Goal: Transaction & Acquisition: Book appointment/travel/reservation

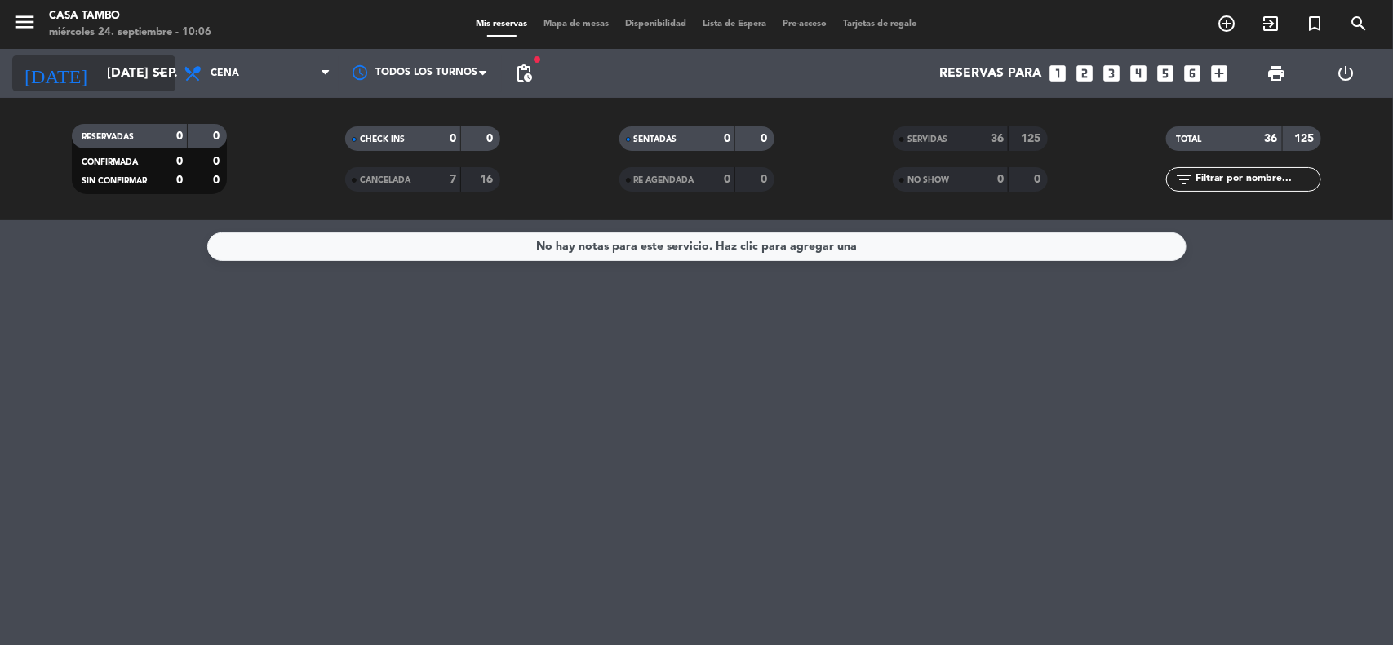
click at [124, 78] on input "[DATE] sep." at bounding box center [185, 74] width 172 height 32
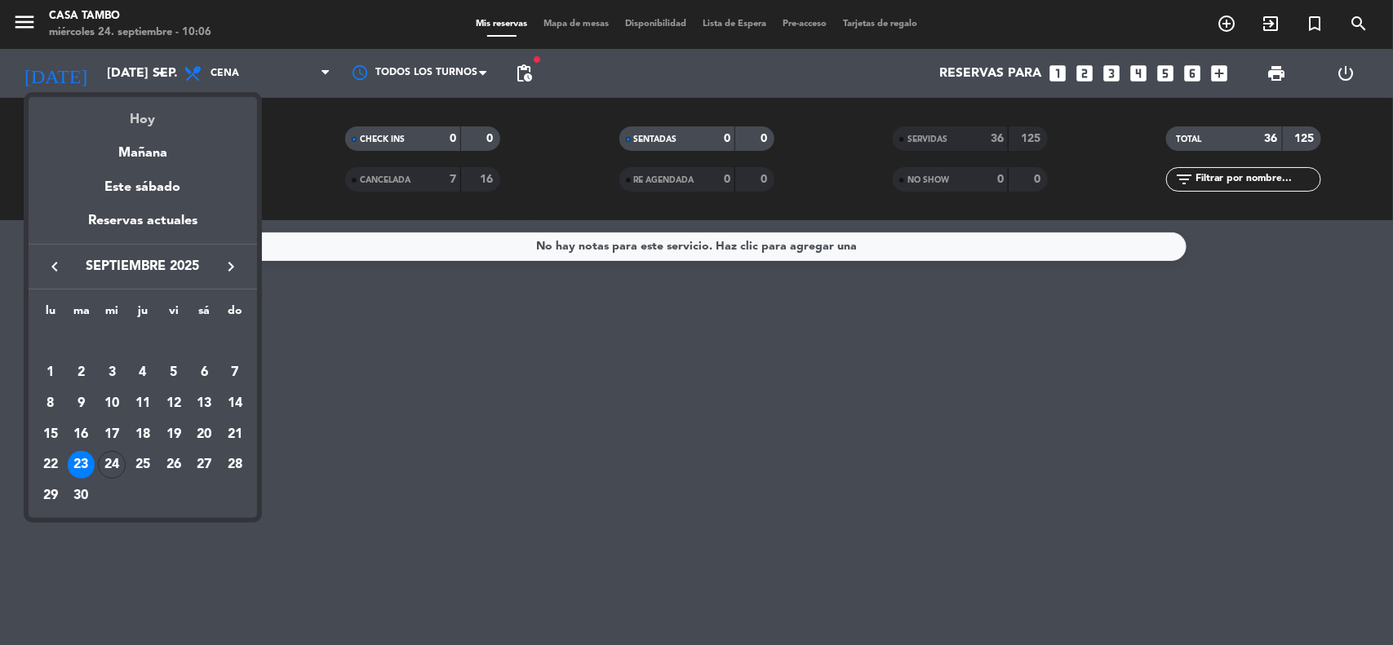
click at [164, 122] on div "Hoy" at bounding box center [143, 113] width 228 height 33
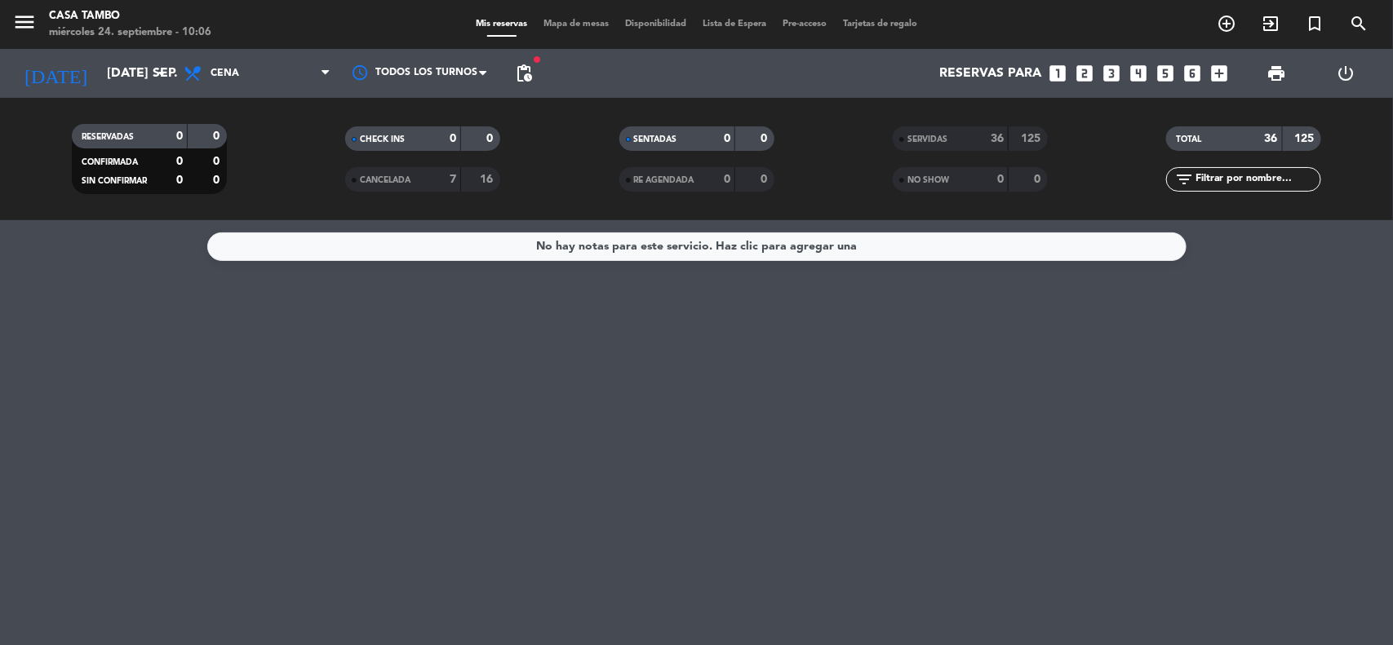
type input "mié. [DATE]"
click at [276, 80] on span "Cena" at bounding box center [256, 73] width 163 height 36
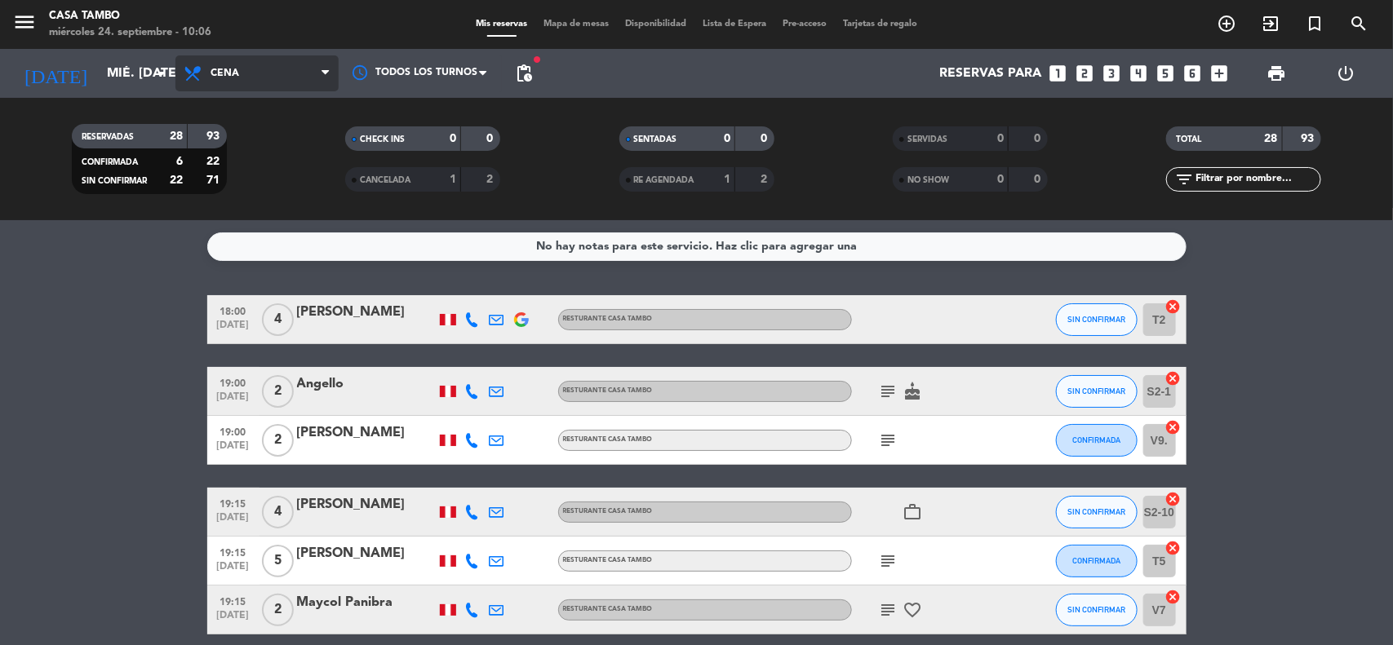
click at [273, 75] on span "Cena" at bounding box center [256, 73] width 163 height 36
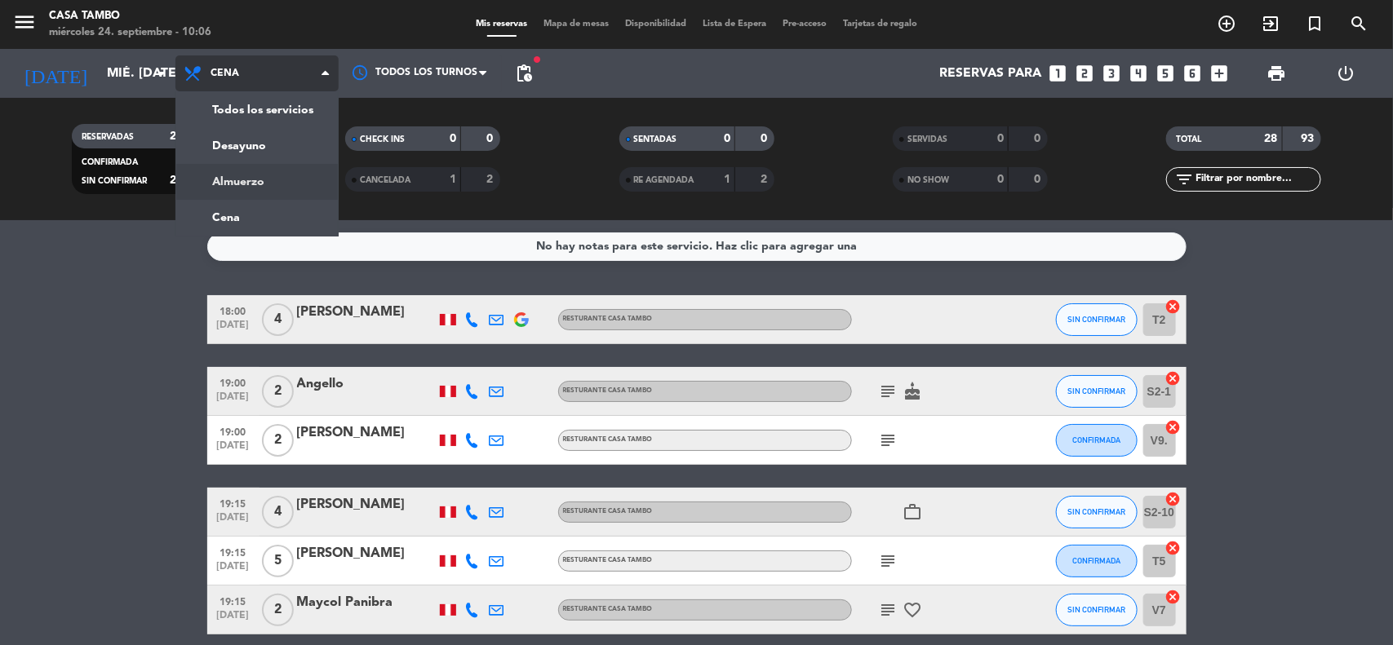
click at [259, 167] on div "menu Casa Tambo miércoles 24. septiembre - 10:06 Mis reservas Mapa de mesas Dis…" at bounding box center [696, 110] width 1393 height 220
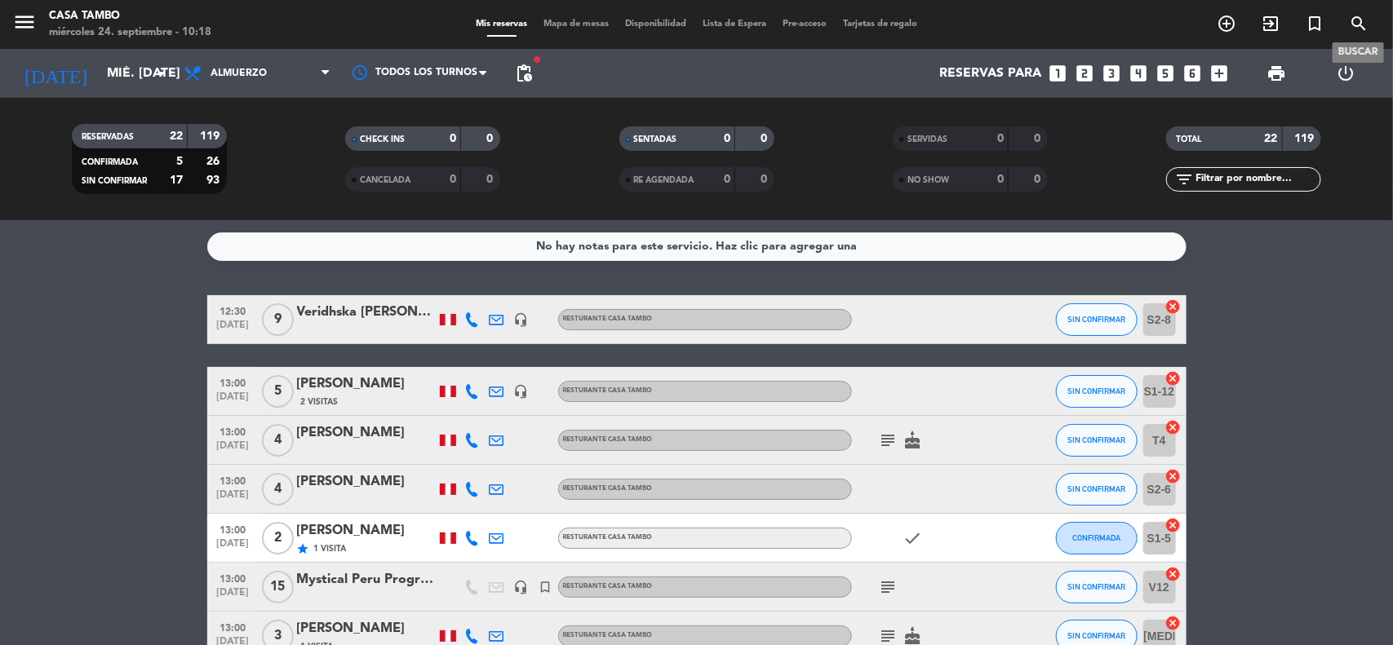
click at [1365, 18] on icon "search" at bounding box center [1359, 24] width 20 height 20
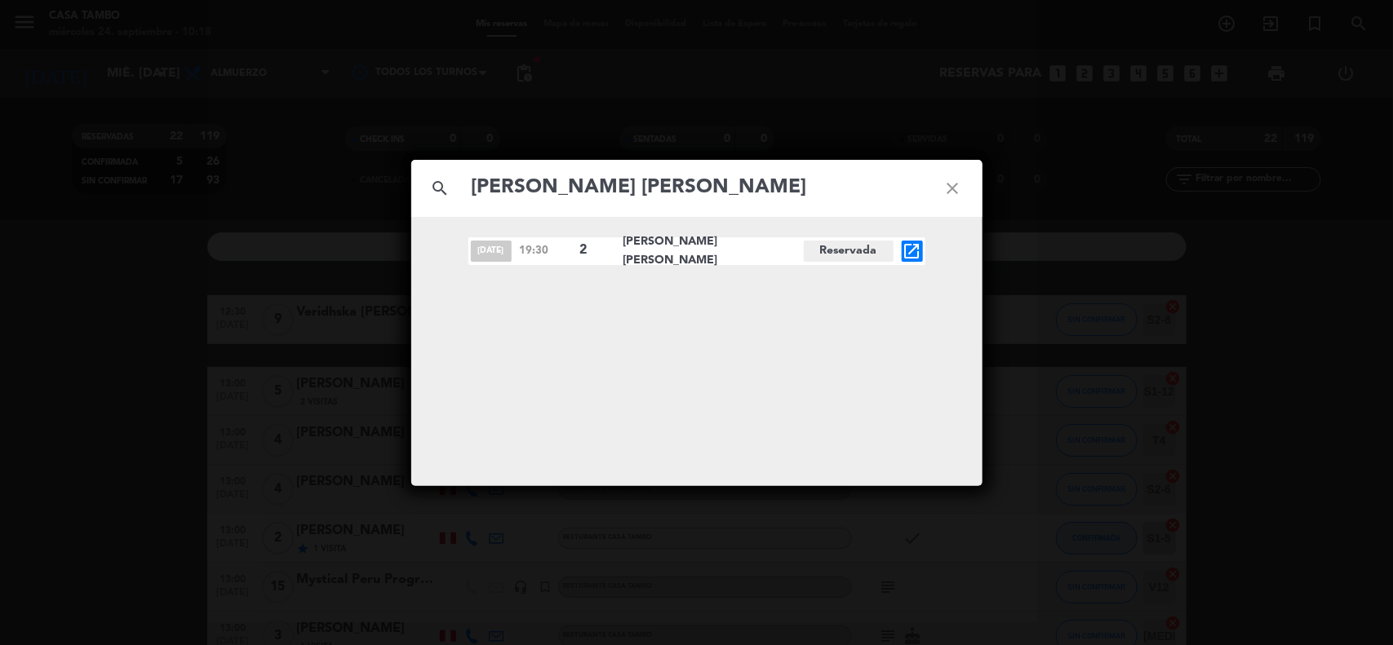
type input "[PERSON_NAME] [PERSON_NAME]"
click at [916, 250] on icon "open_in_new" at bounding box center [912, 252] width 20 height 20
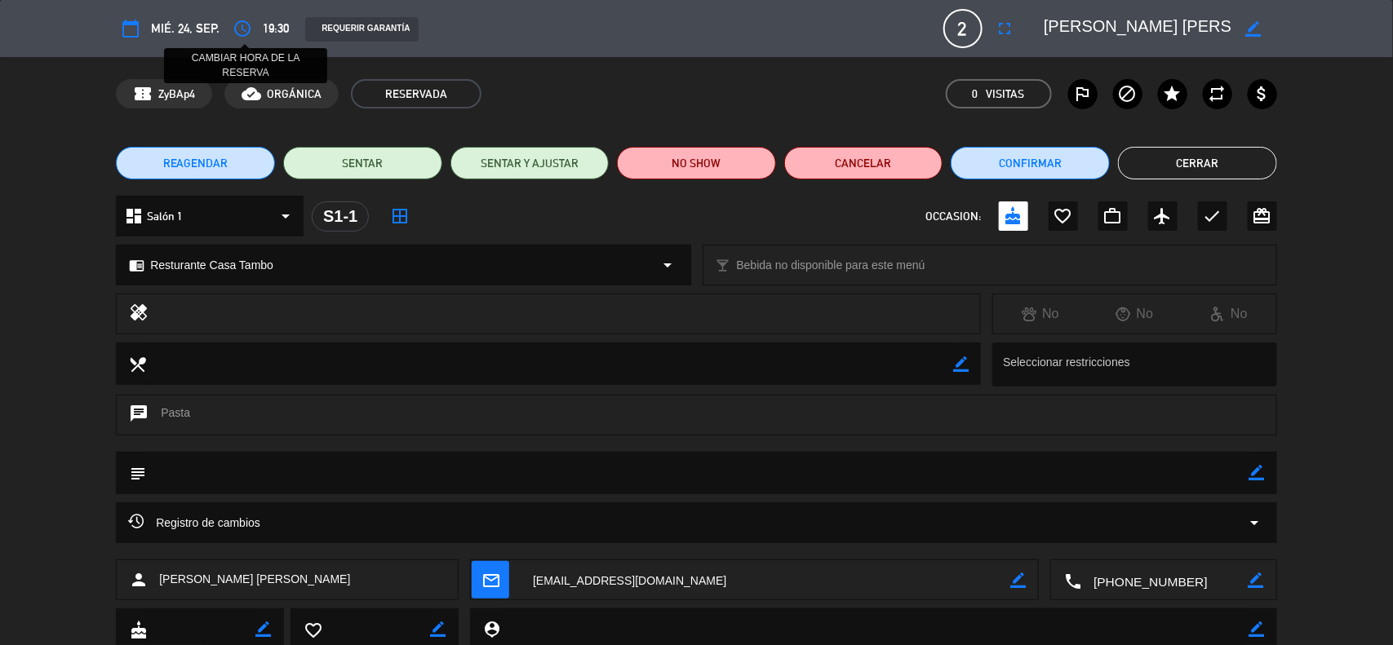
click at [242, 24] on icon "access_time" at bounding box center [243, 29] width 20 height 20
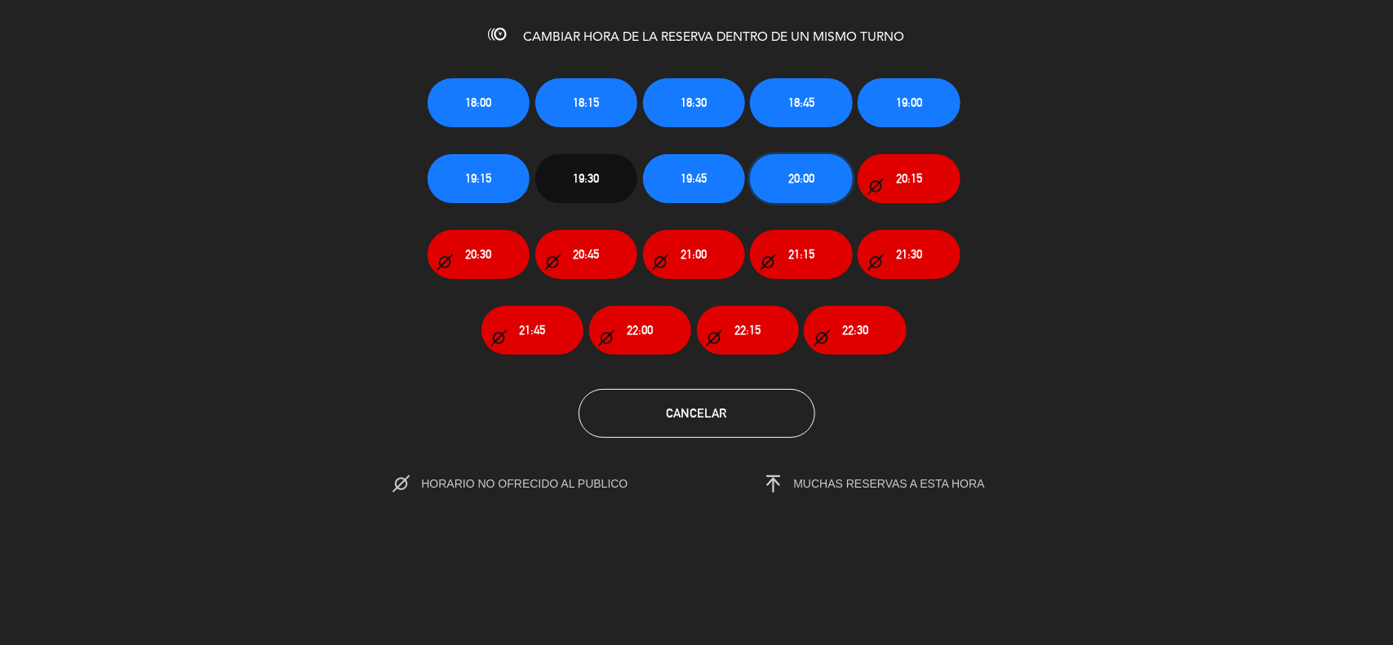
click at [780, 185] on button "20:00" at bounding box center [801, 178] width 102 height 49
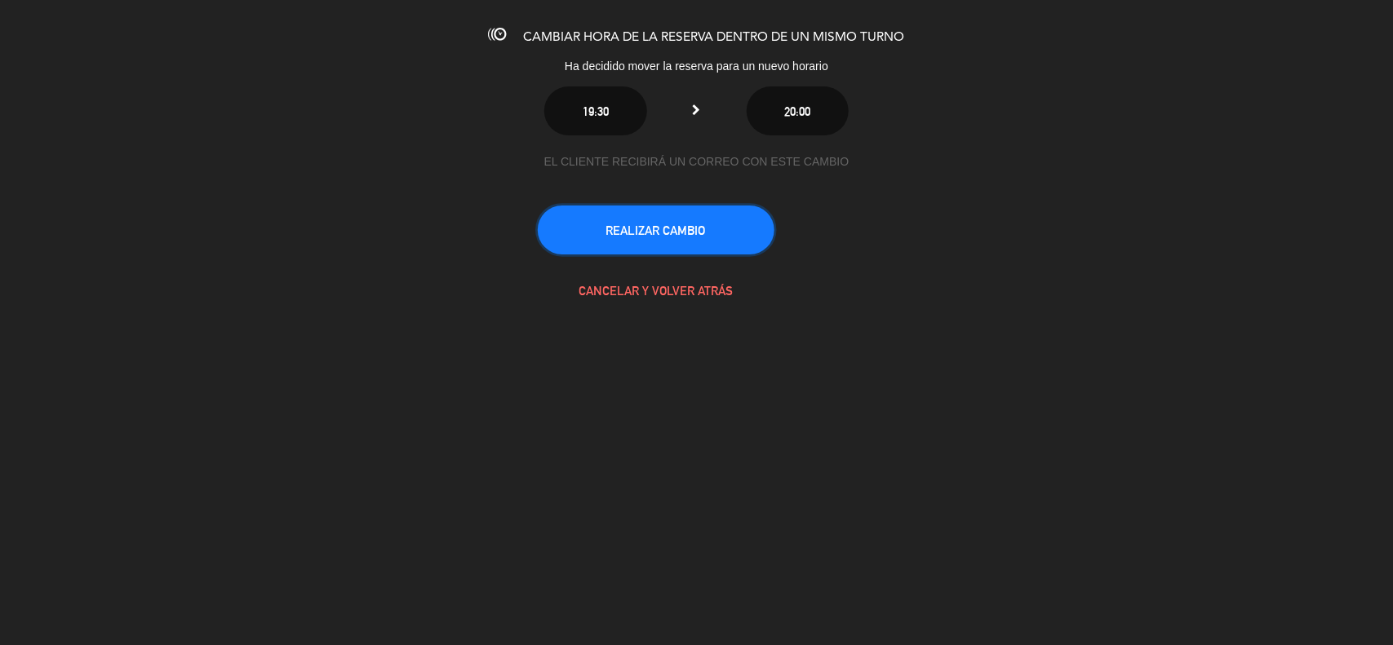
drag, startPoint x: 638, startPoint y: 215, endPoint x: 222, endPoint y: 22, distance: 458.5
click at [635, 215] on button "REALIZAR CAMBIO" at bounding box center [656, 230] width 237 height 49
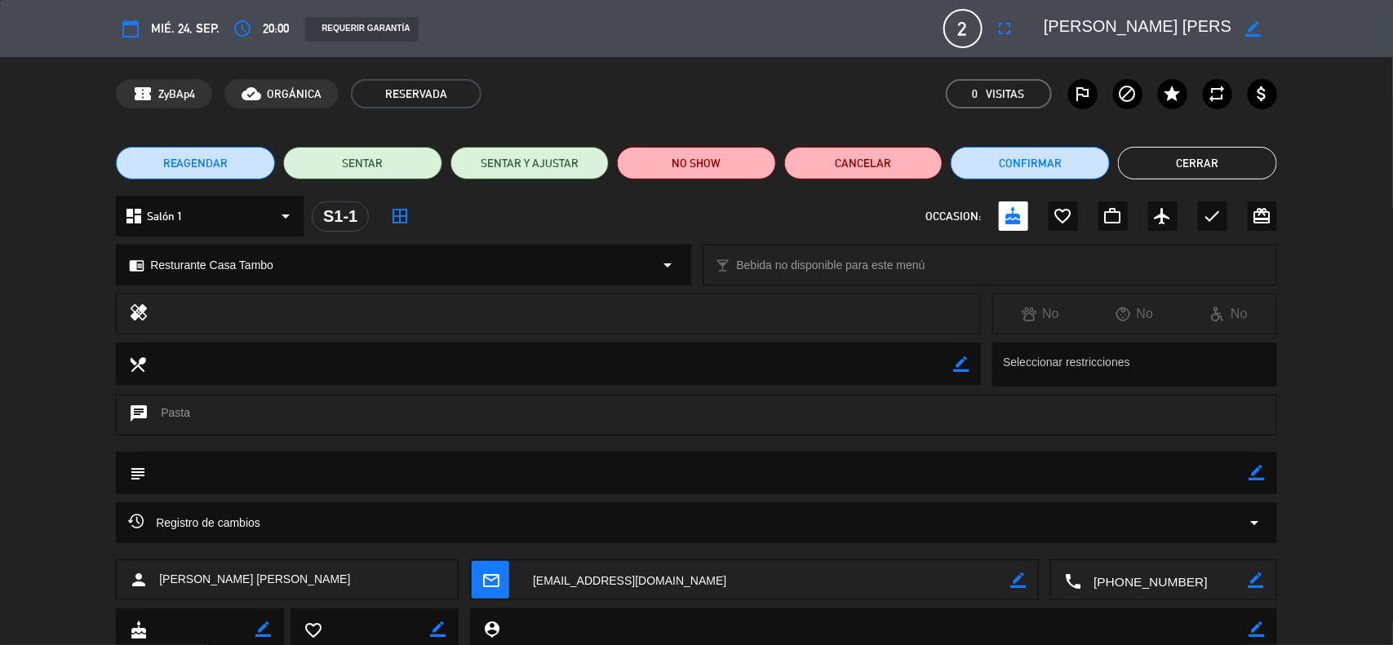
click at [1165, 156] on button "Cerrar" at bounding box center [1197, 163] width 159 height 33
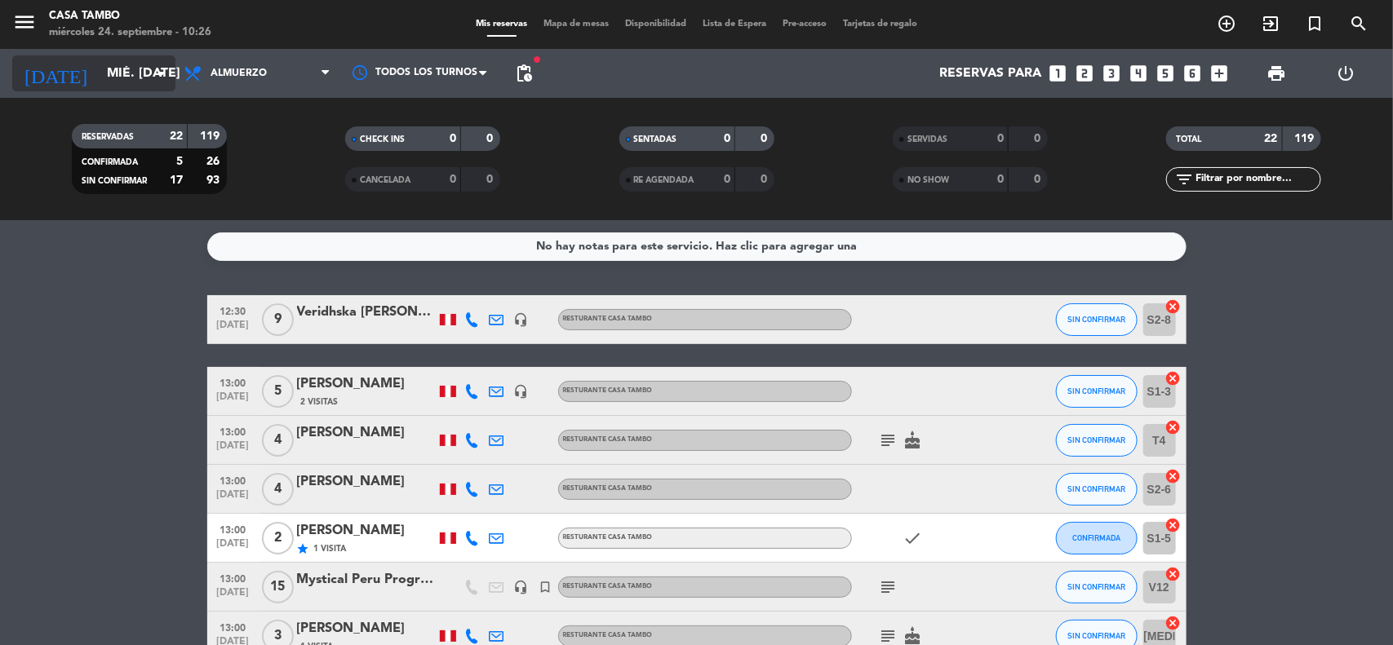
click at [157, 79] on icon "arrow_drop_down" at bounding box center [162, 74] width 20 height 20
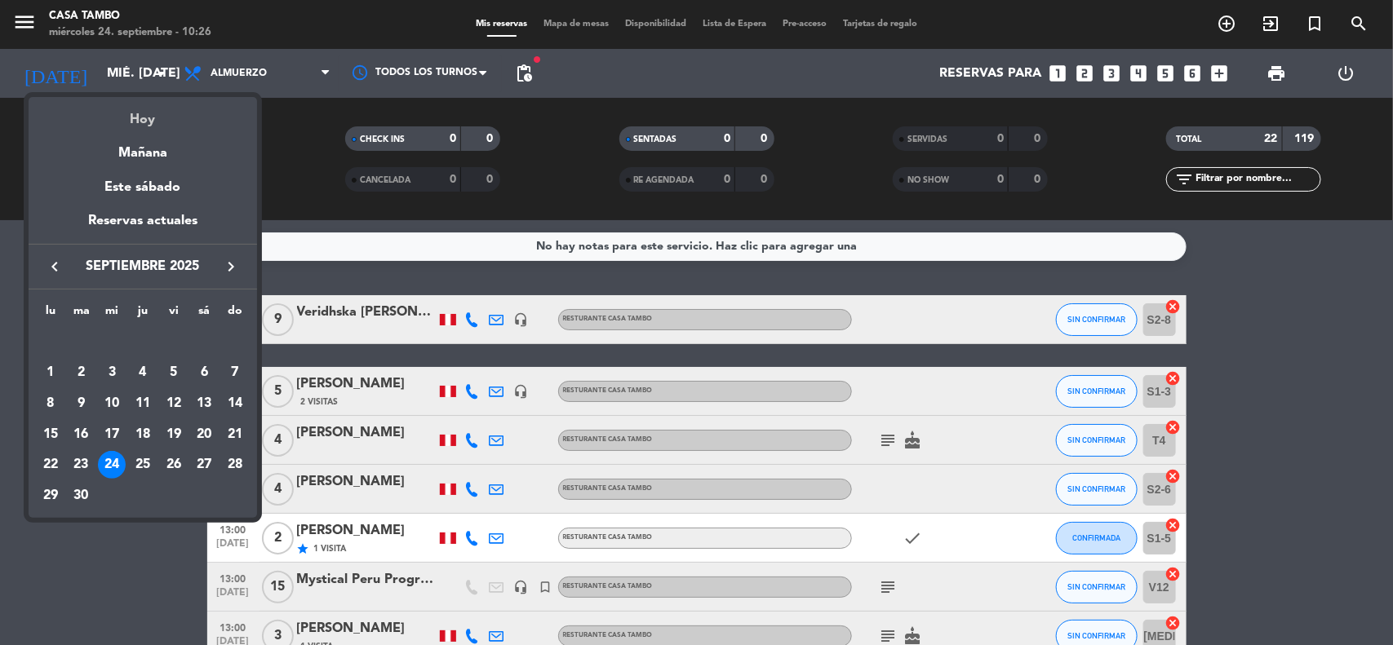
click at [161, 112] on div "Hoy" at bounding box center [143, 113] width 228 height 33
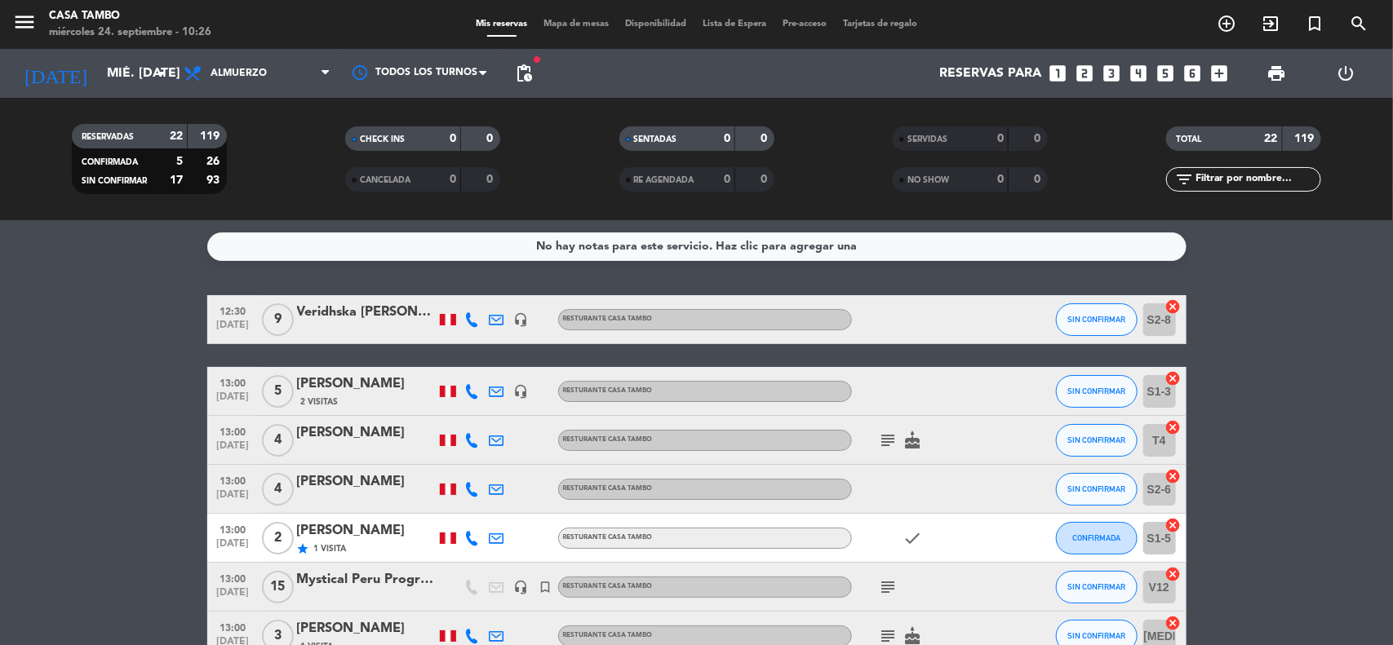
click at [1258, 171] on input "text" at bounding box center [1257, 180] width 126 height 18
paste input "[PERSON_NAME]"
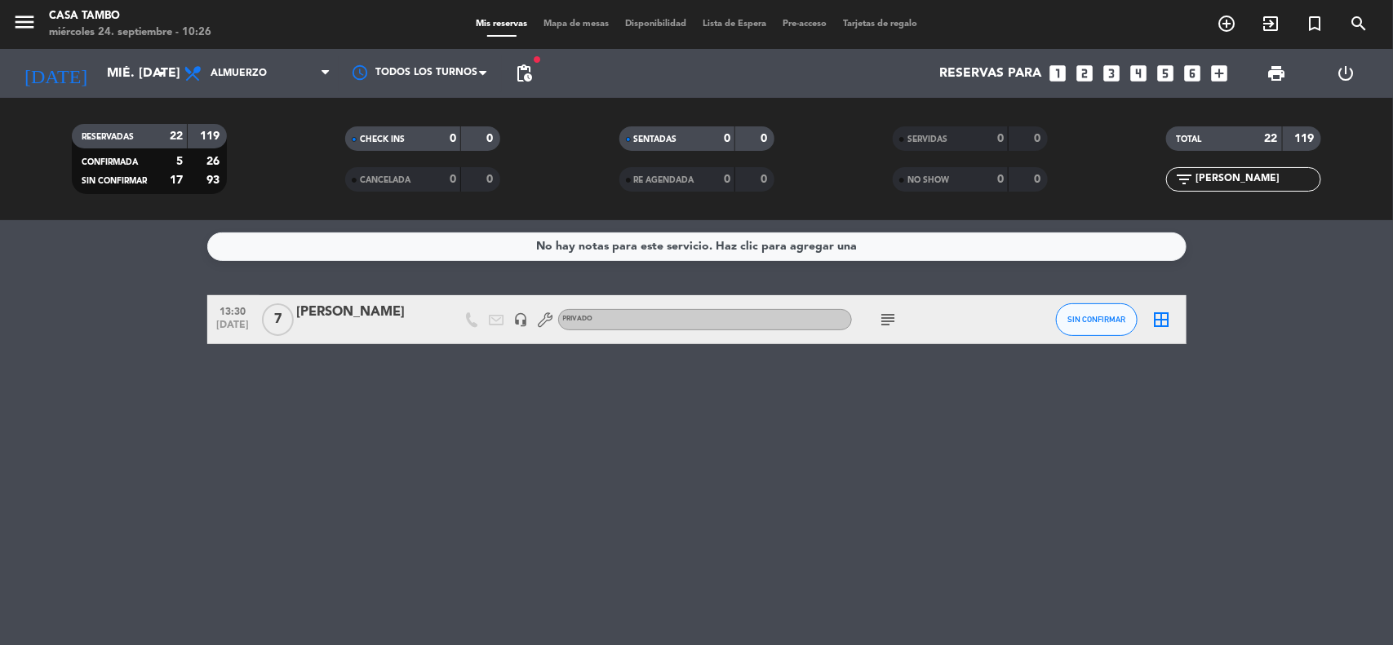
type input "[PERSON_NAME]"
click at [890, 319] on icon "subject" at bounding box center [889, 320] width 20 height 20
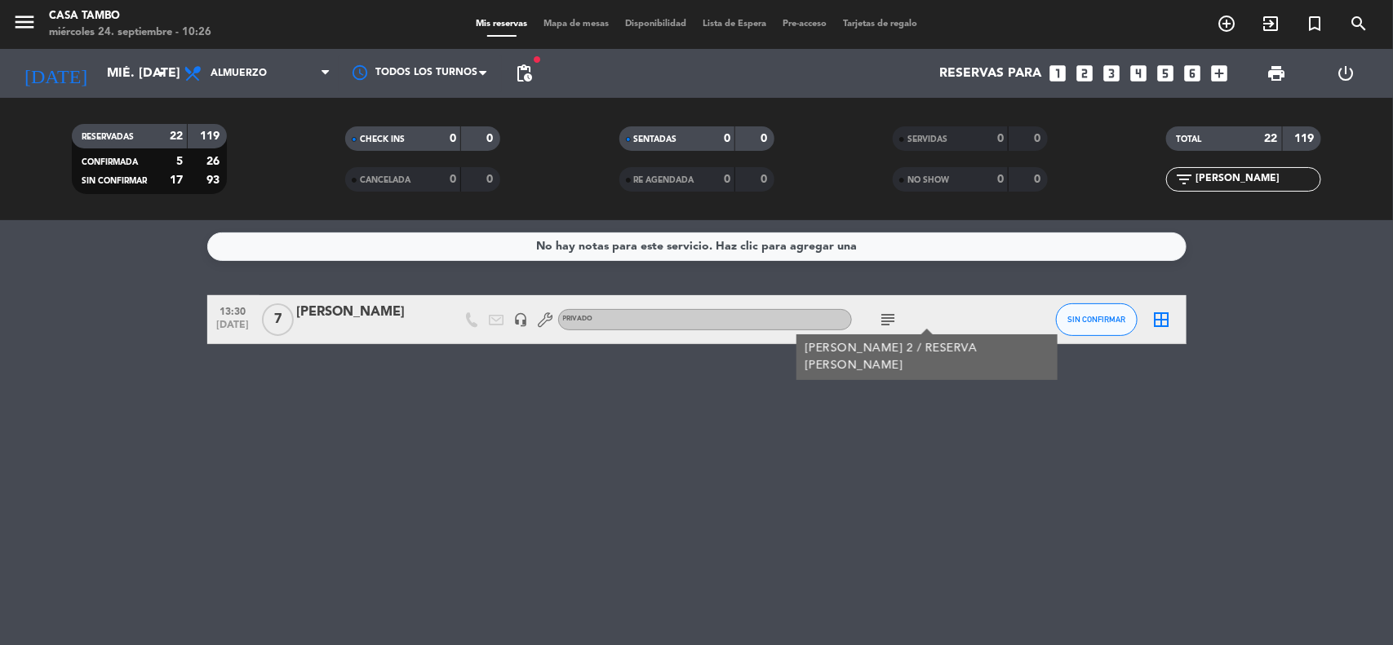
click at [842, 410] on div "No hay notas para este servicio. Haz clic para agregar una 13:30 [DATE] 7 [PERS…" at bounding box center [696, 432] width 1393 height 425
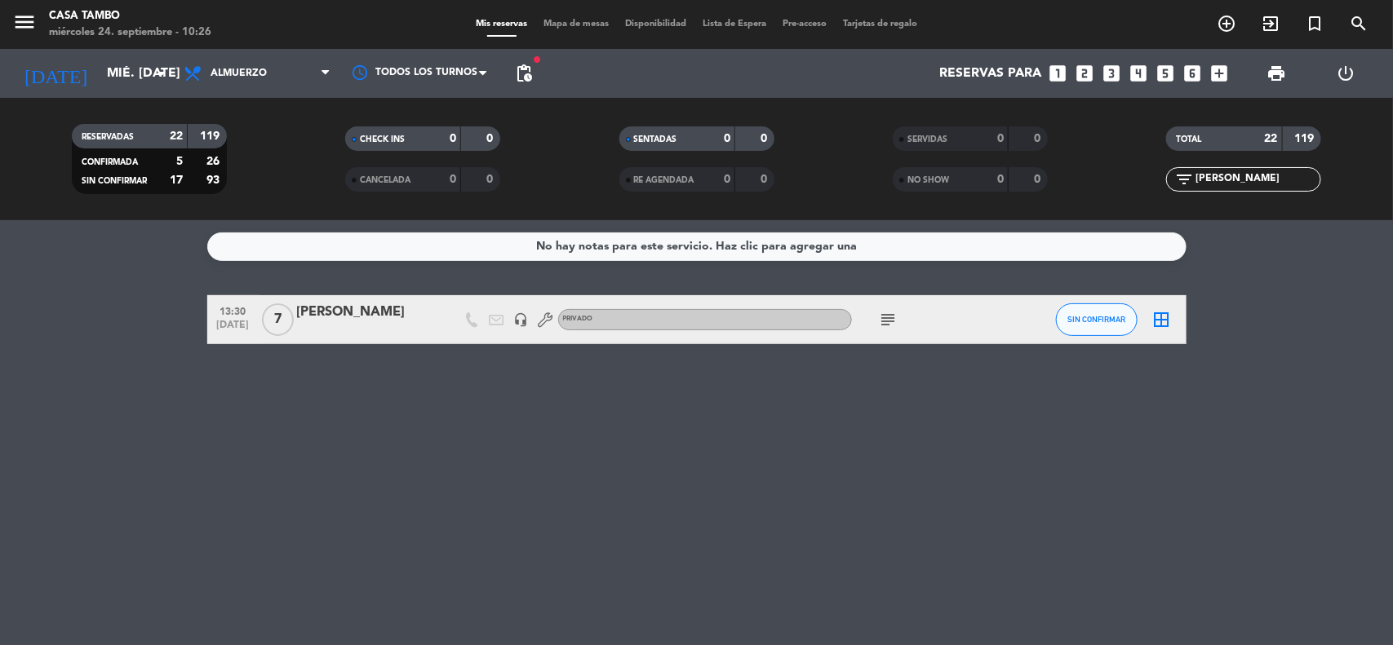
drag, startPoint x: 1279, startPoint y: 176, endPoint x: 947, endPoint y: 178, distance: 332.1
click at [947, 178] on div "RESERVADAS 22 119 CONFIRMADA 5 26 SIN CONFIRMAR 17 93 CHECK INS 0 0 CANCELADA 0…" at bounding box center [696, 159] width 1393 height 90
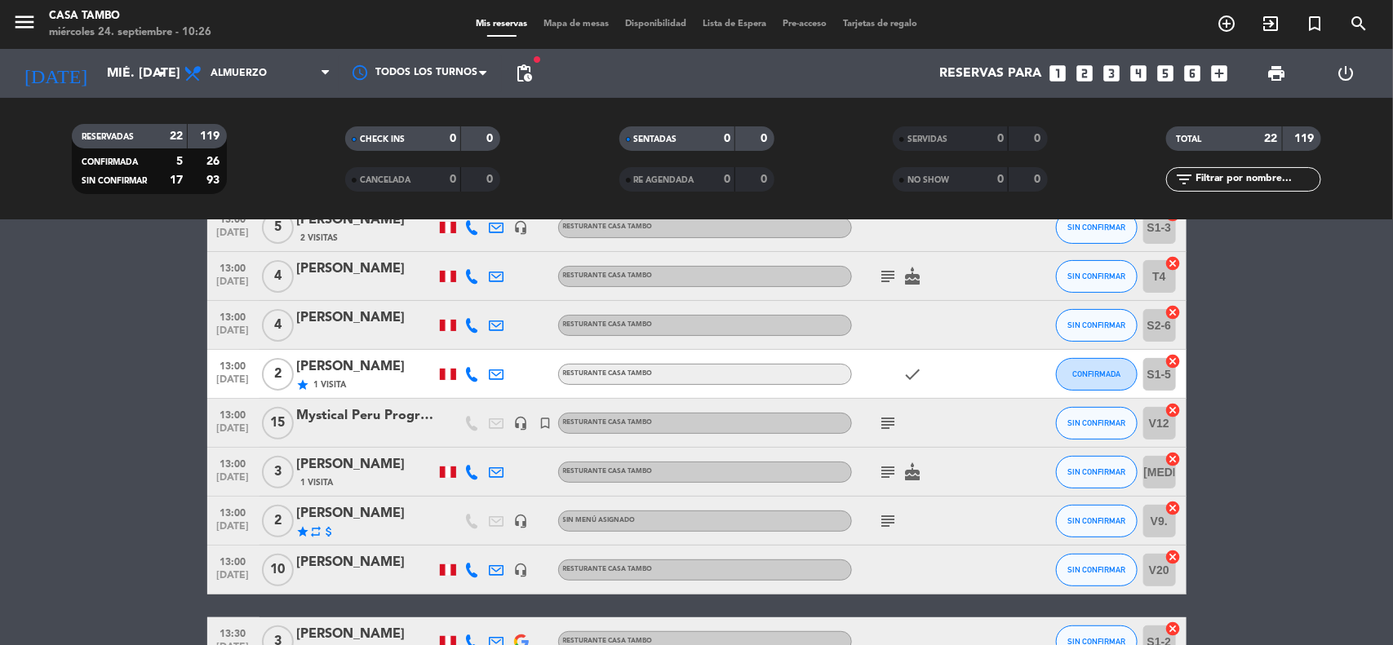
scroll to position [102, 0]
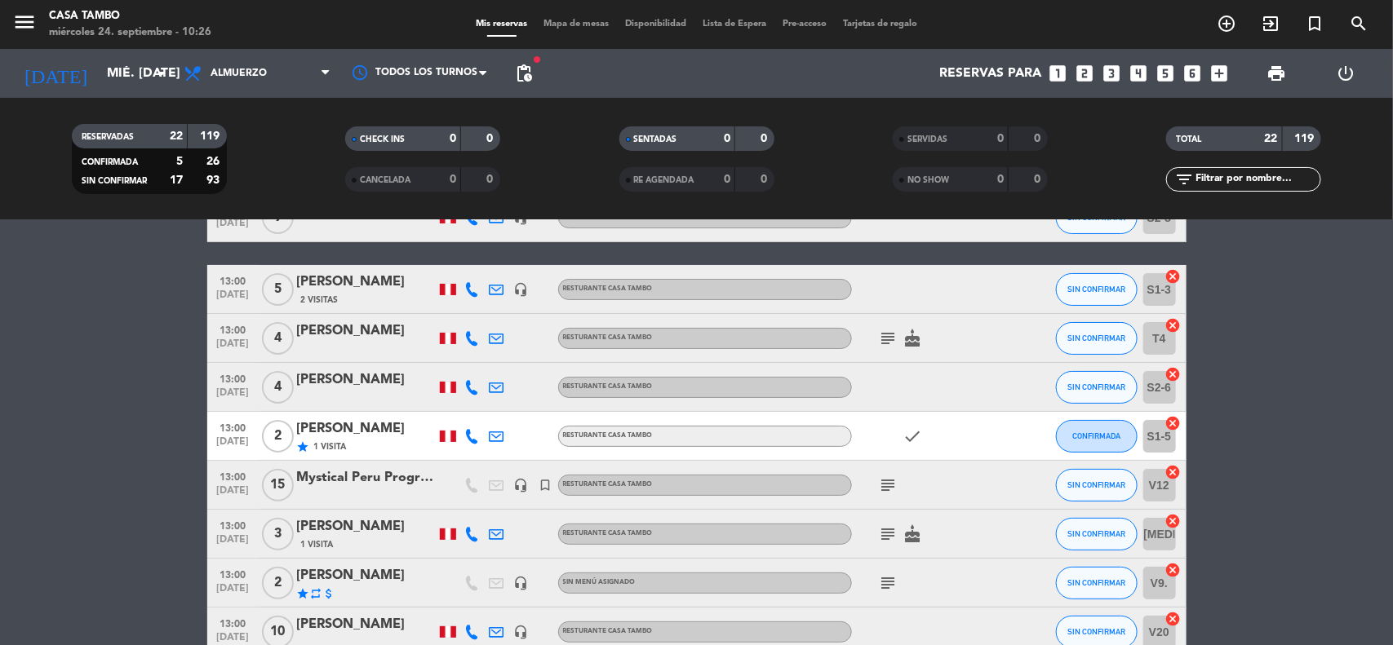
click at [902, 485] on div "subject" at bounding box center [925, 485] width 147 height 48
click at [897, 483] on icon "subject" at bounding box center [889, 486] width 20 height 20
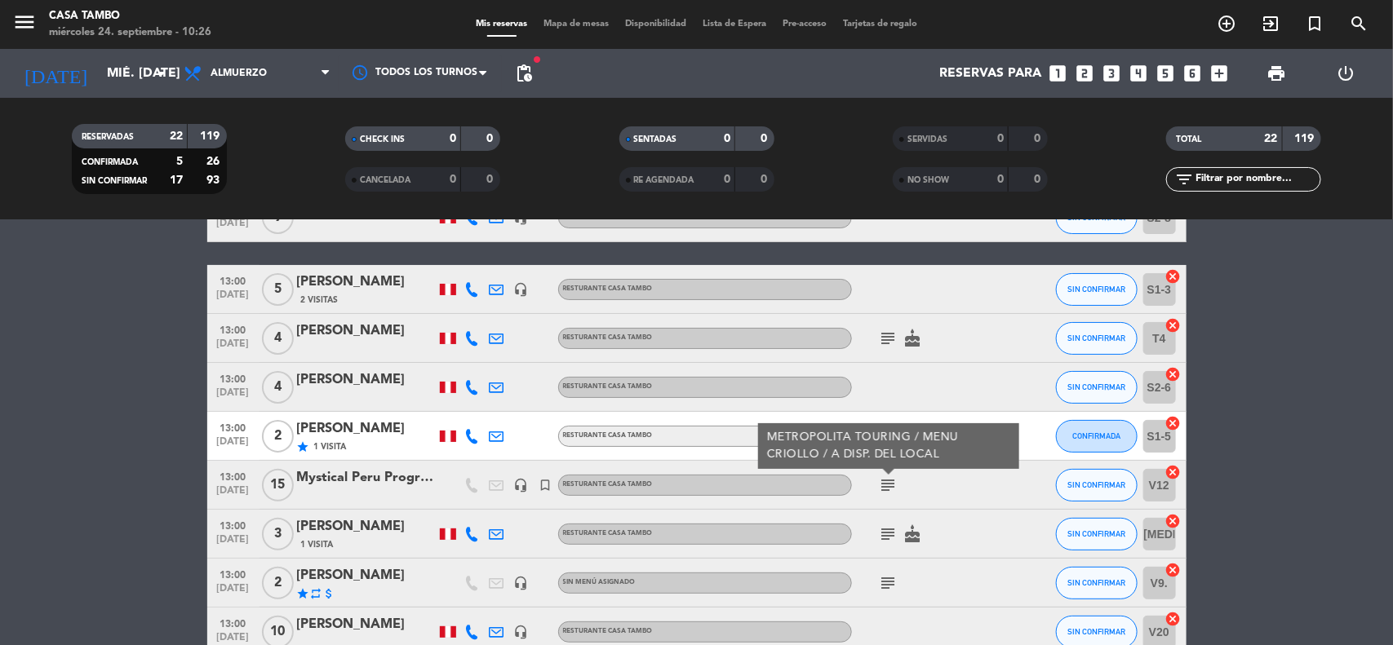
click at [895, 483] on icon "subject" at bounding box center [889, 486] width 20 height 20
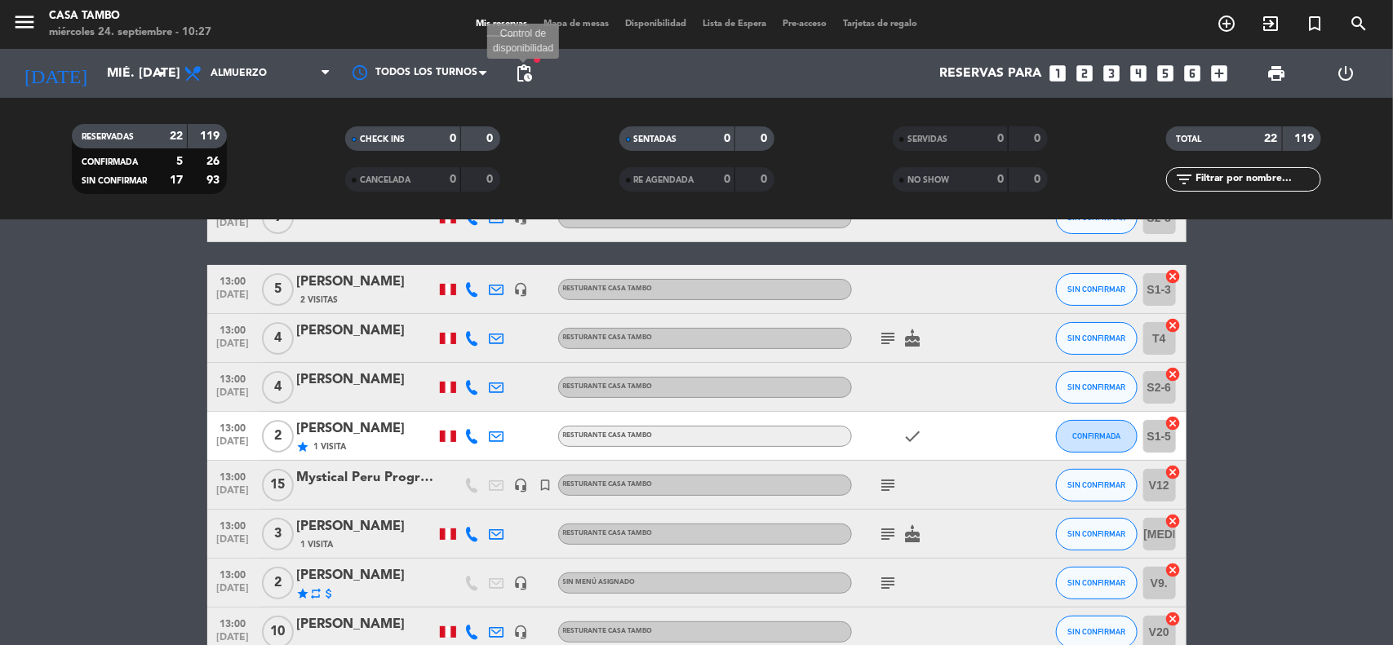
click at [519, 68] on span "pending_actions" at bounding box center [524, 74] width 20 height 20
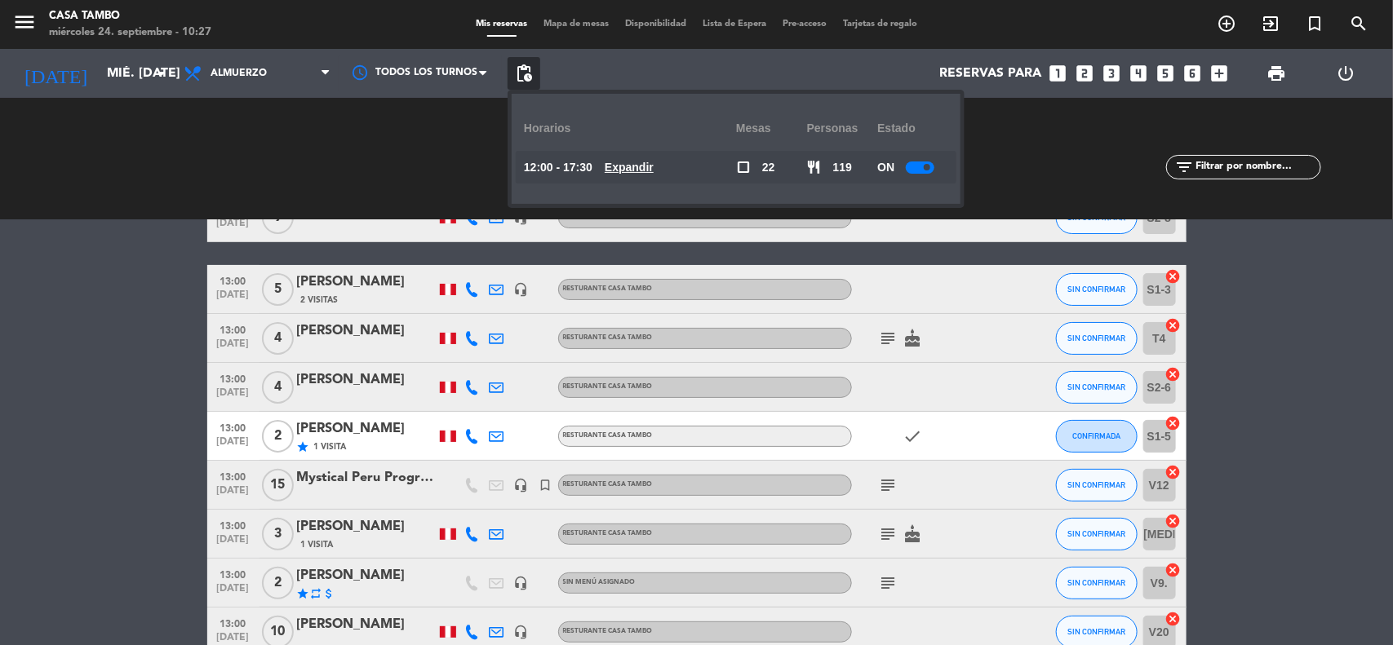
click at [918, 168] on div at bounding box center [920, 168] width 29 height 12
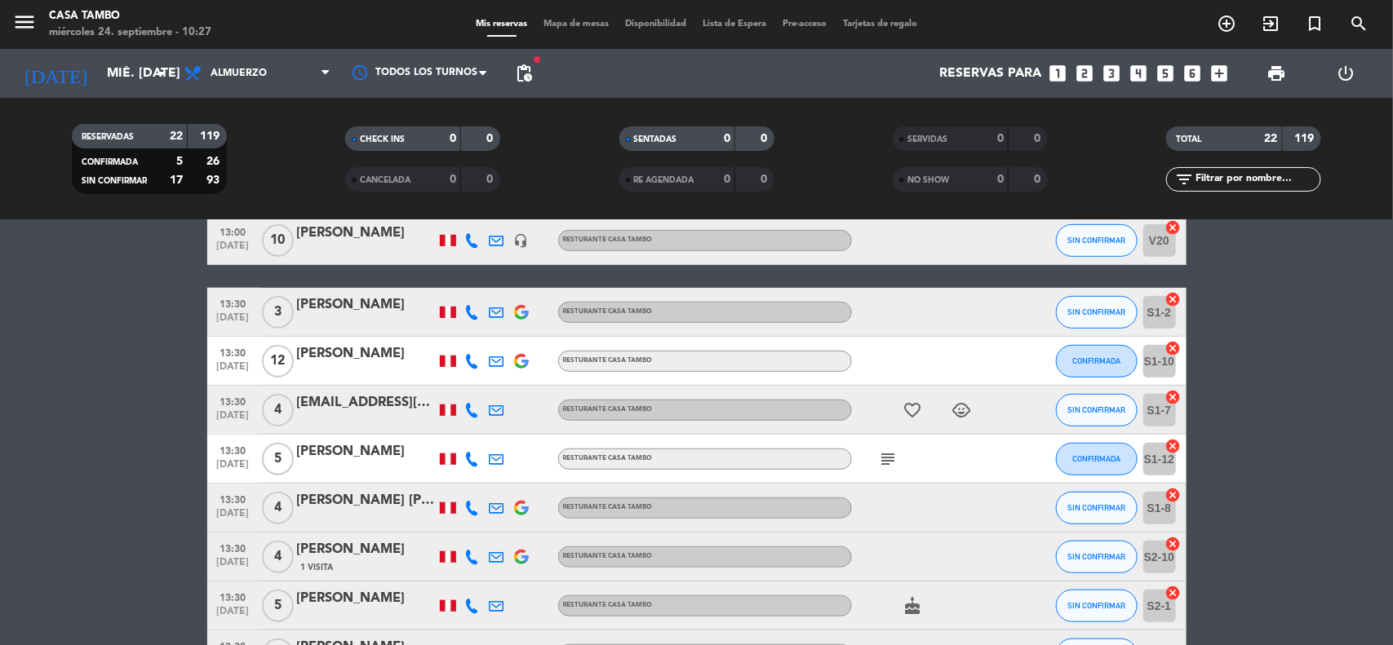
scroll to position [510, 0]
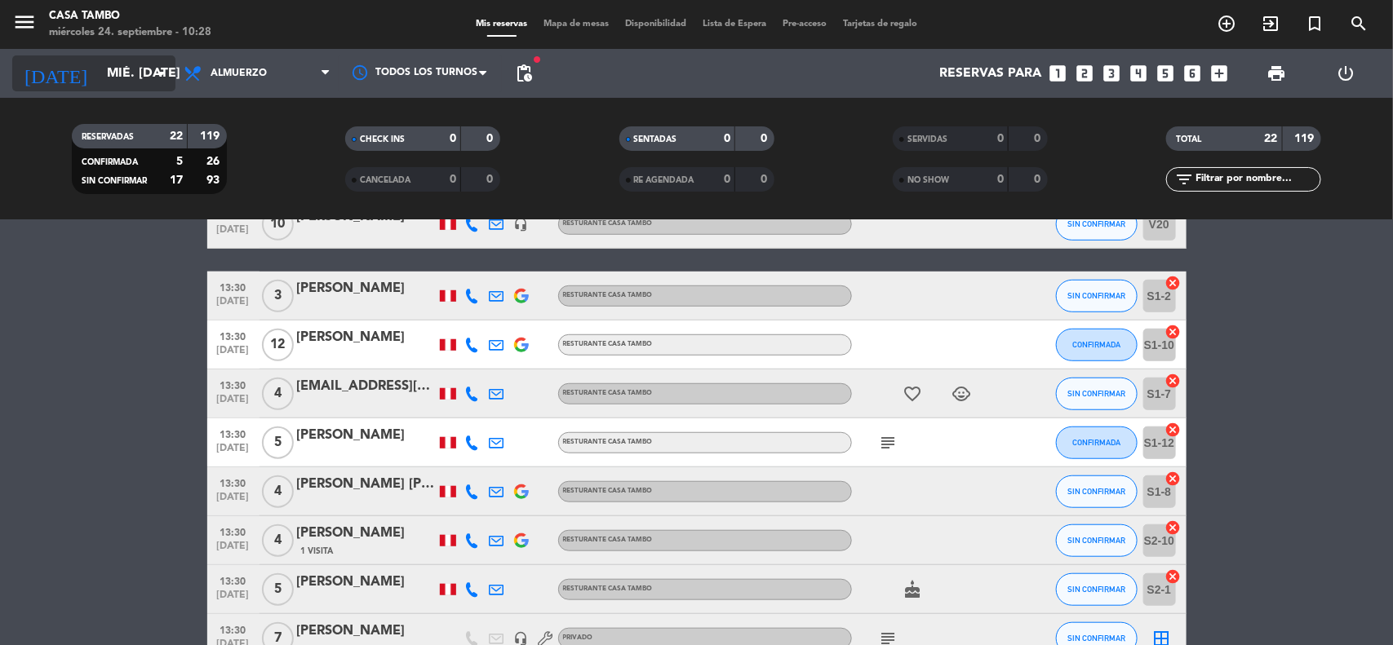
click at [99, 59] on input "mié. [DATE]" at bounding box center [185, 74] width 172 height 32
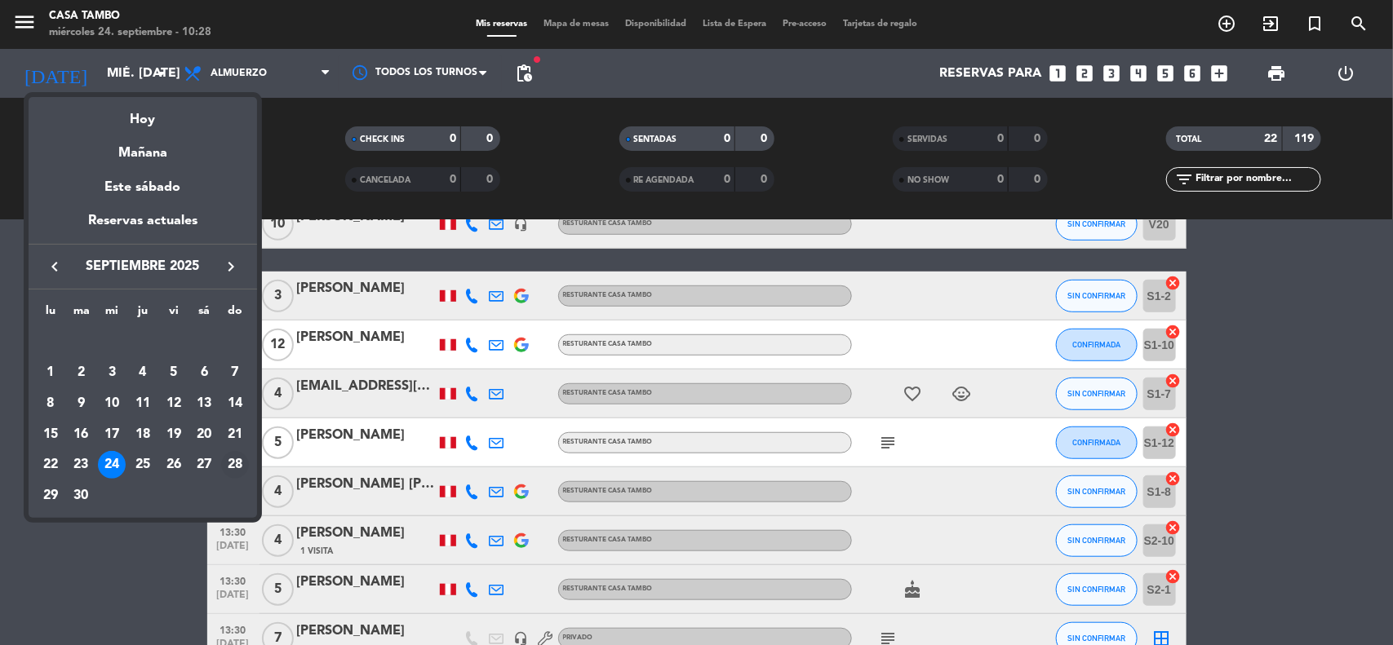
click at [235, 465] on div "28" at bounding box center [235, 465] width 28 height 28
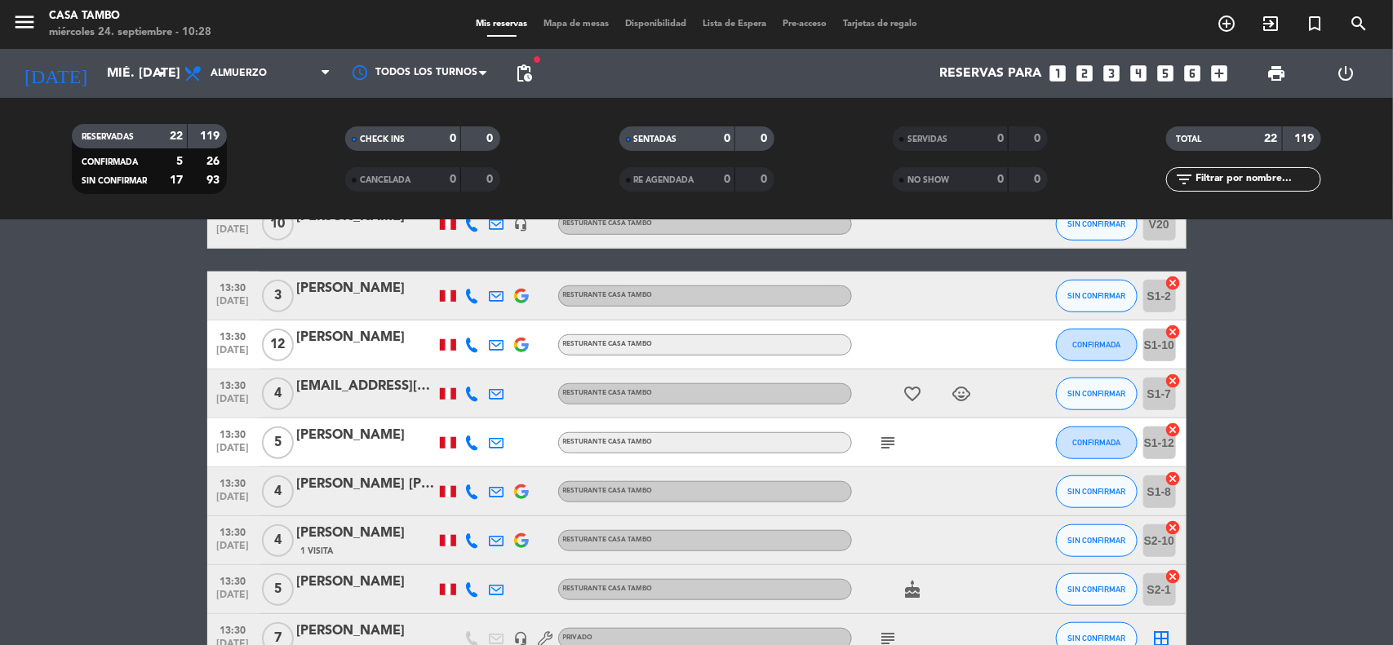
type input "dom. [DATE]"
click at [1234, 178] on input "text" at bounding box center [1257, 180] width 126 height 18
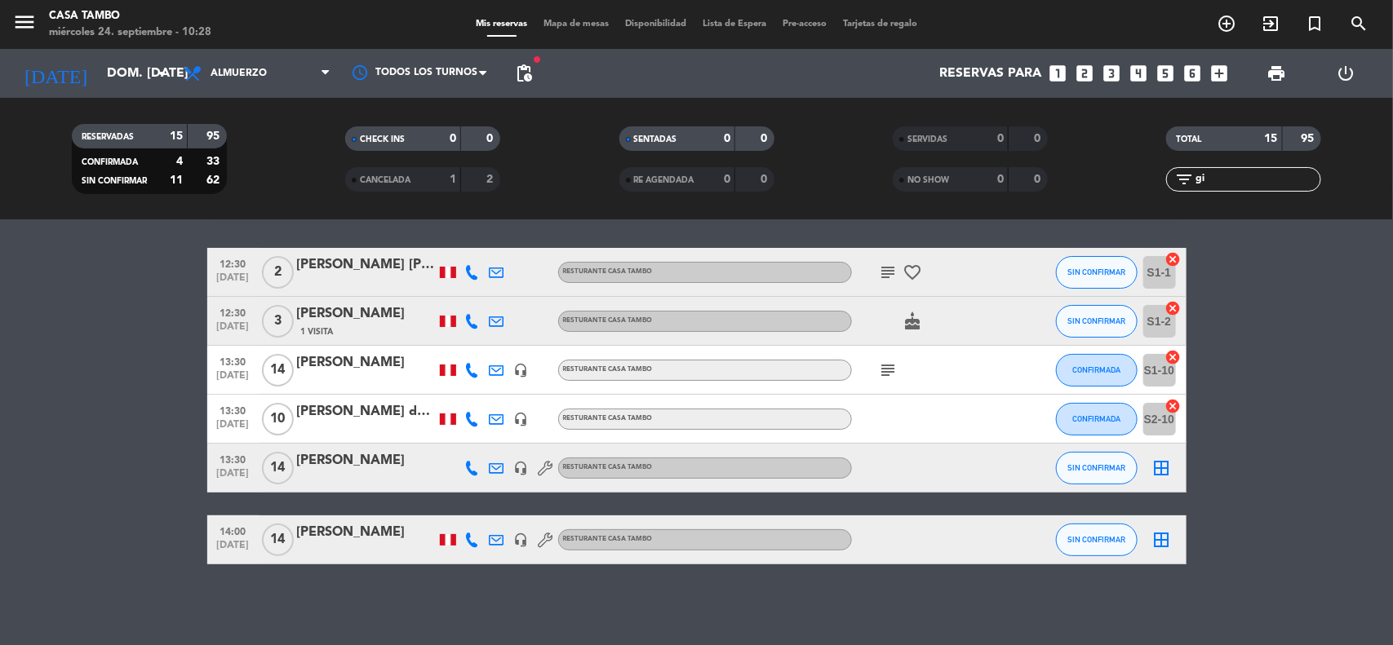
scroll to position [0, 0]
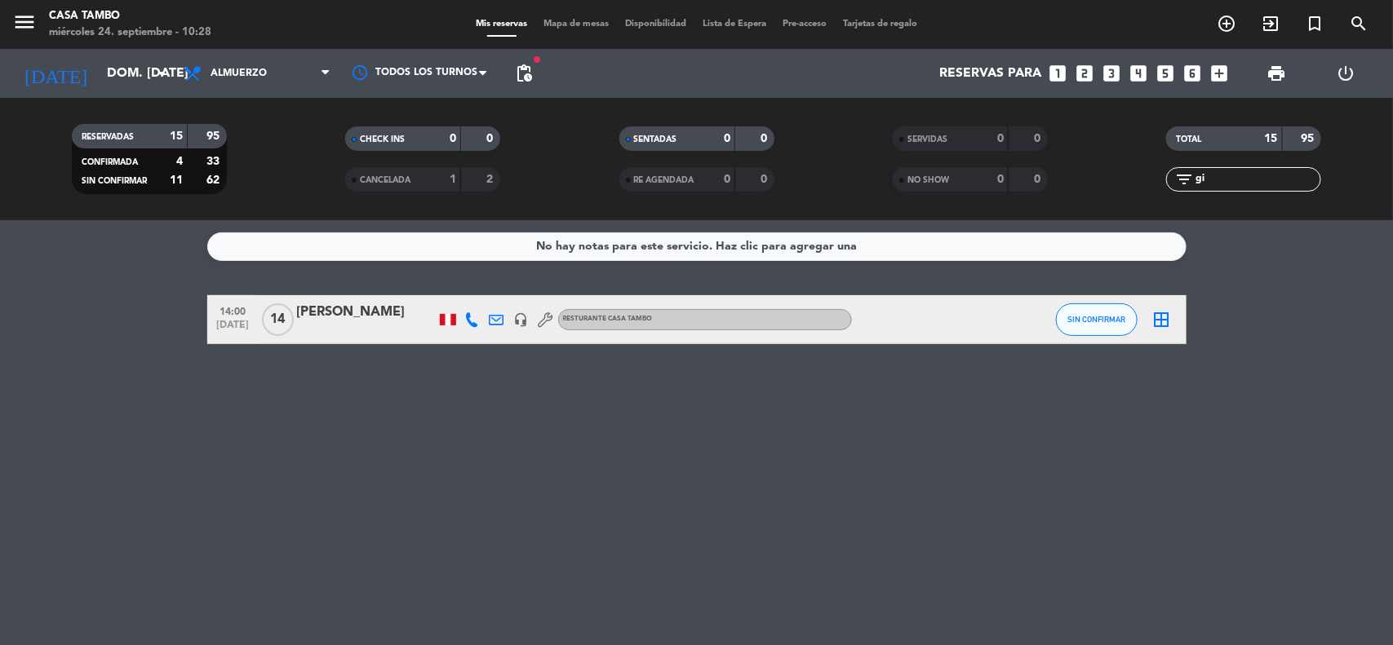
type input "gi"
click at [370, 312] on div "[PERSON_NAME]" at bounding box center [366, 312] width 139 height 21
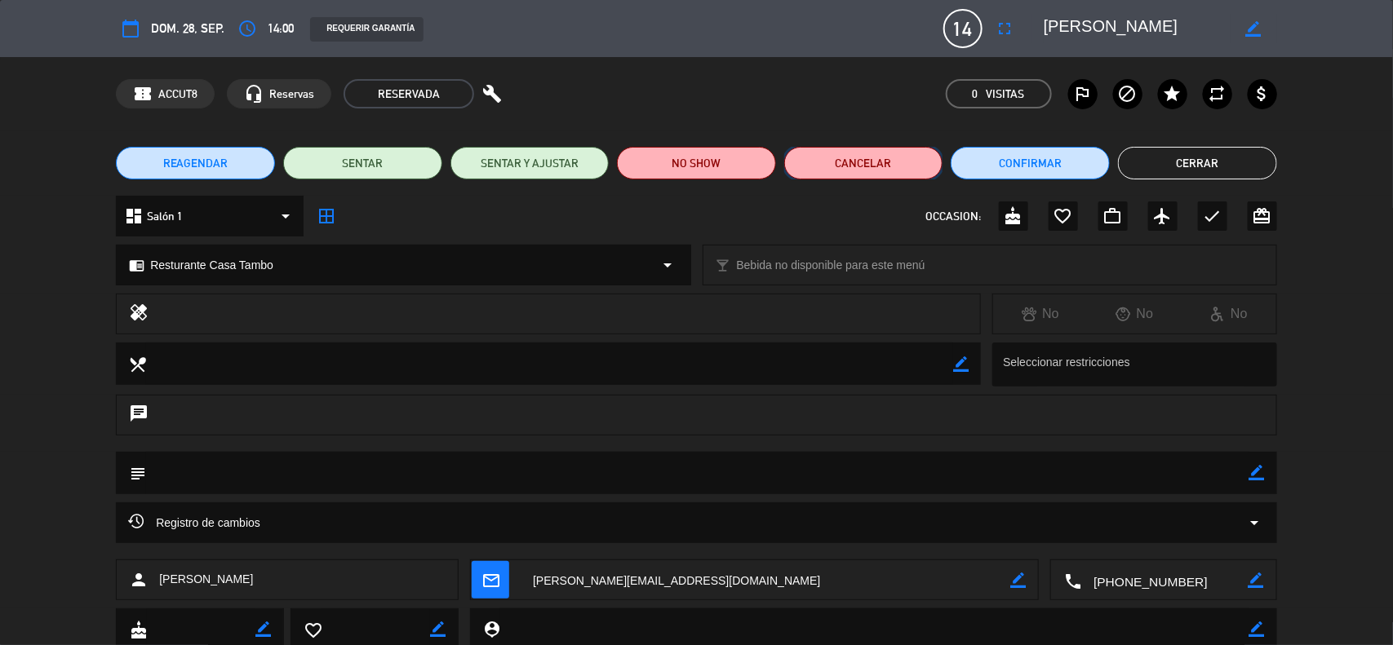
click at [853, 165] on button "Cancelar" at bounding box center [863, 163] width 159 height 33
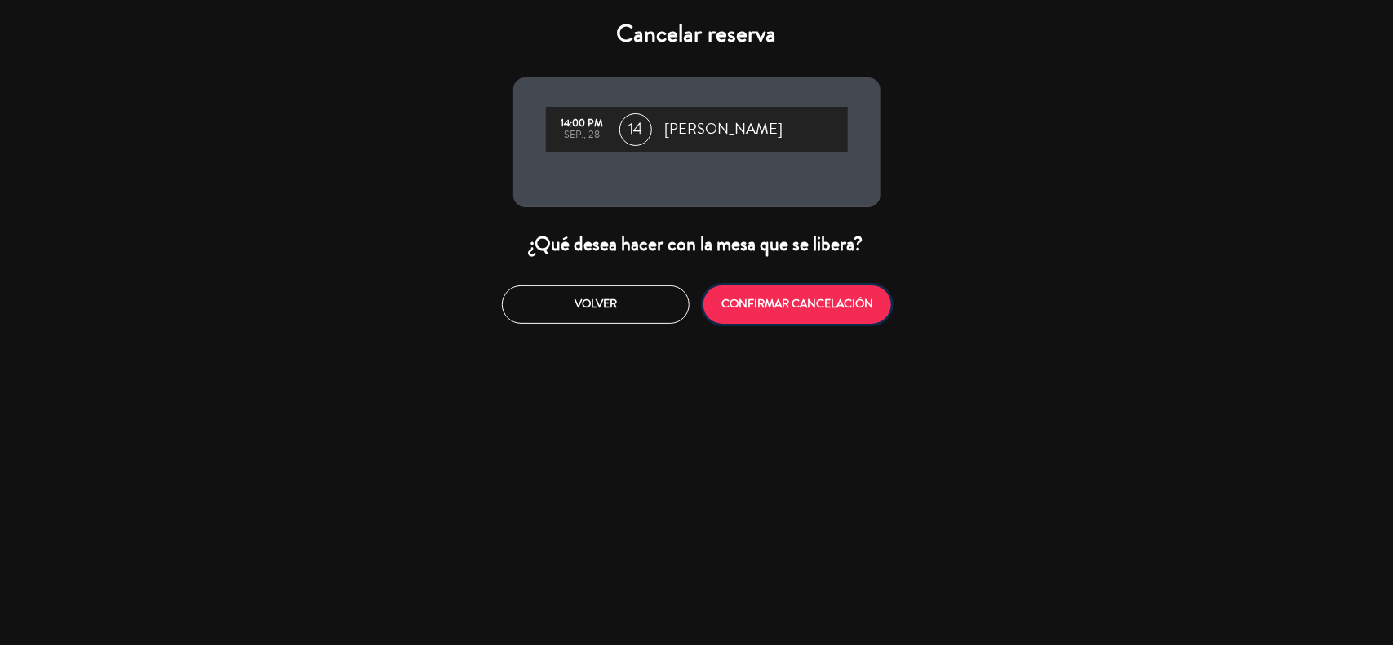
click at [742, 308] on button "CONFIRMAR CANCELACIÓN" at bounding box center [797, 305] width 188 height 38
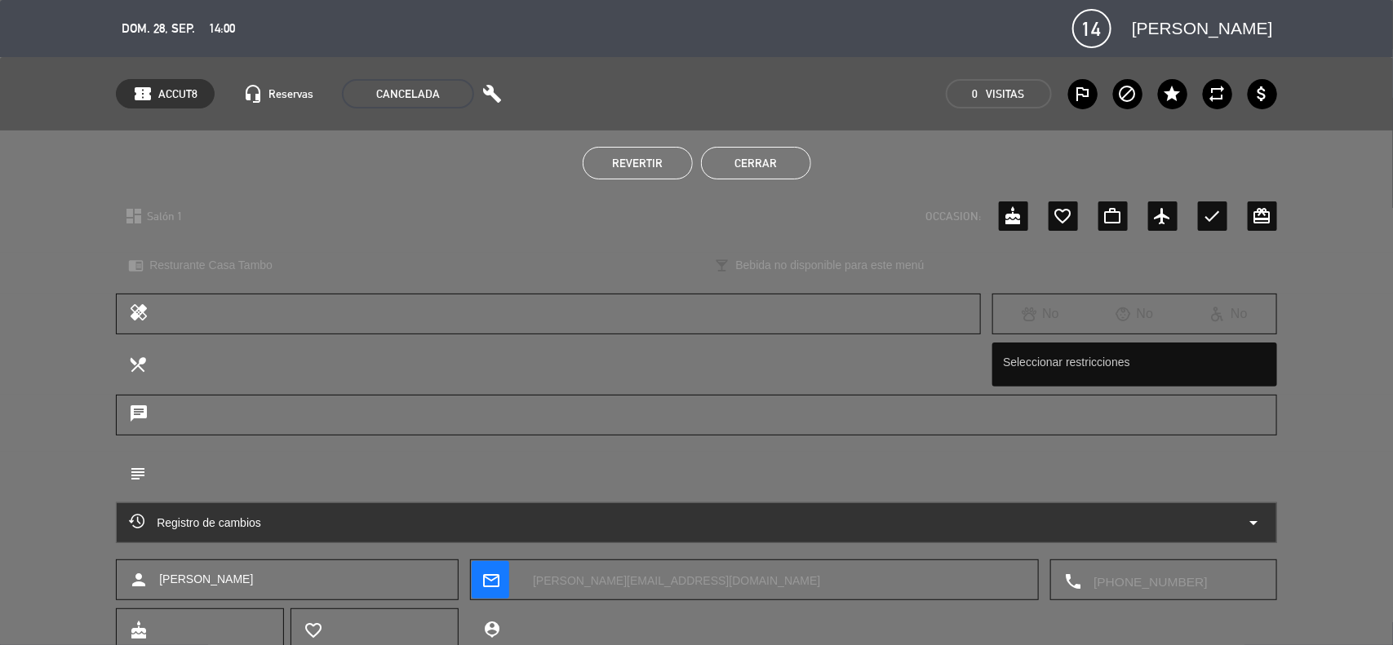
drag, startPoint x: 773, startPoint y: 159, endPoint x: 790, endPoint y: 151, distance: 18.2
click at [775, 157] on button "Cerrar" at bounding box center [756, 163] width 110 height 33
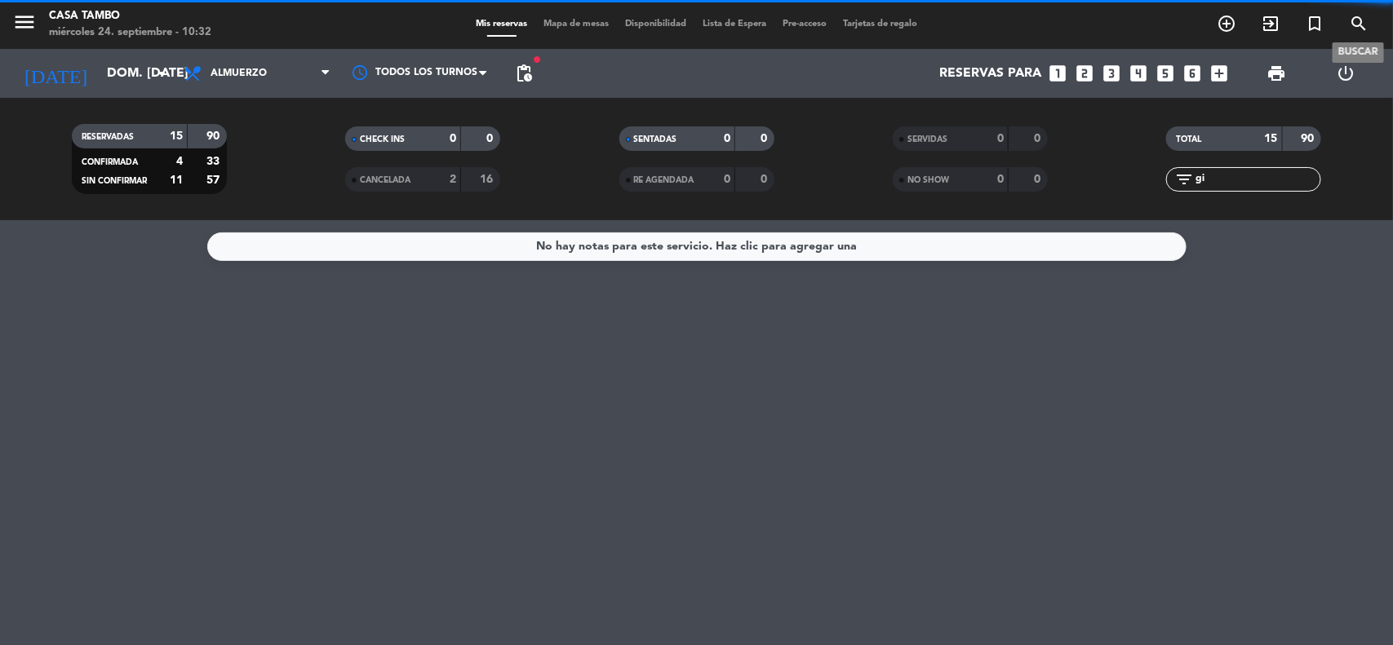
click at [1364, 15] on icon "search" at bounding box center [1359, 24] width 20 height 20
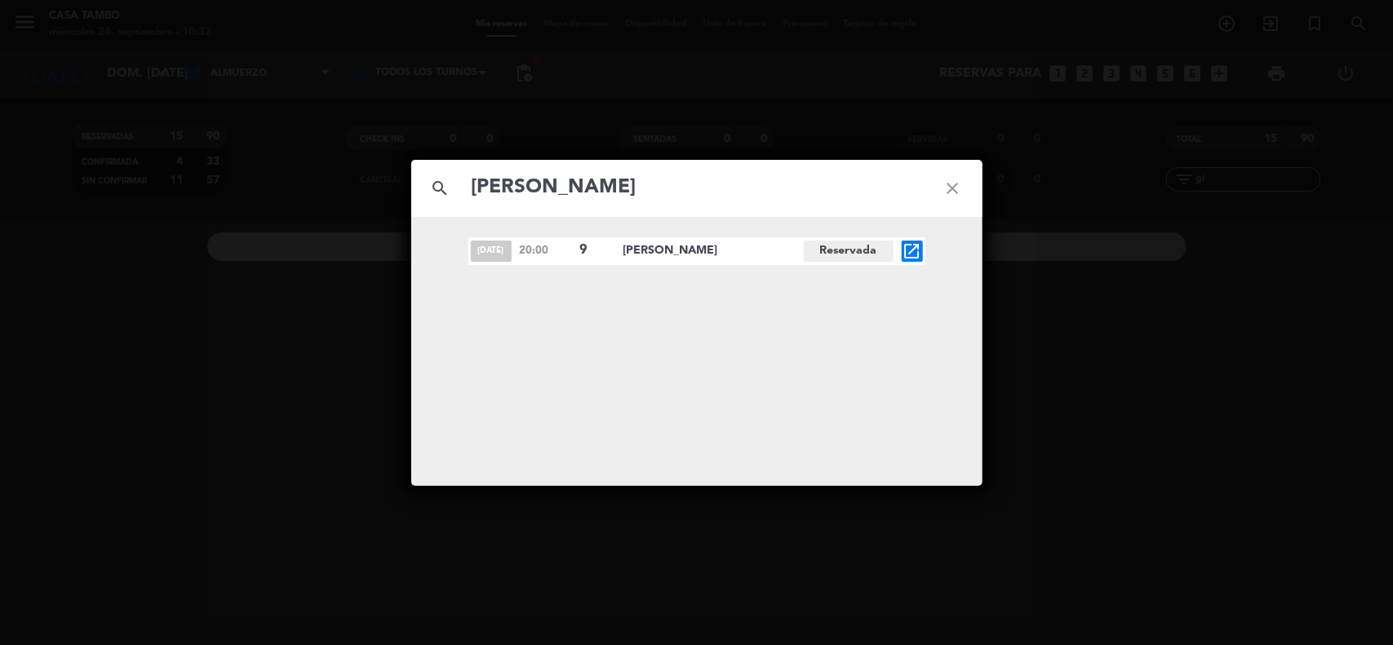
type input "[PERSON_NAME]"
click at [911, 250] on icon "open_in_new" at bounding box center [912, 252] width 20 height 20
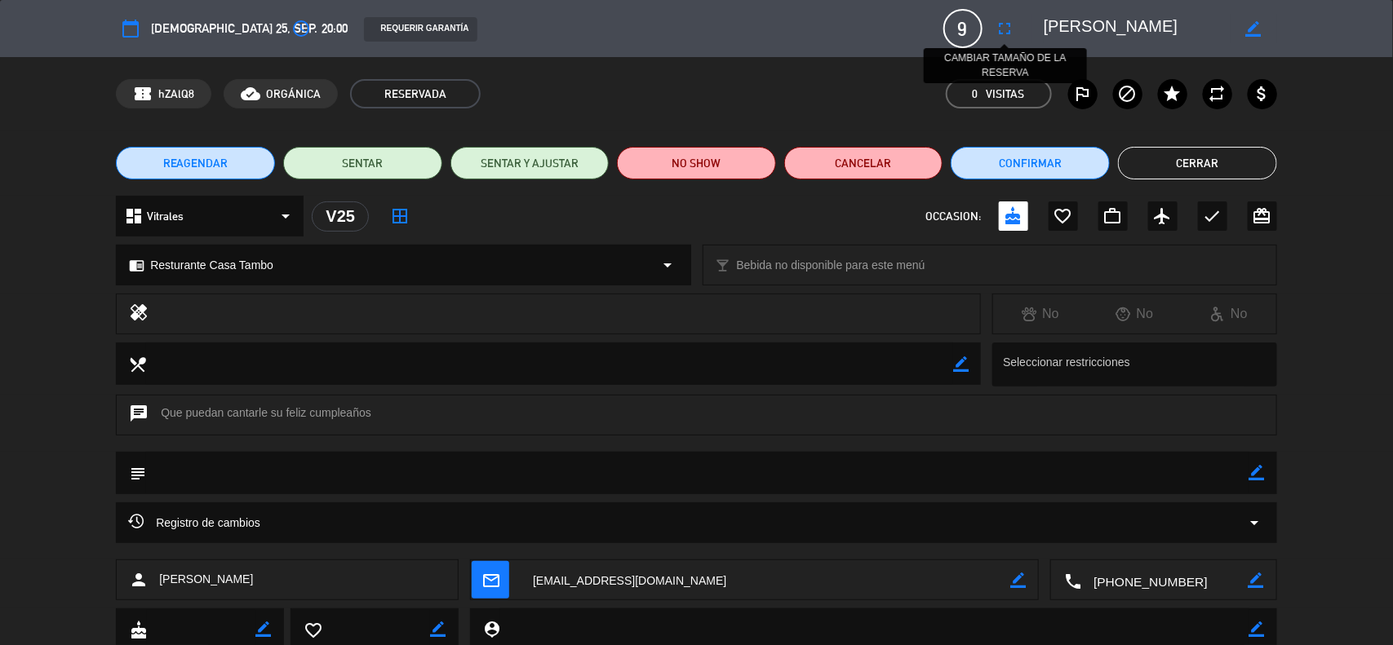
click at [997, 24] on icon "fullscreen" at bounding box center [1005, 29] width 20 height 20
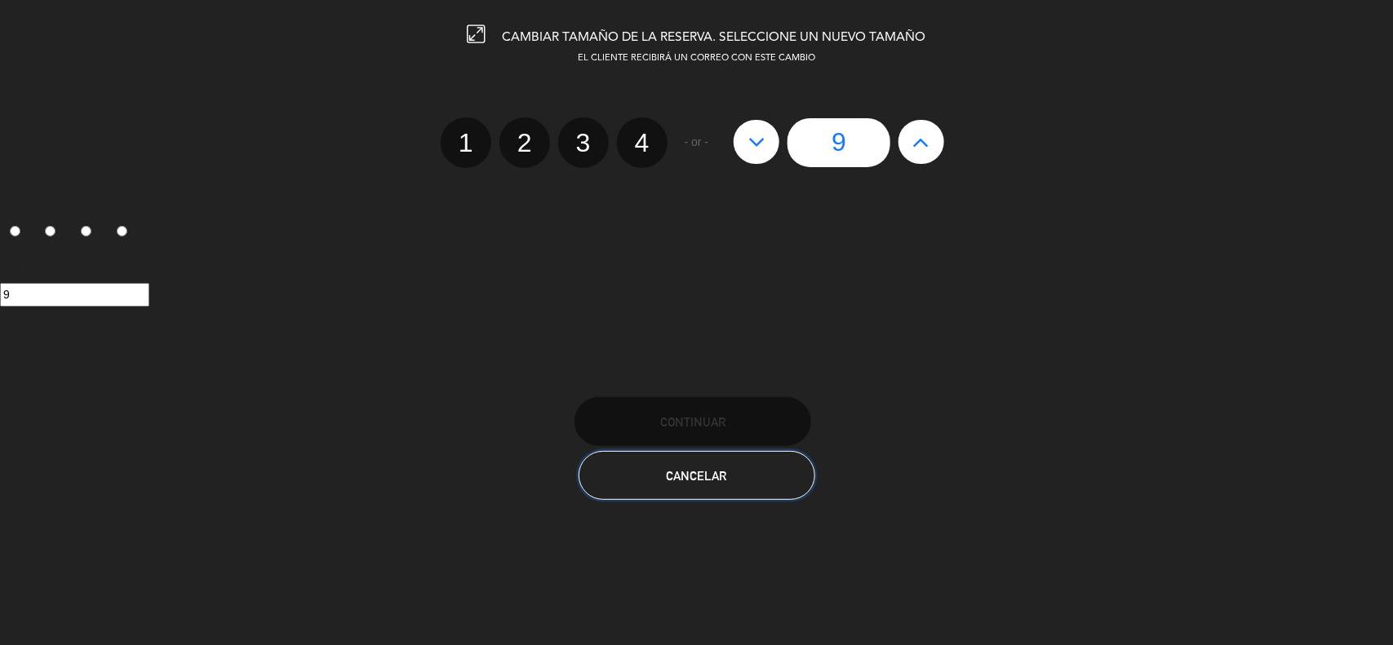
click at [642, 499] on button "Cancelar" at bounding box center [696, 475] width 237 height 49
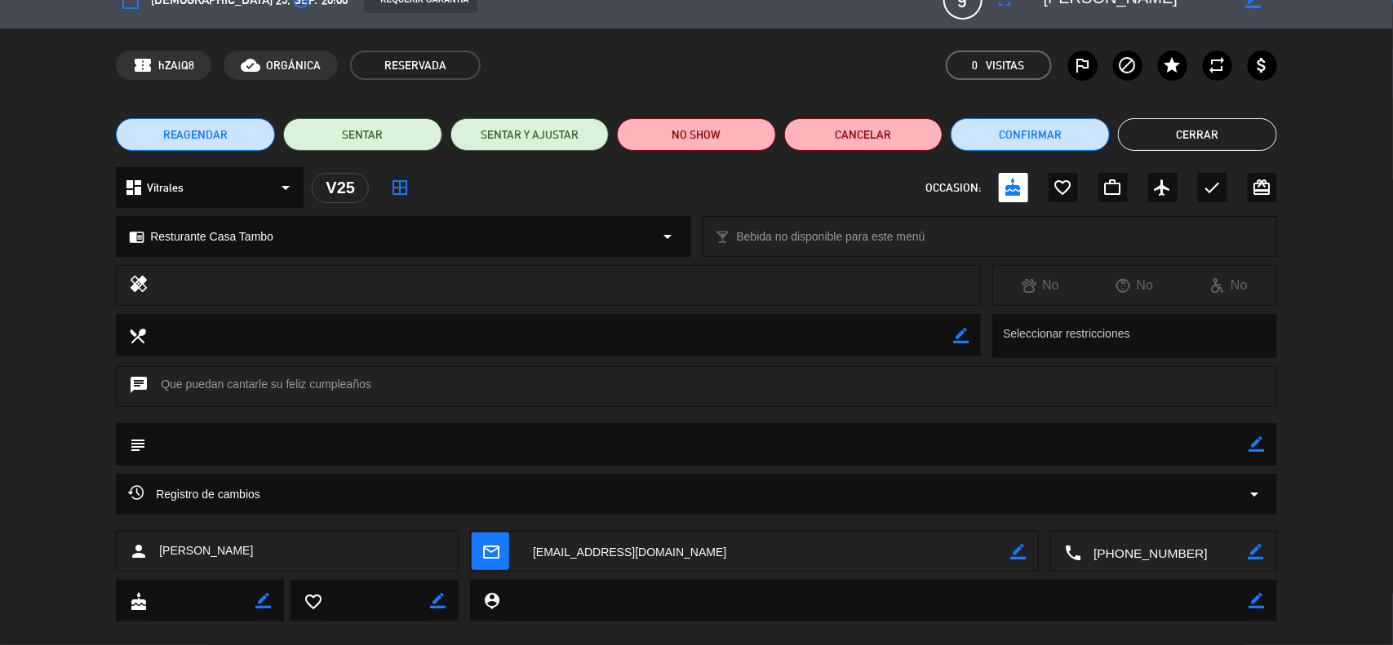
scroll to position [53, 0]
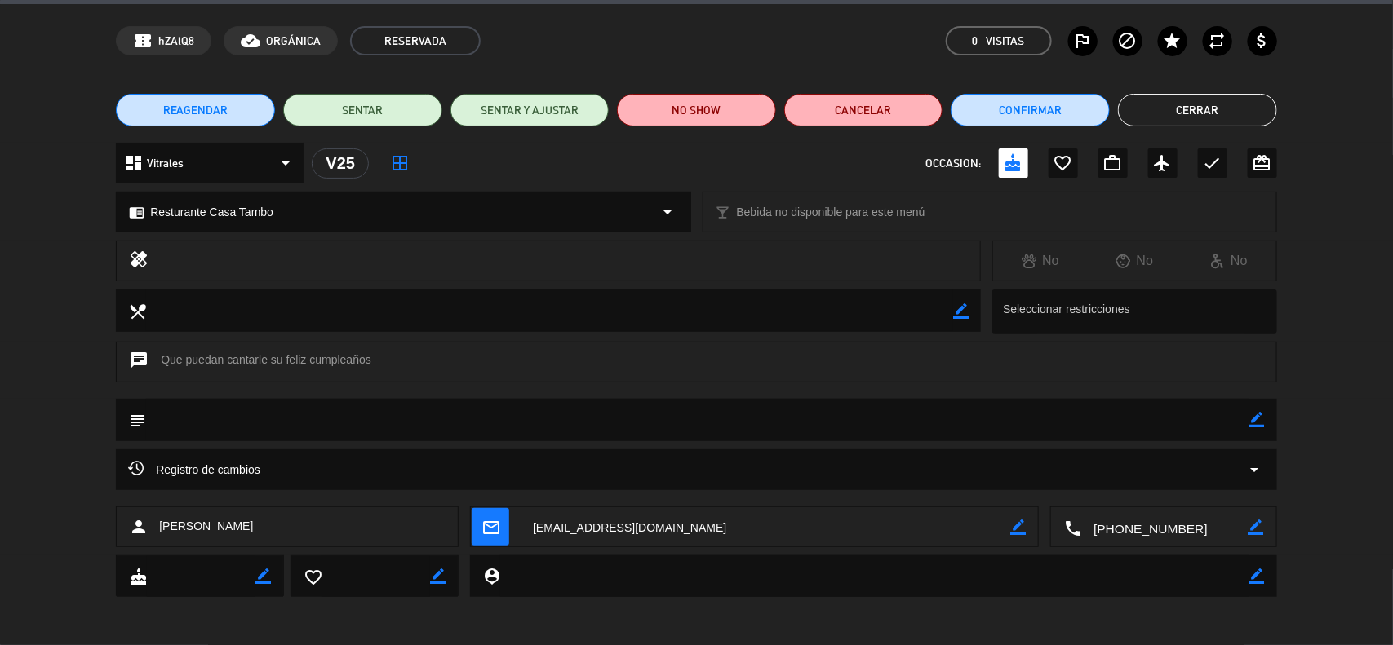
click at [326, 466] on div "Registro de cambios arrow_drop_down" at bounding box center [696, 470] width 1137 height 20
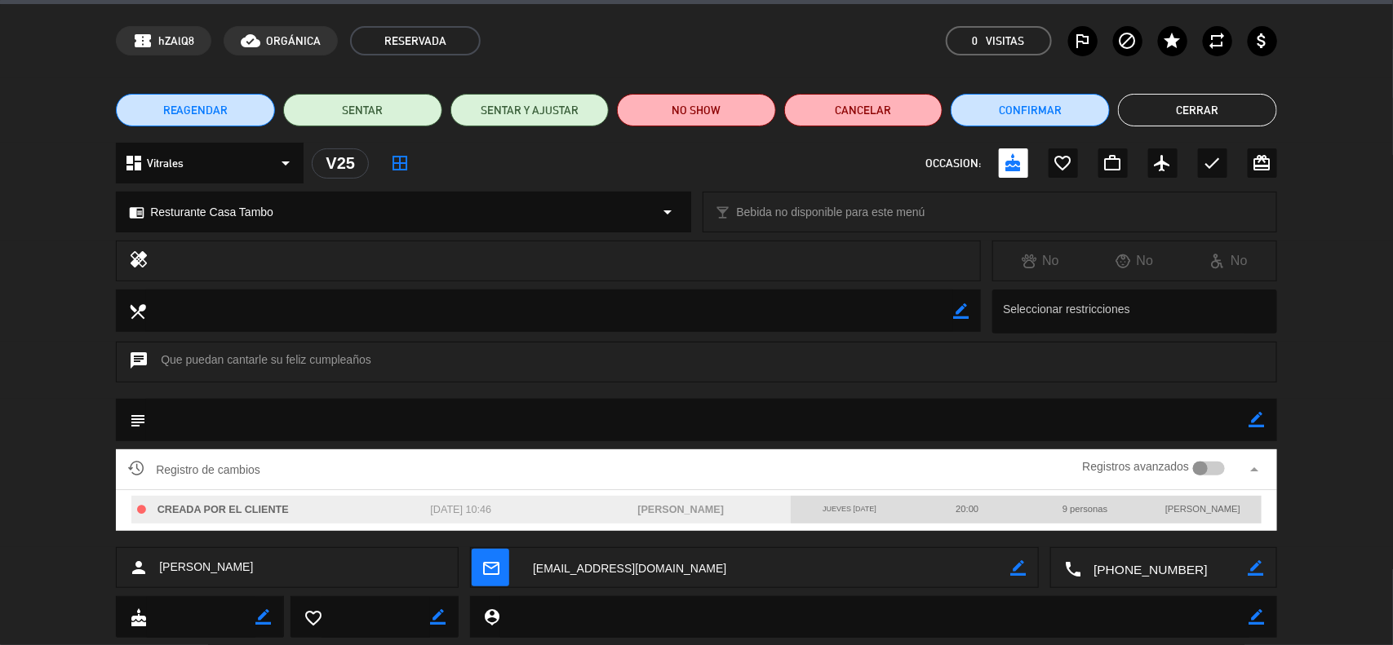
click at [326, 466] on div "Registro de cambios Registros avanzados arrow_drop_up" at bounding box center [696, 470] width 1137 height 24
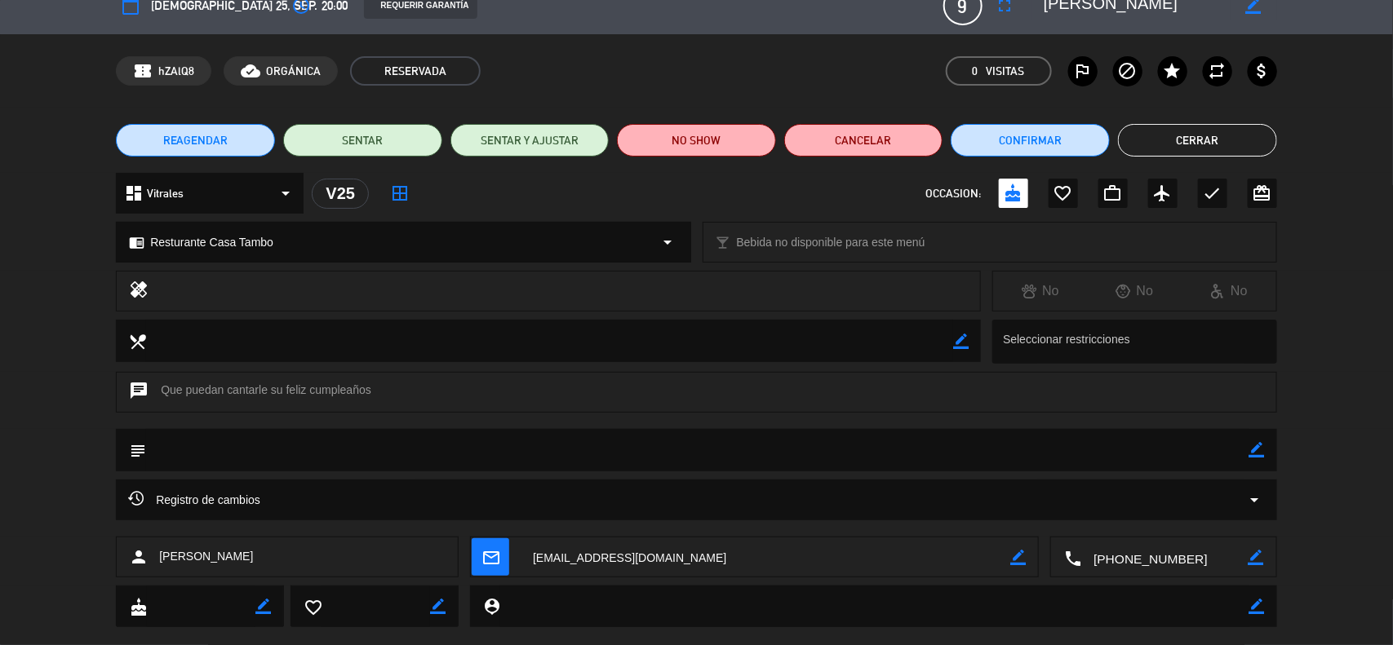
scroll to position [0, 0]
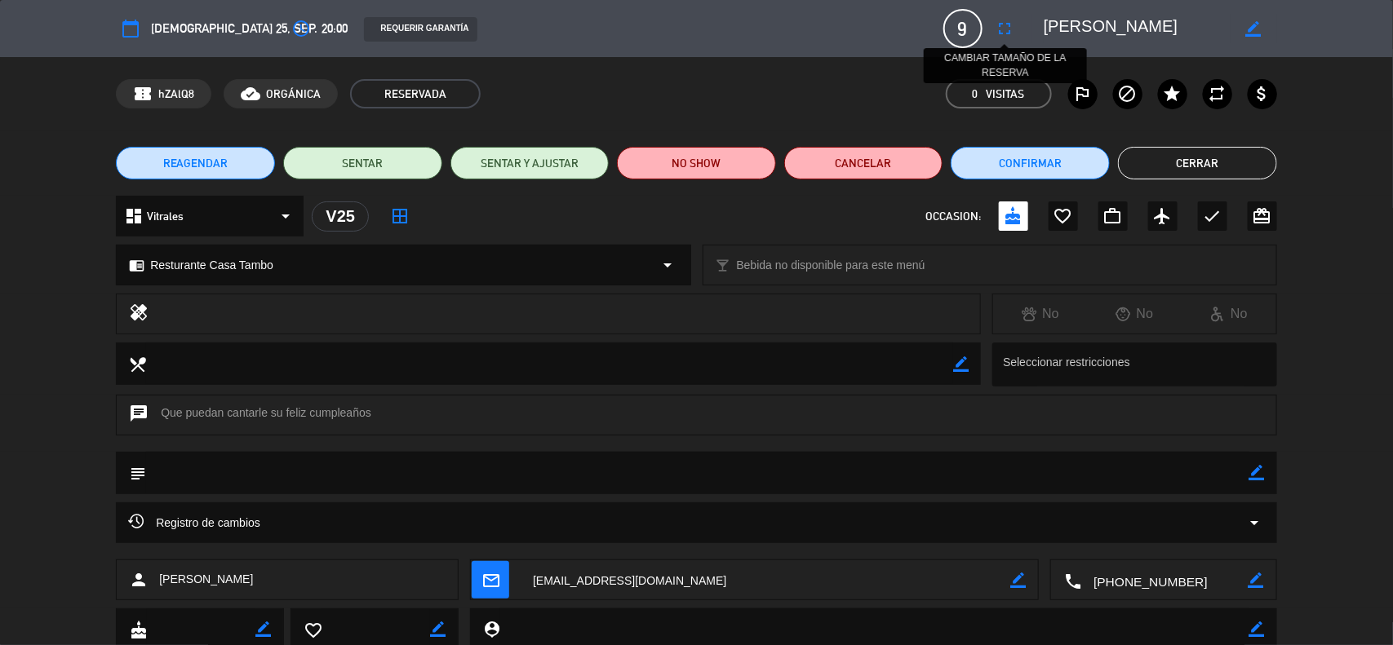
click at [1013, 29] on icon "fullscreen" at bounding box center [1005, 29] width 20 height 20
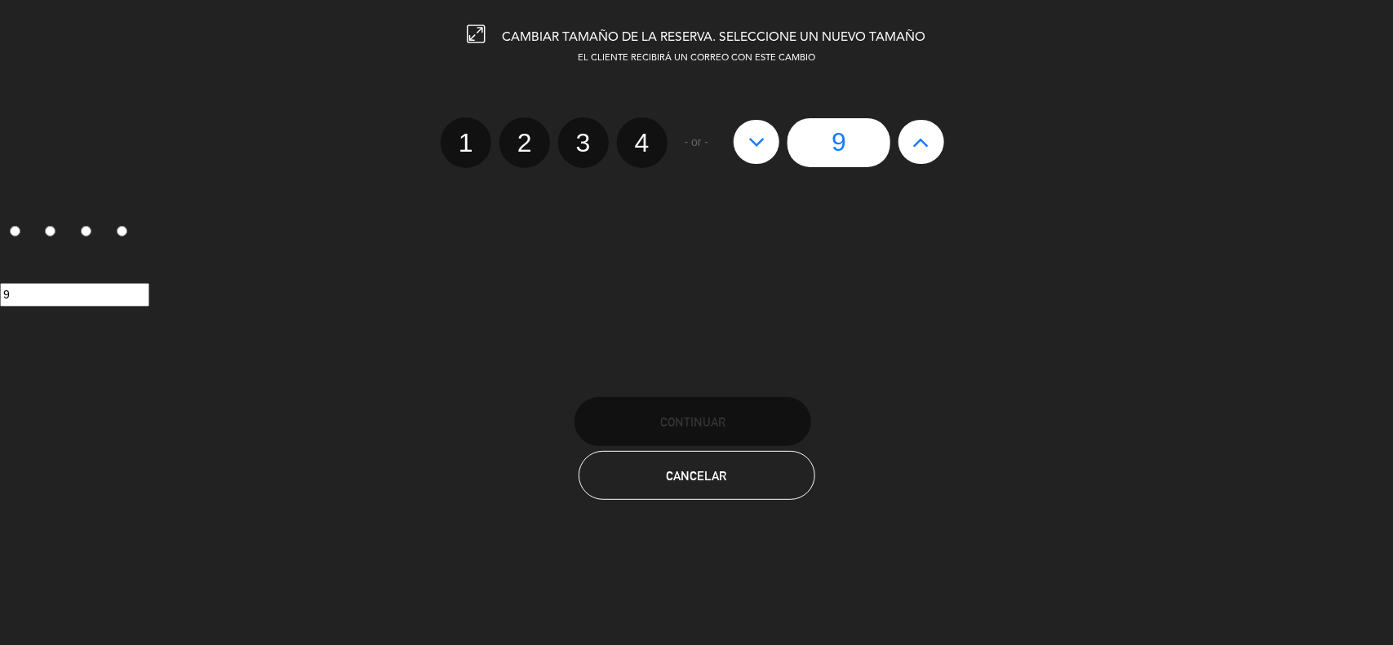
click at [932, 144] on button at bounding box center [921, 142] width 46 height 44
type input "10"
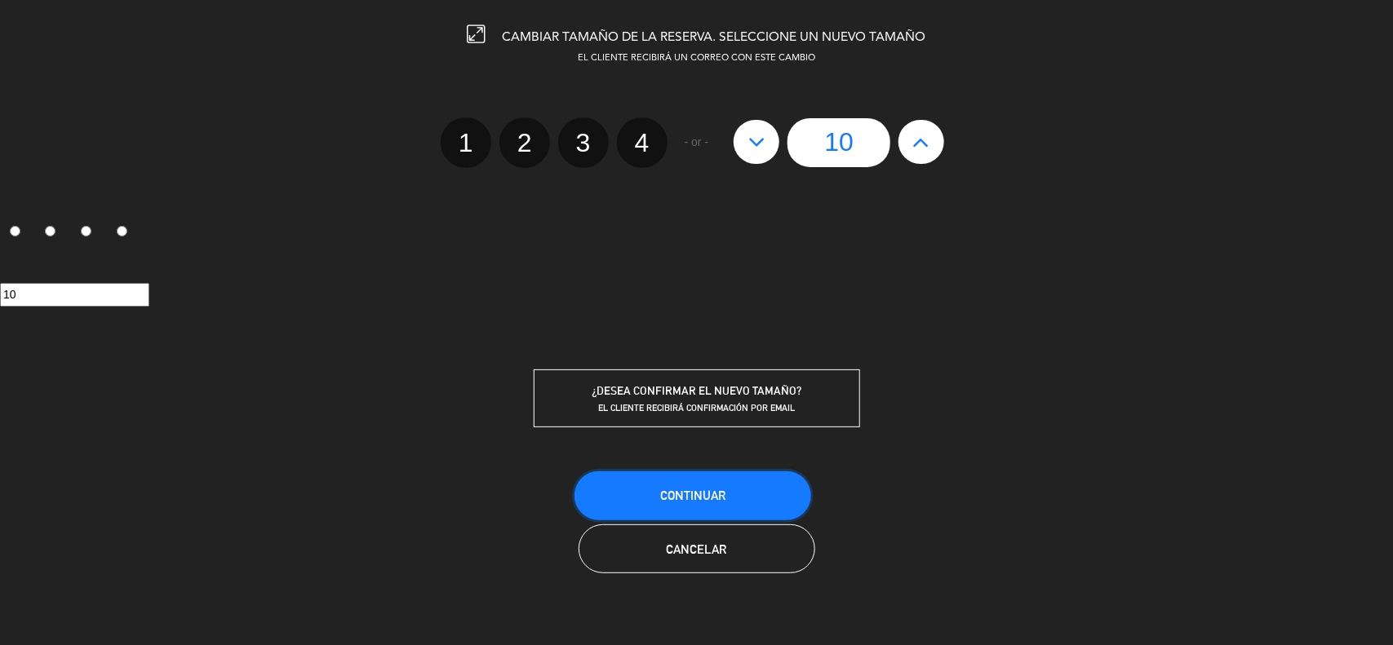
click at [624, 486] on button "Continuar" at bounding box center [692, 496] width 237 height 49
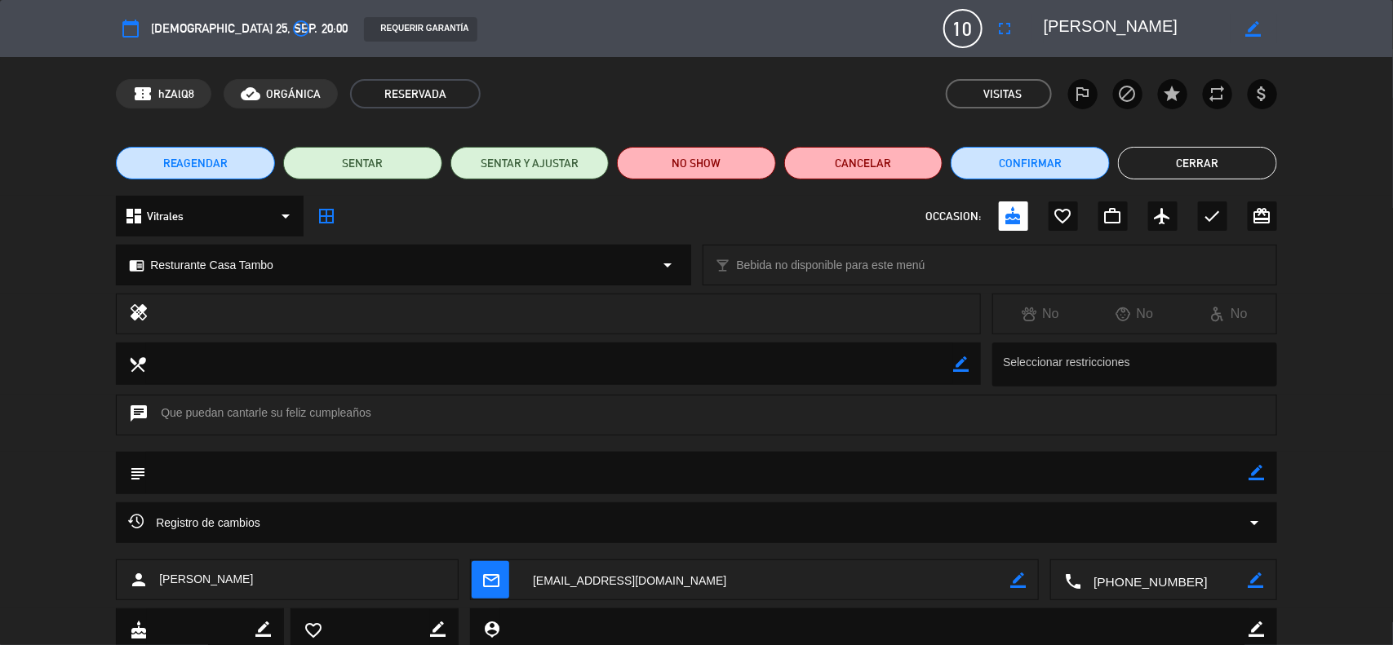
click at [1208, 156] on button "Cerrar" at bounding box center [1197, 163] width 159 height 33
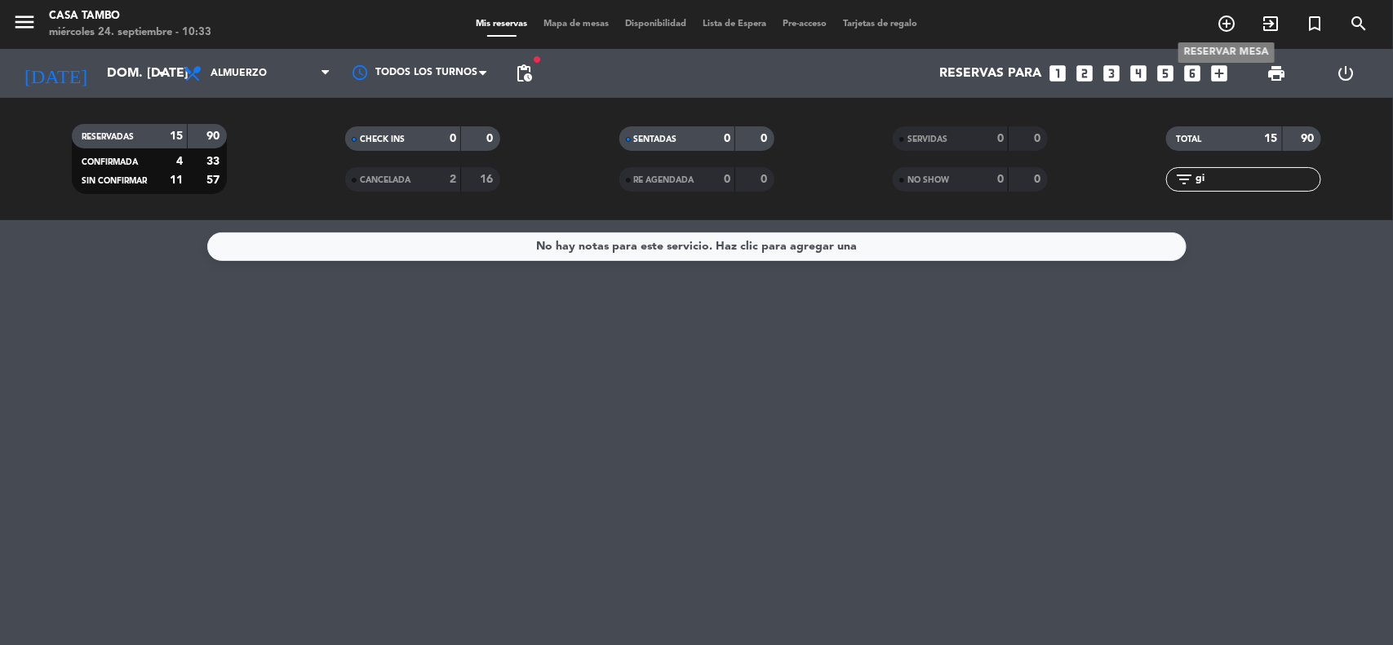
click at [1234, 15] on icon "add_circle_outline" at bounding box center [1226, 24] width 20 height 20
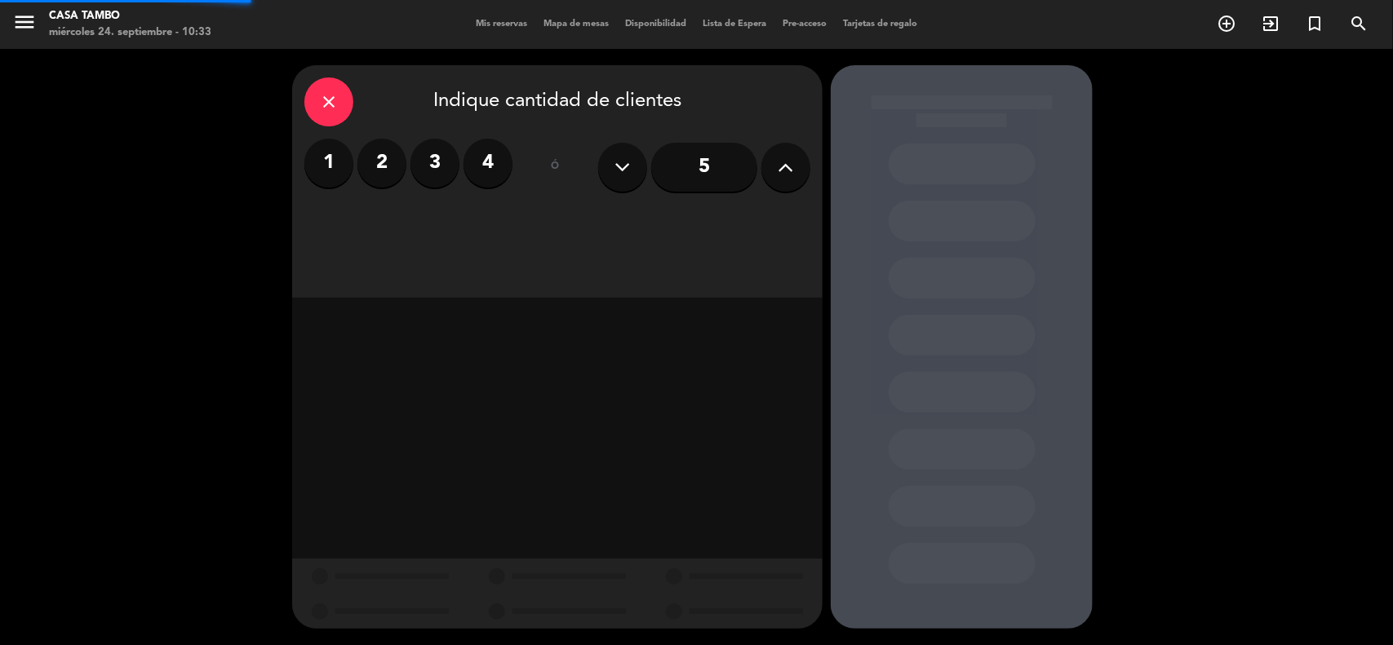
click at [491, 172] on label "4" at bounding box center [487, 163] width 49 height 49
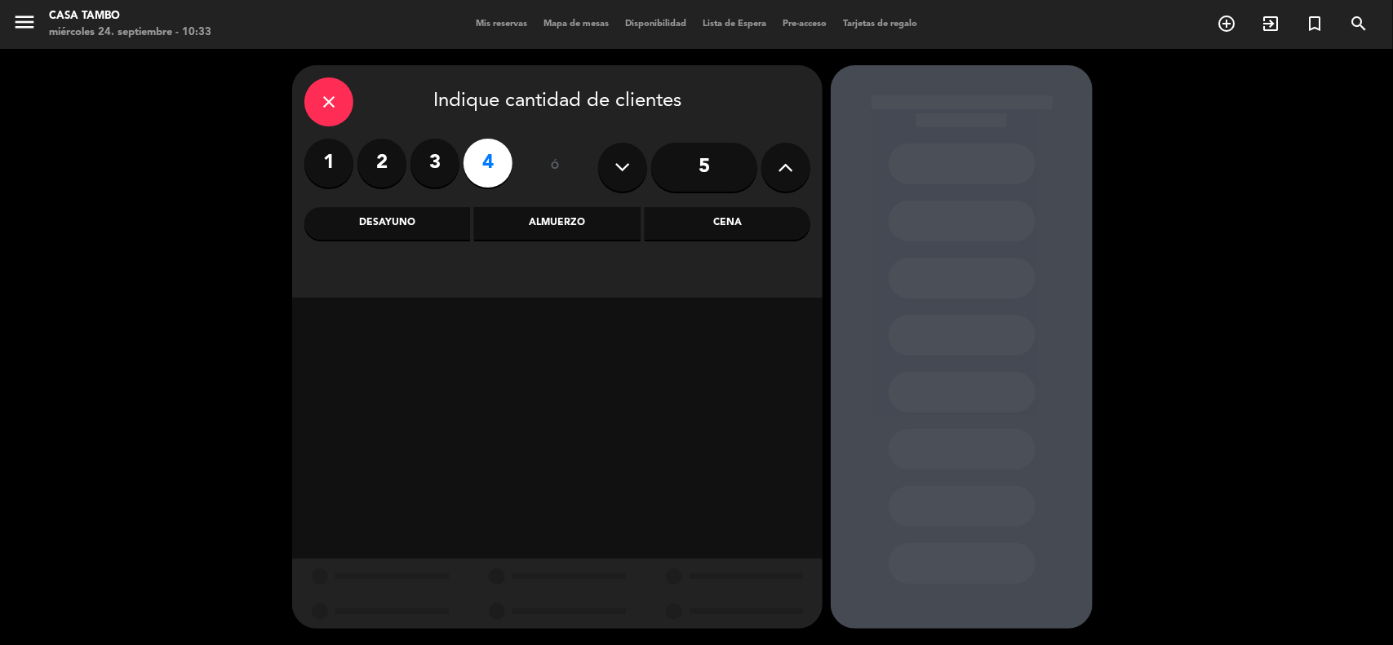
drag, startPoint x: 476, startPoint y: 215, endPoint x: 605, endPoint y: 246, distance: 133.6
click at [479, 215] on div "Almuerzo" at bounding box center [557, 223] width 166 height 33
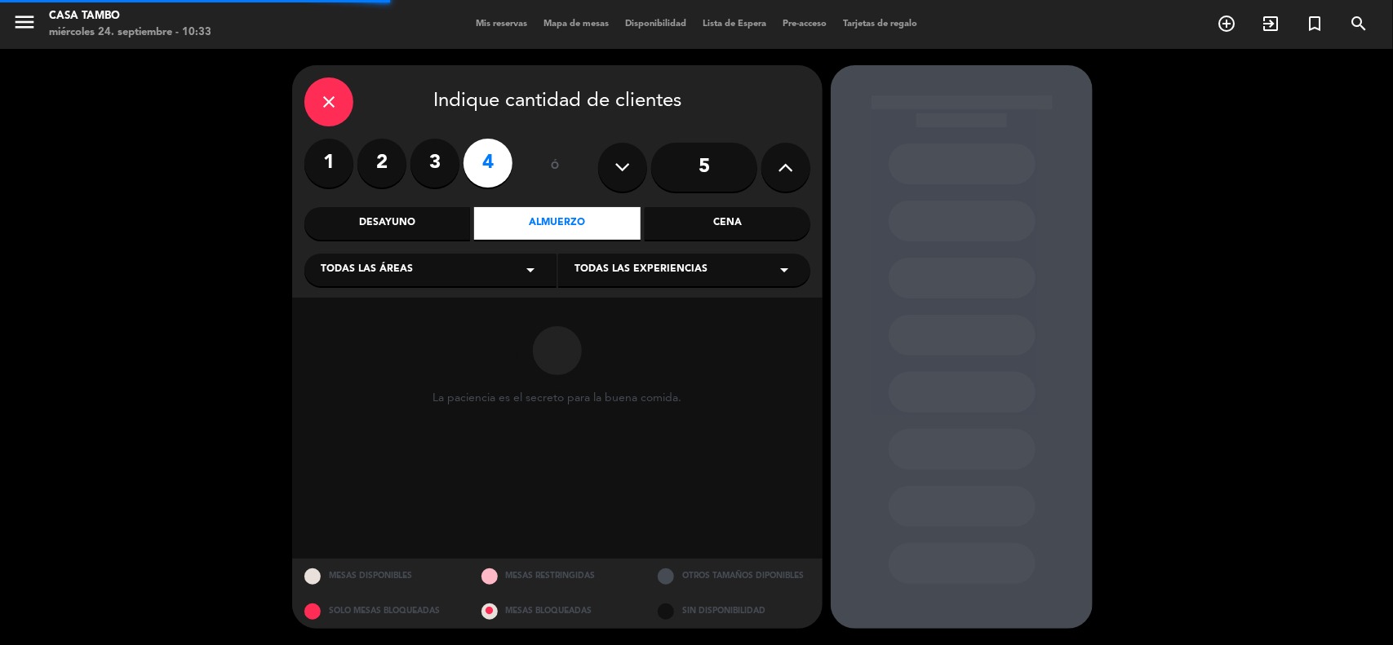
click at [662, 283] on div "Todas las experiencias arrow_drop_down" at bounding box center [684, 270] width 252 height 33
click at [670, 310] on div "Casa Tambo Restaurant" at bounding box center [683, 311] width 219 height 16
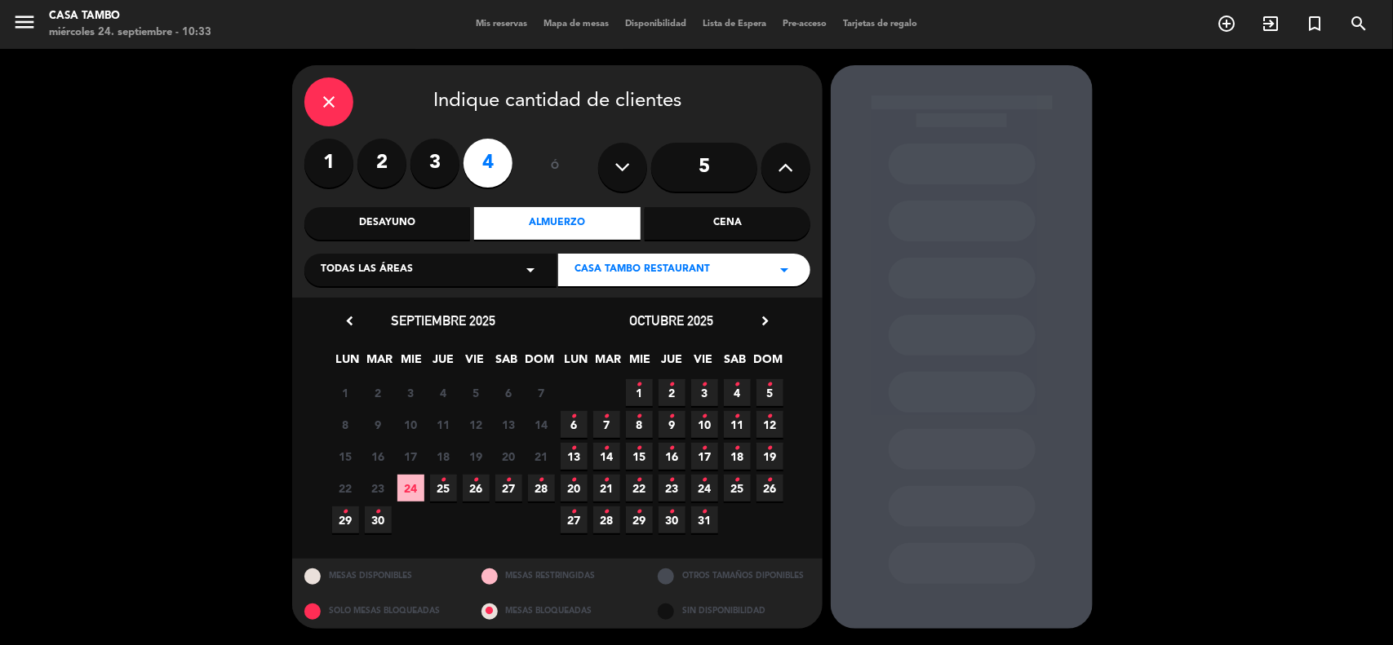
click at [503, 487] on span "27 •" at bounding box center [508, 488] width 27 height 27
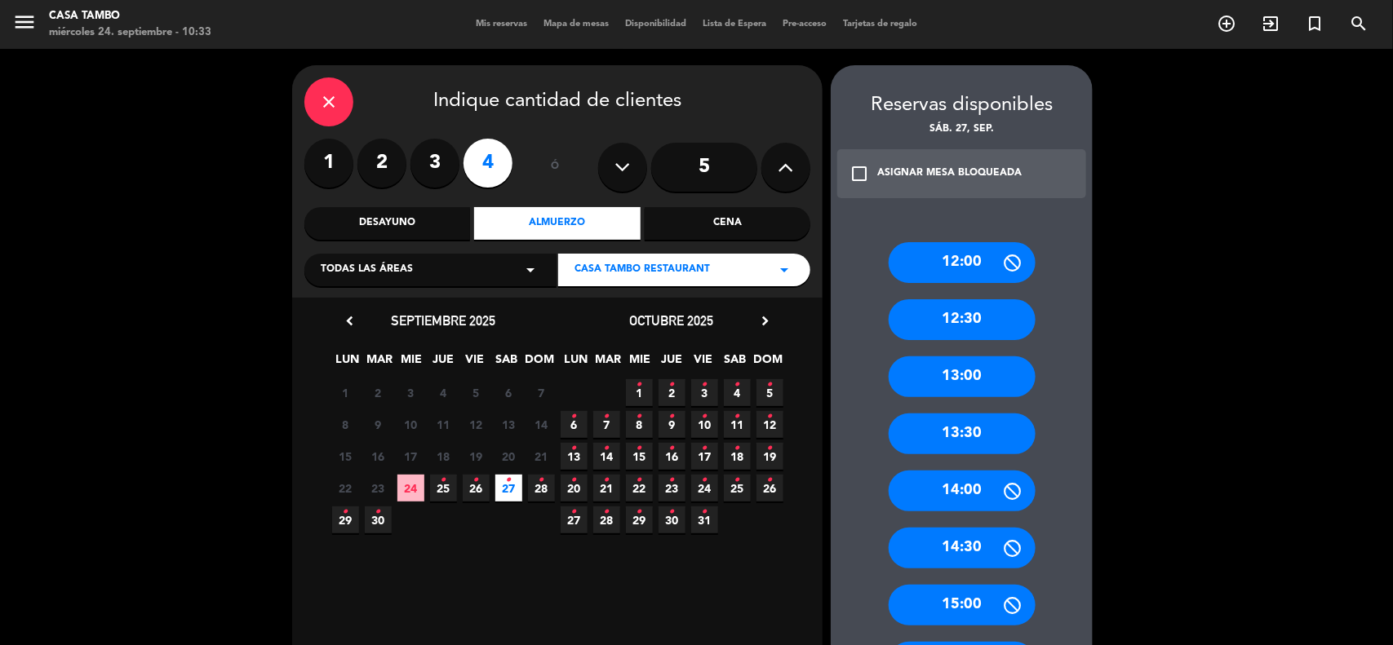
click at [981, 434] on div "13:30" at bounding box center [961, 434] width 147 height 41
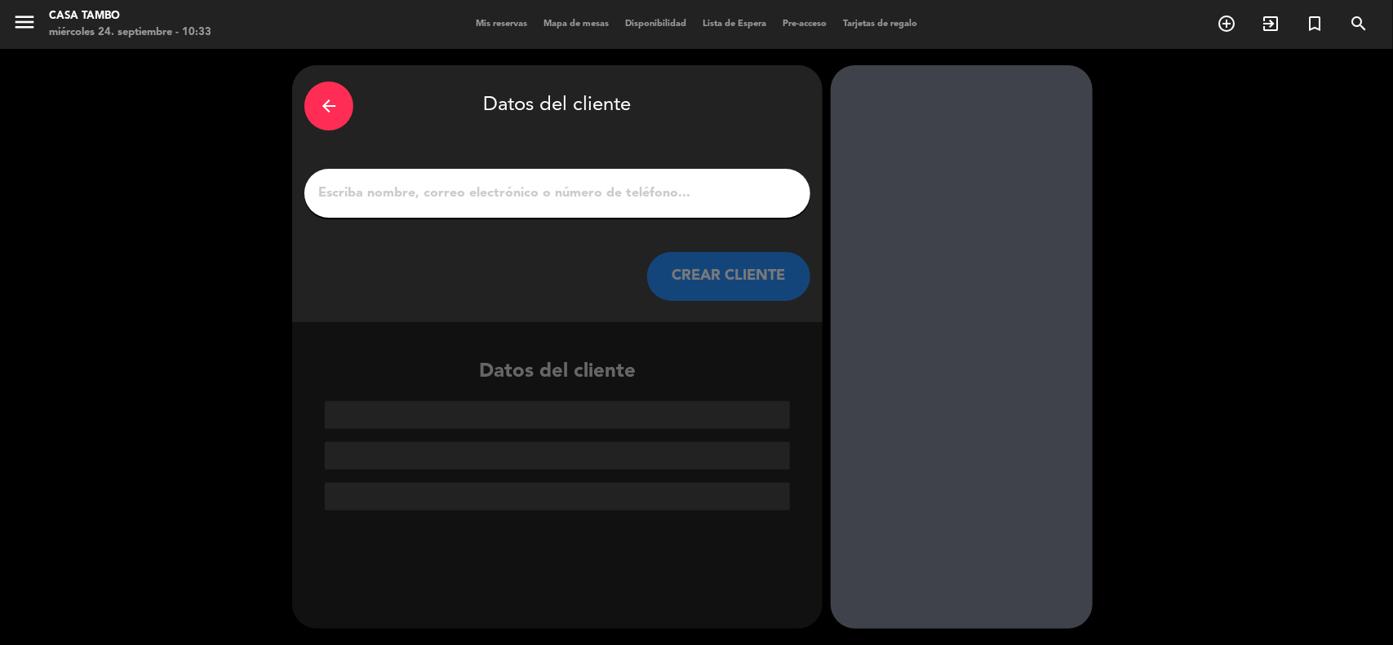
click at [614, 197] on input "1" at bounding box center [557, 193] width 481 height 23
paste input "[PERSON_NAME]"
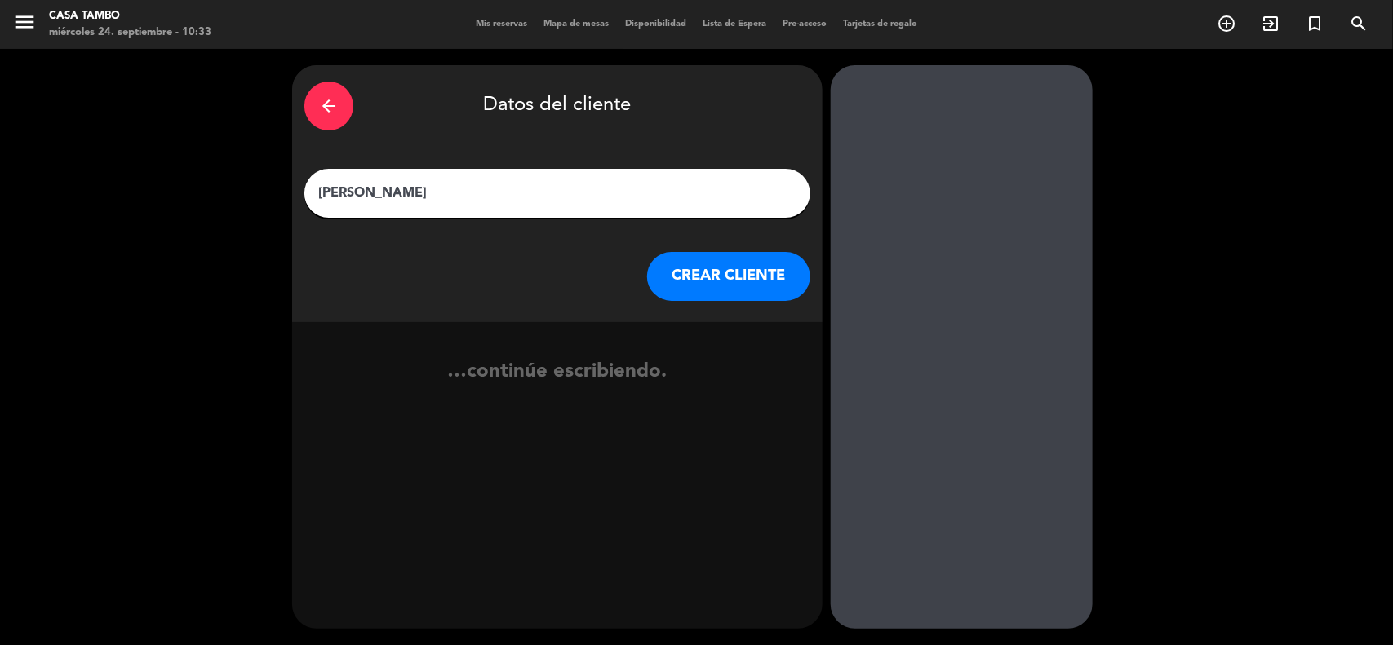
type input "[PERSON_NAME]"
click at [700, 269] on button "CREAR CLIENTE" at bounding box center [728, 276] width 163 height 49
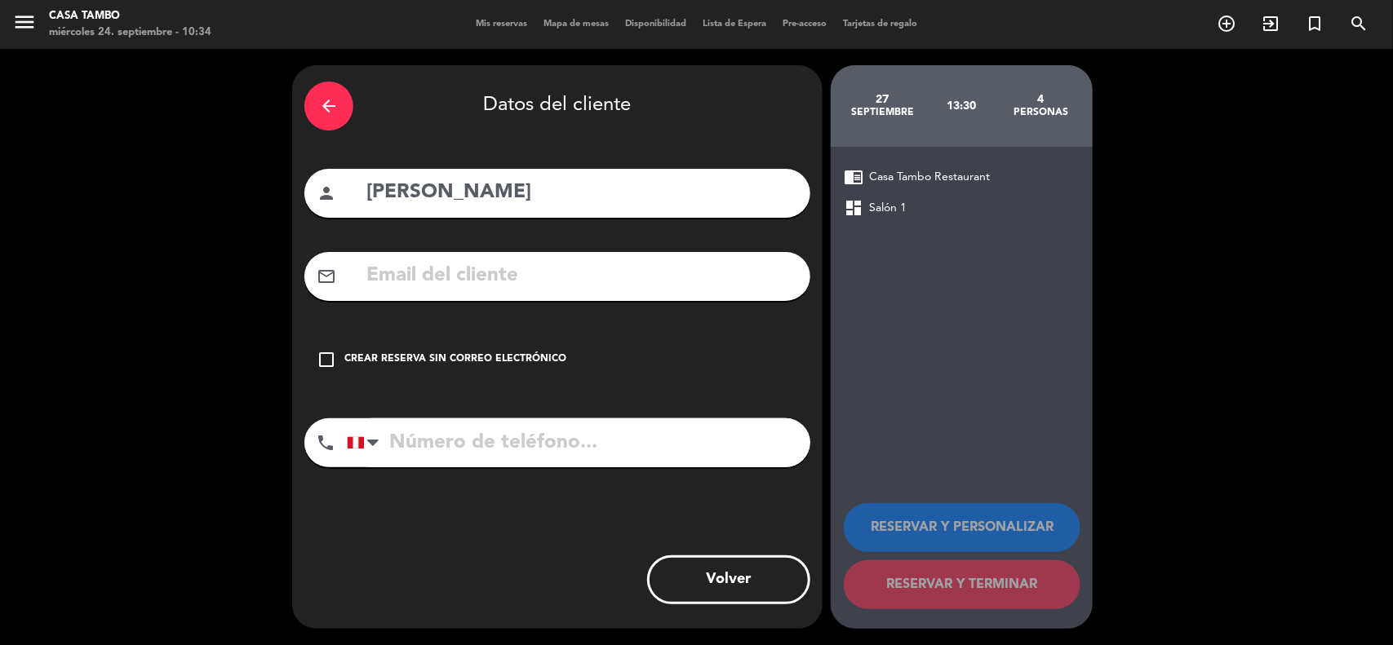
click at [494, 461] on input "tel" at bounding box center [578, 443] width 463 height 49
paste input "947 201 590"
type input "947 201 590"
click at [623, 277] on input "text" at bounding box center [581, 275] width 433 height 33
paste input "[PERSON_NAME][EMAIL_ADDRESS][DOMAIN_NAME]"
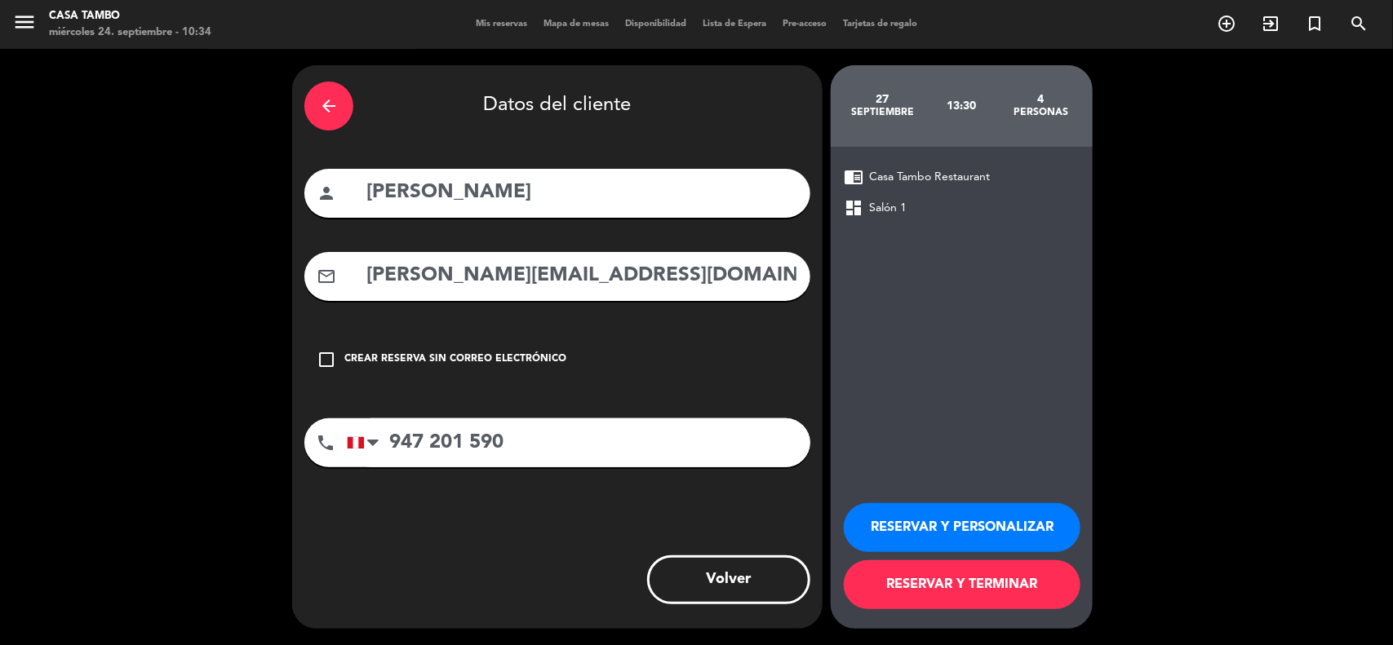
type input "[PERSON_NAME][EMAIL_ADDRESS][DOMAIN_NAME]"
click at [941, 514] on button "RESERVAR Y PERSONALIZAR" at bounding box center [962, 527] width 237 height 49
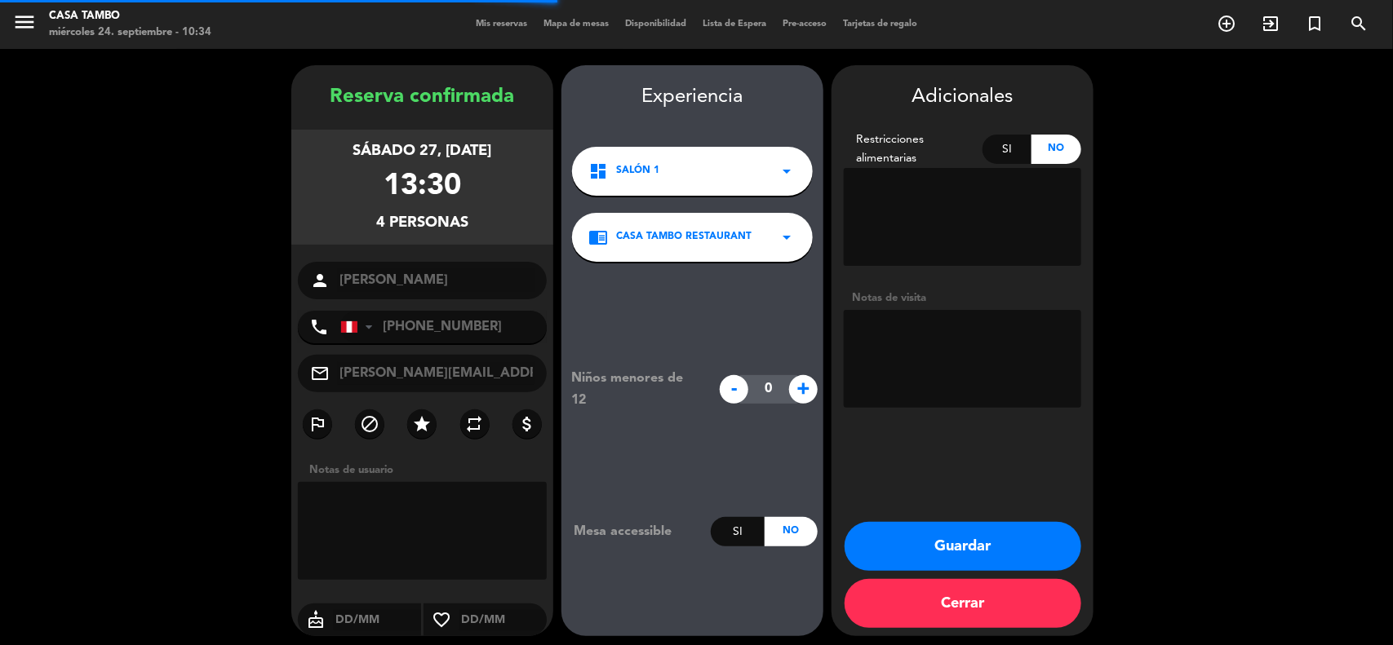
scroll to position [7, 0]
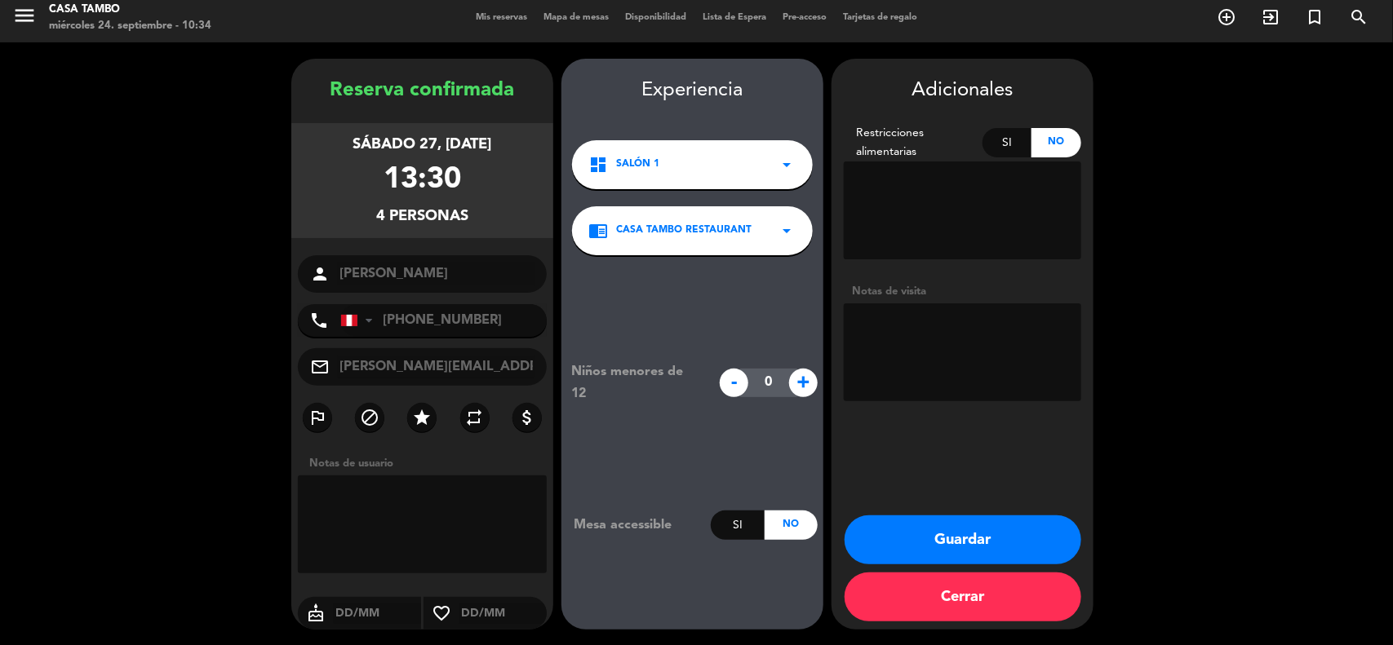
click at [982, 535] on button "Guardar" at bounding box center [962, 540] width 237 height 49
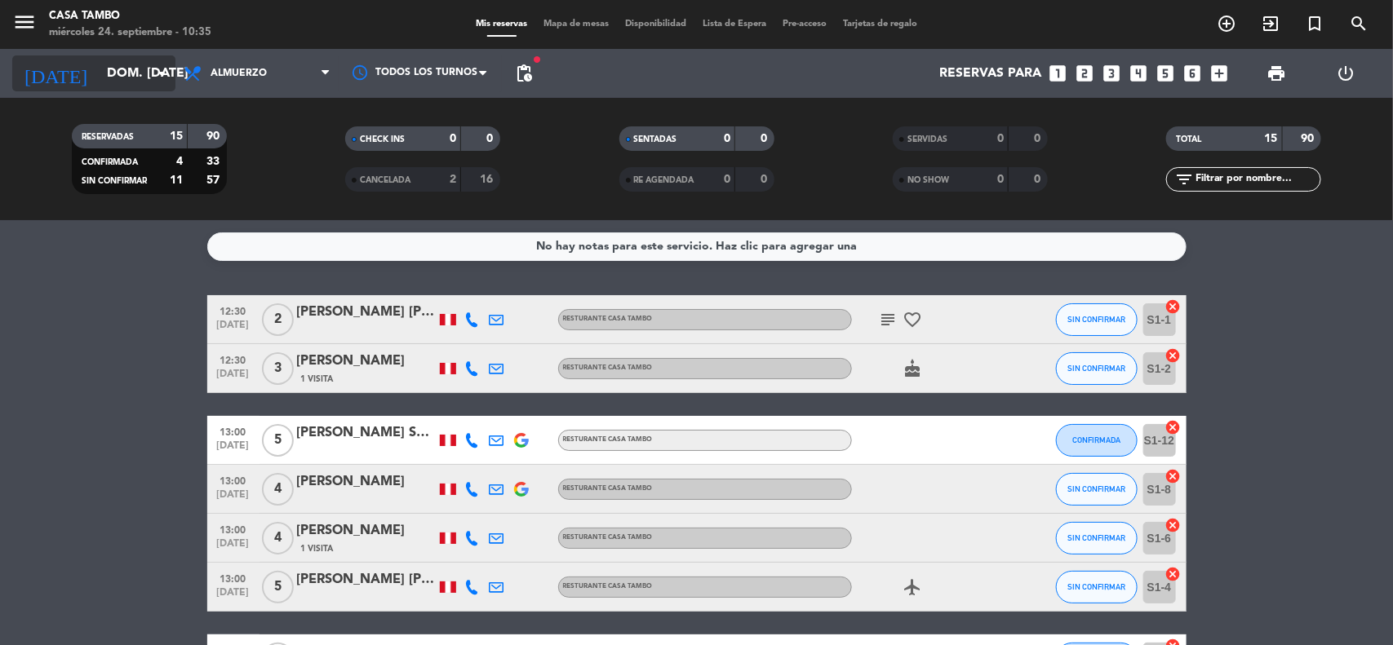
click at [148, 64] on input "dom. [DATE]" at bounding box center [185, 74] width 172 height 32
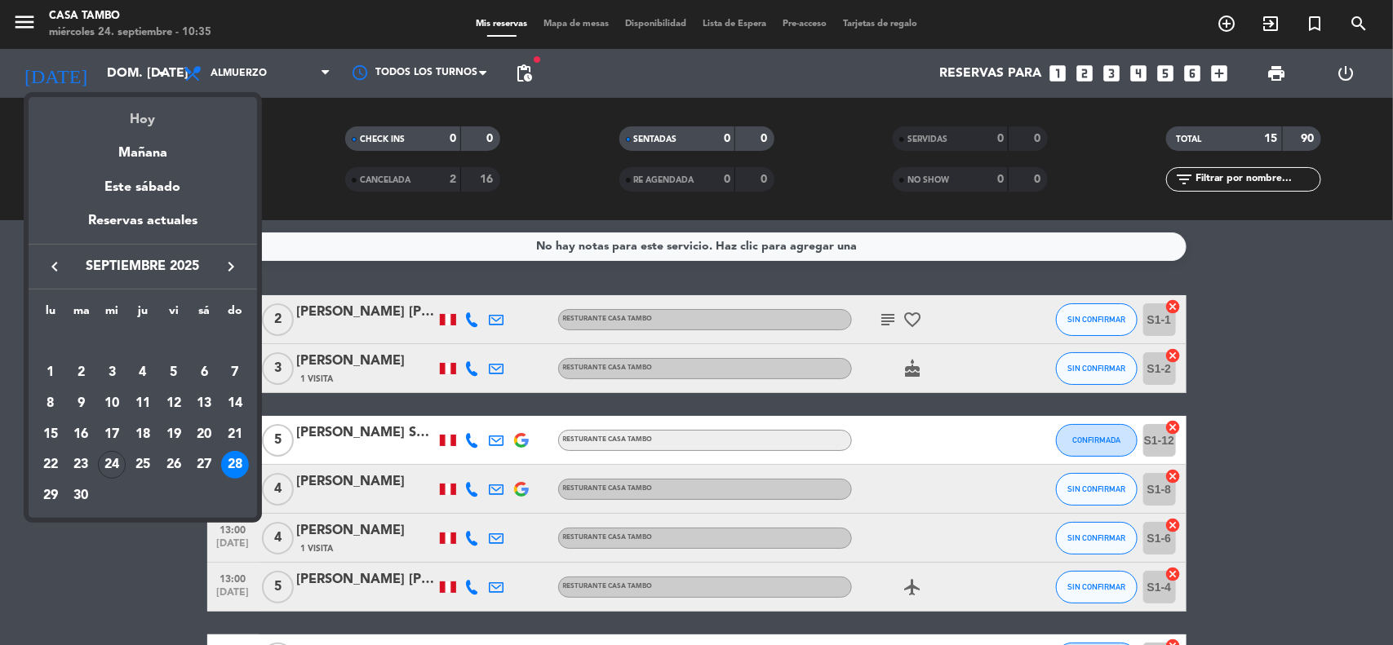
click at [152, 115] on div "Hoy" at bounding box center [143, 113] width 228 height 33
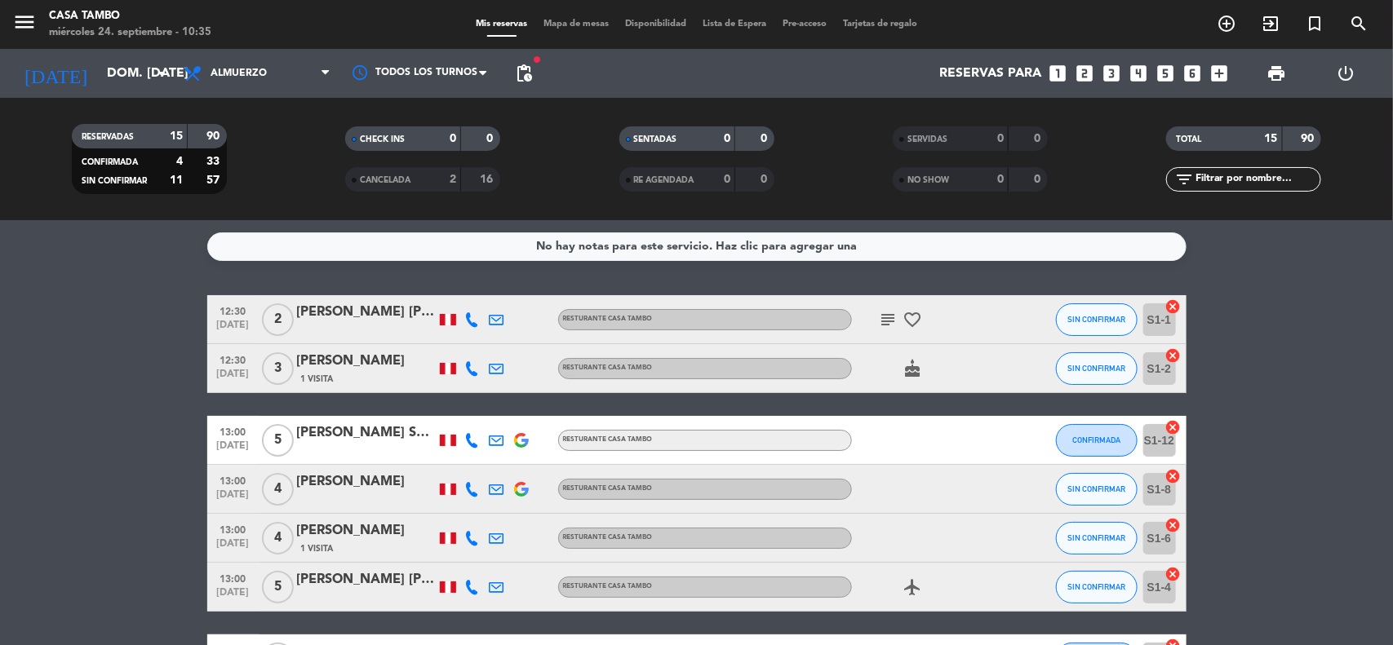
type input "mié. [DATE]"
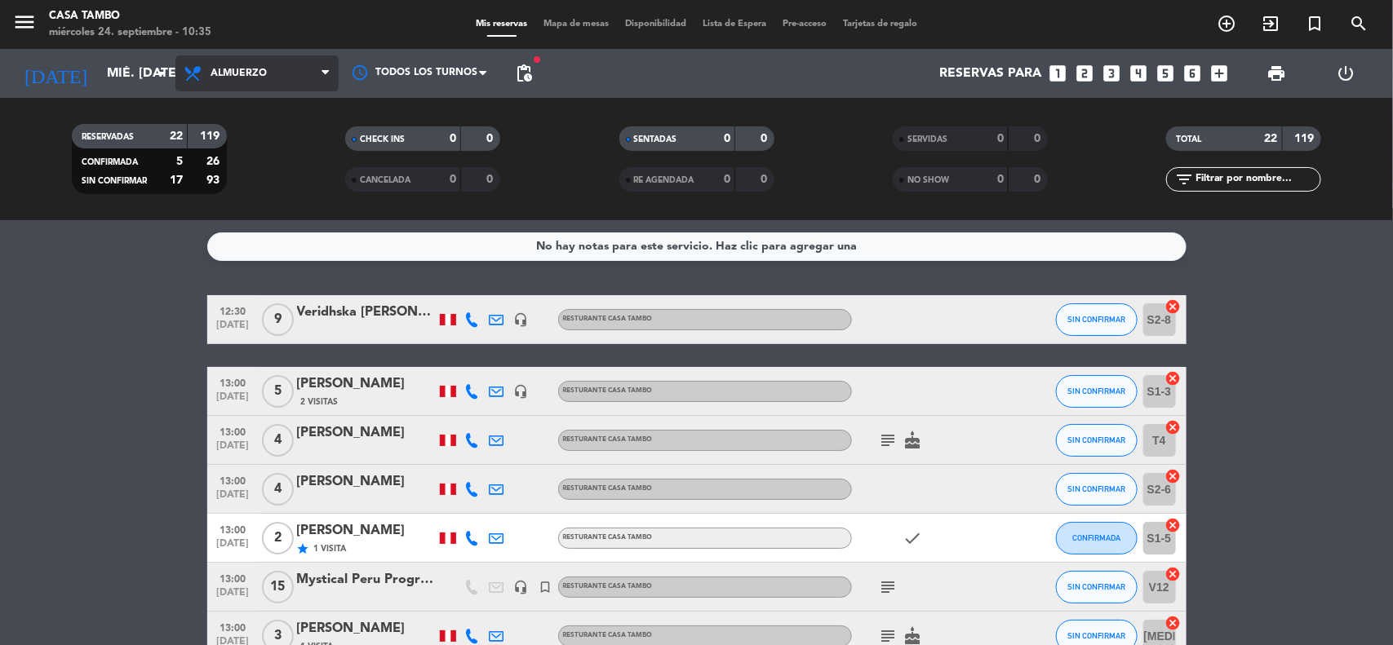
drag, startPoint x: 277, startPoint y: 68, endPoint x: 281, endPoint y: 95, distance: 27.2
click at [280, 70] on span "Almuerzo" at bounding box center [256, 73] width 163 height 36
click at [292, 212] on div "menu Casa Tambo miércoles 24. septiembre - 10:35 Mis reservas Mapa de mesas Dis…" at bounding box center [696, 110] width 1393 height 220
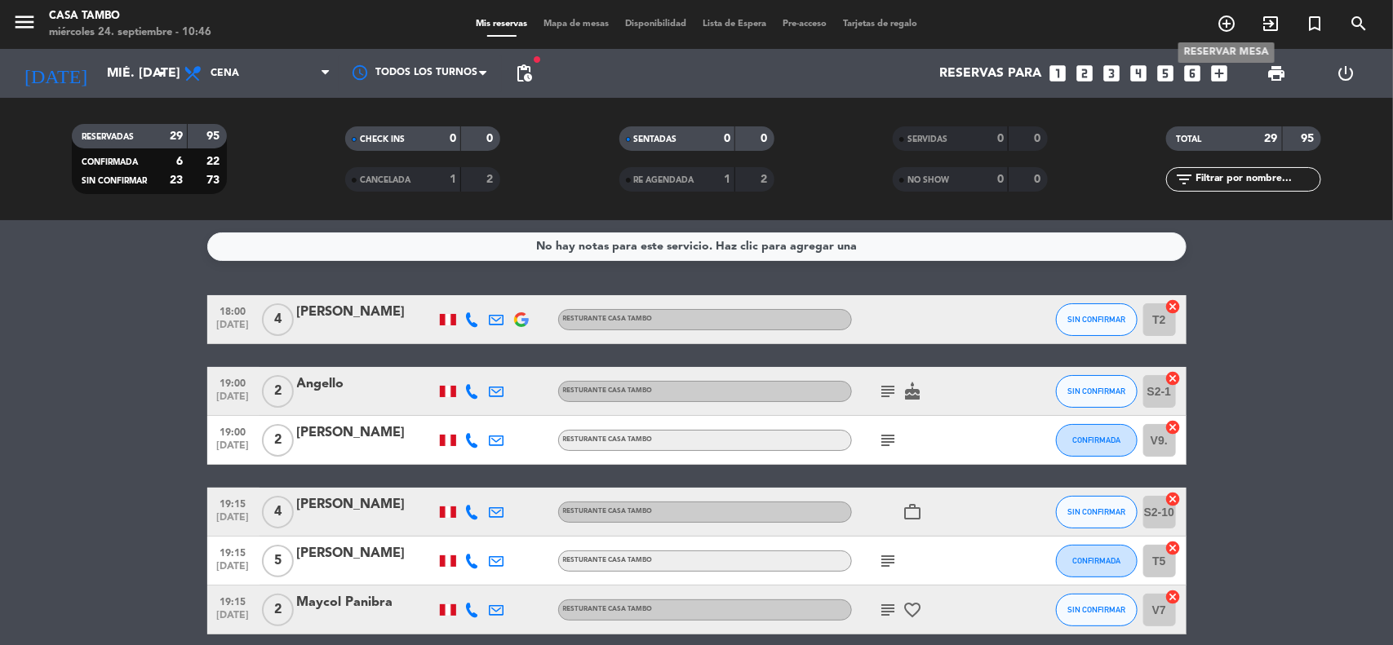
click at [1224, 29] on icon "add_circle_outline" at bounding box center [1226, 24] width 20 height 20
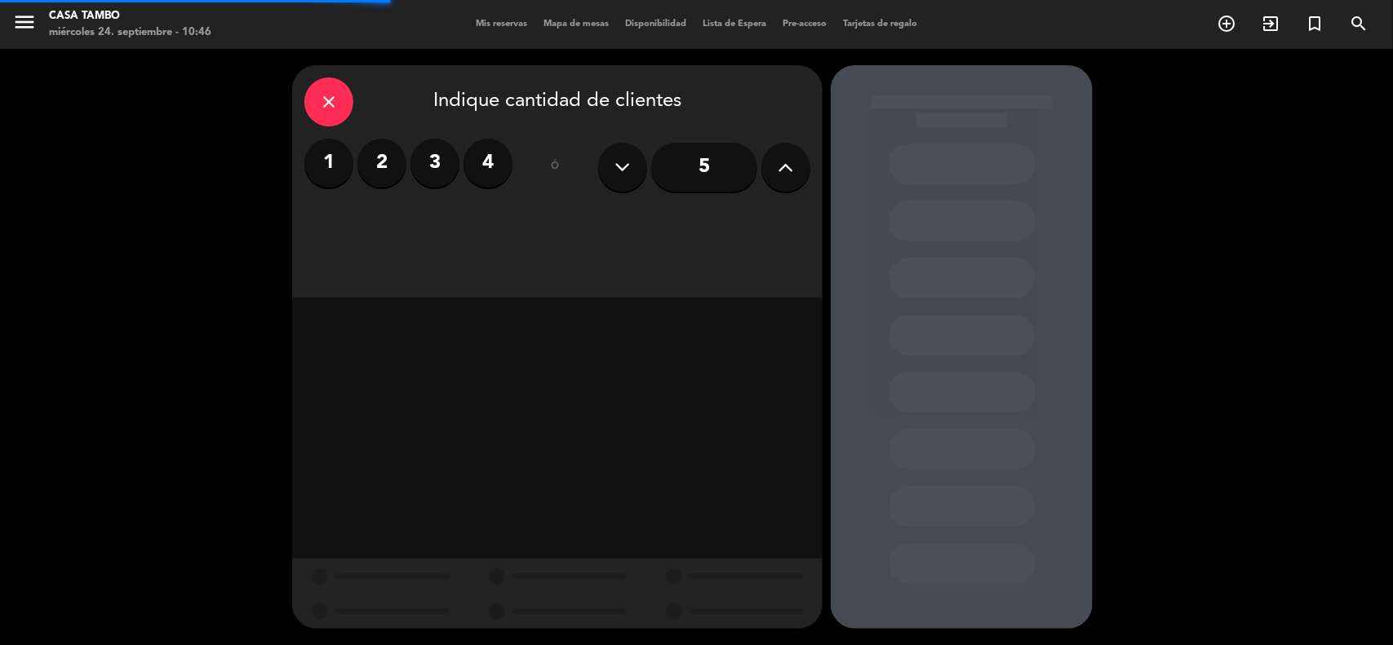
click at [392, 173] on label "2" at bounding box center [381, 163] width 49 height 49
click at [726, 217] on div "close Indique cantidad de clientes 1 2 3 4 ó 5" at bounding box center [557, 181] width 530 height 233
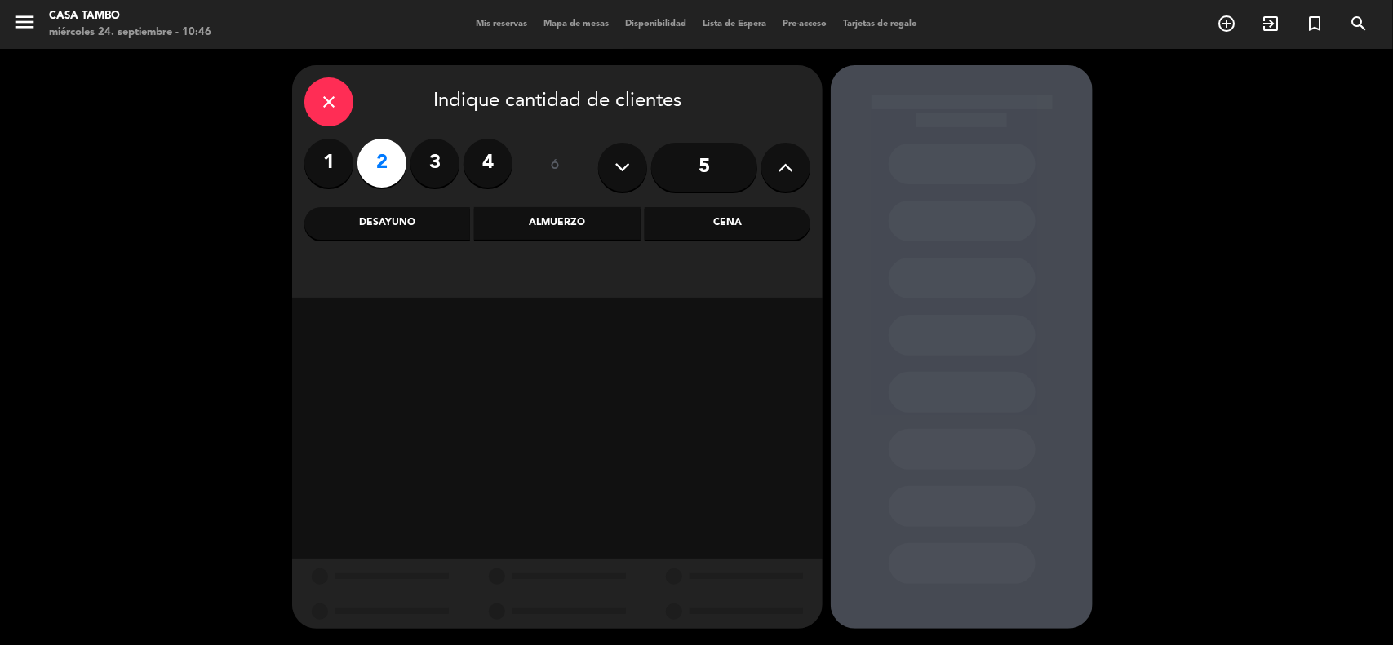
drag, startPoint x: 719, startPoint y: 224, endPoint x: 715, endPoint y: 242, distance: 18.4
click at [719, 223] on div "Cena" at bounding box center [728, 223] width 166 height 33
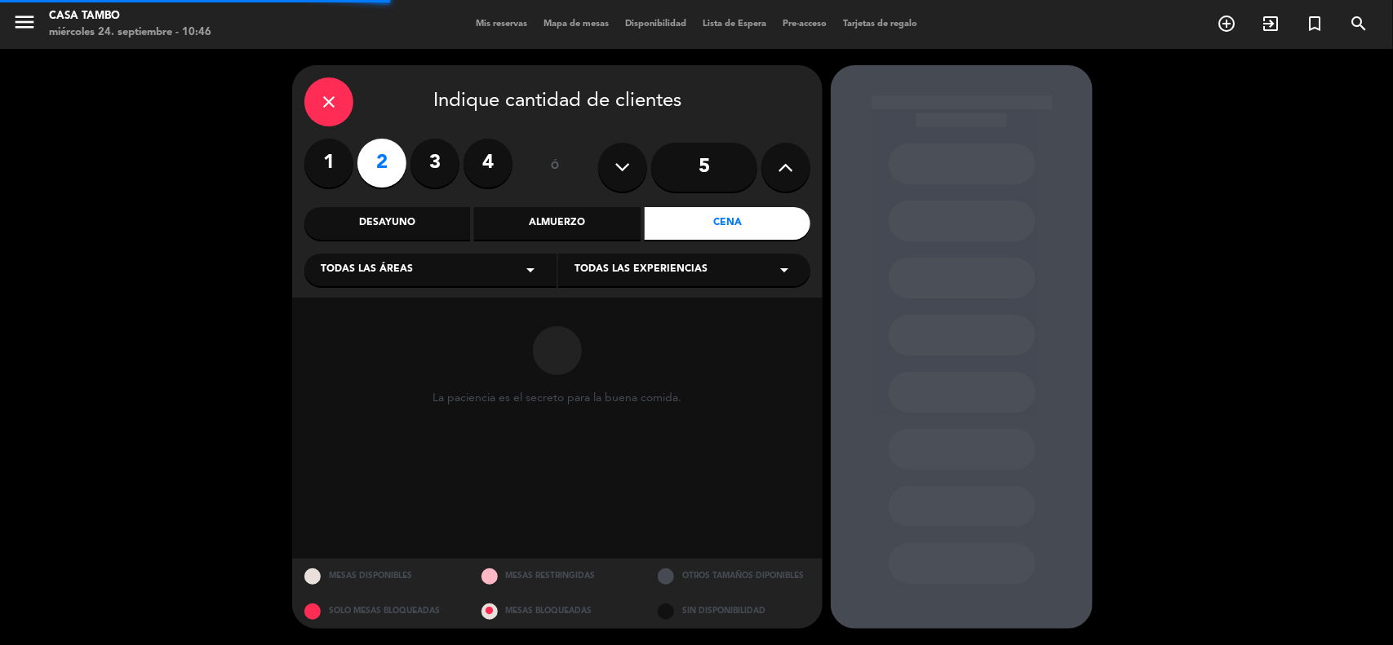
drag, startPoint x: 711, startPoint y: 264, endPoint x: 702, endPoint y: 281, distance: 20.4
click at [711, 265] on div "Todas las experiencias arrow_drop_down" at bounding box center [684, 270] width 252 height 33
click at [696, 310] on div "Casa Tambo Restaurant" at bounding box center [683, 311] width 219 height 16
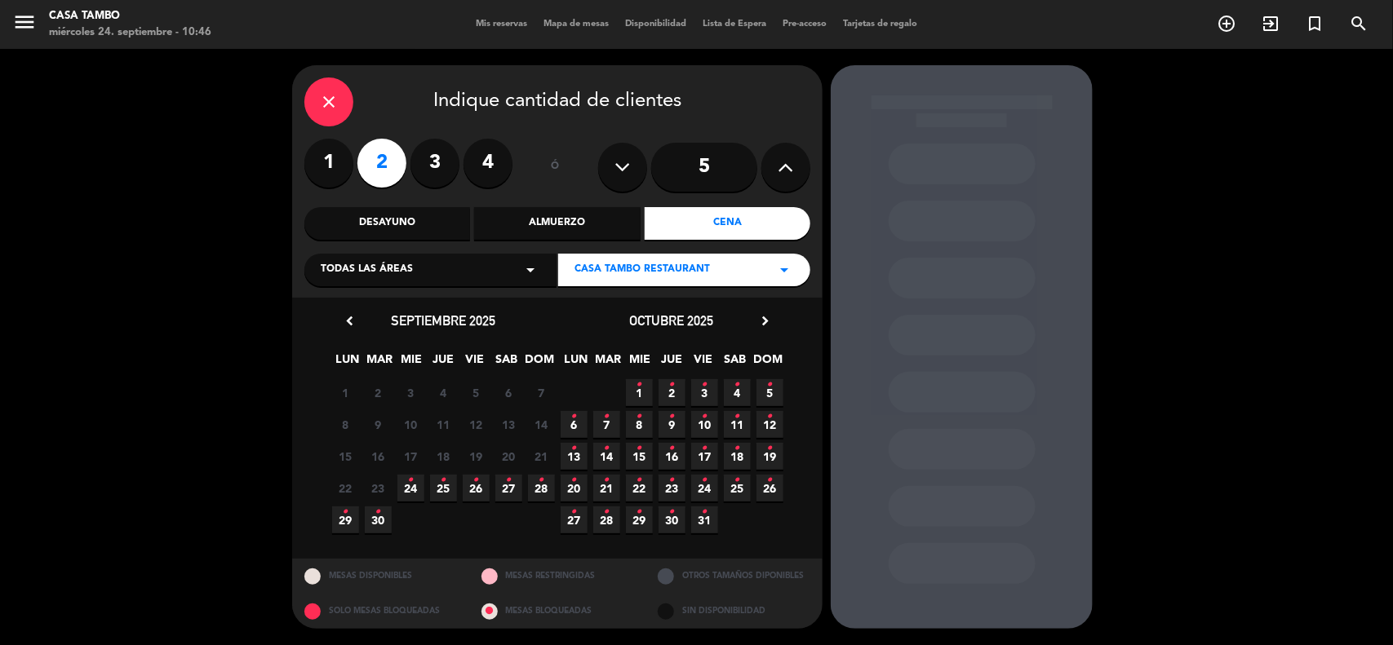
click at [416, 476] on span "24 •" at bounding box center [410, 488] width 27 height 27
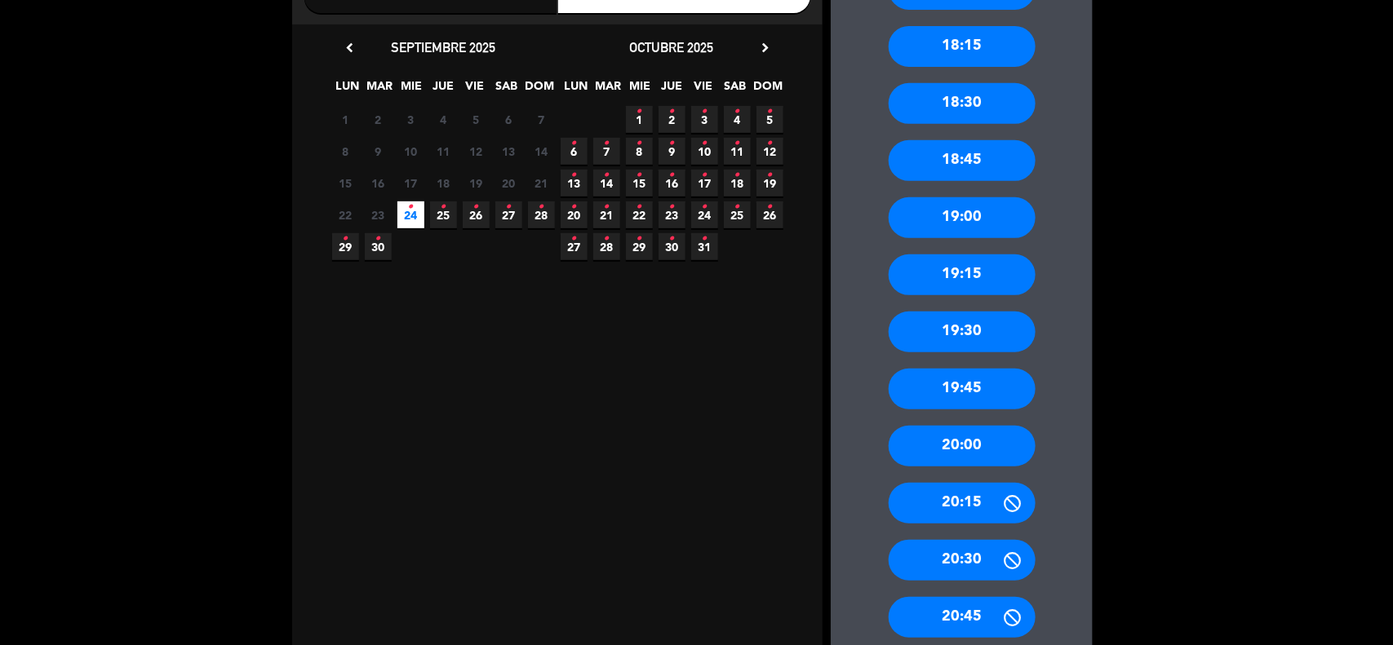
scroll to position [306, 0]
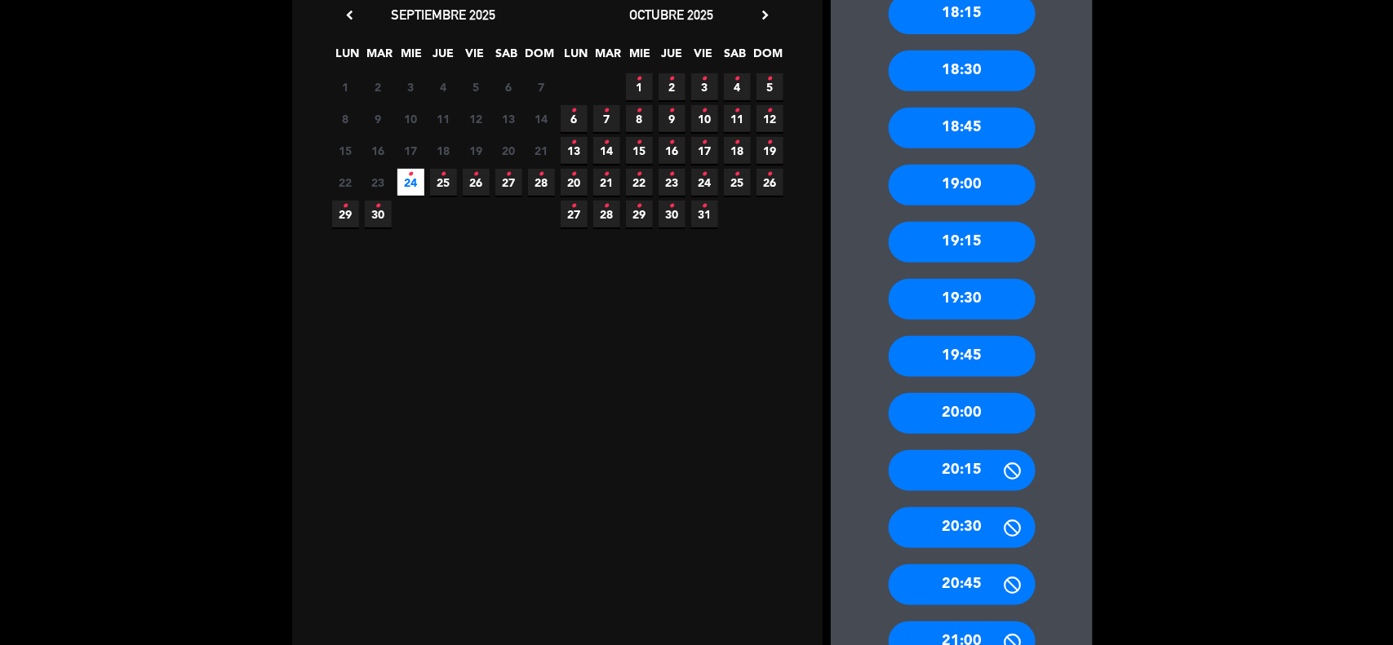
click at [977, 533] on div "20:30" at bounding box center [961, 527] width 147 height 41
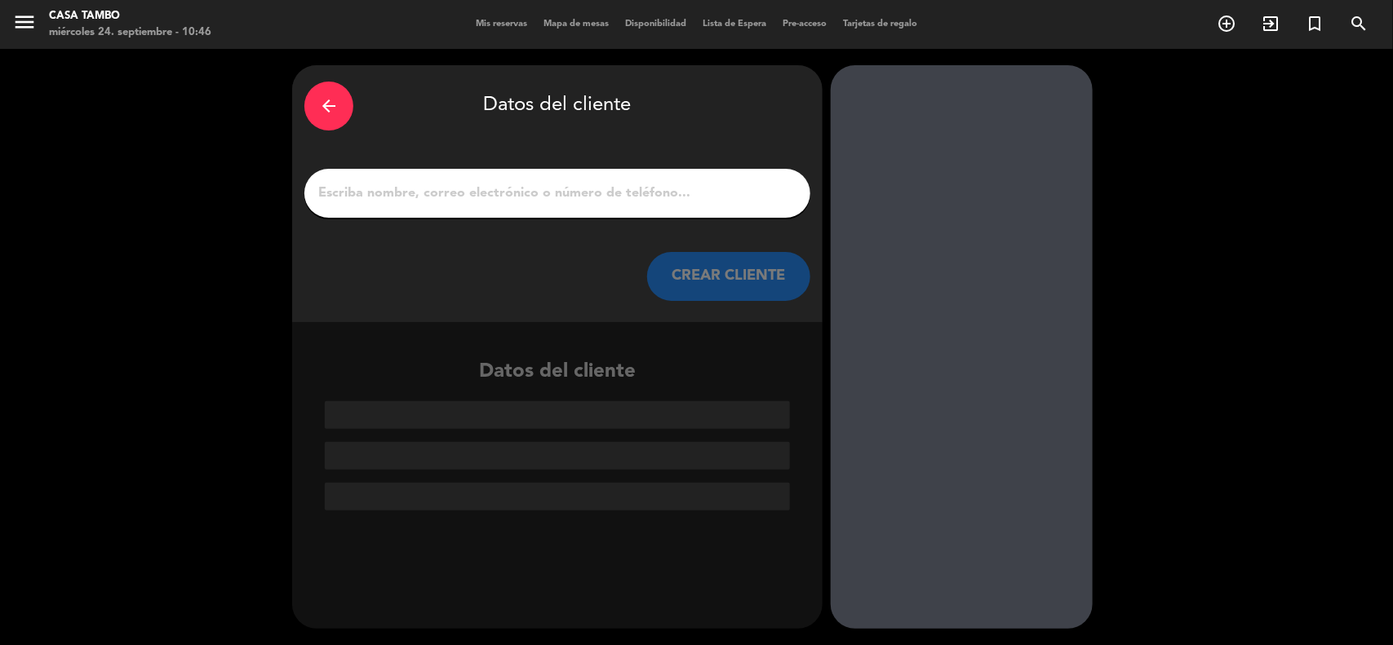
scroll to position [0, 0]
click at [484, 174] on div at bounding box center [557, 193] width 506 height 49
drag, startPoint x: 477, startPoint y: 202, endPoint x: 453, endPoint y: 155, distance: 53.3
click at [475, 202] on input "1" at bounding box center [557, 193] width 481 height 23
paste input "[PERSON_NAME]"
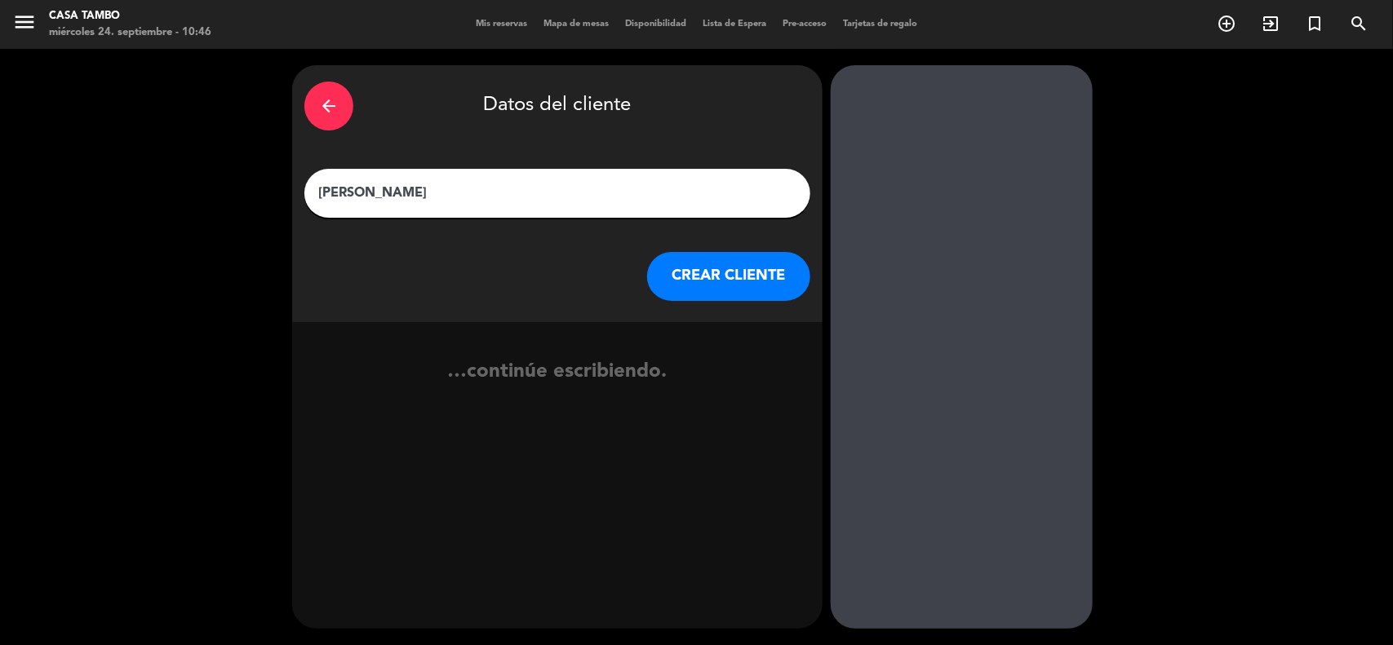
type input "[PERSON_NAME]"
click at [757, 283] on button "CREAR CLIENTE" at bounding box center [728, 276] width 163 height 49
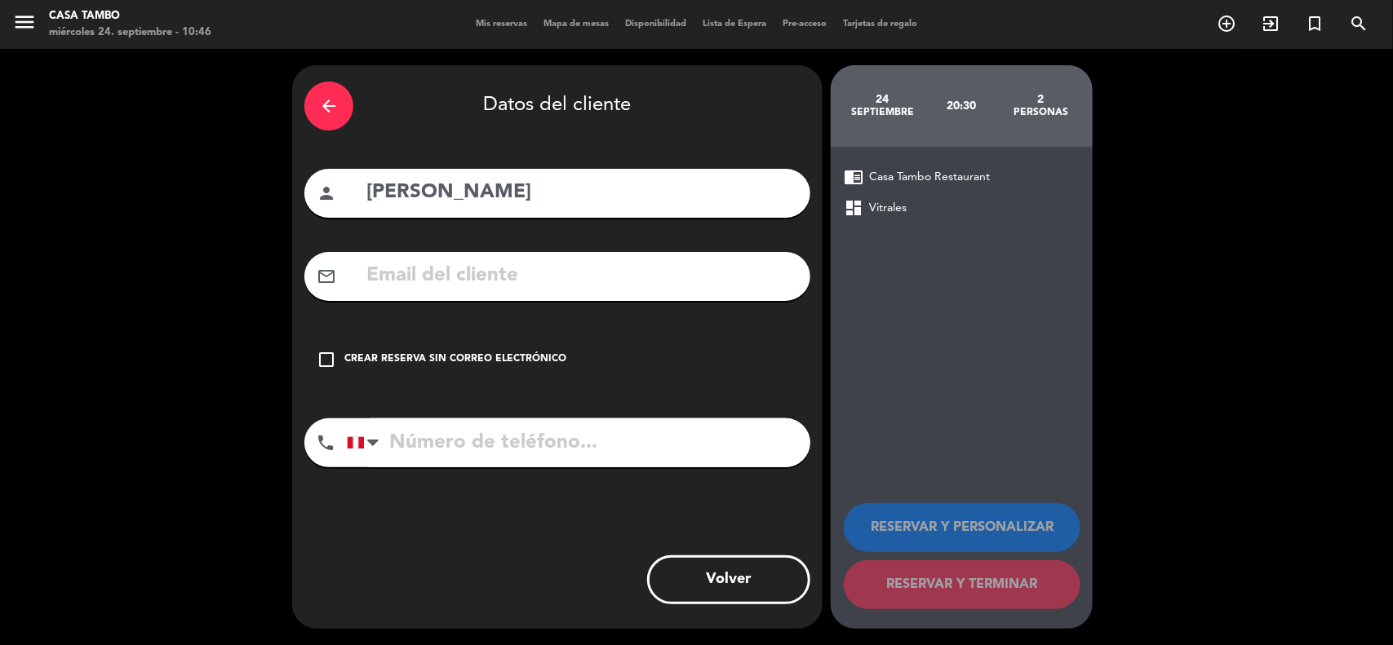
click at [507, 435] on input "tel" at bounding box center [578, 443] width 463 height 49
click at [451, 267] on input "text" at bounding box center [581, 275] width 433 height 33
paste input "[EMAIL_ADDRESS][DOMAIN_NAME]"
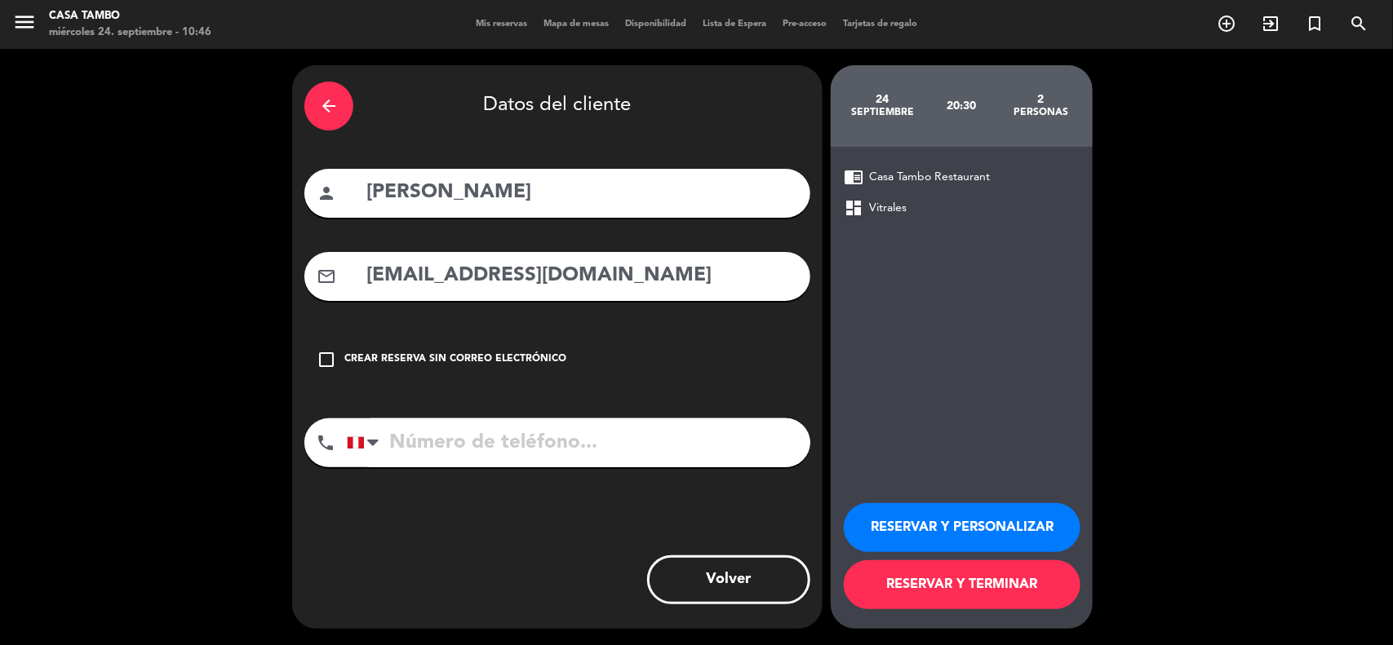
type input "[EMAIL_ADDRESS][DOMAIN_NAME]"
click at [537, 441] on input "tel" at bounding box center [578, 443] width 463 height 49
paste input "998298436"
type input "998298436"
click at [924, 529] on button "RESERVAR Y PERSONALIZAR" at bounding box center [962, 527] width 237 height 49
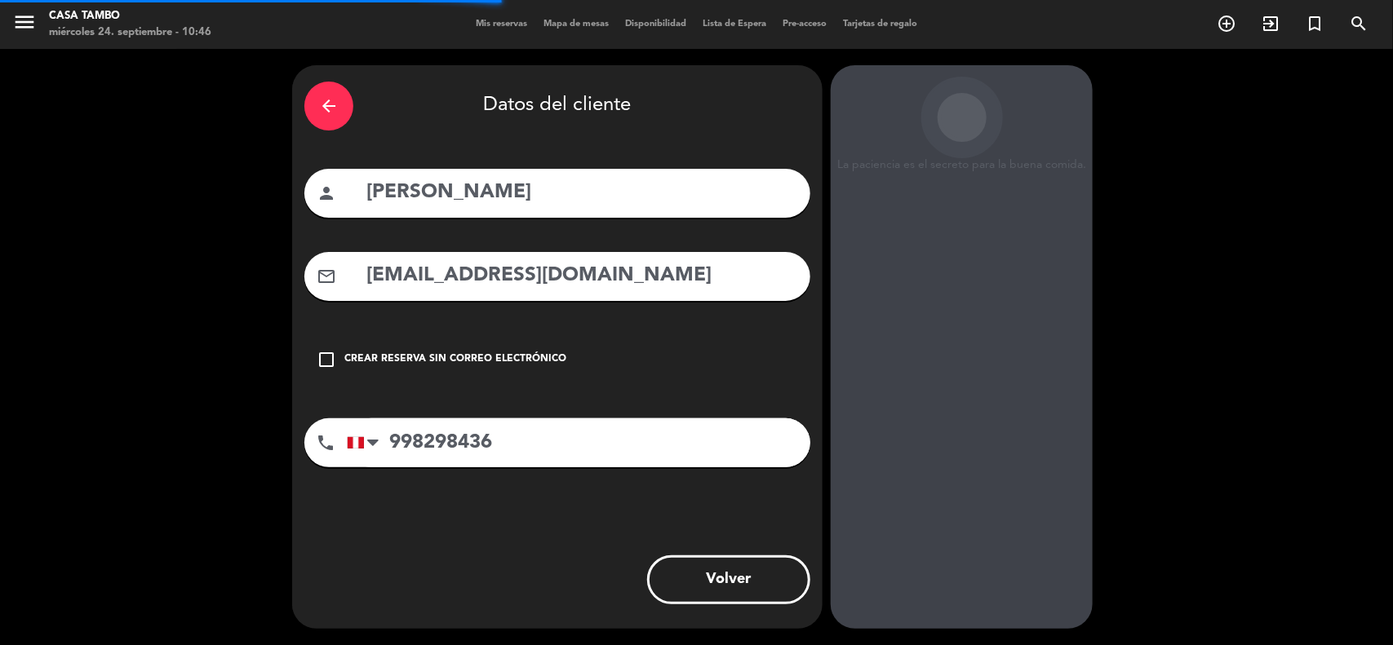
scroll to position [7, 0]
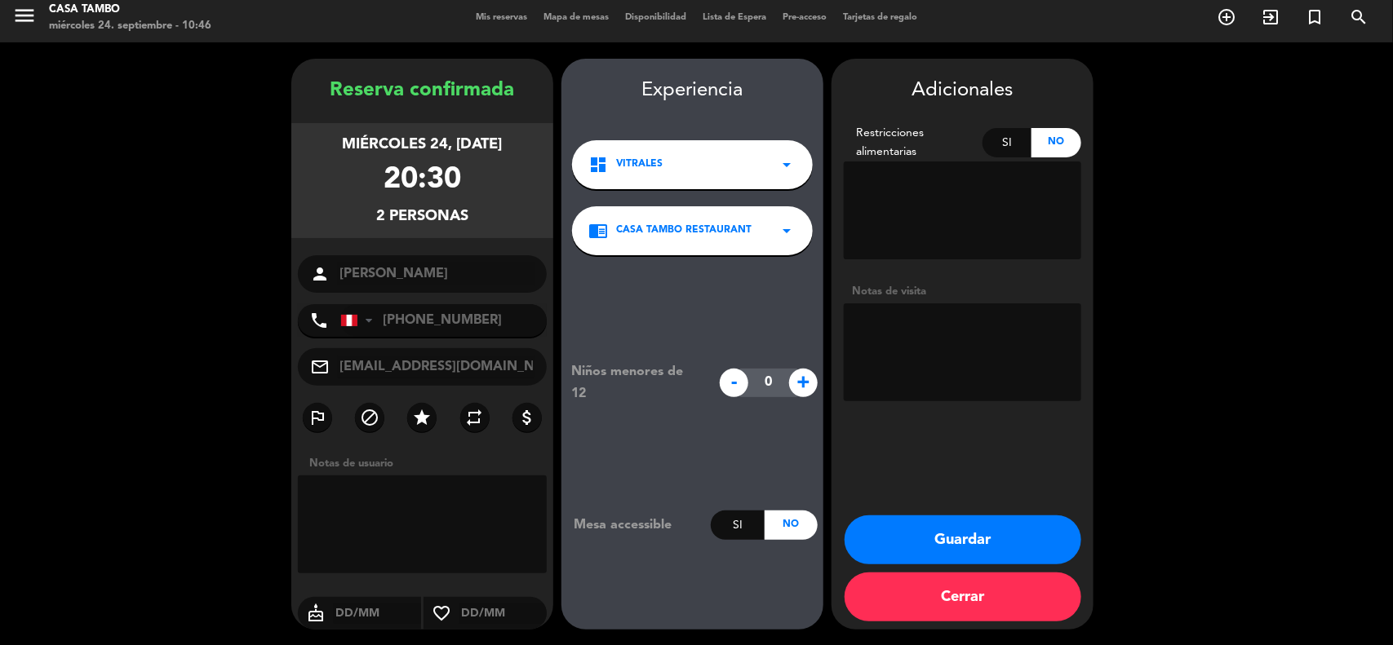
click at [988, 353] on textarea at bounding box center [962, 353] width 237 height 98
type textarea "3 años de aniversario /"
click at [494, 610] on input "text" at bounding box center [502, 614] width 87 height 20
type input "24/09"
click at [1057, 323] on textarea at bounding box center [962, 353] width 237 height 98
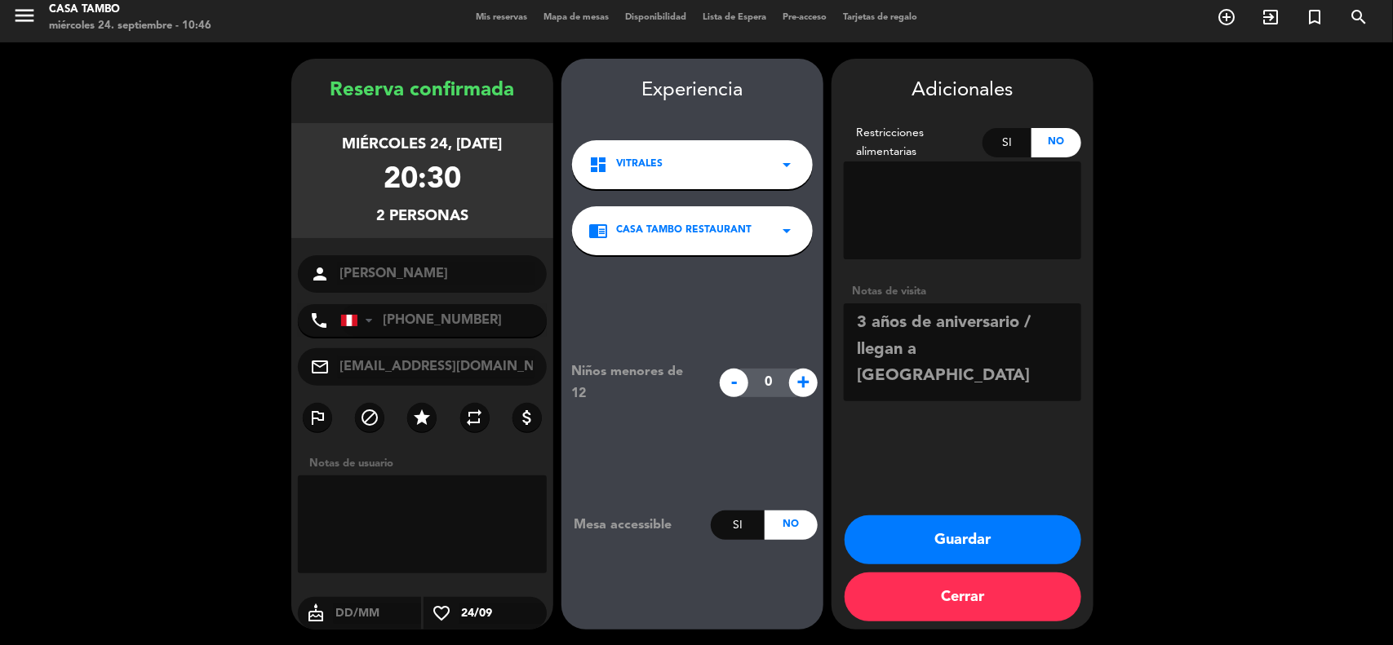
type textarea "3 años de aniversario / llegan a [GEOGRAPHIC_DATA]"
click at [946, 544] on button "Guardar" at bounding box center [962, 540] width 237 height 49
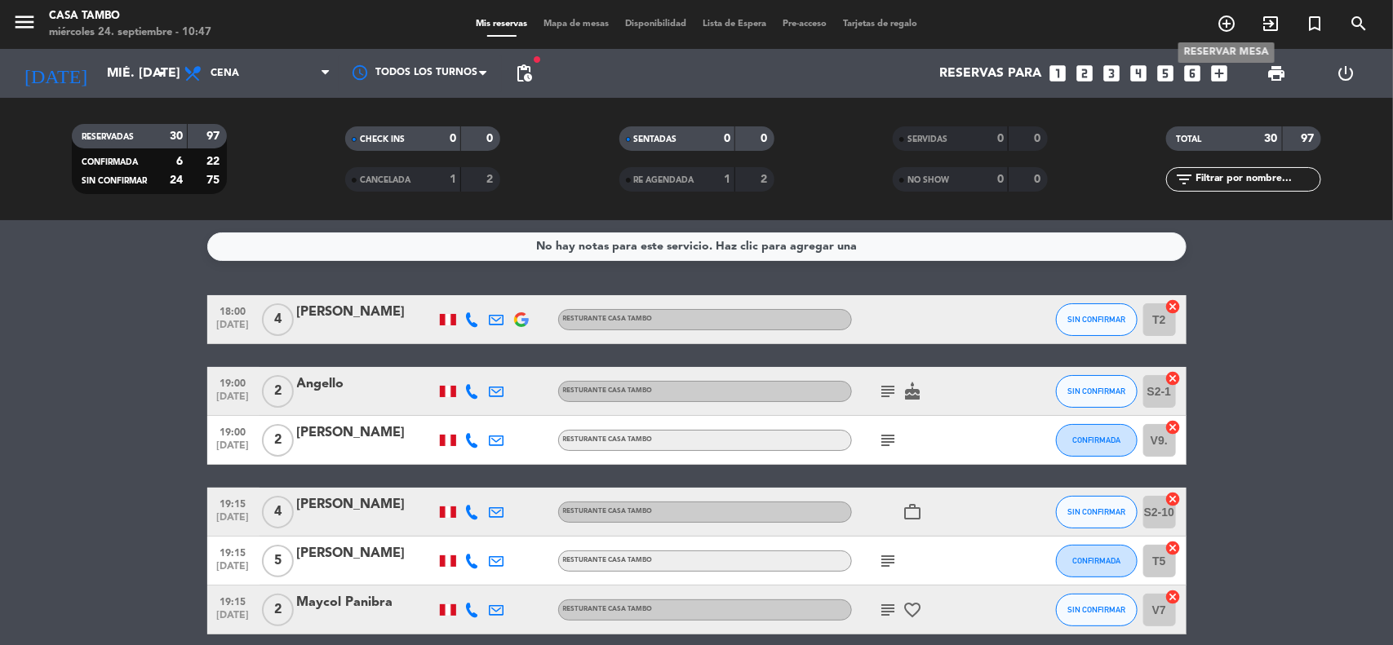
click at [1232, 21] on icon "add_circle_outline" at bounding box center [1226, 24] width 20 height 20
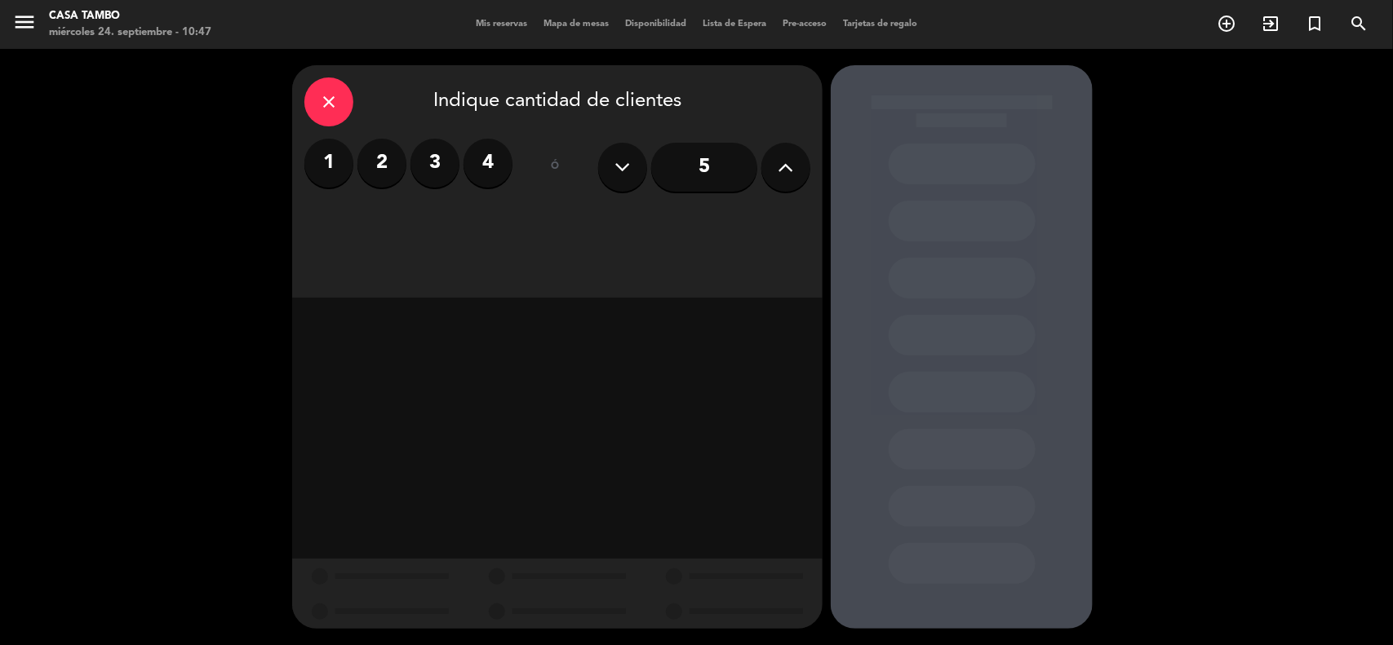
click at [388, 164] on label "2" at bounding box center [381, 163] width 49 height 49
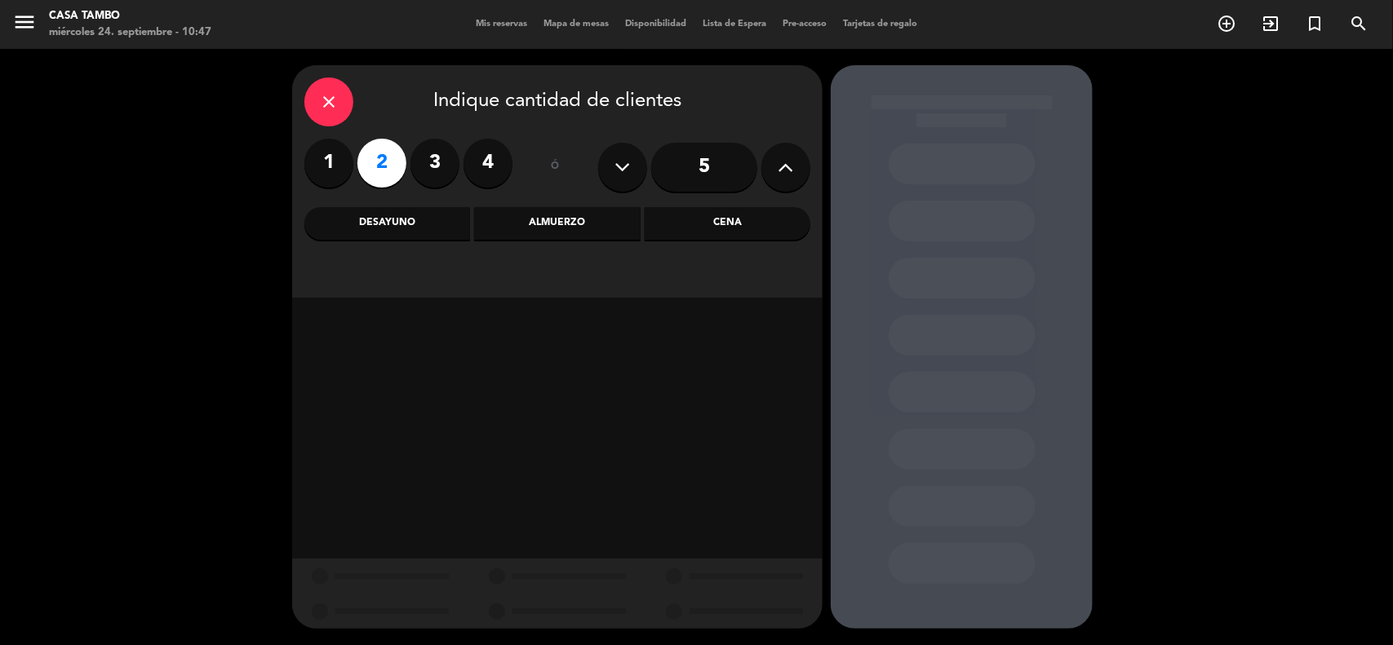
click at [612, 221] on div "Almuerzo" at bounding box center [557, 223] width 166 height 33
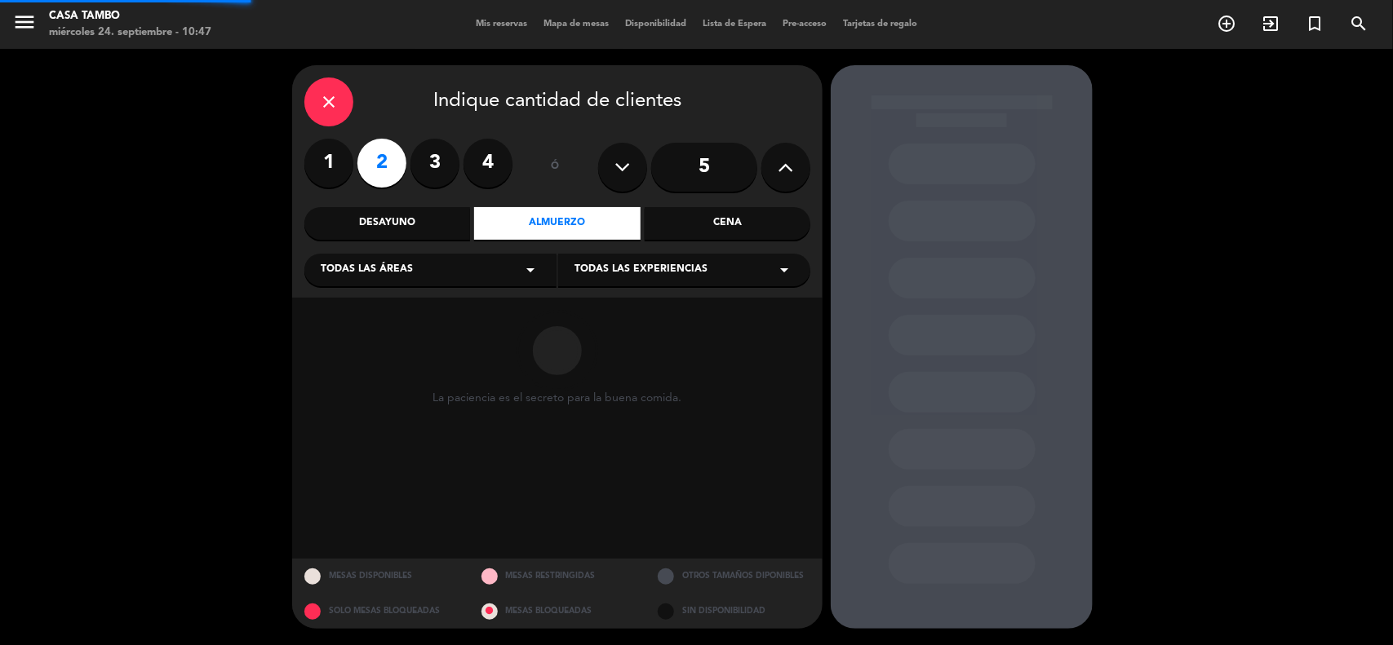
click at [640, 272] on span "Todas las experiencias" at bounding box center [640, 270] width 133 height 16
click at [645, 304] on div "Casa Tambo Restaurant" at bounding box center [683, 311] width 219 height 16
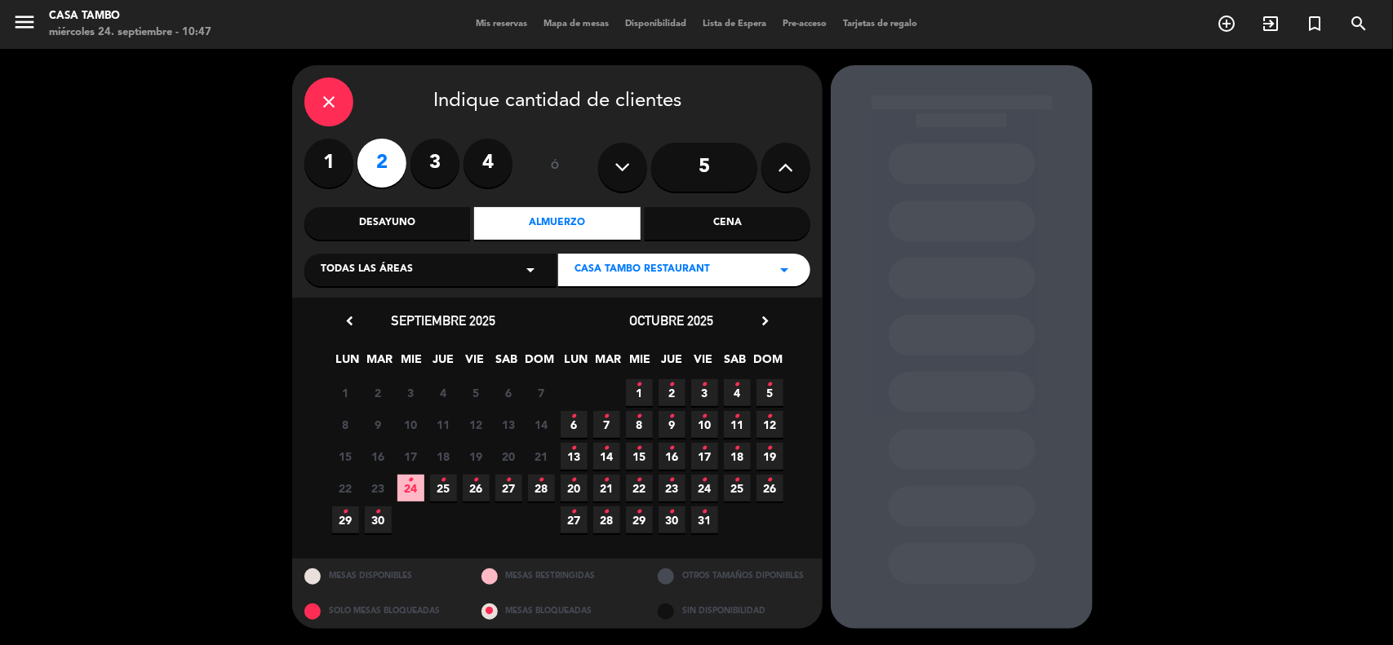
click at [479, 487] on span "26 •" at bounding box center [476, 488] width 27 height 27
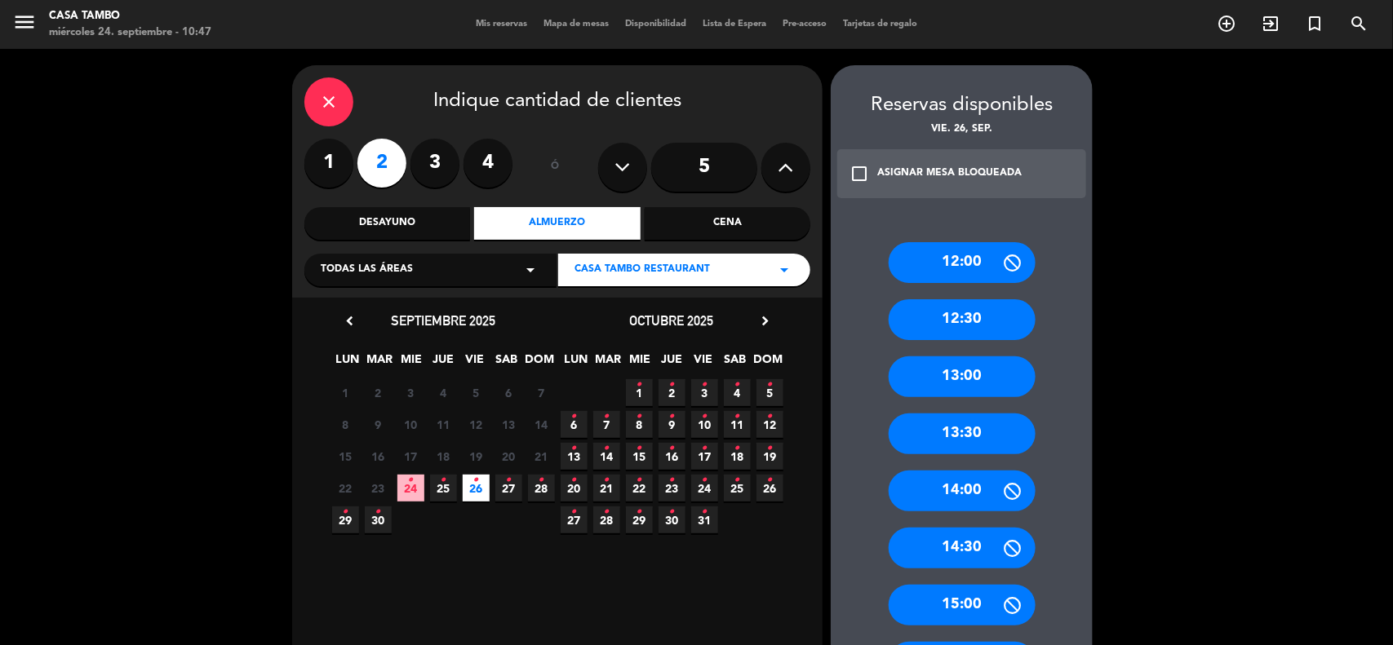
drag, startPoint x: 986, startPoint y: 324, endPoint x: 561, endPoint y: 216, distance: 437.7
click at [986, 322] on div "12:30" at bounding box center [961, 319] width 147 height 41
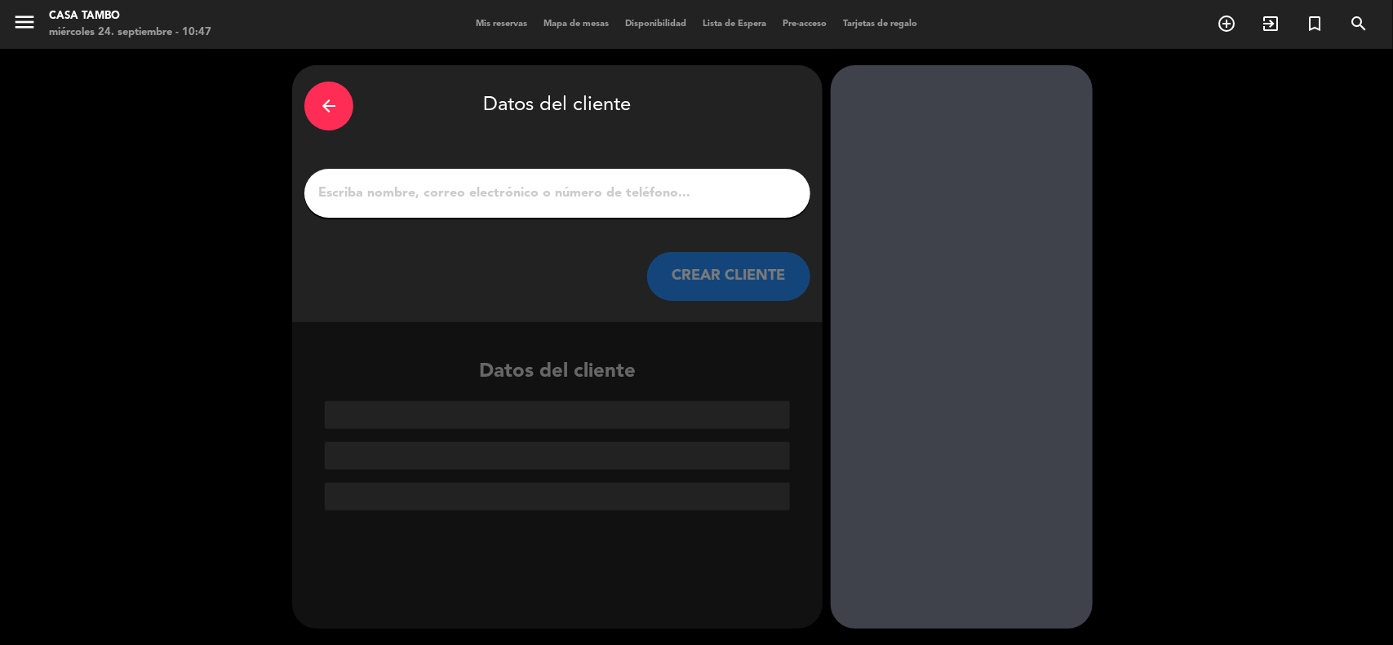
click at [552, 194] on input "1" at bounding box center [557, 193] width 481 height 23
paste input "[PERSON_NAME]"
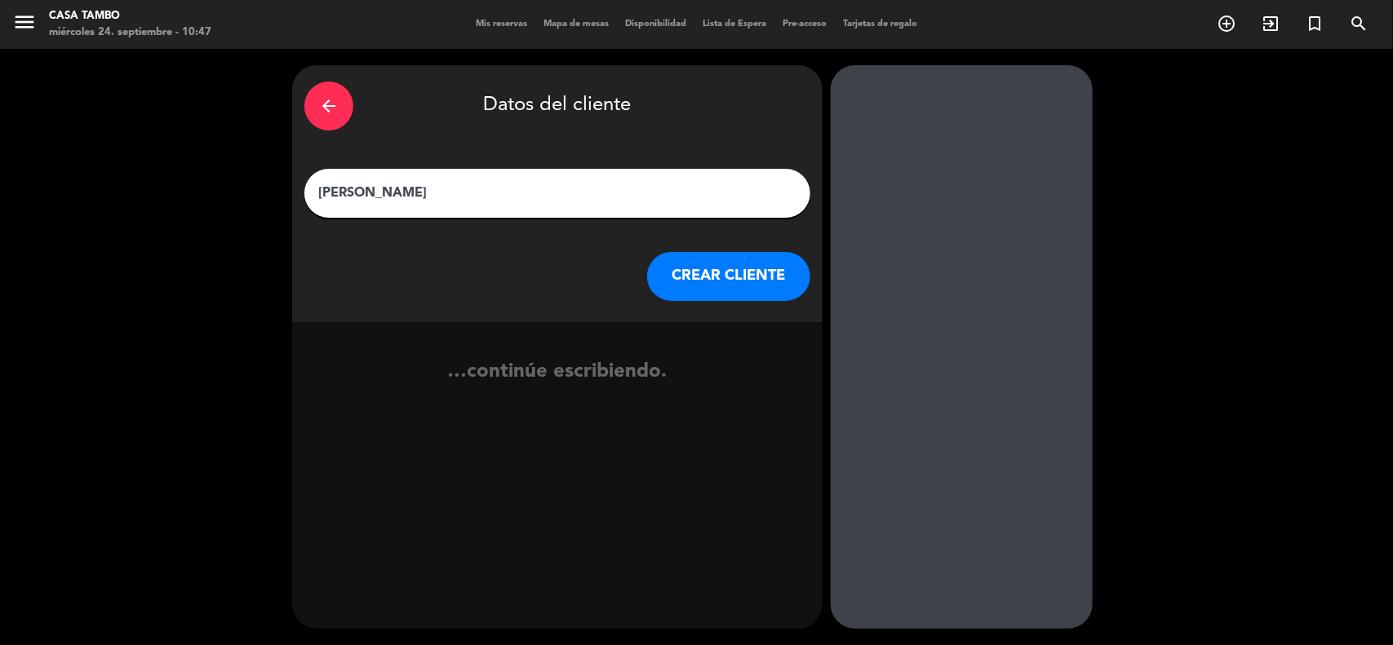
type input "[PERSON_NAME]"
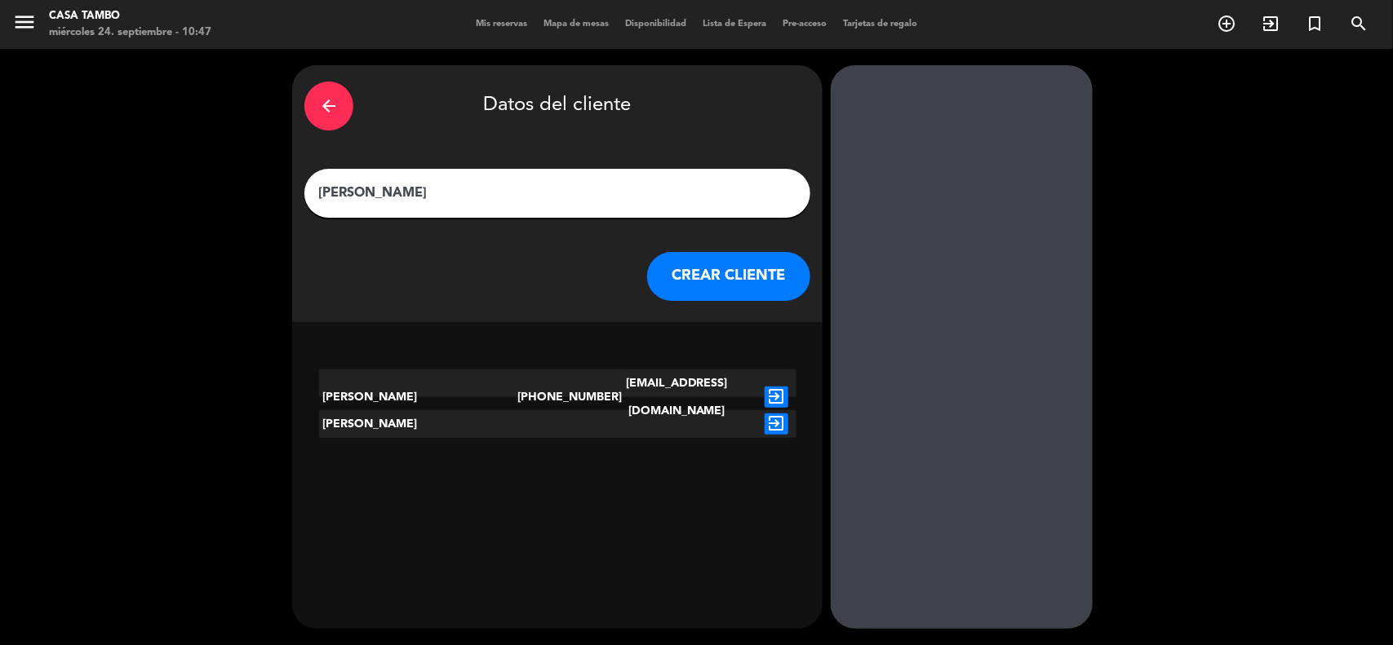
click at [735, 284] on button "CREAR CLIENTE" at bounding box center [728, 276] width 163 height 49
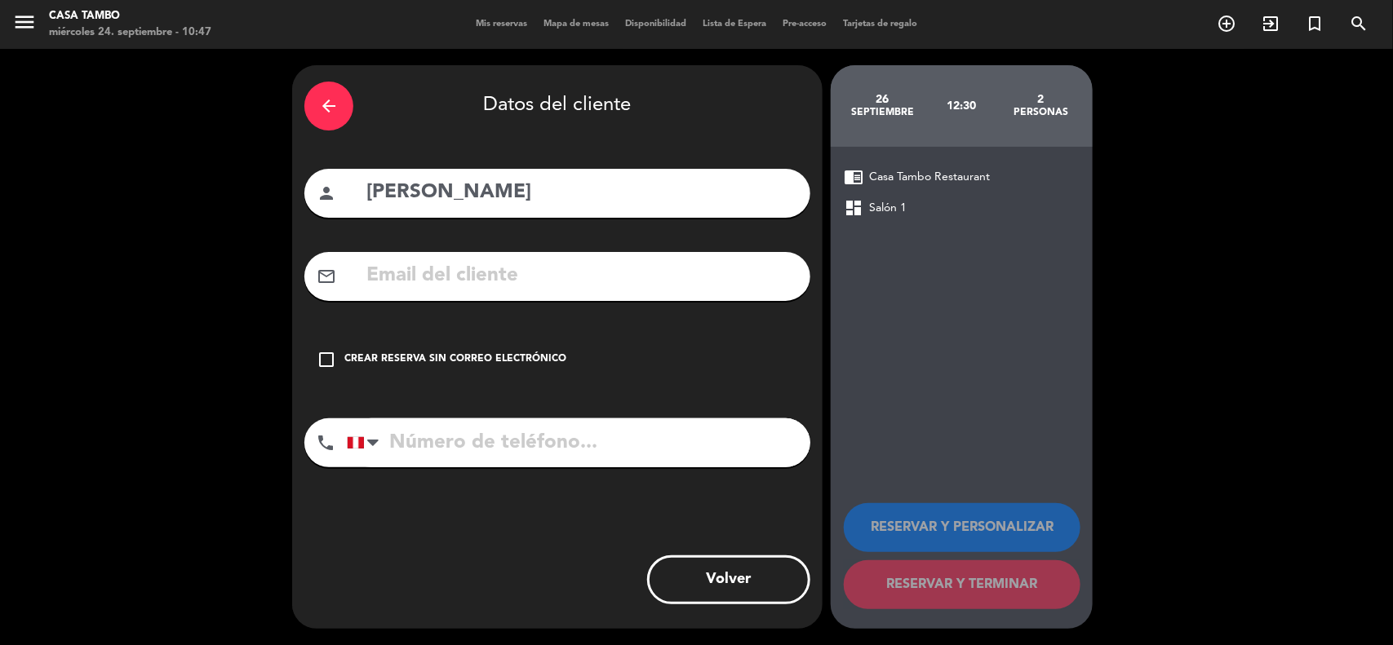
click at [698, 574] on button "Volver" at bounding box center [728, 580] width 163 height 49
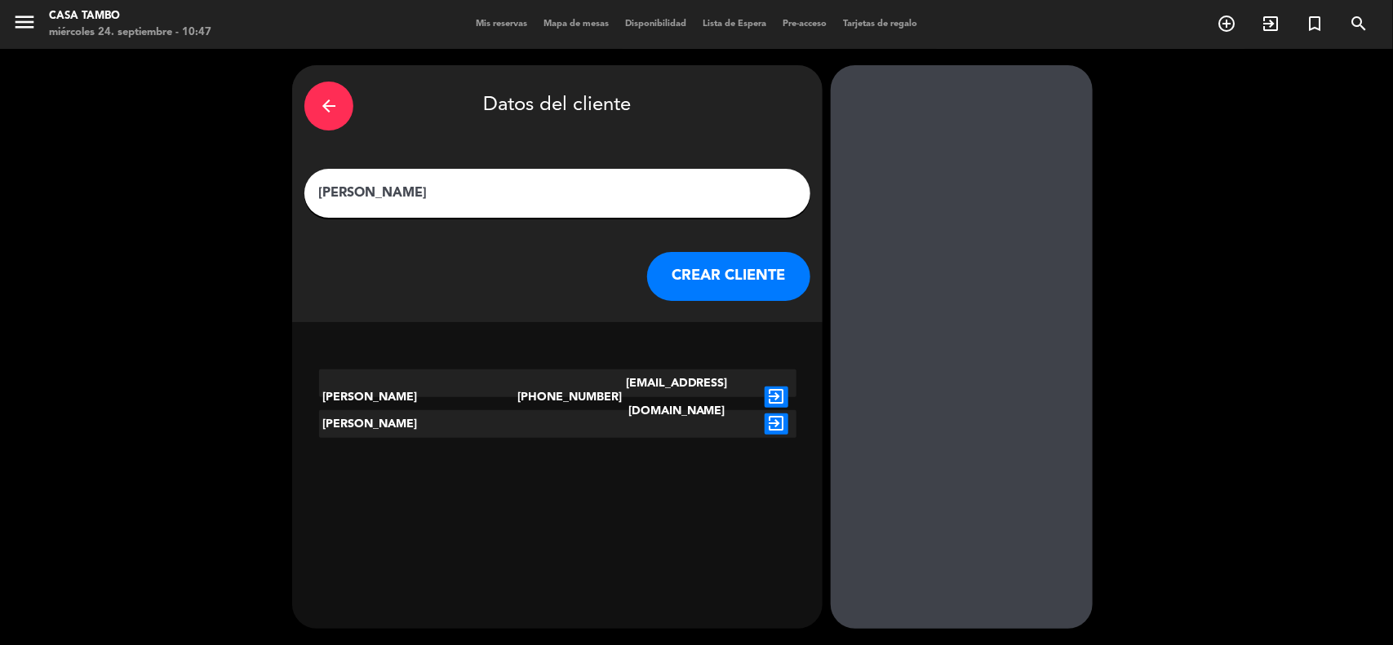
click at [780, 387] on icon "exit_to_app" at bounding box center [776, 397] width 24 height 21
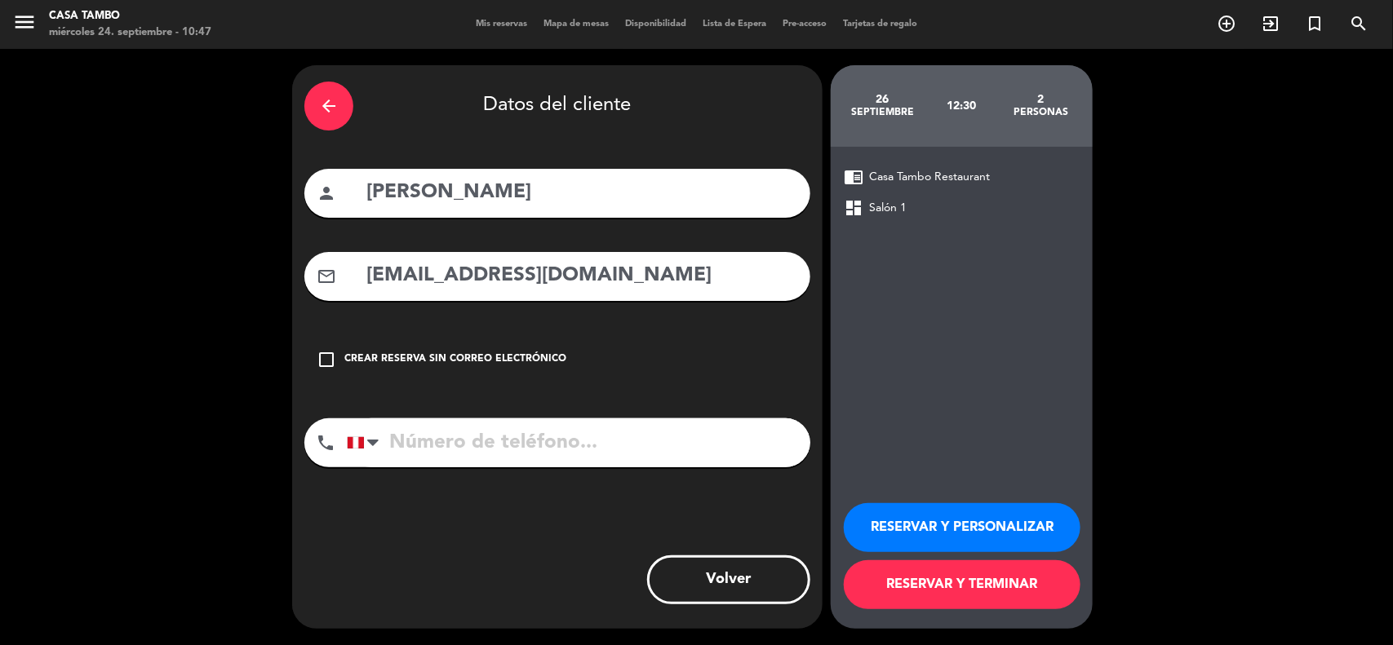
type input "[PHONE_NUMBER]"
drag, startPoint x: 545, startPoint y: 178, endPoint x: 126, endPoint y: 123, distance: 422.1
click at [126, 123] on div "arrow_back Datos del cliente person [PERSON_NAME] mail_outline [EMAIL_ADDRESS][…" at bounding box center [696, 347] width 1393 height 596
click at [976, 520] on button "RESERVAR Y PERSONALIZAR" at bounding box center [962, 527] width 237 height 49
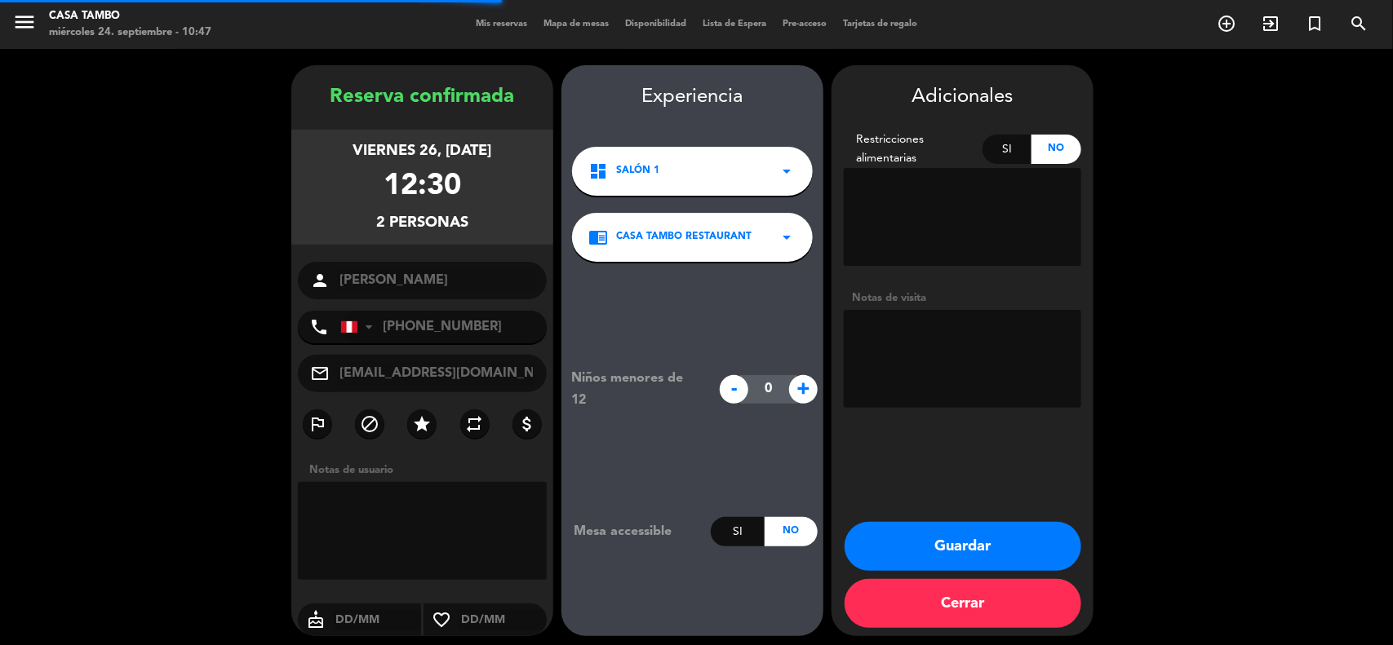
scroll to position [7, 0]
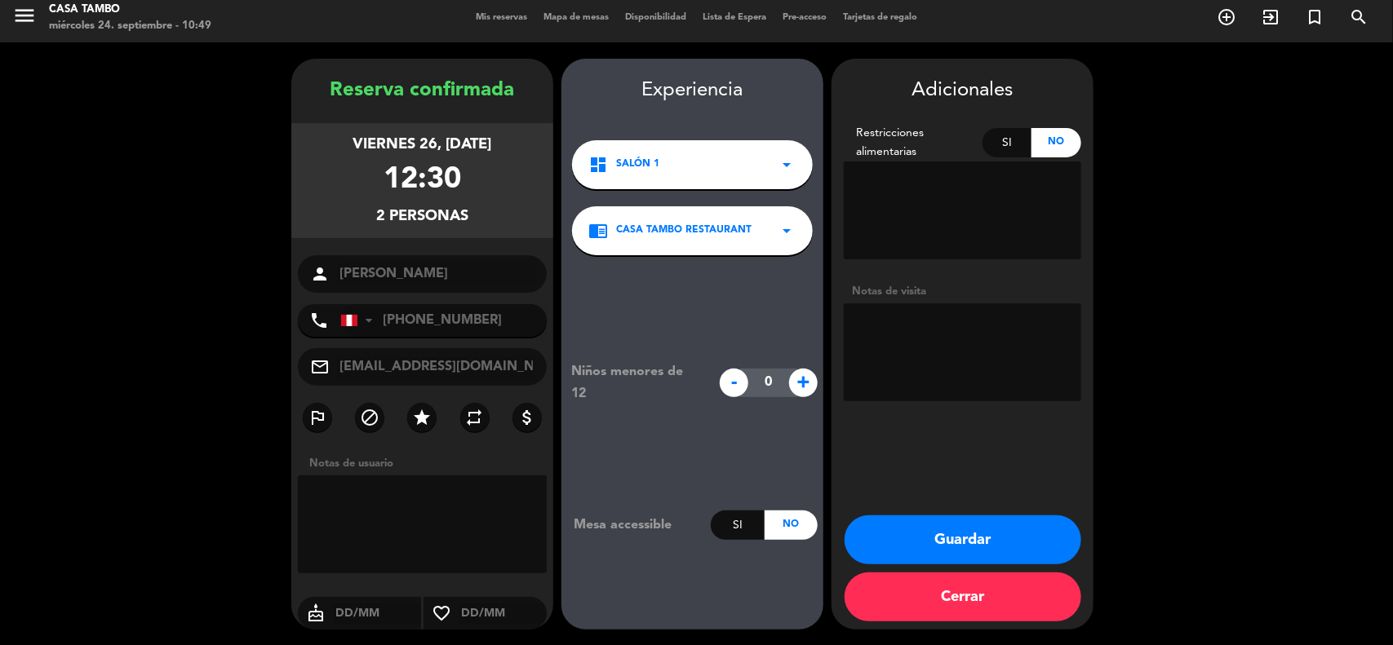
drag, startPoint x: 1014, startPoint y: 530, endPoint x: 861, endPoint y: 310, distance: 268.4
click at [1010, 524] on button "Guardar" at bounding box center [962, 540] width 237 height 49
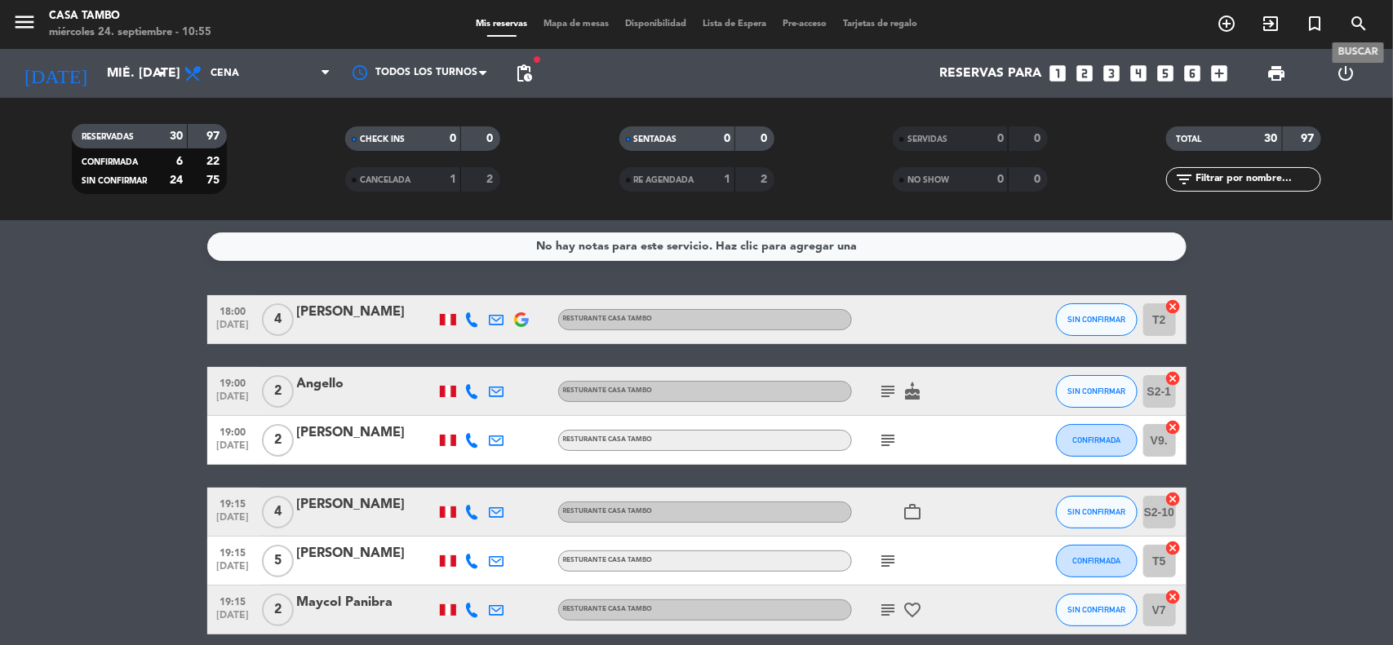
click at [1363, 24] on icon "search" at bounding box center [1359, 24] width 20 height 20
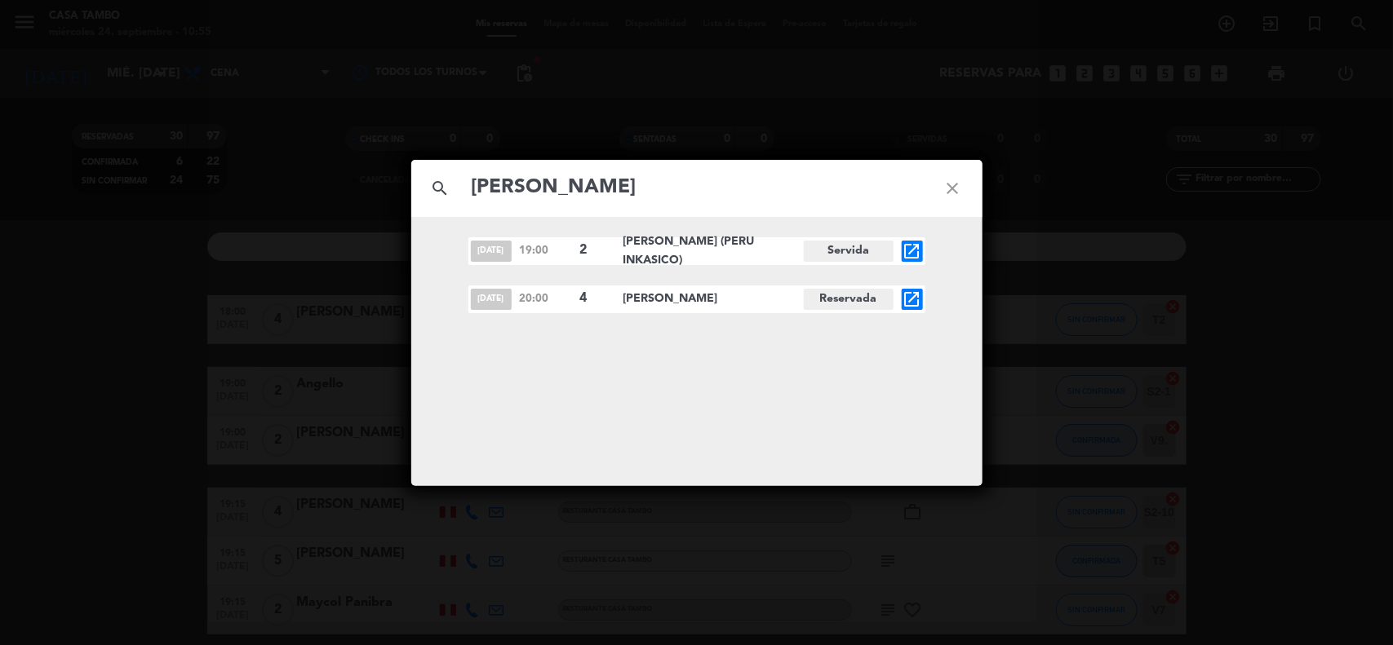
type input "[PERSON_NAME]"
click at [914, 296] on icon "open_in_new" at bounding box center [912, 300] width 20 height 20
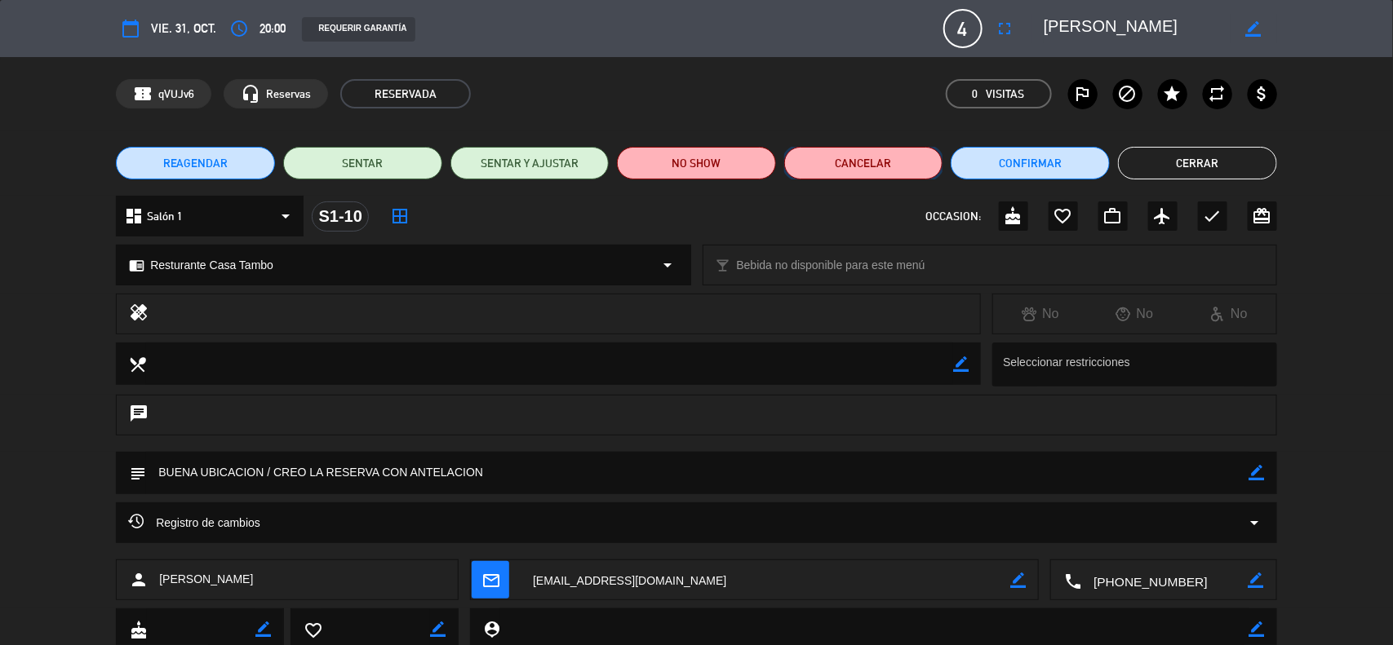
click at [866, 164] on button "Cancelar" at bounding box center [863, 163] width 159 height 33
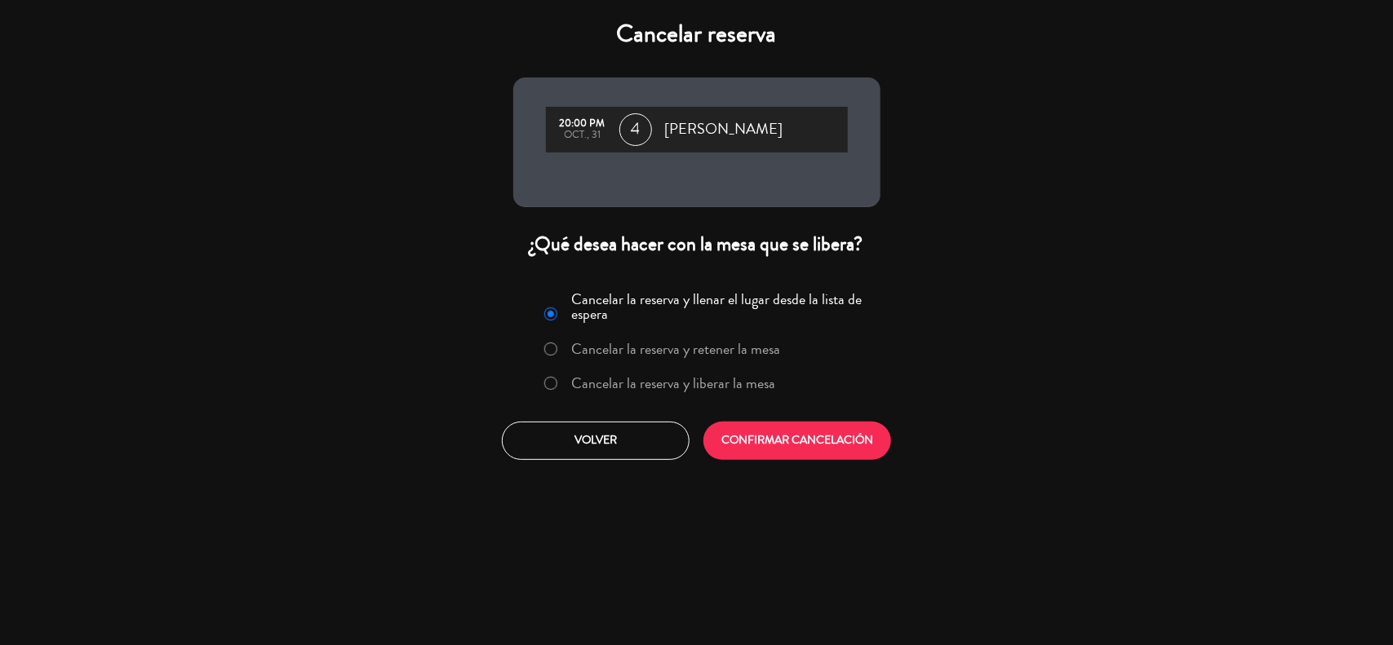
drag, startPoint x: 711, startPoint y: 381, endPoint x: 740, endPoint y: 422, distance: 50.3
click at [714, 383] on label "Cancelar la reserva y liberar la mesa" at bounding box center [673, 383] width 204 height 15
click at [748, 427] on button "CONFIRMAR CANCELACIÓN" at bounding box center [797, 441] width 188 height 38
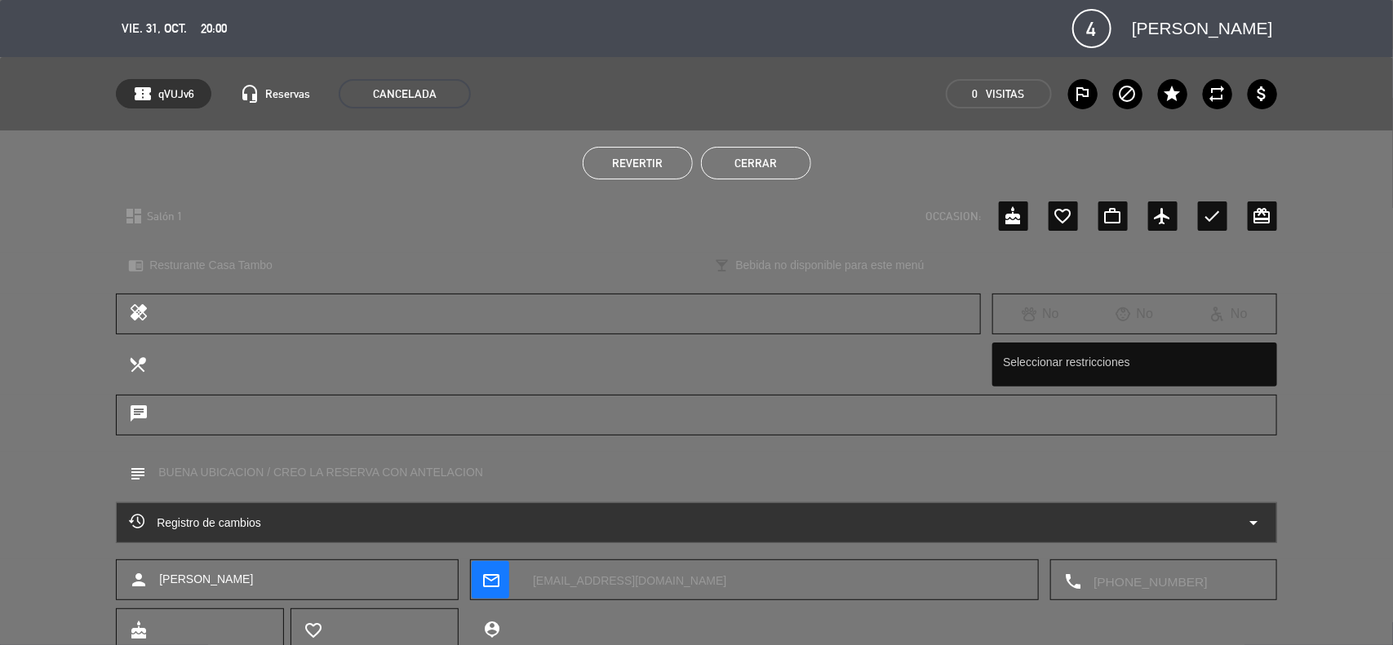
drag, startPoint x: 760, startPoint y: 164, endPoint x: 516, endPoint y: 2, distance: 293.7
click at [760, 163] on button "Cerrar" at bounding box center [756, 163] width 110 height 33
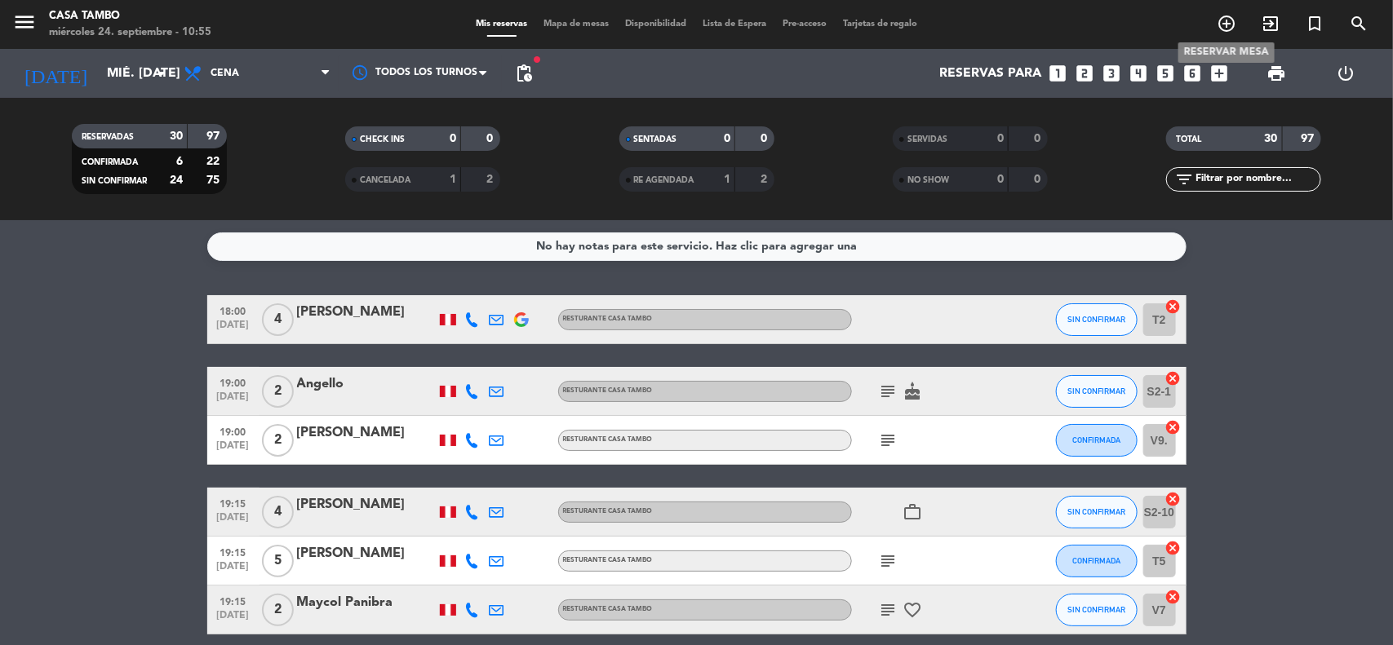
click at [1230, 15] on icon "add_circle_outline" at bounding box center [1226, 24] width 20 height 20
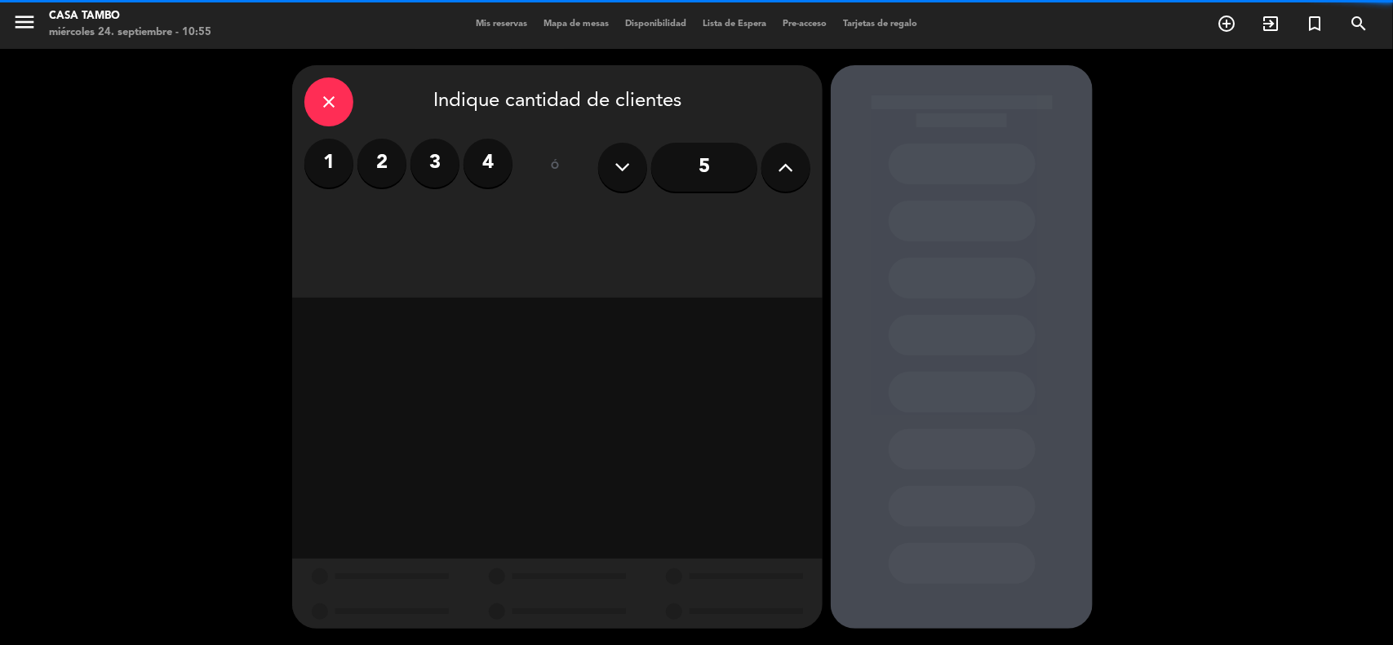
click at [355, 165] on div "1 2 3 4" at bounding box center [408, 163] width 208 height 49
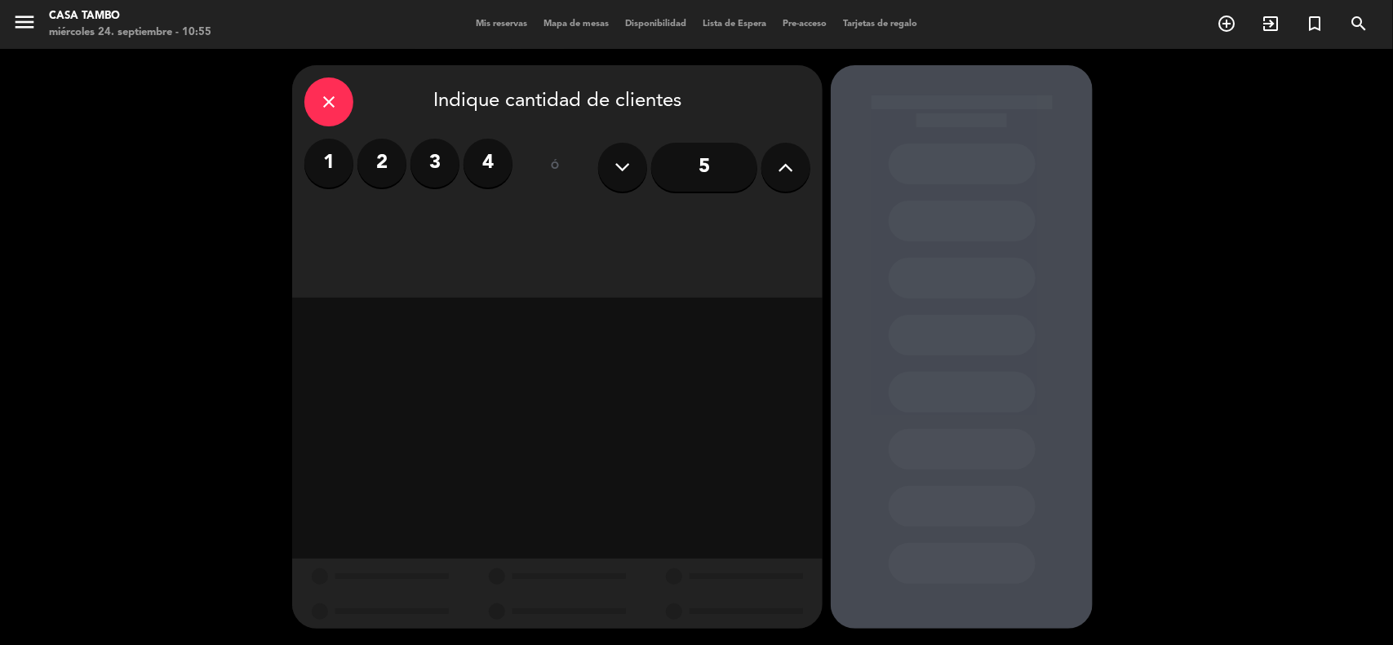
click at [379, 160] on label "2" at bounding box center [381, 163] width 49 height 49
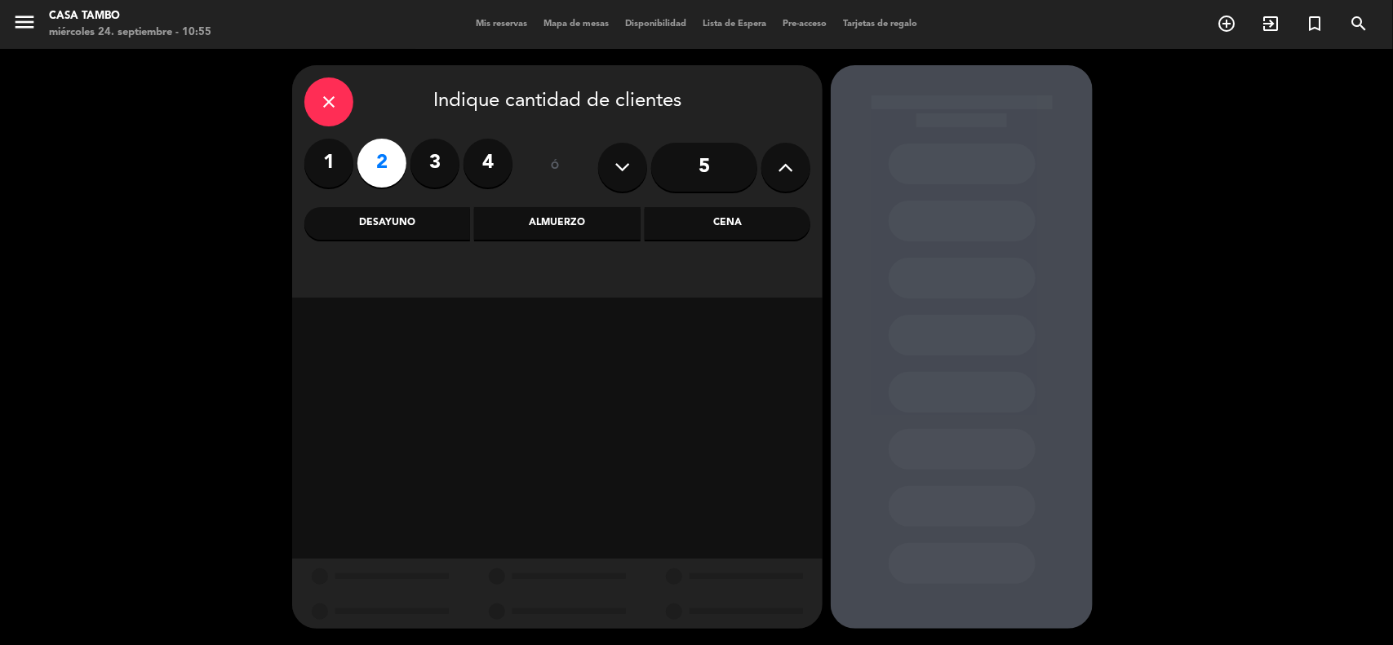
click at [692, 226] on div "Cena" at bounding box center [728, 223] width 166 height 33
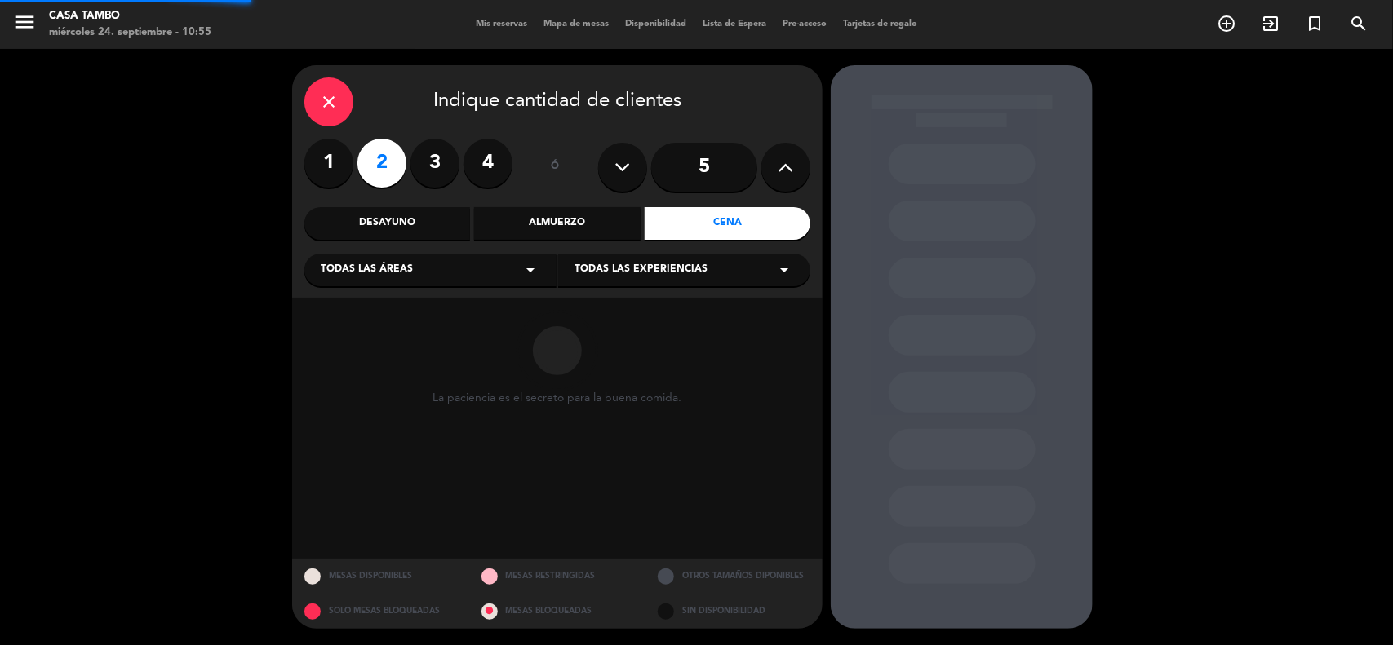
click at [699, 277] on span "Todas las experiencias" at bounding box center [640, 270] width 133 height 16
click at [688, 312] on div "Casa Tambo Restaurant Privado Bar de Lima Eventos Show de danzas" at bounding box center [684, 349] width 252 height 166
click at [682, 319] on div "Casa Tambo Restaurant Privado Bar de Lima Eventos Show de danzas" at bounding box center [684, 349] width 252 height 166
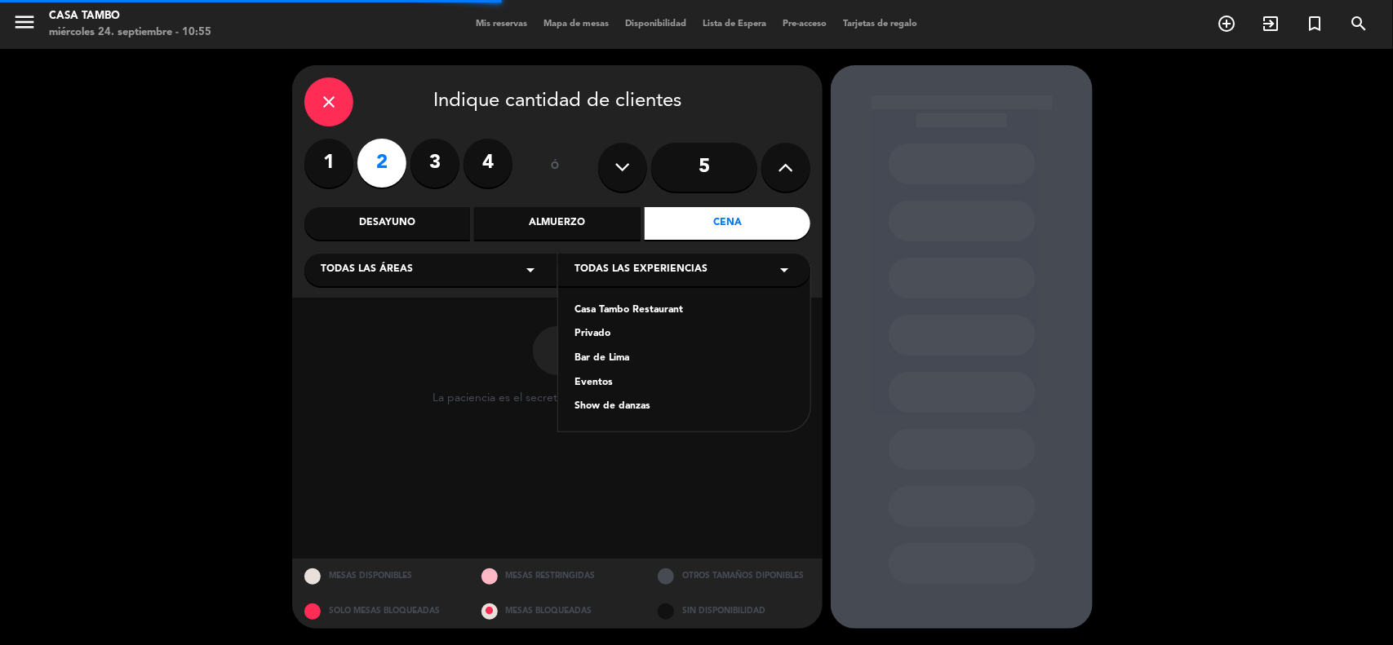
click at [683, 308] on div "Casa Tambo Restaurant" at bounding box center [683, 311] width 219 height 16
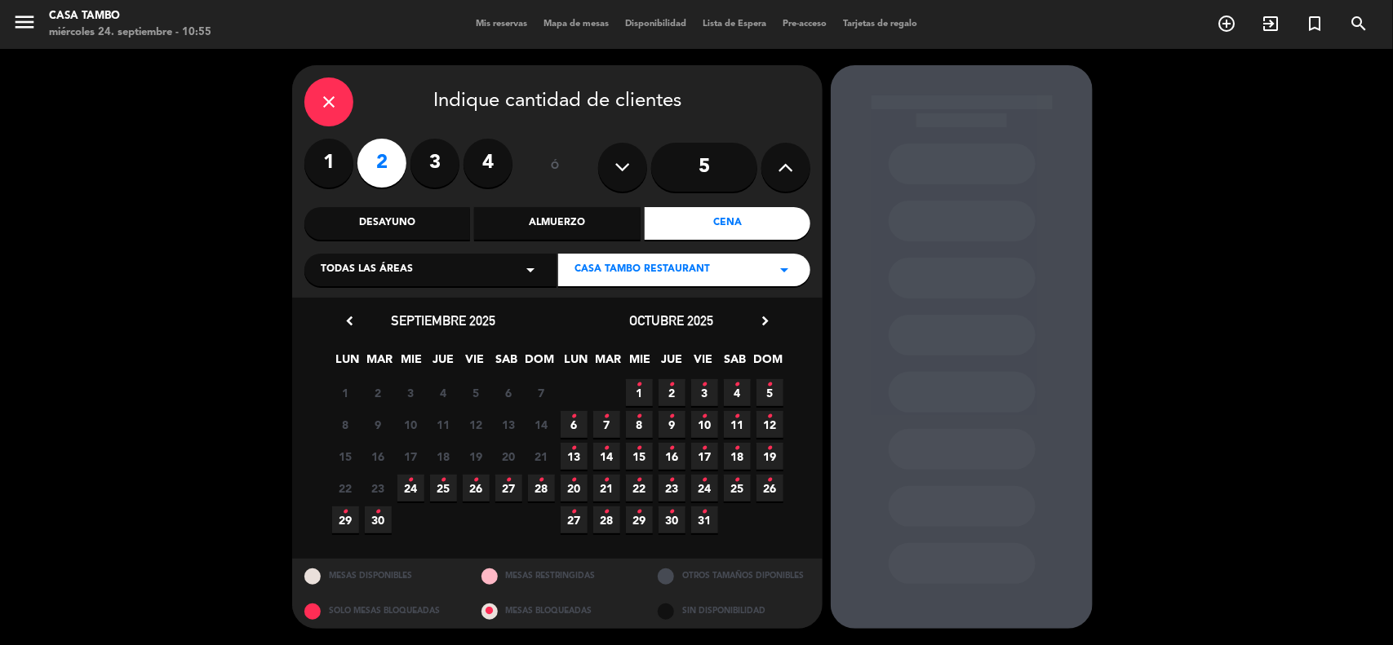
click at [507, 483] on icon "•" at bounding box center [509, 480] width 6 height 26
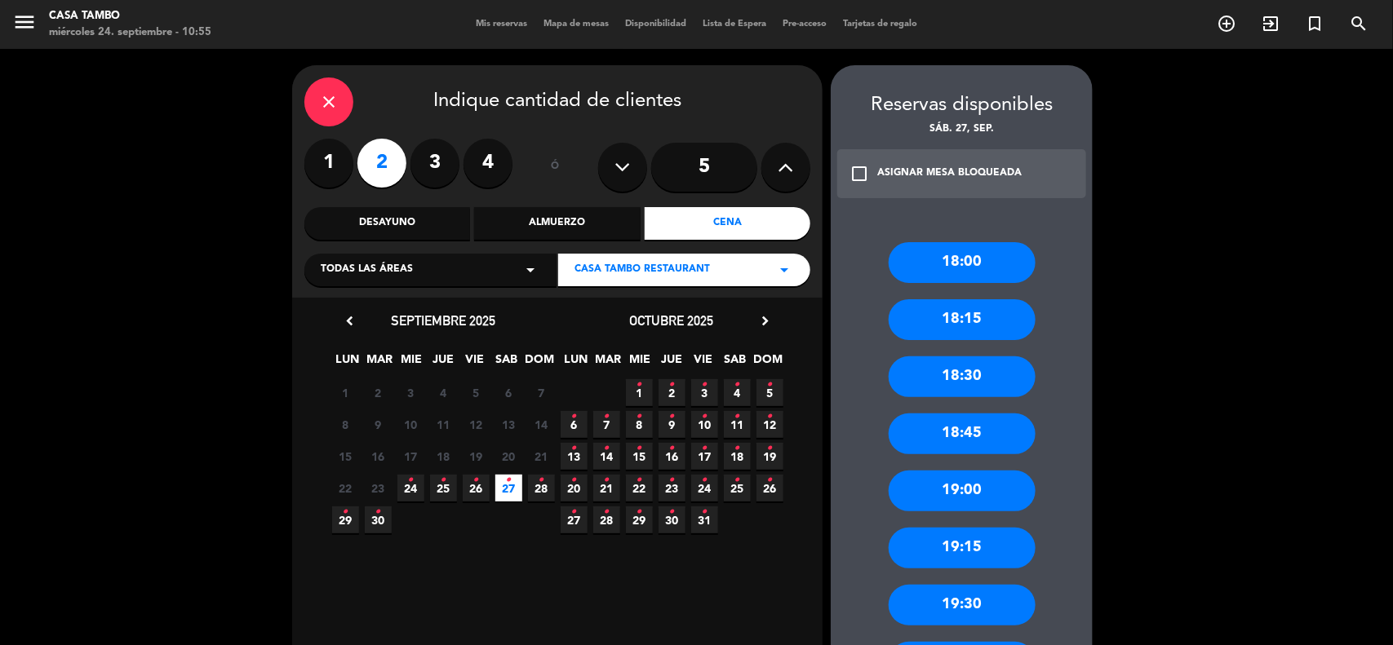
click at [1012, 496] on div "19:00" at bounding box center [961, 491] width 147 height 41
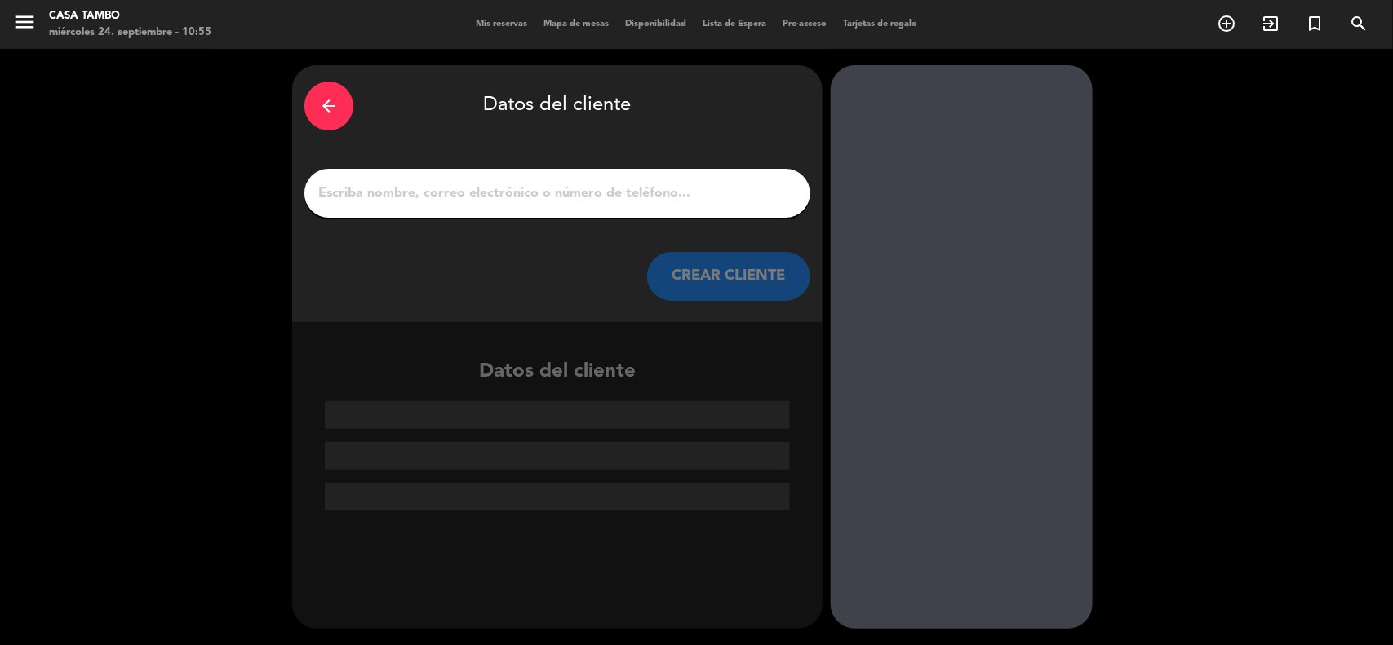
click at [635, 189] on input "1" at bounding box center [557, 193] width 481 height 23
paste input "Sayuri Yllatopa"
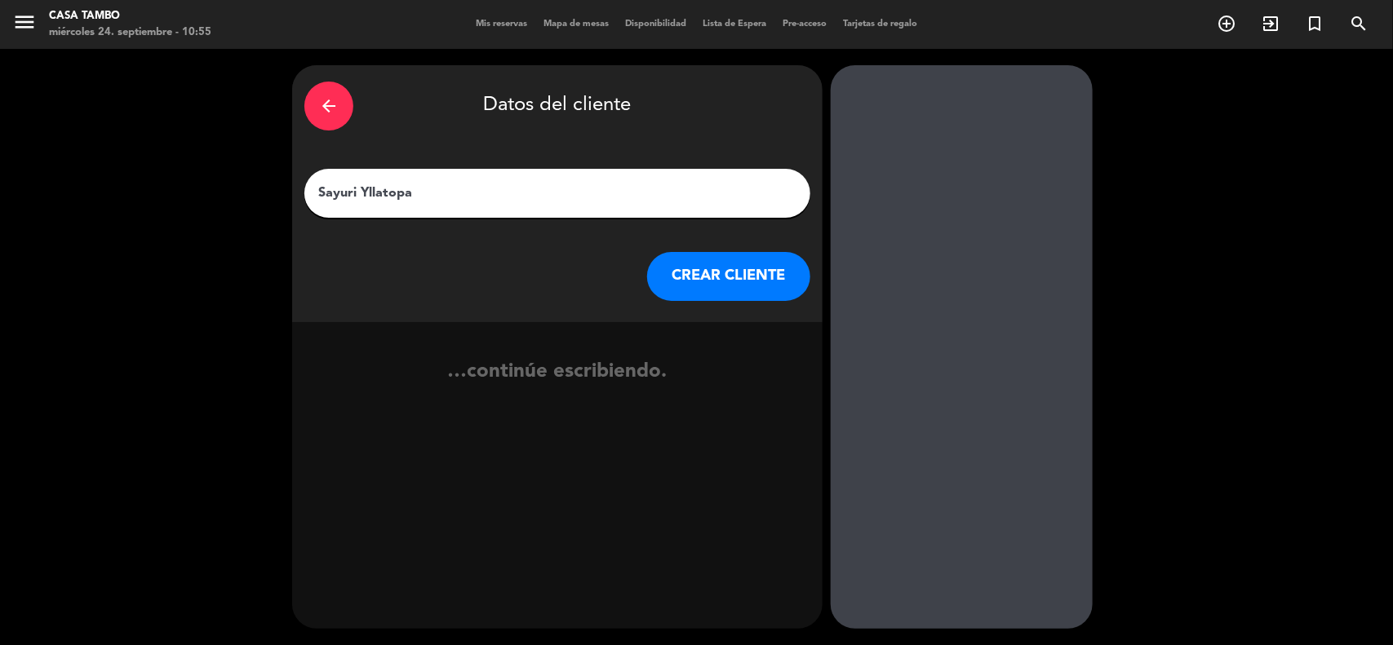
type input "Sayuri Yllatopa"
click at [703, 275] on button "CREAR CLIENTE" at bounding box center [728, 276] width 163 height 49
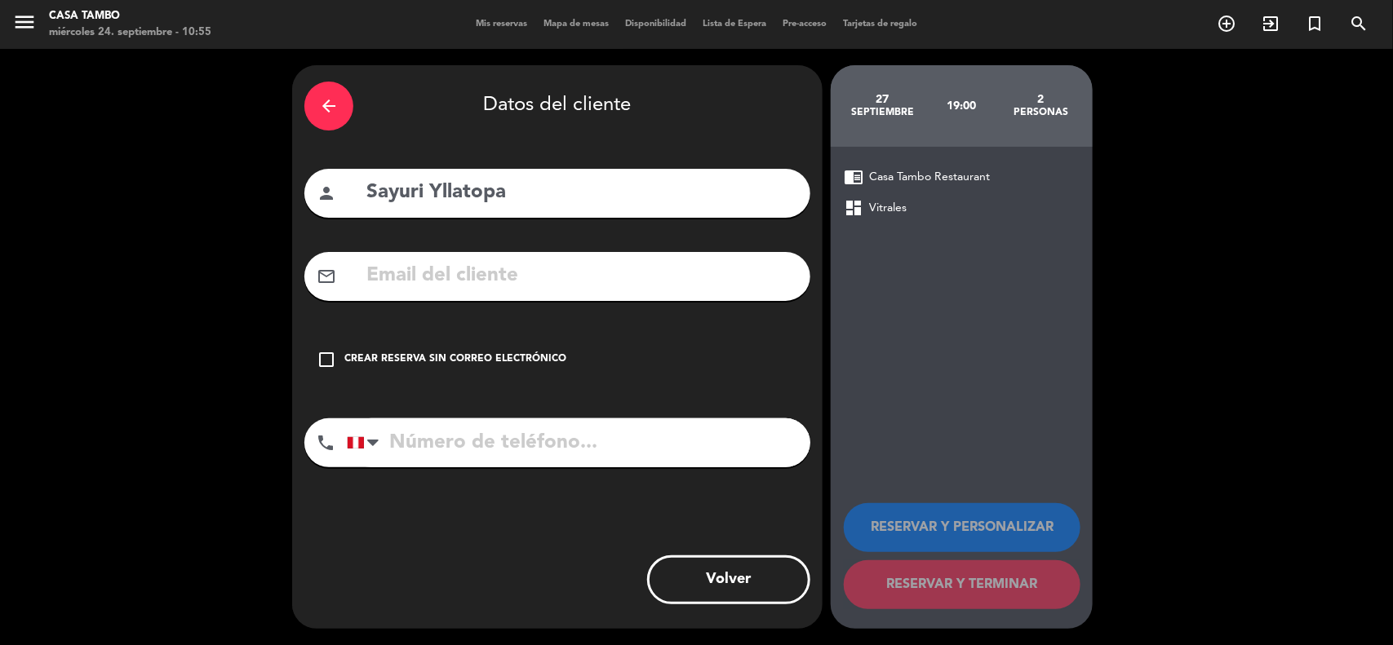
click at [539, 445] on input "tel" at bounding box center [578, 443] width 463 height 49
drag, startPoint x: 423, startPoint y: 271, endPoint x: 261, endPoint y: 8, distance: 308.4
click at [423, 268] on input "text" at bounding box center [581, 275] width 433 height 33
paste input "[EMAIL_ADDRESS][DOMAIN_NAME]"
type input "[EMAIL_ADDRESS][DOMAIN_NAME]"
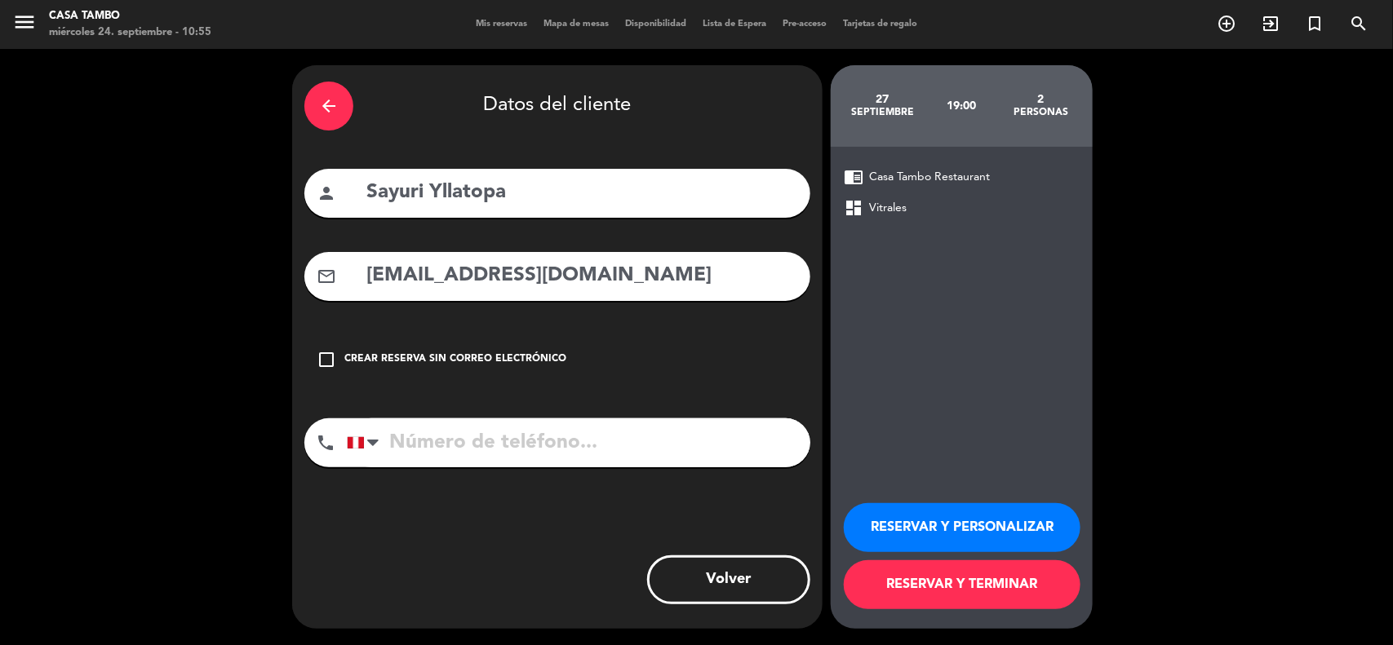
click at [535, 437] on input "tel" at bounding box center [578, 443] width 463 height 49
paste input "986481658"
type input "986481658"
click at [928, 512] on button "RESERVAR Y PERSONALIZAR" at bounding box center [962, 527] width 237 height 49
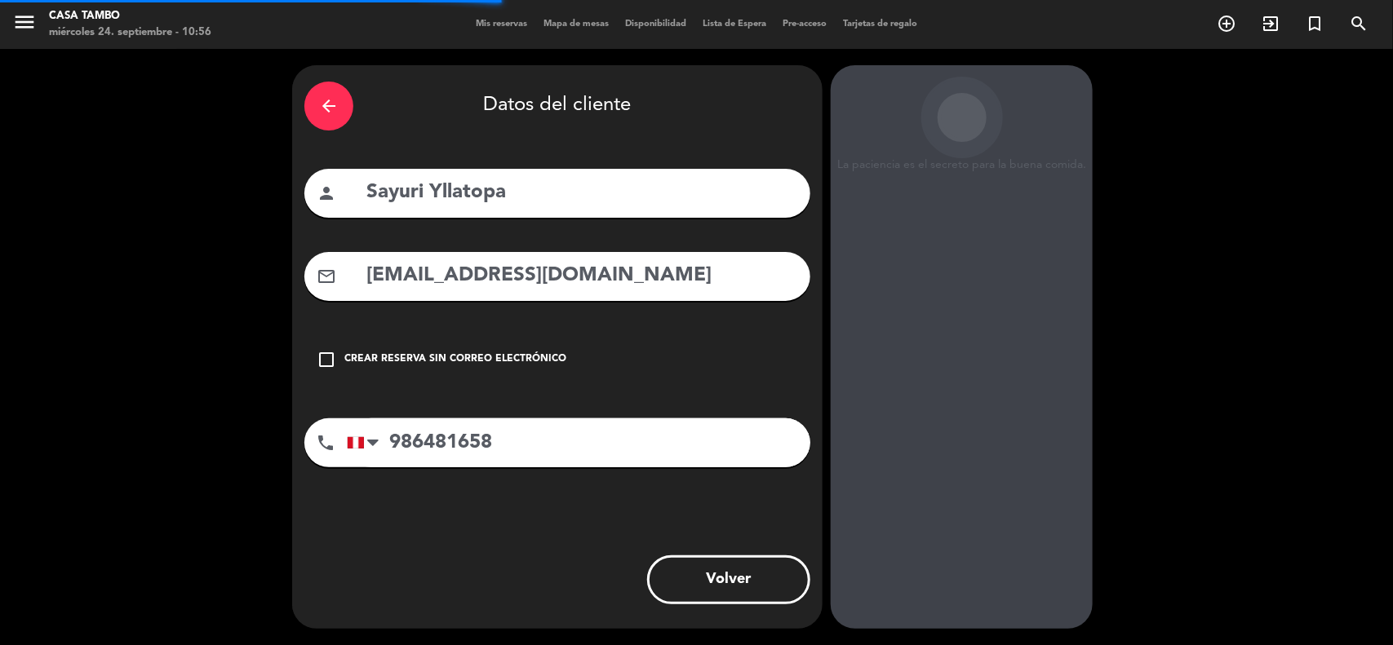
scroll to position [7, 0]
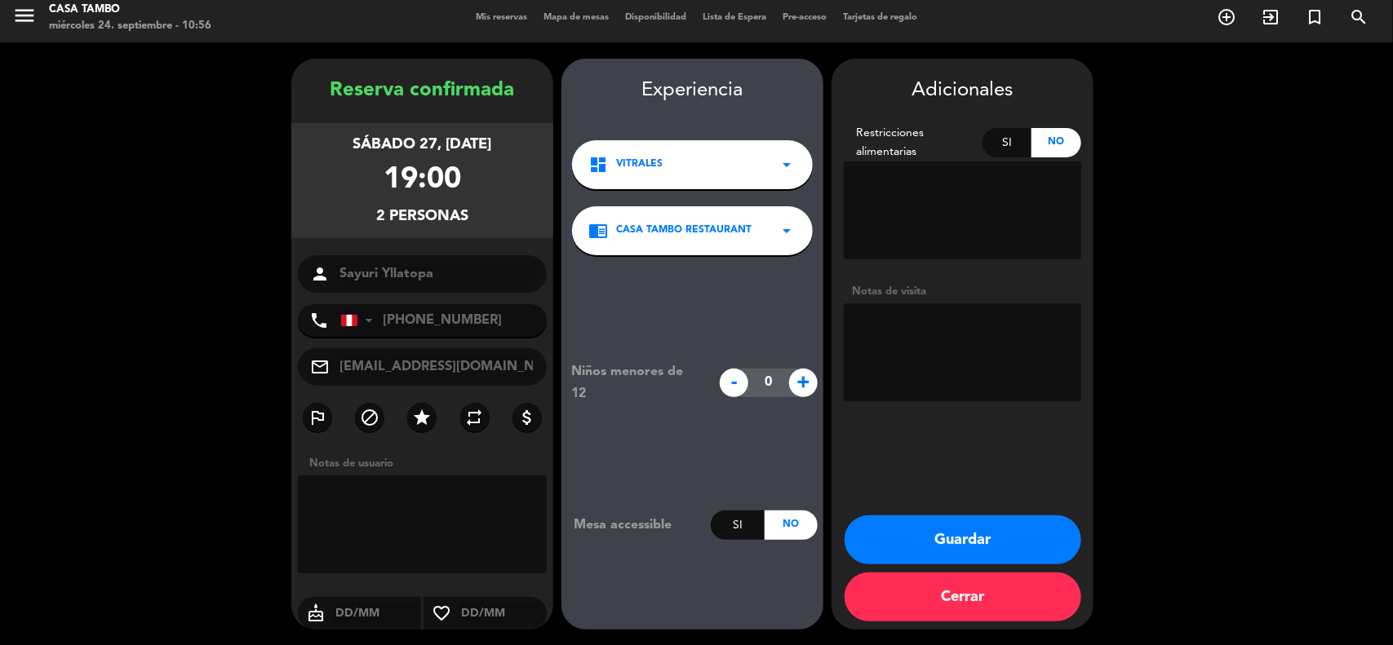
click at [897, 518] on button "Guardar" at bounding box center [962, 540] width 237 height 49
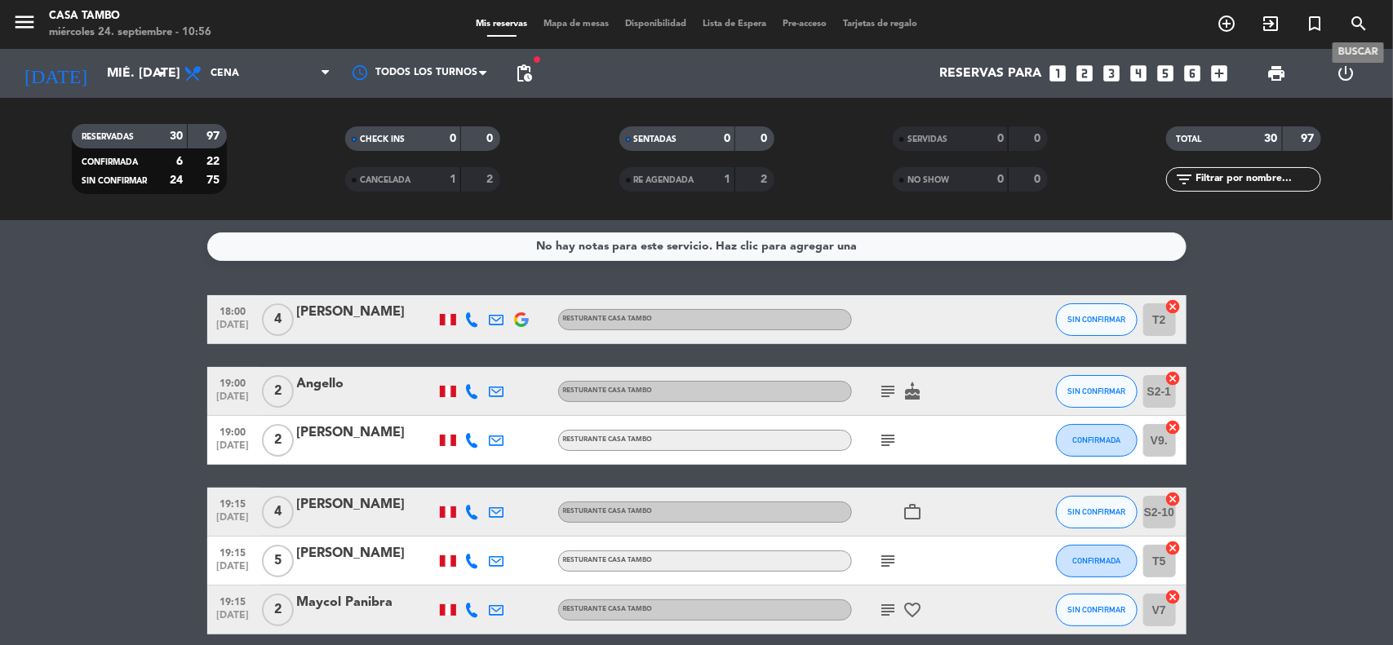
click at [1357, 17] on icon "search" at bounding box center [1359, 24] width 20 height 20
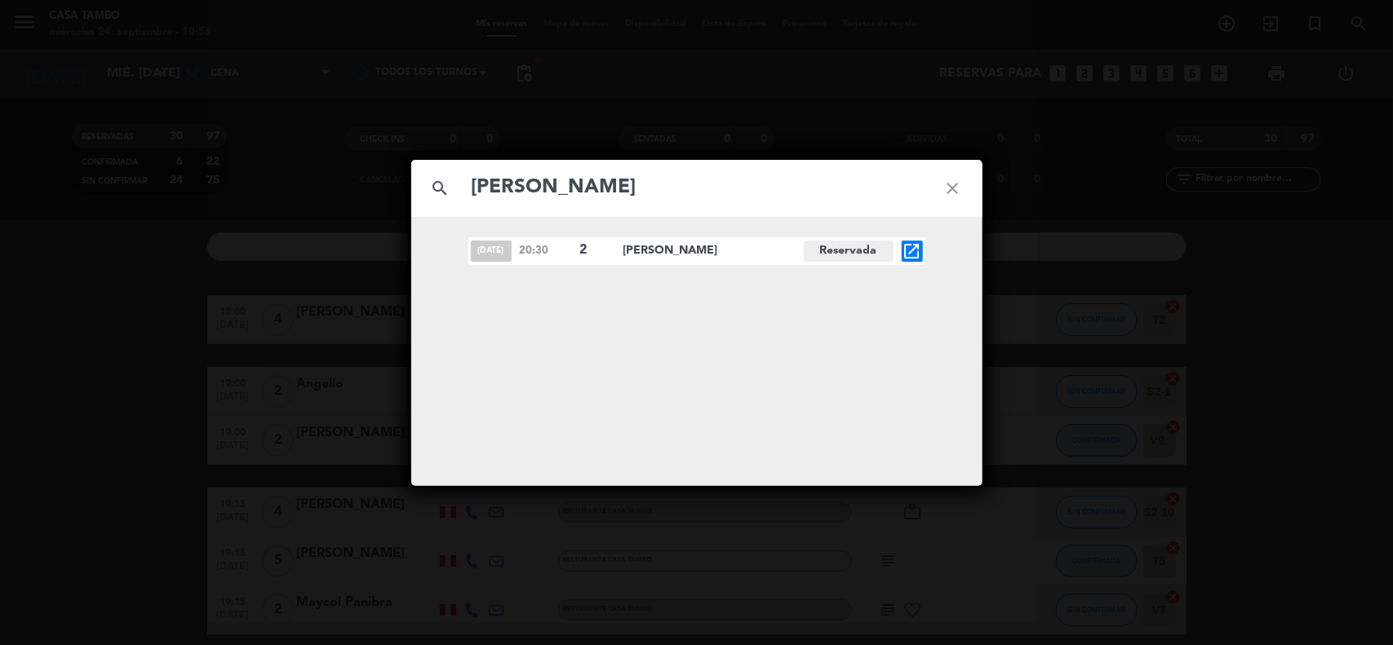
type input "[PERSON_NAME]"
click at [922, 250] on span "open_in_new" at bounding box center [912, 251] width 21 height 21
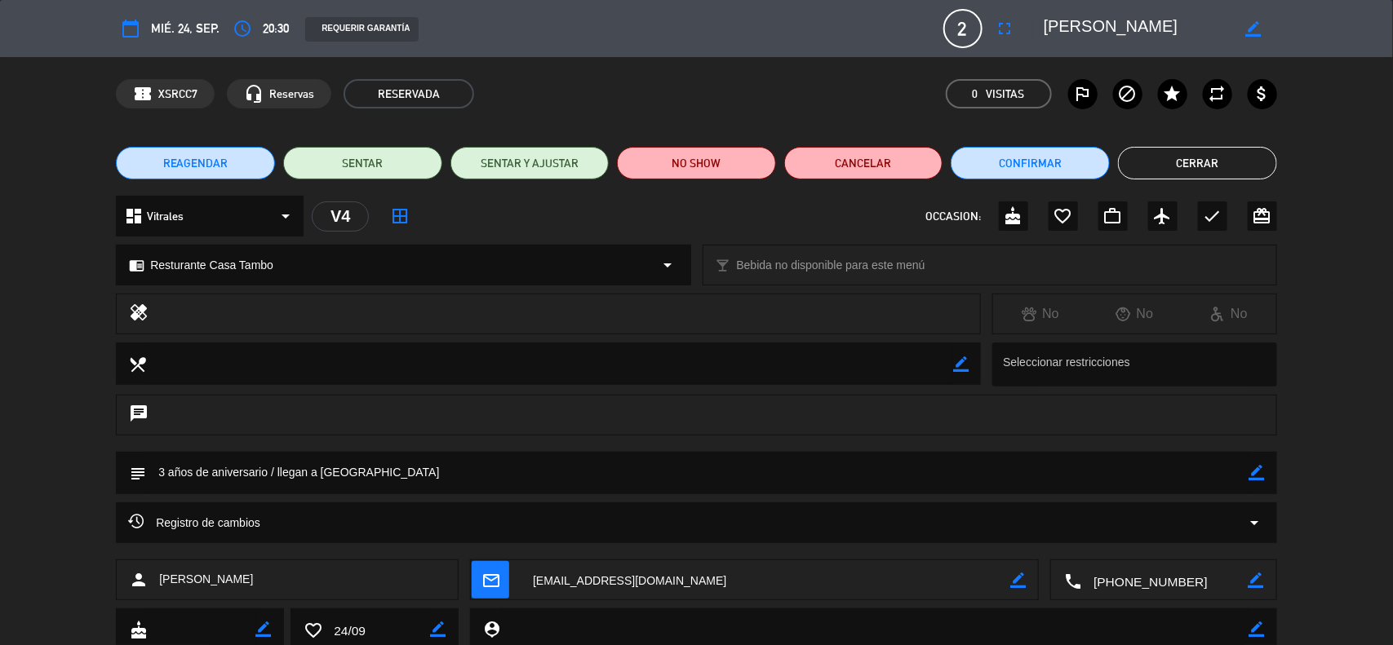
drag, startPoint x: 1265, startPoint y: 465, endPoint x: 1238, endPoint y: 471, distance: 28.3
click at [1258, 467] on div "subject border_color" at bounding box center [696, 473] width 1161 height 42
click at [1209, 475] on textarea at bounding box center [697, 473] width 1103 height 42
click at [1246, 475] on textarea at bounding box center [697, 473] width 1103 height 42
click at [1255, 473] on icon "border_color" at bounding box center [1257, 473] width 16 height 16
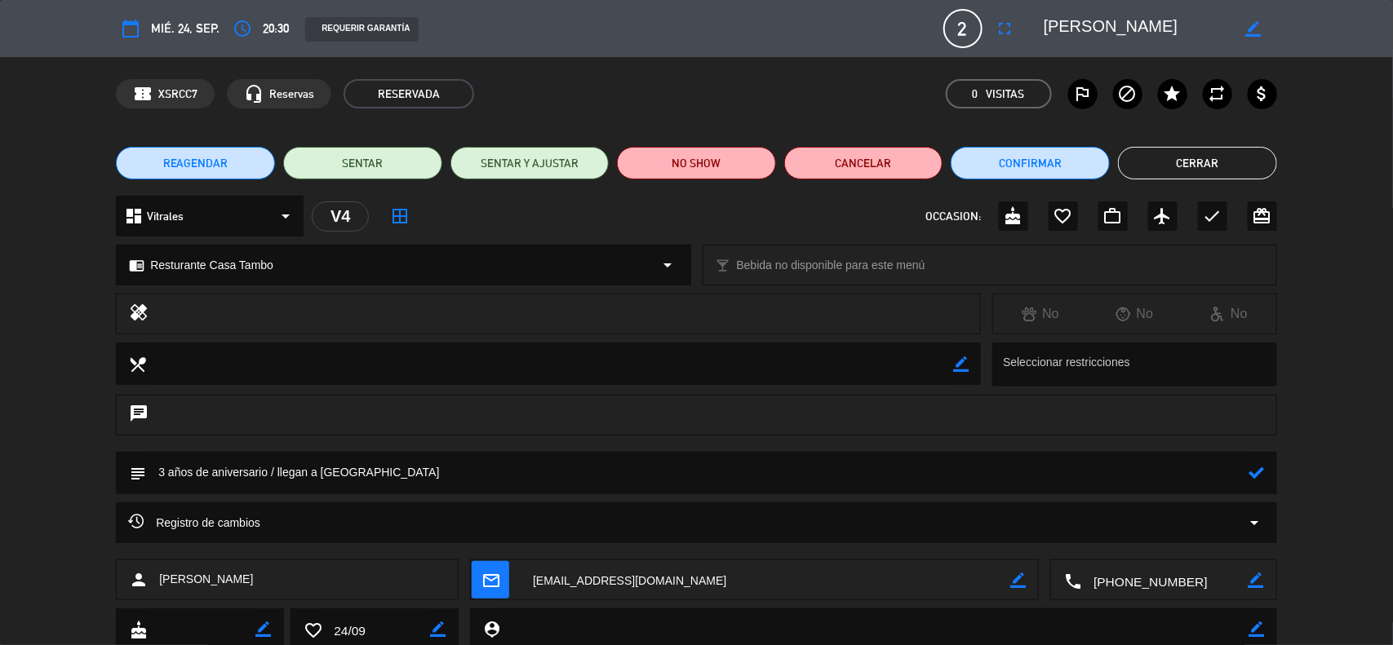
click at [1209, 478] on textarea at bounding box center [697, 473] width 1103 height 42
drag, startPoint x: 1200, startPoint y: 479, endPoint x: 0, endPoint y: 536, distance: 1201.5
click at [0, 536] on div "calendar_today mié. 24, sep. access_time 20:30 REQUERIR GARANTÍA 2 [PERSON_NAME…" at bounding box center [696, 322] width 1393 height 645
type textarea "CLIENTES ESPECIALES / [PERSON_NAME] / 3 años de aniversario / llegan a [GEOGRAP…"
click at [1255, 472] on icon at bounding box center [1257, 473] width 16 height 16
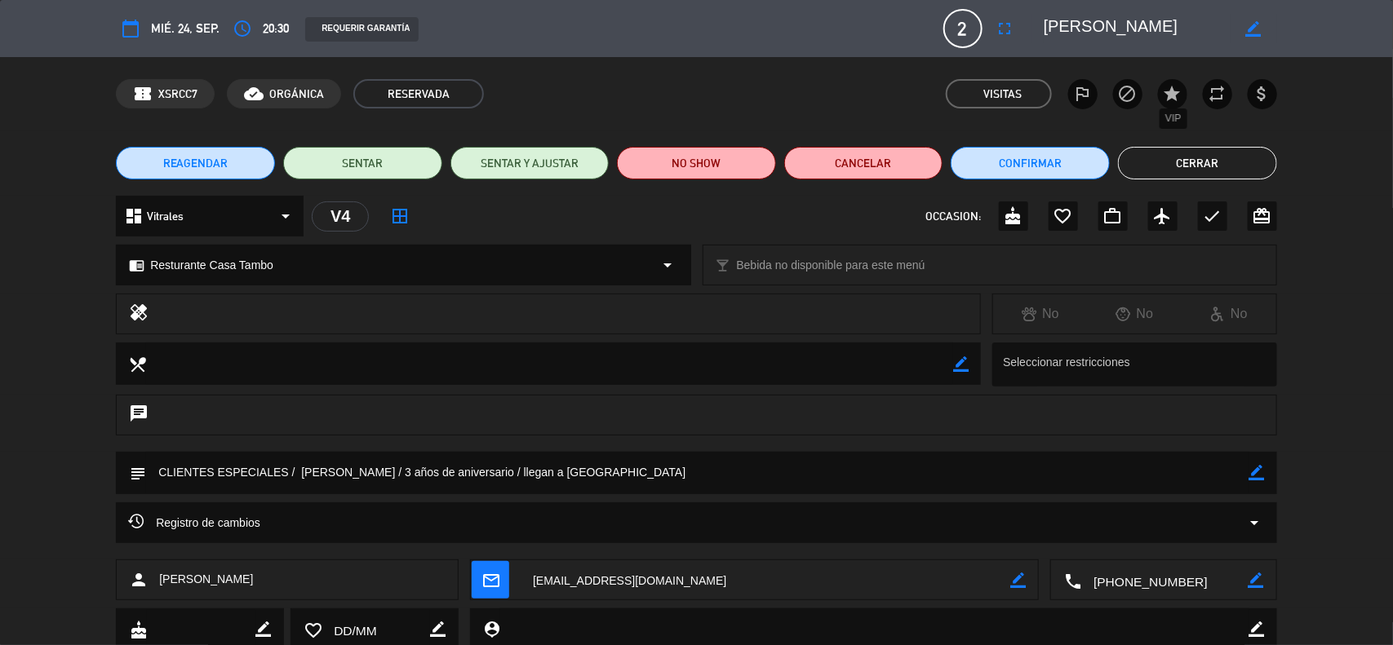
click at [1168, 100] on icon "star" at bounding box center [1173, 94] width 20 height 20
click at [1209, 98] on icon "repeat" at bounding box center [1218, 94] width 20 height 20
drag, startPoint x: 1213, startPoint y: 33, endPoint x: 1002, endPoint y: 2, distance: 213.7
click at [1002, 2] on div "calendar_today mié. 24, sep. access_time 20:30 REQUERIR GARANTÍA 2 [PERSON_NAME…" at bounding box center [696, 28] width 1393 height 57
click at [284, 216] on icon "arrow_drop_down" at bounding box center [286, 216] width 20 height 20
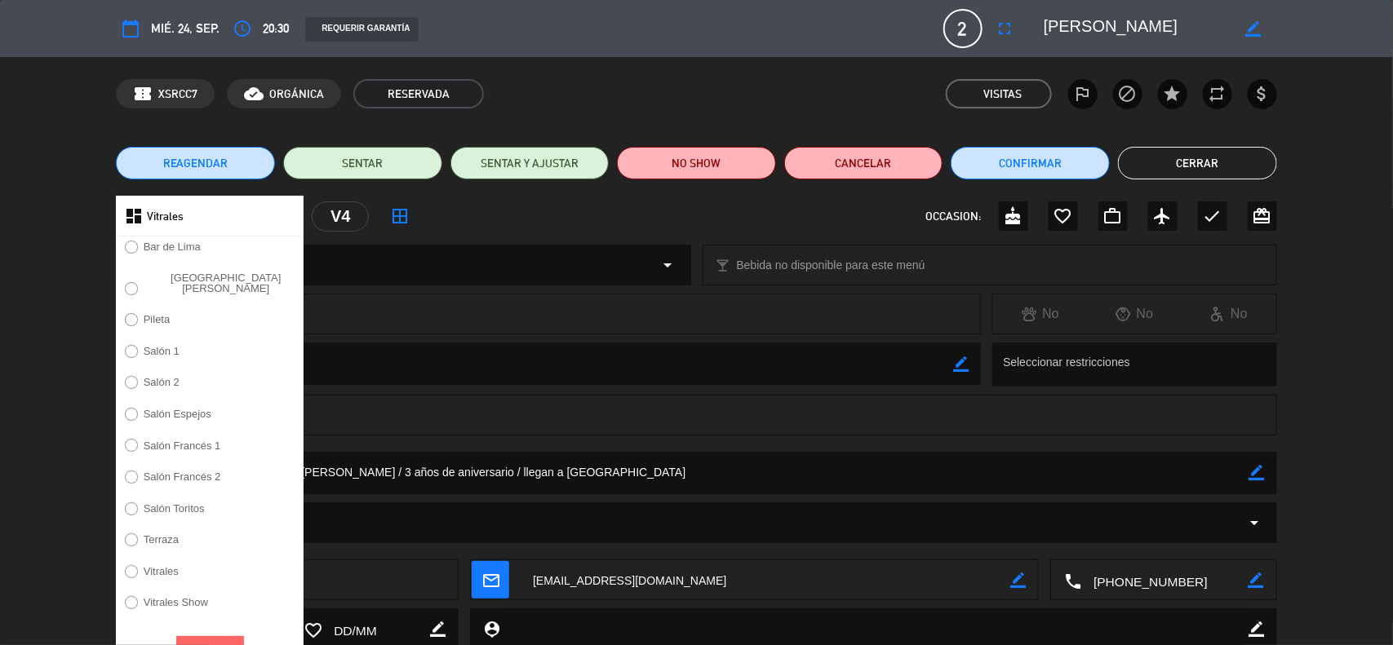
click at [164, 535] on label "Terraza" at bounding box center [161, 539] width 35 height 11
click at [233, 638] on button "Aceptar" at bounding box center [210, 650] width 68 height 29
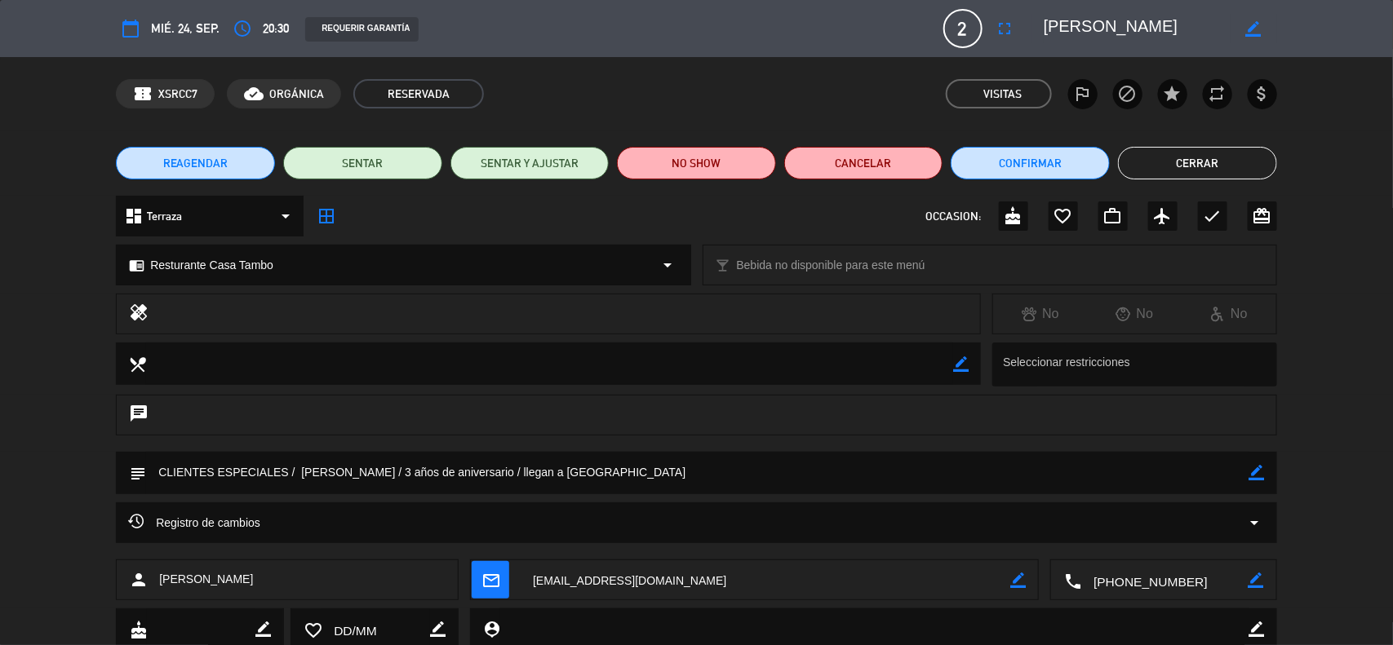
click at [328, 213] on icon "border_all" at bounding box center [327, 216] width 20 height 20
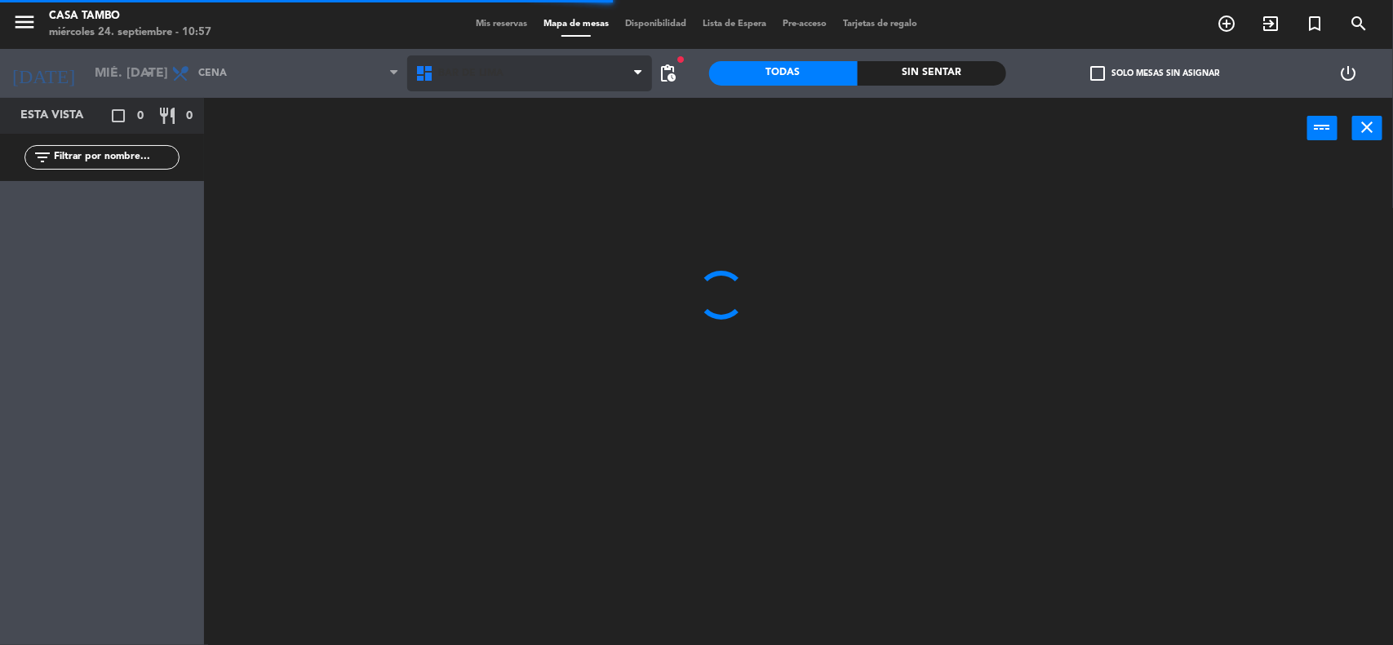
click at [481, 68] on span "Bar de Lima" at bounding box center [470, 73] width 65 height 11
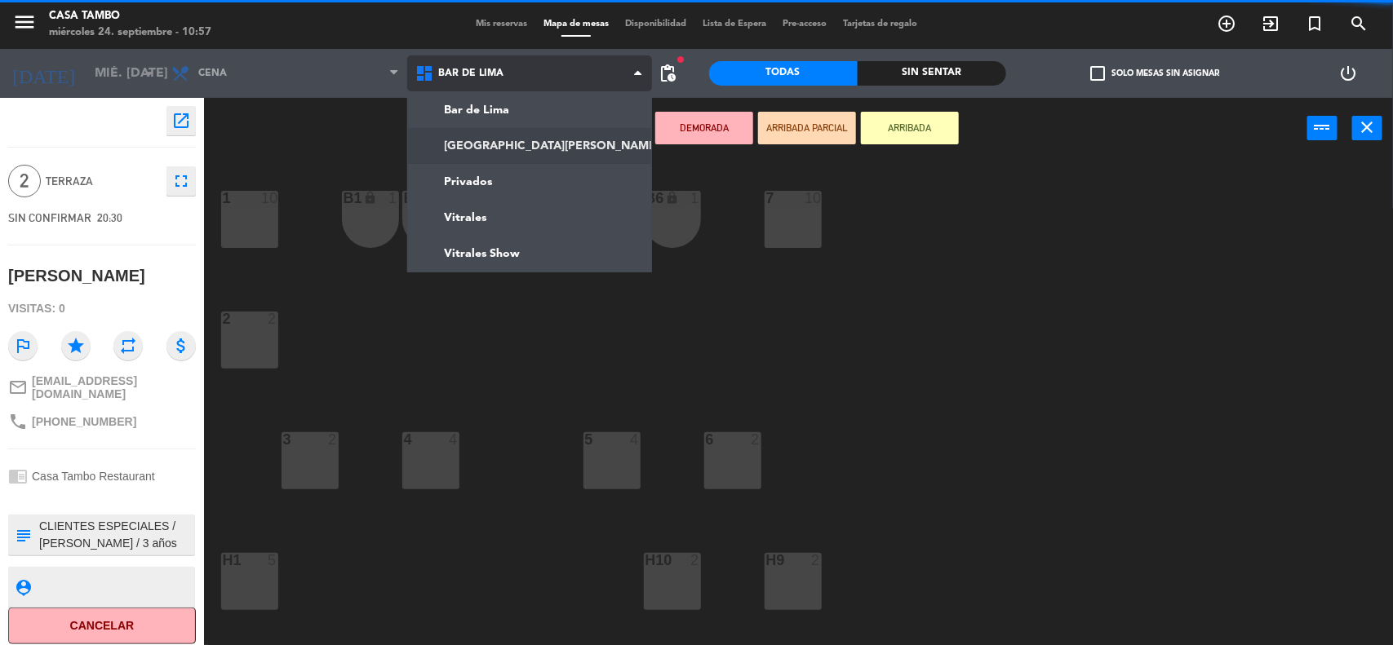
click at [516, 137] on ng-component "menu Casa Tambo miércoles 24. septiembre - 10:57 Mis reservas Mapa de mesas Dis…" at bounding box center [696, 324] width 1393 height 648
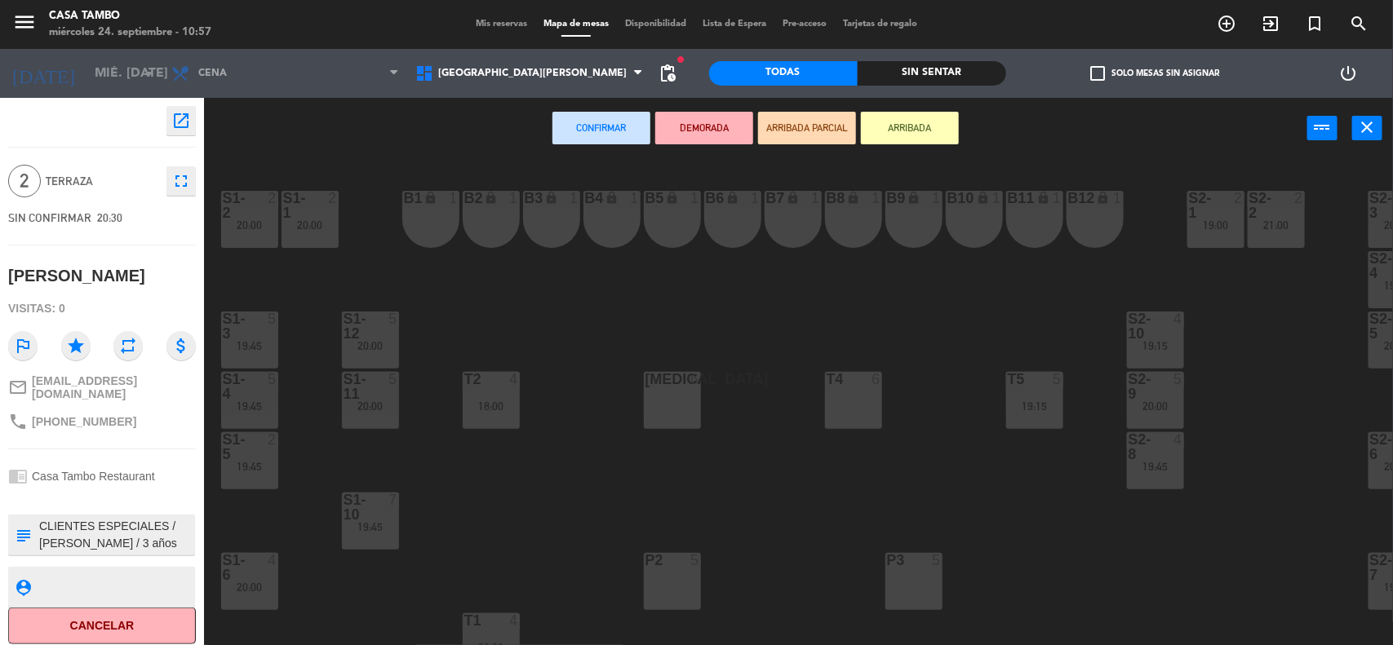
click at [438, 221] on div "B1 lock 1" at bounding box center [430, 219] width 57 height 57
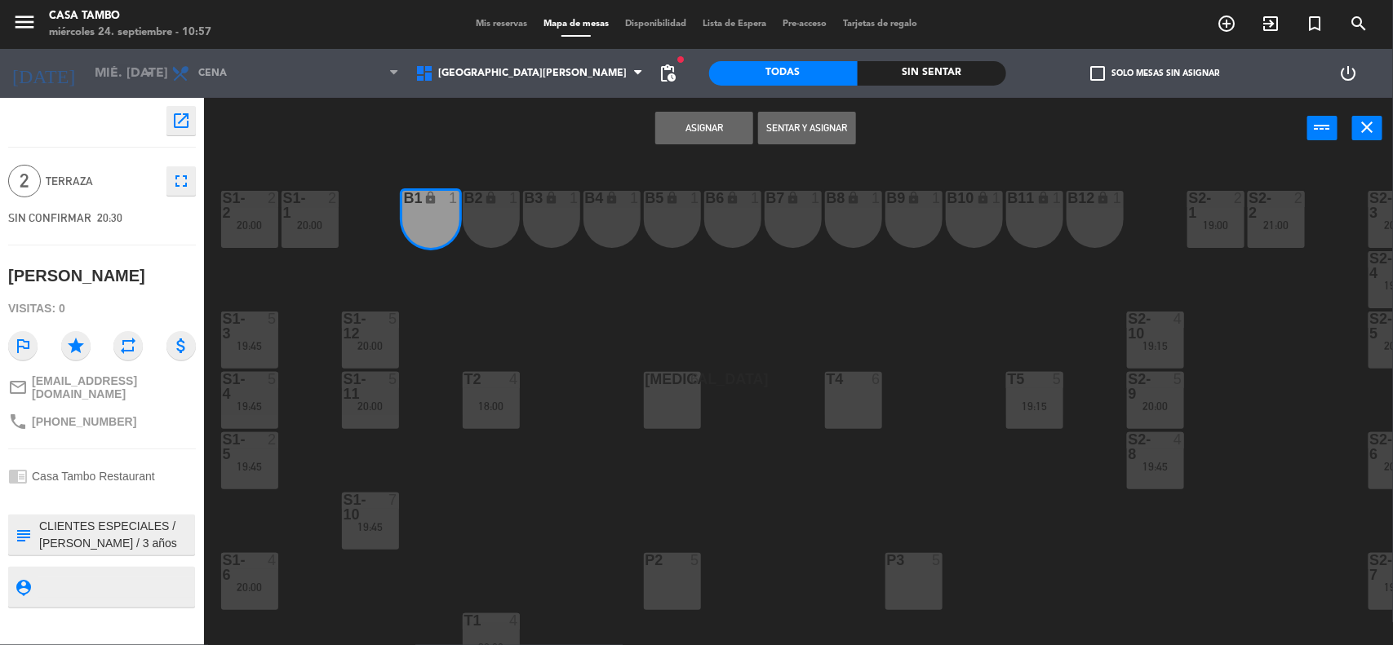
click at [694, 131] on button "Asignar" at bounding box center [704, 128] width 98 height 33
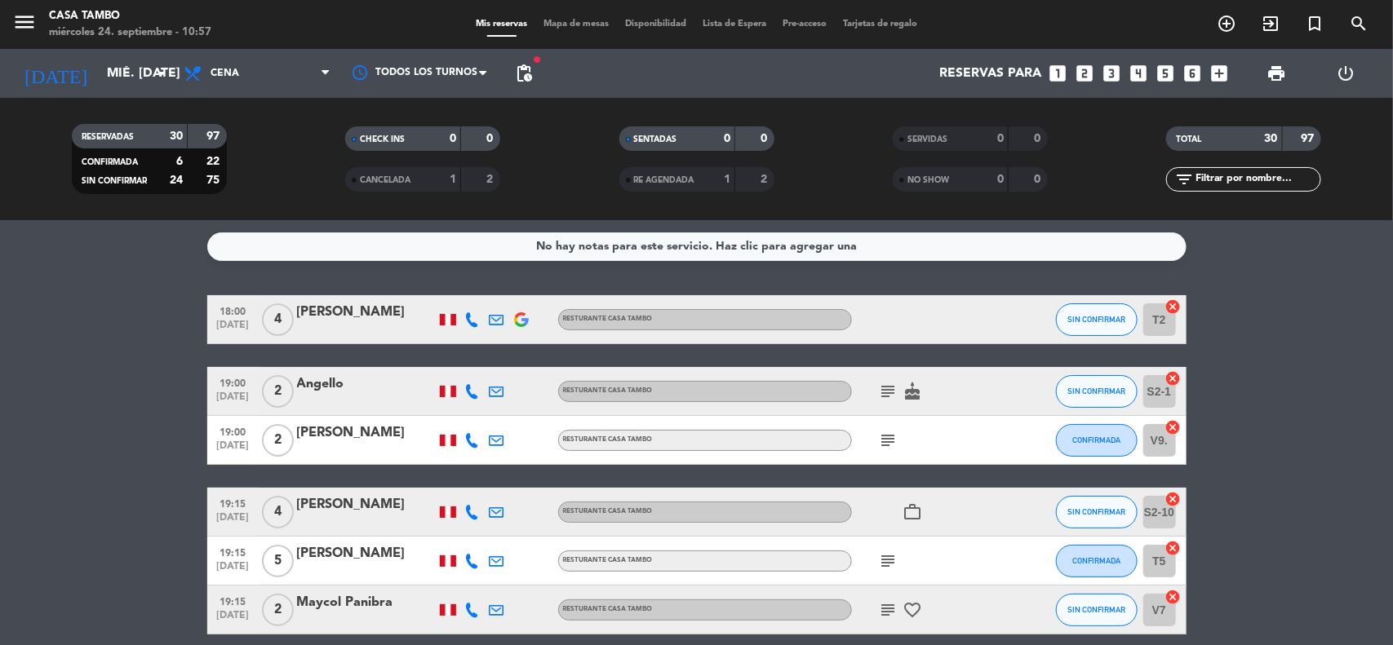
click at [1287, 175] on input "text" at bounding box center [1257, 180] width 126 height 18
paste input "[PERSON_NAME]"
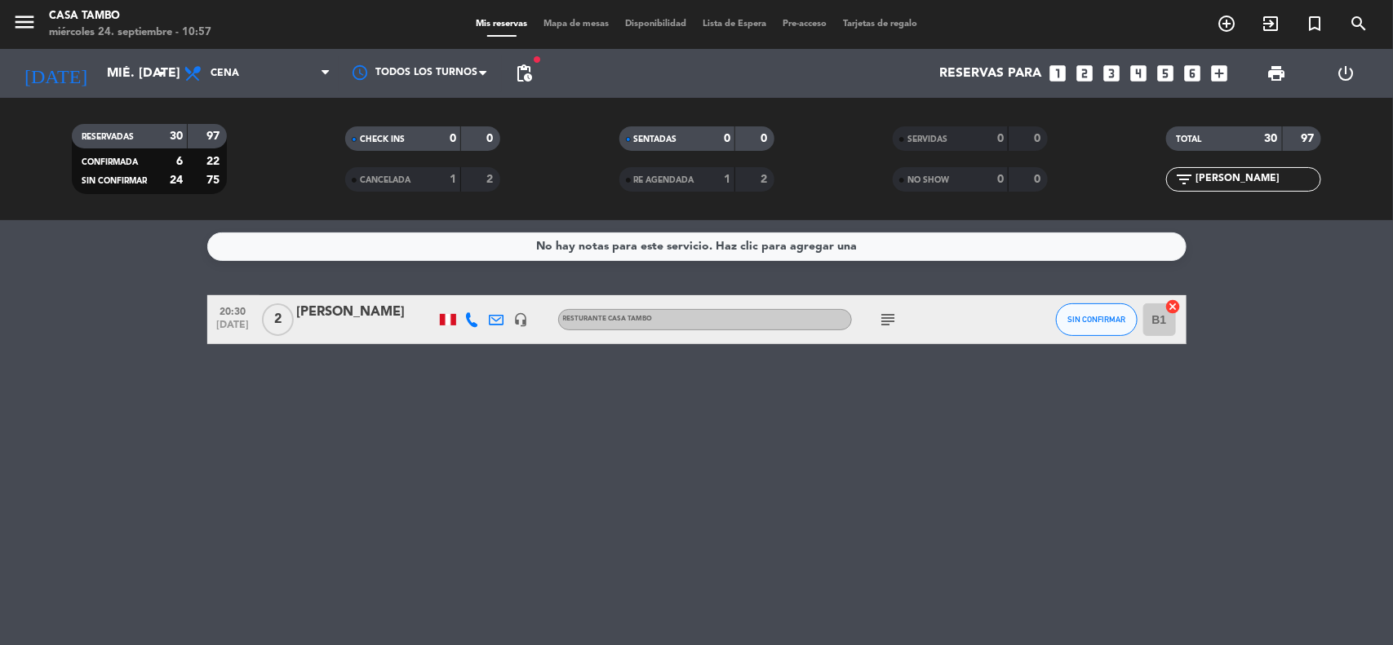
type input "[PERSON_NAME]"
click at [398, 311] on div "[PERSON_NAME]" at bounding box center [366, 312] width 139 height 21
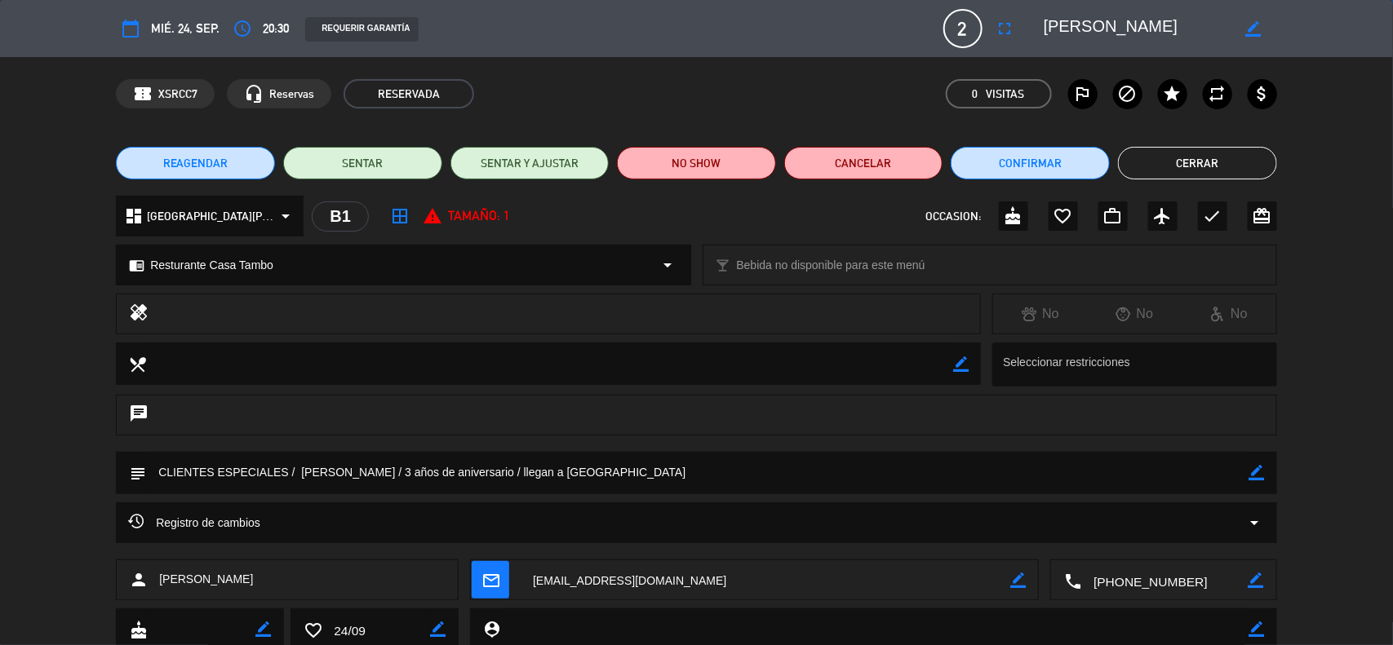
click at [1181, 91] on icon "star" at bounding box center [1173, 94] width 20 height 20
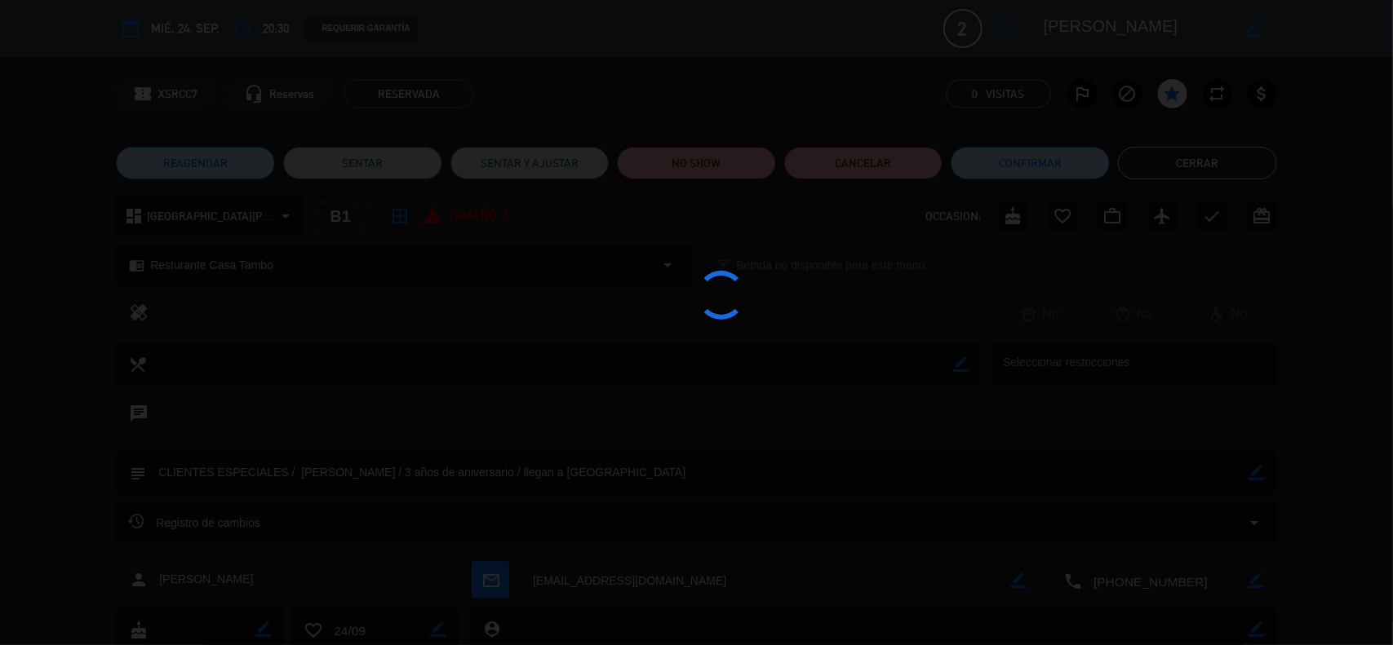
click at [1210, 94] on div at bounding box center [696, 322] width 1393 height 645
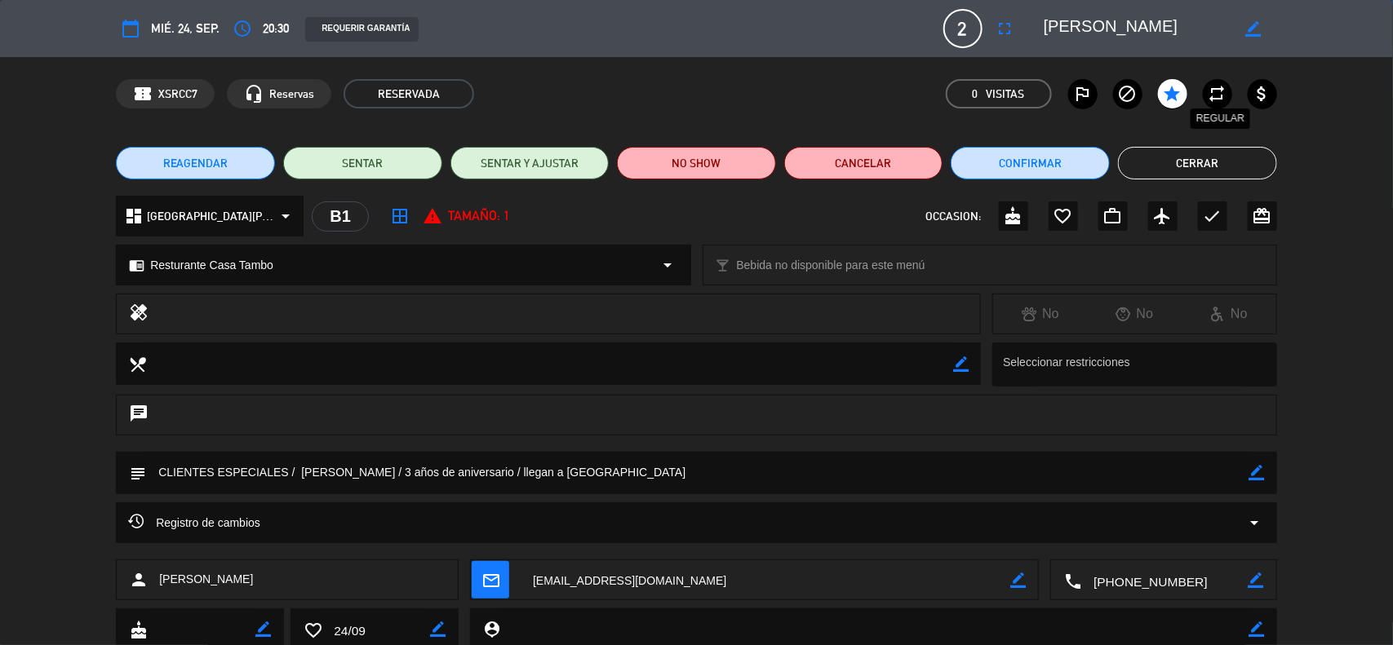
click at [1225, 94] on icon "repeat" at bounding box center [1218, 94] width 20 height 20
click at [1258, 92] on icon "attach_money" at bounding box center [1262, 94] width 20 height 20
click at [1173, 165] on button "Cerrar" at bounding box center [1197, 163] width 159 height 33
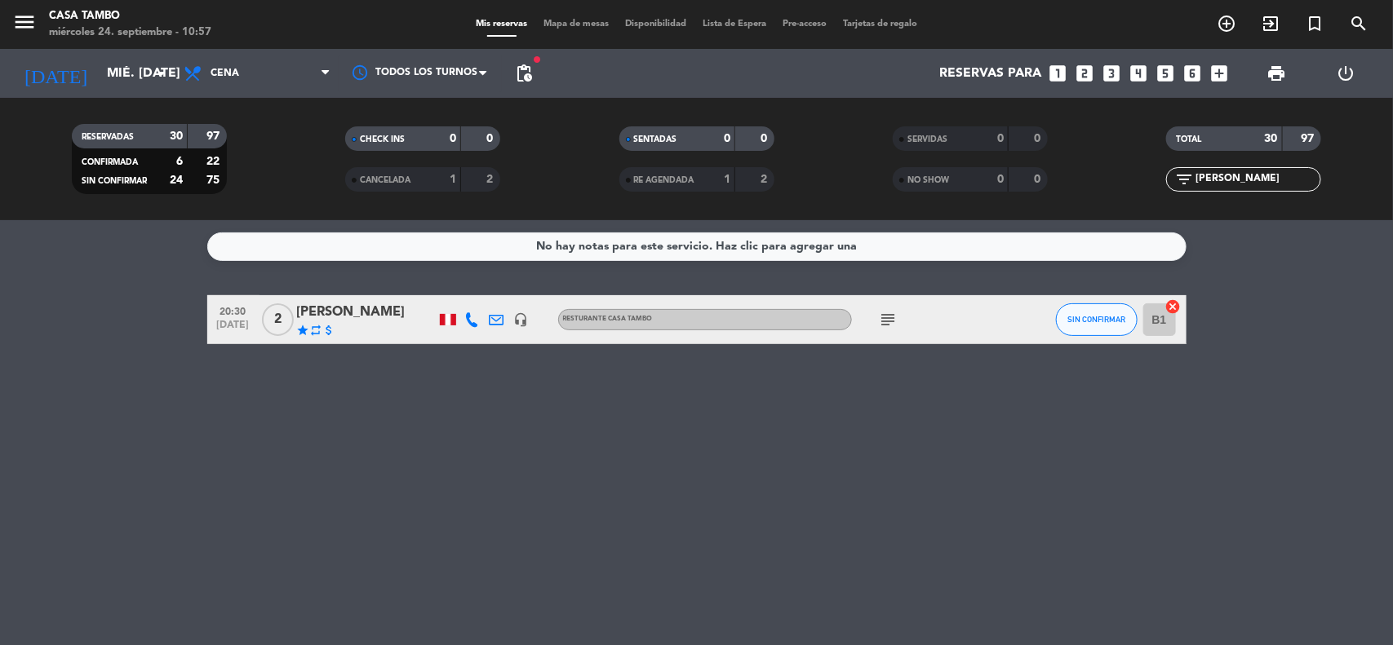
click at [879, 430] on div "No hay notas para este servicio. Haz clic para agregar una 20:30 [DATE] 2 [PERS…" at bounding box center [696, 432] width 1393 height 425
click at [886, 317] on icon "subject" at bounding box center [889, 320] width 20 height 20
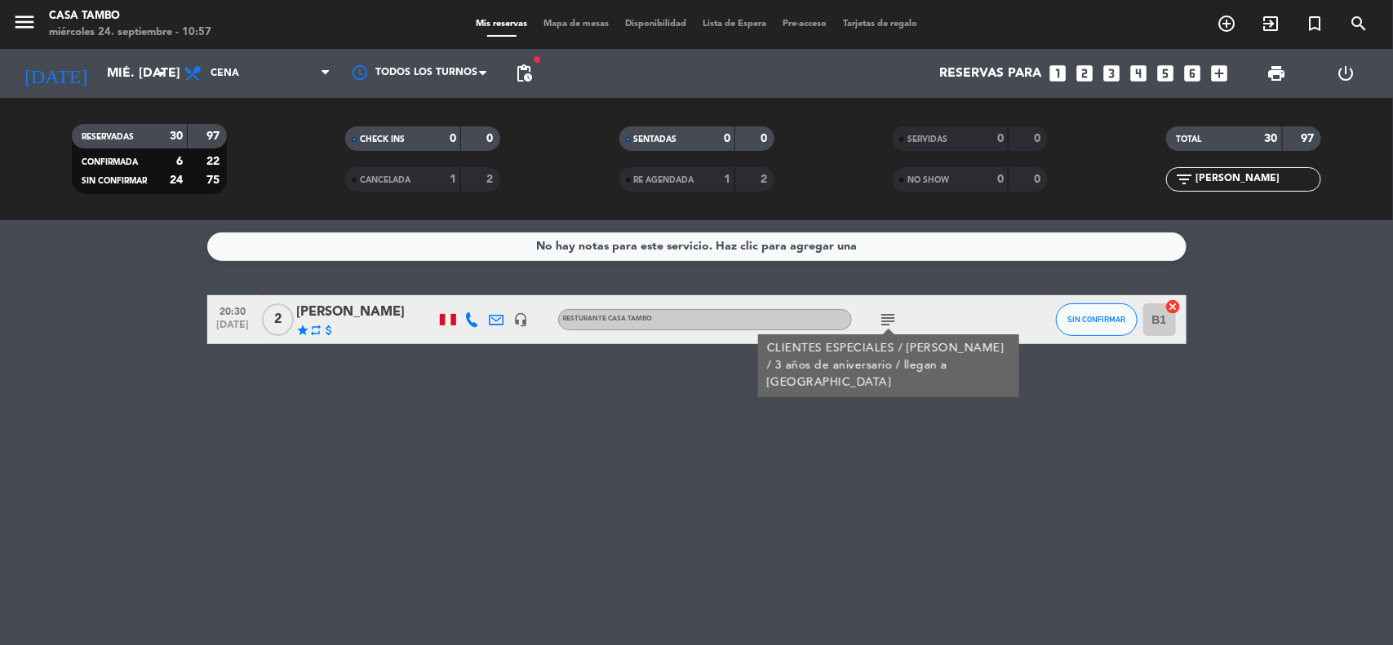
drag, startPoint x: 836, startPoint y: 409, endPoint x: 533, endPoint y: 364, distance: 306.8
click at [830, 410] on div "No hay notas para este servicio. Haz clic para agregar una 20:30 [DATE] 2 [PERS…" at bounding box center [696, 432] width 1393 height 425
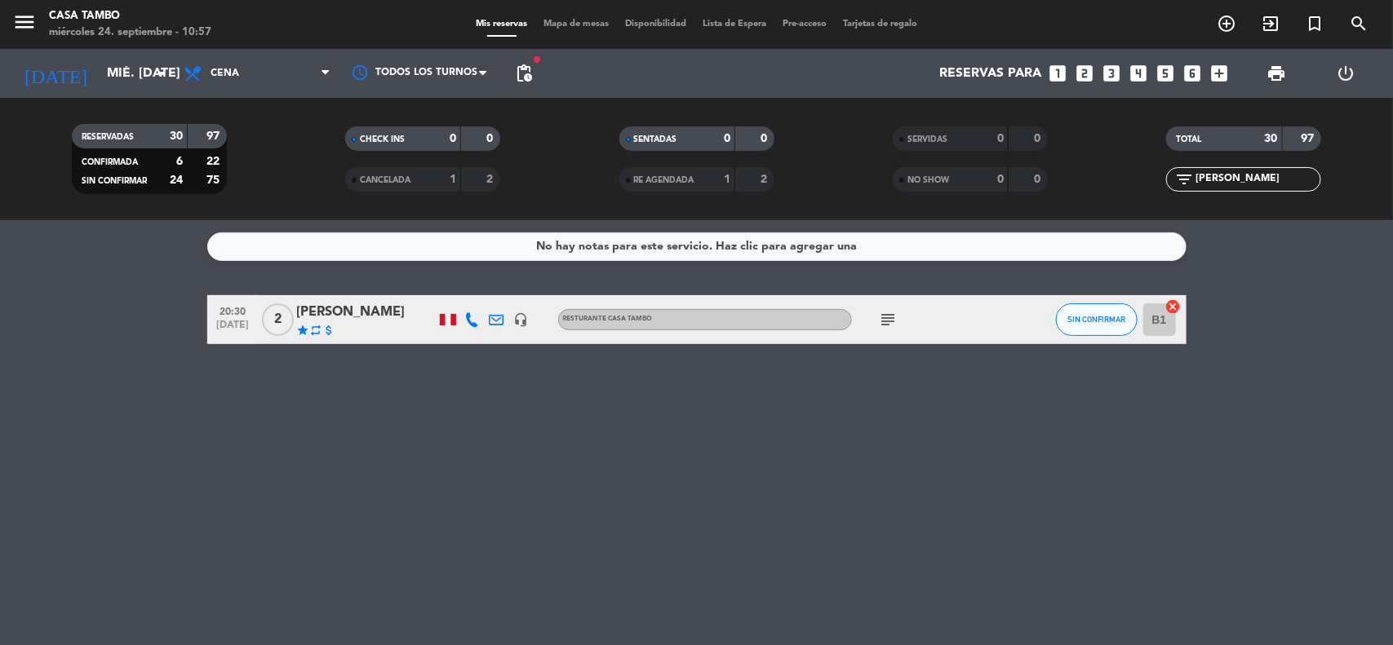
click at [357, 307] on div "[PERSON_NAME]" at bounding box center [366, 312] width 139 height 21
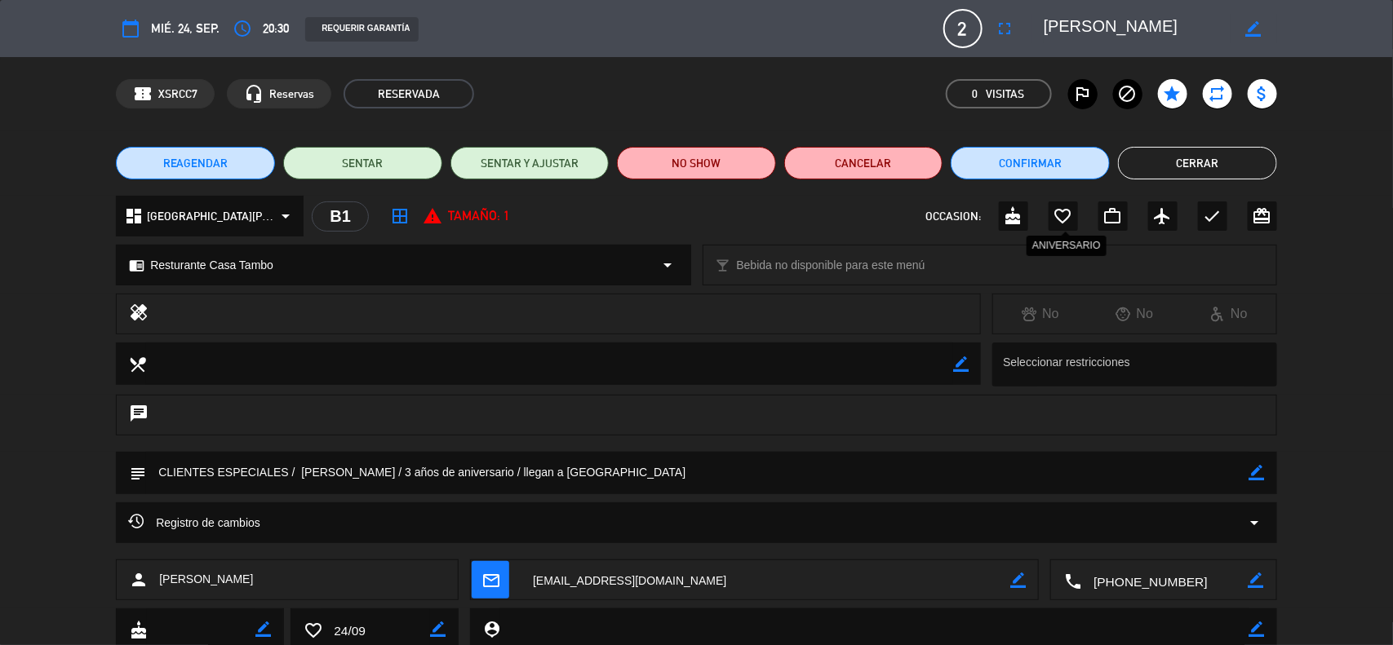
click at [1061, 214] on icon "favorite_border" at bounding box center [1063, 216] width 20 height 20
click at [1180, 168] on button "Cerrar" at bounding box center [1197, 163] width 159 height 33
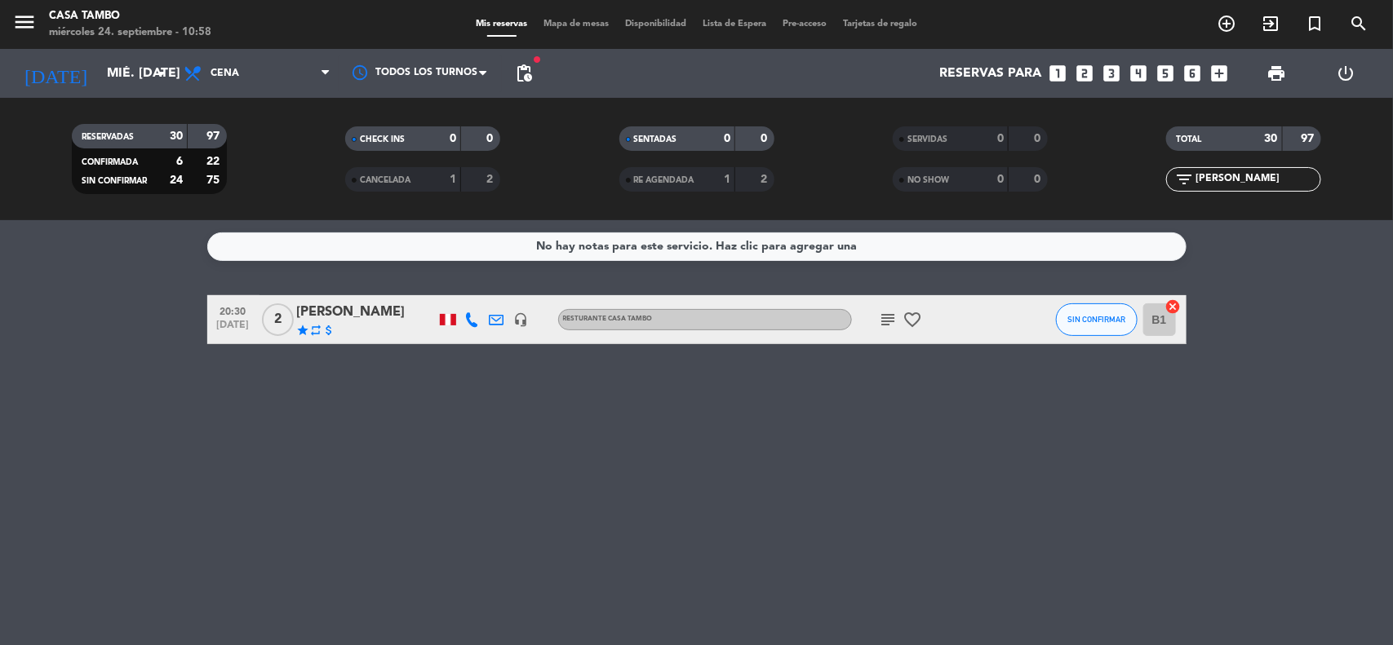
drag, startPoint x: 813, startPoint y: 520, endPoint x: 834, endPoint y: 372, distance: 149.2
click at [810, 508] on div "No hay notas para este servicio. Haz clic para agregar una 20:30 [DATE] 2 [PERS…" at bounding box center [696, 432] width 1393 height 425
click at [894, 310] on icon "subject" at bounding box center [889, 320] width 20 height 20
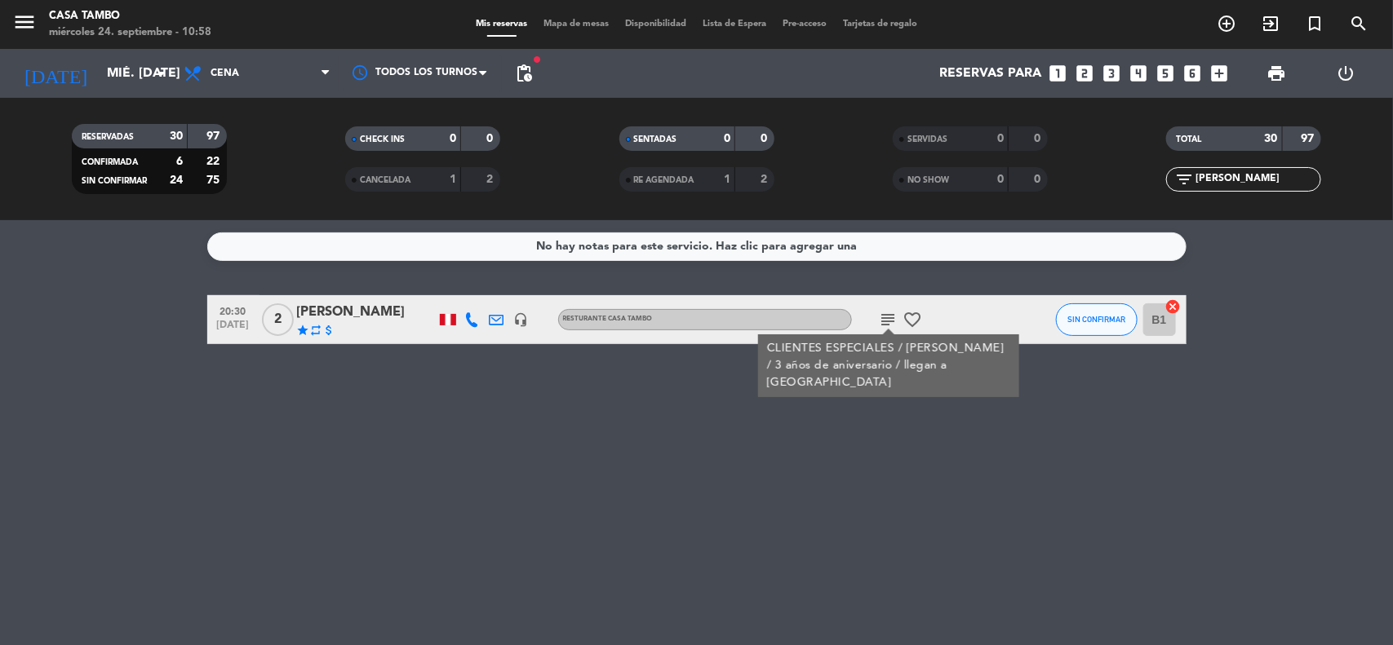
click at [800, 424] on div "No hay notas para este servicio. Haz clic para agregar una 20:30 [DATE] 2 [PERS…" at bounding box center [696, 432] width 1393 height 425
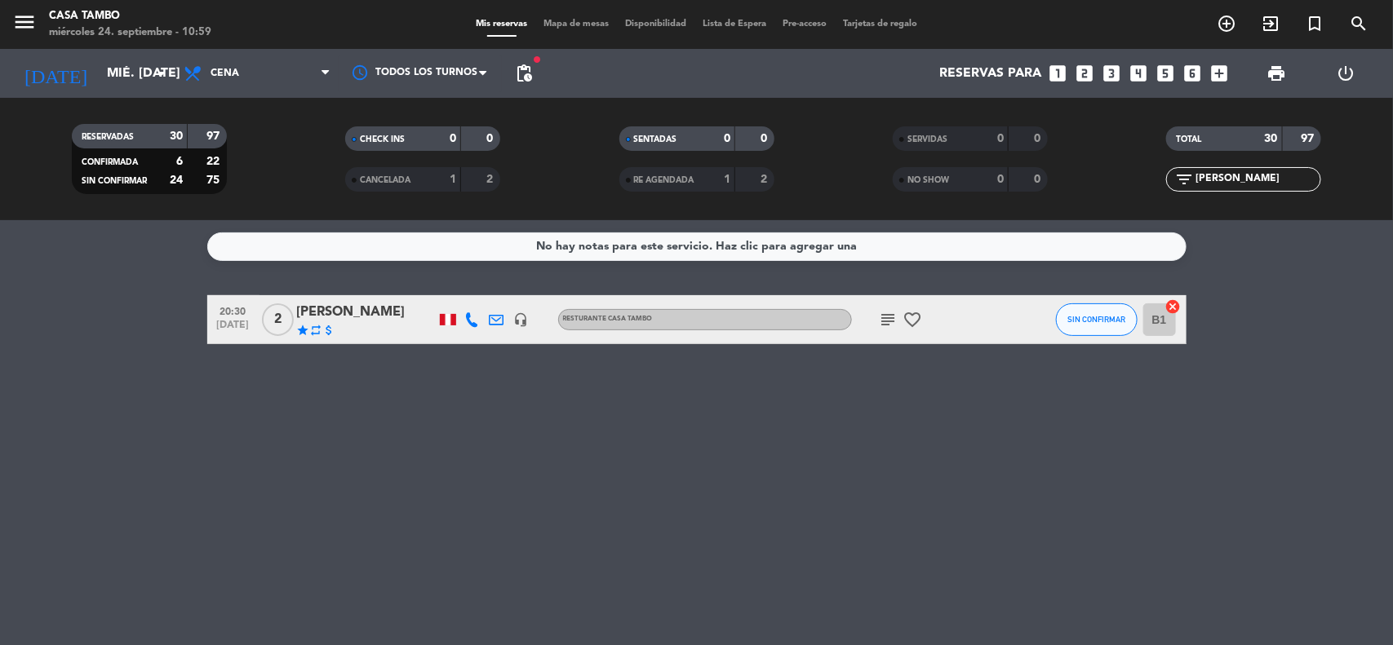
click at [1246, 172] on input "[PERSON_NAME]" at bounding box center [1257, 180] width 126 height 18
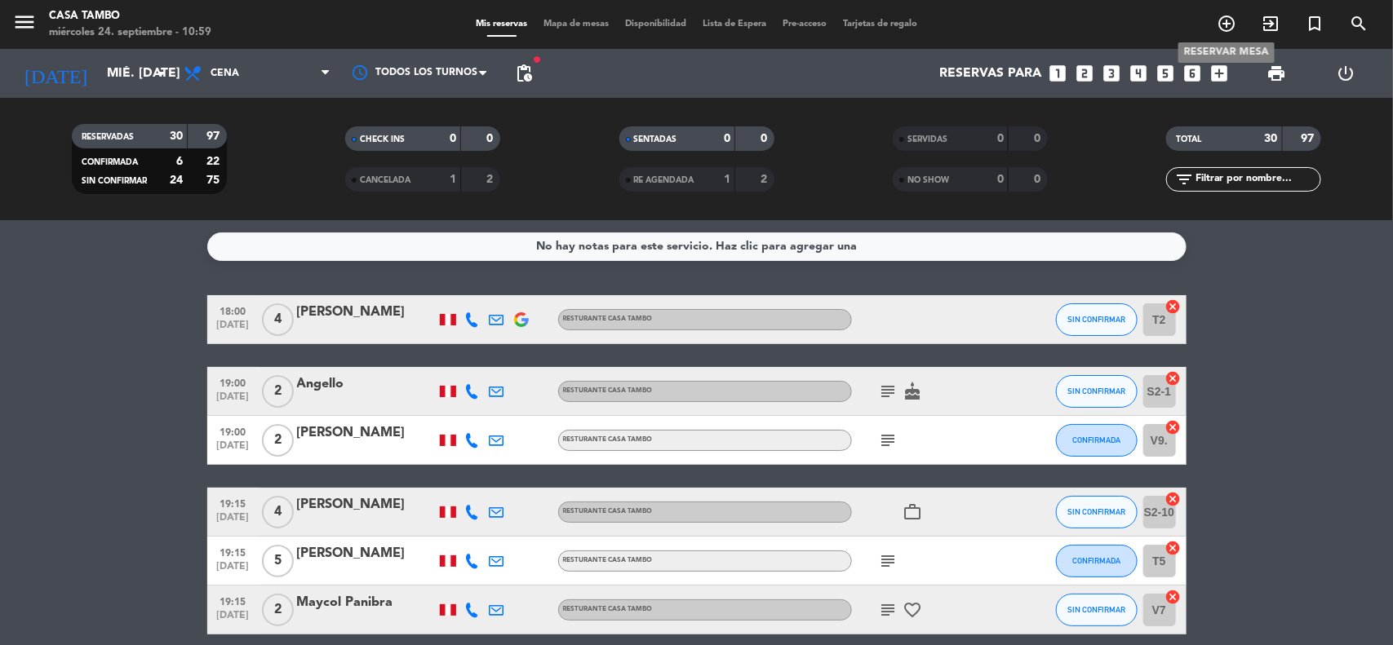
click at [1226, 24] on icon "add_circle_outline" at bounding box center [1226, 24] width 20 height 20
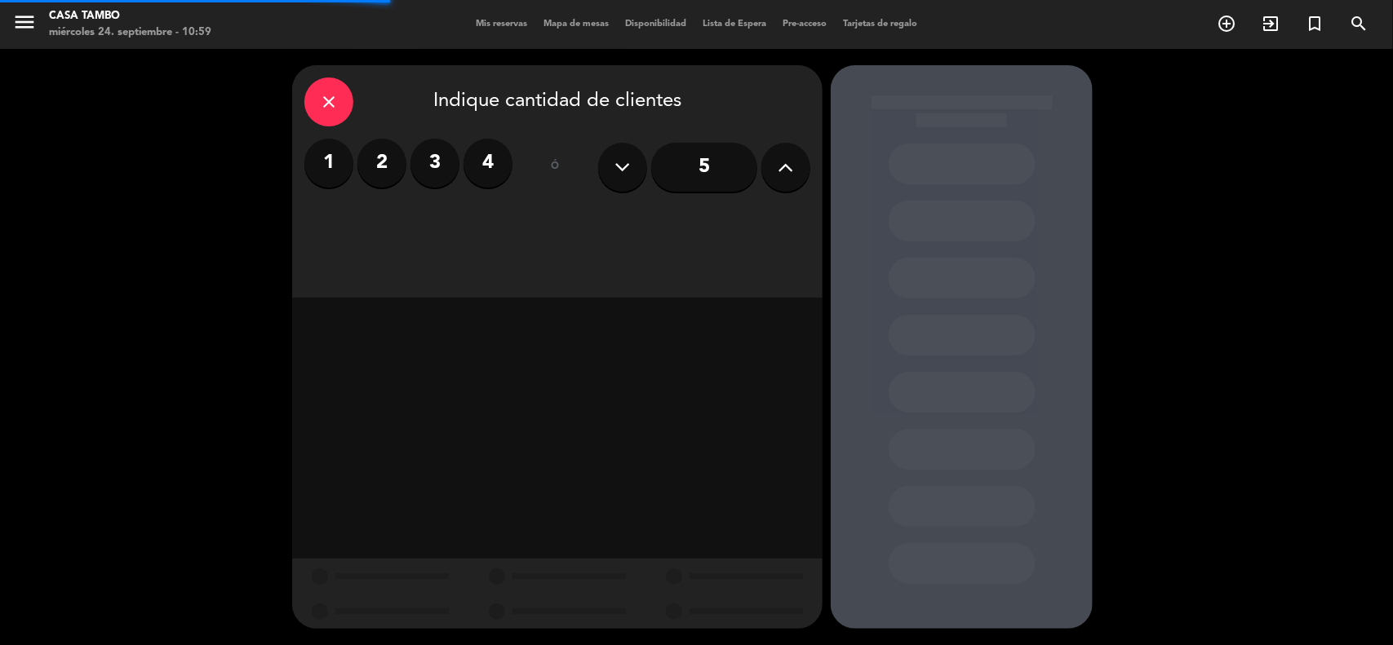
drag, startPoint x: 432, startPoint y: 175, endPoint x: 321, endPoint y: 30, distance: 183.3
click at [431, 174] on label "3" at bounding box center [434, 163] width 49 height 49
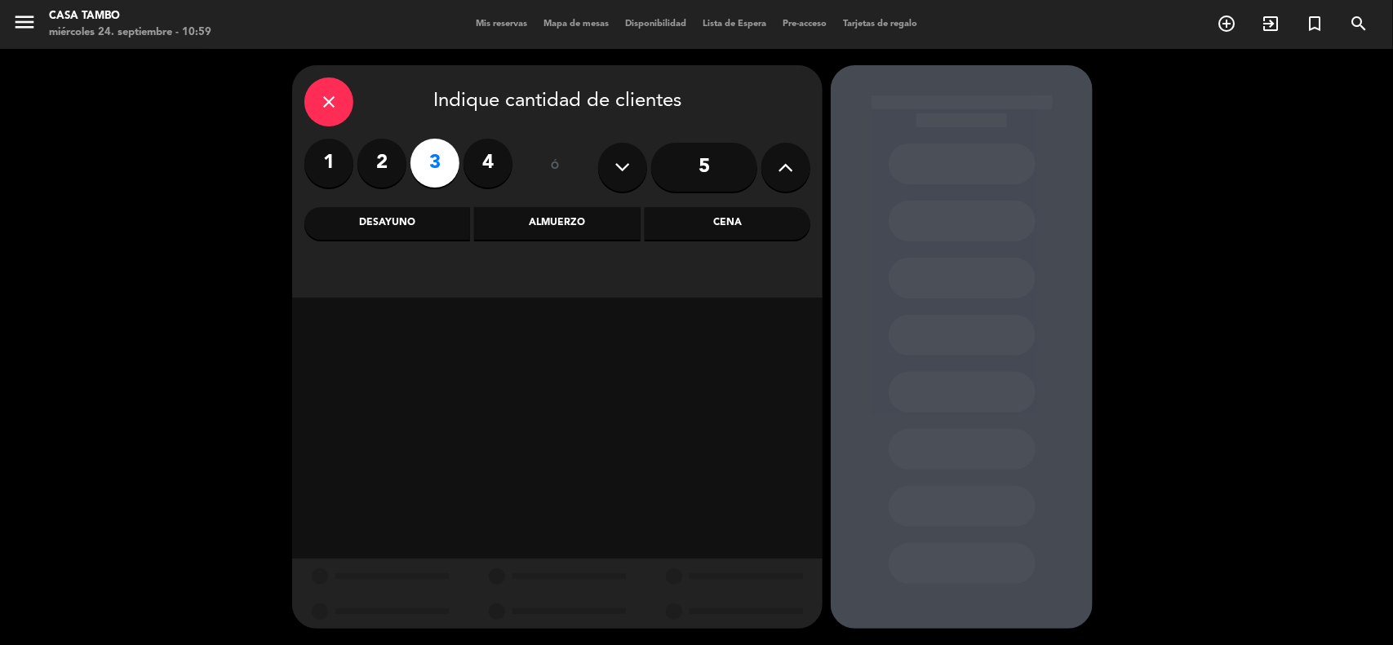
click at [740, 229] on div "Cena" at bounding box center [728, 223] width 166 height 33
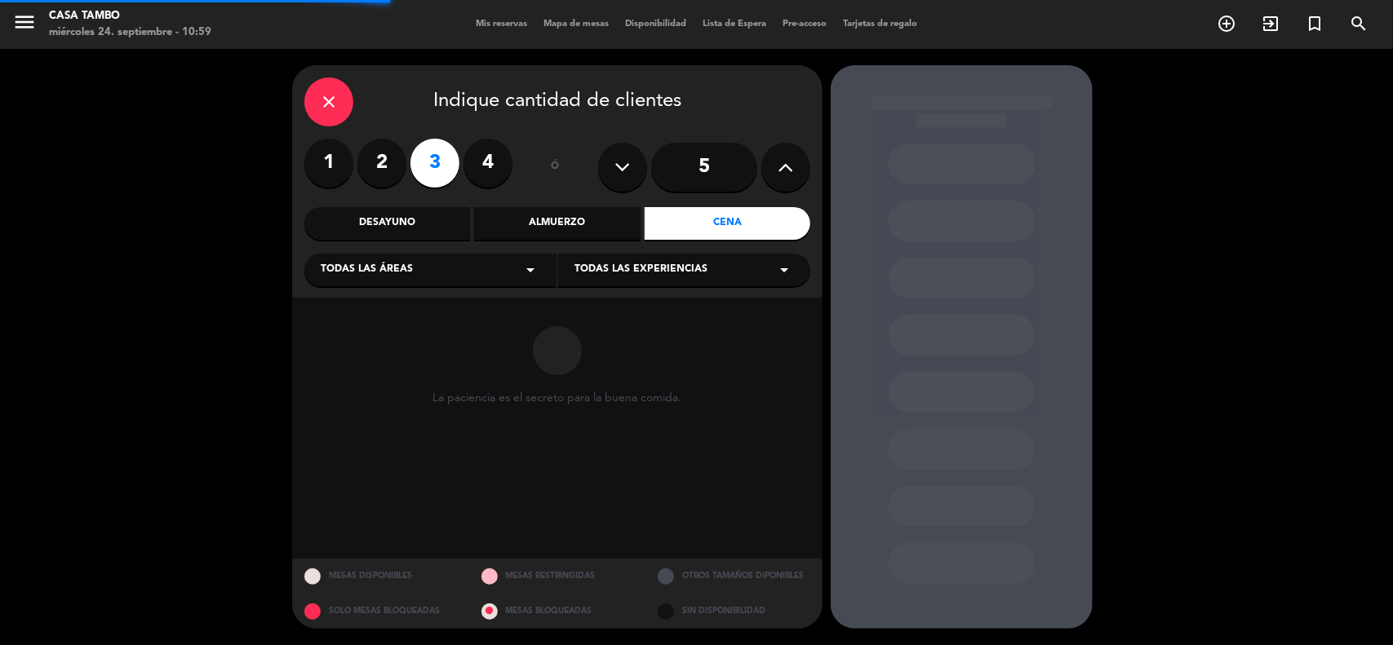
click at [729, 261] on div "Todas las experiencias arrow_drop_down" at bounding box center [684, 270] width 252 height 33
click at [707, 304] on div "Casa Tambo Restaurant" at bounding box center [683, 311] width 219 height 16
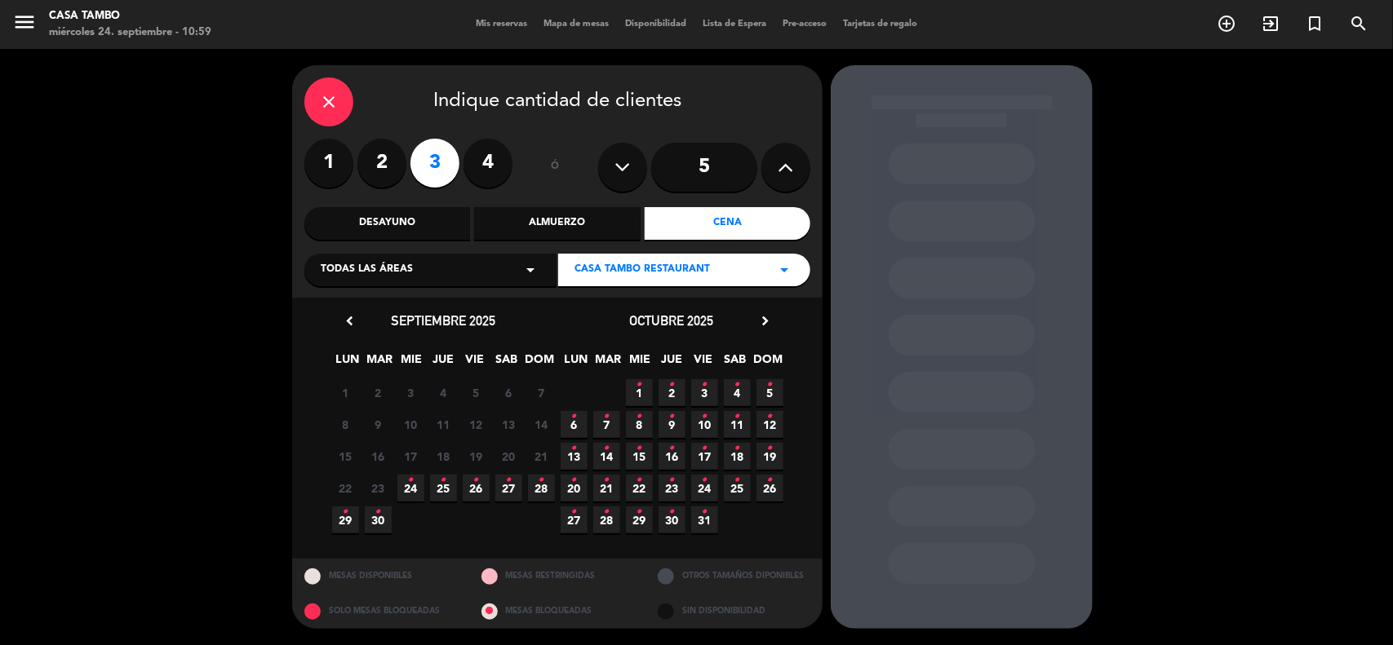
click at [441, 491] on icon "•" at bounding box center [444, 480] width 6 height 26
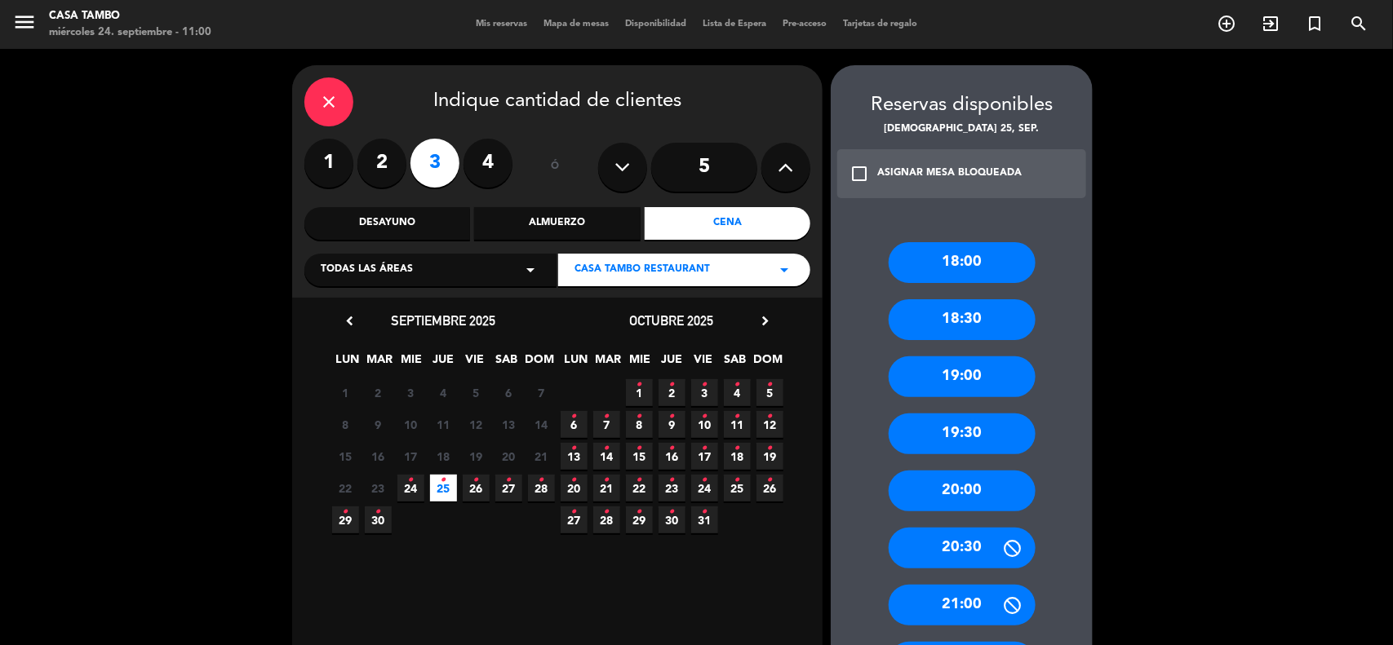
drag, startPoint x: 975, startPoint y: 365, endPoint x: 854, endPoint y: 335, distance: 124.5
click at [972, 363] on div "19:00" at bounding box center [961, 377] width 147 height 41
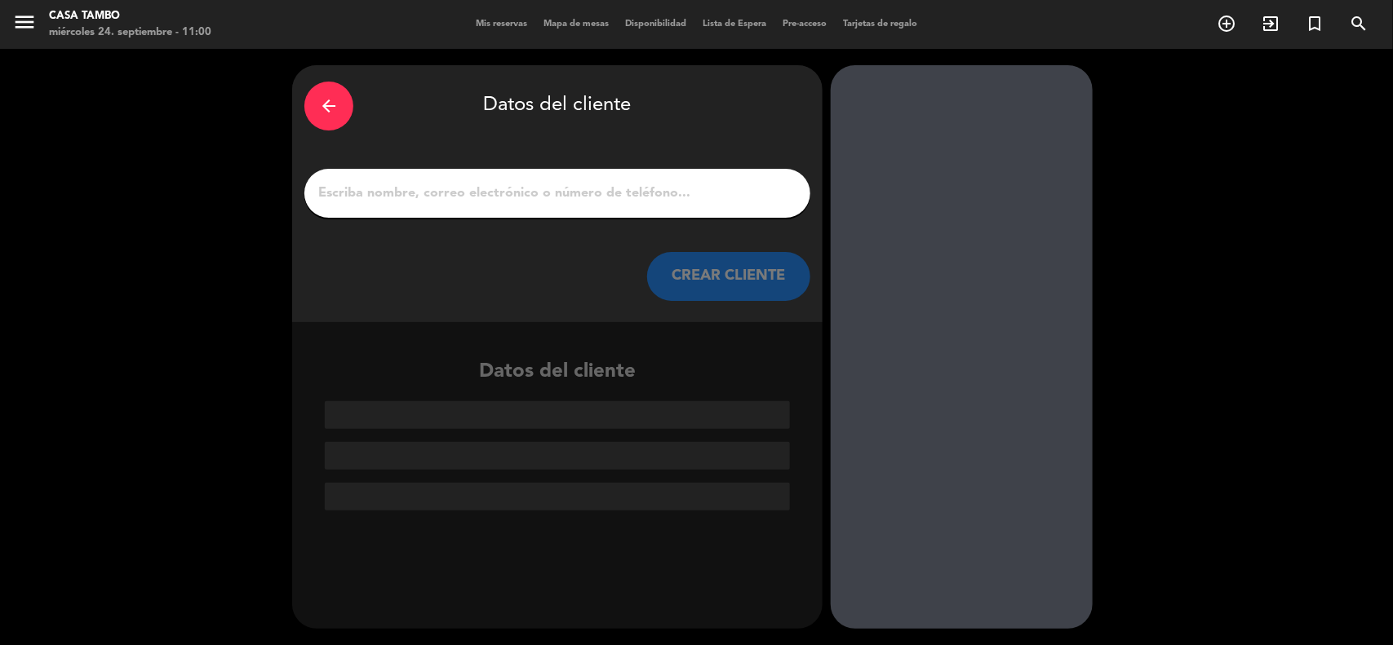
click at [635, 197] on input "1" at bounding box center [557, 193] width 481 height 23
paste input "Bisbehe Alderete Cruzatt"
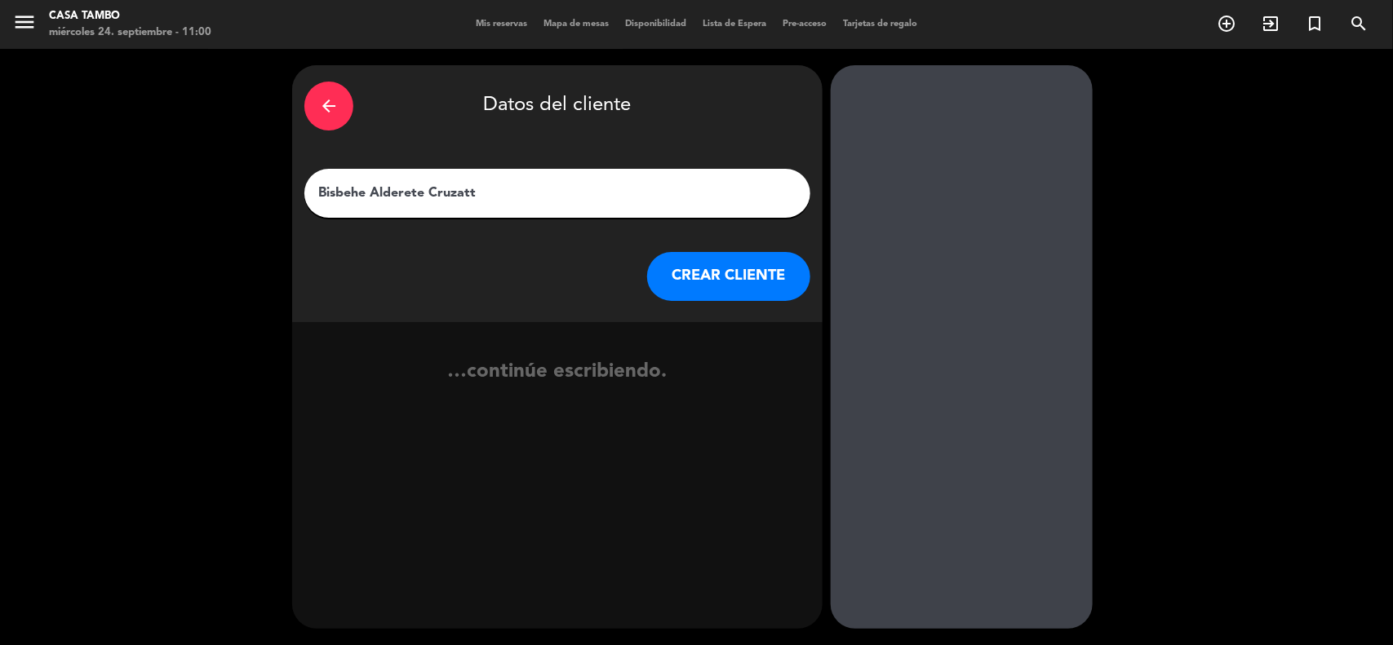
type input "Bisbehe Alderete Cruzatt"
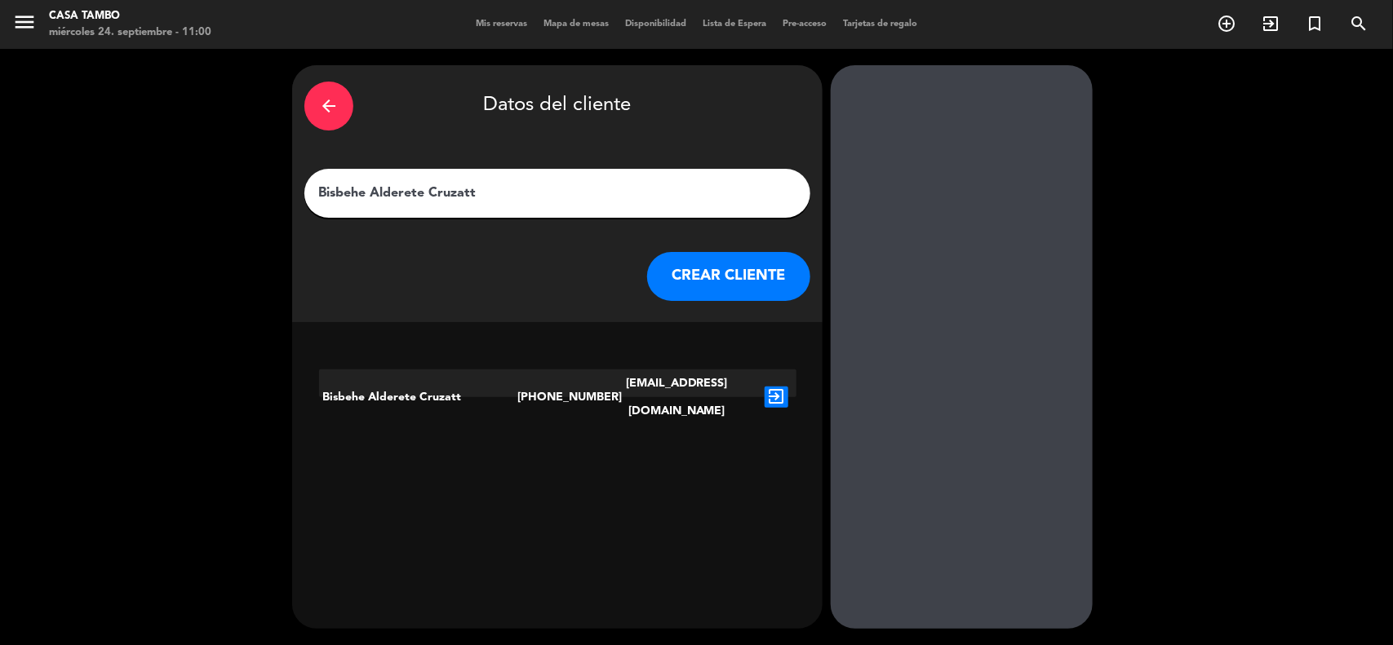
click at [785, 387] on icon "exit_to_app" at bounding box center [776, 397] width 24 height 21
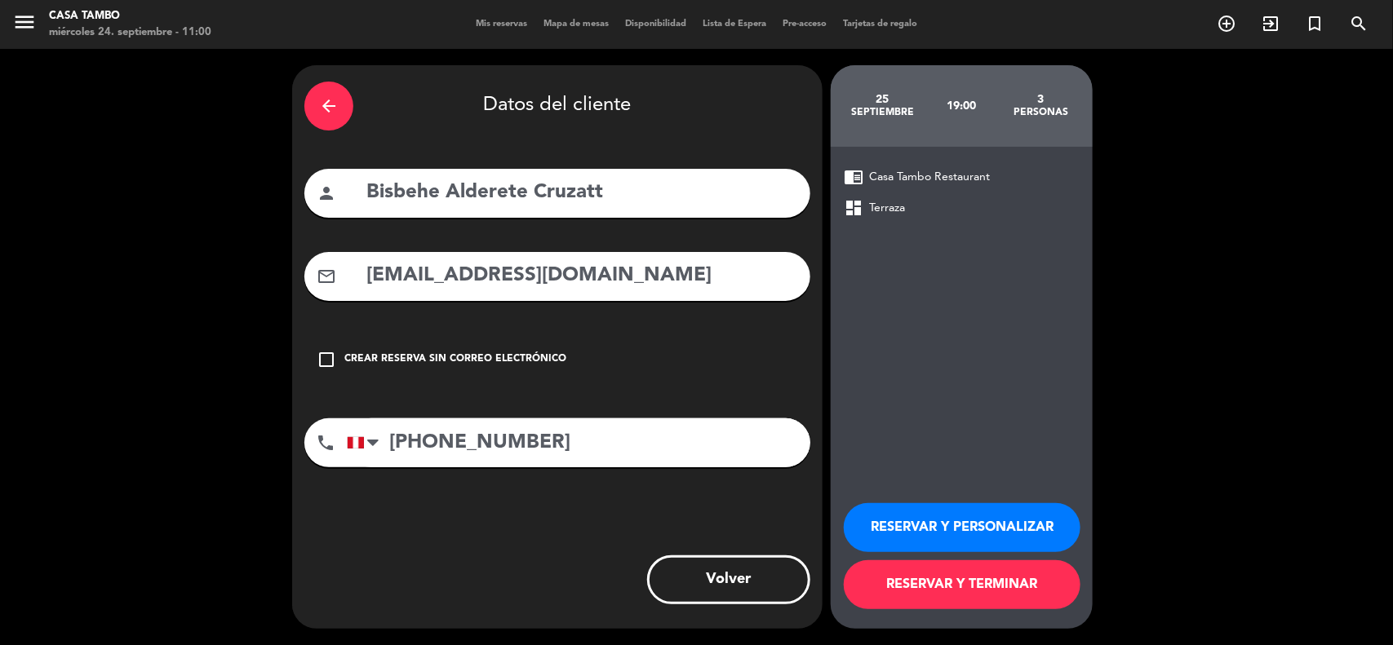
drag, startPoint x: 645, startPoint y: 190, endPoint x: 0, endPoint y: 51, distance: 660.3
click at [0, 59] on div "arrow_back Datos del cliente person Bisbehe Alderete Cruzatt mail_outline [EMAI…" at bounding box center [696, 347] width 1393 height 596
click at [157, 304] on div "arrow_back Datos del cliente person Bisbehe Alderete Cruzatt mail_outline [EMAI…" at bounding box center [696, 347] width 1393 height 596
click at [340, 98] on div "arrow_back" at bounding box center [328, 106] width 49 height 49
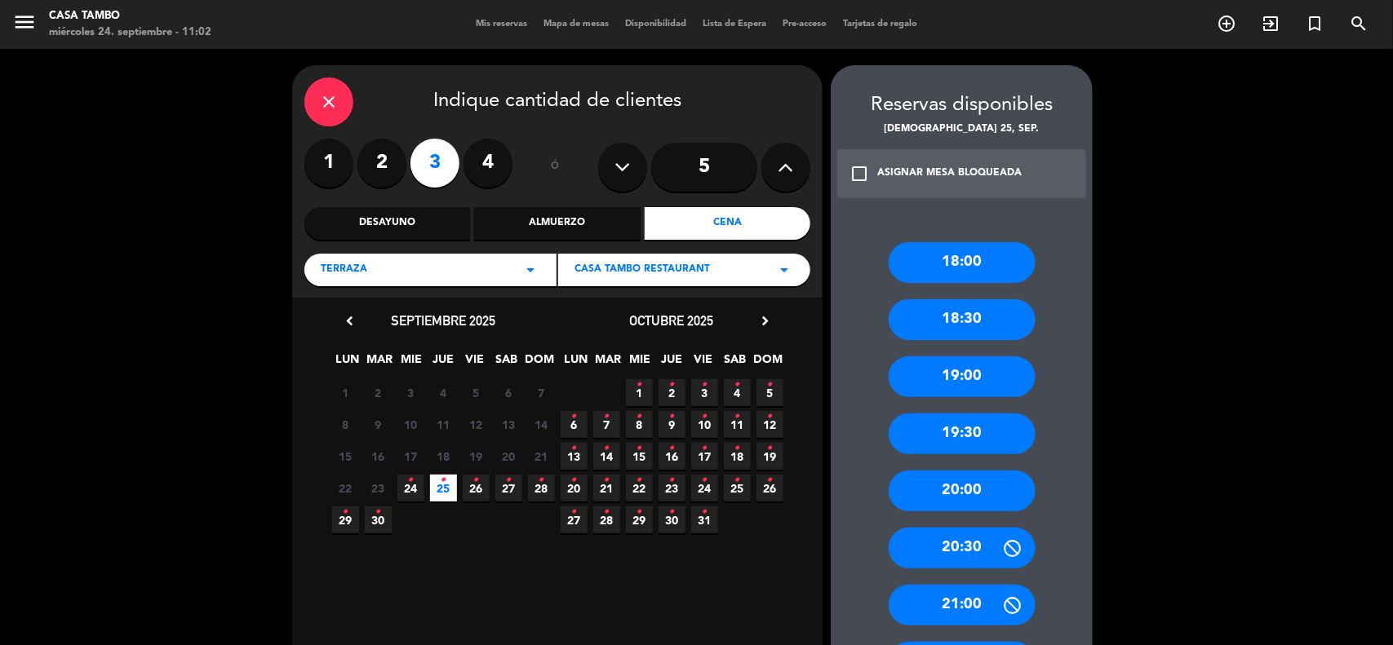
click at [340, 98] on div "close" at bounding box center [328, 102] width 49 height 49
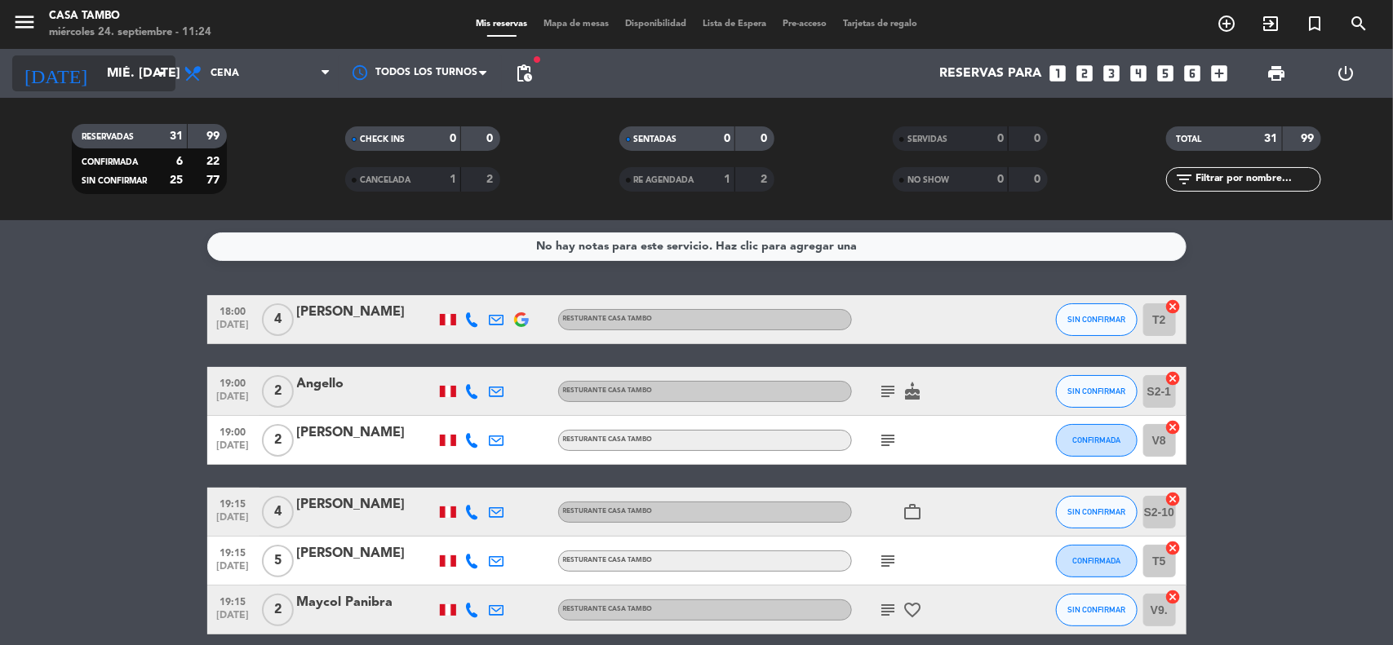
click at [143, 66] on input "mié. [DATE]" at bounding box center [185, 74] width 172 height 32
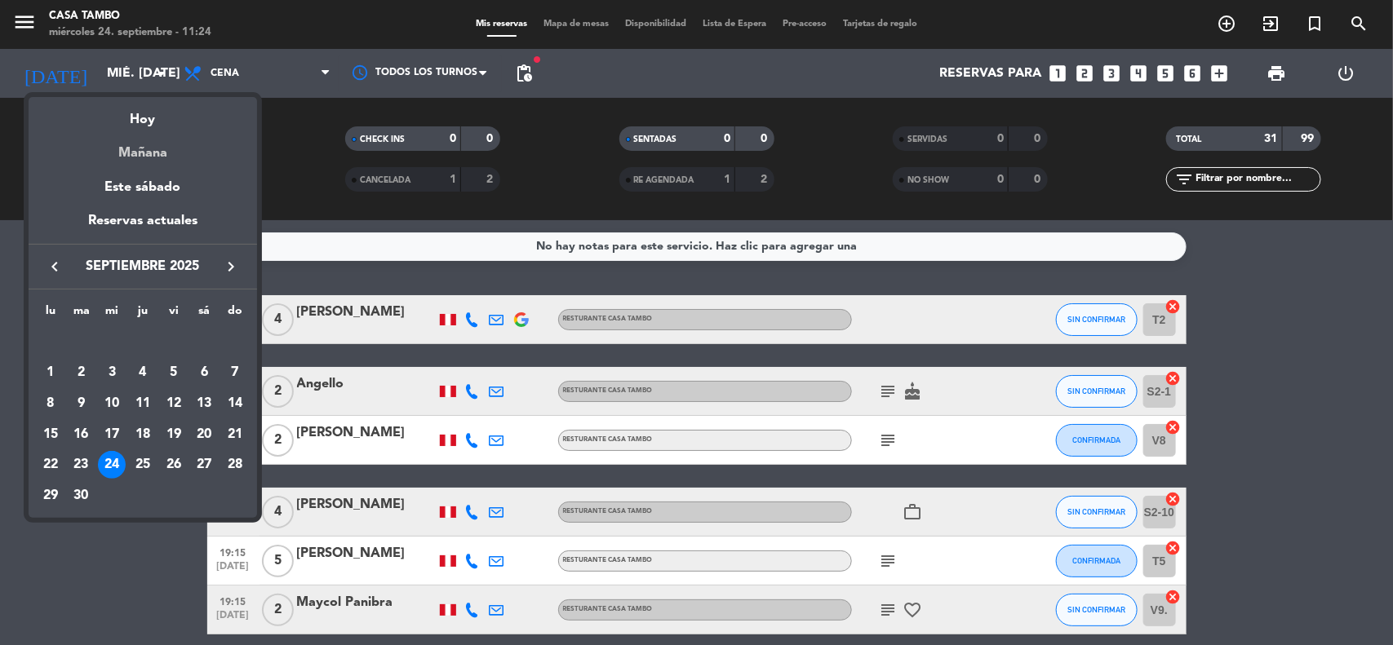
click at [161, 153] on div "Mañana" at bounding box center [143, 147] width 228 height 33
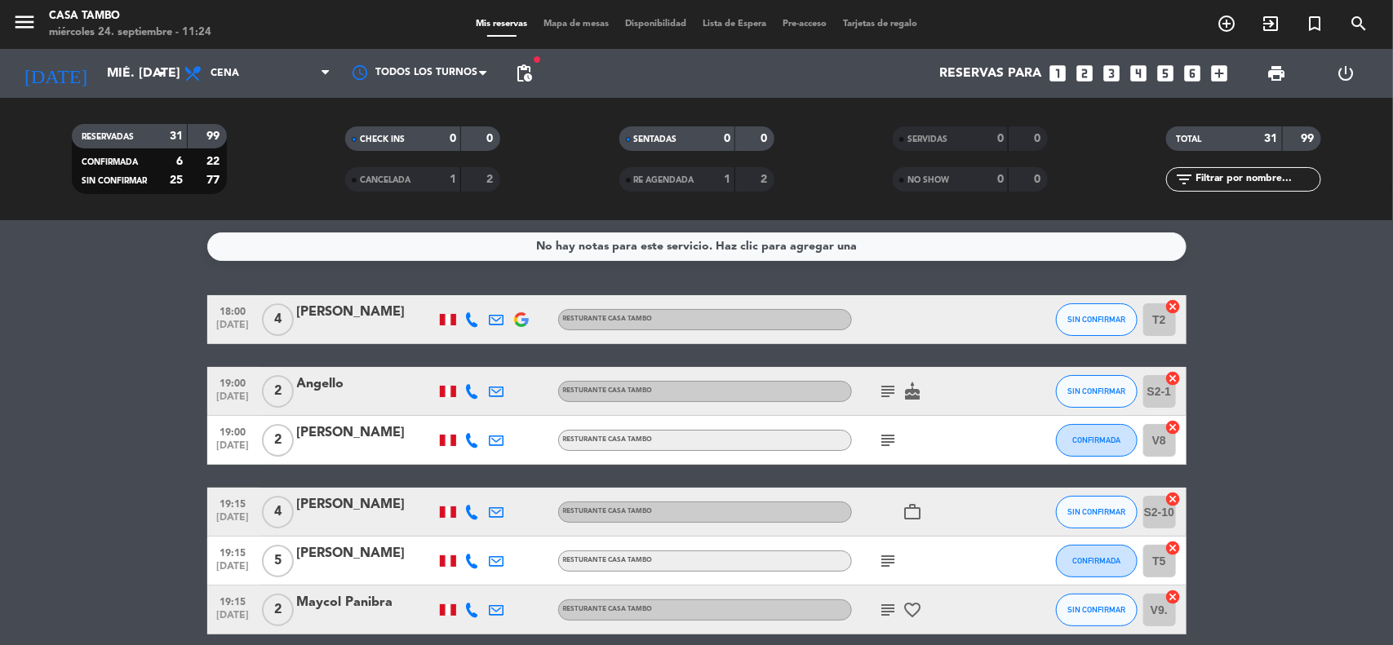
type input "[DEMOGRAPHIC_DATA] [DATE]"
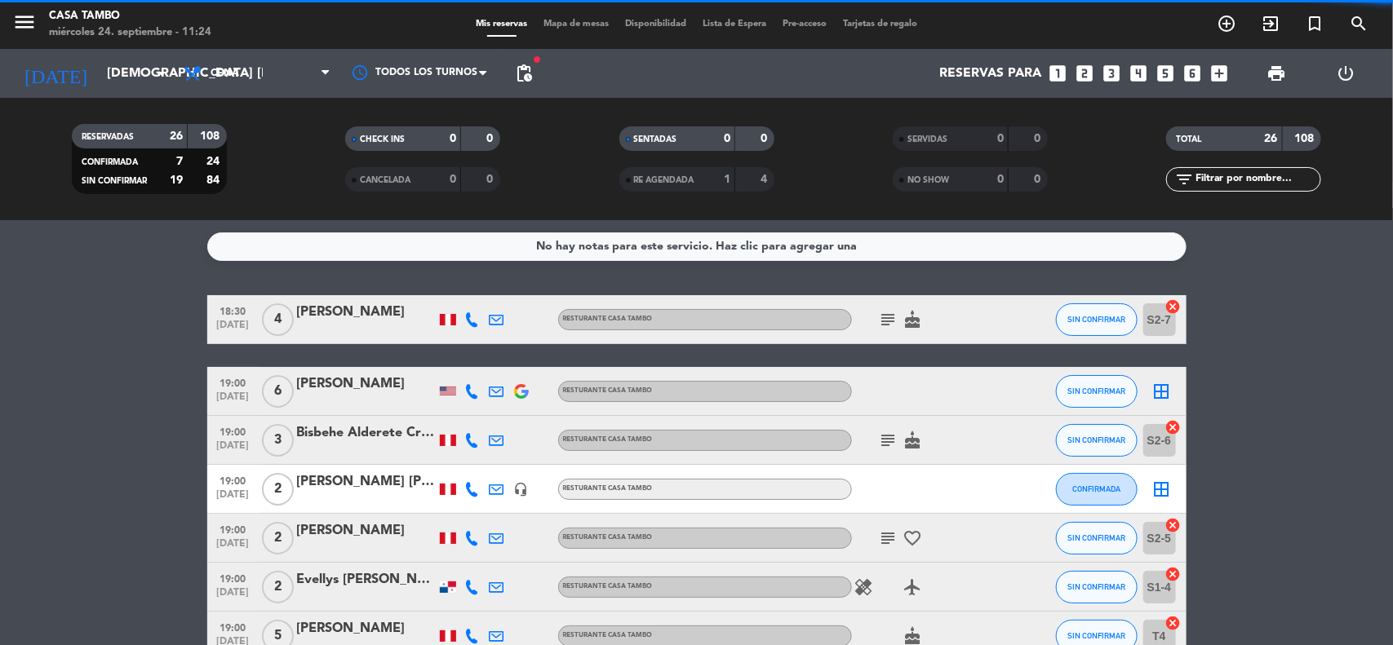
click at [1257, 171] on input "text" at bounding box center [1257, 180] width 126 height 18
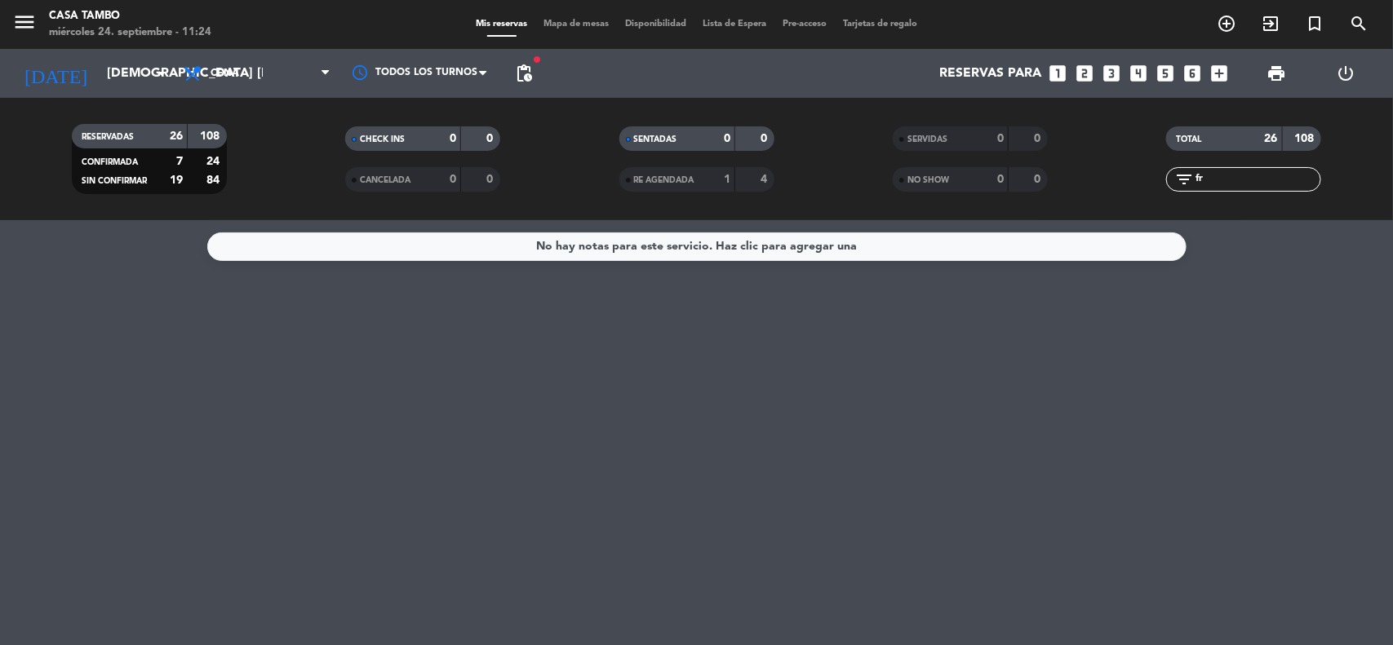
type input "f"
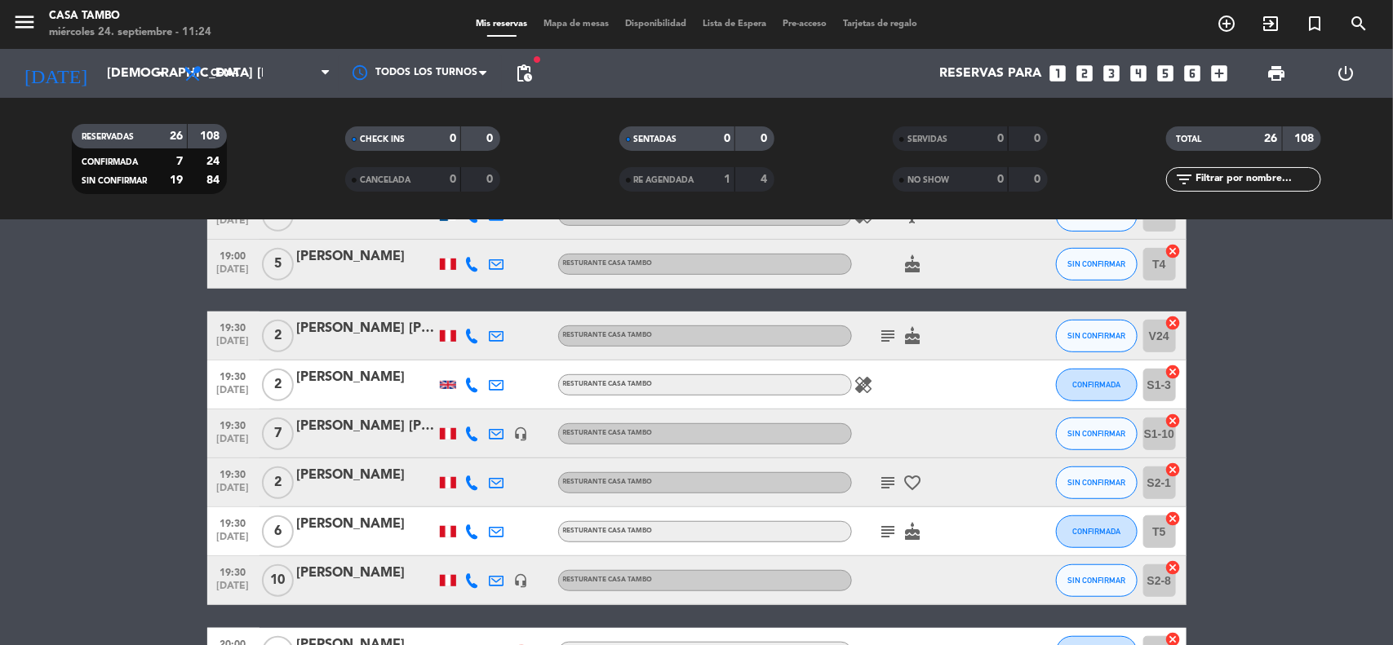
scroll to position [408, 0]
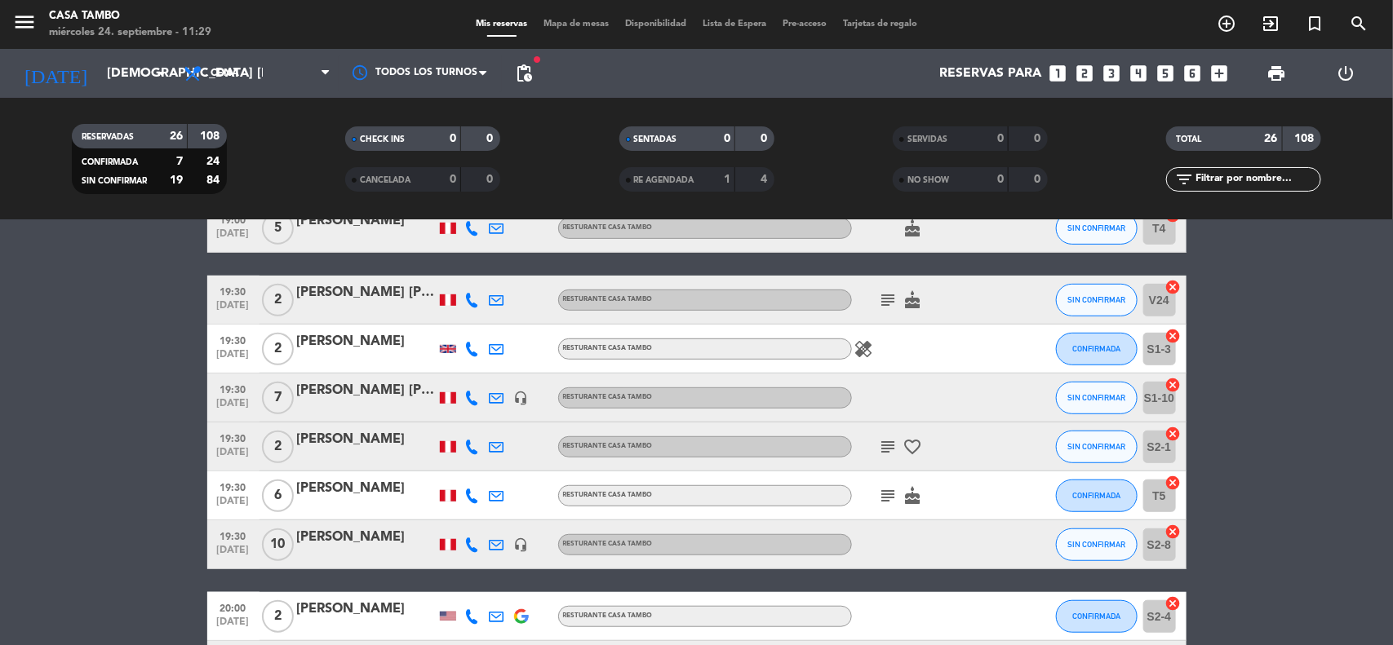
click at [1355, 29] on icon "search" at bounding box center [1359, 24] width 20 height 20
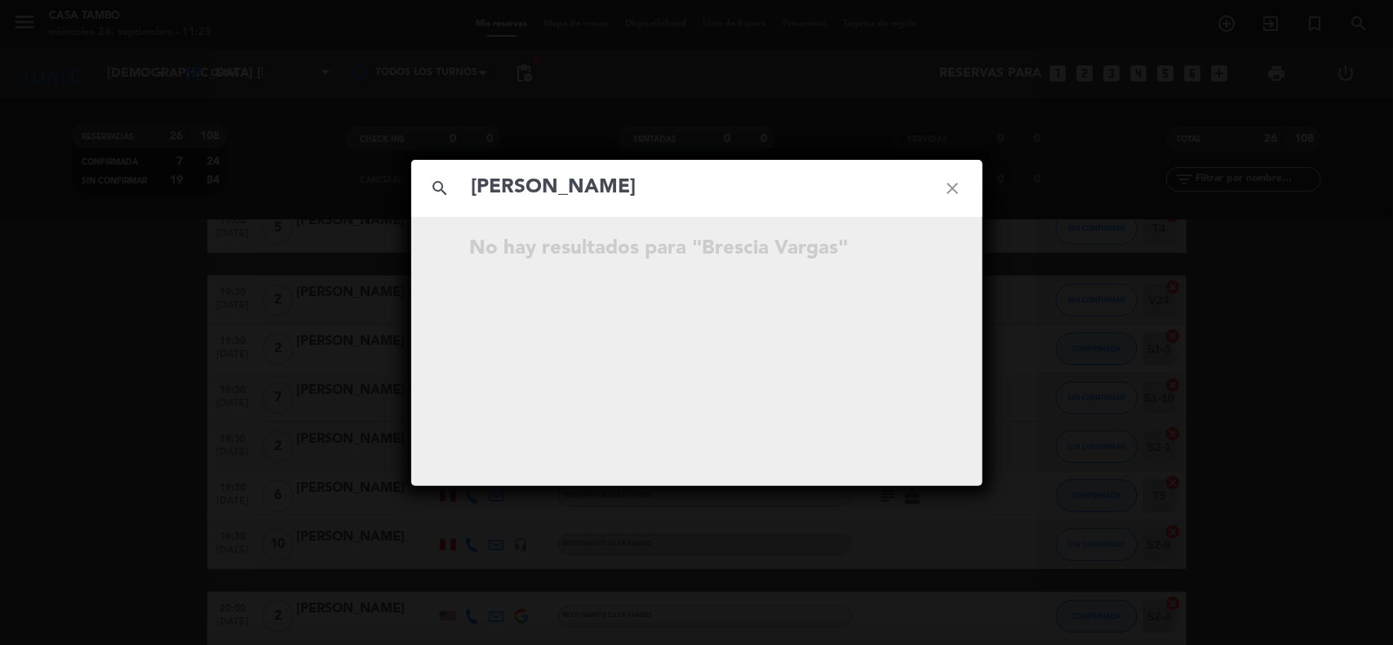
type input "[PERSON_NAME]"
click at [317, 184] on div "search [PERSON_NAME] close No hay resultados para "Brescia Vargas"" at bounding box center [696, 322] width 1393 height 645
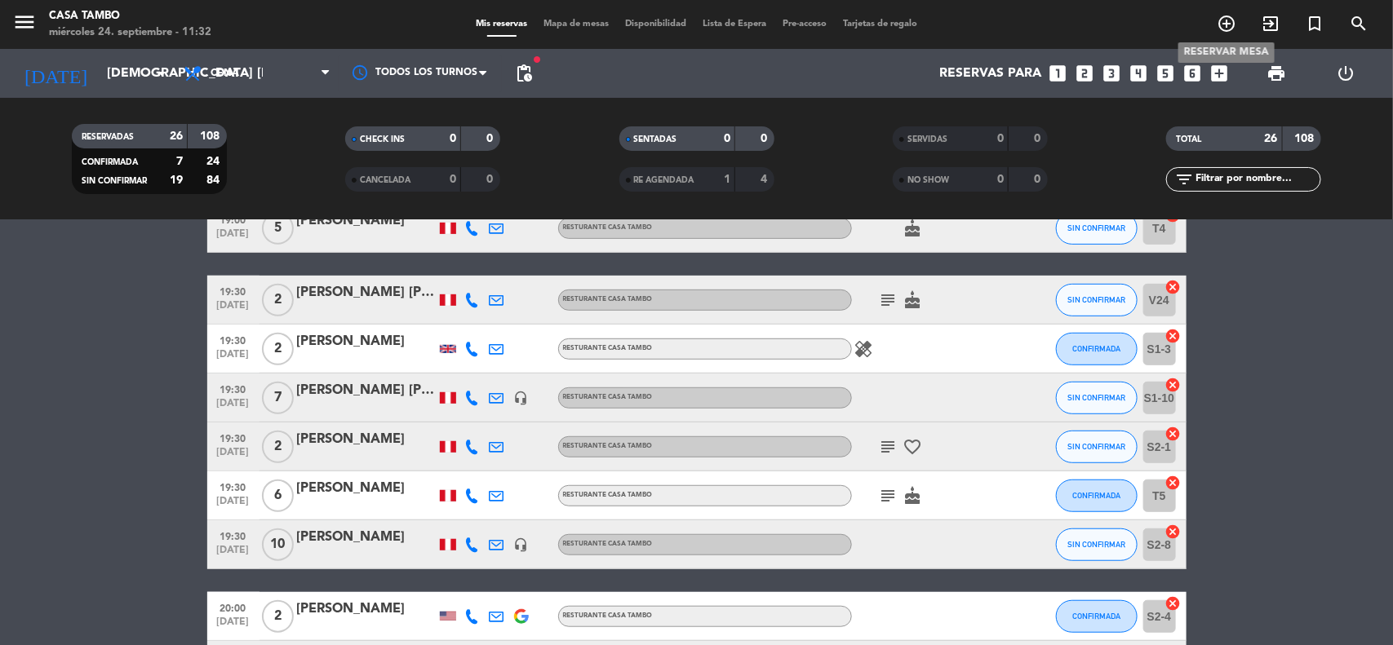
click at [1226, 35] on span "add_circle_outline" at bounding box center [1226, 24] width 44 height 28
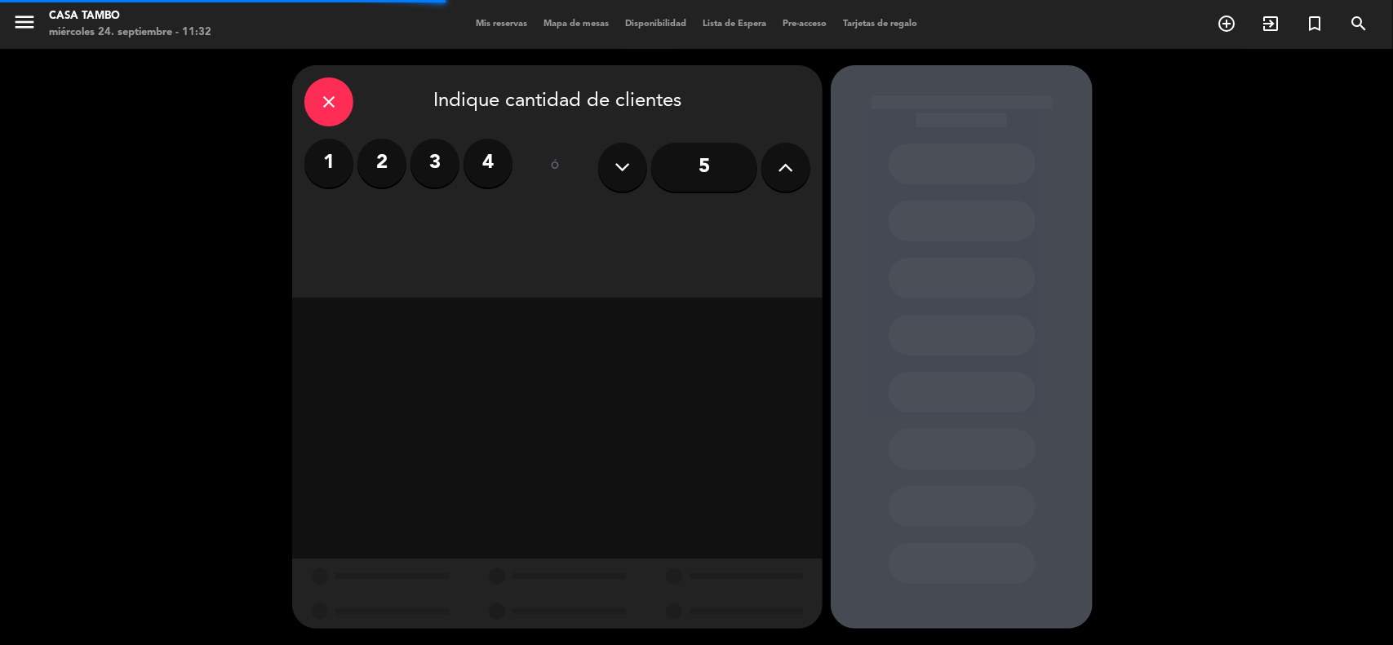
drag, startPoint x: 380, startPoint y: 149, endPoint x: 589, endPoint y: 230, distance: 223.9
click at [380, 151] on label "2" at bounding box center [381, 163] width 49 height 49
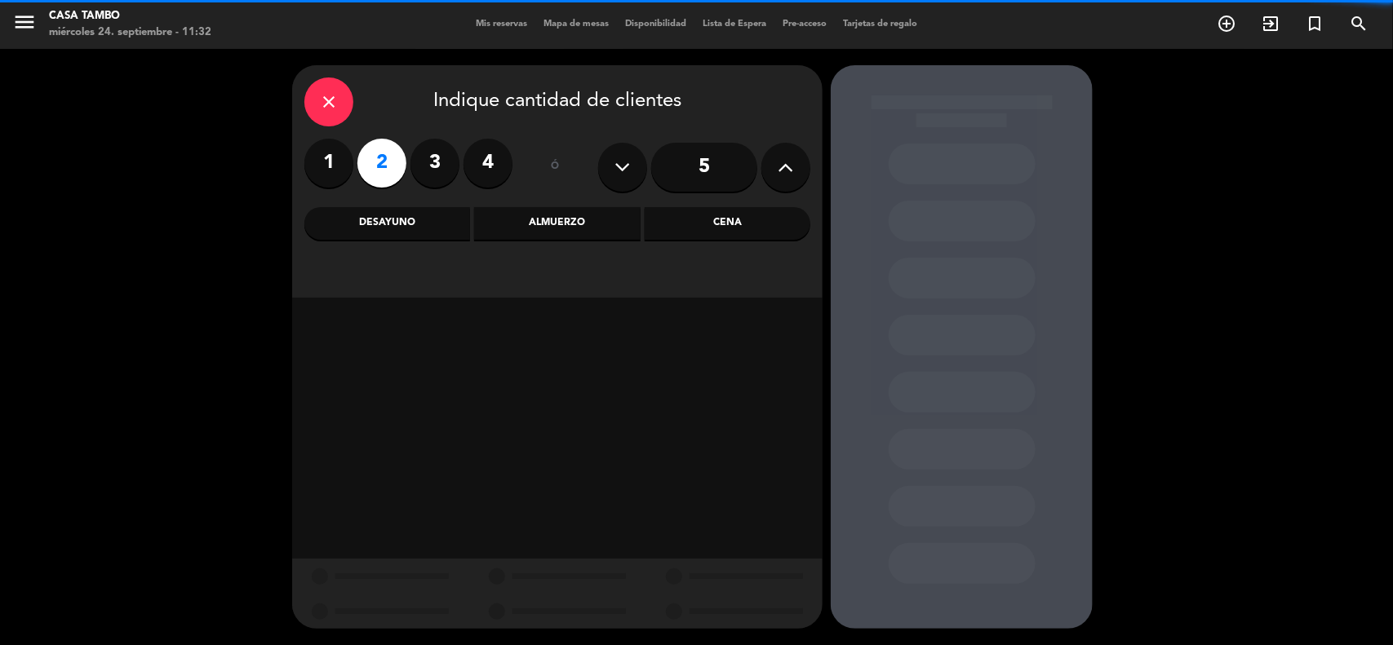
click at [655, 230] on div "Cena" at bounding box center [728, 223] width 166 height 33
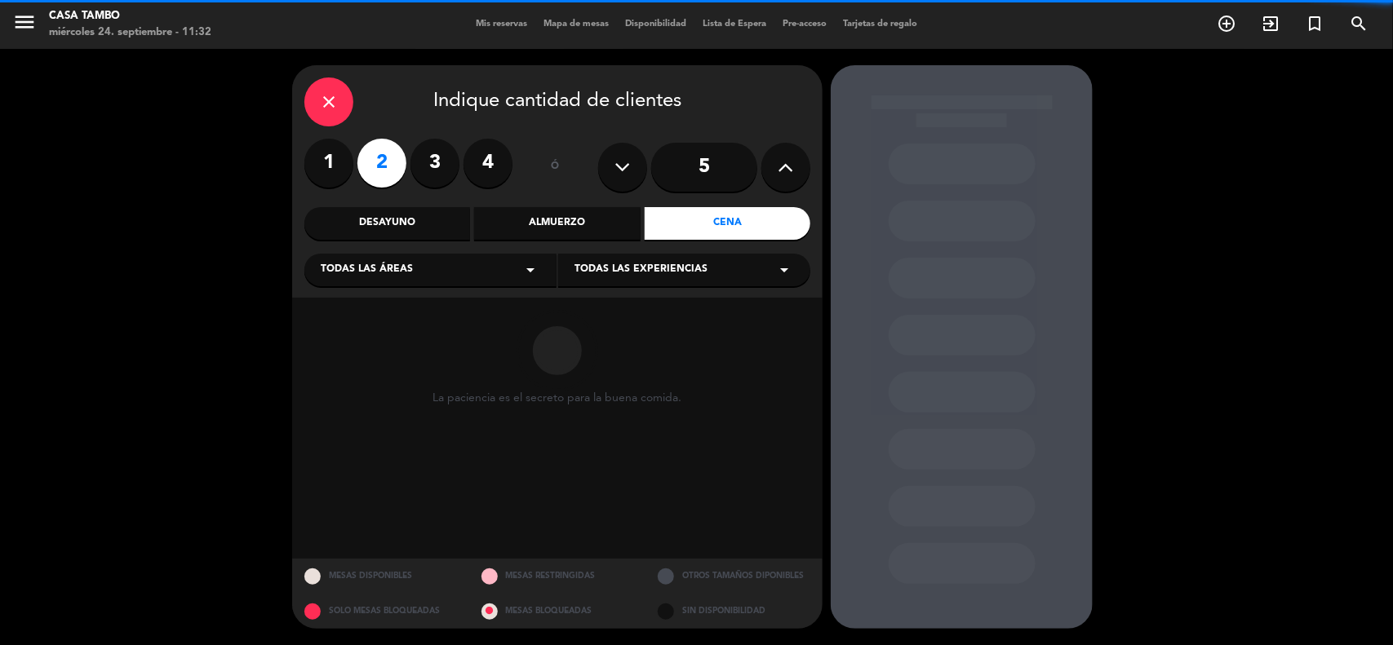
click at [703, 284] on div "Todas las experiencias arrow_drop_down" at bounding box center [684, 270] width 252 height 33
click at [689, 307] on div "Casa Tambo Restaurant" at bounding box center [683, 311] width 219 height 16
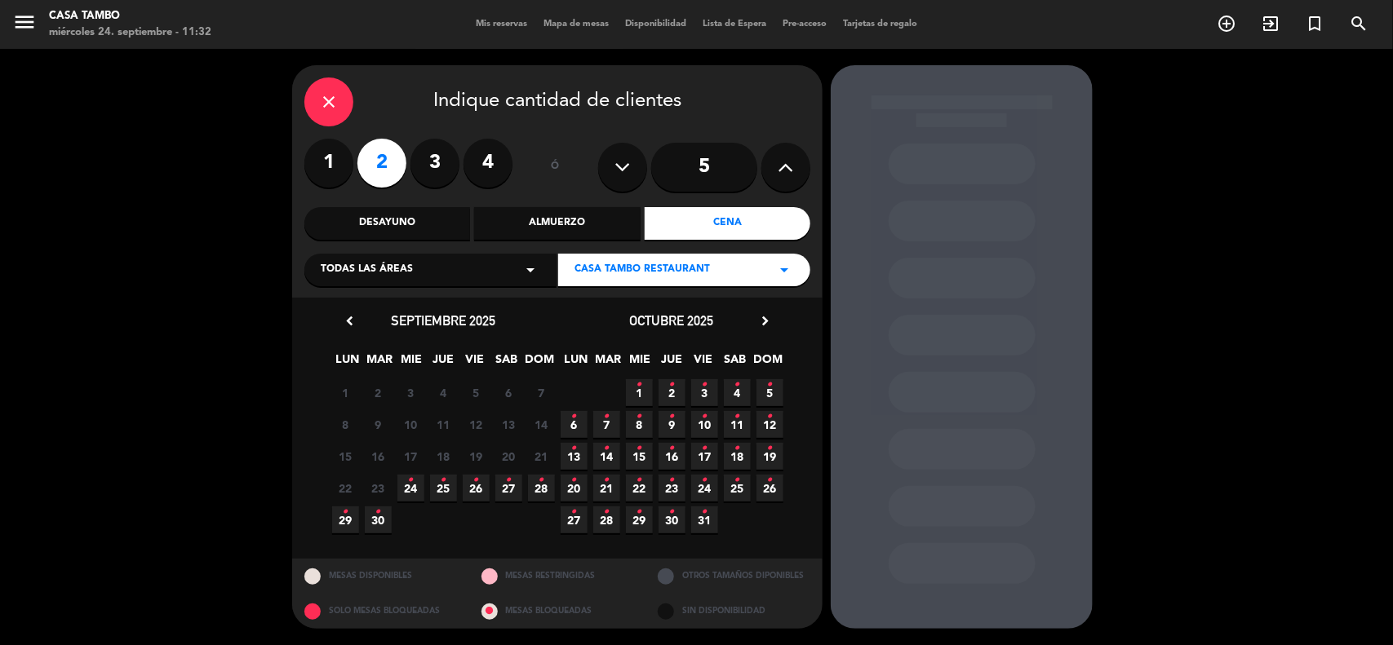
click at [459, 475] on div "22 23 24 • 25 • 26 • 27 • 28 •" at bounding box center [443, 488] width 228 height 32
click at [454, 475] on span "25 •" at bounding box center [443, 488] width 27 height 27
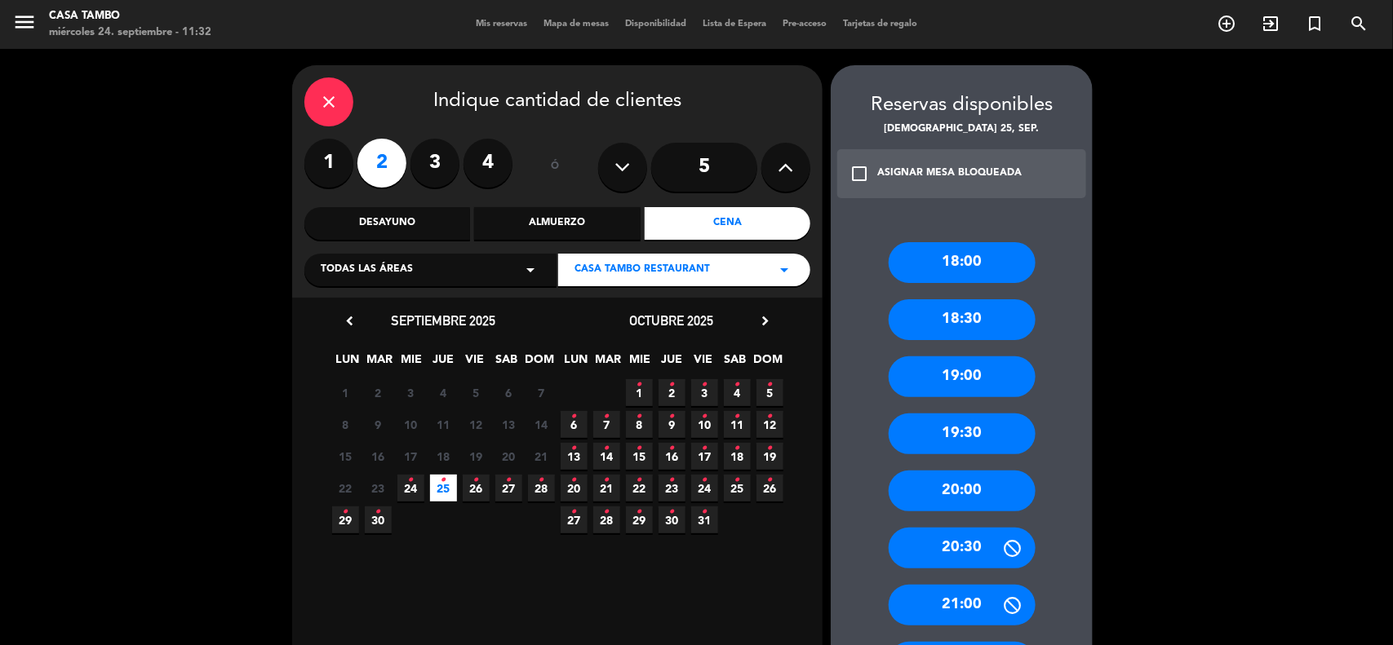
scroll to position [102, 0]
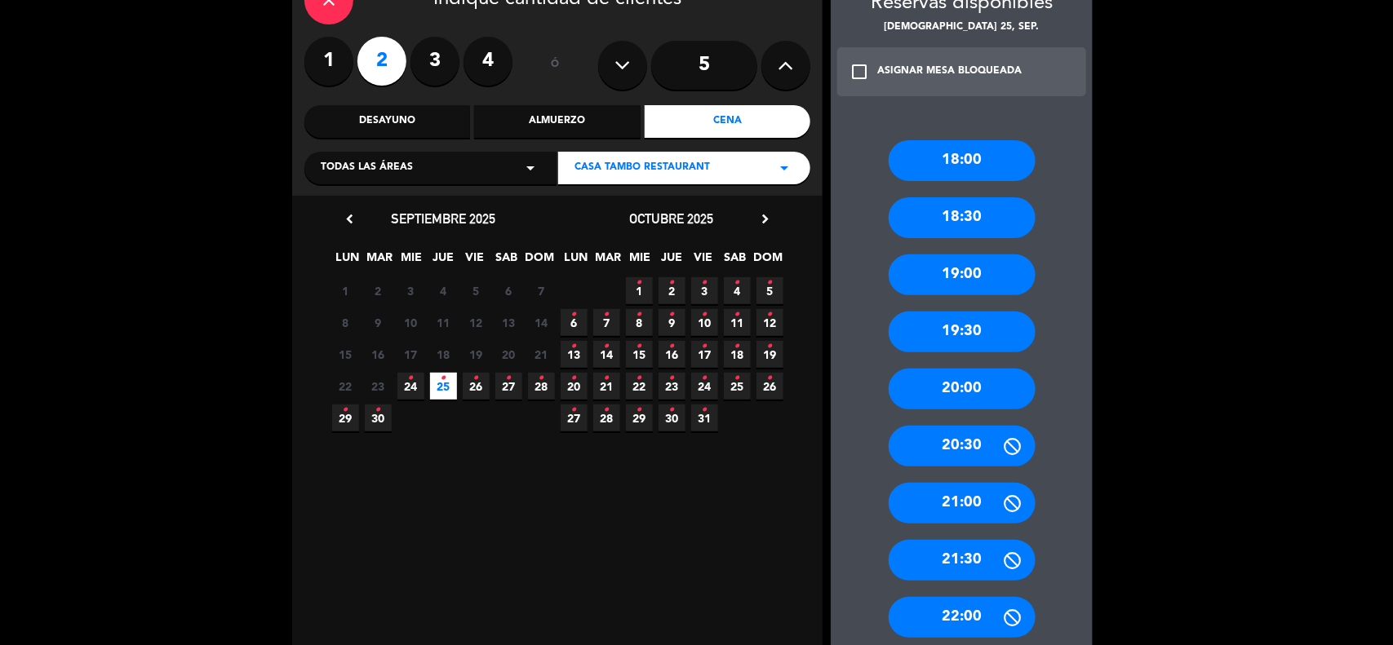
click at [961, 369] on div "20:00" at bounding box center [961, 389] width 147 height 41
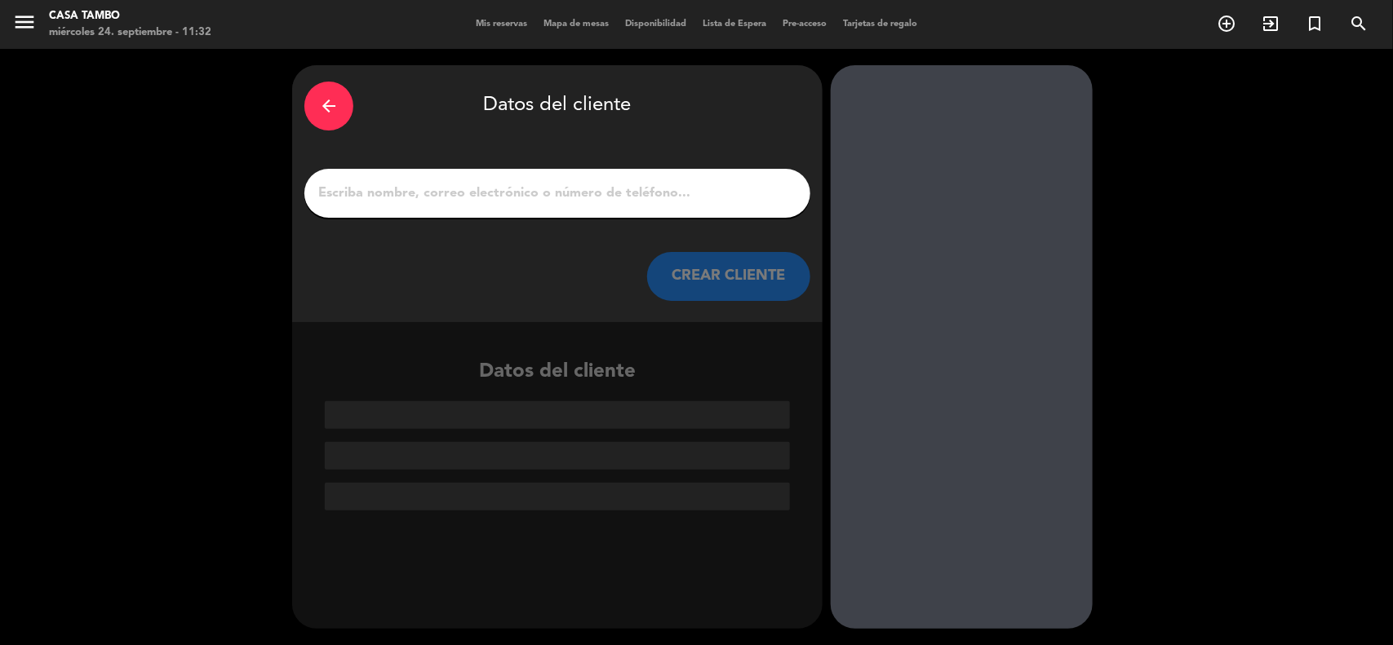
scroll to position [0, 0]
click at [533, 204] on input "1" at bounding box center [557, 193] width 481 height 23
paste input "[PERSON_NAME]"
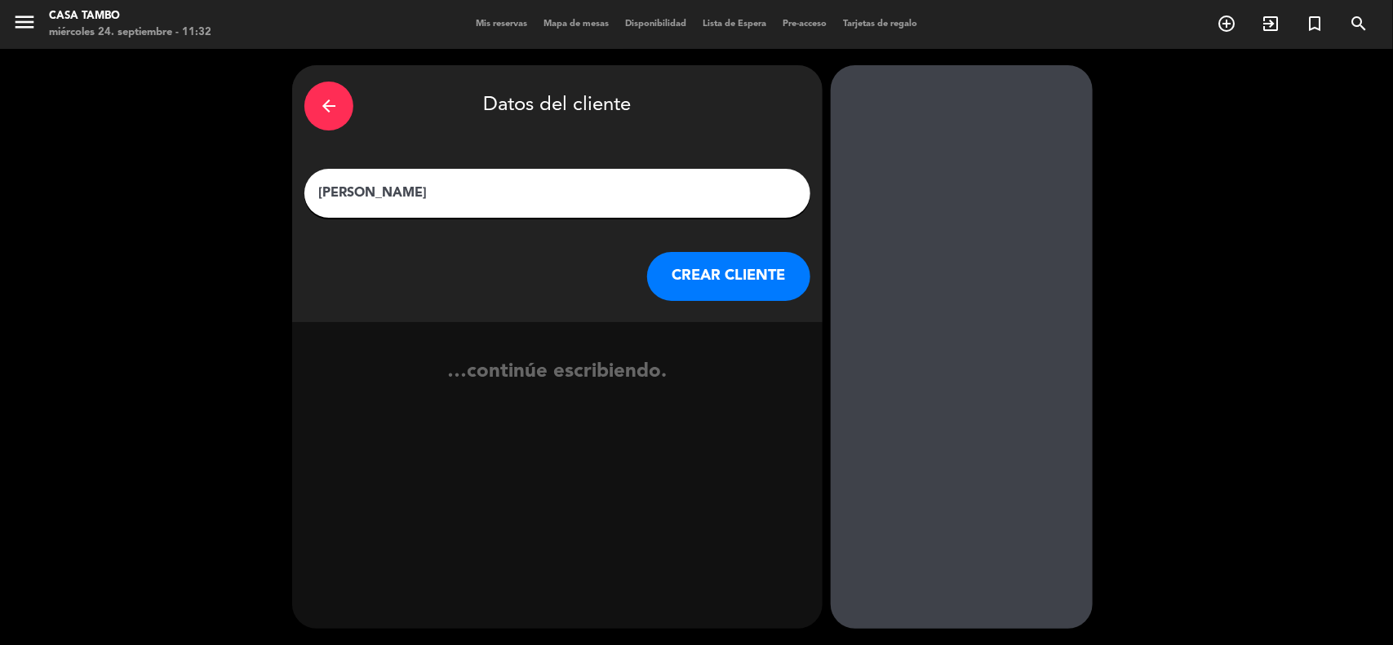
type input "[PERSON_NAME]"
click at [723, 275] on button "CREAR CLIENTE" at bounding box center [728, 276] width 163 height 49
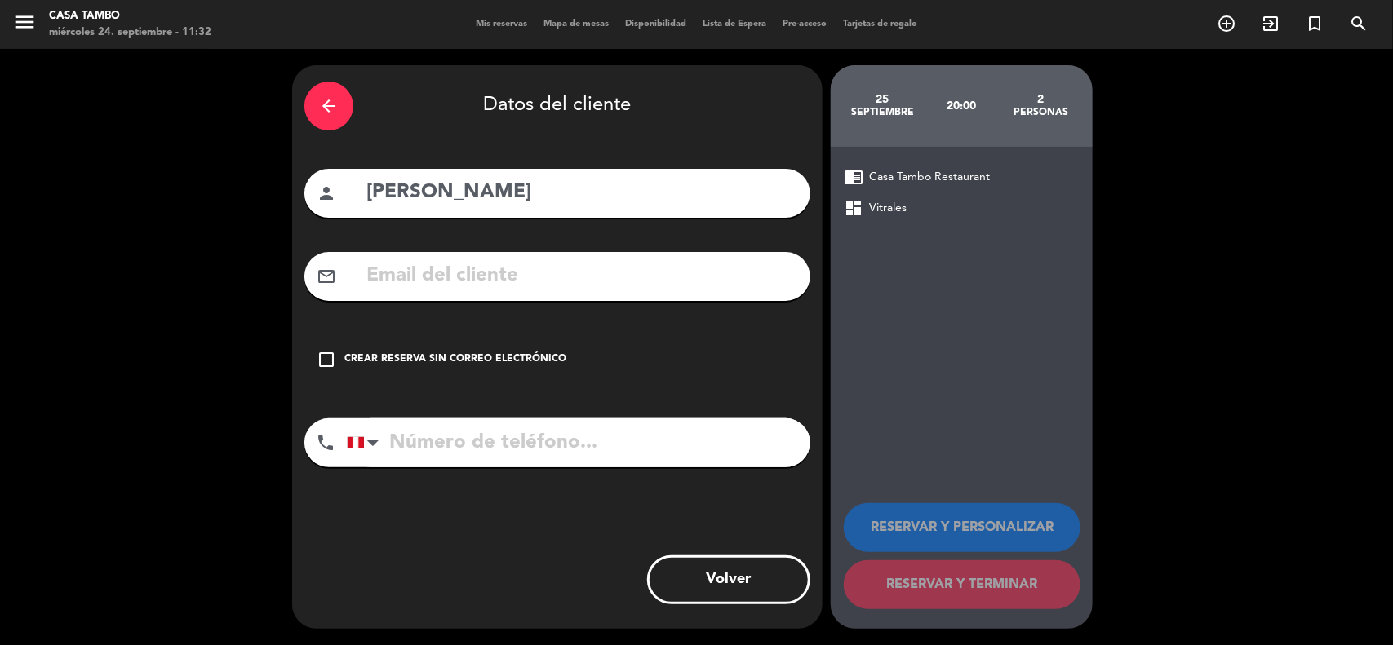
click at [516, 424] on input "tel" at bounding box center [578, 443] width 463 height 49
paste input "930168440"
type input "930168440"
click at [617, 269] on input "text" at bounding box center [581, 275] width 433 height 33
paste input "[EMAIL_ADDRESS][DOMAIN_NAME]"
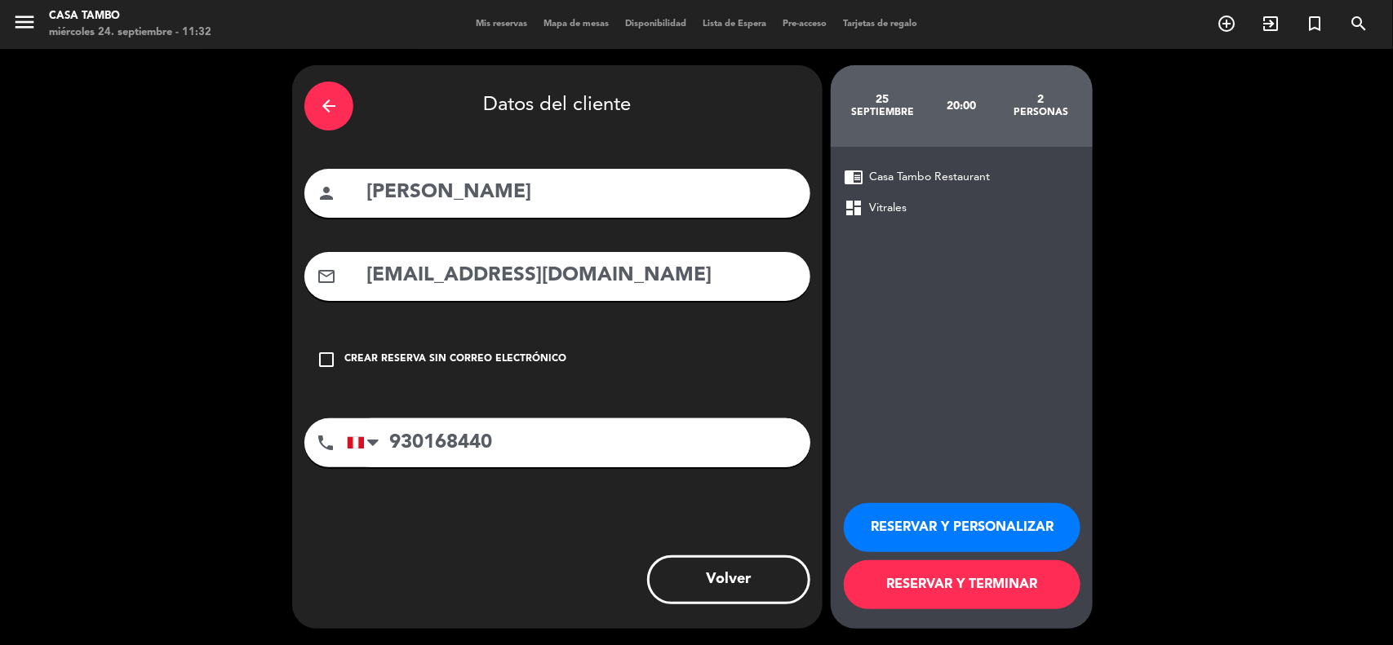
type input "[EMAIL_ADDRESS][DOMAIN_NAME]"
click at [902, 521] on button "RESERVAR Y PERSONALIZAR" at bounding box center [962, 527] width 237 height 49
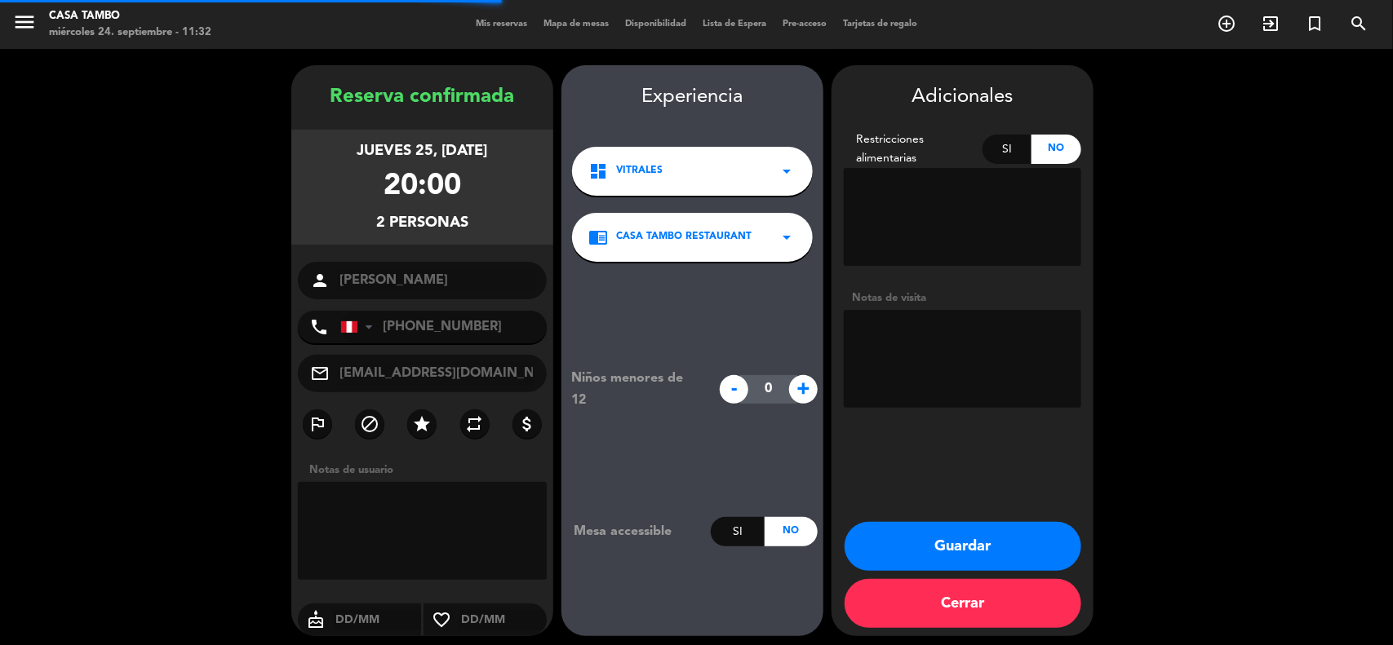
scroll to position [7, 0]
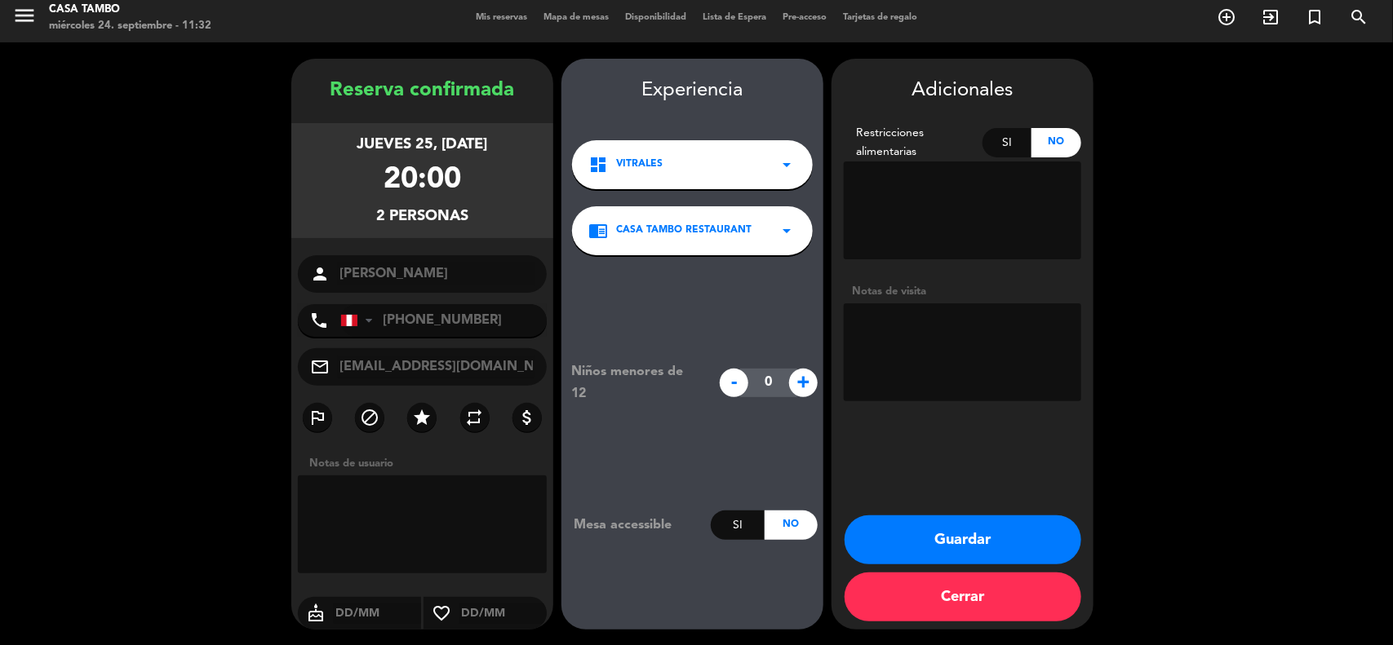
click at [977, 535] on button "Guardar" at bounding box center [962, 540] width 237 height 49
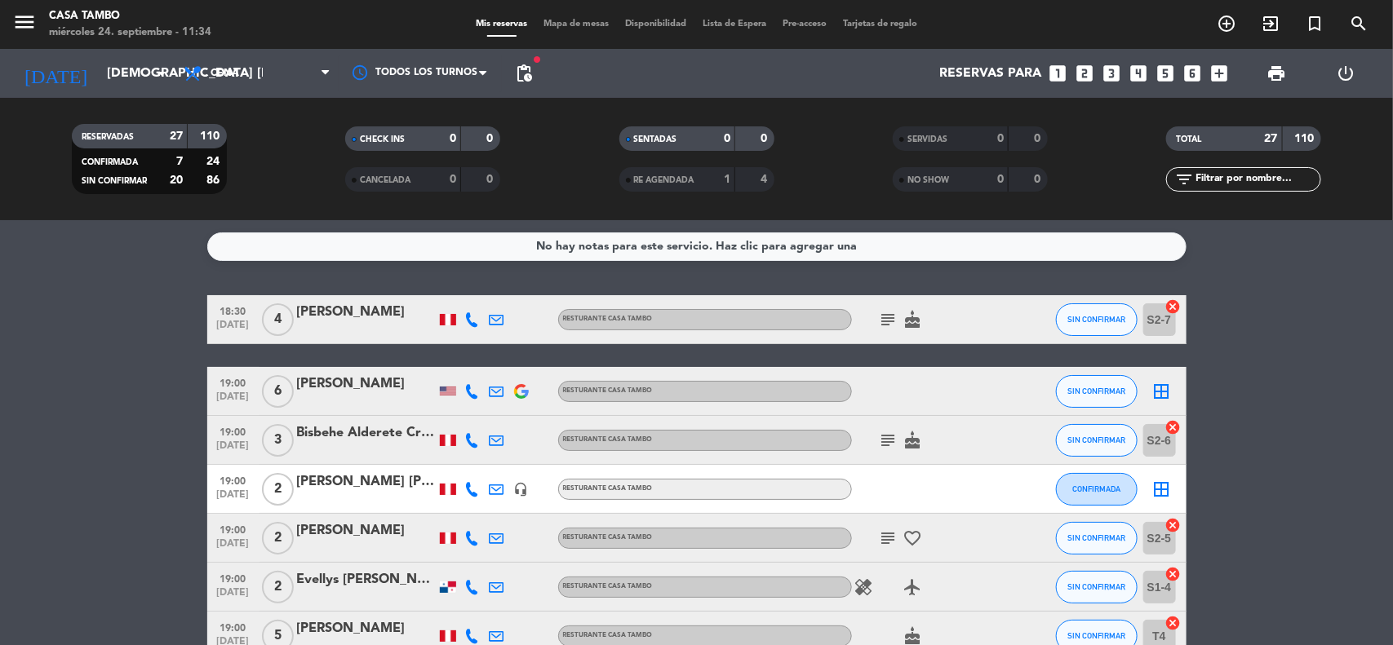
click at [1225, 30] on icon "add_circle_outline" at bounding box center [1226, 24] width 20 height 20
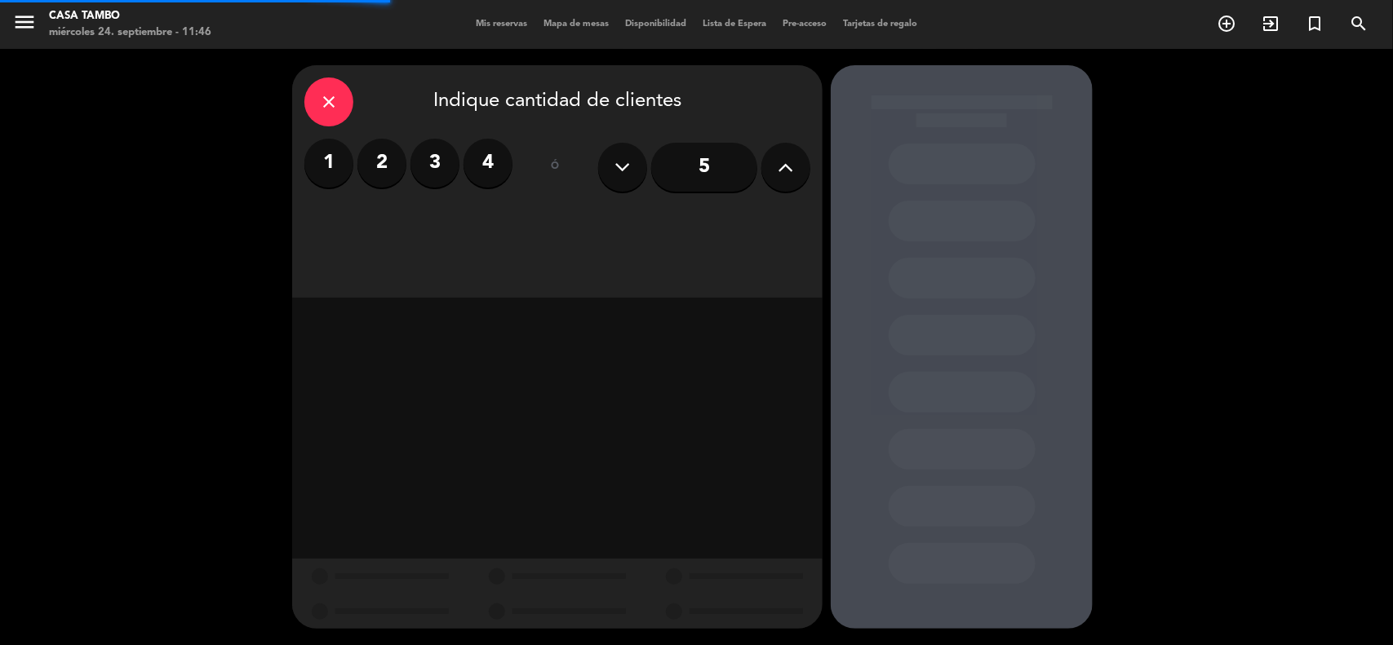
click at [769, 168] on button at bounding box center [785, 167] width 49 height 49
type input "7"
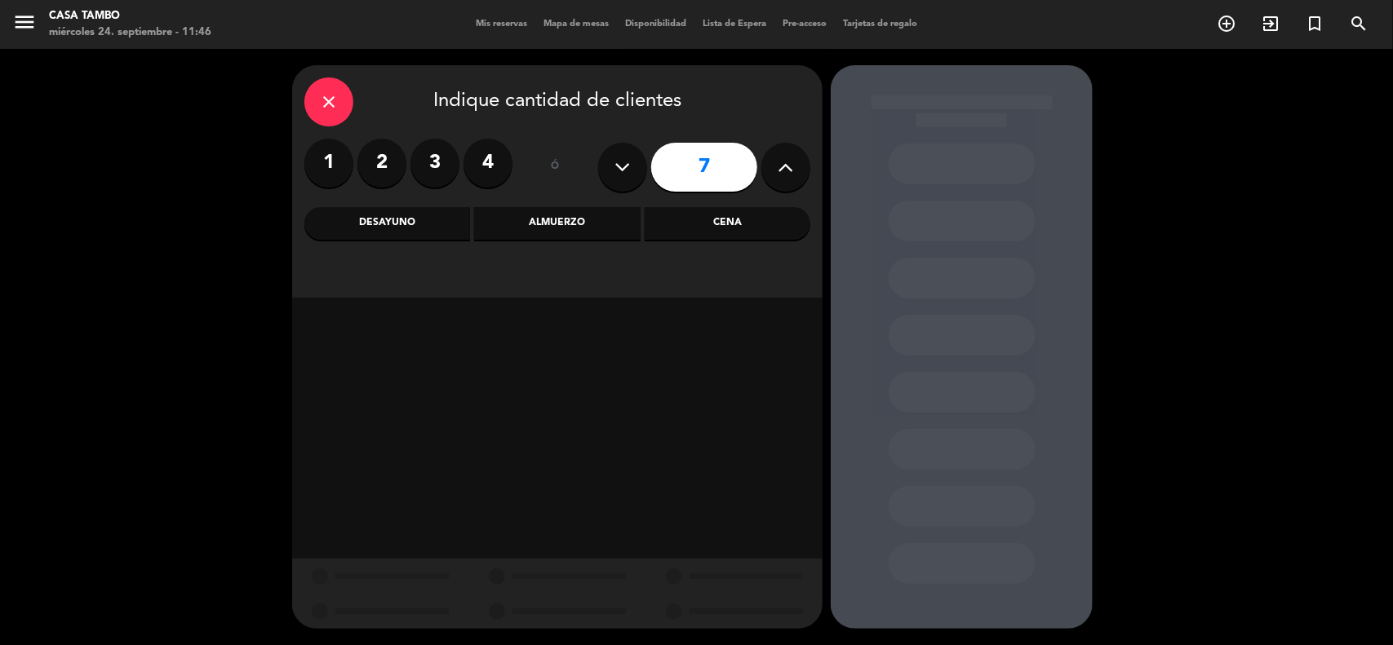
click at [631, 228] on div "Almuerzo" at bounding box center [557, 223] width 166 height 33
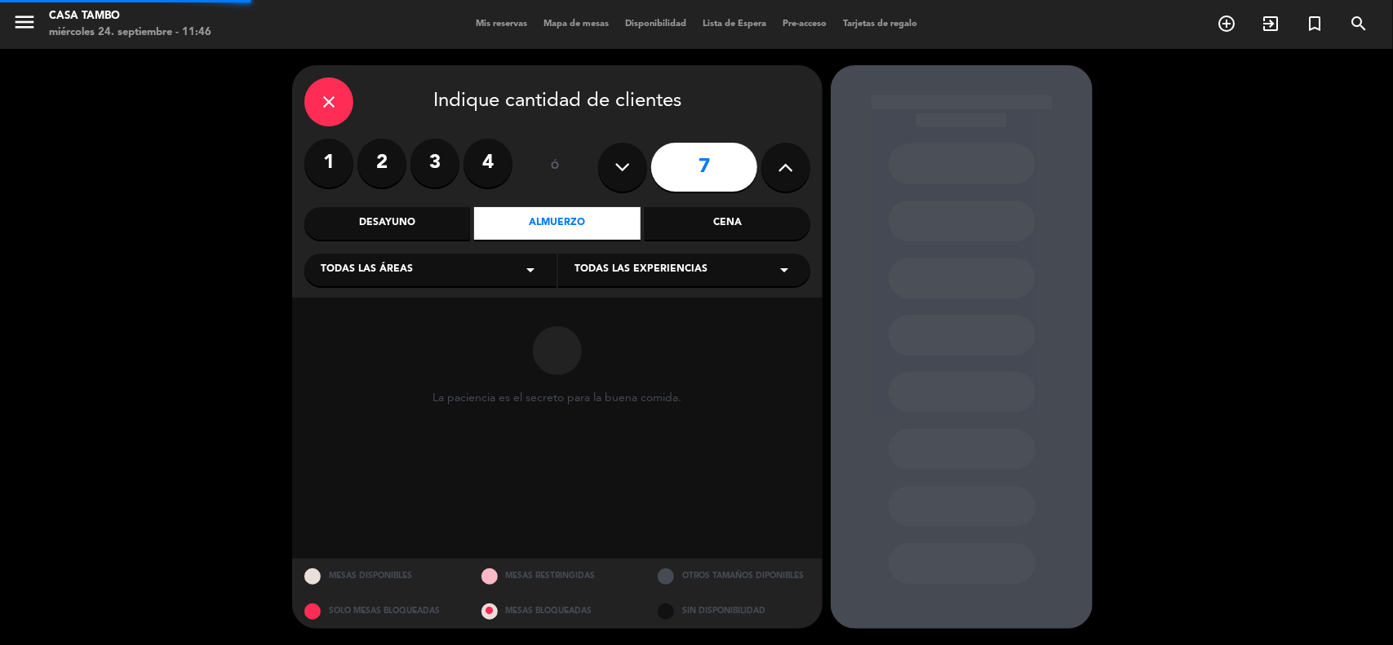
click at [679, 275] on span "Todas las experiencias" at bounding box center [640, 270] width 133 height 16
click at [677, 312] on div "Casa Tambo Restaurant" at bounding box center [683, 311] width 219 height 16
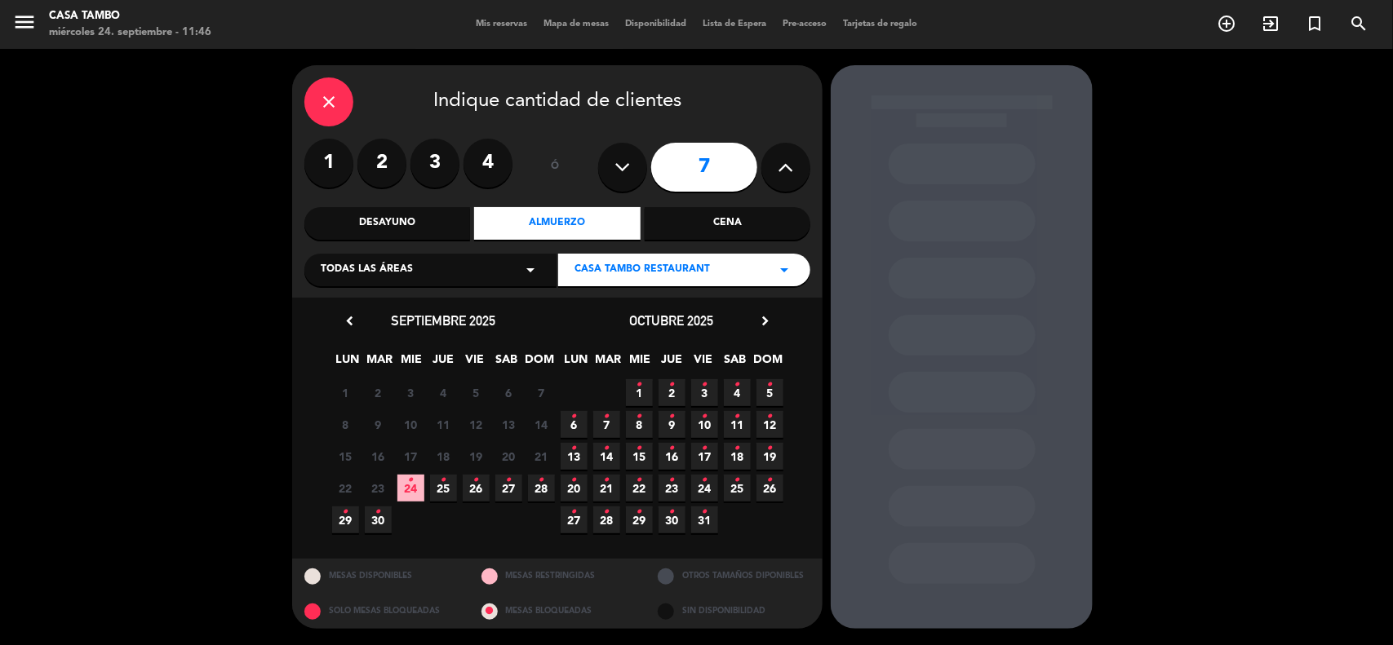
click at [545, 486] on span "28 •" at bounding box center [541, 488] width 27 height 27
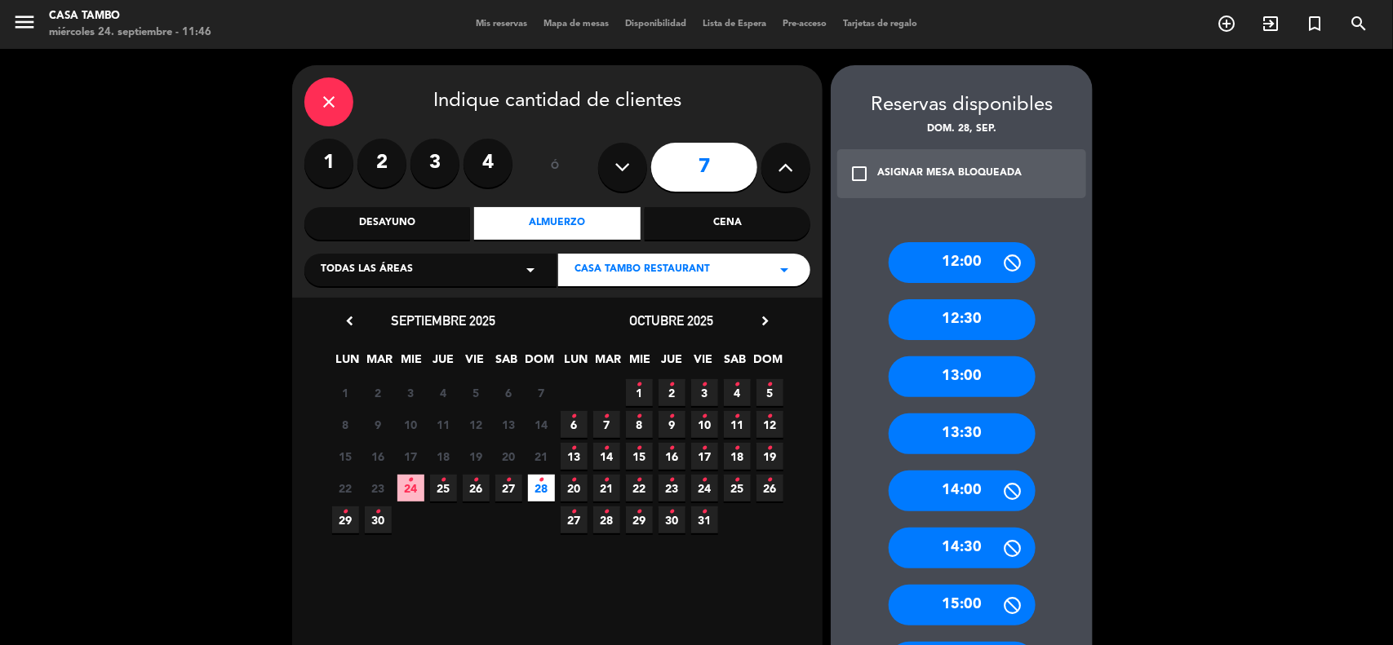
click at [988, 382] on div "13:00" at bounding box center [961, 377] width 147 height 41
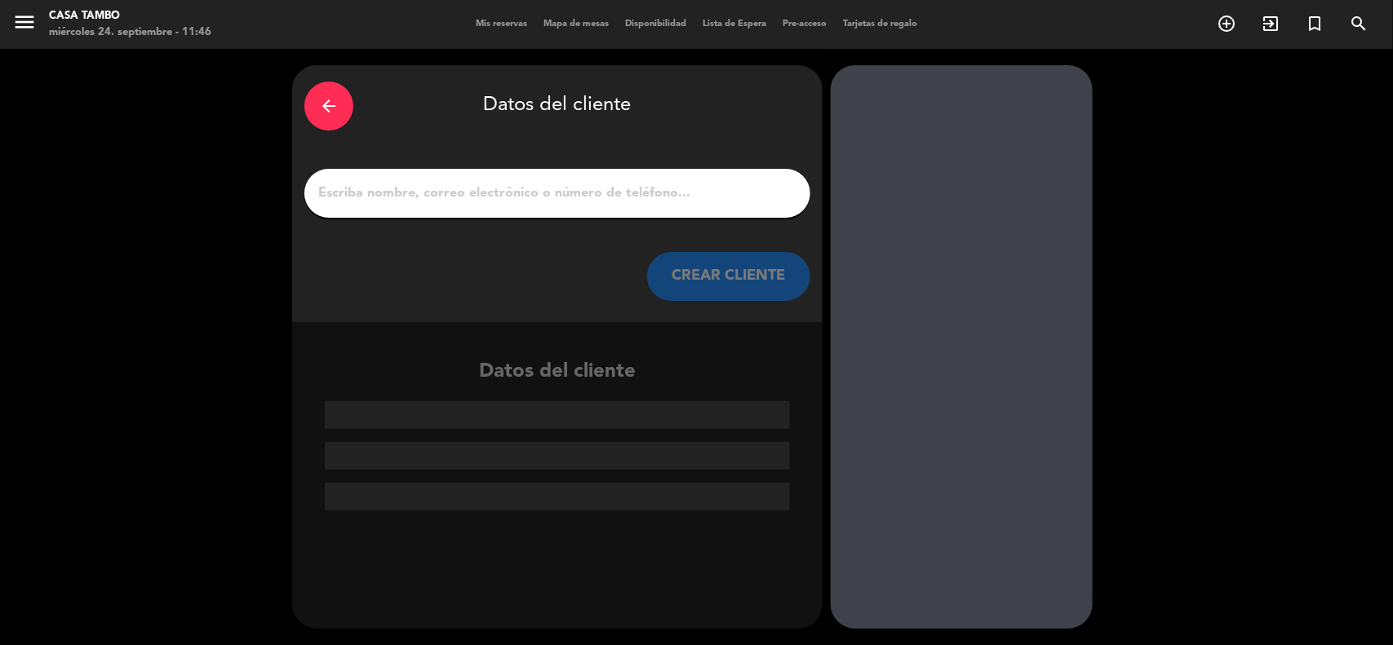
click at [527, 182] on input "1" at bounding box center [557, 193] width 481 height 23
paste input "[PERSON_NAME] [PERSON_NAME]"
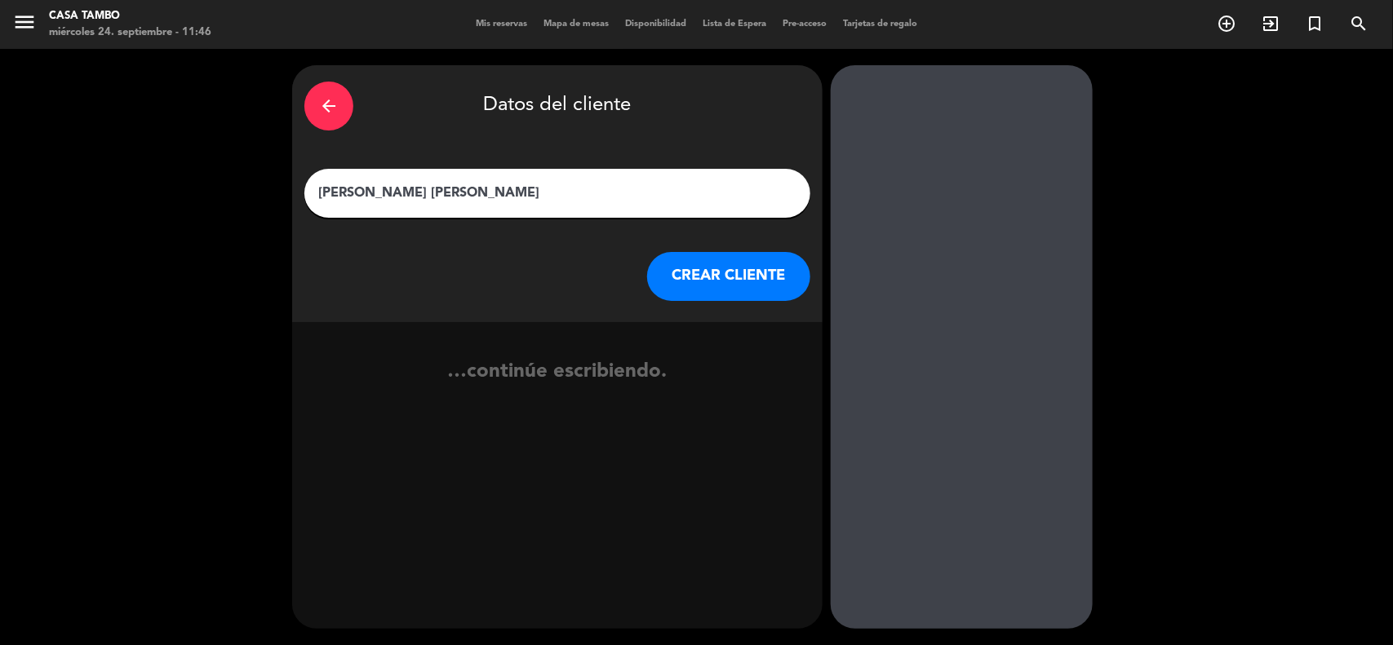
type input "[PERSON_NAME] [PERSON_NAME]"
click at [753, 281] on button "CREAR CLIENTE" at bounding box center [728, 276] width 163 height 49
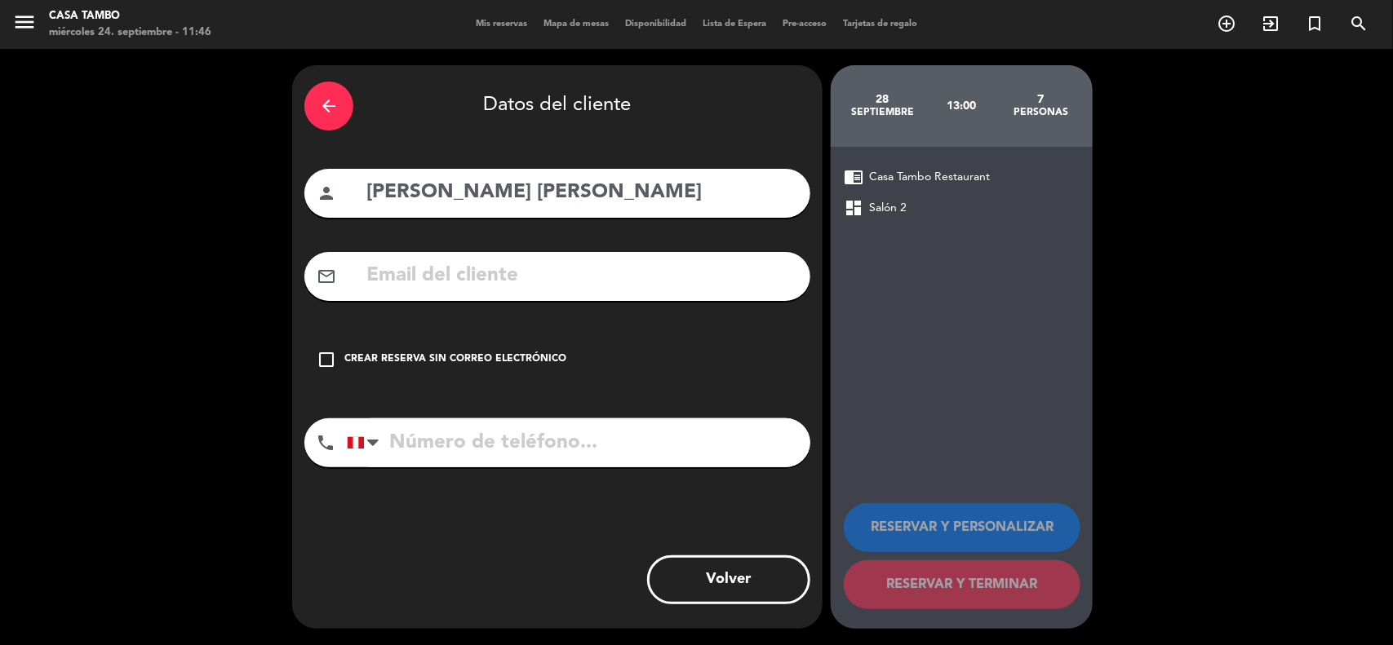
click at [561, 424] on input "tel" at bounding box center [578, 443] width 463 height 49
paste input "992737532"
type input "992737532"
click at [559, 270] on input "text" at bounding box center [581, 275] width 433 height 33
paste input "[PERSON_NAME][EMAIL_ADDRESS][PERSON_NAME][DOMAIN_NAME]"
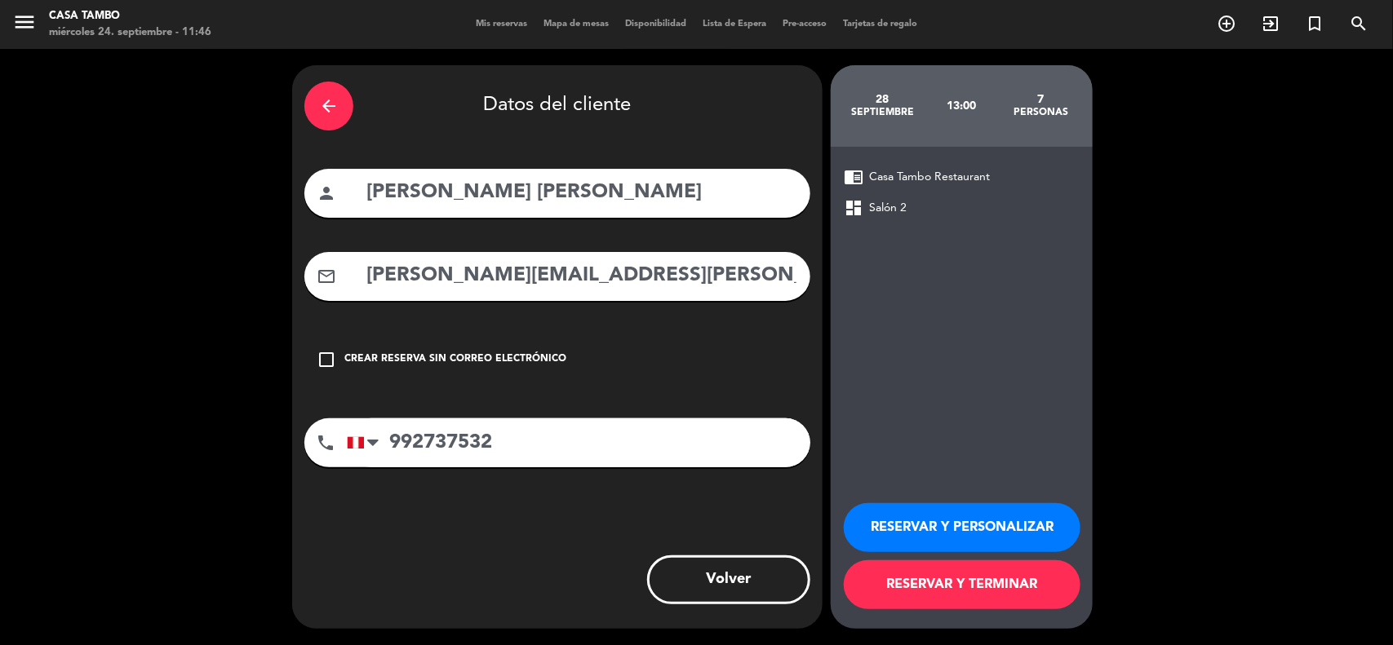
type input "[PERSON_NAME][EMAIL_ADDRESS][PERSON_NAME][DOMAIN_NAME]"
click at [920, 519] on button "RESERVAR Y PERSONALIZAR" at bounding box center [962, 527] width 237 height 49
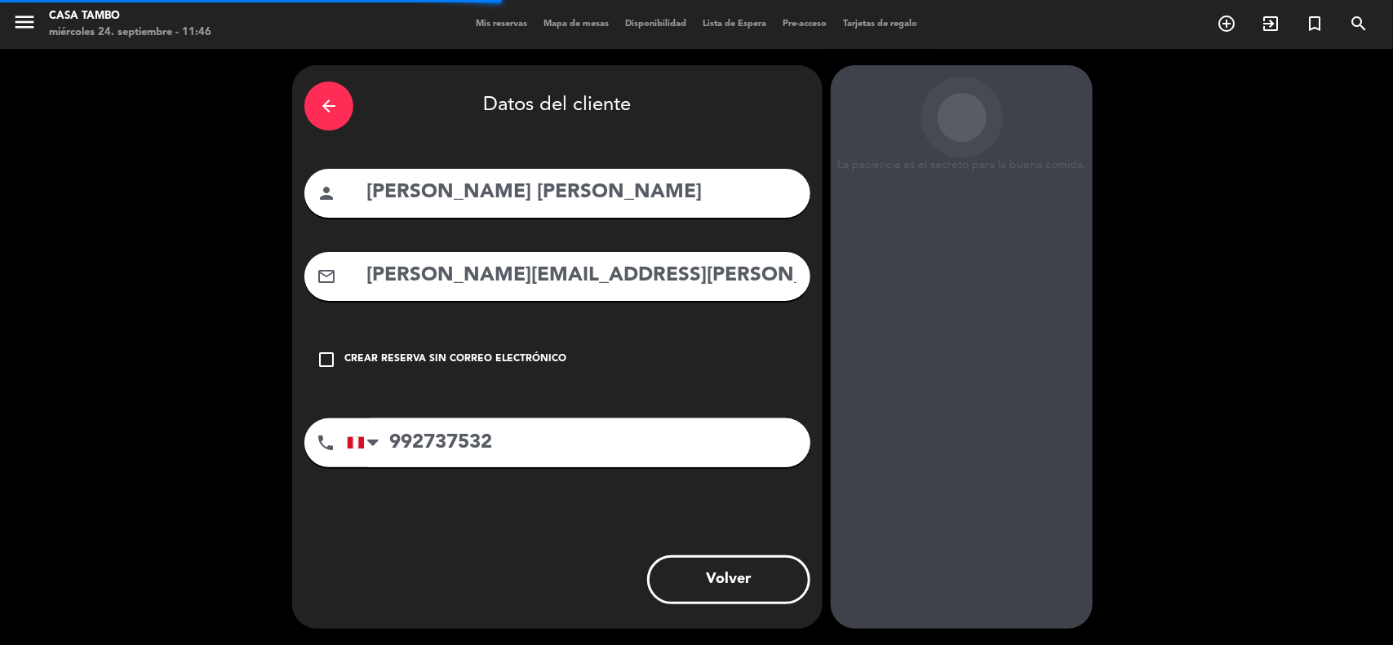
scroll to position [7, 0]
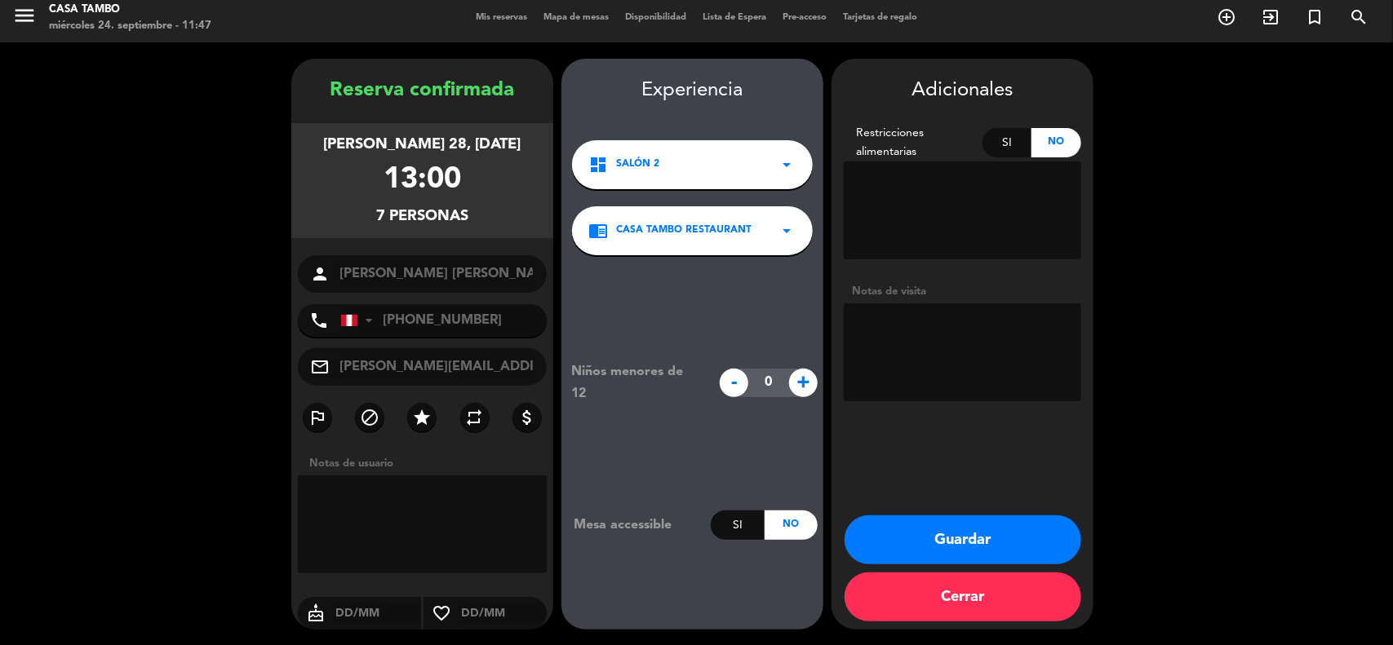
click at [937, 531] on button "Guardar" at bounding box center [962, 540] width 237 height 49
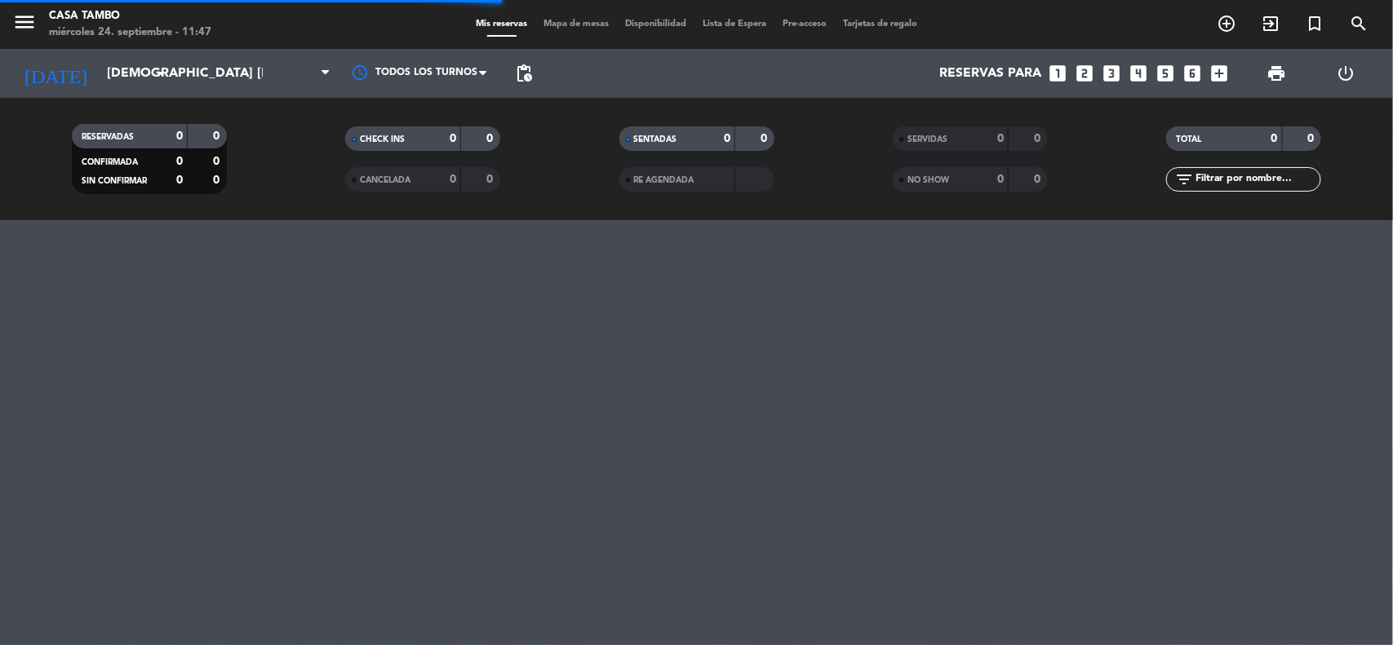
click at [1363, 25] on icon "search" at bounding box center [1359, 24] width 20 height 20
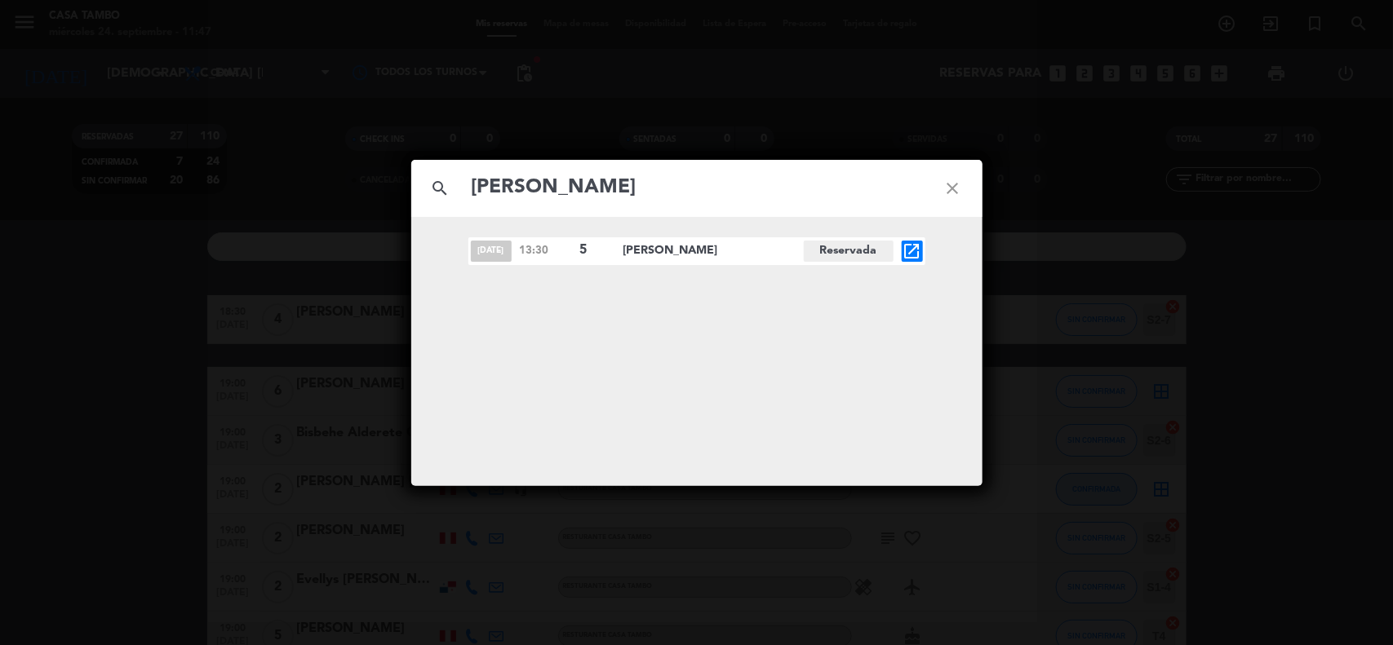
type input "[PERSON_NAME]"
click at [918, 255] on icon "open_in_new" at bounding box center [912, 252] width 20 height 20
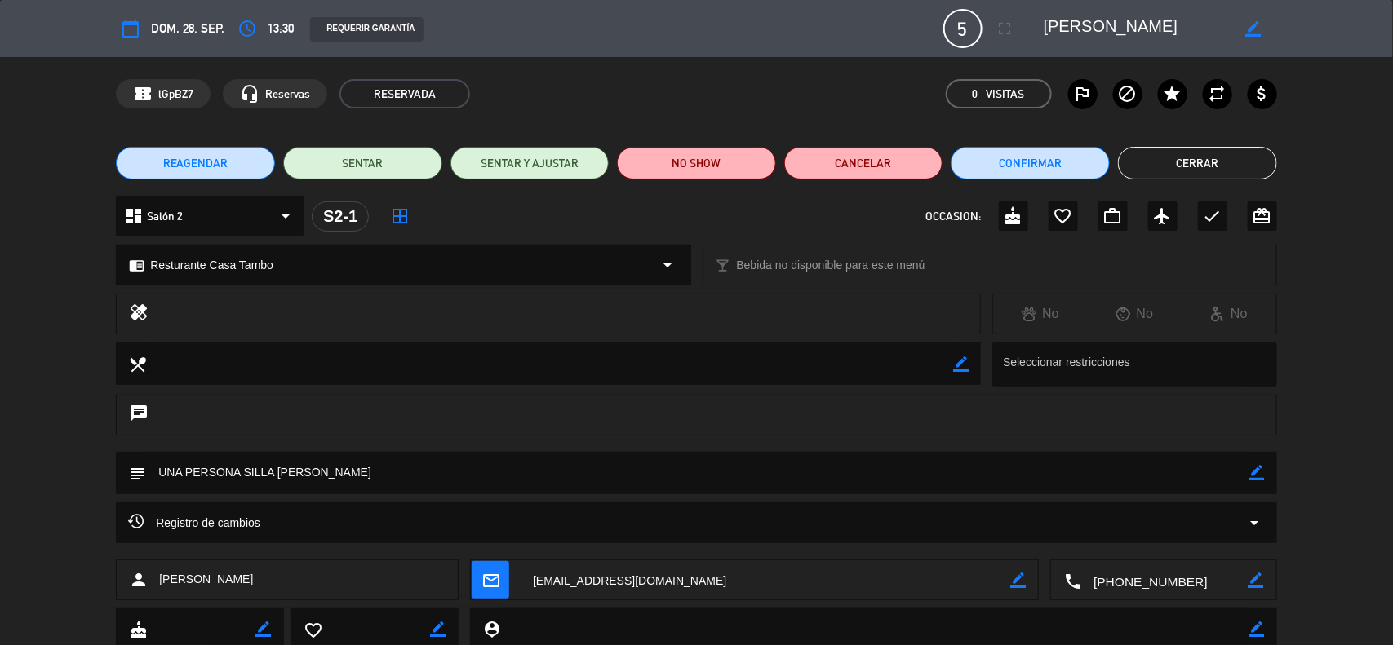
click at [1230, 156] on button "Cerrar" at bounding box center [1197, 163] width 159 height 33
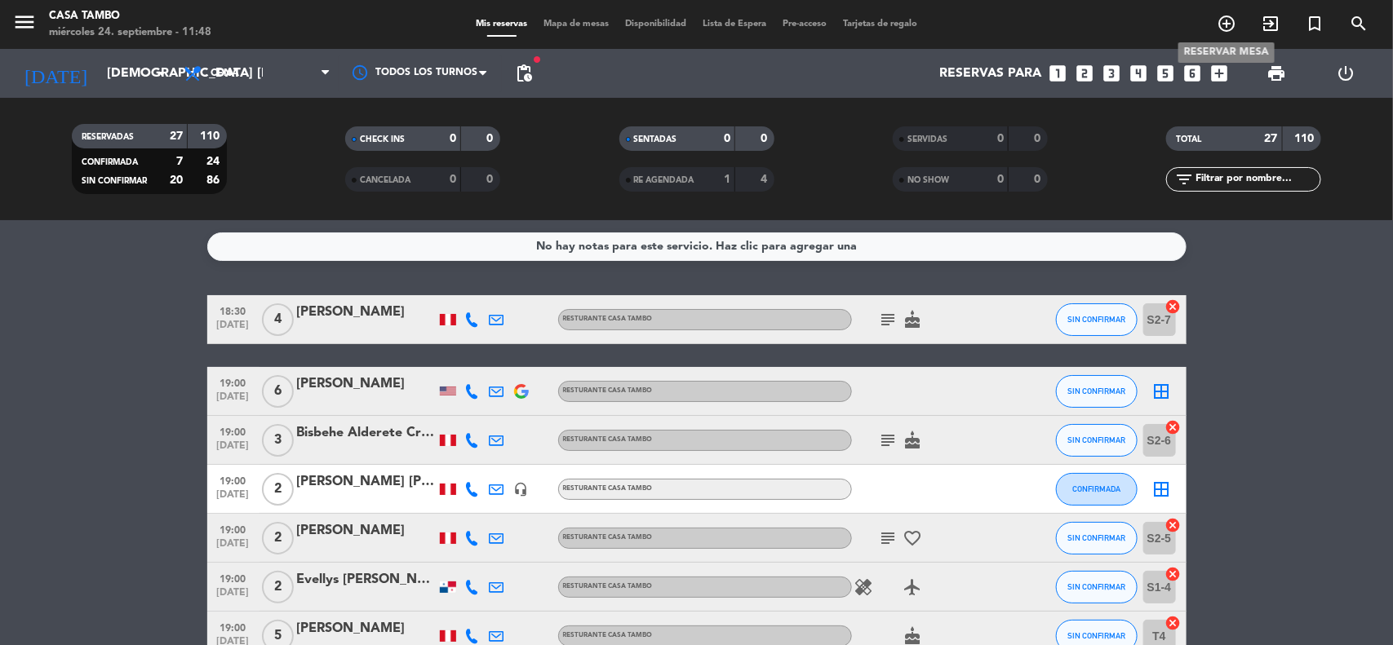
click at [1220, 33] on icon "add_circle_outline" at bounding box center [1226, 24] width 20 height 20
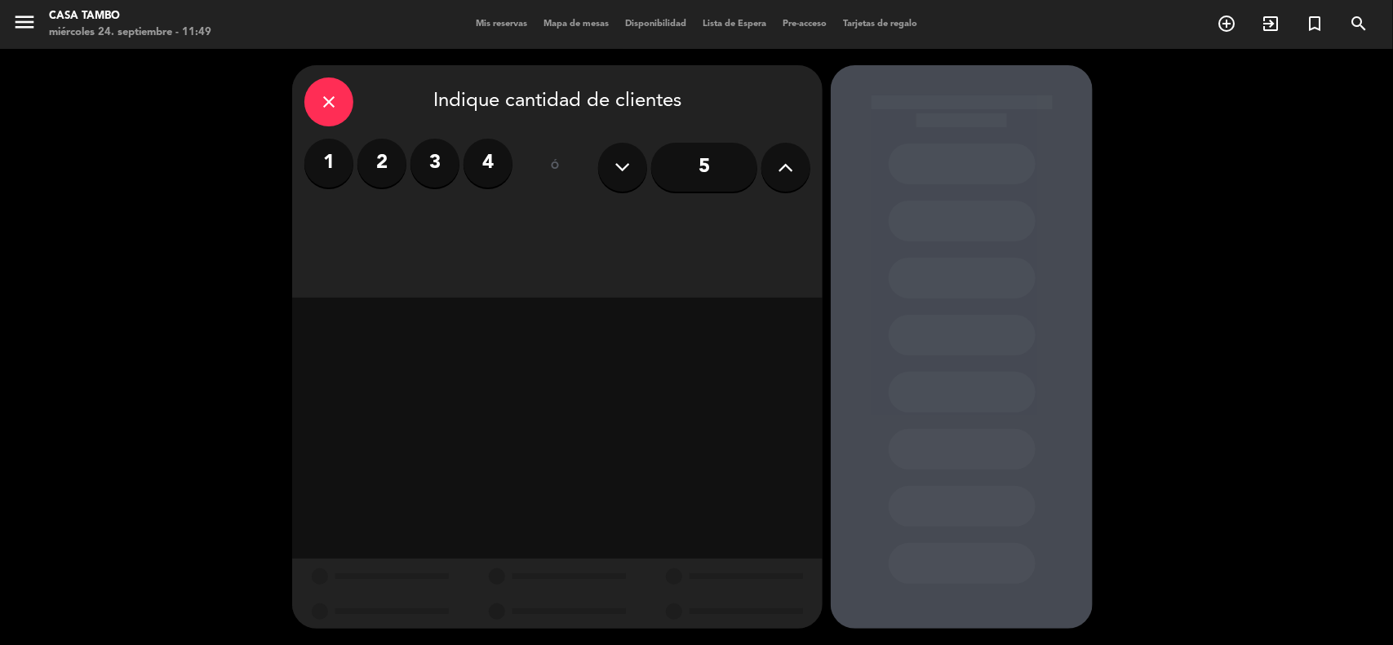
drag, startPoint x: 802, startPoint y: 175, endPoint x: 760, endPoint y: 202, distance: 49.6
click at [798, 176] on button at bounding box center [785, 167] width 49 height 49
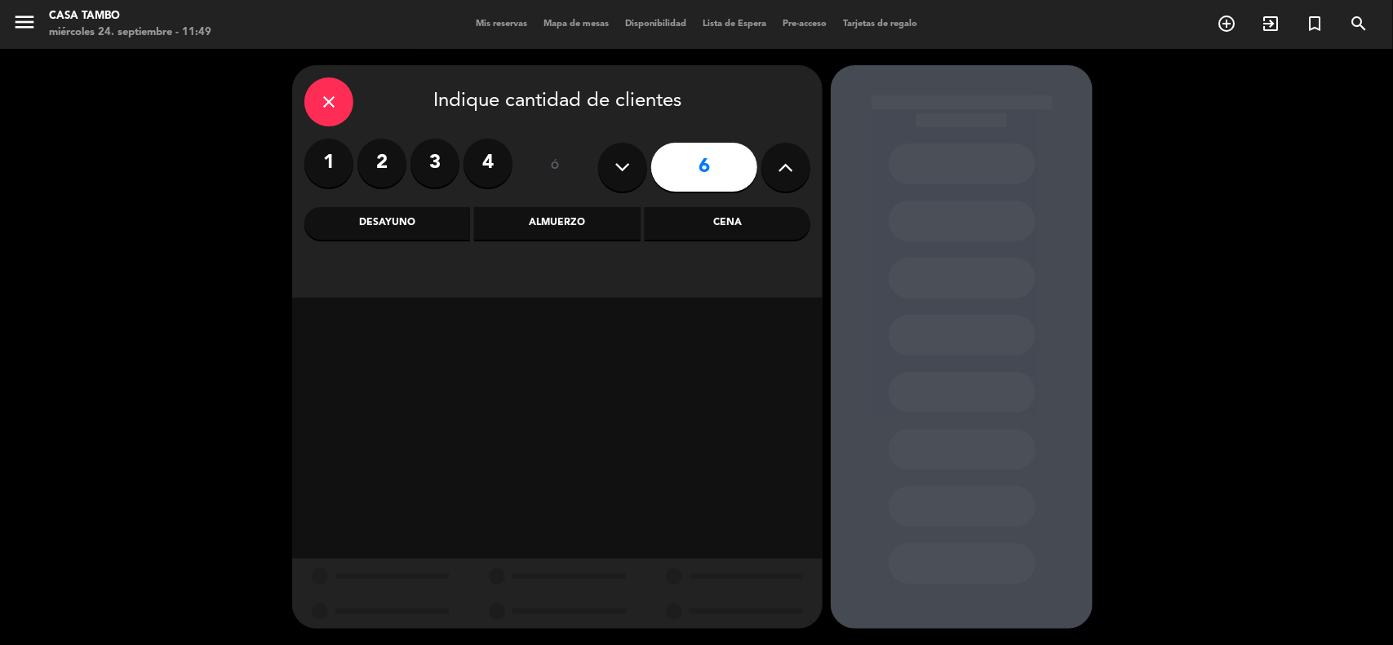
drag, startPoint x: 602, startPoint y: 222, endPoint x: 630, endPoint y: 250, distance: 39.2
click at [604, 222] on div "Almuerzo" at bounding box center [557, 223] width 166 height 33
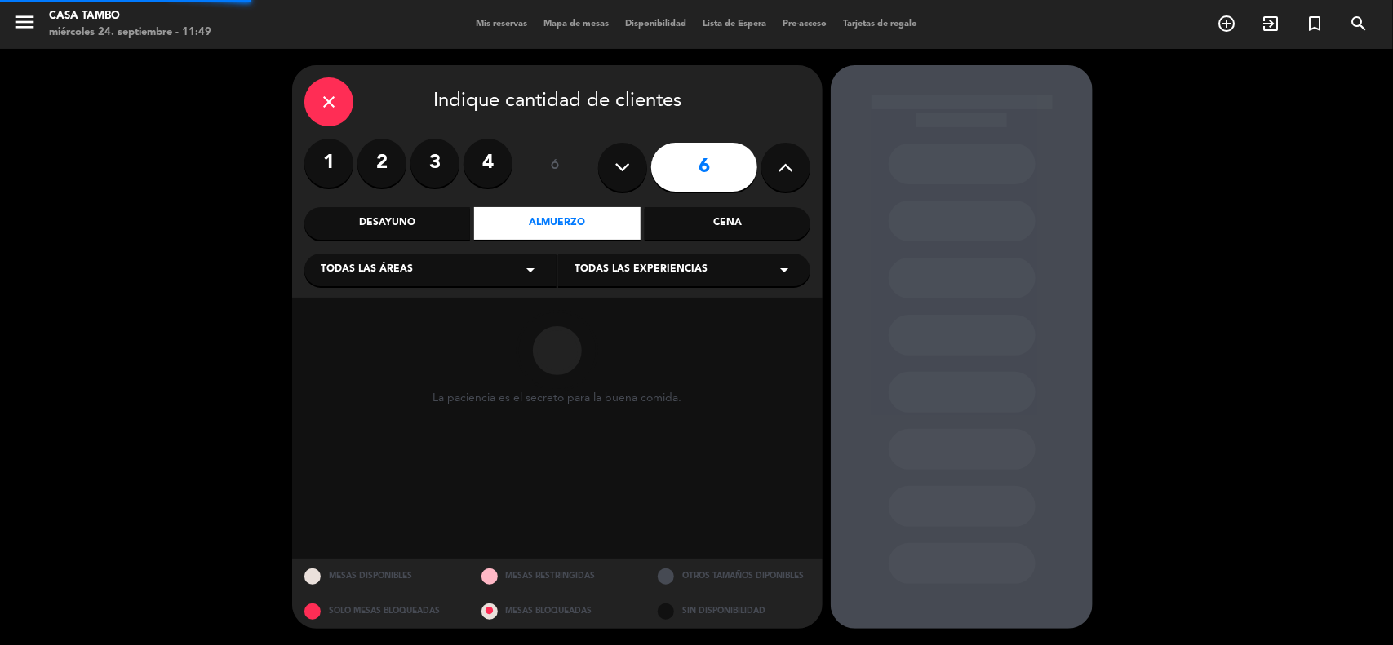
click at [650, 271] on span "Todas las experiencias" at bounding box center [640, 270] width 133 height 16
click at [649, 292] on div "Casa Tambo Restaurant Privado Bar de Lima Eventos Show de danzas" at bounding box center [684, 349] width 252 height 166
click at [651, 299] on div "Casa Tambo Restaurant Privado Bar de Lima Eventos Show de danzas" at bounding box center [684, 349] width 252 height 166
click at [650, 304] on div "Casa Tambo Restaurant" at bounding box center [683, 311] width 219 height 16
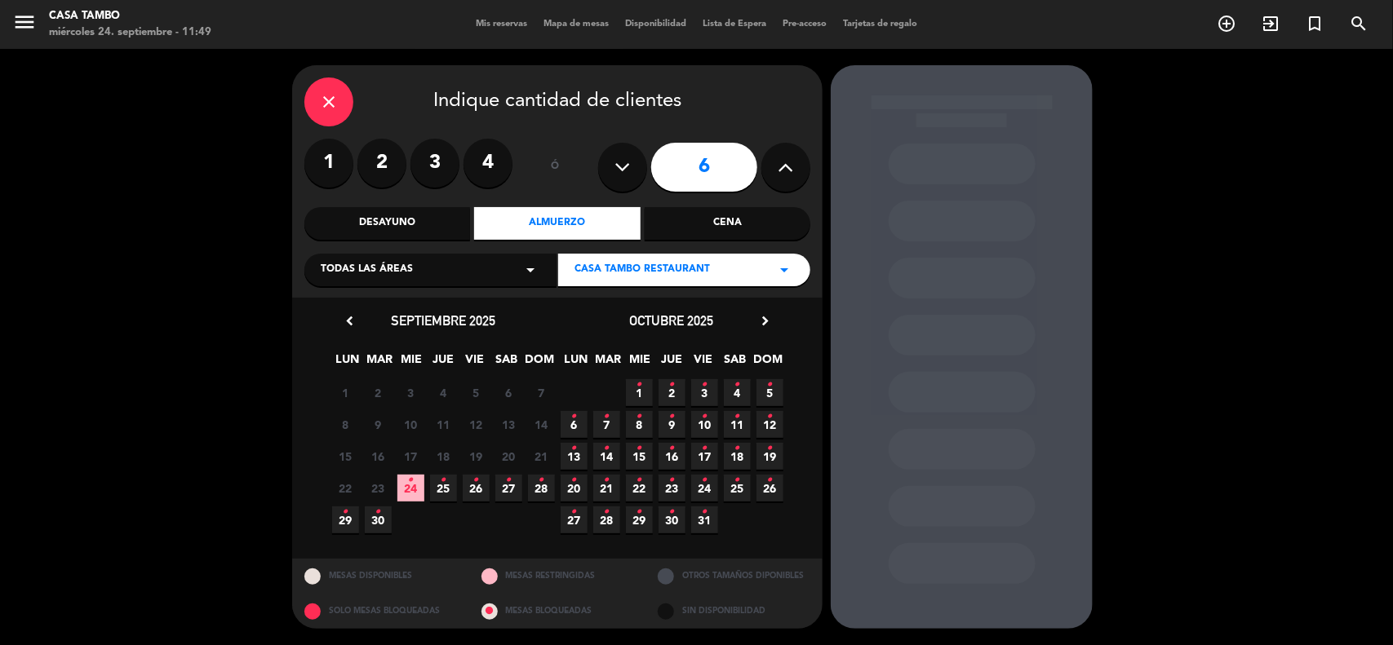
click at [442, 478] on icon "•" at bounding box center [444, 480] width 6 height 26
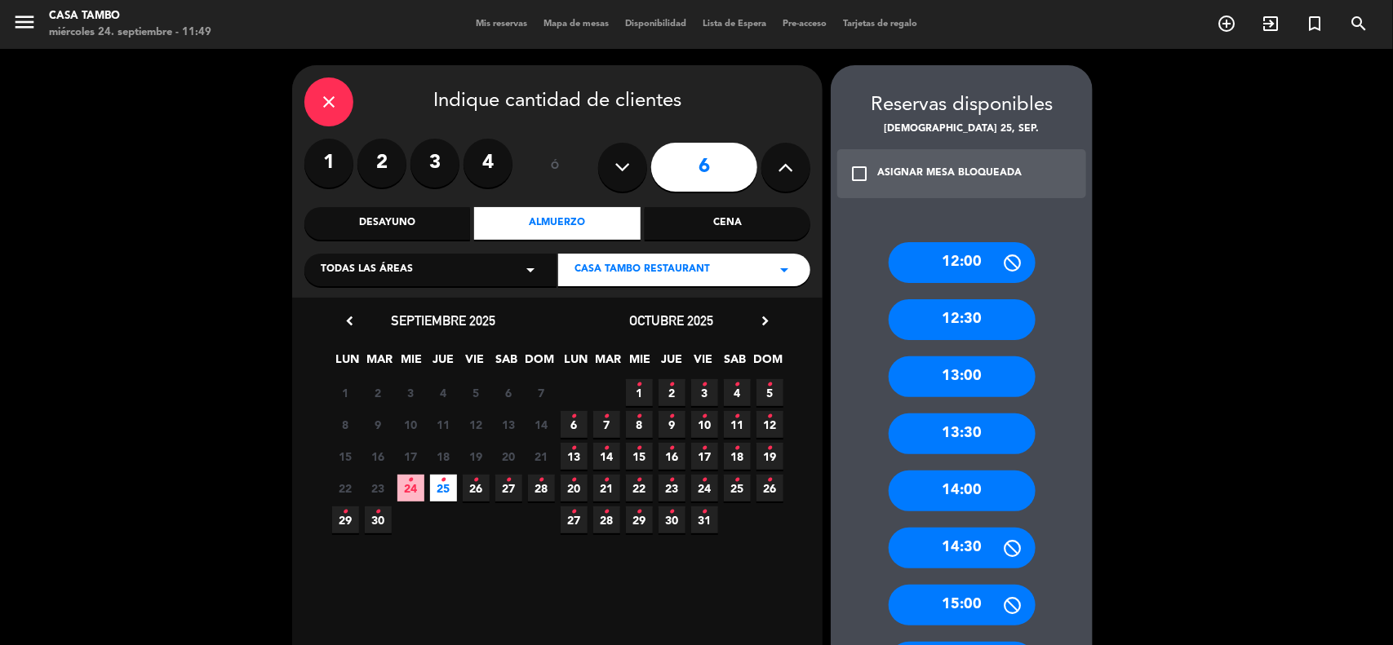
drag, startPoint x: 1004, startPoint y: 442, endPoint x: 405, endPoint y: 175, distance: 656.3
click at [998, 441] on div "13:30" at bounding box center [961, 434] width 147 height 41
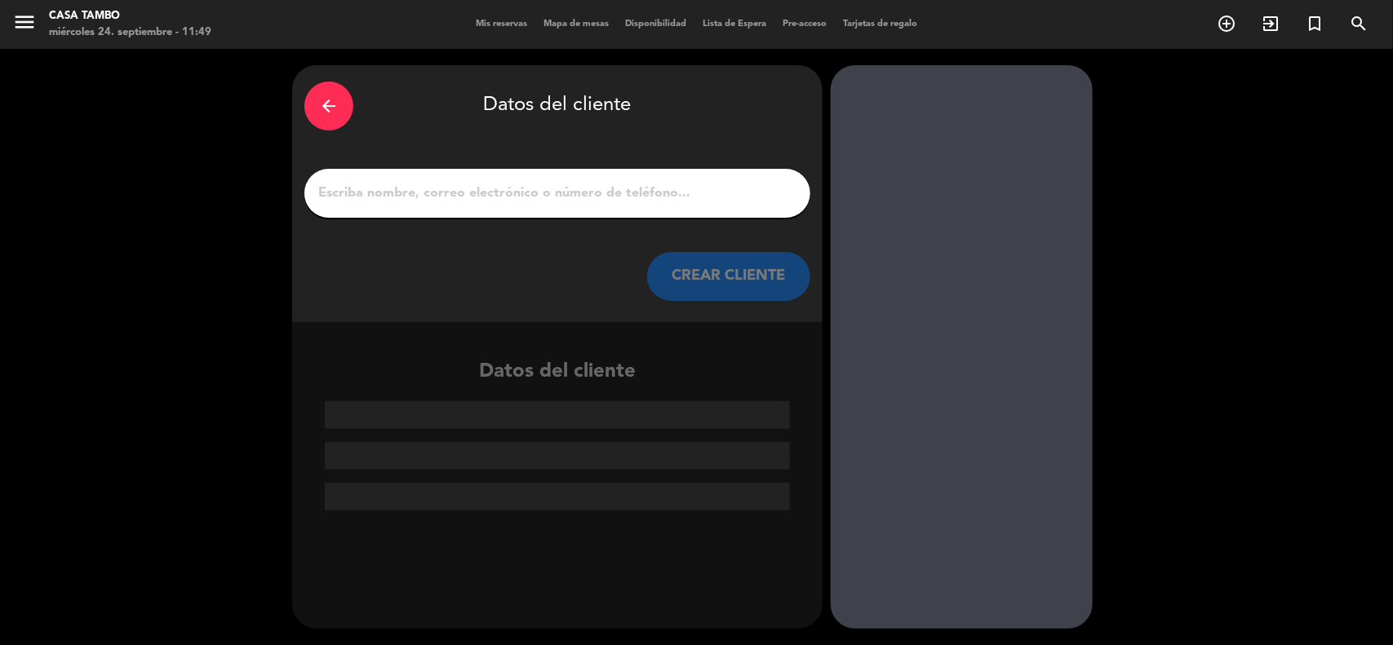
click at [419, 188] on input "1" at bounding box center [557, 193] width 481 height 23
paste input "[PERSON_NAME] de [PERSON_NAME]"
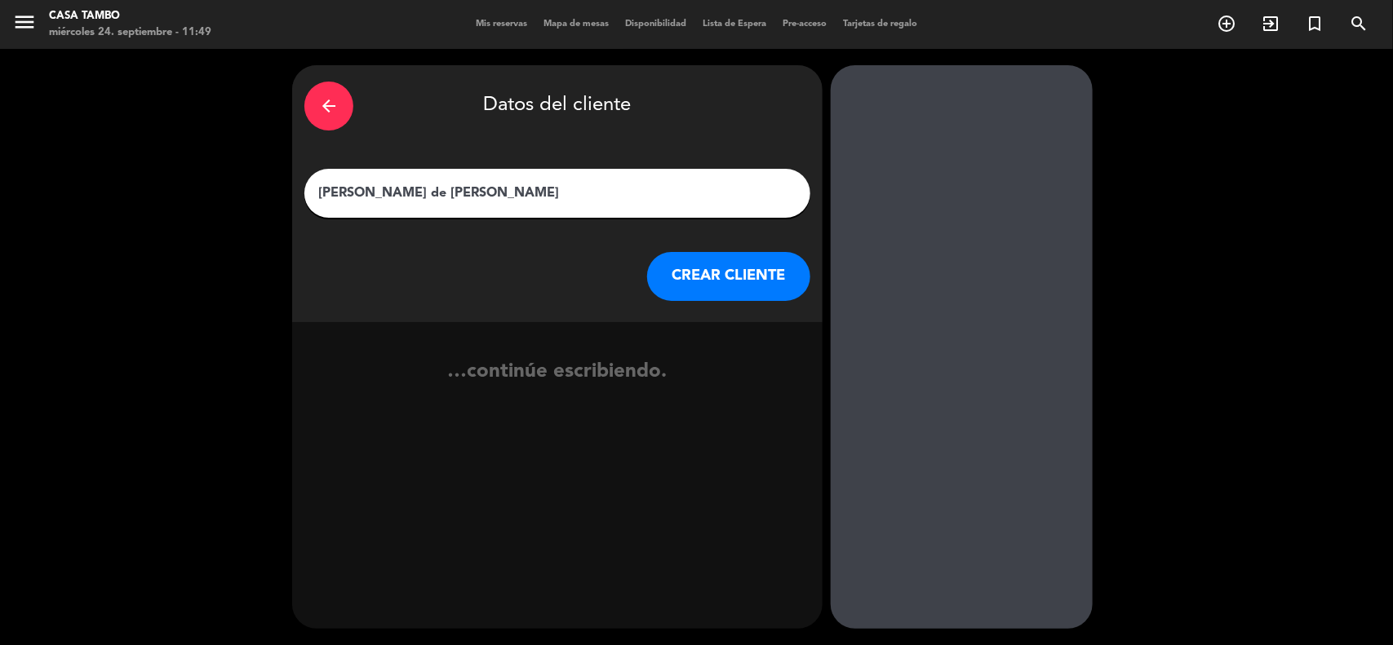
type input "[PERSON_NAME] de [PERSON_NAME]"
click at [736, 269] on button "CREAR CLIENTE" at bounding box center [728, 276] width 163 height 49
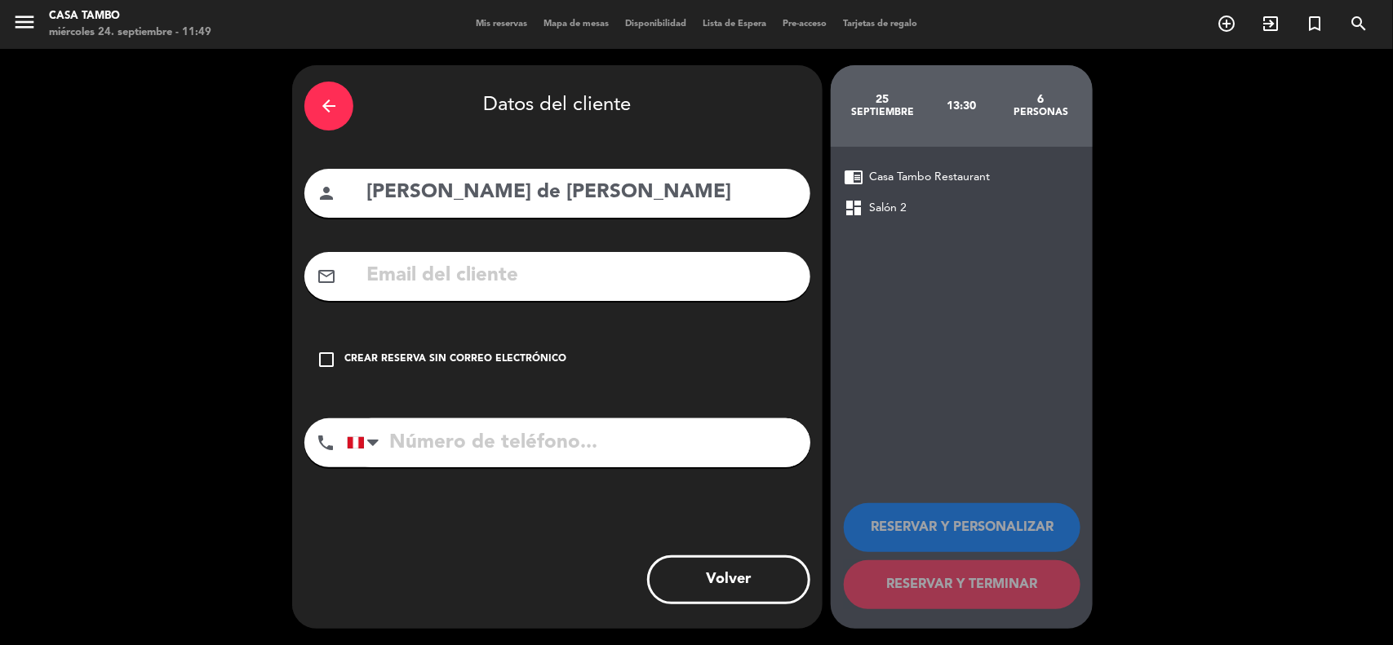
click at [422, 352] on div "Crear reserva sin correo electrónico" at bounding box center [455, 360] width 222 height 16
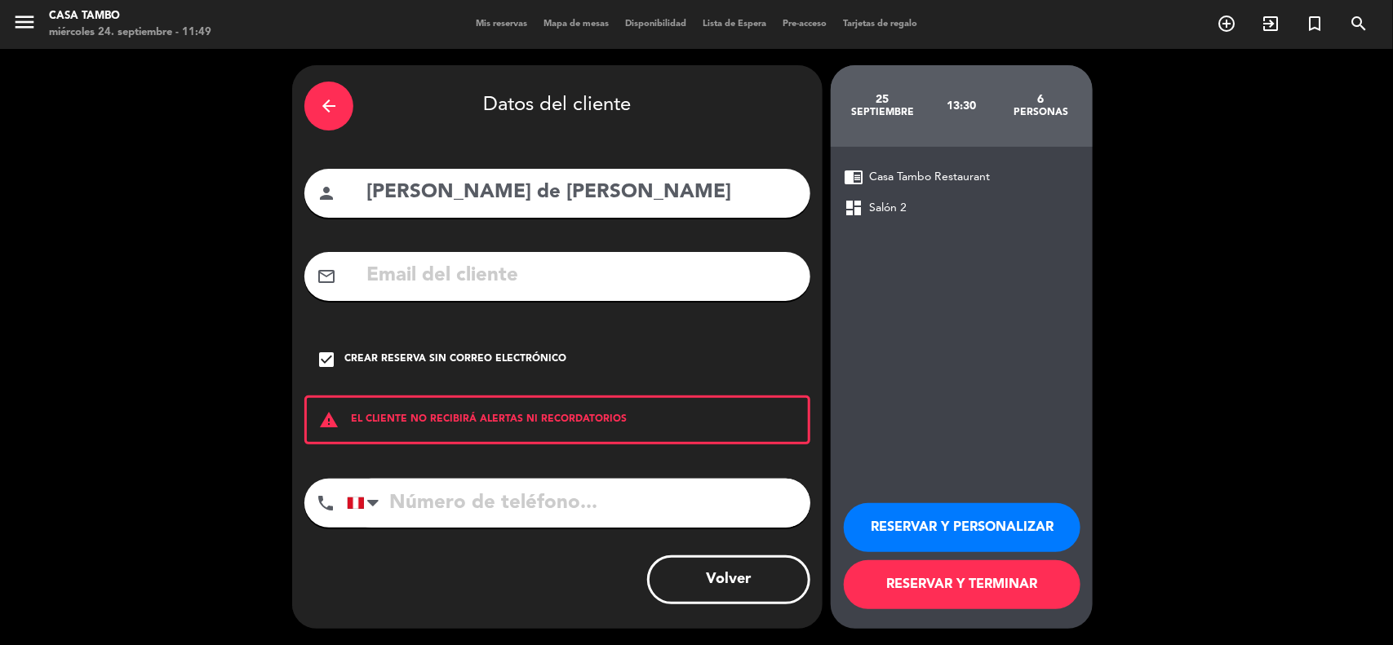
click at [1002, 519] on button "RESERVAR Y PERSONALIZAR" at bounding box center [962, 527] width 237 height 49
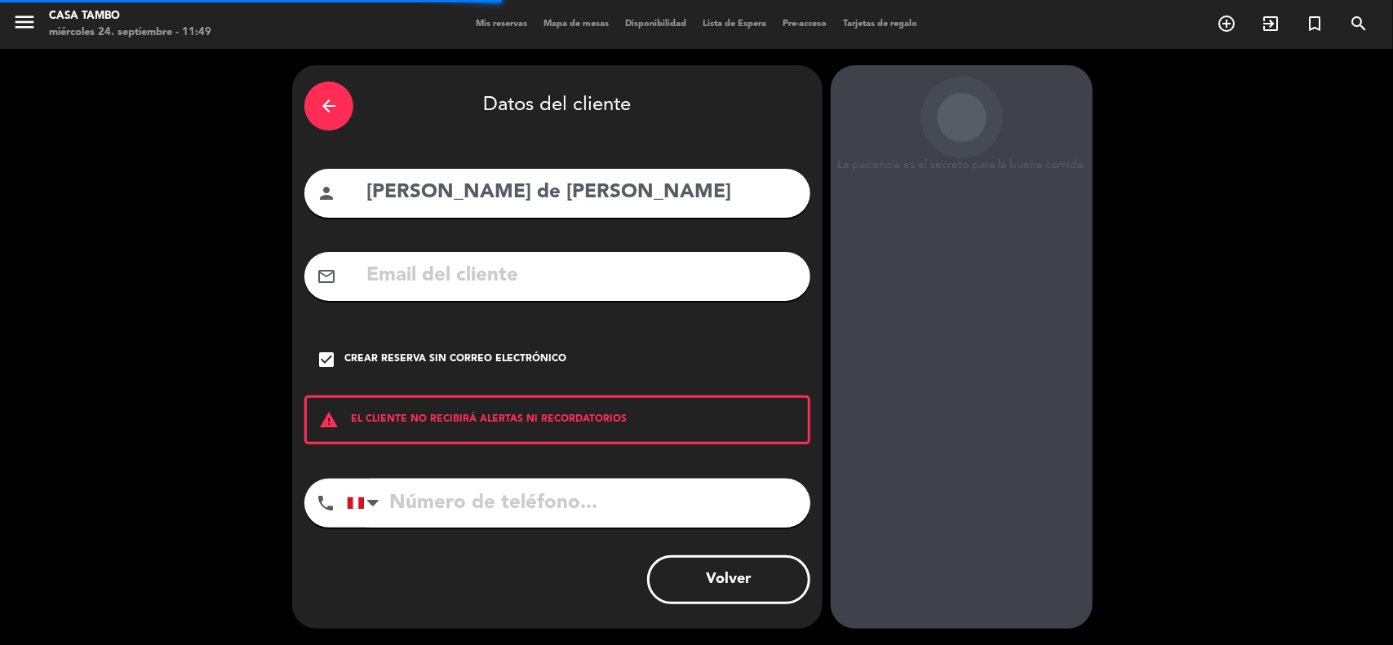
scroll to position [7, 0]
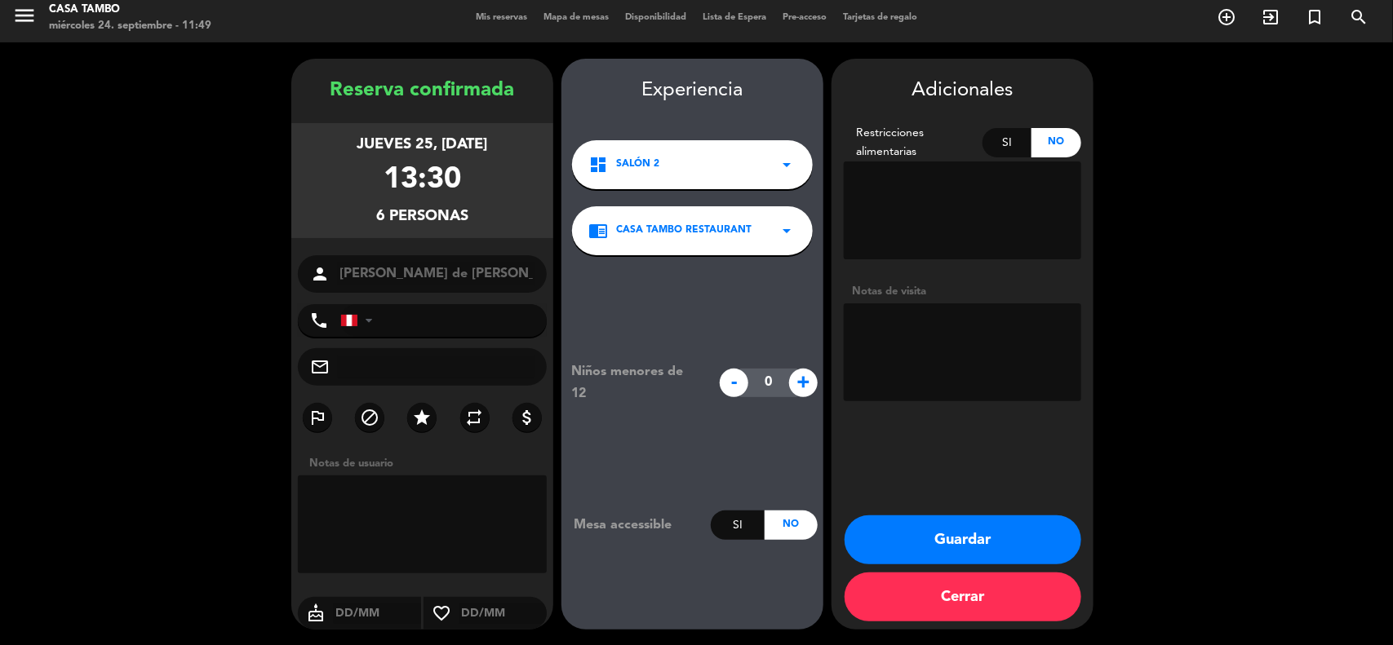
click at [916, 530] on button "Guardar" at bounding box center [962, 540] width 237 height 49
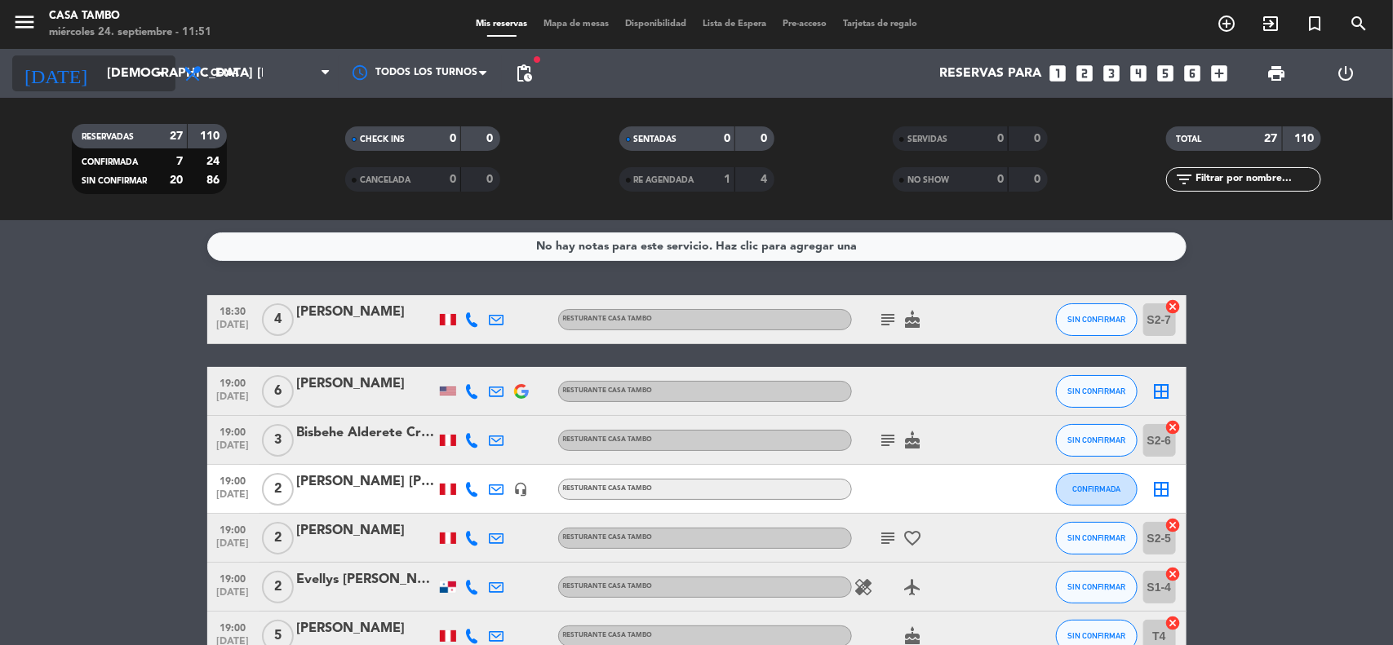
click at [152, 84] on input "[DEMOGRAPHIC_DATA] [DATE]" at bounding box center [185, 74] width 172 height 32
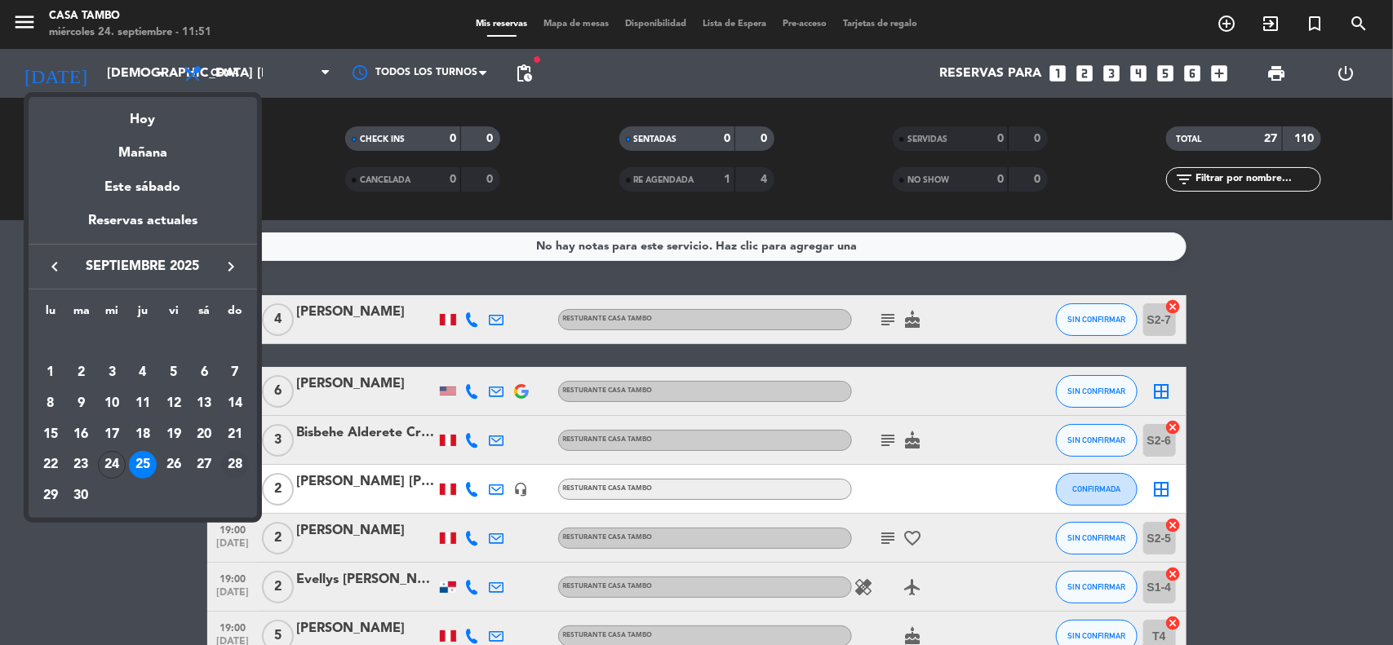
click at [237, 458] on div "28" at bounding box center [235, 465] width 28 height 28
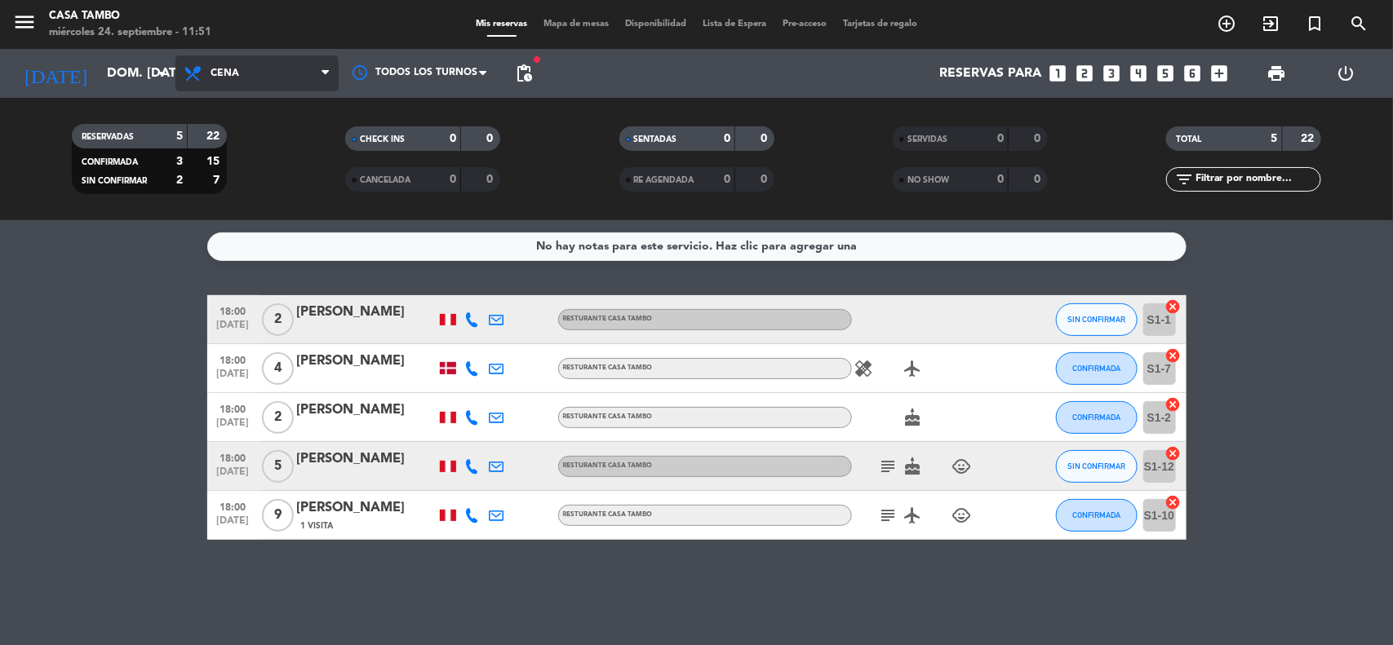
click at [316, 80] on span "Cena" at bounding box center [256, 73] width 163 height 36
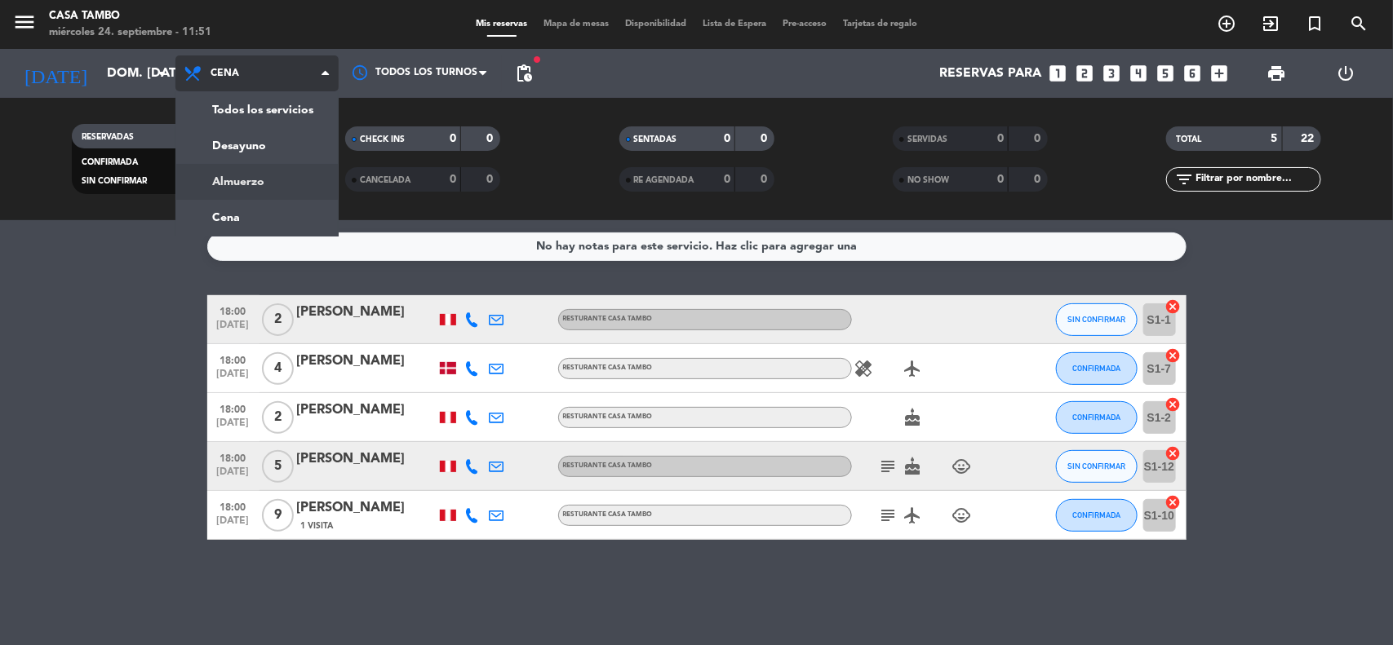
click at [250, 176] on div "menu Casa Tambo miércoles 24. septiembre - 11:51 Mis reservas Mapa de mesas Dis…" at bounding box center [696, 110] width 1393 height 220
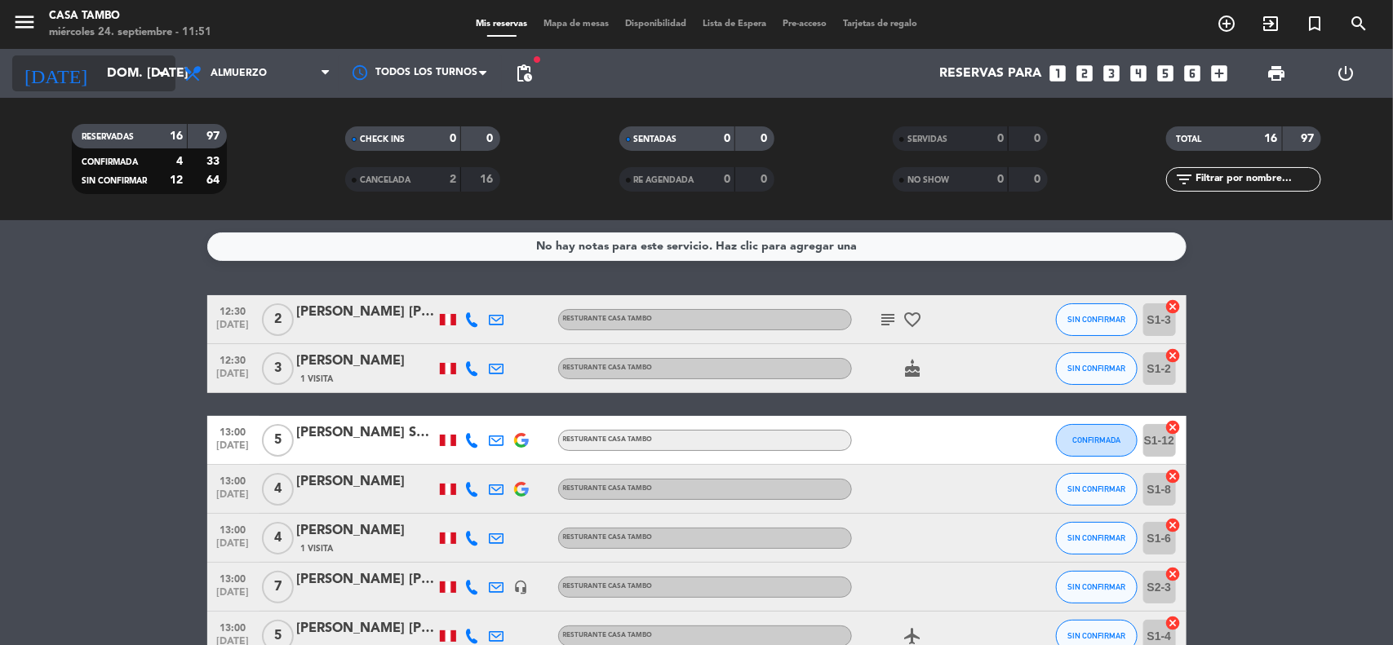
click at [153, 59] on input "dom. [DATE]" at bounding box center [185, 74] width 172 height 32
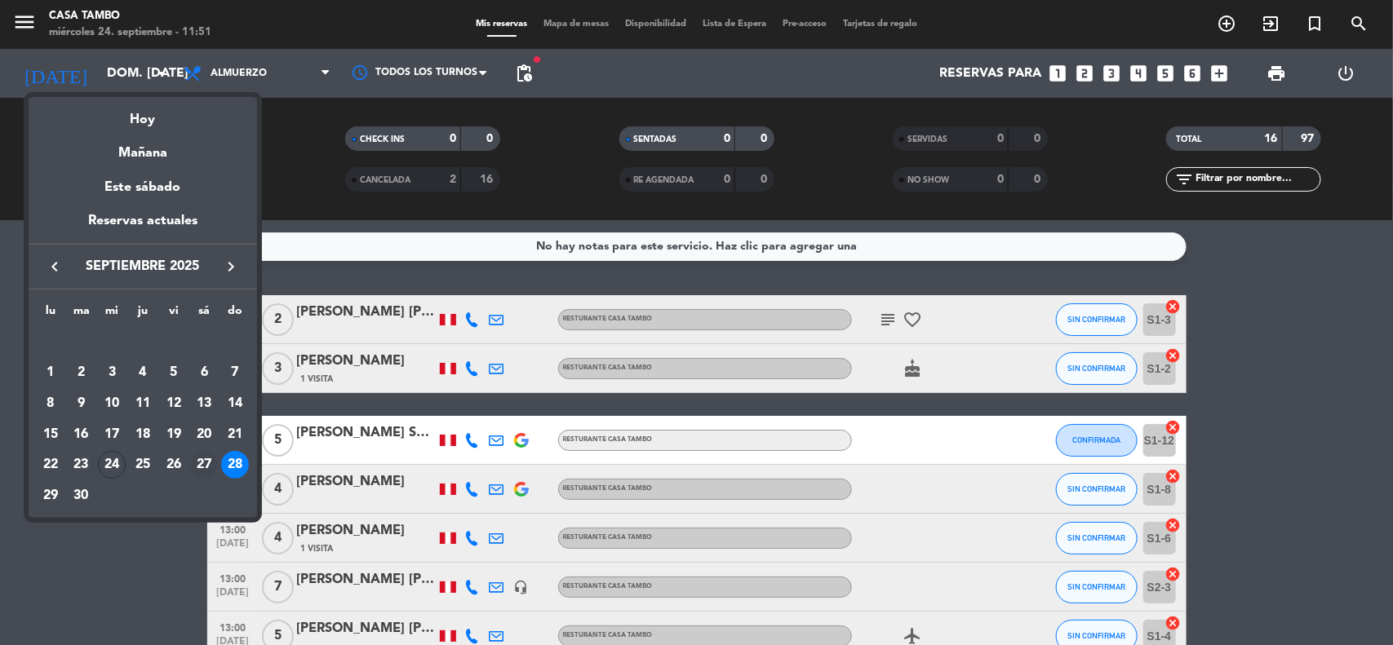
click at [209, 455] on div "27" at bounding box center [204, 465] width 28 height 28
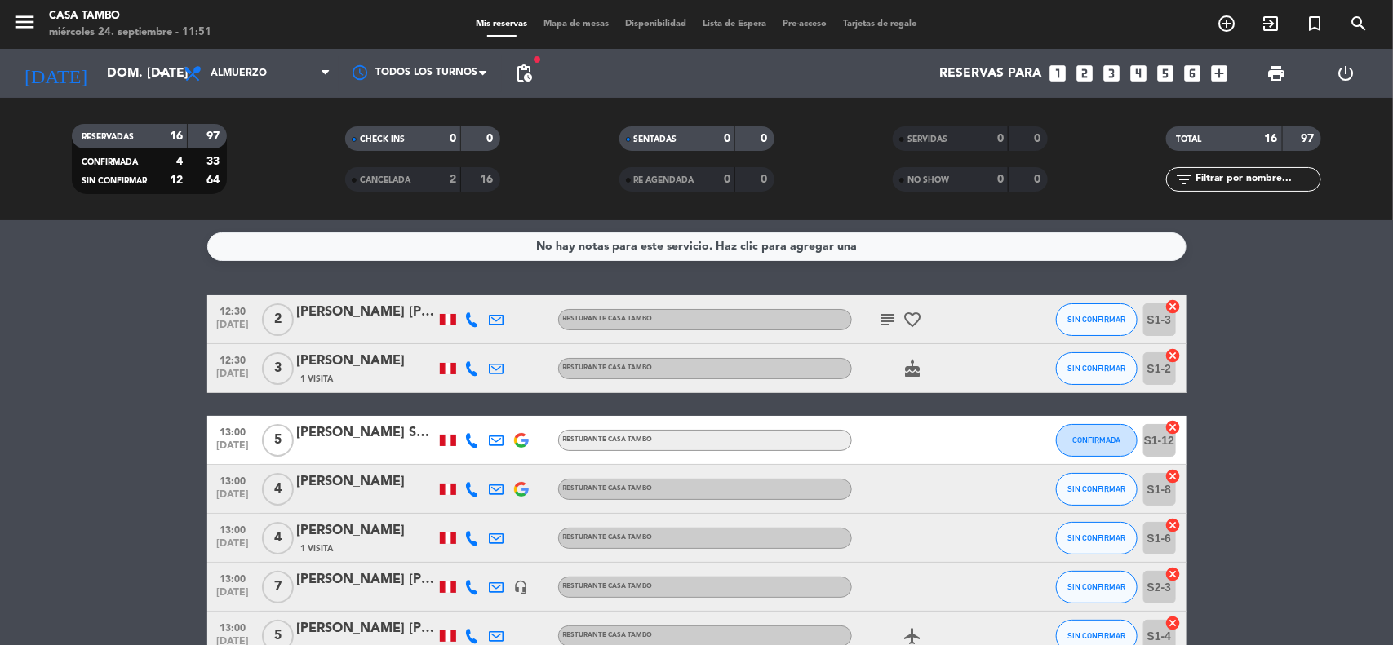
type input "sáb. [DATE]"
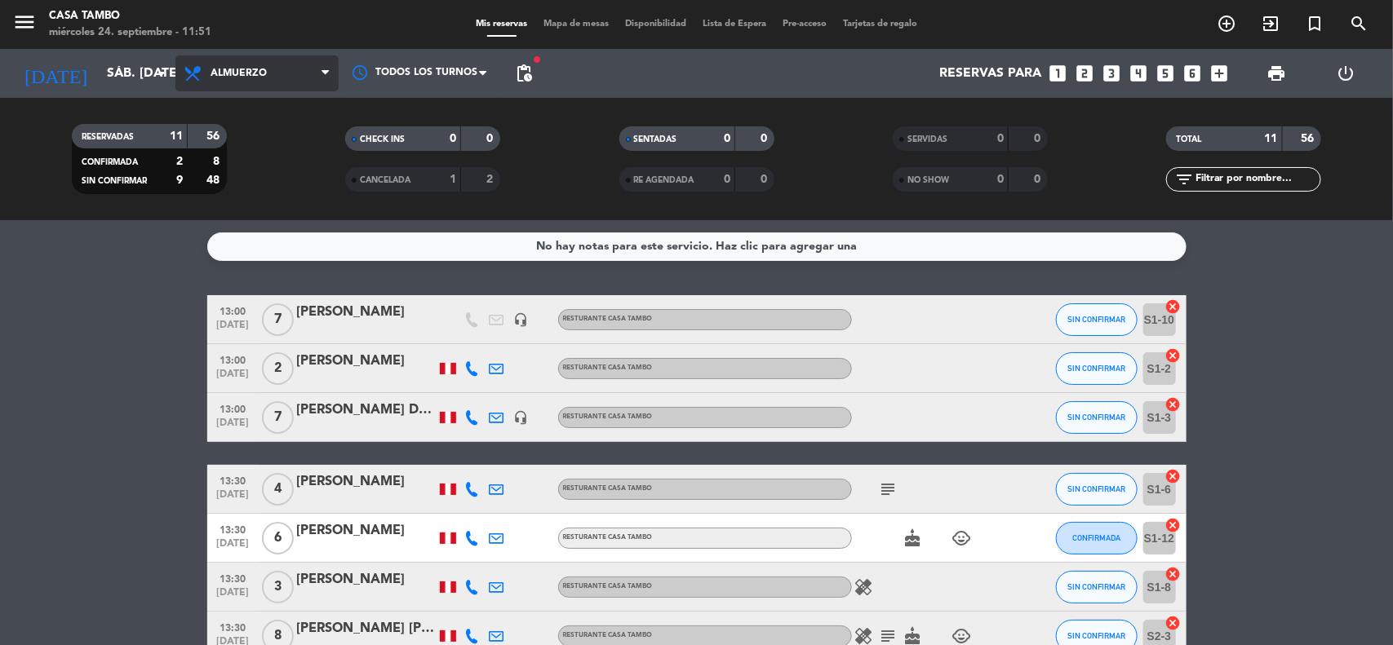
click at [279, 88] on span "Almuerzo" at bounding box center [256, 73] width 163 height 36
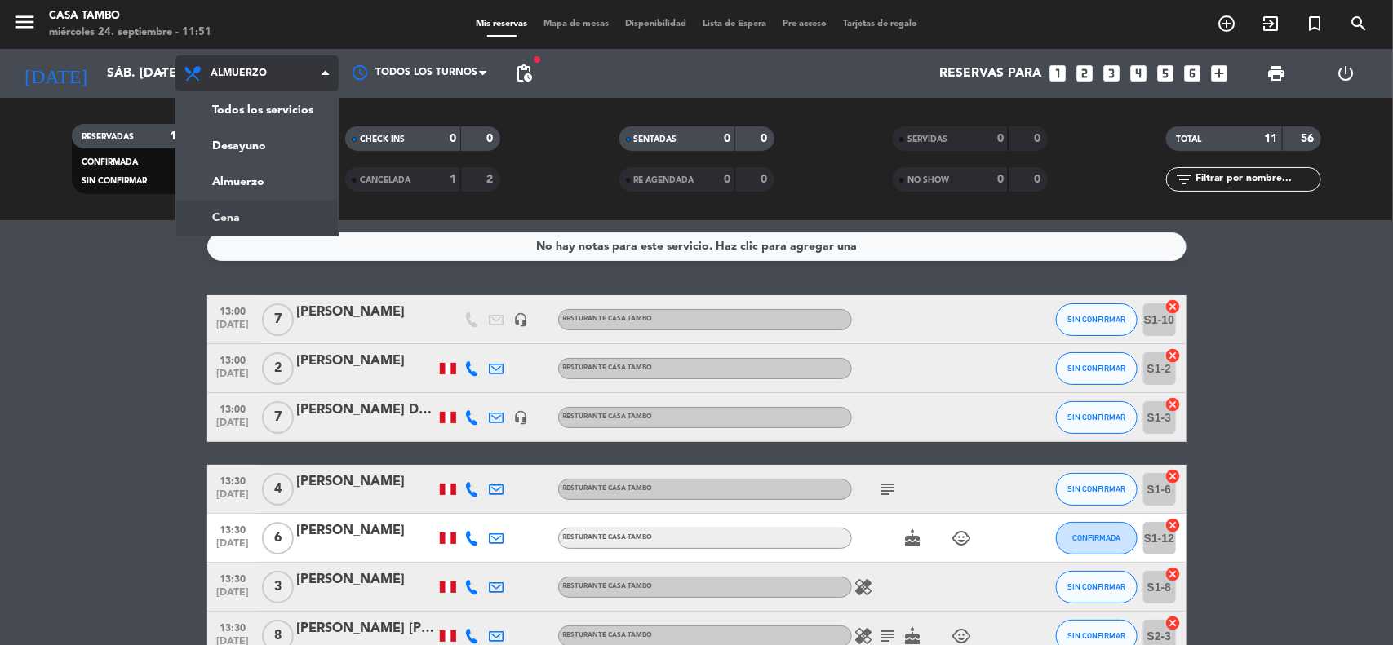
click at [268, 218] on div "menu Casa Tambo miércoles 24. septiembre - 11:51 Mis reservas Mapa de mesas Dis…" at bounding box center [696, 110] width 1393 height 220
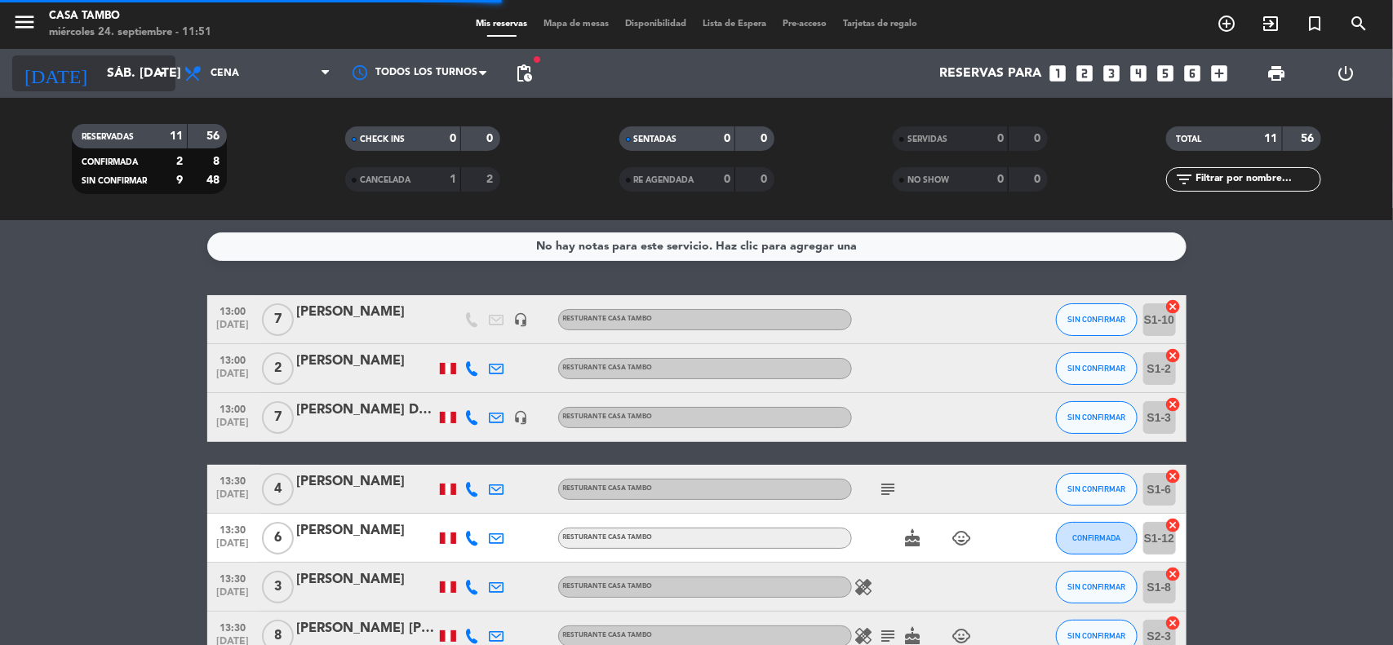
click at [153, 78] on icon "arrow_drop_down" at bounding box center [162, 74] width 20 height 20
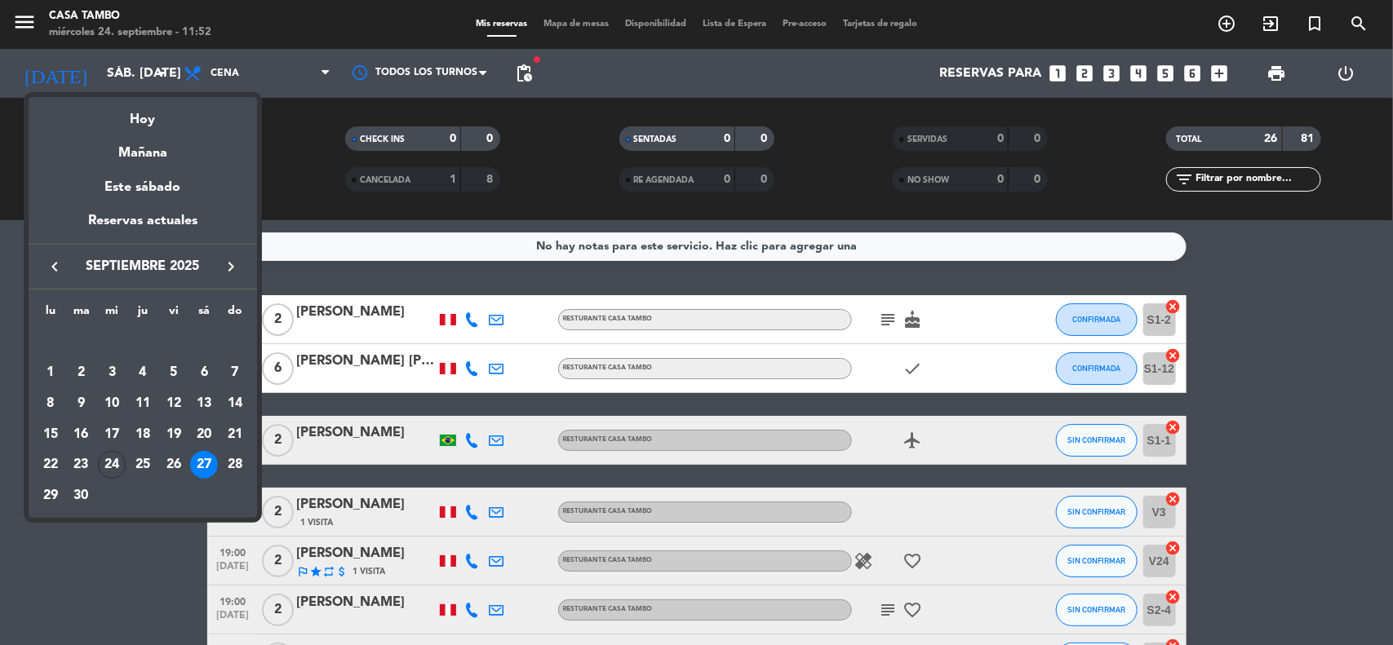
click at [333, 192] on div at bounding box center [696, 322] width 1393 height 645
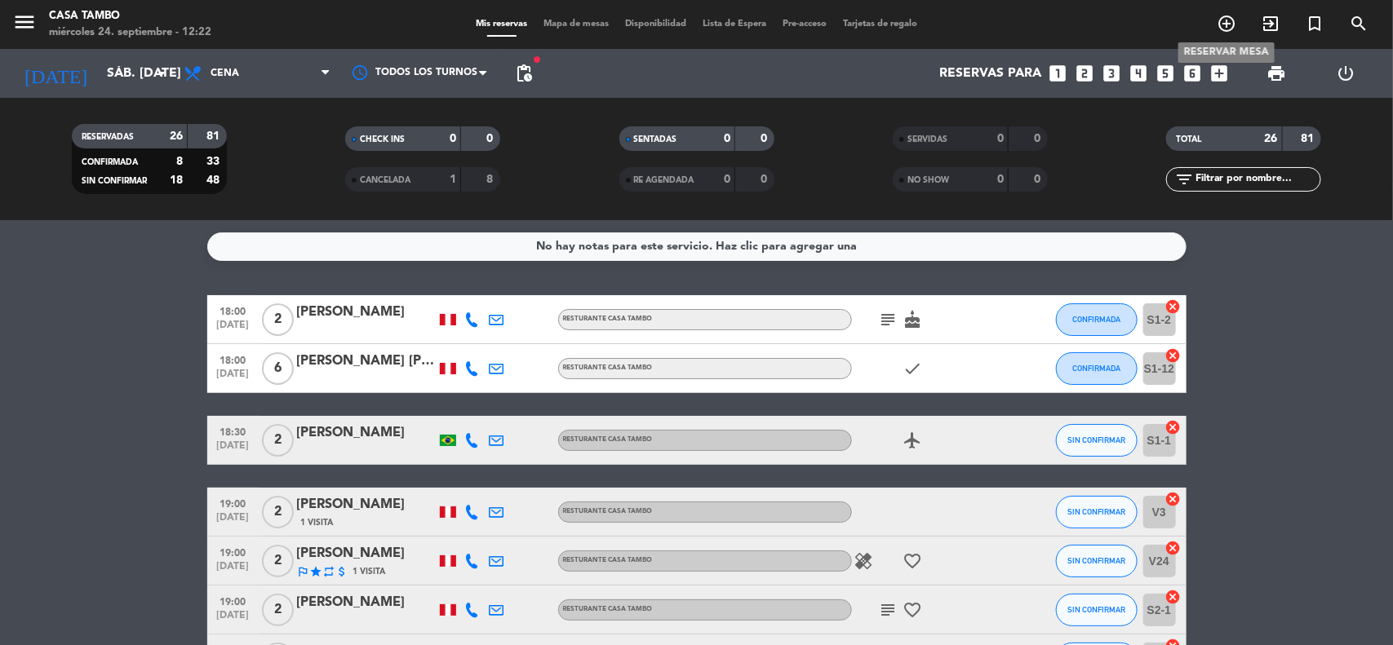
click at [1221, 20] on icon "add_circle_outline" at bounding box center [1226, 24] width 20 height 20
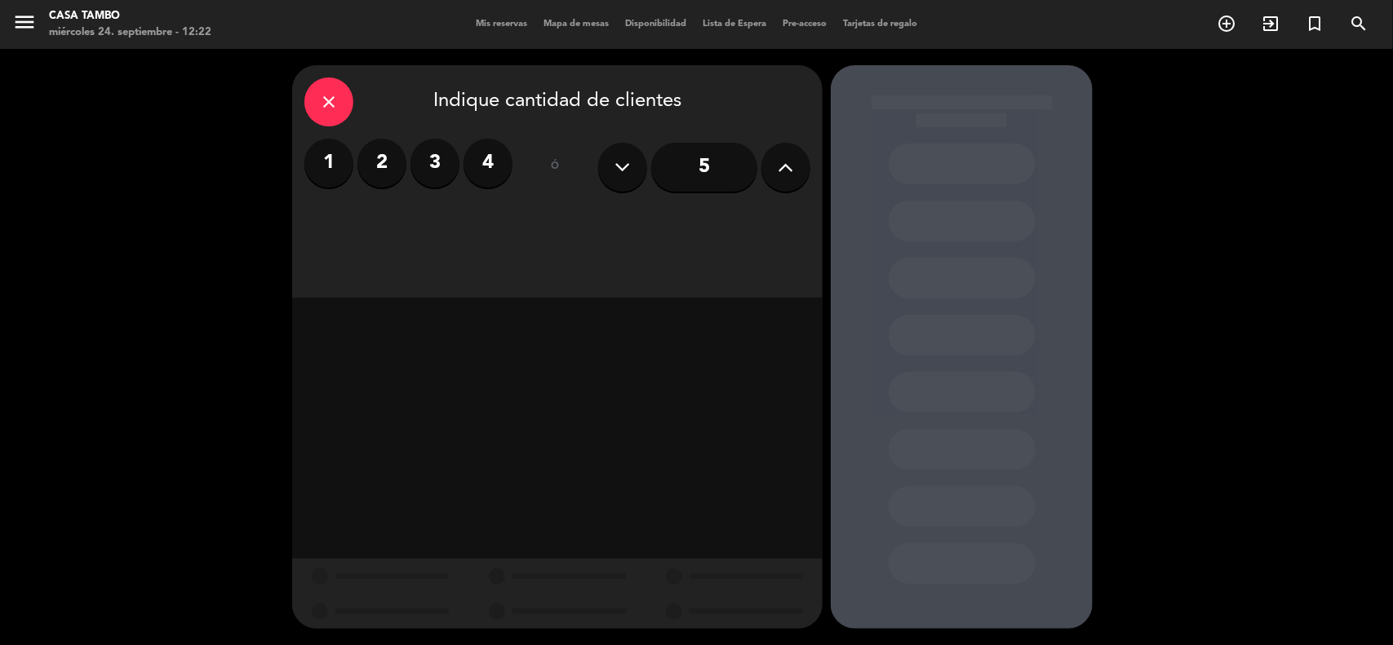
click at [479, 168] on label "4" at bounding box center [487, 163] width 49 height 49
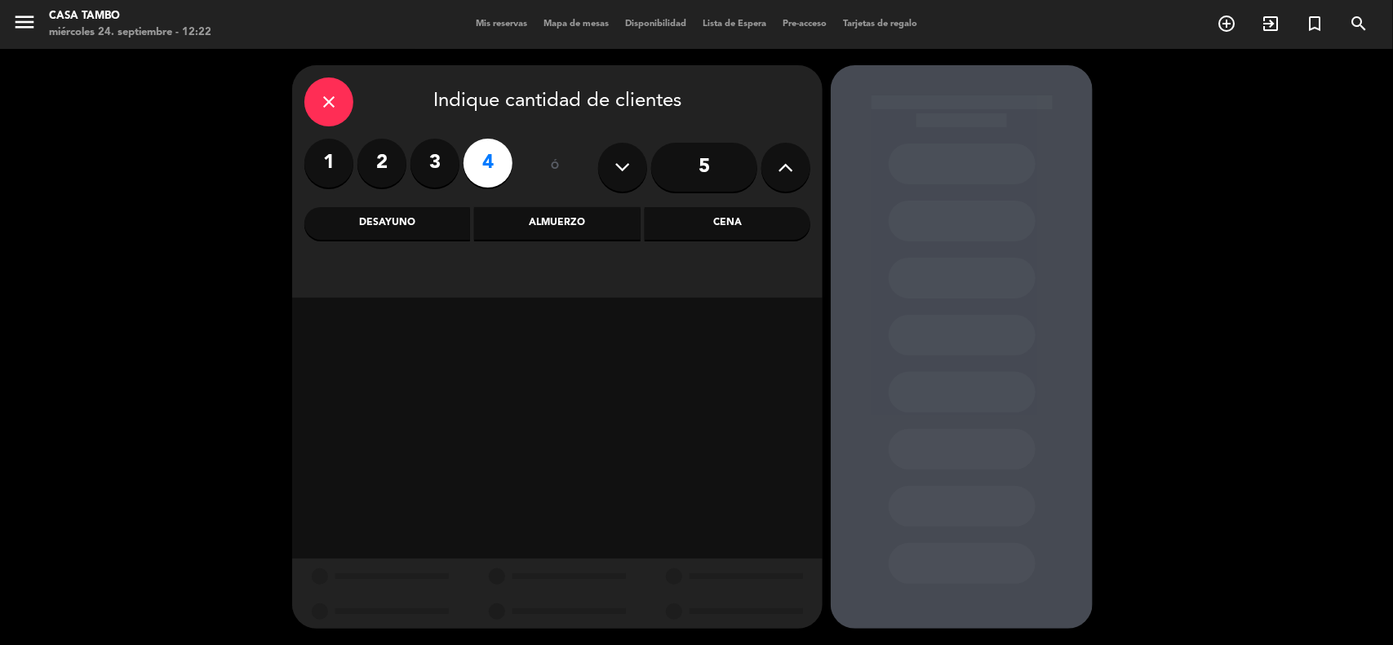
click at [584, 229] on div "Almuerzo" at bounding box center [557, 223] width 166 height 33
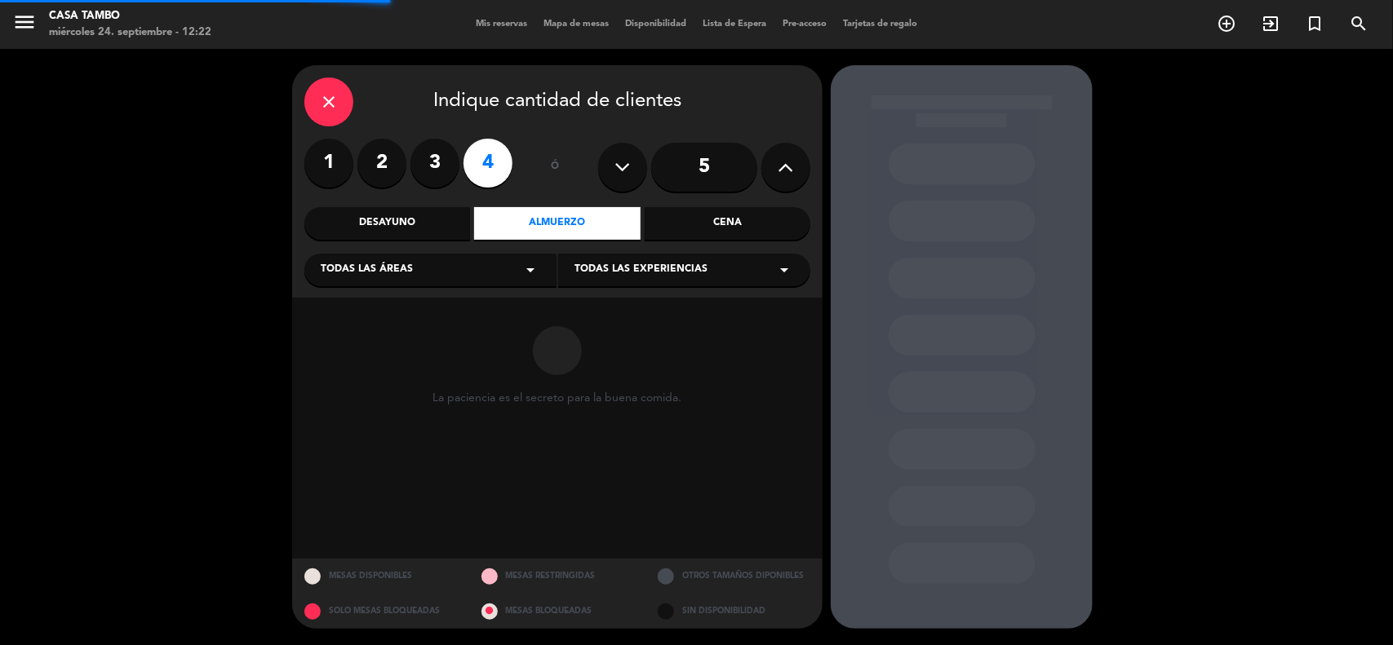
click at [663, 274] on span "Todas las experiencias" at bounding box center [640, 270] width 133 height 16
click at [670, 300] on div "Casa Tambo Restaurant Privado Bar de Lima Eventos Show de danzas" at bounding box center [684, 349] width 252 height 166
click at [669, 306] on div "Casa Tambo Restaurant" at bounding box center [683, 311] width 219 height 16
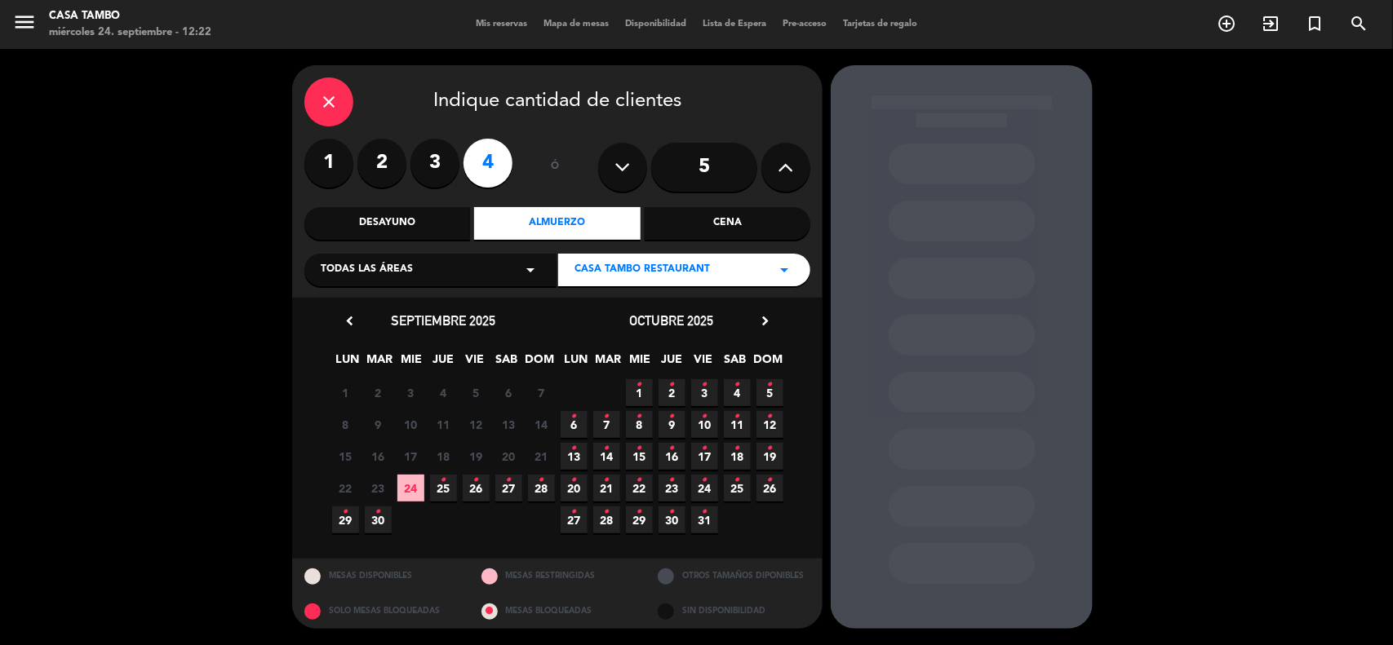
click at [402, 486] on span "24" at bounding box center [410, 488] width 27 height 27
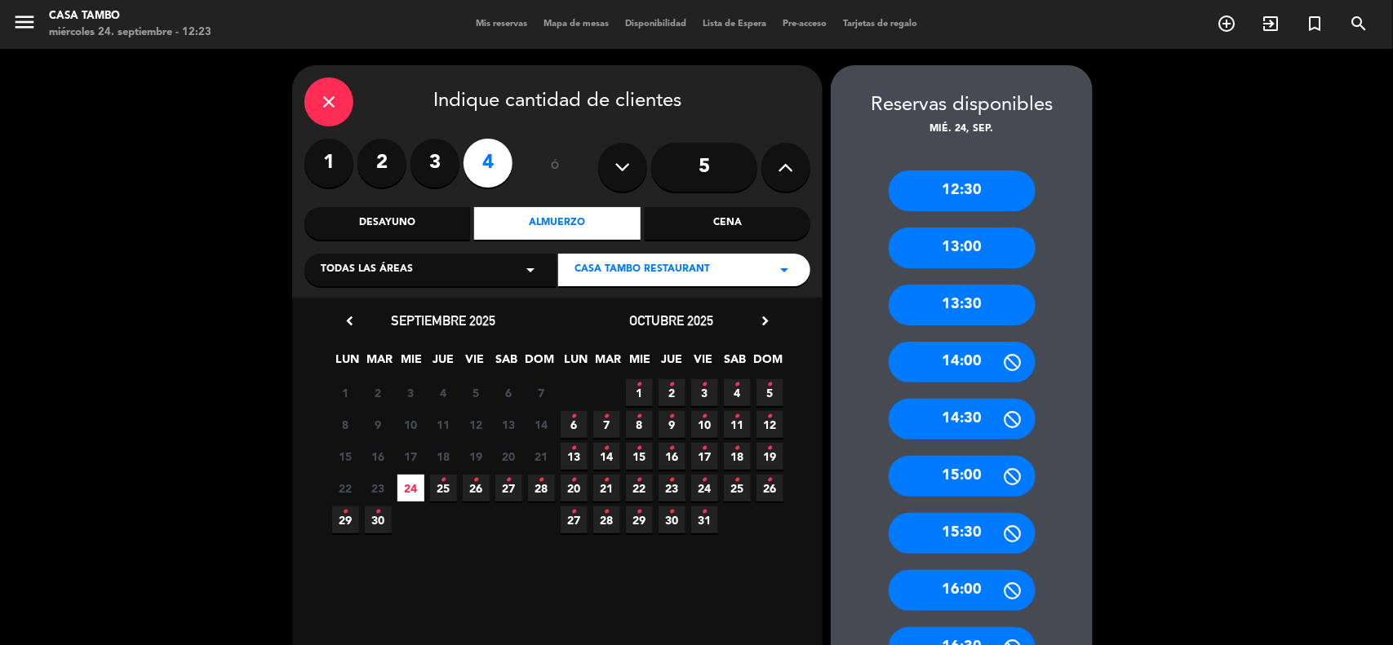
click at [902, 304] on div "13:30" at bounding box center [961, 305] width 147 height 41
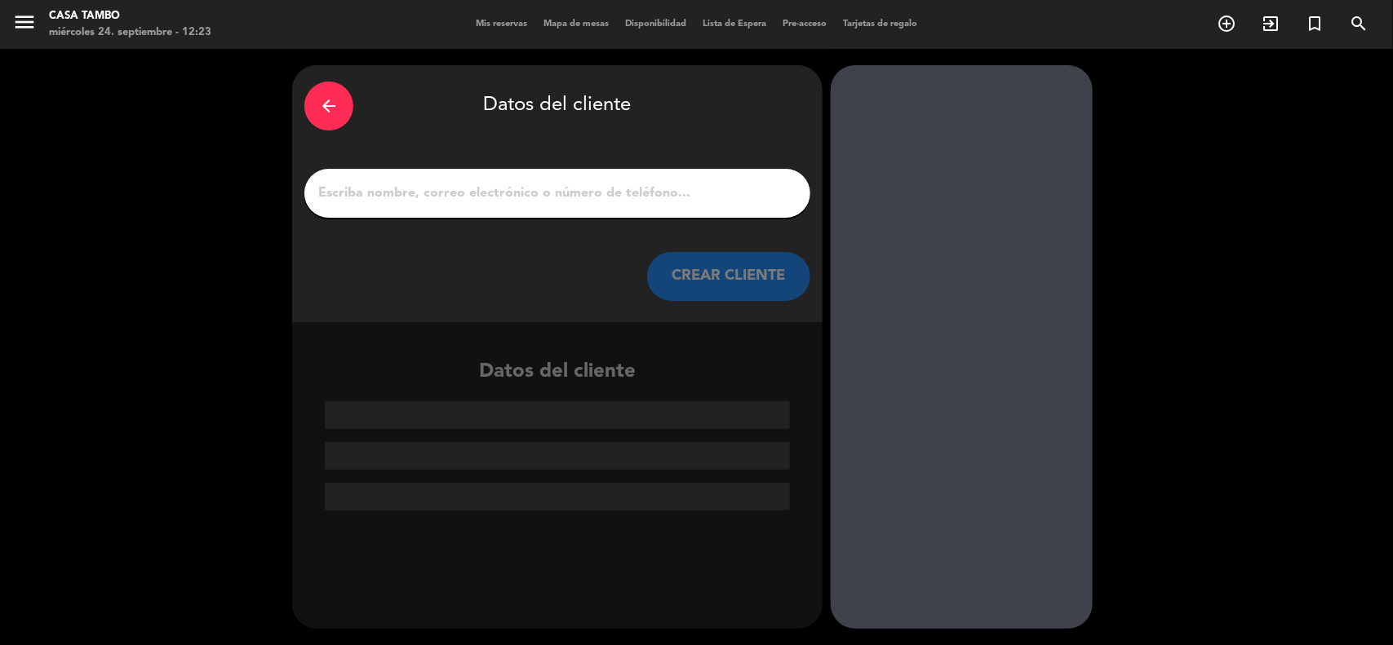
click at [612, 202] on input "1" at bounding box center [557, 193] width 481 height 23
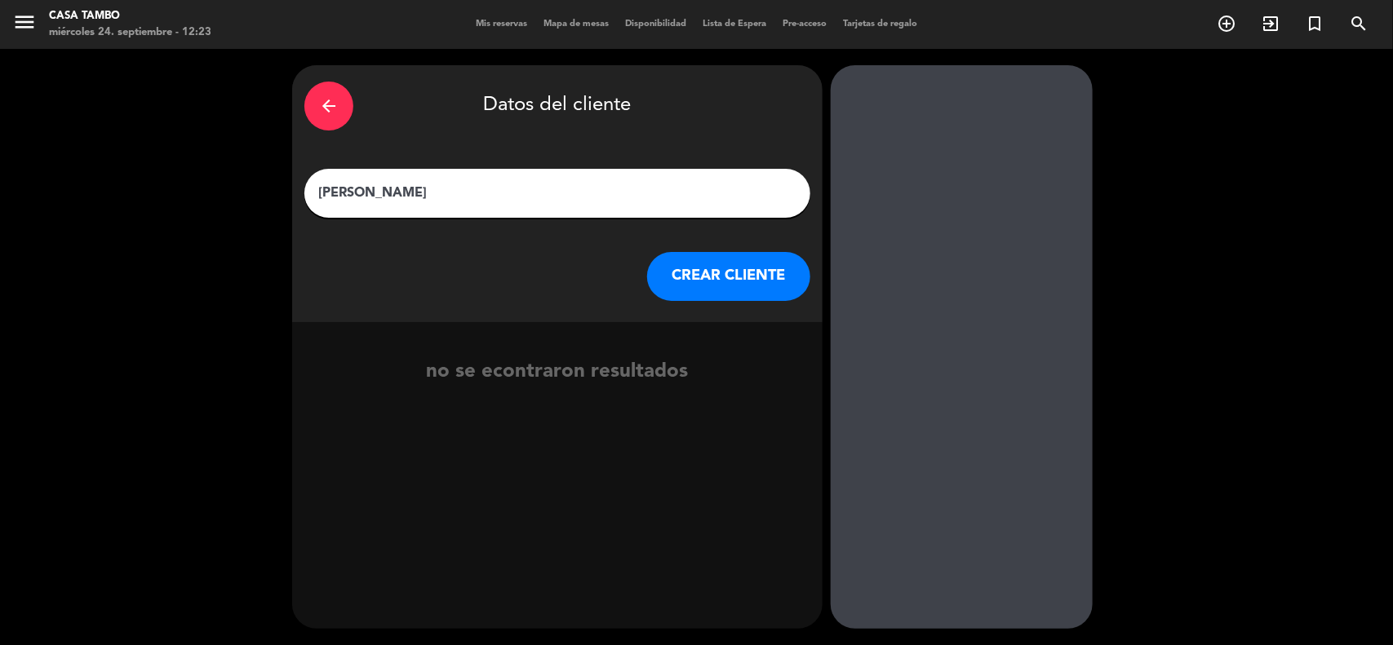
drag, startPoint x: 467, startPoint y: 194, endPoint x: 108, endPoint y: 205, distance: 359.1
click at [108, 205] on div "arrow_back Datos del cliente [PERSON_NAME] de [PERSON_NAME] CLIENTE no se econt…" at bounding box center [696, 347] width 1393 height 596
type input "[PERSON_NAME]"
click at [684, 279] on button "CREAR CLIENTE" at bounding box center [728, 276] width 163 height 49
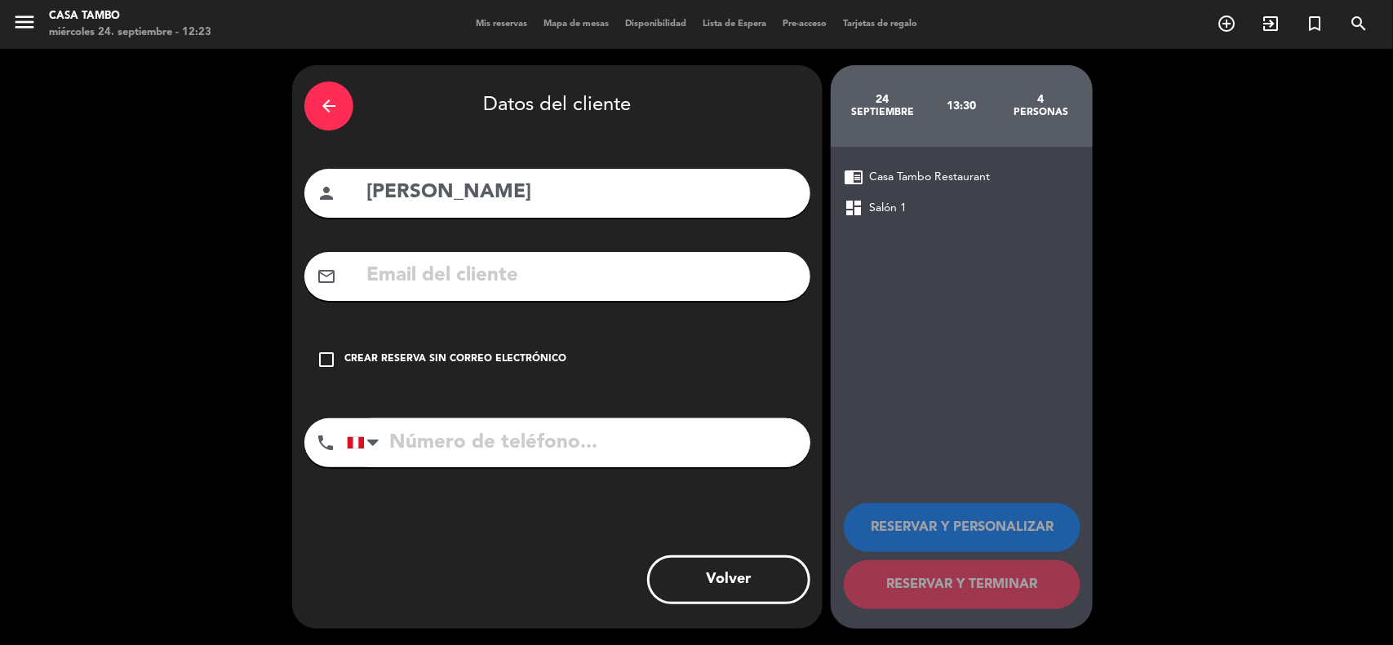
click at [483, 349] on div "check_box_outline_blank Crear reserva sin correo electrónico" at bounding box center [557, 359] width 506 height 49
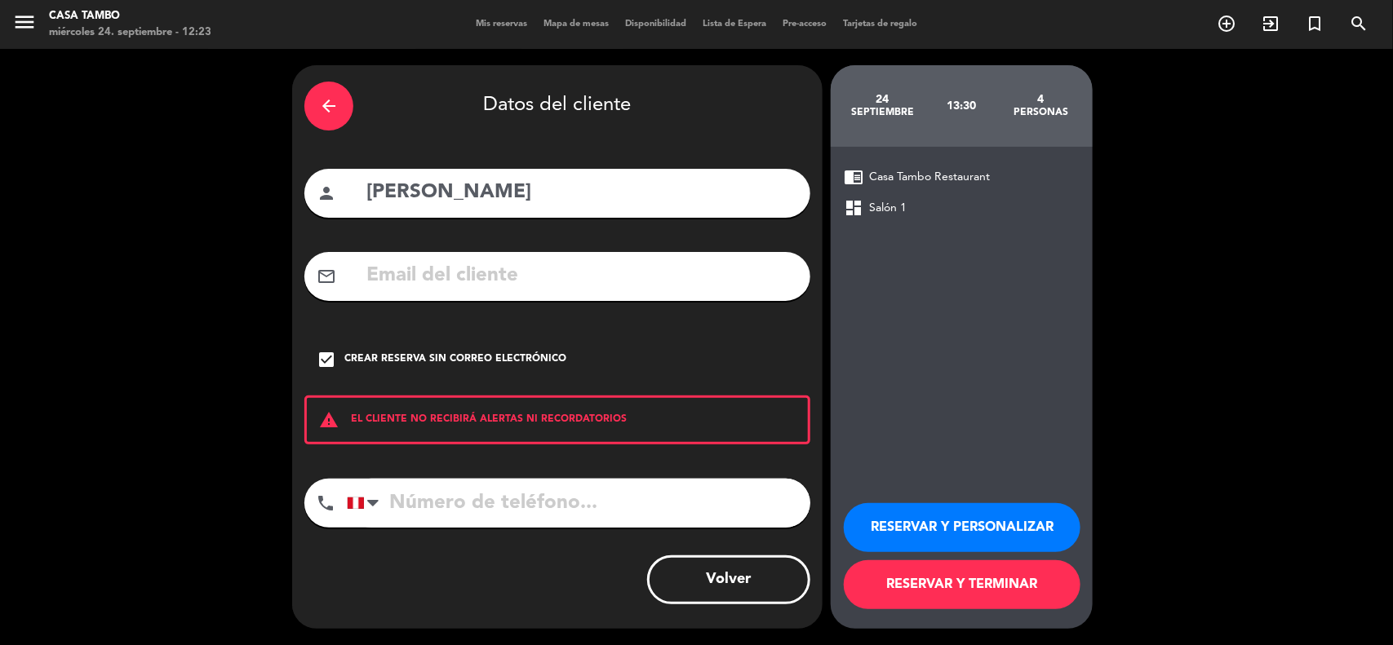
click at [479, 481] on input "tel" at bounding box center [578, 503] width 463 height 49
click at [968, 592] on button "RESERVAR Y TERMINAR" at bounding box center [962, 585] width 237 height 49
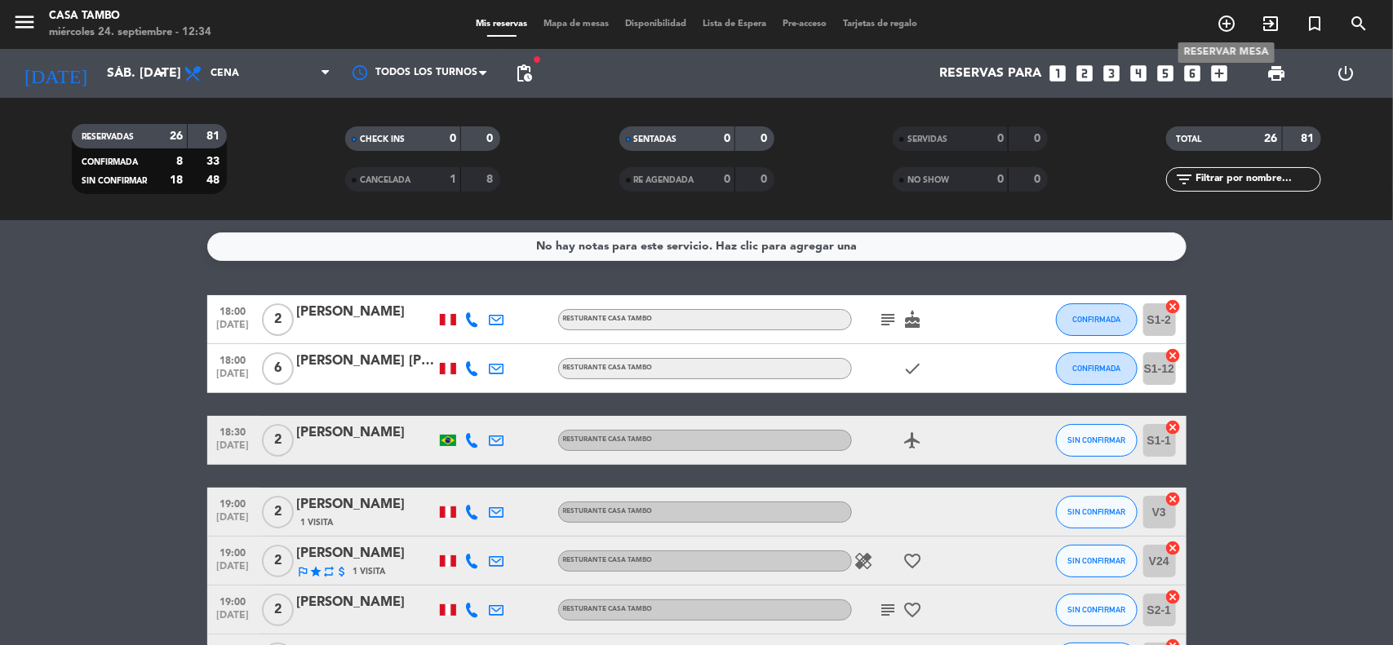
click at [1222, 24] on icon "add_circle_outline" at bounding box center [1226, 24] width 20 height 20
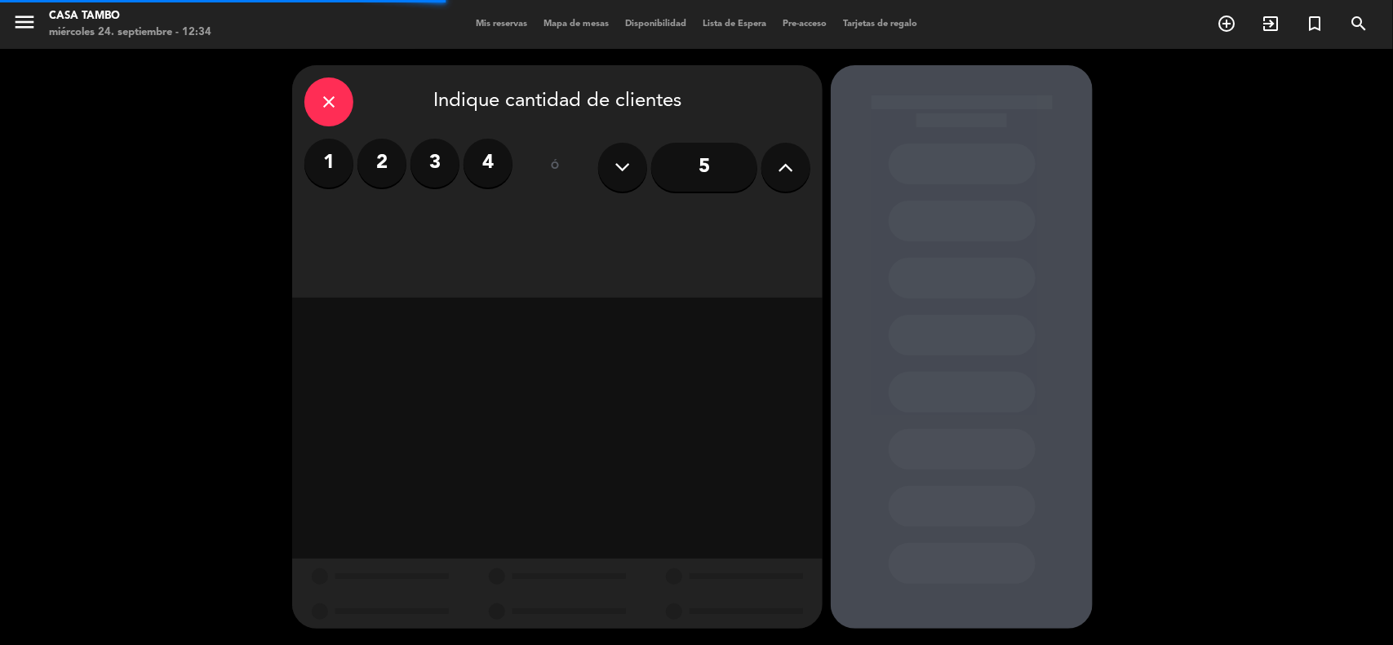
click at [393, 157] on label "2" at bounding box center [381, 163] width 49 height 49
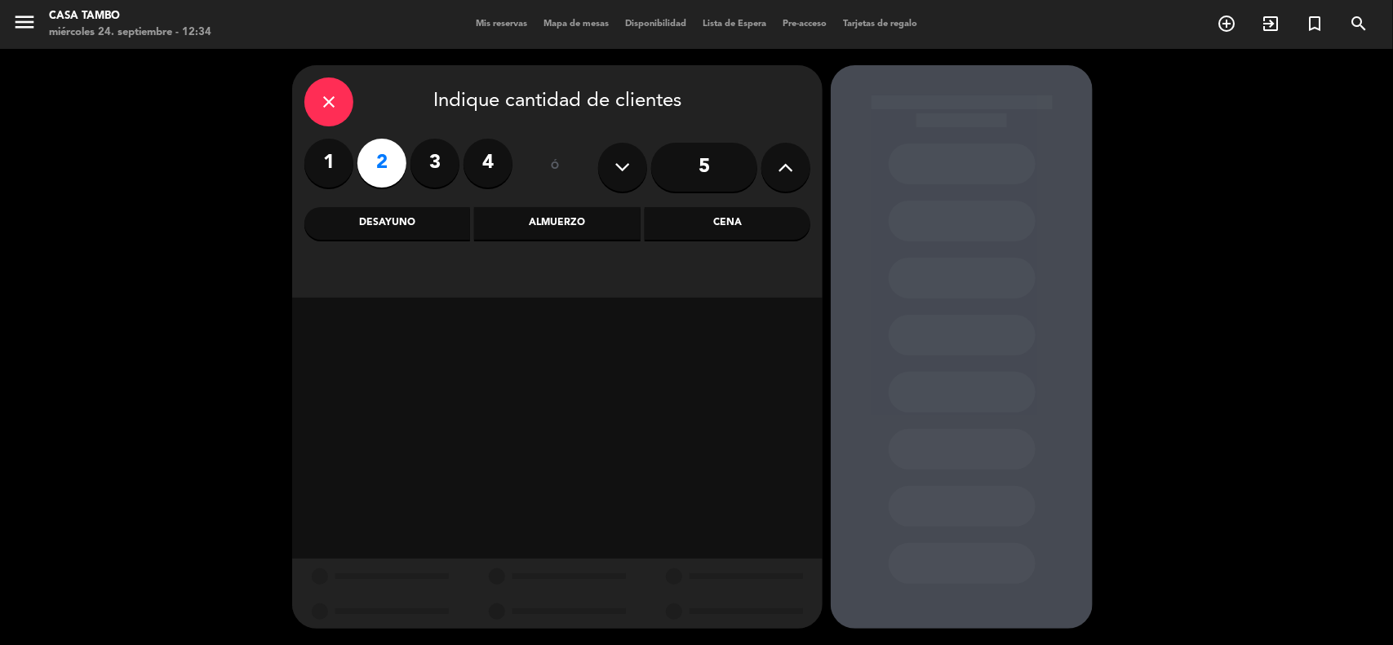
click at [727, 242] on div "close Indique cantidad de clientes 1 2 3 4 ó 5 Desayuno Almuerzo Cena" at bounding box center [557, 181] width 530 height 233
drag, startPoint x: 716, startPoint y: 220, endPoint x: 662, endPoint y: 290, distance: 87.3
click at [714, 222] on div "Cena" at bounding box center [728, 223] width 166 height 33
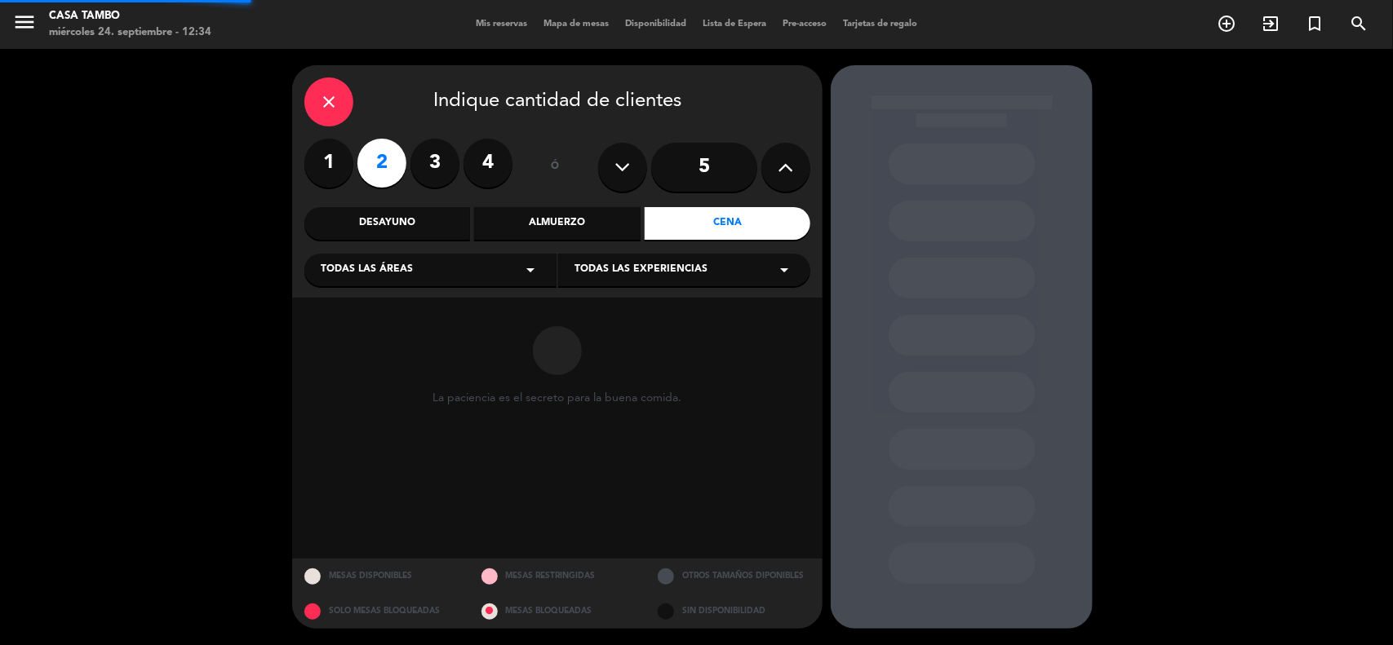
click at [663, 273] on span "Todas las experiencias" at bounding box center [640, 270] width 133 height 16
click at [650, 312] on div "Casa Tambo Restaurant" at bounding box center [683, 311] width 219 height 16
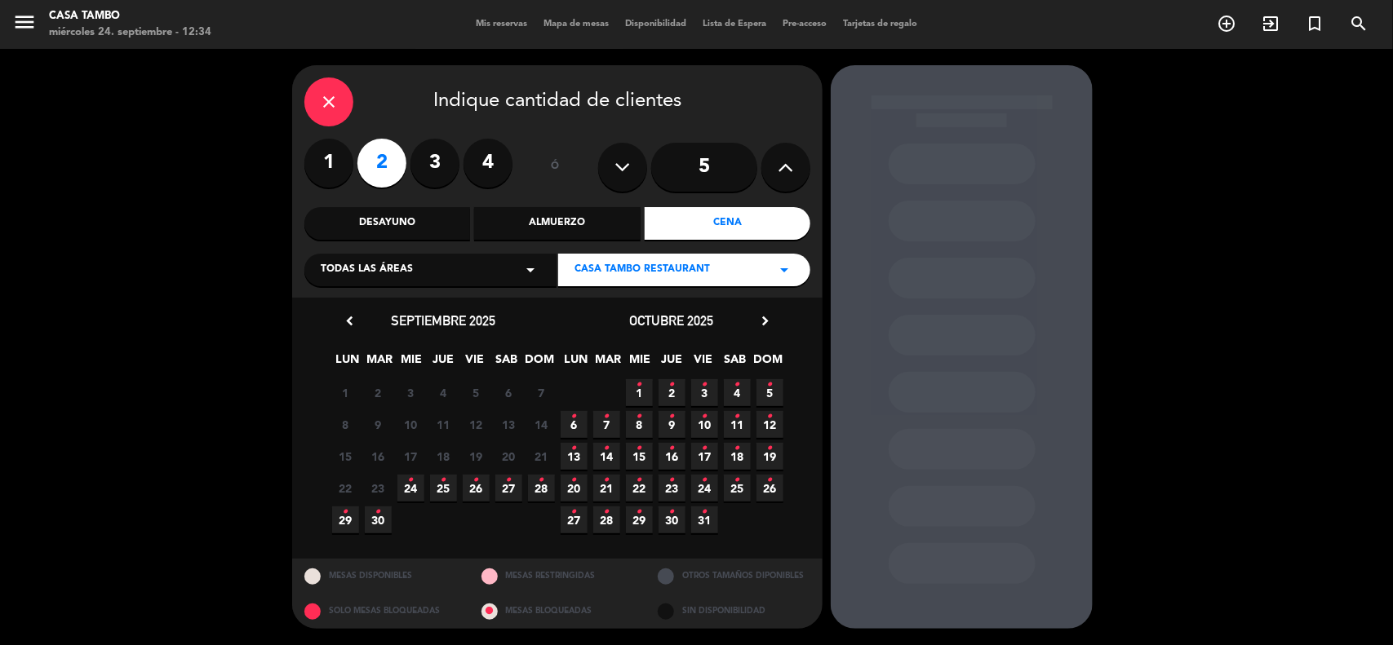
click at [410, 486] on icon "•" at bounding box center [411, 480] width 6 height 26
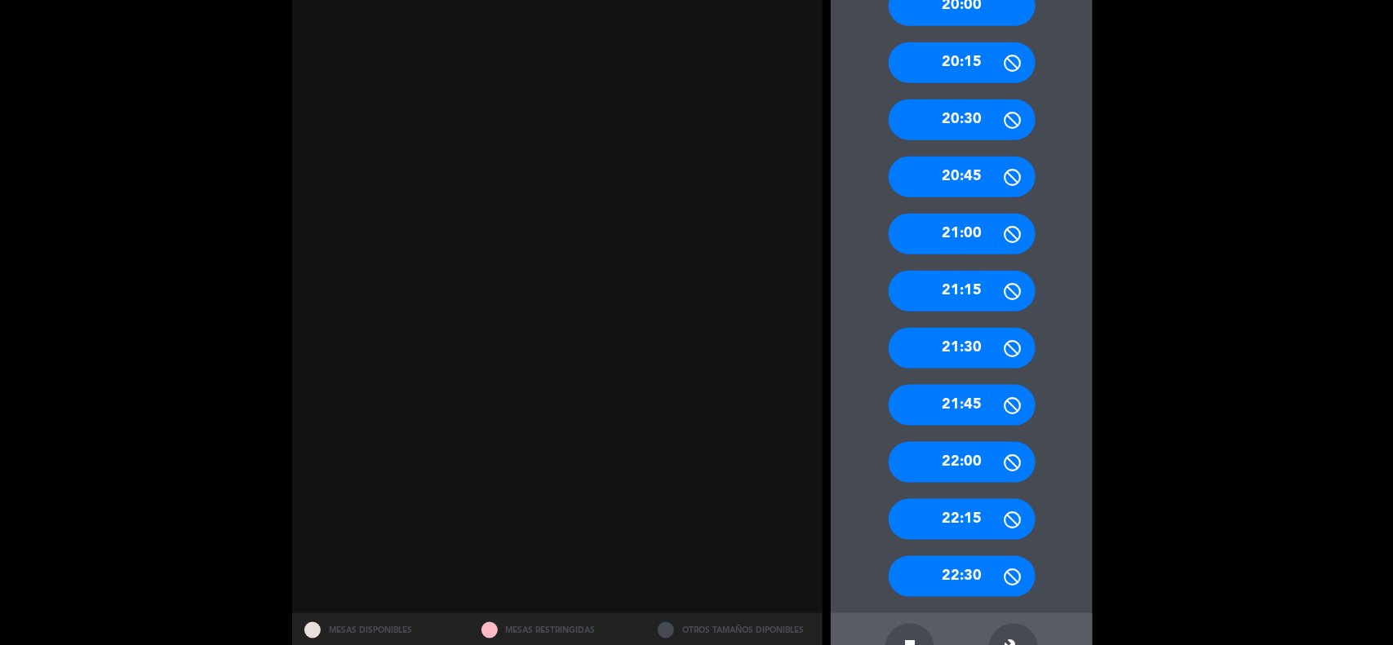
scroll to position [612, 0]
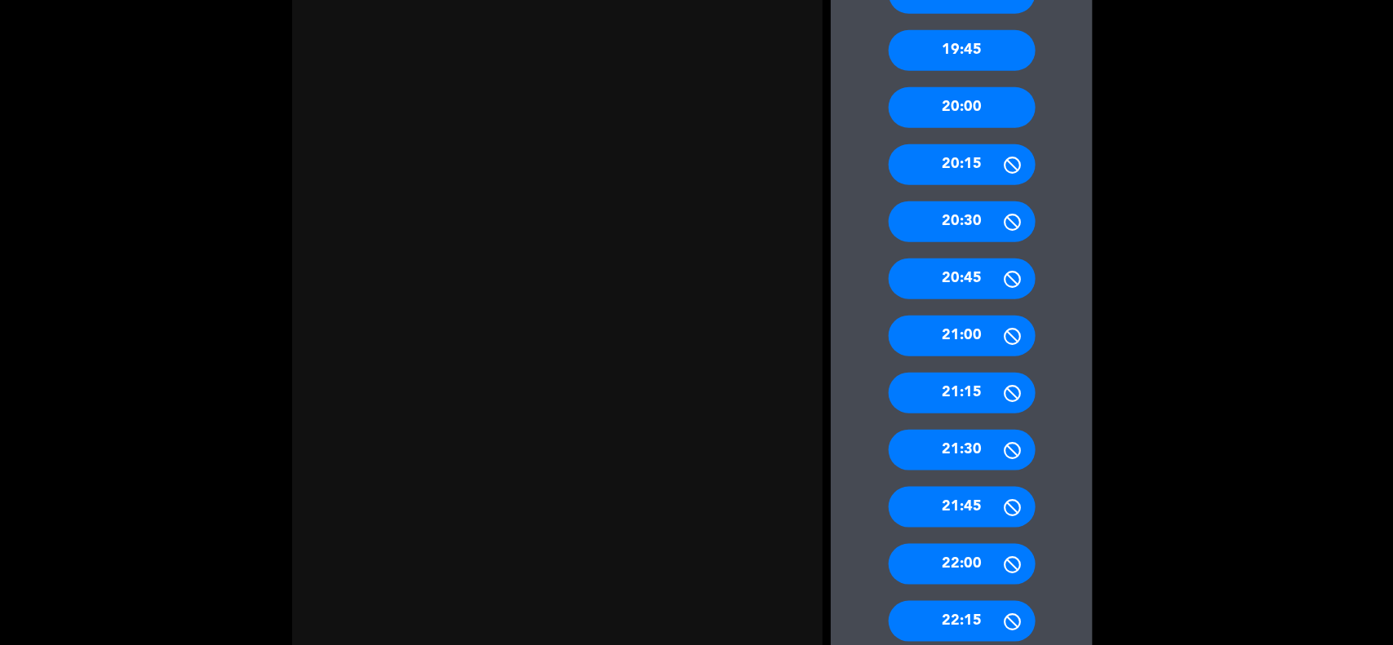
drag, startPoint x: 956, startPoint y: 225, endPoint x: 512, endPoint y: 131, distance: 454.6
click at [951, 222] on div "20:30" at bounding box center [961, 222] width 147 height 41
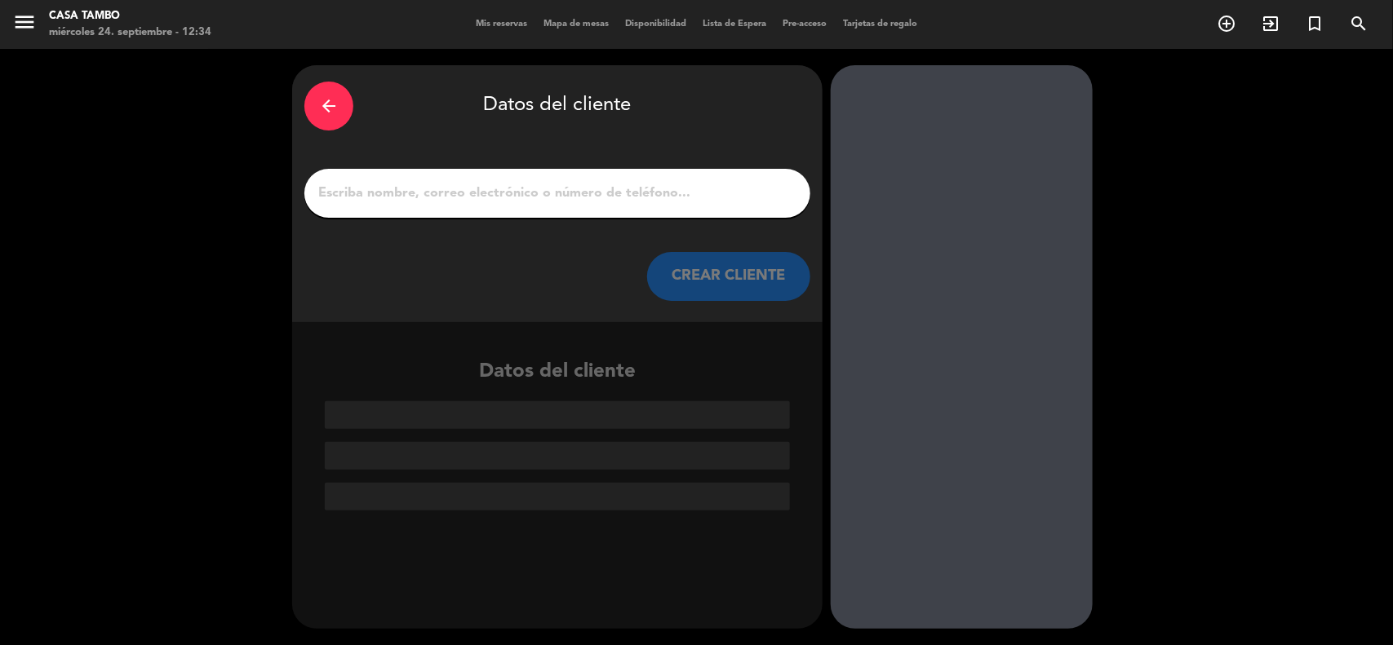
click at [535, 196] on input "1" at bounding box center [557, 193] width 481 height 23
paste input "[PERSON_NAME]"
type input "[PERSON_NAME]"
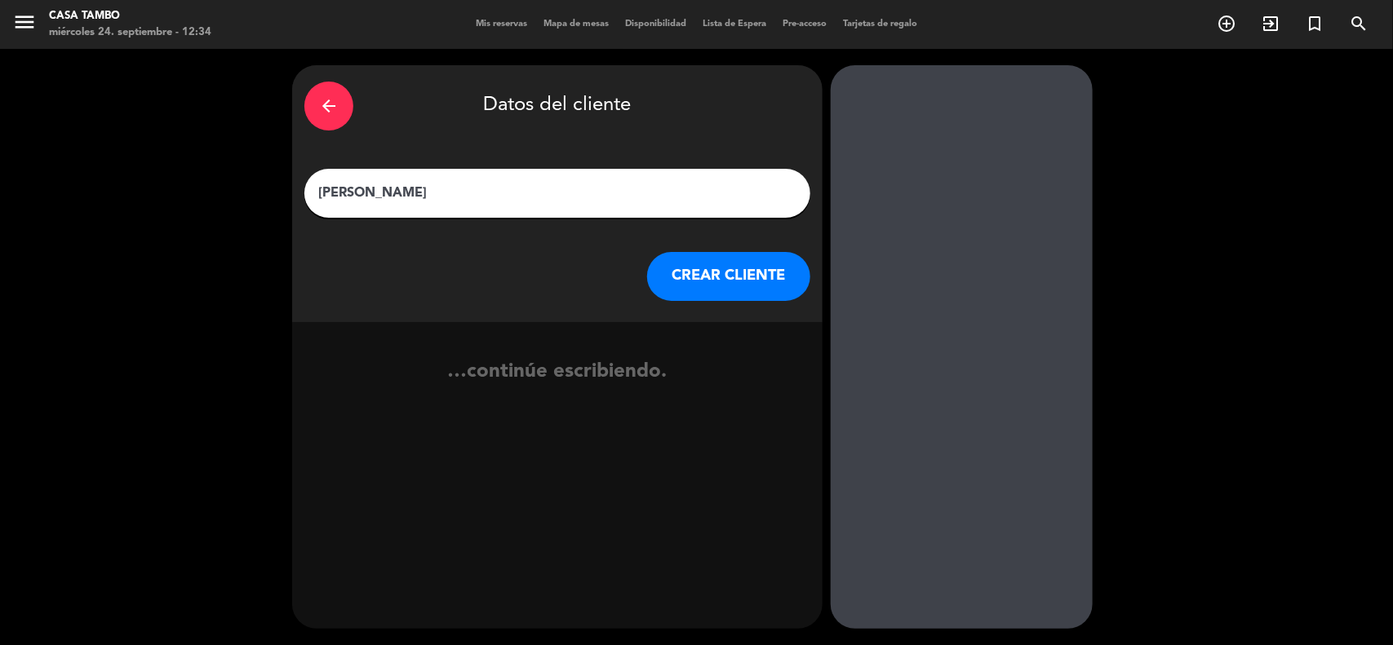
click at [702, 273] on button "CREAR CLIENTE" at bounding box center [728, 276] width 163 height 49
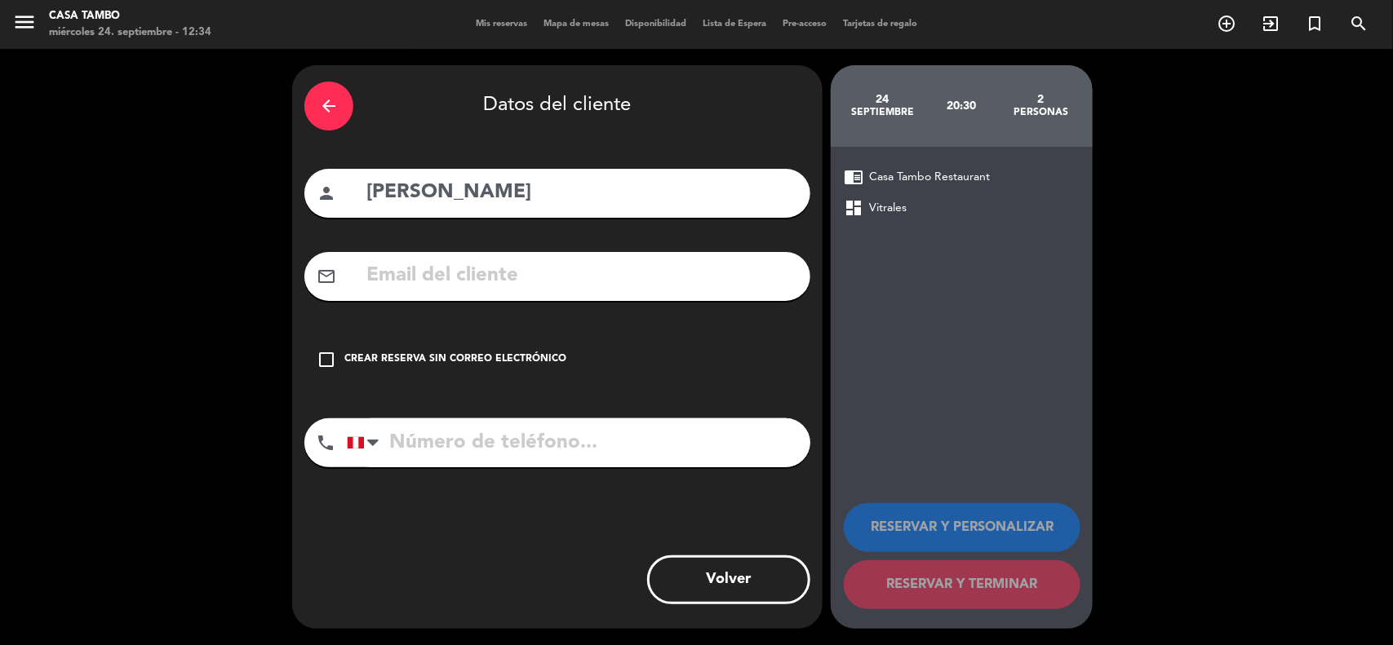
click at [490, 446] on input "tel" at bounding box center [578, 443] width 463 height 49
paste input "992799265"
type input "992799265"
drag, startPoint x: 528, startPoint y: 264, endPoint x: 810, endPoint y: 475, distance: 352.6
click at [529, 266] on input "text" at bounding box center [581, 275] width 433 height 33
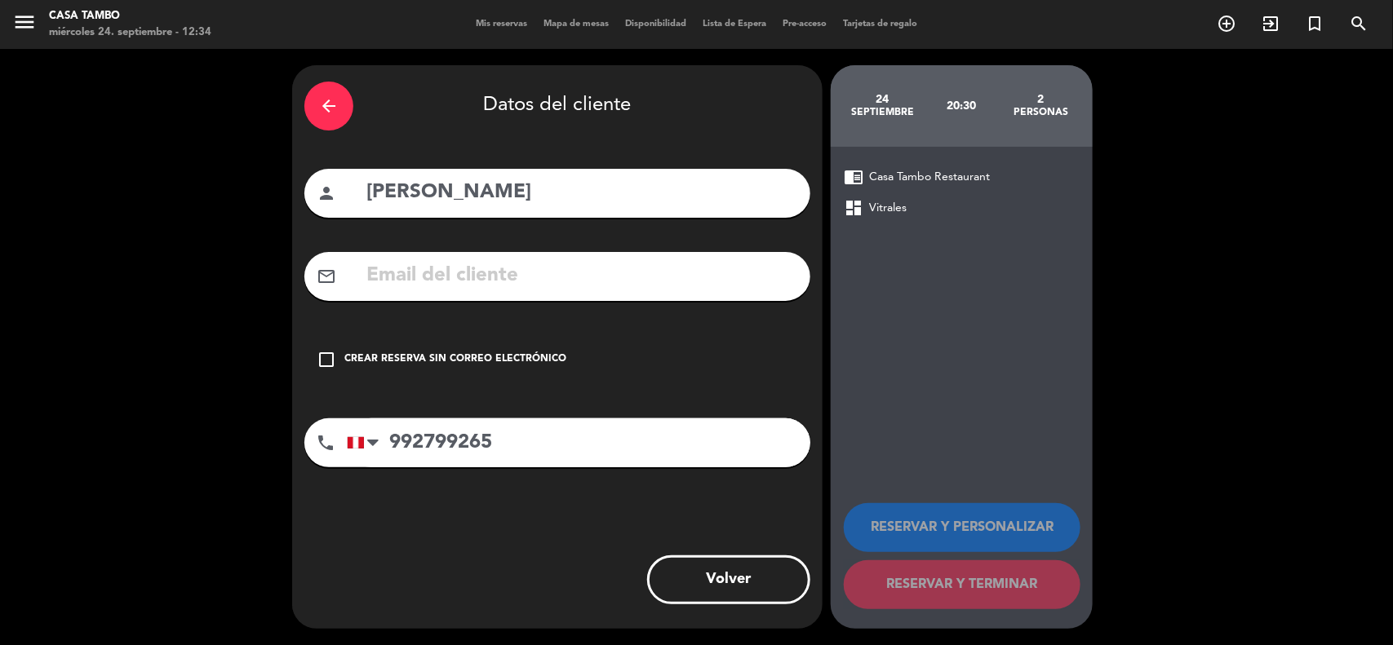
paste input "[EMAIL_ADDRESS][DOMAIN_NAME]"
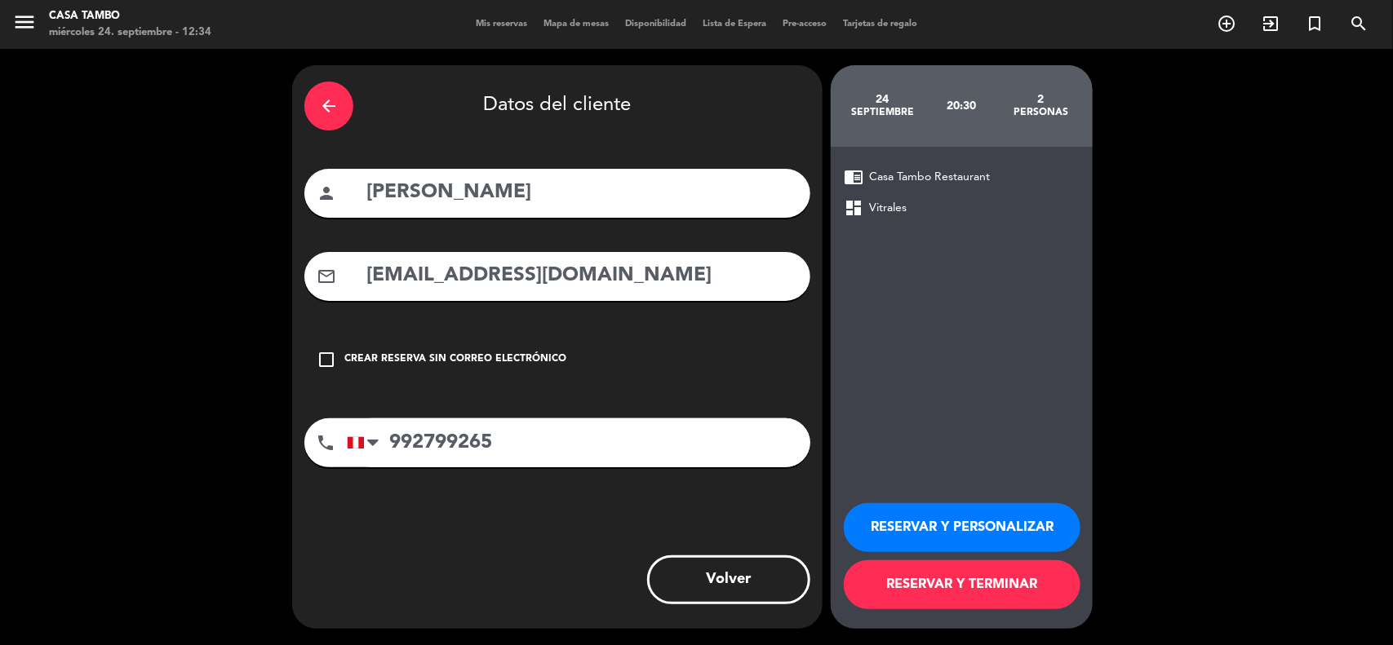
type input "[EMAIL_ADDRESS][DOMAIN_NAME]"
click at [883, 521] on button "RESERVAR Y PERSONALIZAR" at bounding box center [962, 527] width 237 height 49
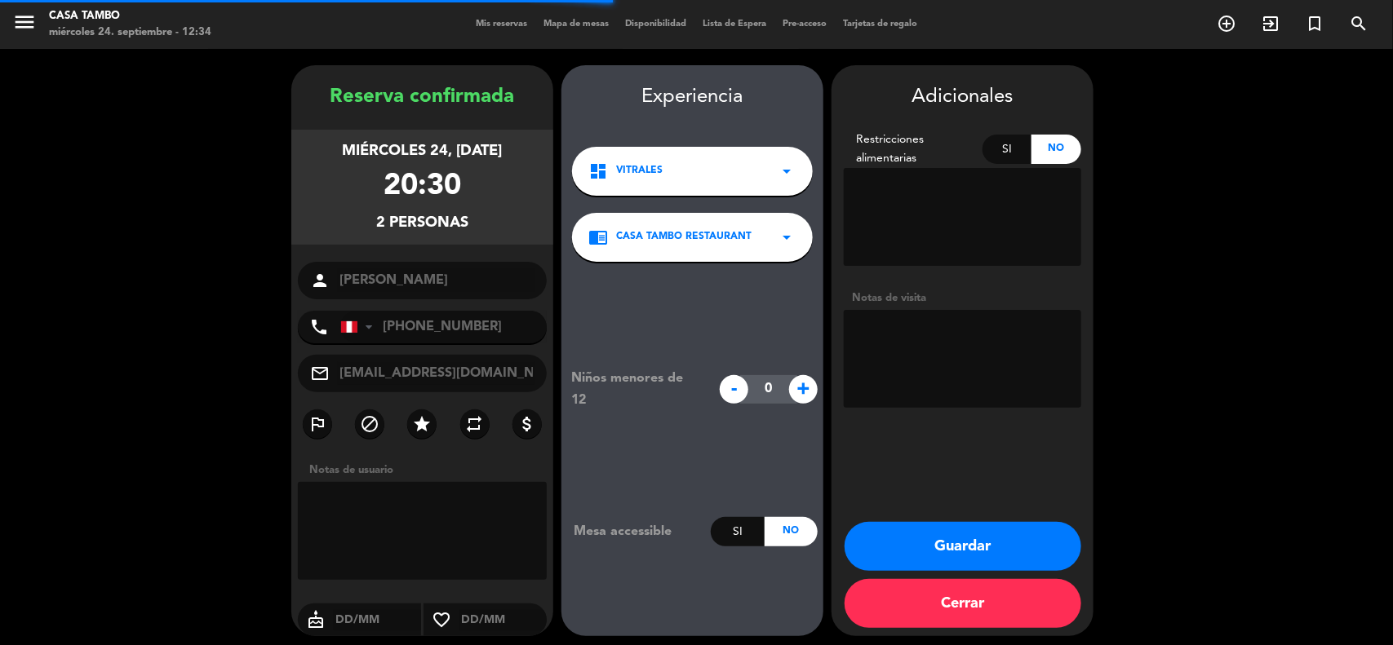
scroll to position [7, 0]
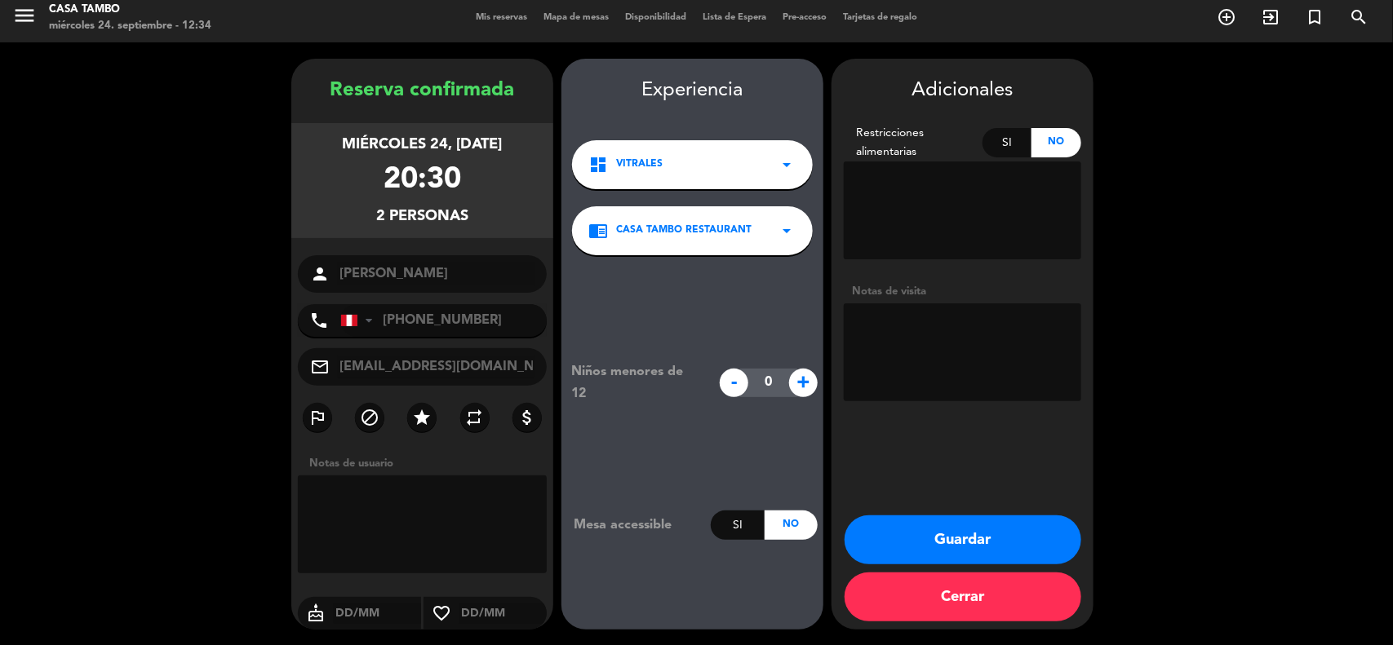
click at [903, 529] on button "Guardar" at bounding box center [962, 540] width 237 height 49
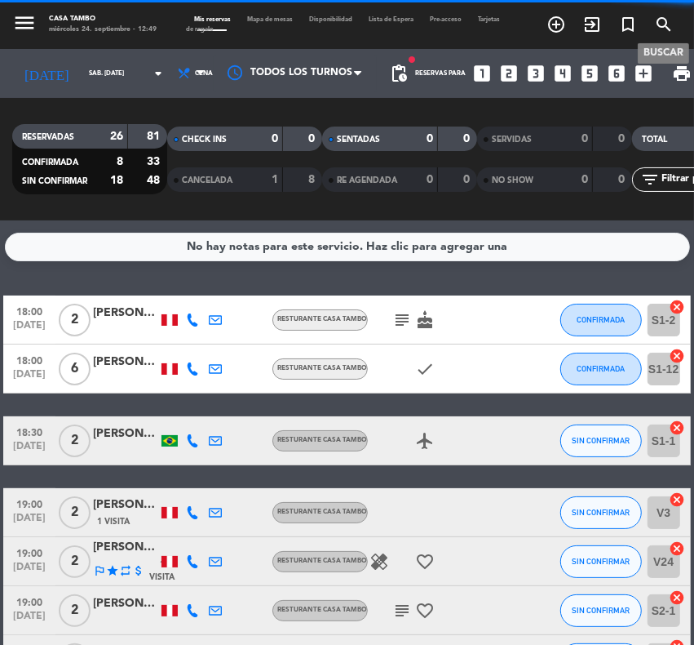
click at [663, 19] on icon "search" at bounding box center [664, 25] width 20 height 20
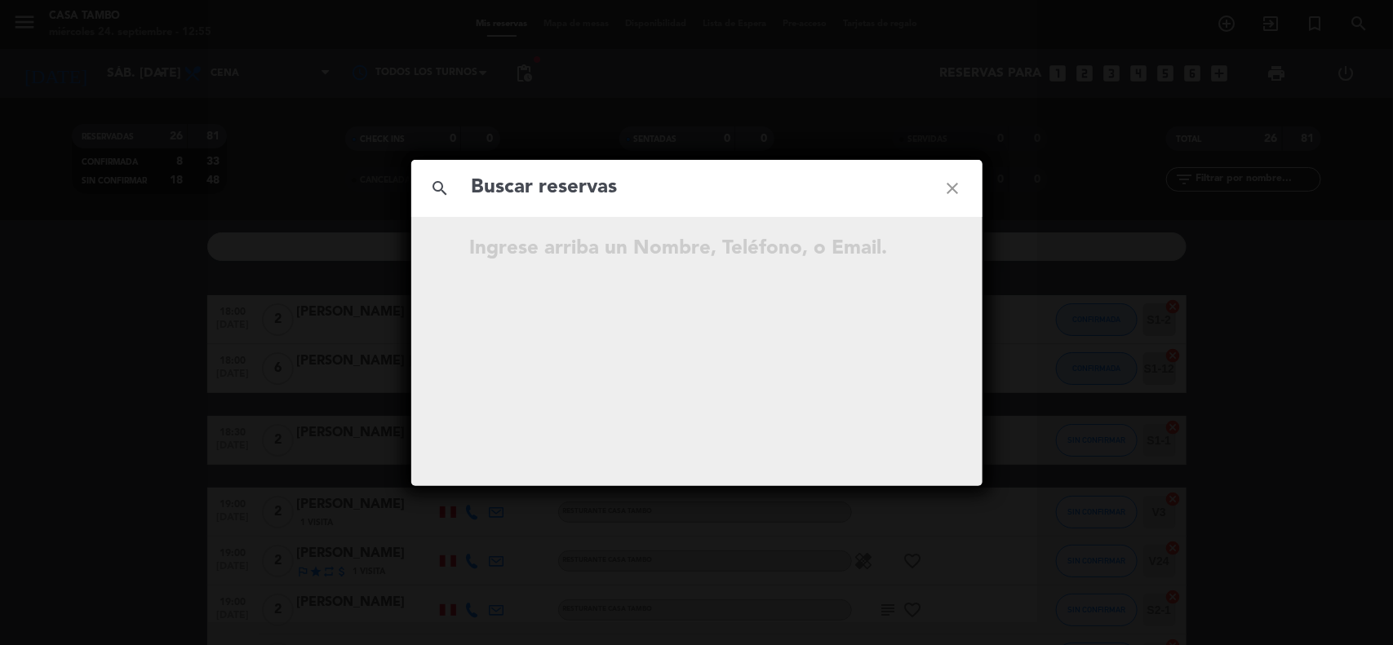
click at [184, 522] on div "search close Ingrese arriba un Nombre, Teléfono, o Email." at bounding box center [696, 322] width 1393 height 645
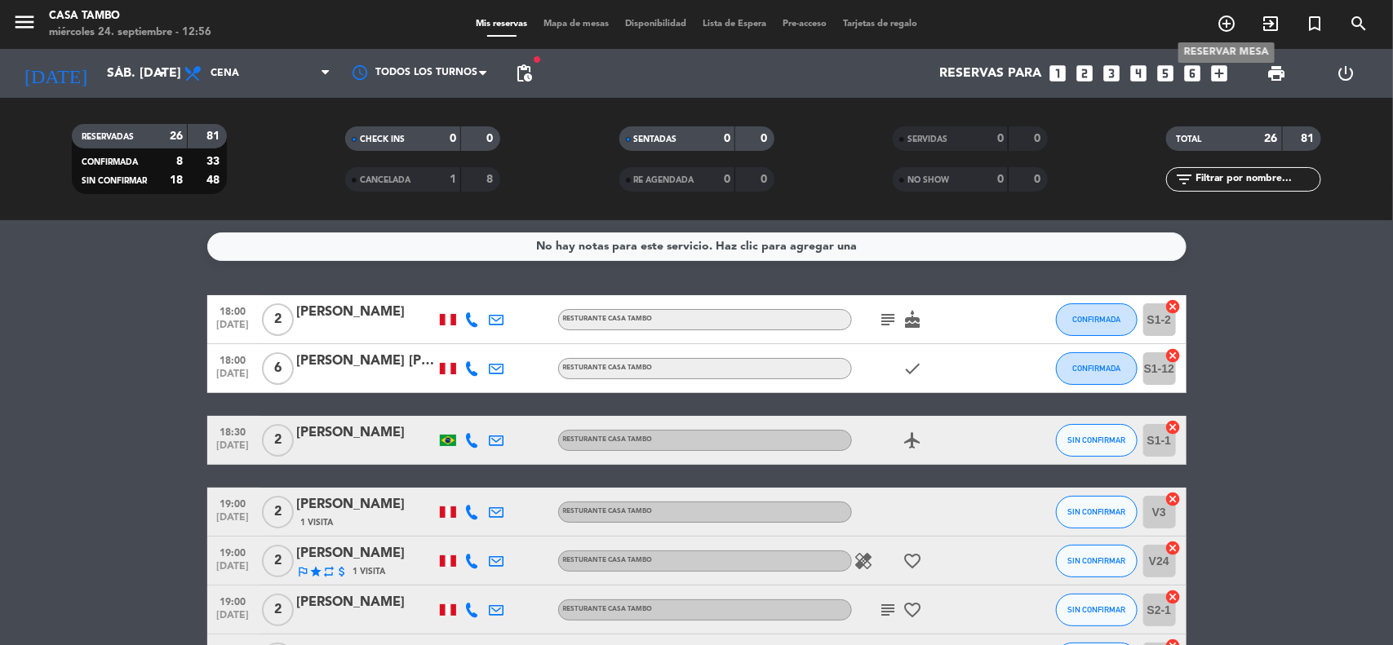
click at [1216, 23] on span "add_circle_outline" at bounding box center [1226, 24] width 44 height 28
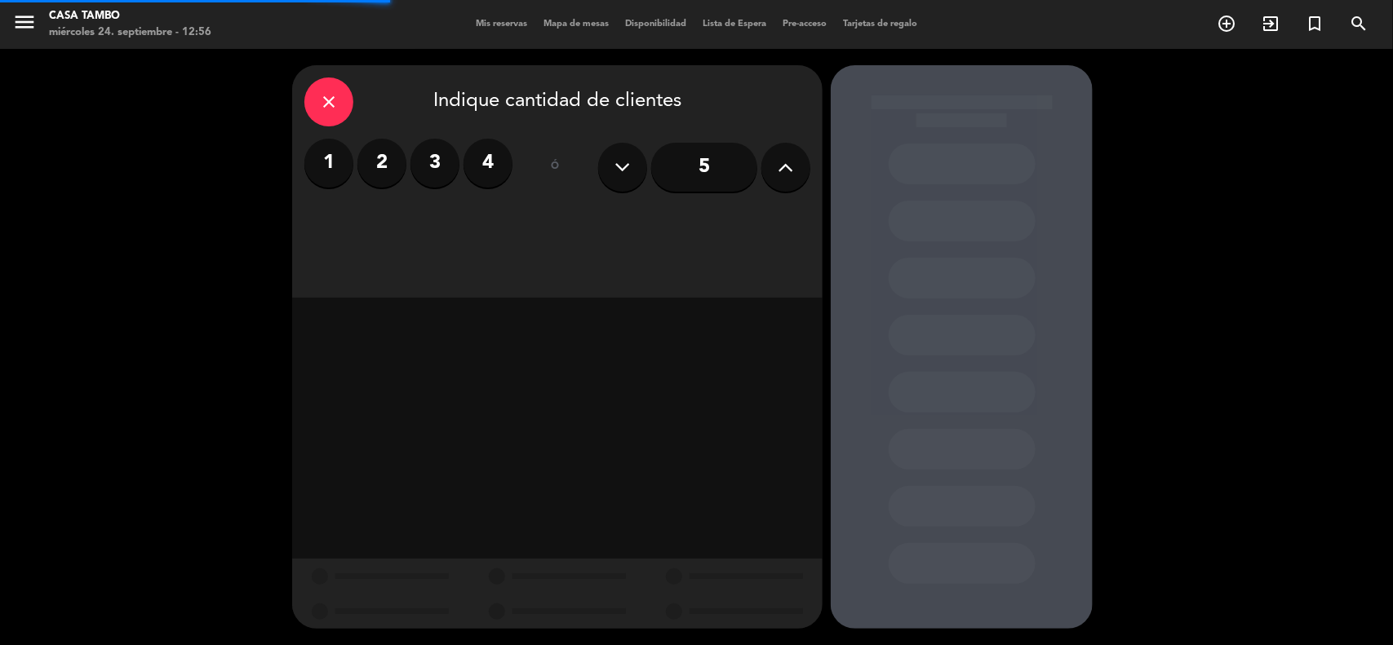
drag, startPoint x: 794, startPoint y: 164, endPoint x: 712, endPoint y: 209, distance: 93.1
click at [792, 165] on button at bounding box center [785, 167] width 49 height 49
click at [580, 229] on div "close Indique cantidad de clientes 1 2 3 4 ó 6" at bounding box center [557, 181] width 530 height 233
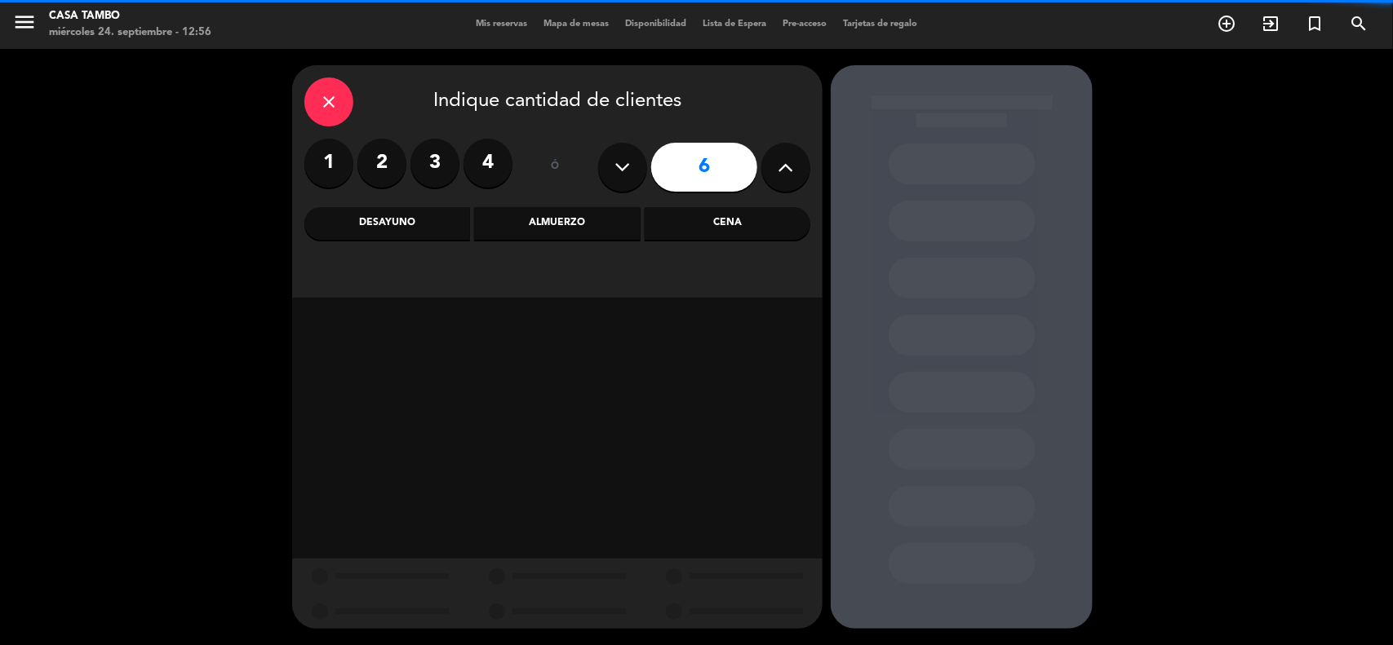
drag, startPoint x: 535, startPoint y: 228, endPoint x: 575, endPoint y: 246, distance: 43.5
click at [537, 230] on div "Almuerzo" at bounding box center [557, 223] width 166 height 33
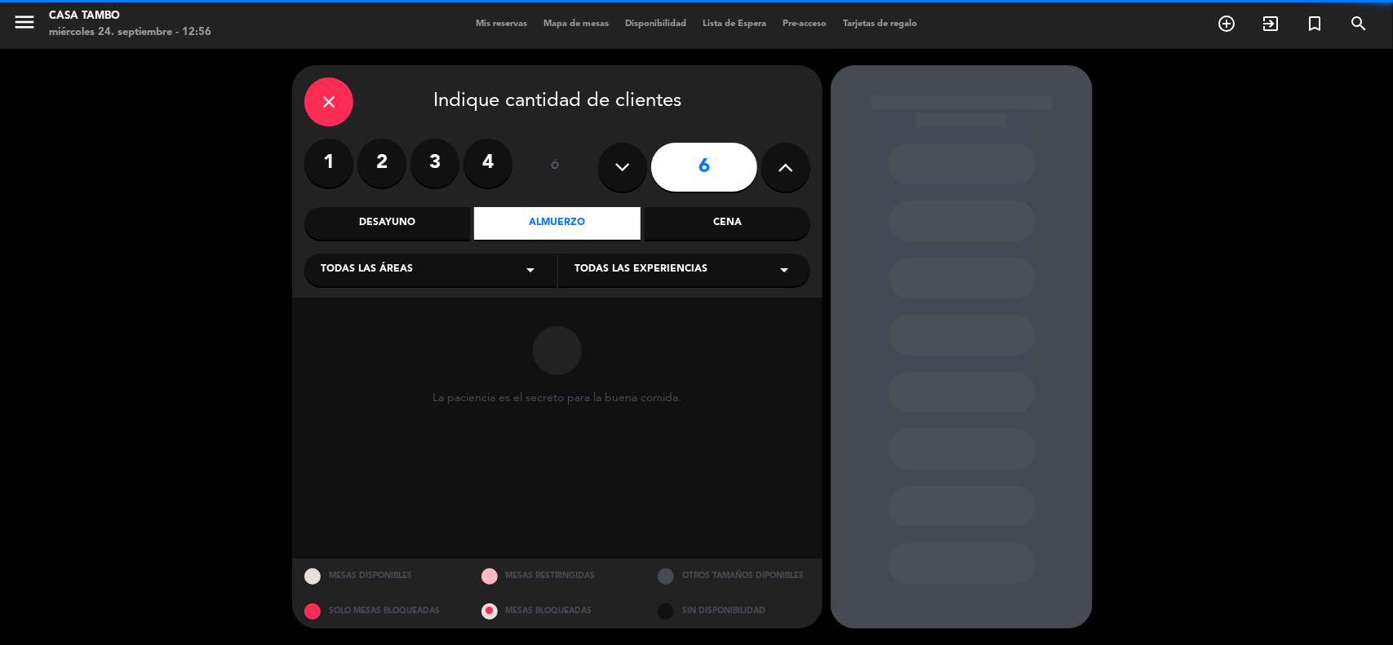
click at [700, 281] on div "Todas las experiencias arrow_drop_down" at bounding box center [684, 270] width 252 height 33
click at [703, 316] on div "Casa Tambo Restaurant" at bounding box center [683, 311] width 219 height 16
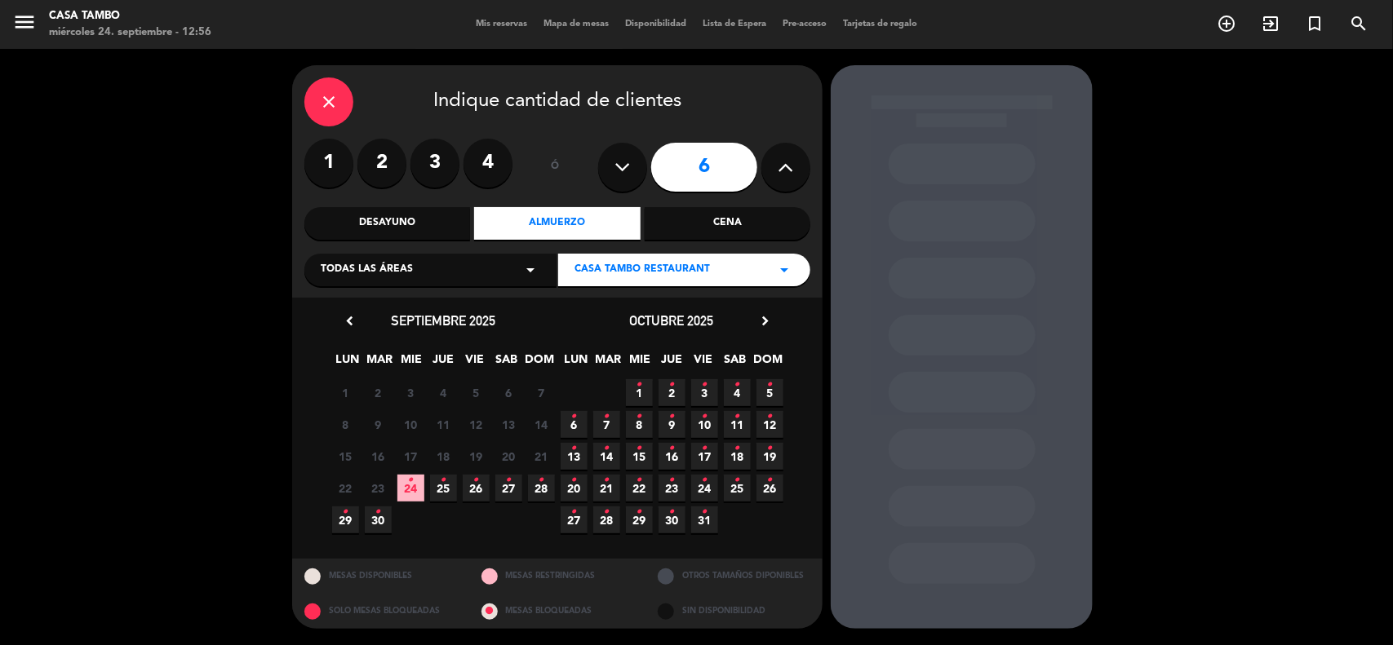
click at [412, 492] on span "24 •" at bounding box center [410, 488] width 27 height 27
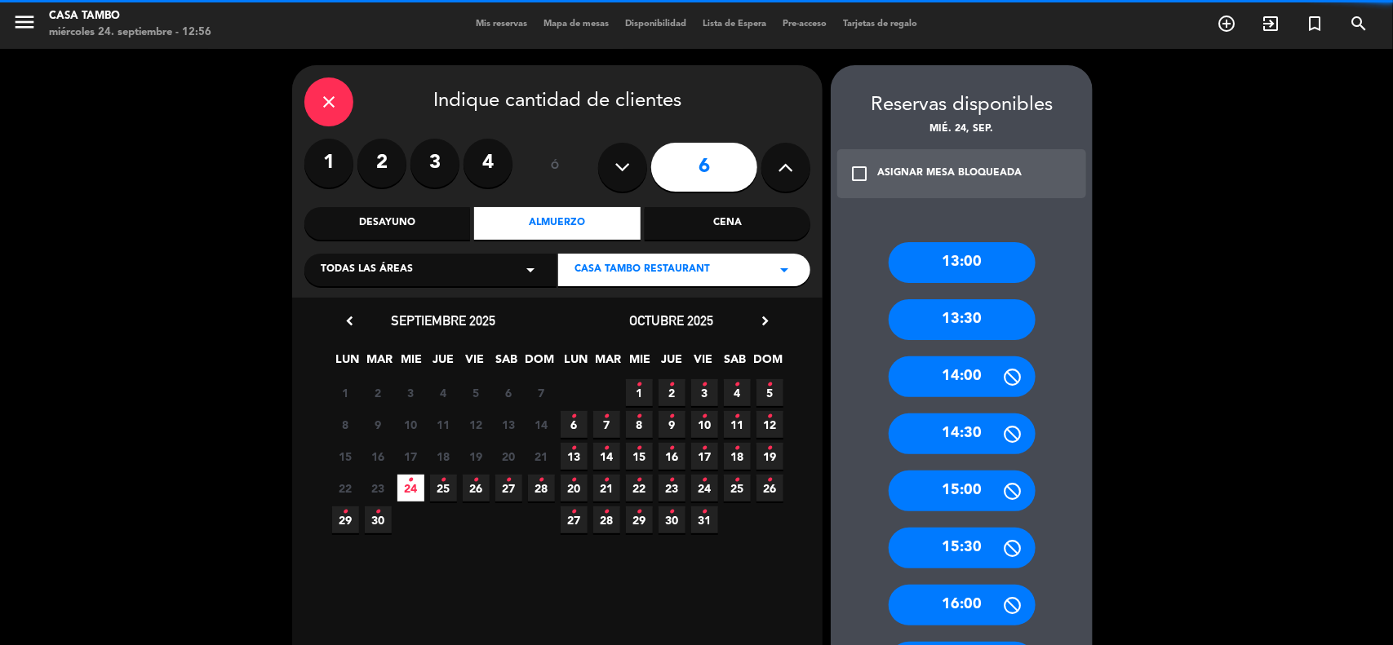
click at [971, 371] on div "14:00" at bounding box center [961, 377] width 147 height 41
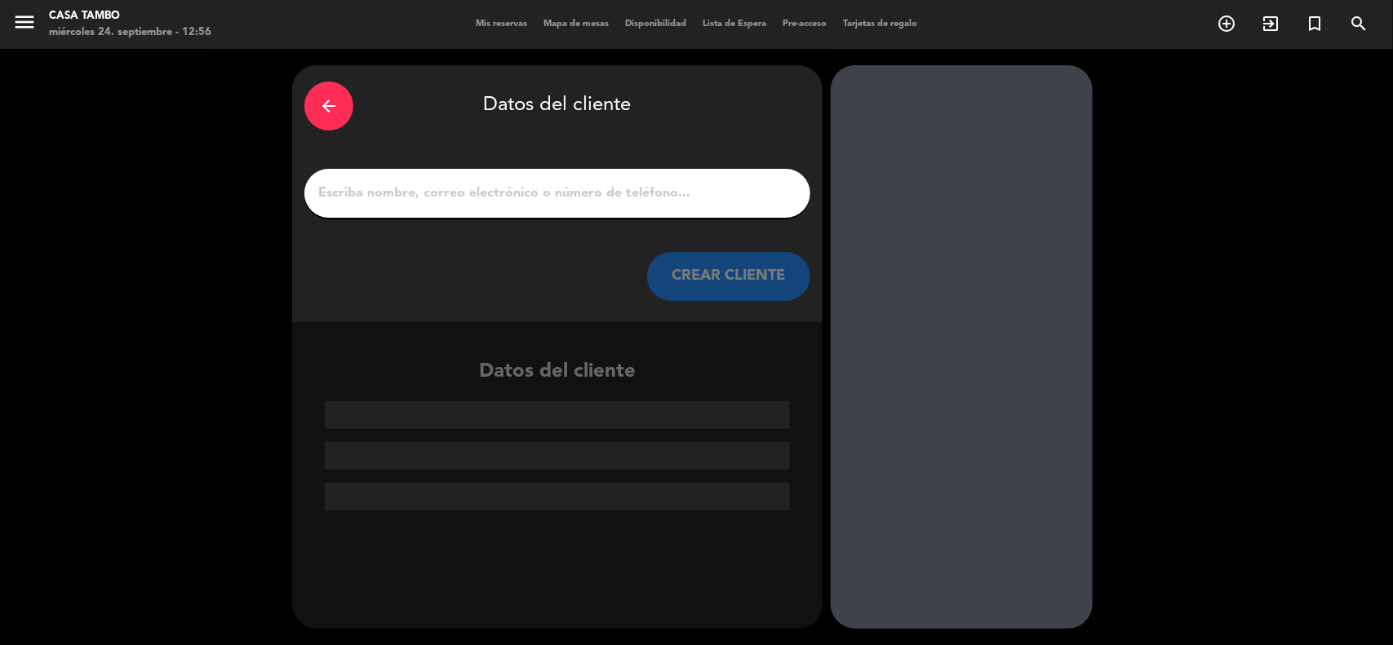
drag, startPoint x: 417, startPoint y: 190, endPoint x: 357, endPoint y: 104, distance: 105.5
click at [418, 190] on input "1" at bounding box center [557, 193] width 481 height 23
paste input "[PERSON_NAME]"
type input "[PERSON_NAME]"
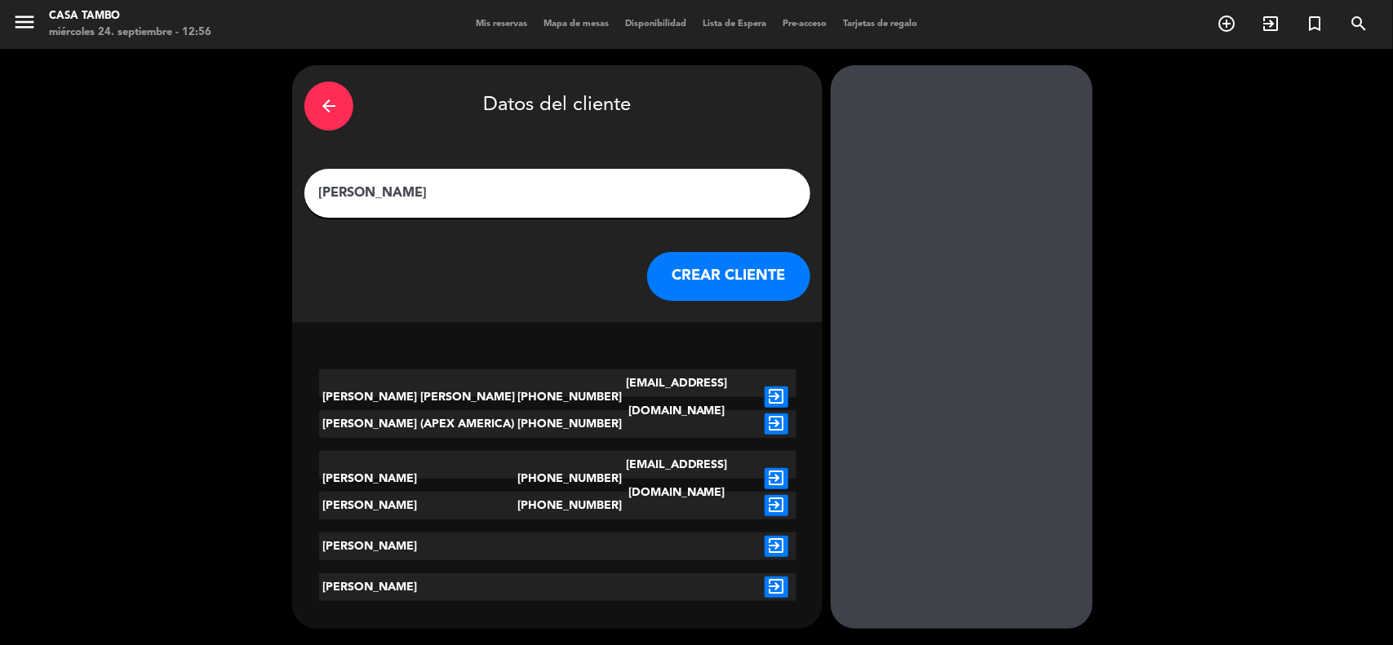
click at [778, 468] on icon "exit_to_app" at bounding box center [776, 478] width 24 height 21
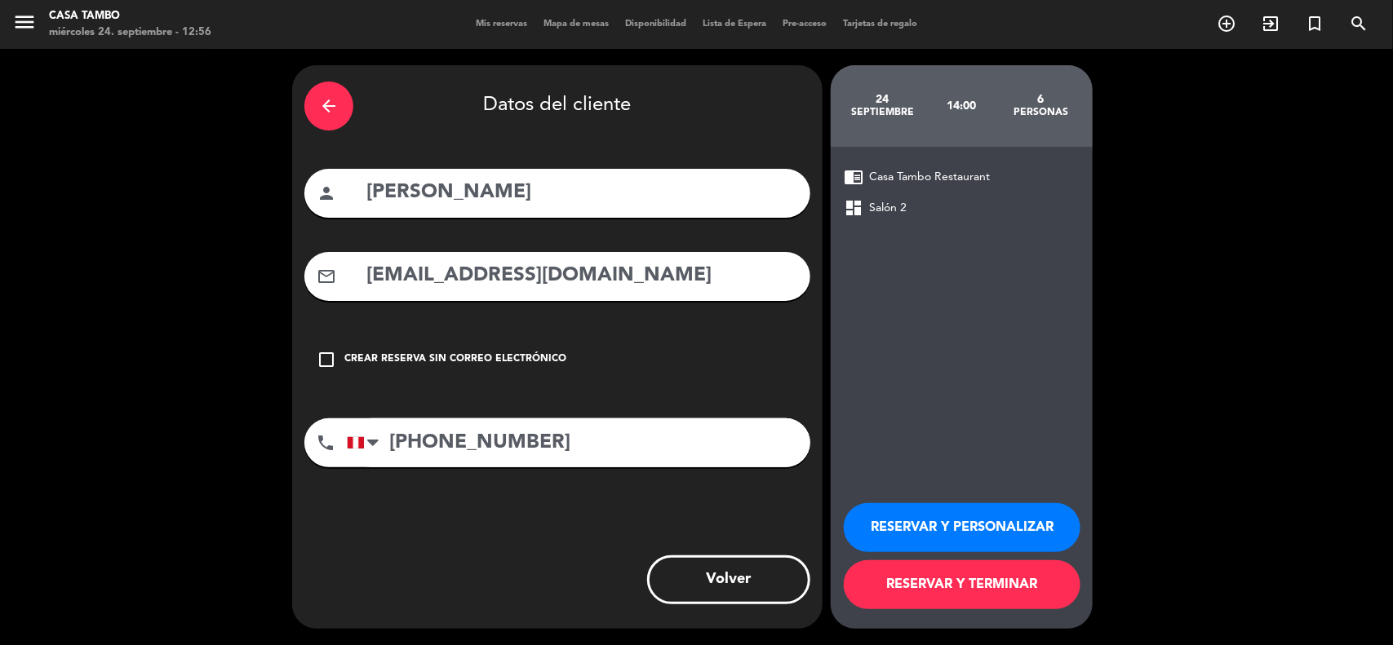
drag, startPoint x: 627, startPoint y: 284, endPoint x: 99, endPoint y: 259, distance: 528.5
click at [95, 259] on div "arrow_back Datos del cliente person [PERSON_NAME] mail_outline [EMAIL_ADDRESS][…" at bounding box center [696, 347] width 1393 height 596
paste input "[PERSON_NAME].castro2@apexamerica"
type input "[PERSON_NAME][EMAIL_ADDRESS][DOMAIN_NAME]"
click at [1004, 520] on button "RESERVAR Y PERSONALIZAR" at bounding box center [962, 527] width 237 height 49
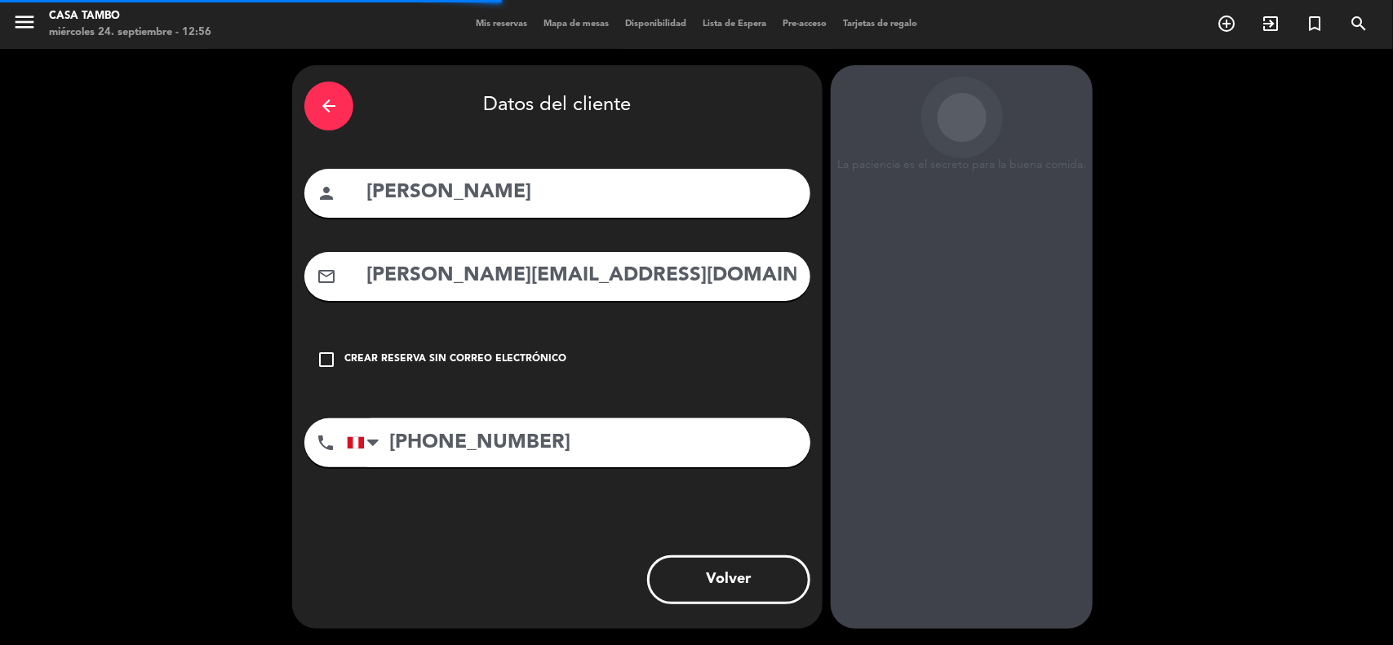
scroll to position [7, 0]
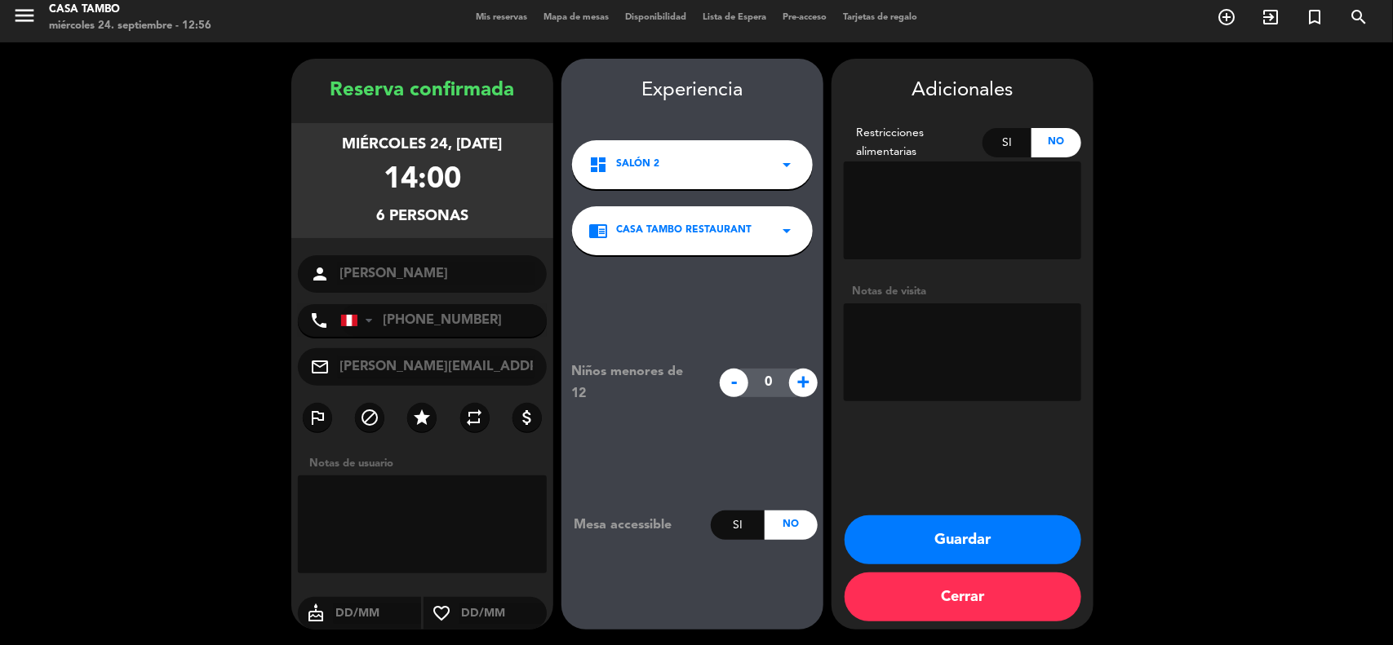
drag, startPoint x: 971, startPoint y: 547, endPoint x: 343, endPoint y: 6, distance: 828.4
click at [968, 543] on button "Guardar" at bounding box center [962, 540] width 237 height 49
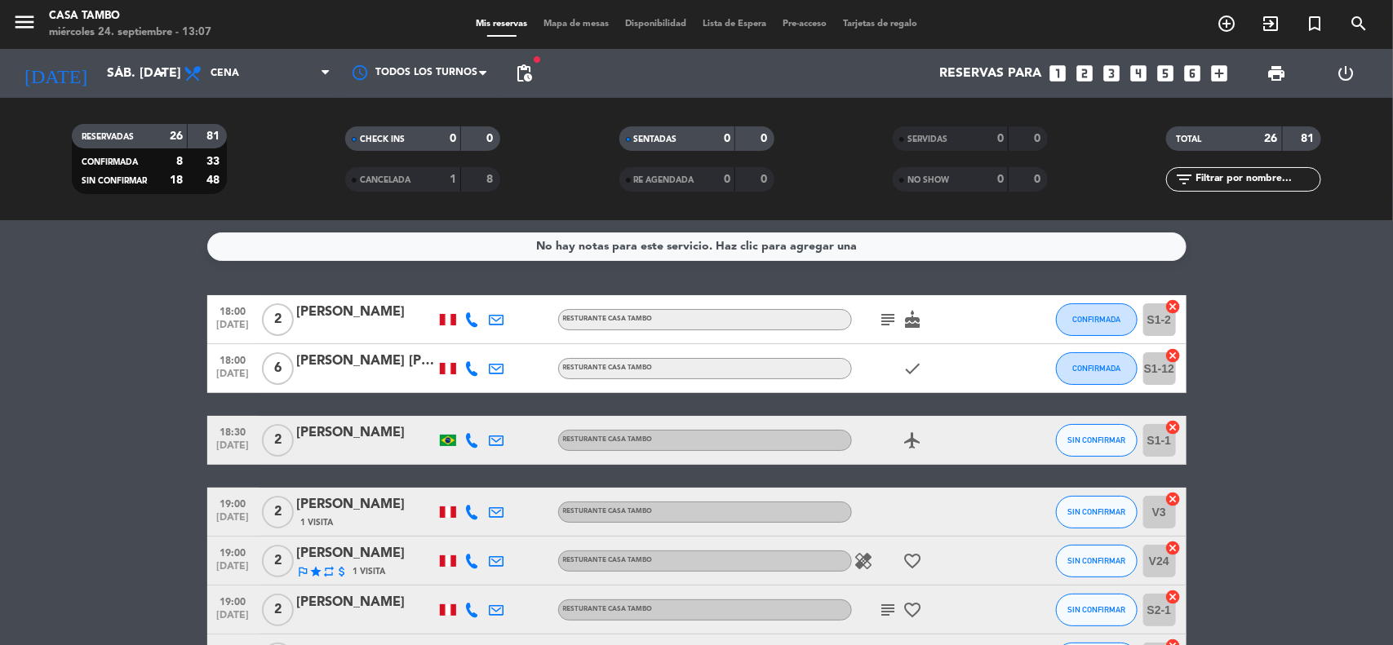
click at [1232, 29] on icon "add_circle_outline" at bounding box center [1226, 24] width 20 height 20
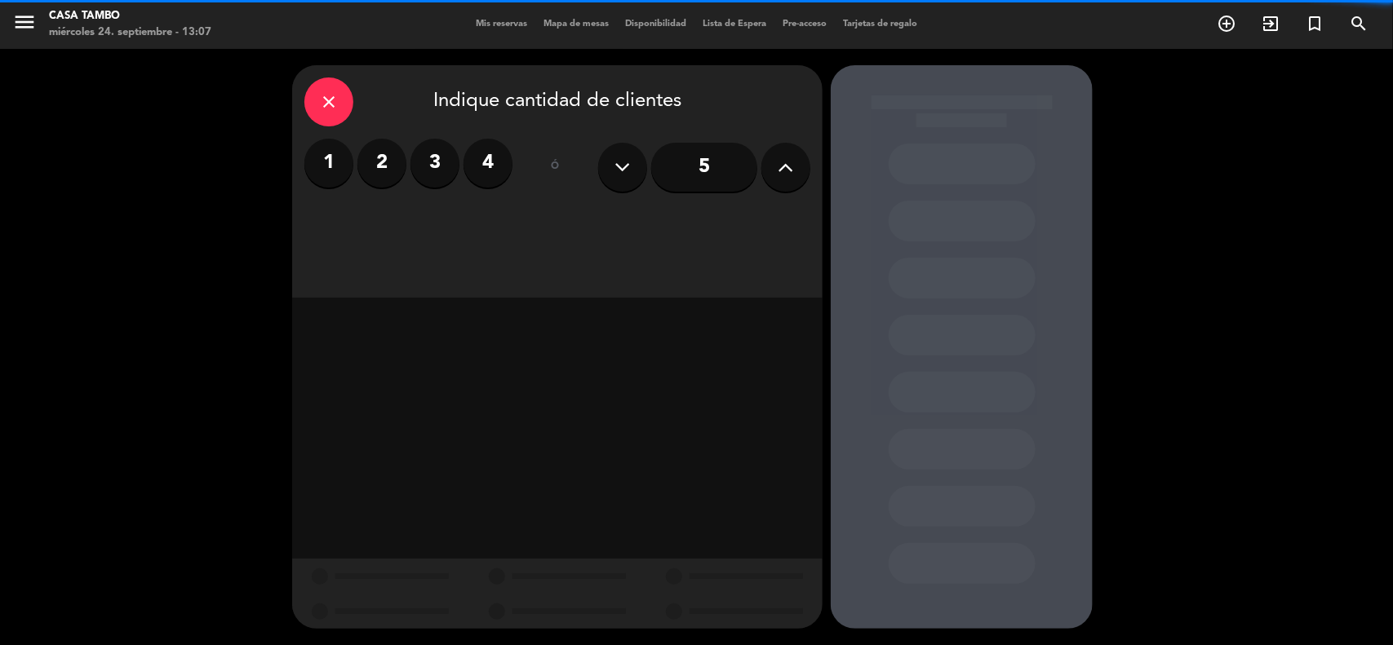
click at [467, 161] on label "4" at bounding box center [487, 163] width 49 height 49
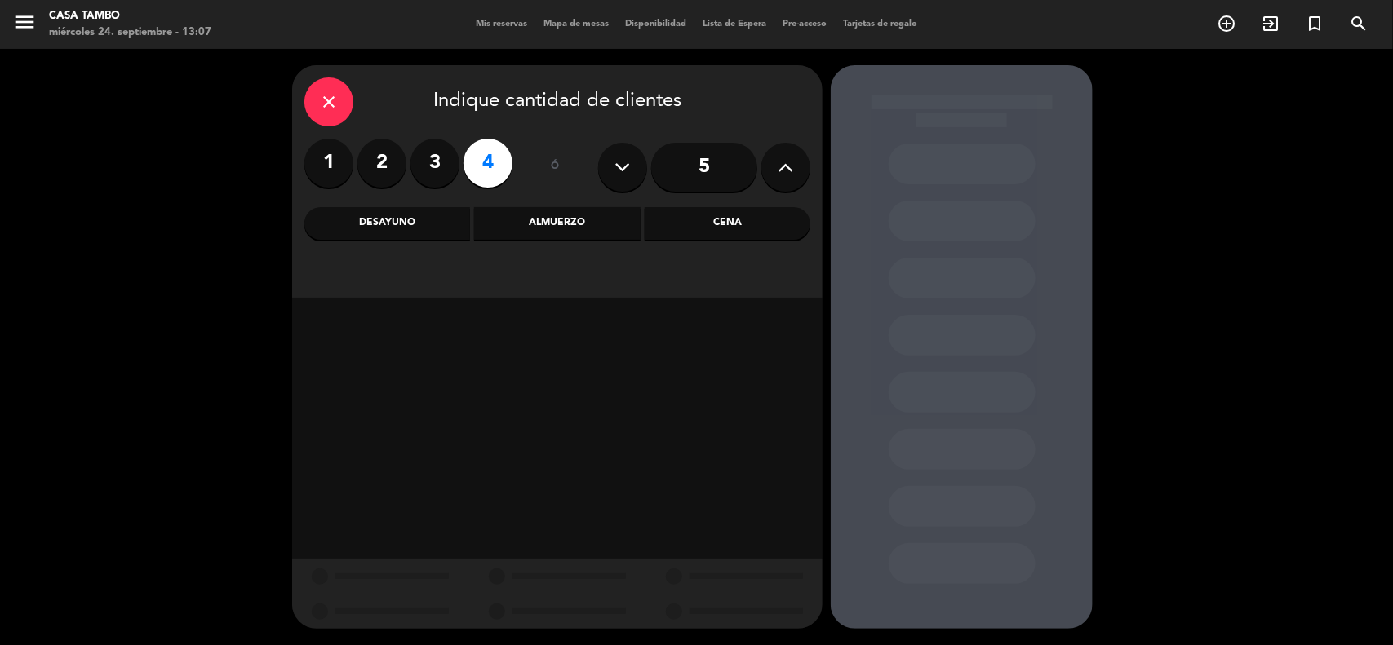
drag, startPoint x: 600, startPoint y: 227, endPoint x: 630, endPoint y: 242, distance: 33.6
click at [601, 227] on div "Almuerzo" at bounding box center [557, 223] width 166 height 33
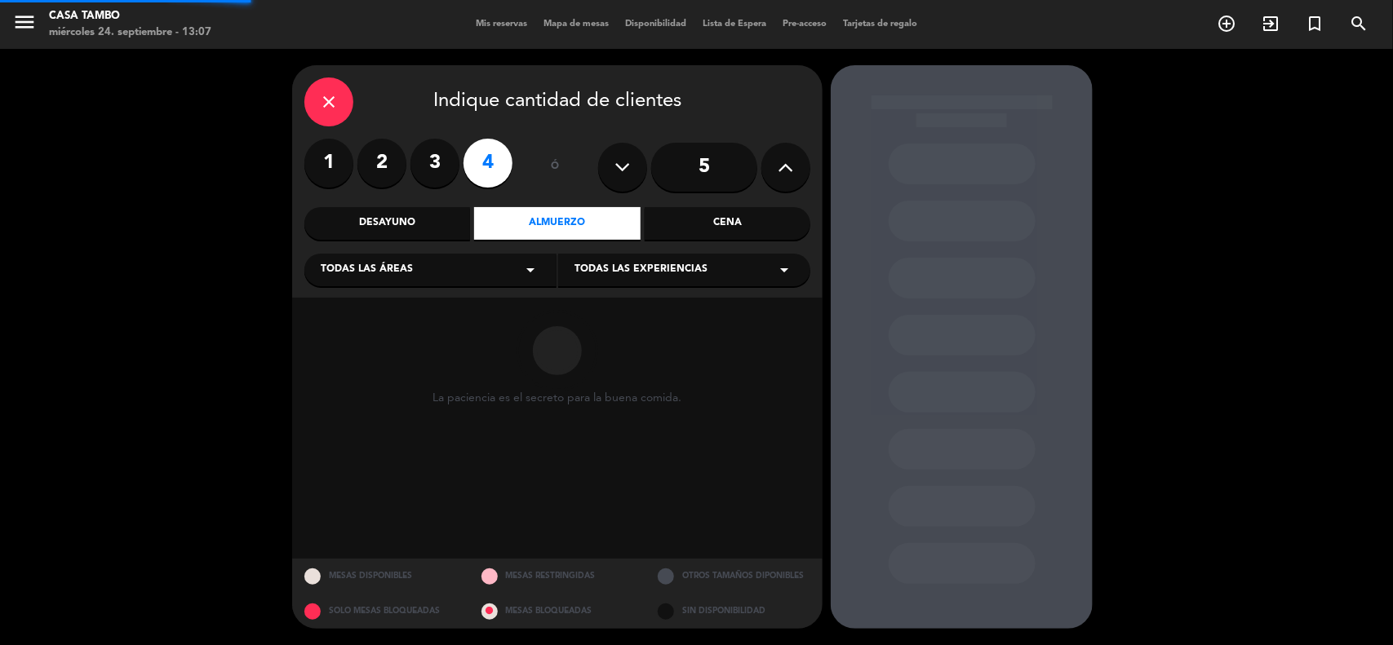
drag, startPoint x: 630, startPoint y: 242, endPoint x: 675, endPoint y: 284, distance: 61.8
click at [679, 279] on div "Todas las experiencias arrow_drop_down" at bounding box center [684, 270] width 252 height 33
click at [673, 312] on div "Casa Tambo Restaurant" at bounding box center [683, 311] width 219 height 16
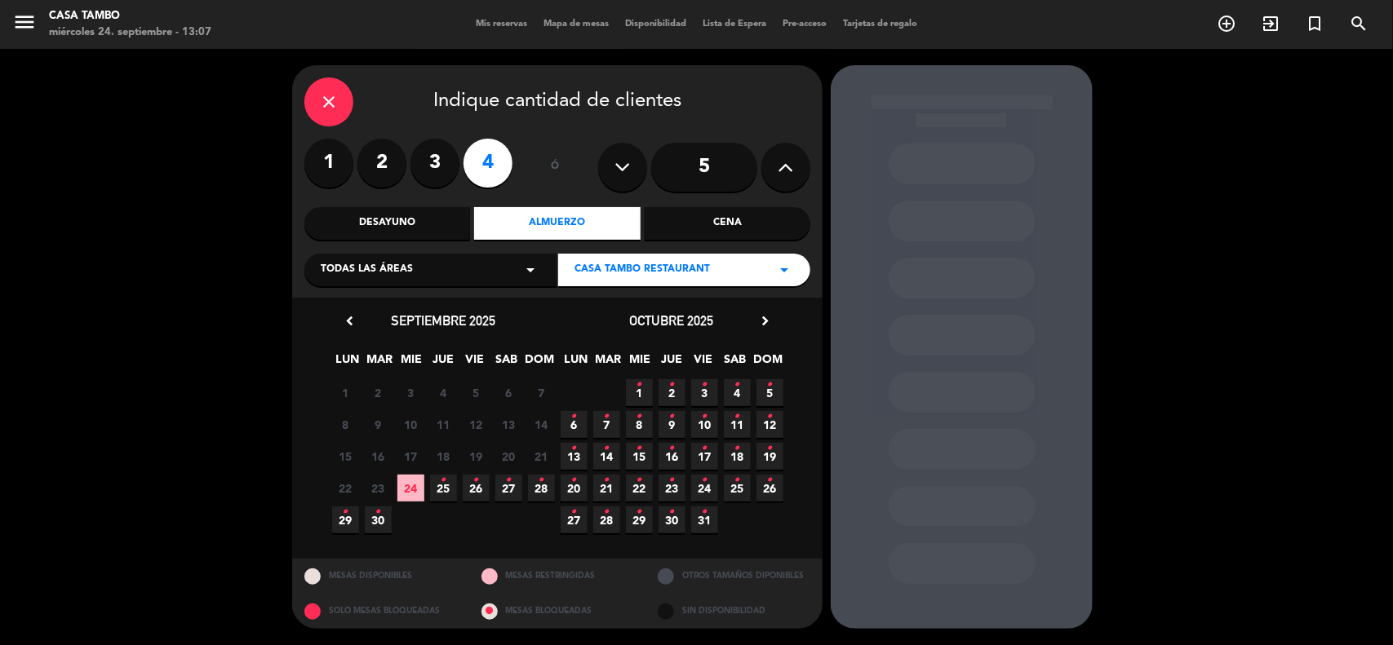
click at [438, 492] on span "25 •" at bounding box center [443, 488] width 27 height 27
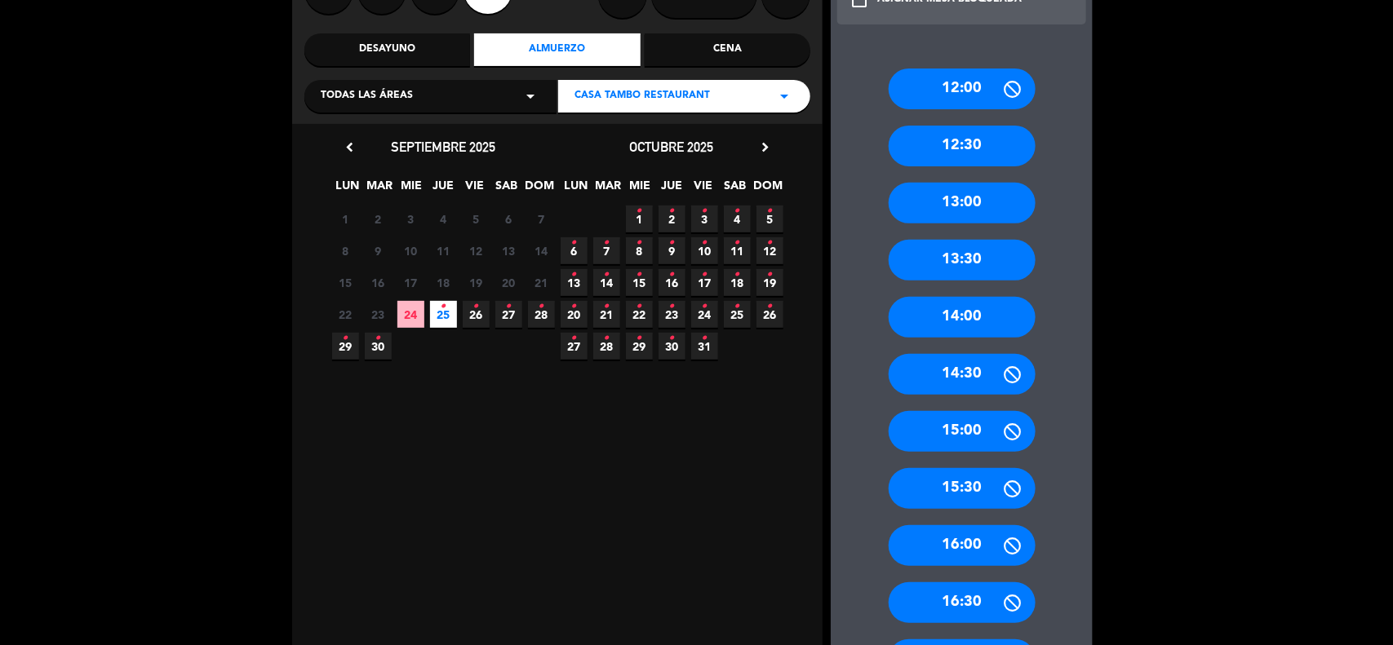
scroll to position [368, 0]
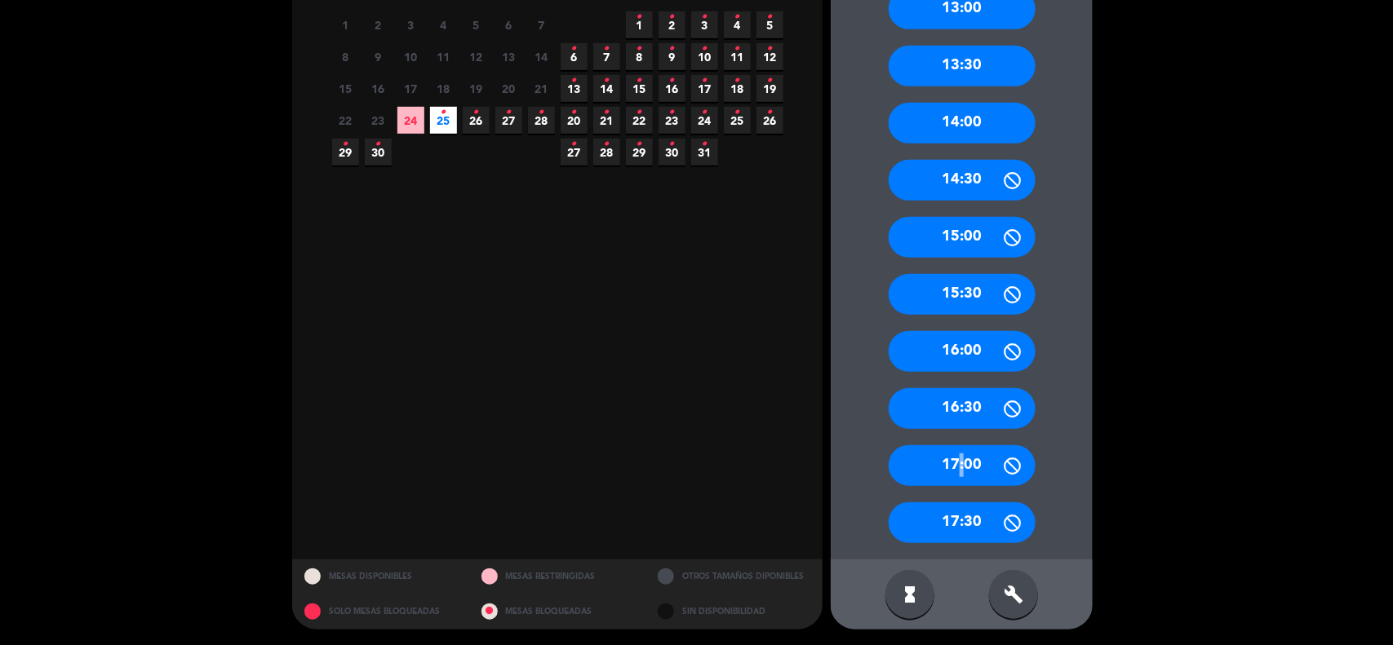
drag, startPoint x: 956, startPoint y: 472, endPoint x: 755, endPoint y: 333, distance: 244.6
click at [951, 467] on div "17:00" at bounding box center [961, 465] width 147 height 41
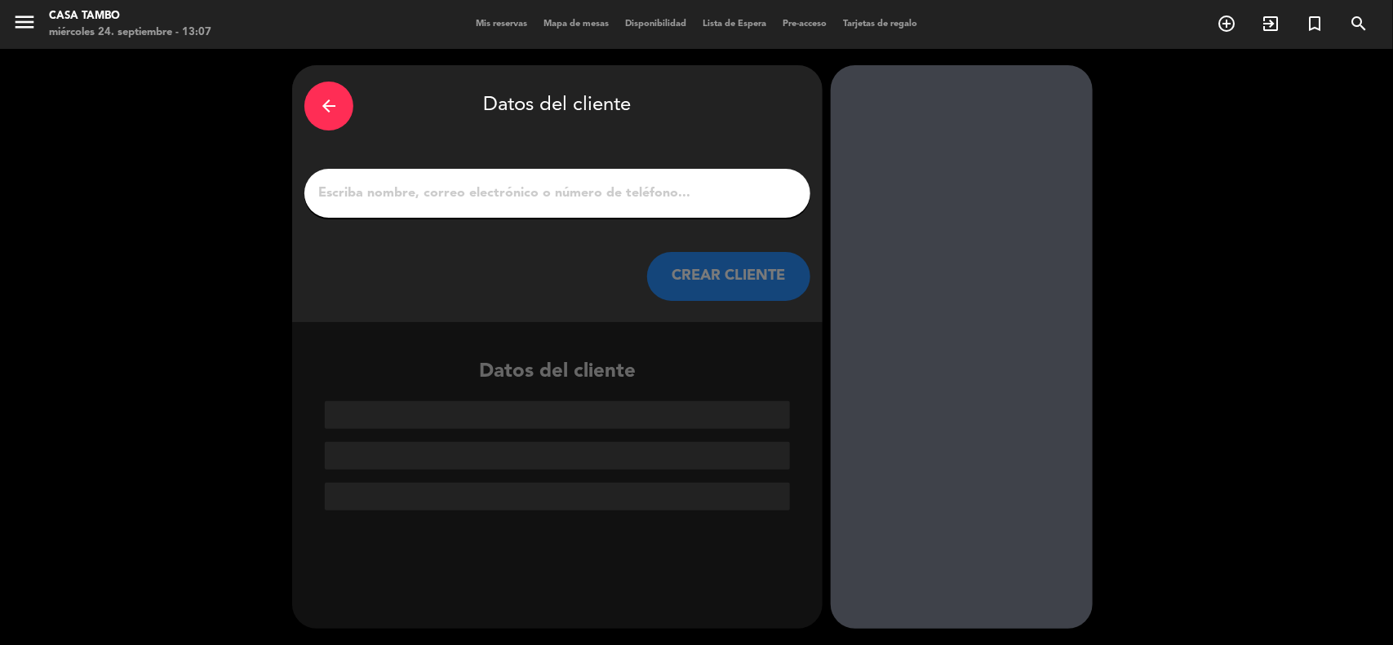
click at [579, 193] on input "1" at bounding box center [557, 193] width 481 height 23
paste input "[PERSON_NAME]"
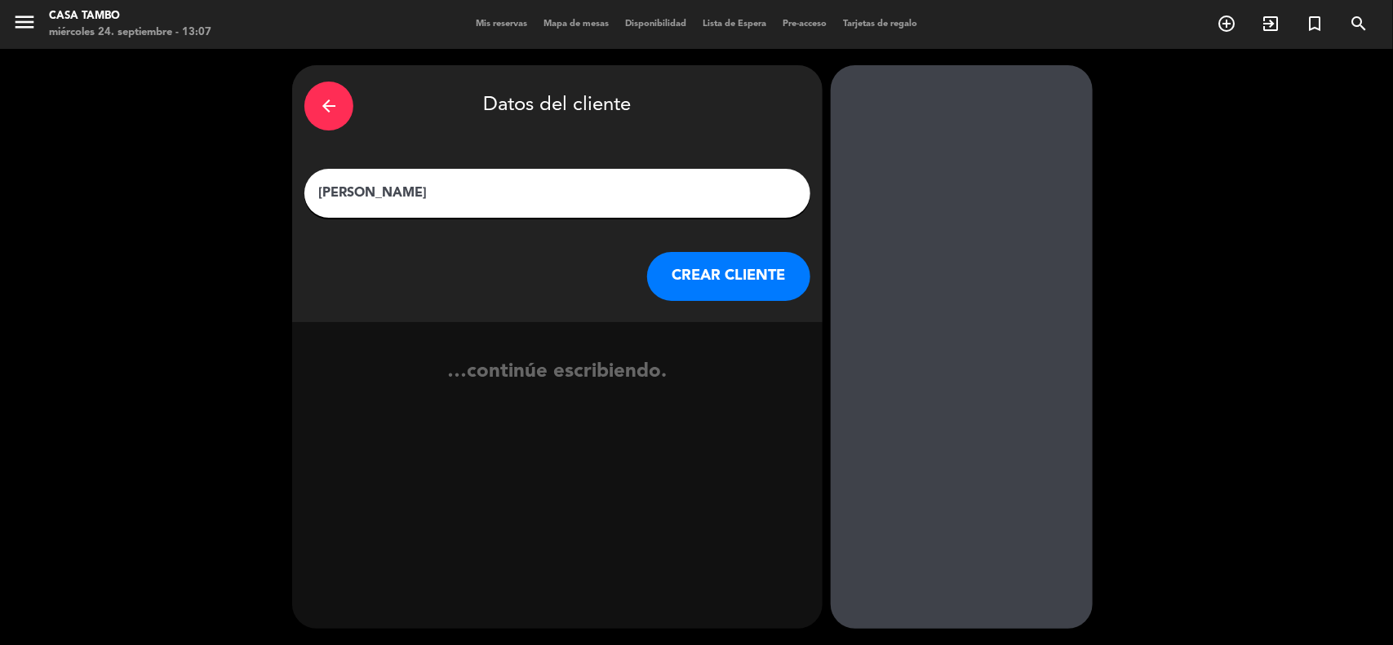
drag, startPoint x: 453, startPoint y: 188, endPoint x: 472, endPoint y: 188, distance: 18.8
click at [472, 188] on input "[PERSON_NAME]" at bounding box center [557, 193] width 481 height 23
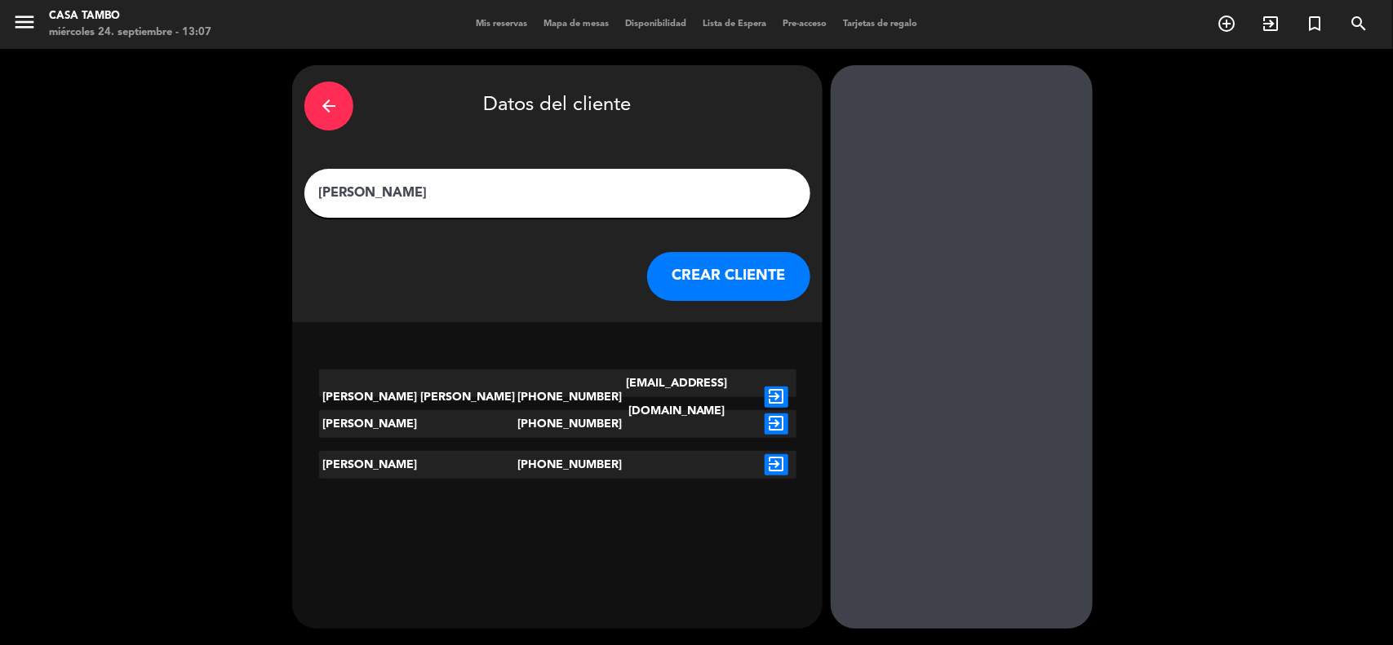
drag, startPoint x: 447, startPoint y: 189, endPoint x: 400, endPoint y: 194, distance: 47.6
click at [400, 194] on input "[PERSON_NAME]" at bounding box center [557, 193] width 481 height 23
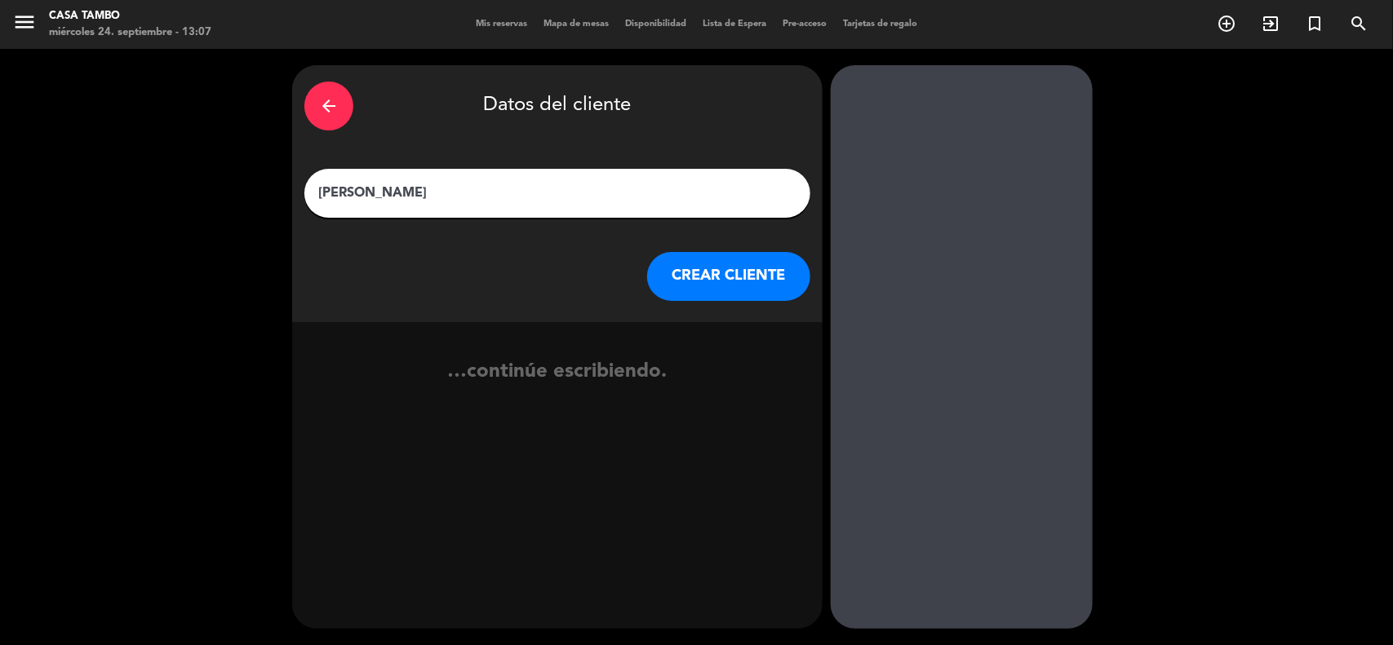
type input "[PERSON_NAME]"
click at [389, 392] on div "…continúe escribiendo." at bounding box center [557, 387] width 530 height 61
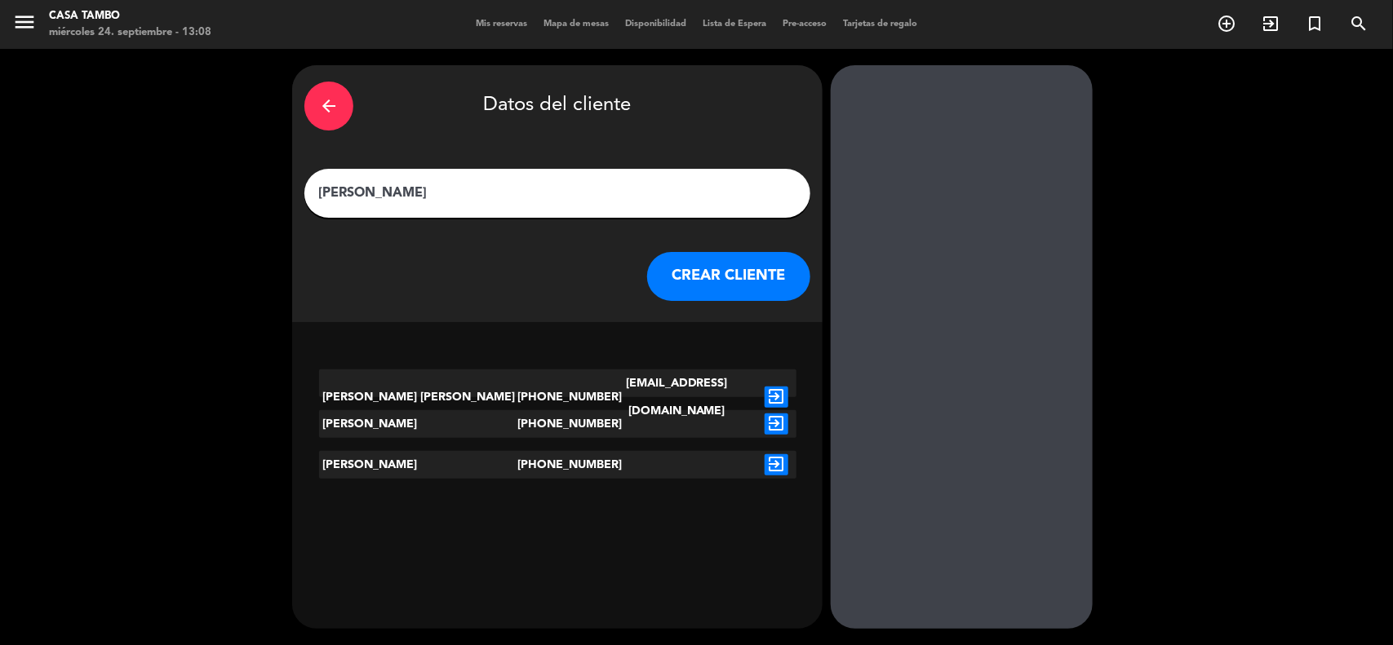
click at [776, 387] on icon "exit_to_app" at bounding box center [776, 397] width 24 height 21
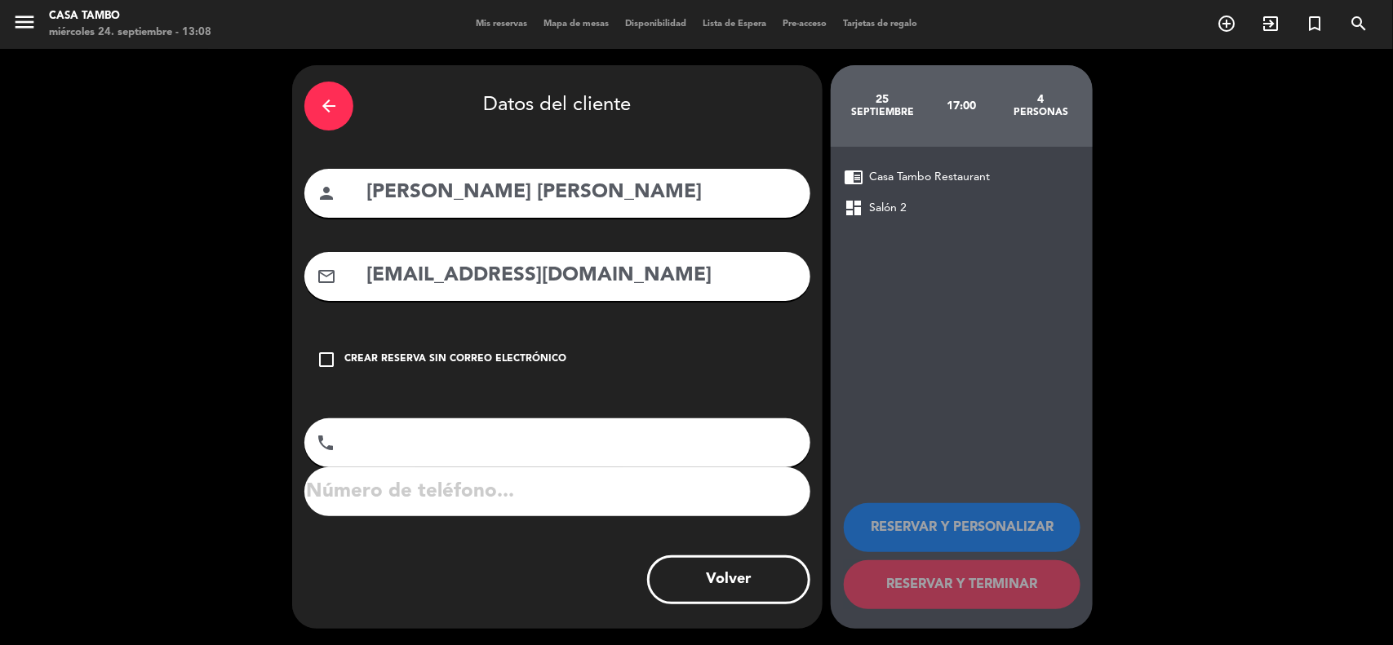
type input "[PHONE_NUMBER]"
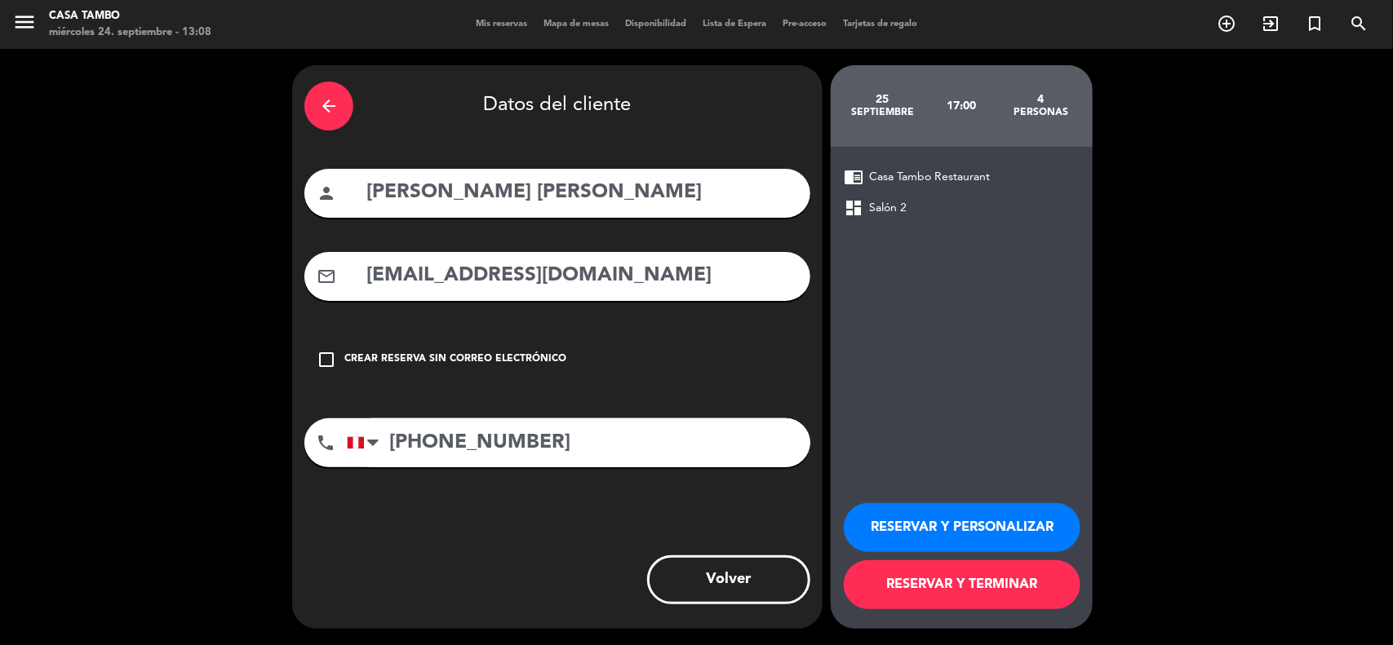
click at [936, 525] on button "RESERVAR Y PERSONALIZAR" at bounding box center [962, 527] width 237 height 49
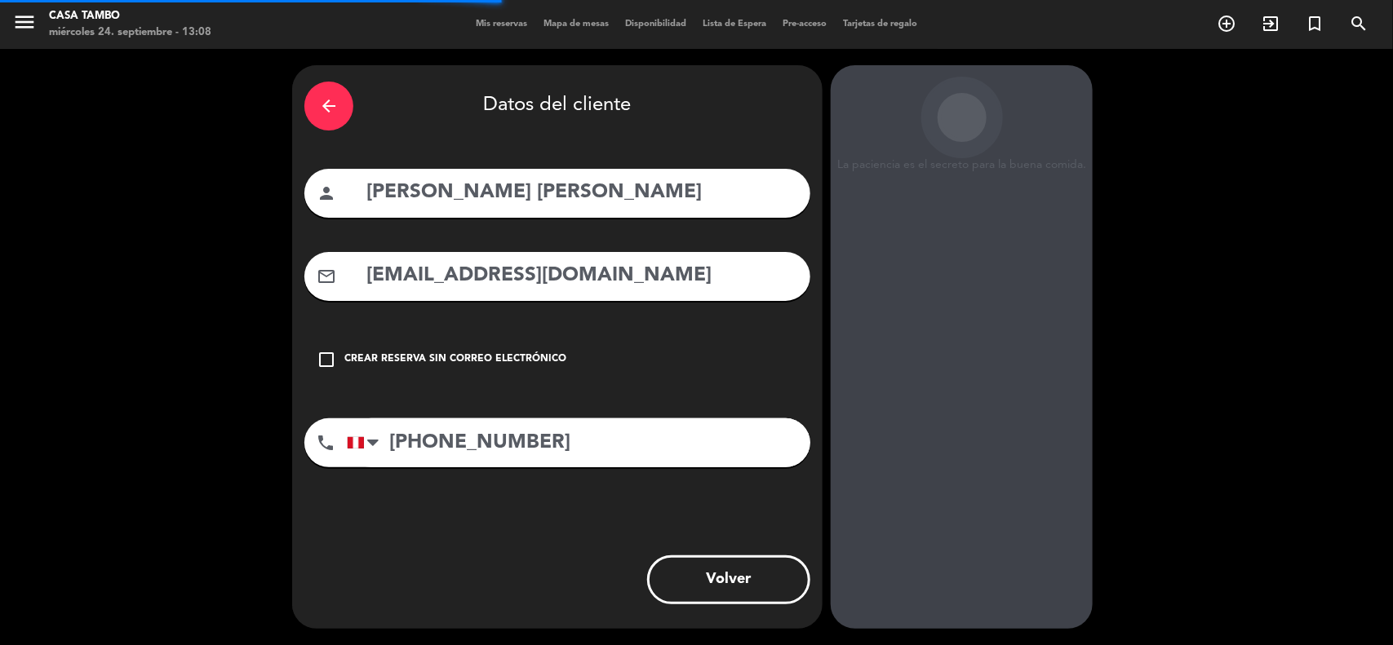
scroll to position [7, 0]
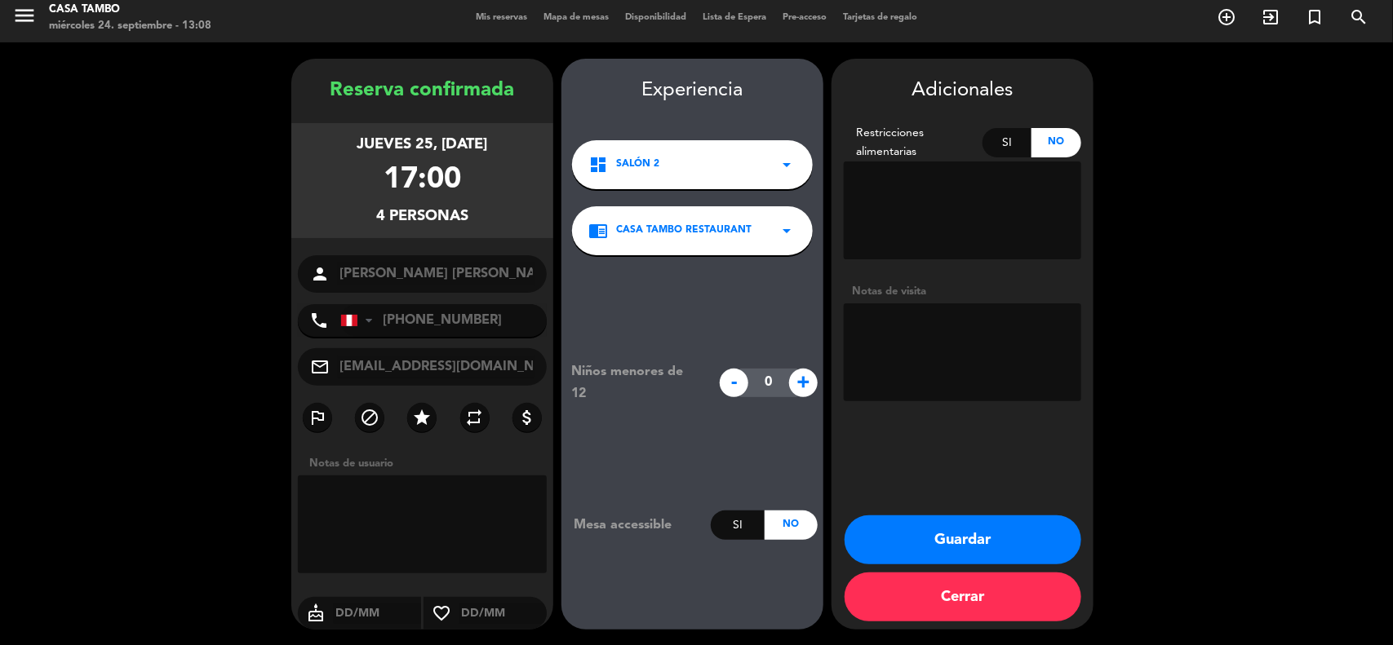
click at [984, 528] on button "Guardar" at bounding box center [962, 540] width 237 height 49
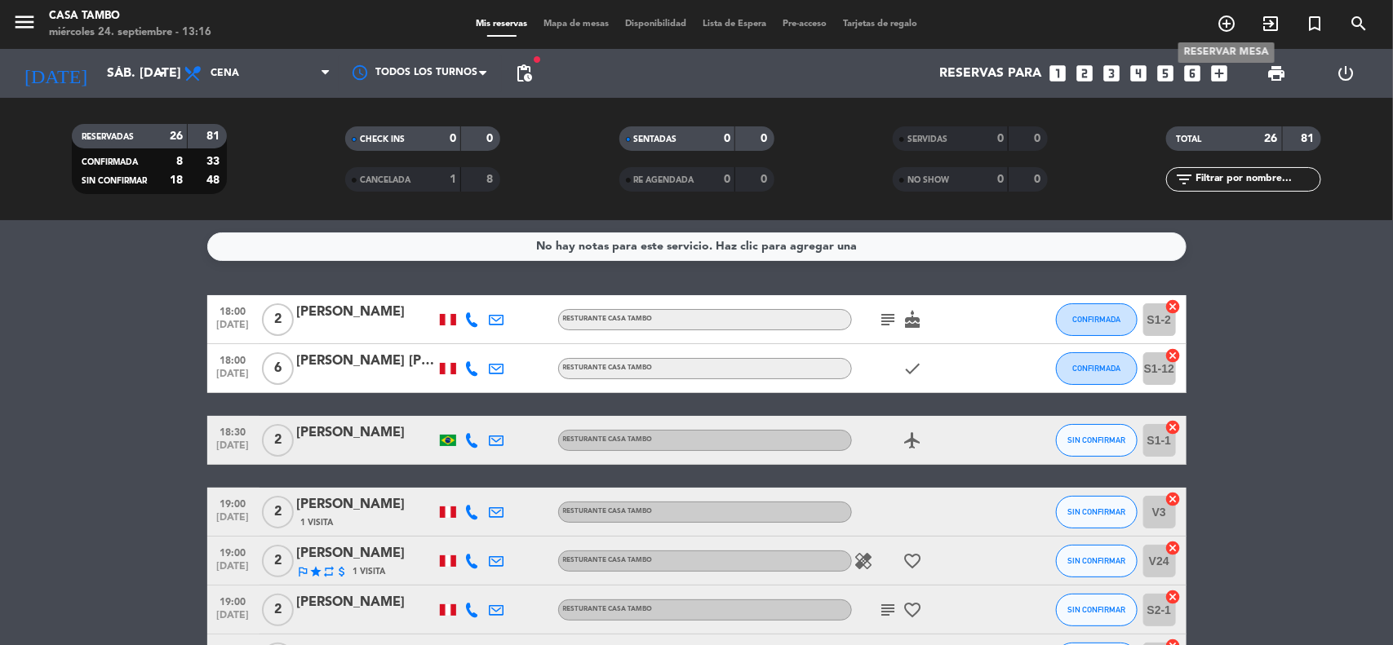
click at [1228, 19] on icon "add_circle_outline" at bounding box center [1226, 24] width 20 height 20
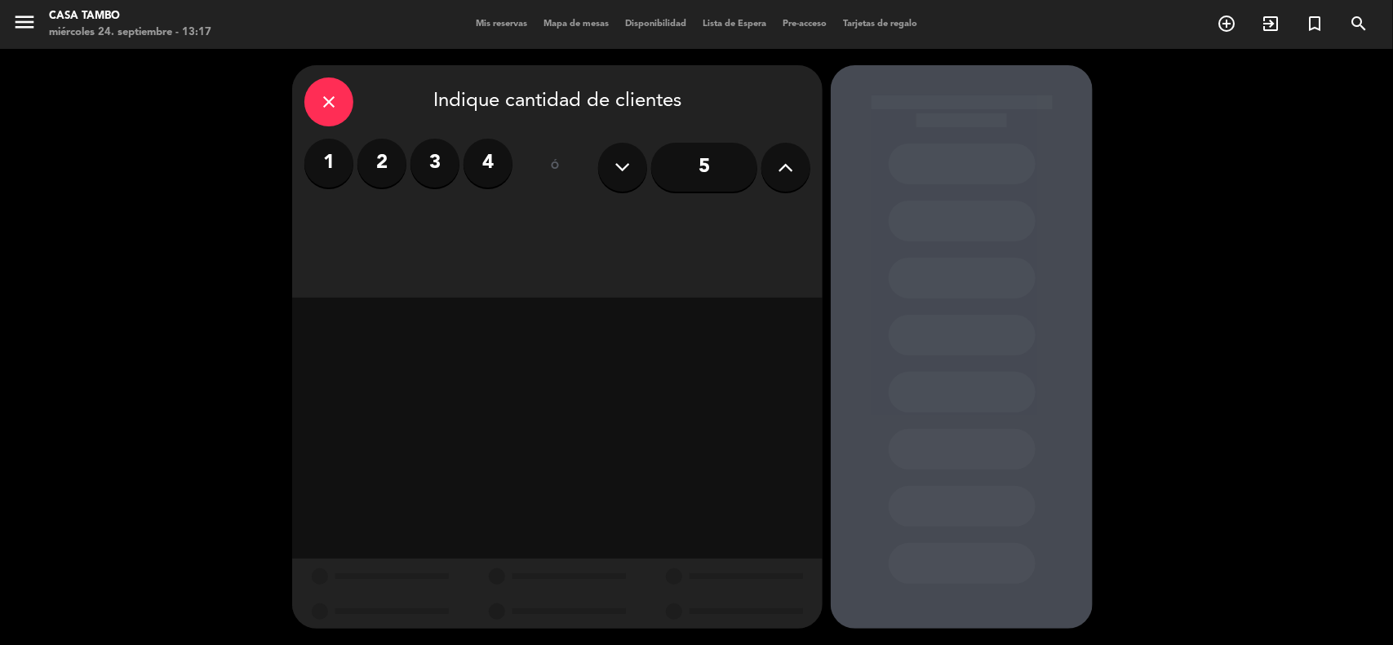
click at [369, 143] on label "2" at bounding box center [381, 163] width 49 height 49
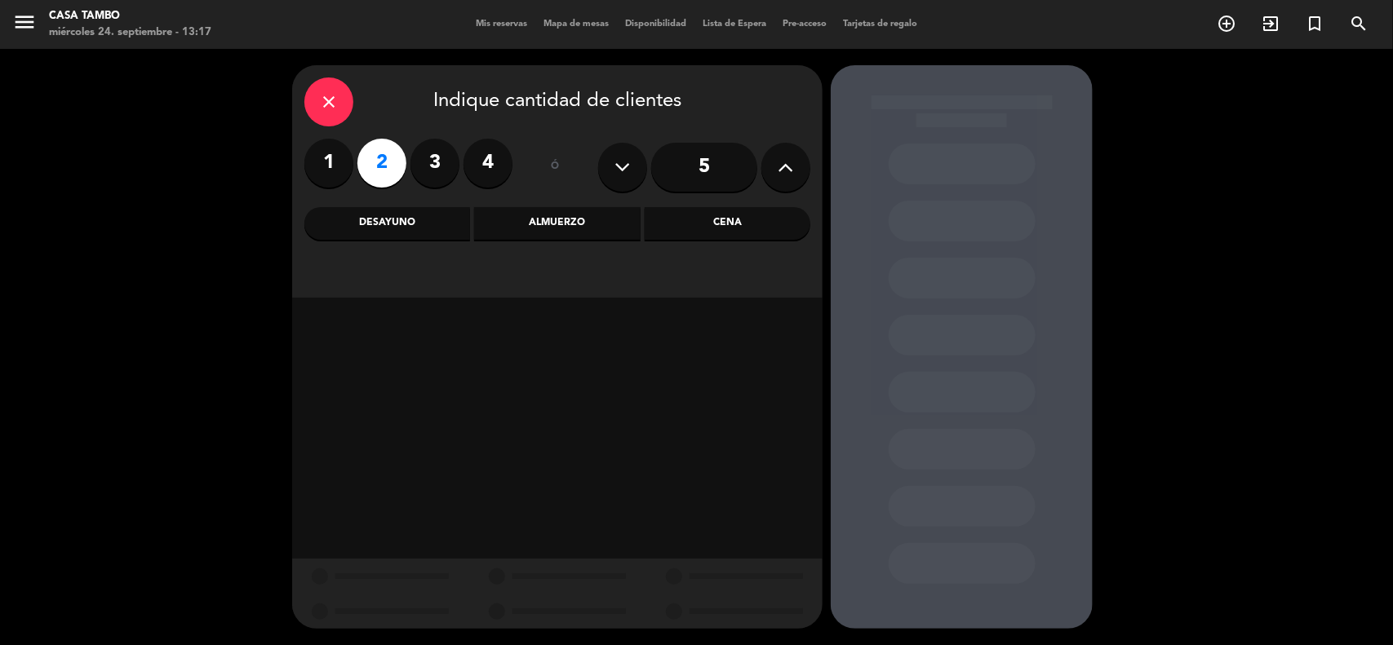
click at [653, 231] on div "Cena" at bounding box center [728, 223] width 166 height 33
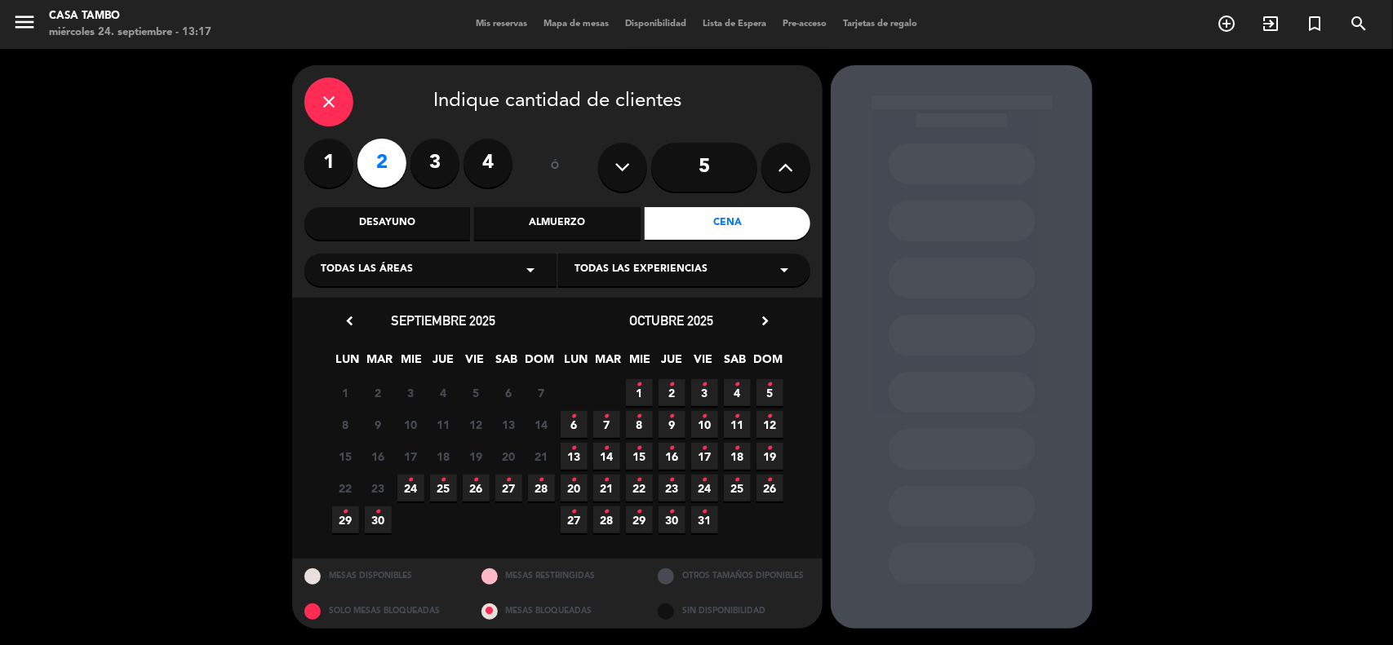
click at [441, 485] on icon "•" at bounding box center [444, 480] width 6 height 26
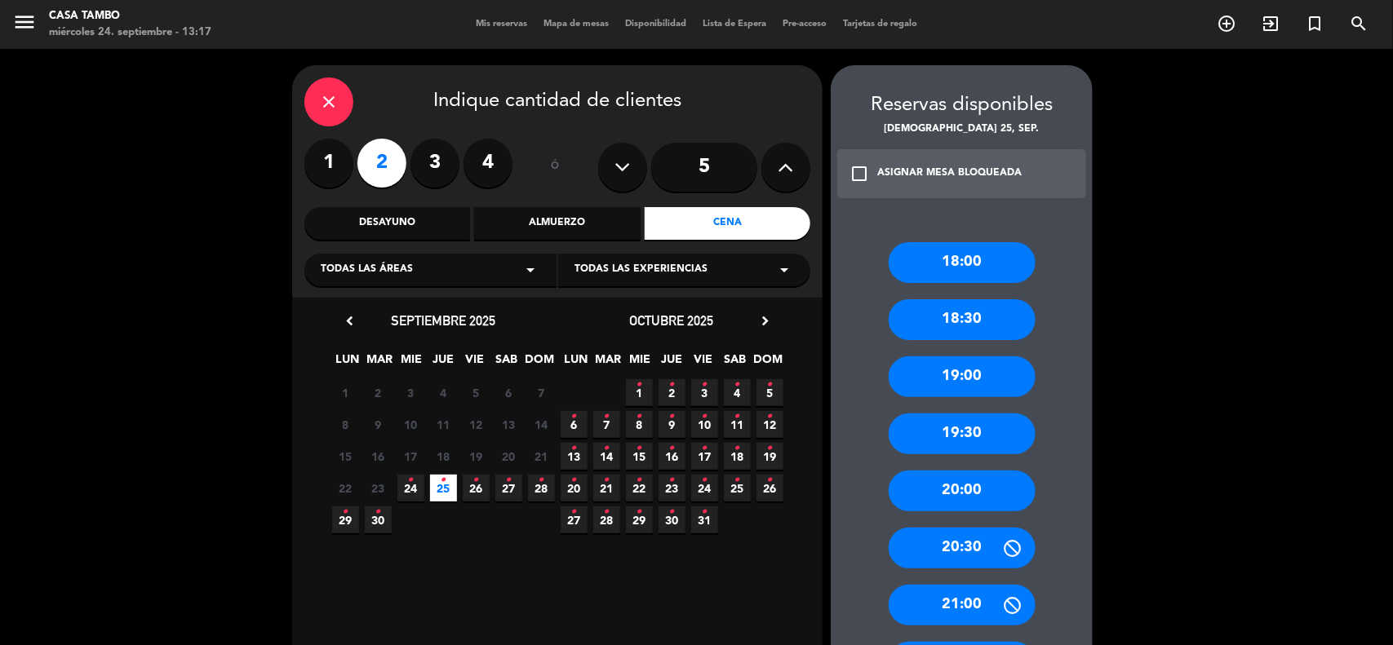
click at [420, 270] on div "Todas las áreas arrow_drop_down" at bounding box center [430, 270] width 252 height 33
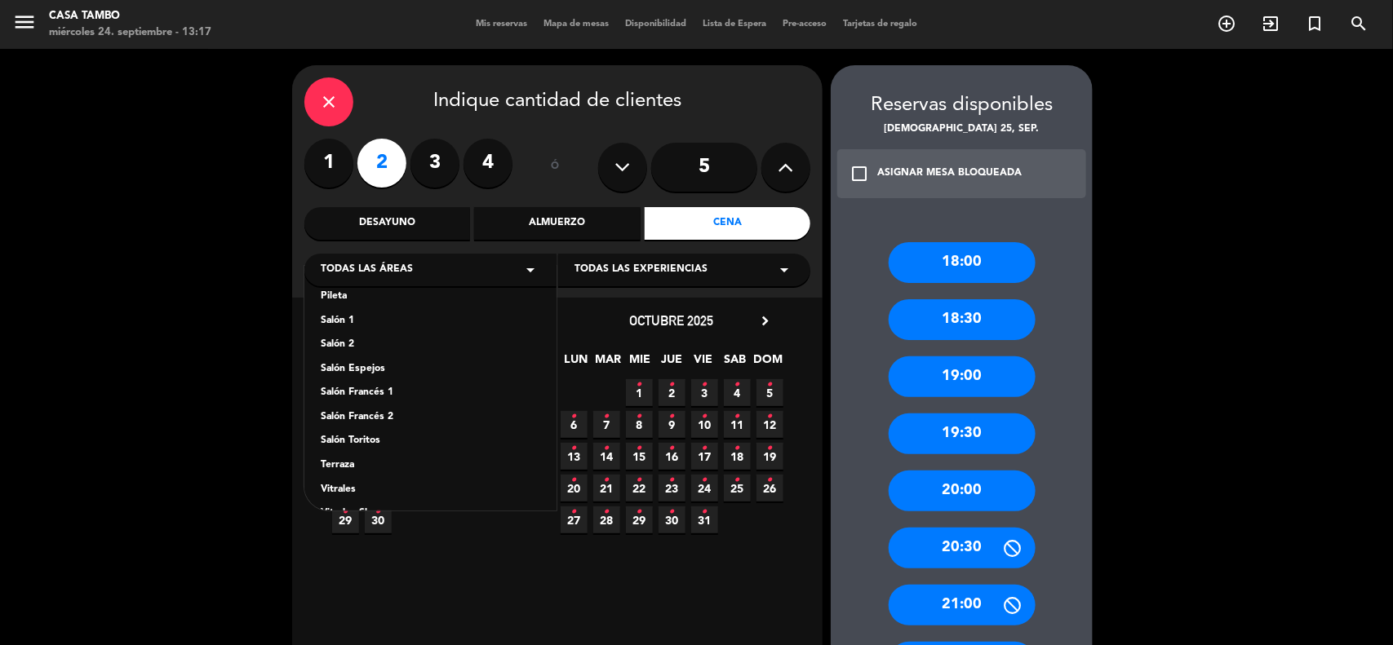
scroll to position [90, 0]
drag, startPoint x: 378, startPoint y: 486, endPoint x: 405, endPoint y: 442, distance: 52.1
click at [379, 487] on div "Vitrales Show" at bounding box center [430, 486] width 219 height 16
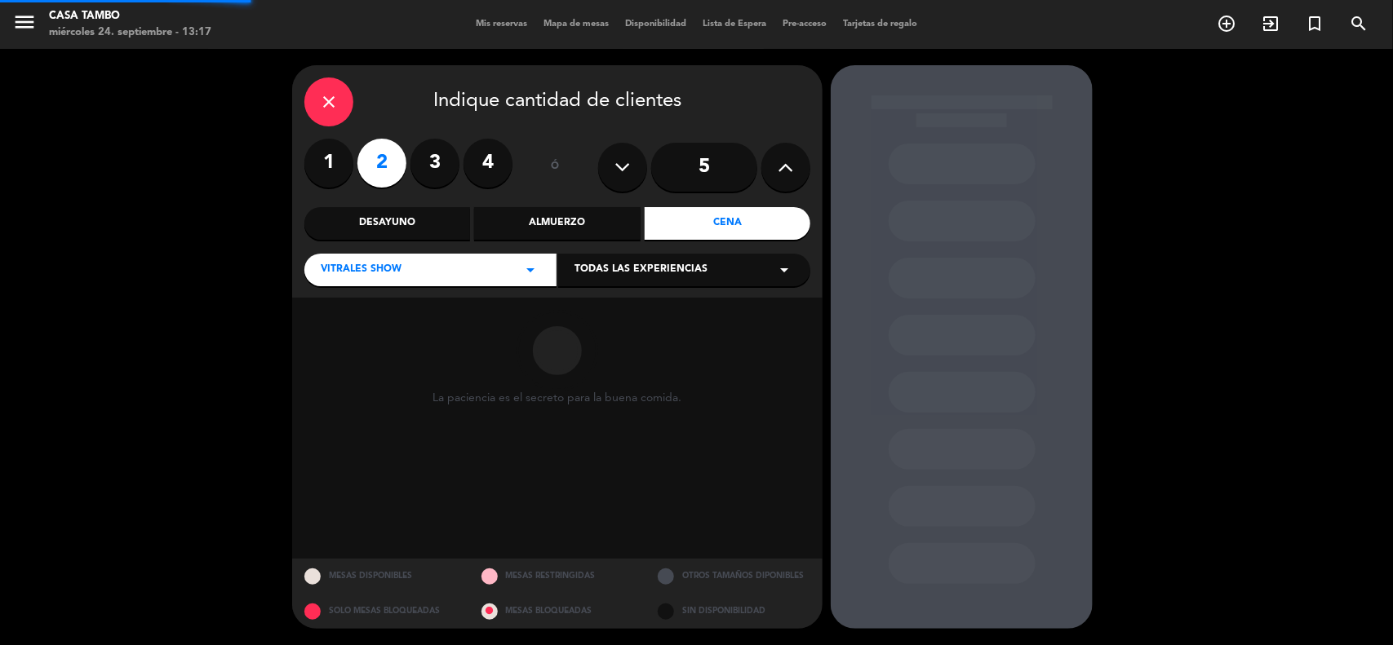
click at [622, 247] on div "close Indique cantidad de clientes 1 2 3 4 ó 5 Desayuno Almuerzo Cena Vitrales …" at bounding box center [557, 181] width 530 height 233
drag, startPoint x: 624, startPoint y: 272, endPoint x: 618, endPoint y: 282, distance: 12.0
click at [624, 273] on span "Todas las experiencias" at bounding box center [640, 270] width 133 height 16
click at [609, 311] on div "Show de danzas" at bounding box center [683, 311] width 219 height 16
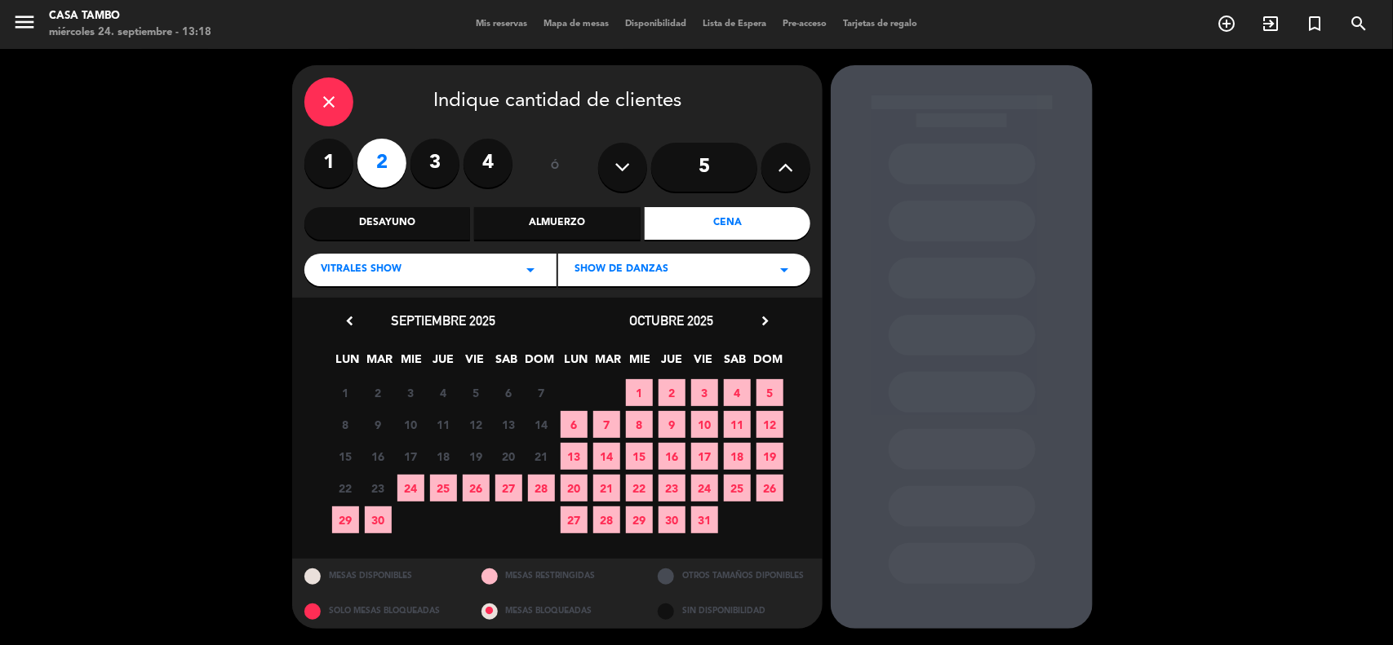
click at [435, 483] on span "25" at bounding box center [443, 488] width 27 height 27
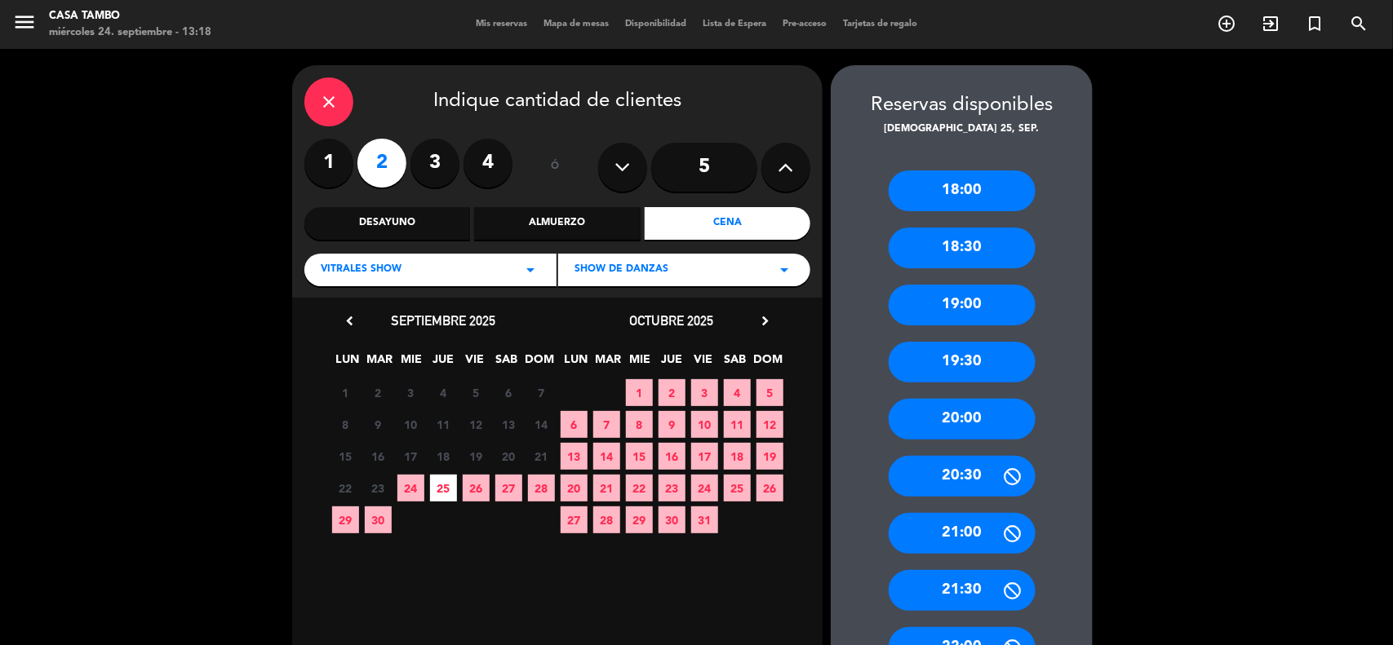
click at [924, 401] on div "20:00" at bounding box center [961, 419] width 147 height 41
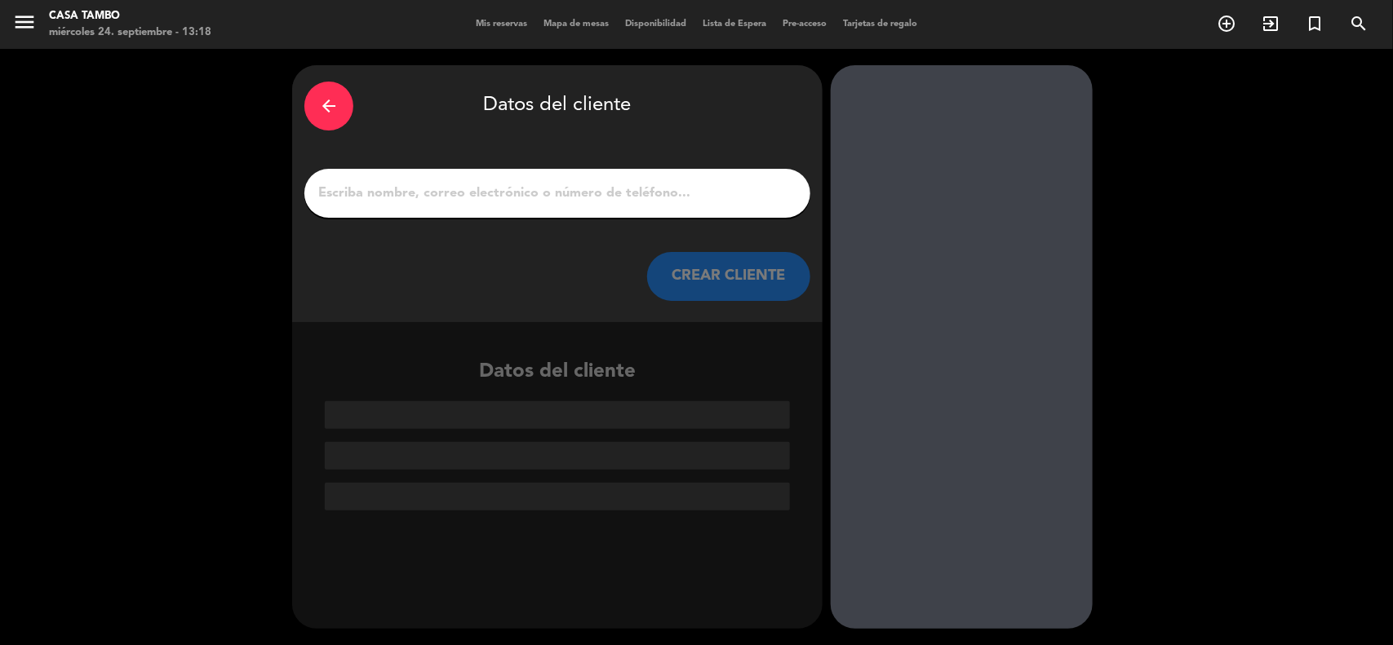
click at [473, 185] on input "1" at bounding box center [557, 193] width 481 height 23
paste input "[PERSON_NAME] [PERSON_NAME] pacutaype [PERSON_NAME]"
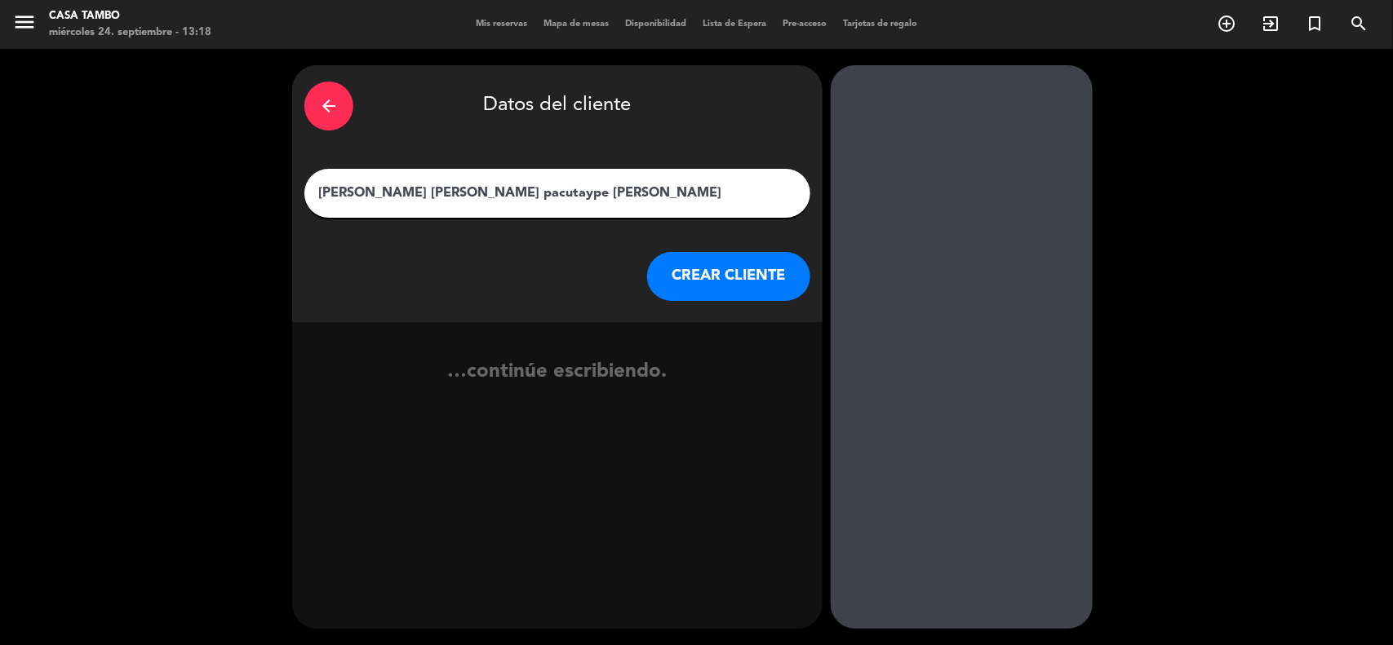
type input "[PERSON_NAME] [PERSON_NAME] pacutaype [PERSON_NAME]"
drag, startPoint x: 641, startPoint y: 243, endPoint x: 658, endPoint y: 258, distance: 22.0
click at [645, 246] on div "arrow_back Datos del cliente [PERSON_NAME] [PERSON_NAME] pacutaype [PERSON_NAME…" at bounding box center [557, 193] width 530 height 257
click at [658, 258] on button "CREAR CLIENTE" at bounding box center [728, 276] width 163 height 49
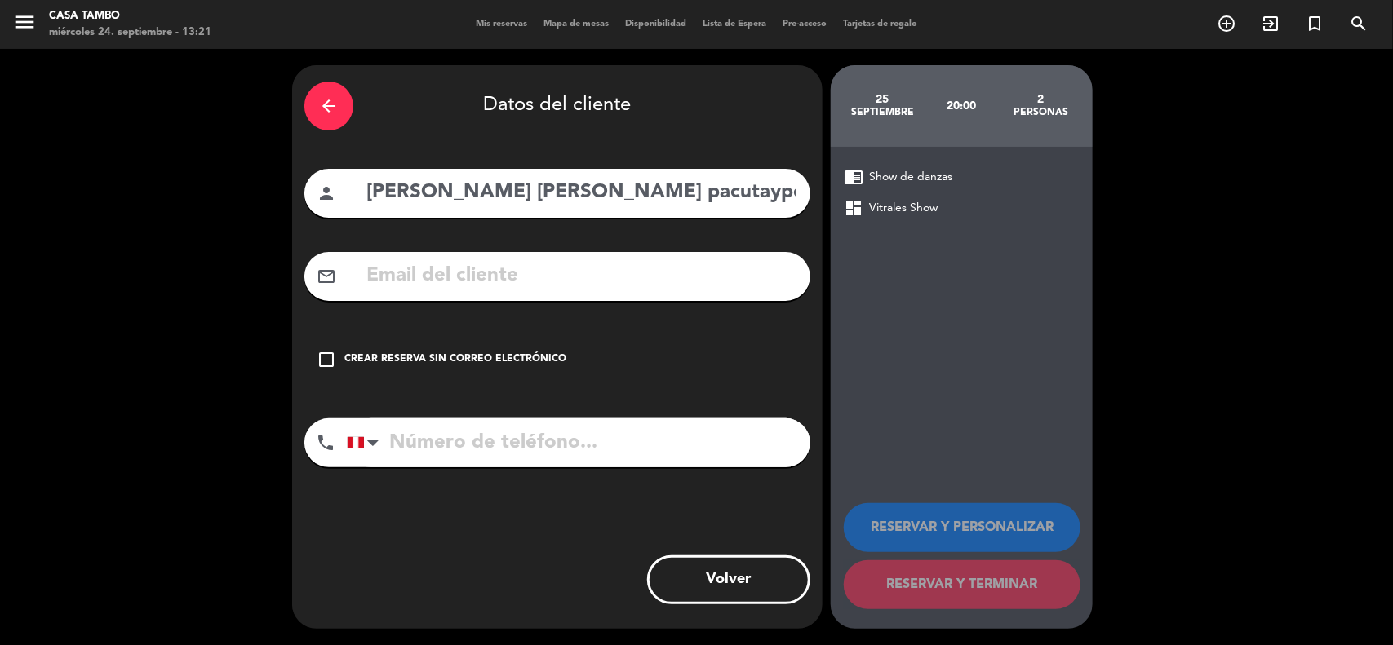
drag, startPoint x: 454, startPoint y: 259, endPoint x: 242, endPoint y: 18, distance: 321.4
click at [453, 259] on input "text" at bounding box center [581, 275] width 433 height 33
paste input "[EMAIL_ADDRESS][DOMAIN_NAME]"
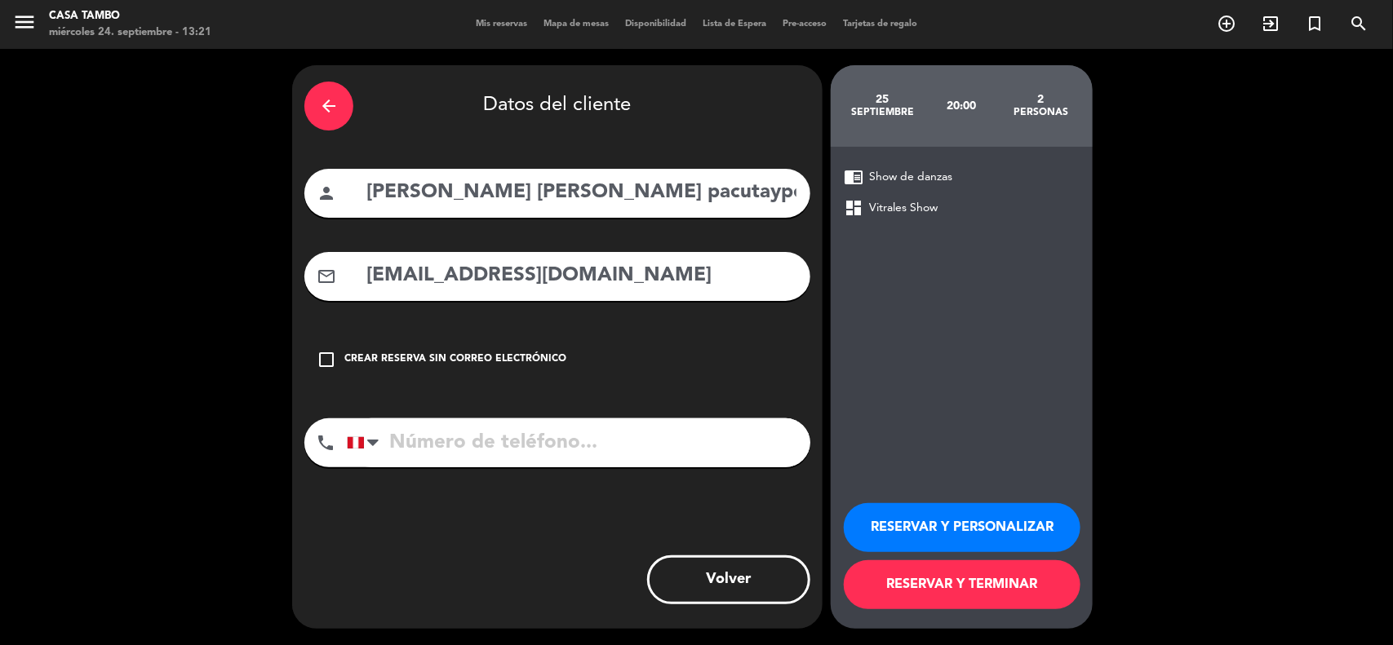
type input "[EMAIL_ADDRESS][DOMAIN_NAME]"
click at [450, 433] on input "tel" at bounding box center [578, 443] width 463 height 49
paste input "8458240340"
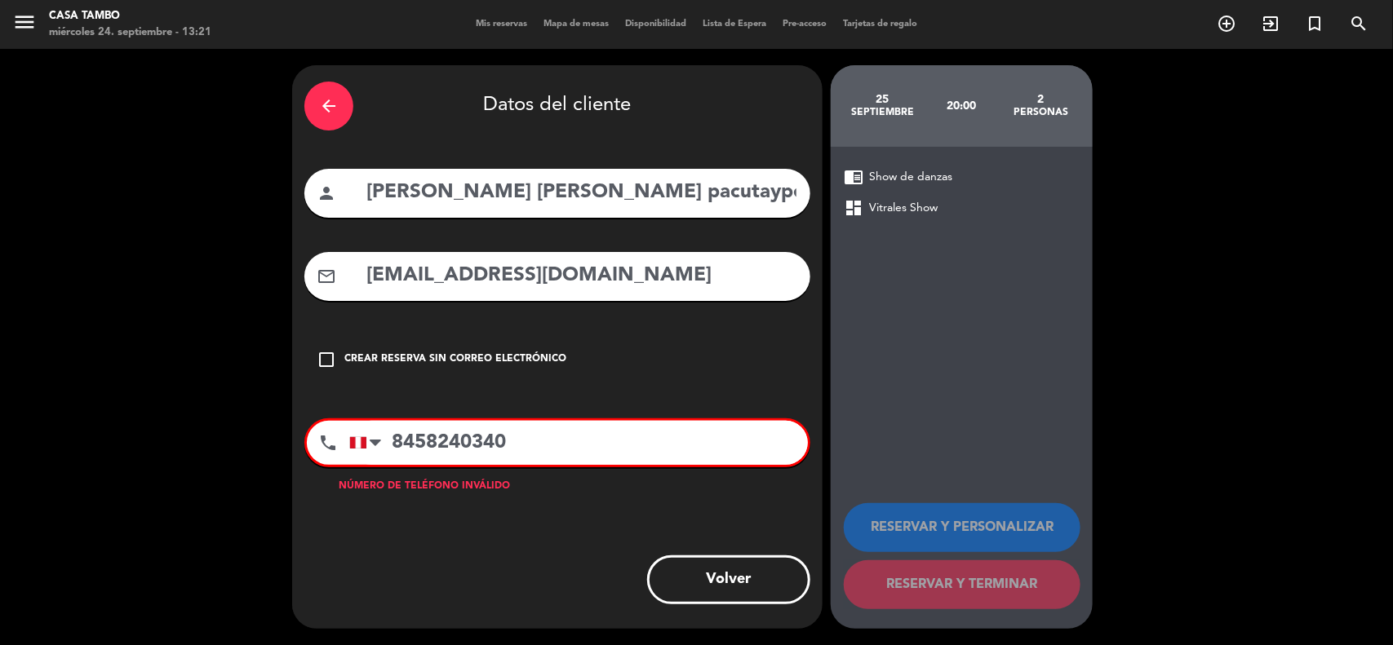
click at [394, 442] on input "8458240340" at bounding box center [578, 443] width 459 height 44
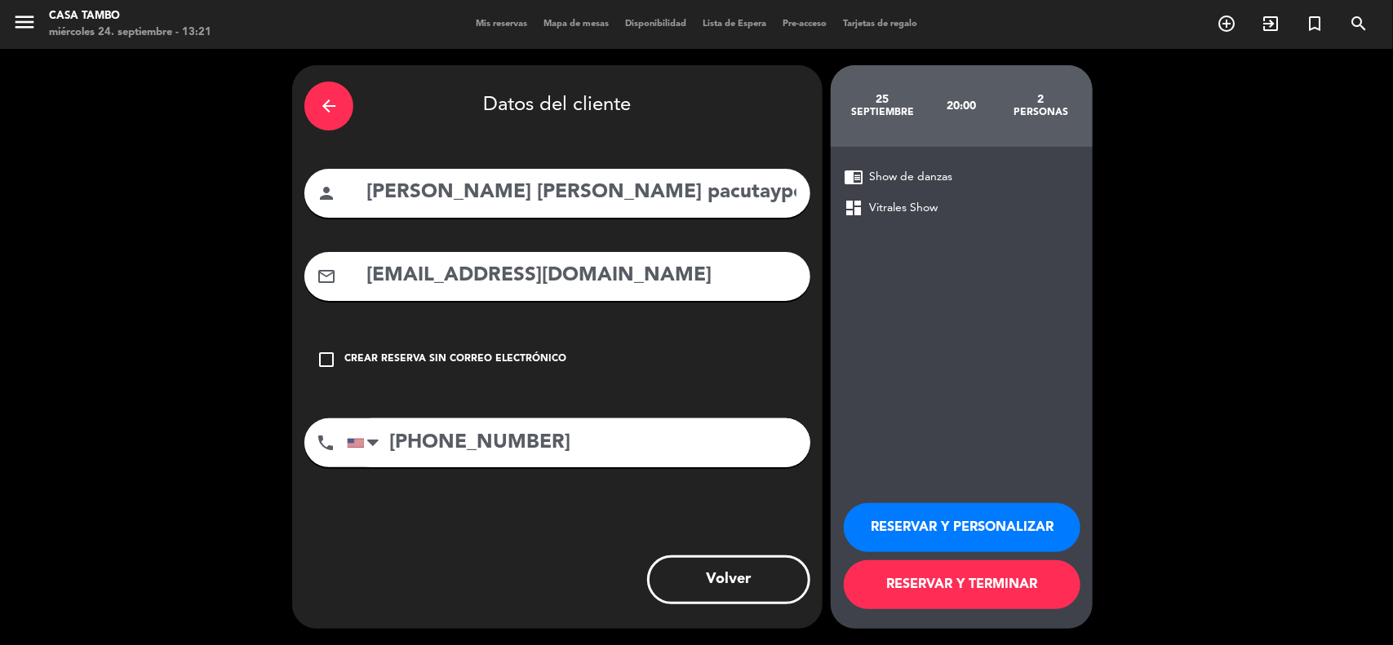
type input "[PHONE_NUMBER]"
click at [992, 515] on button "RESERVAR Y PERSONALIZAR" at bounding box center [962, 527] width 237 height 49
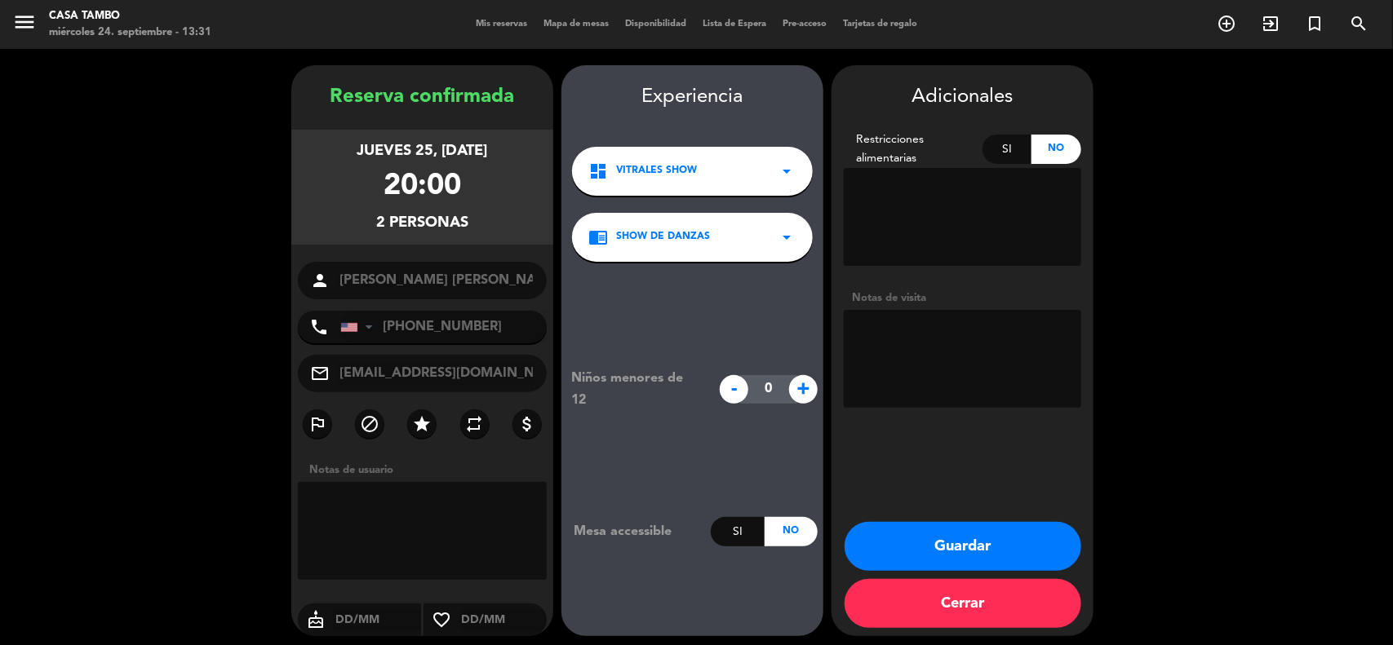
scroll to position [7, 0]
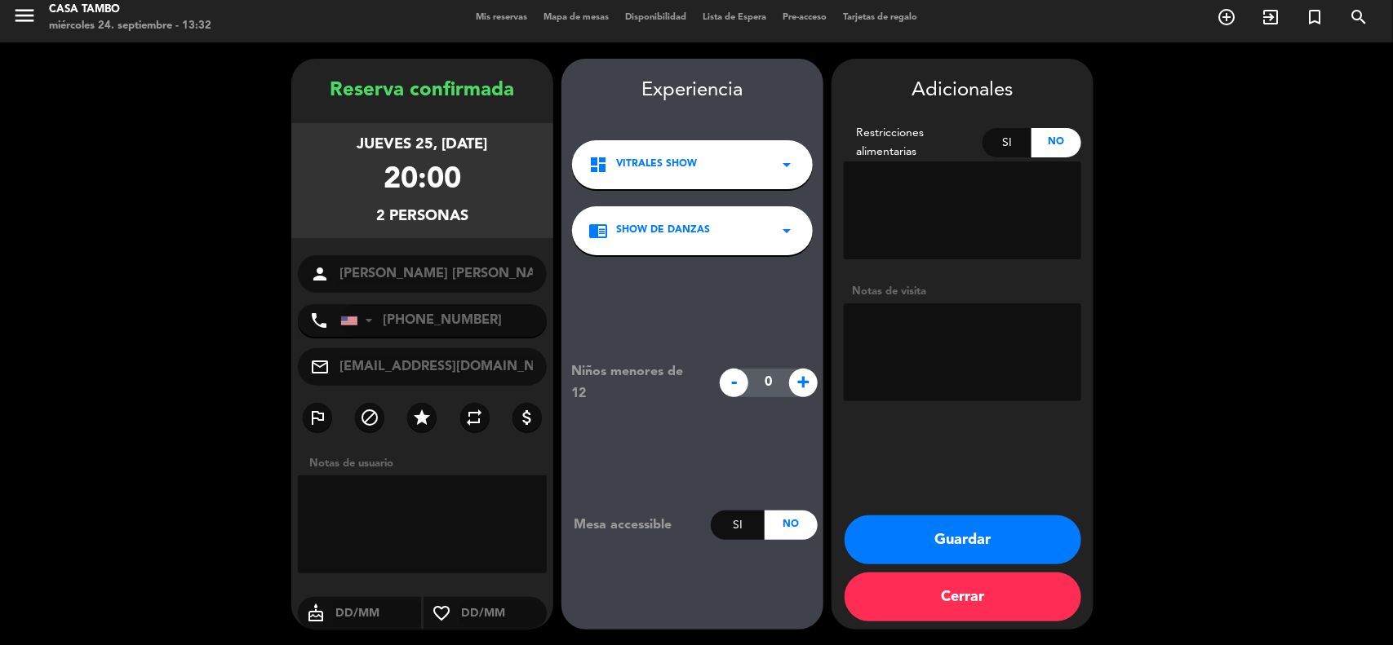
click at [949, 383] on textarea at bounding box center [962, 353] width 237 height 98
type textarea "SHOW / NO ADELANTO"
drag, startPoint x: 997, startPoint y: 533, endPoint x: 813, endPoint y: 352, distance: 257.9
click at [994, 533] on button "Guardar" at bounding box center [962, 540] width 237 height 49
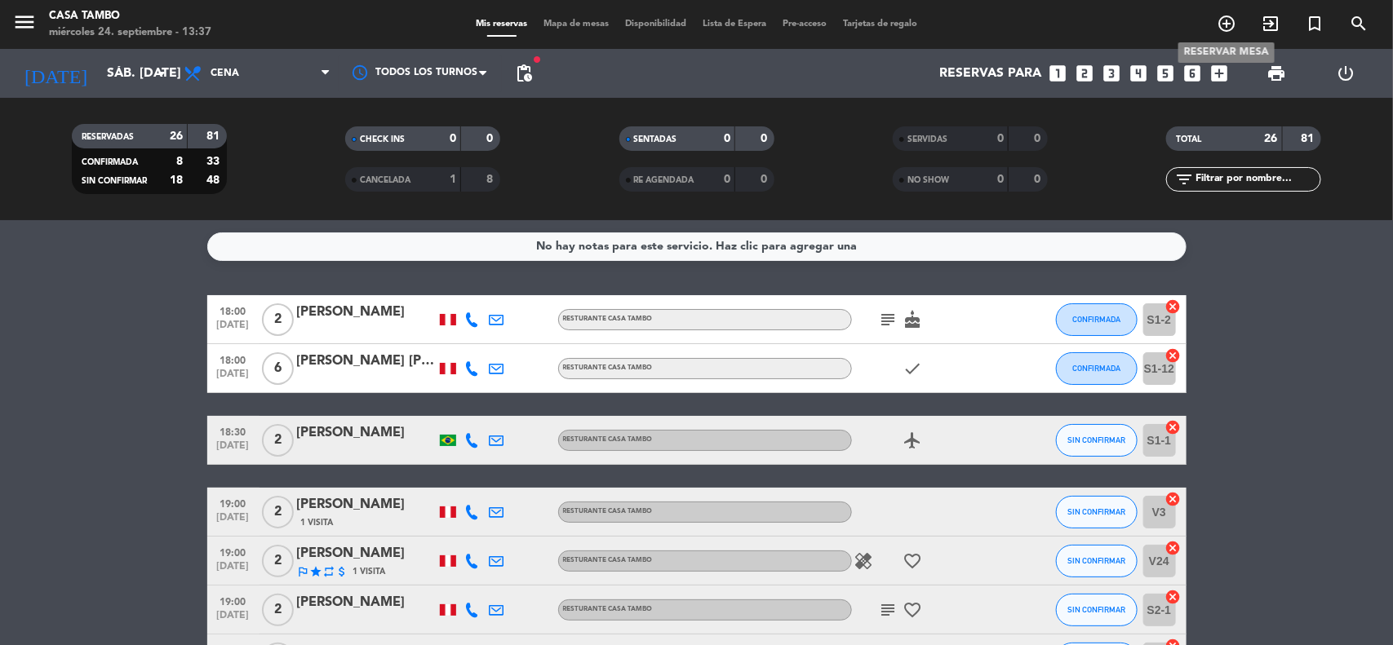
click at [1209, 23] on span "add_circle_outline" at bounding box center [1226, 24] width 44 height 28
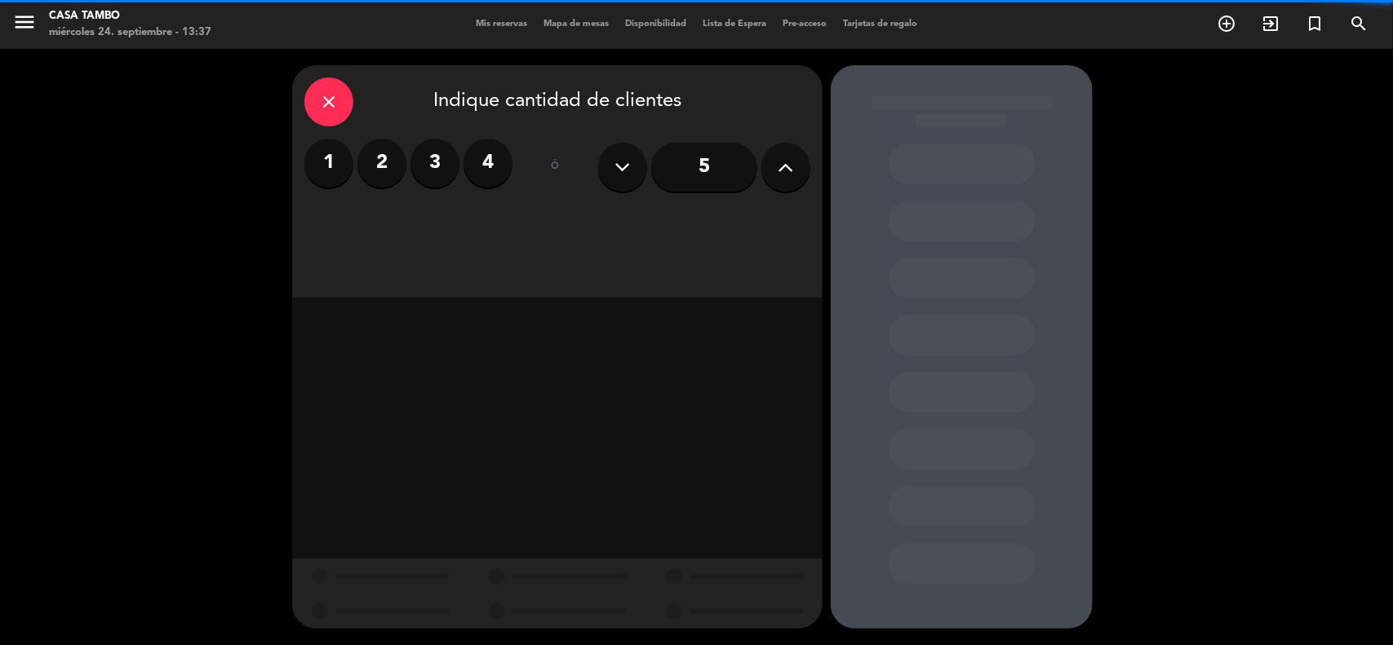
click at [491, 166] on label "4" at bounding box center [487, 163] width 49 height 49
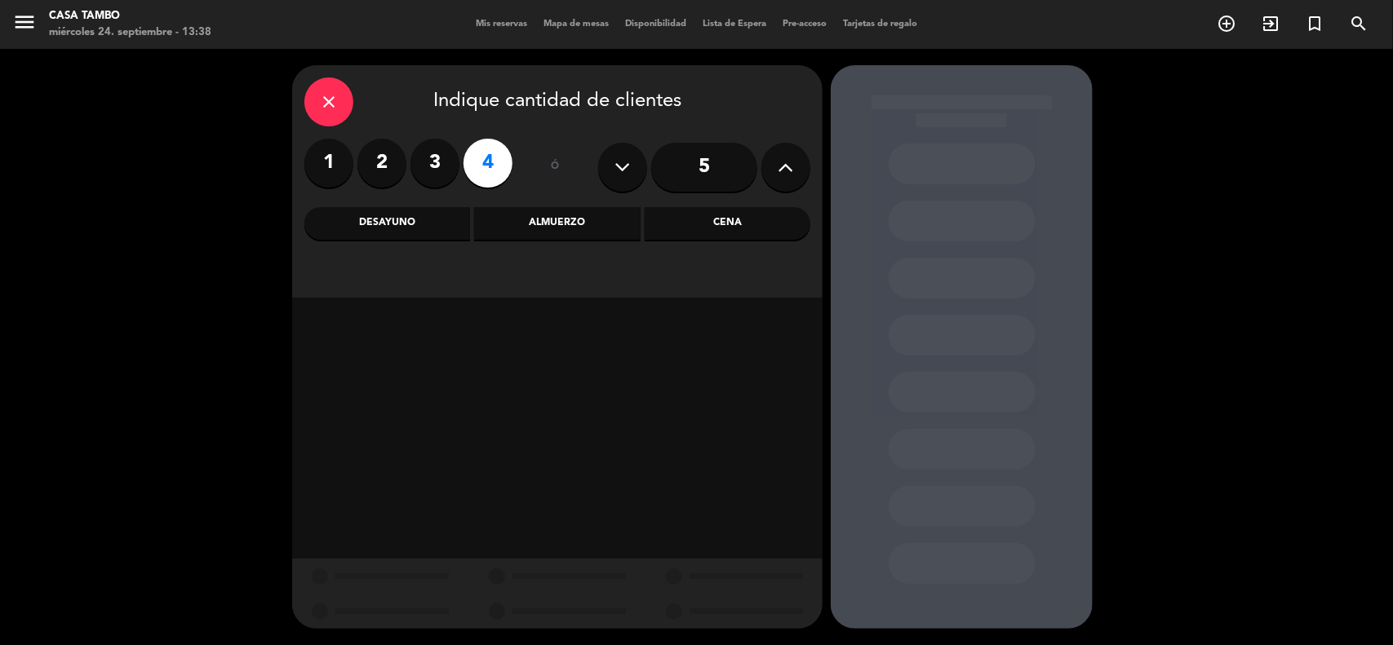
click at [742, 210] on div "Cena" at bounding box center [728, 223] width 166 height 33
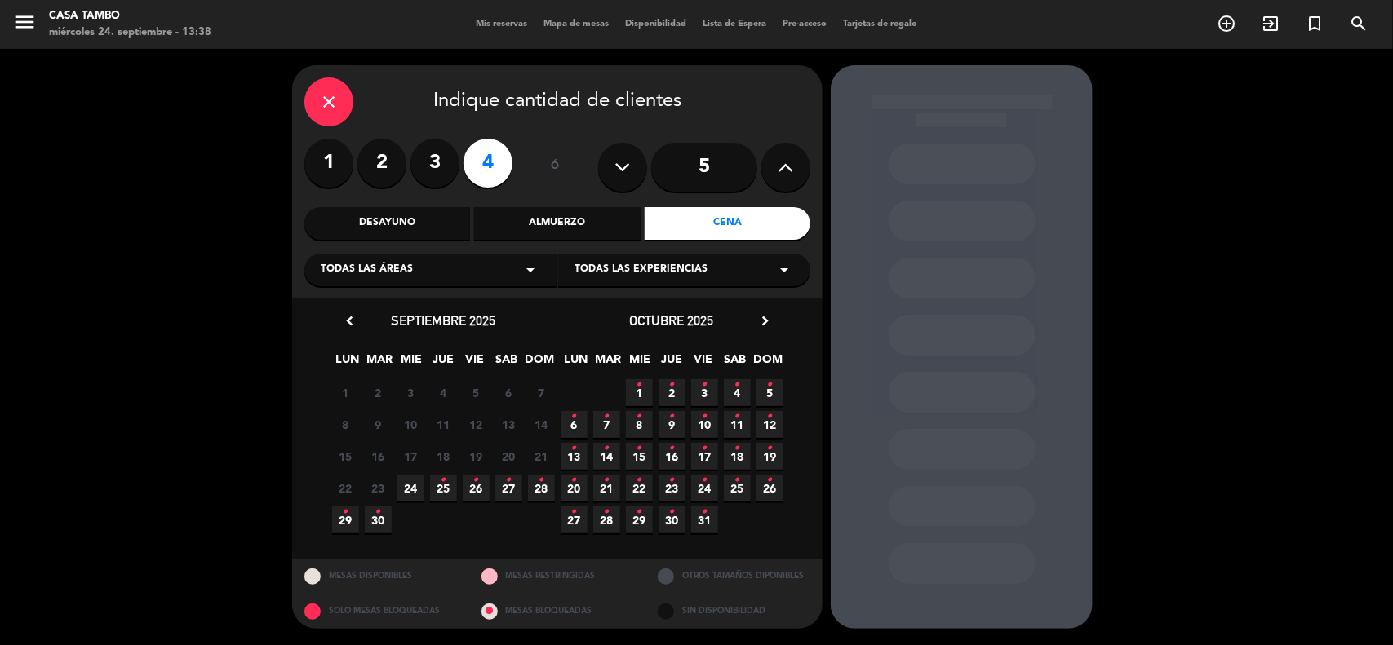
click at [521, 266] on icon "arrow_drop_down" at bounding box center [531, 270] width 20 height 20
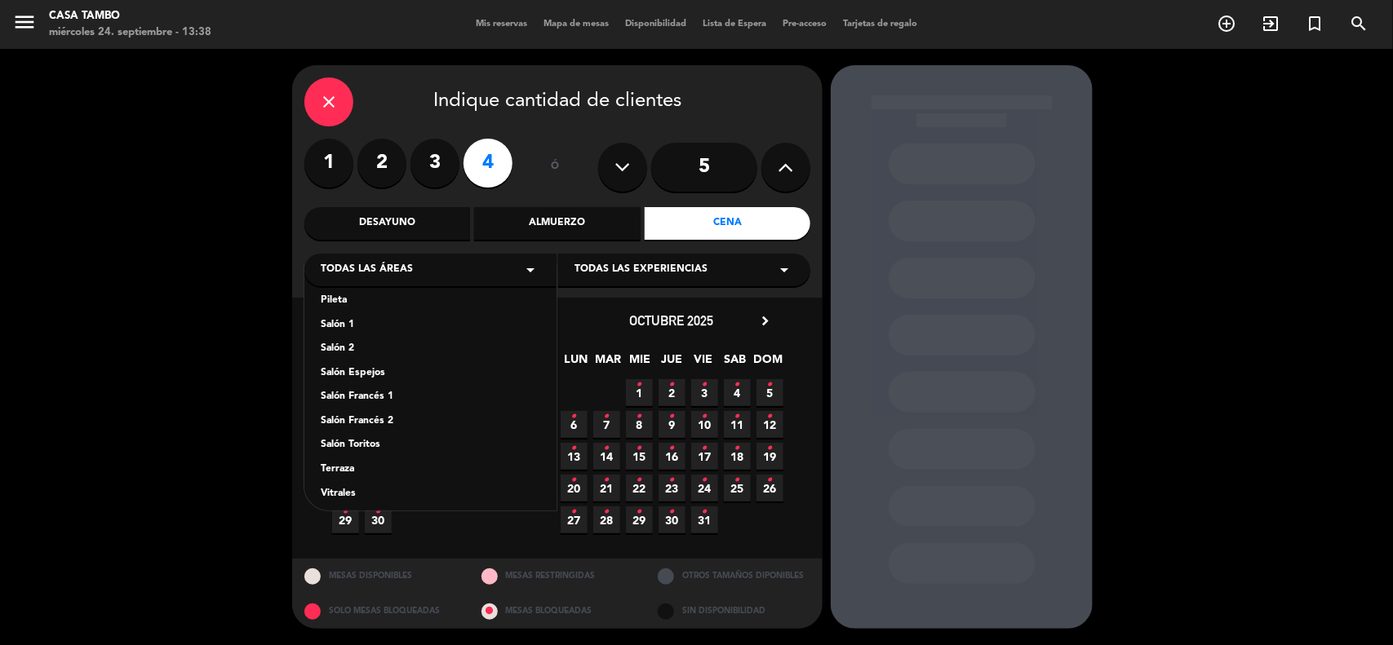
scroll to position [90, 0]
drag, startPoint x: 341, startPoint y: 491, endPoint x: 364, endPoint y: 480, distance: 25.5
click at [345, 491] on div "Vitrales Show" at bounding box center [430, 486] width 219 height 16
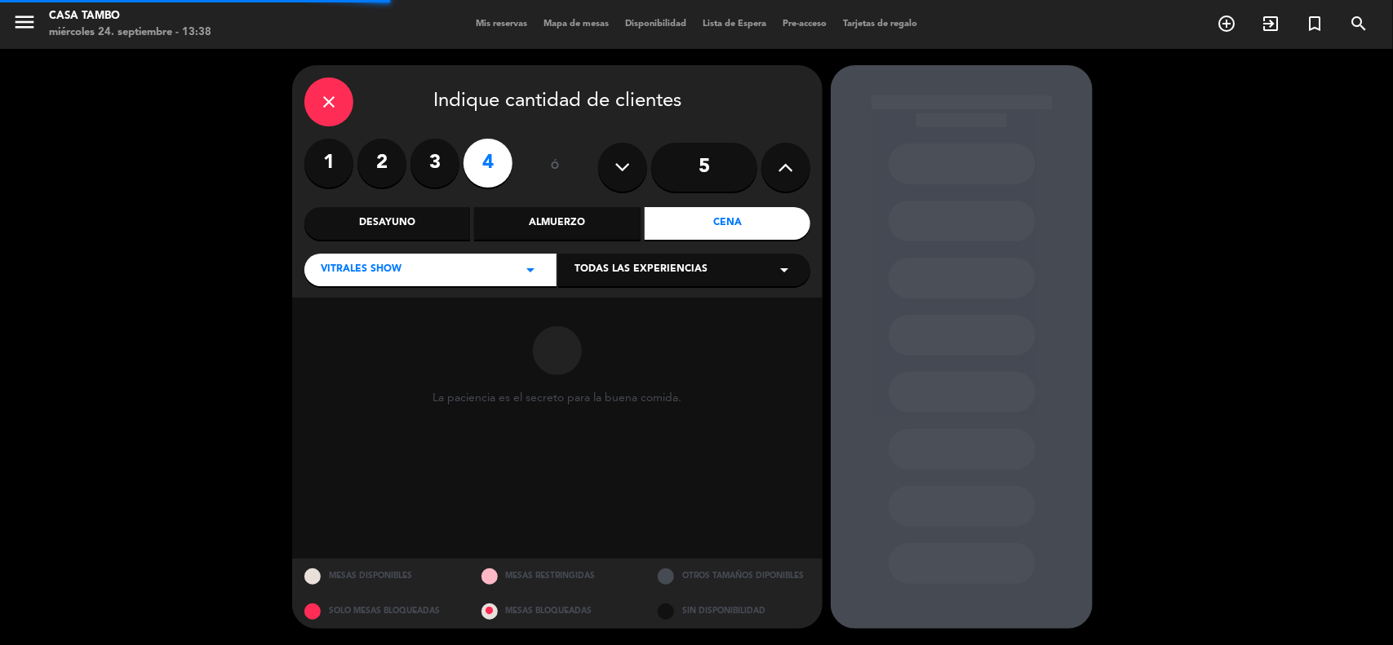
drag, startPoint x: 613, startPoint y: 277, endPoint x: 621, endPoint y: 286, distance: 12.1
click at [614, 277] on span "Todas las experiencias" at bounding box center [640, 270] width 133 height 16
click at [628, 312] on div "Show de danzas" at bounding box center [683, 311] width 219 height 16
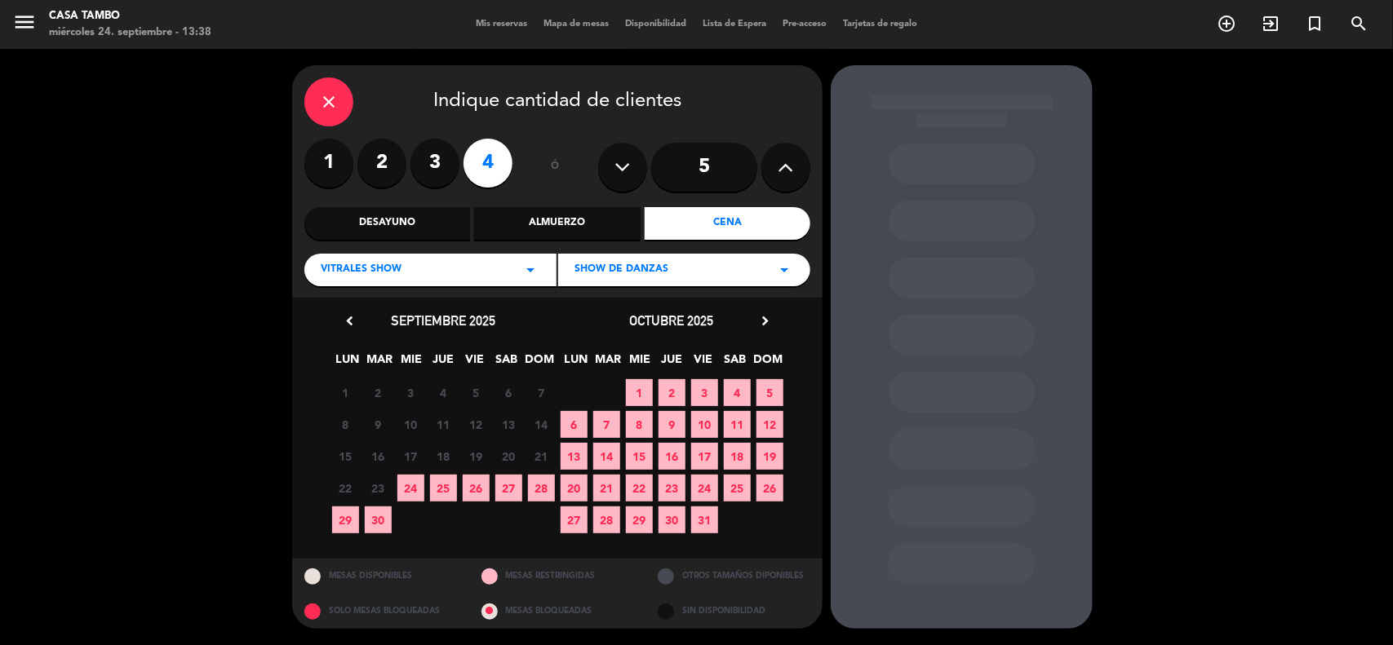
click at [445, 490] on span "25" at bounding box center [443, 488] width 27 height 27
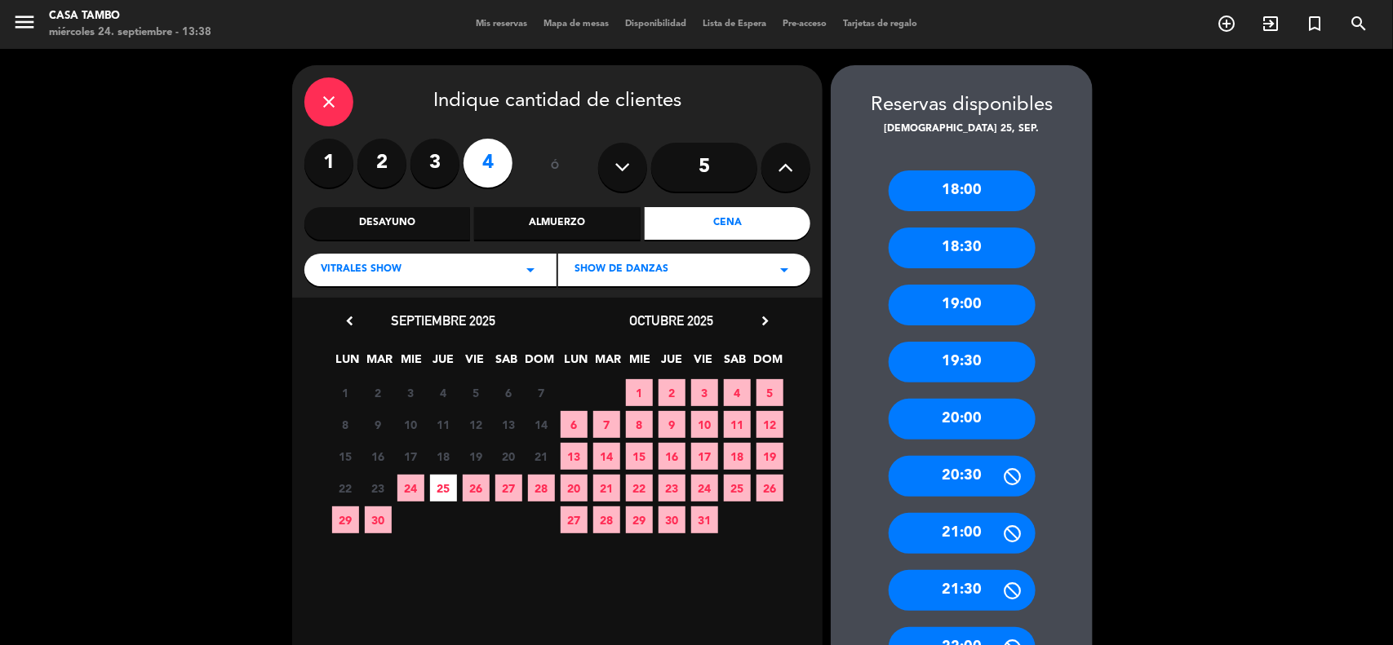
click at [986, 433] on div "20:00" at bounding box center [961, 419] width 147 height 41
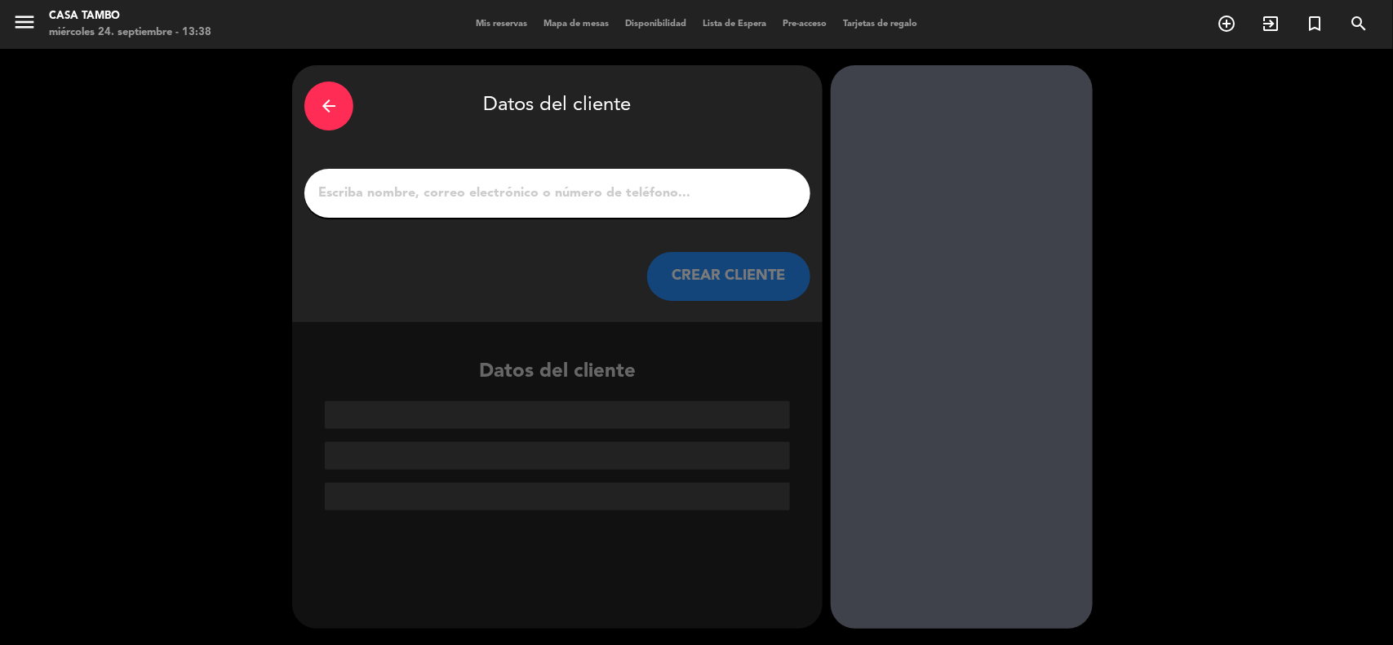
click at [382, 193] on input "1" at bounding box center [557, 193] width 481 height 23
paste input "Nadia Orbegoso"
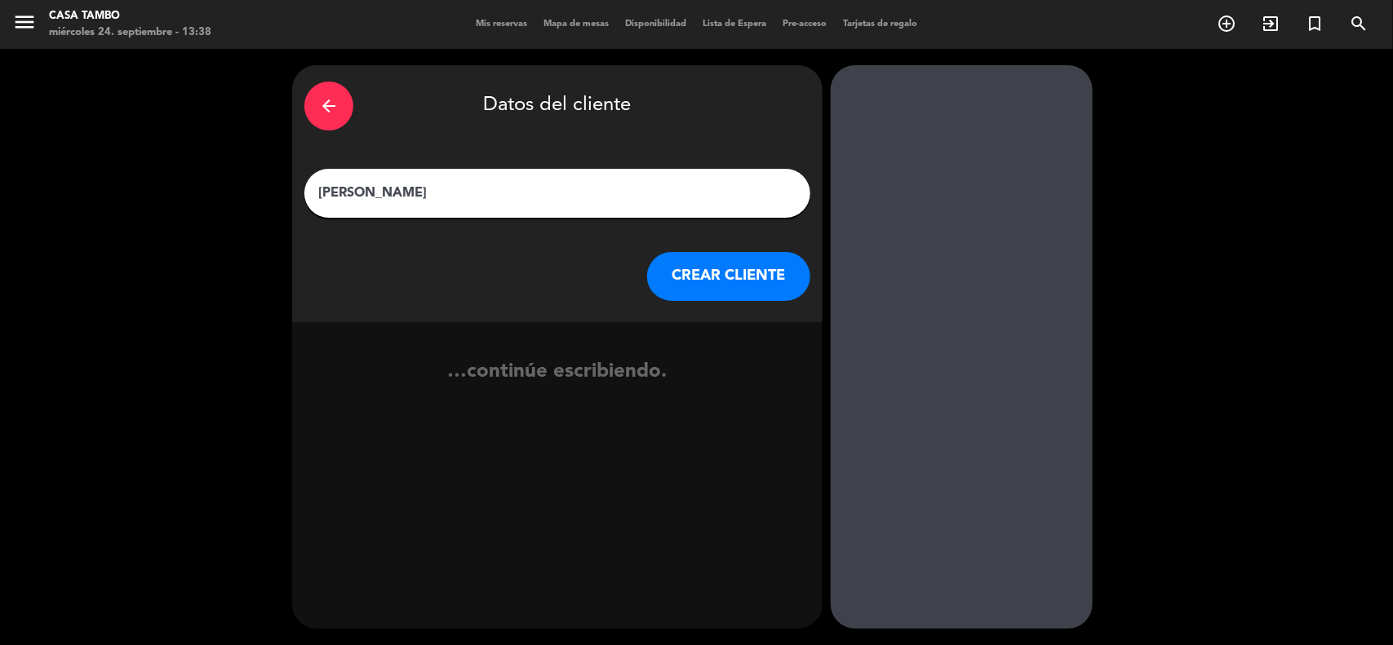
type input "Nadia Orbegoso"
click at [704, 276] on button "CREAR CLIENTE" at bounding box center [728, 276] width 163 height 49
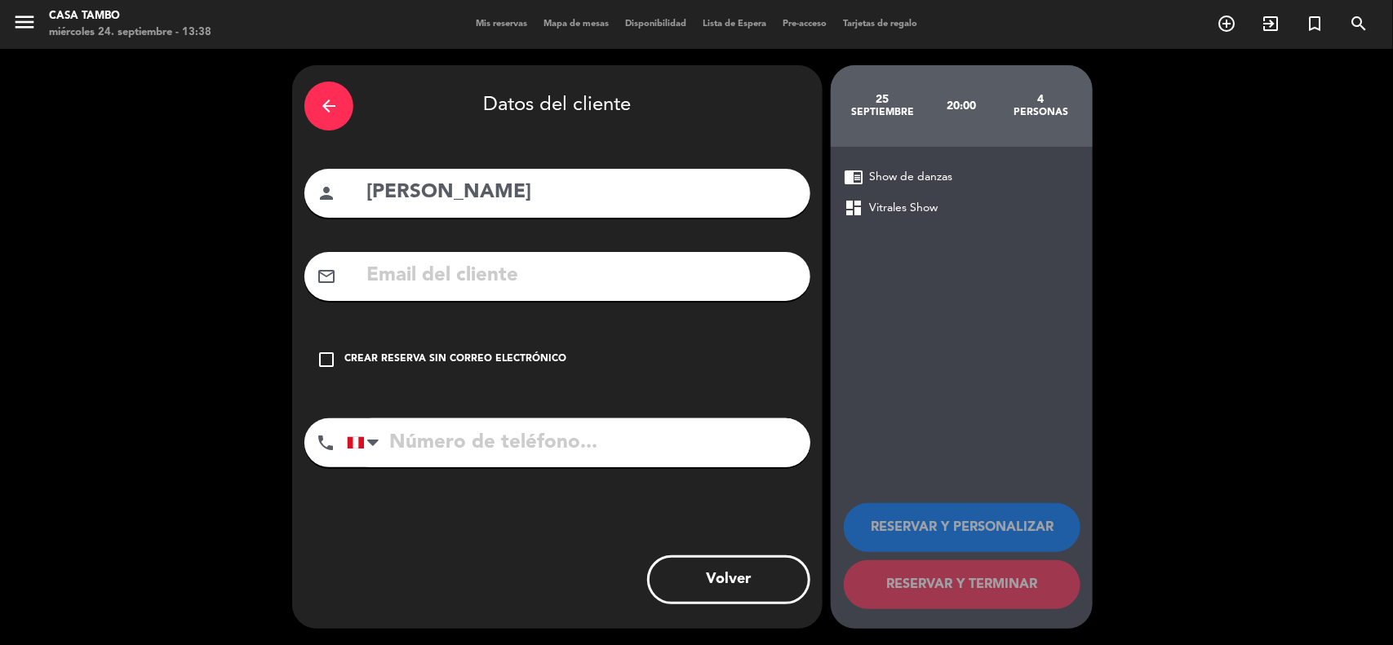
click at [516, 278] on input "text" at bounding box center [581, 275] width 433 height 33
paste input "nadia.orbegoso@gmail.com"
type input "nadia.orbegoso@gmail.com"
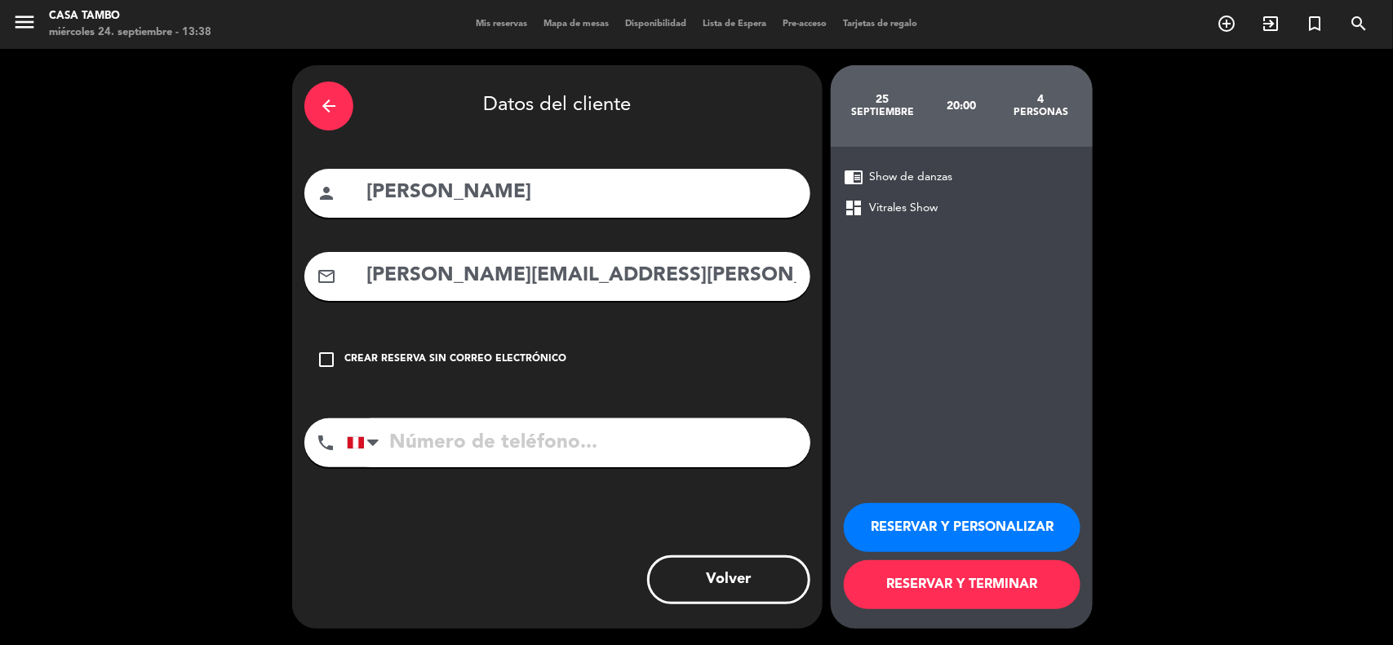
click at [610, 454] on input "tel" at bounding box center [578, 443] width 463 height 49
paste input "936 712 229"
type input "936 712 229"
drag, startPoint x: 957, startPoint y: 512, endPoint x: 463, endPoint y: 11, distance: 704.4
click at [956, 511] on button "RESERVAR Y PERSONALIZAR" at bounding box center [962, 527] width 237 height 49
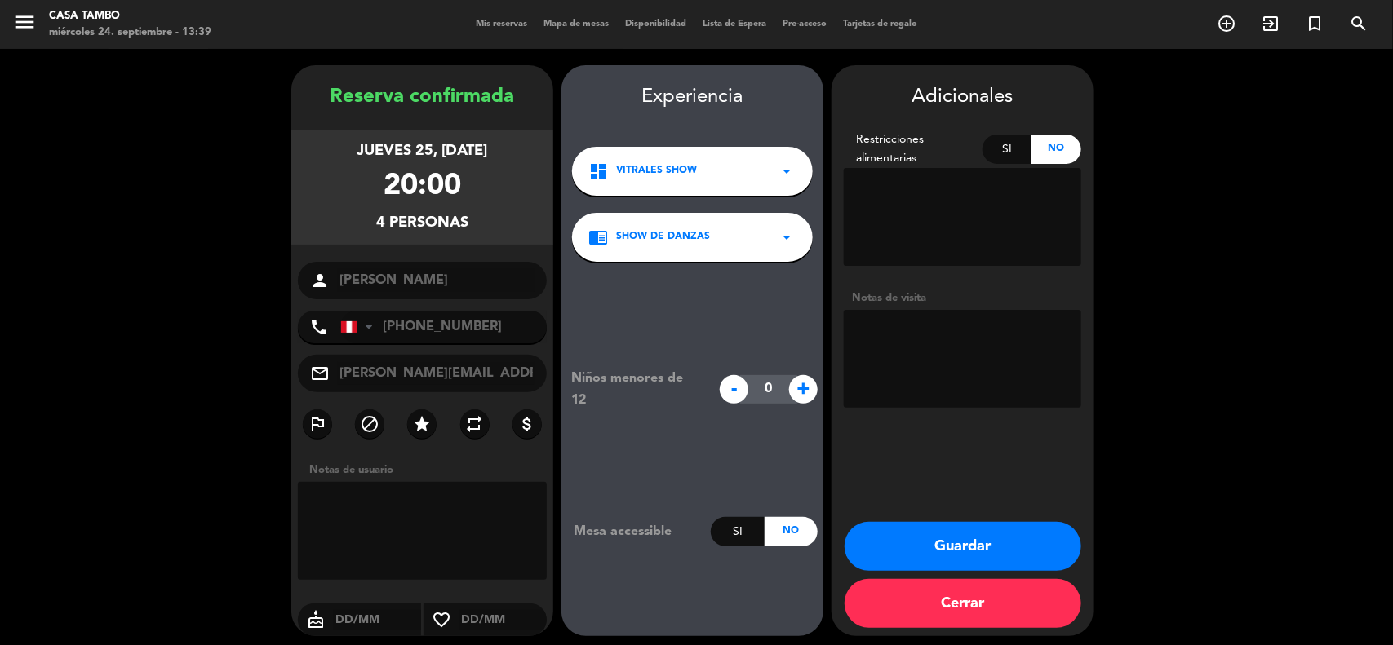
scroll to position [7, 0]
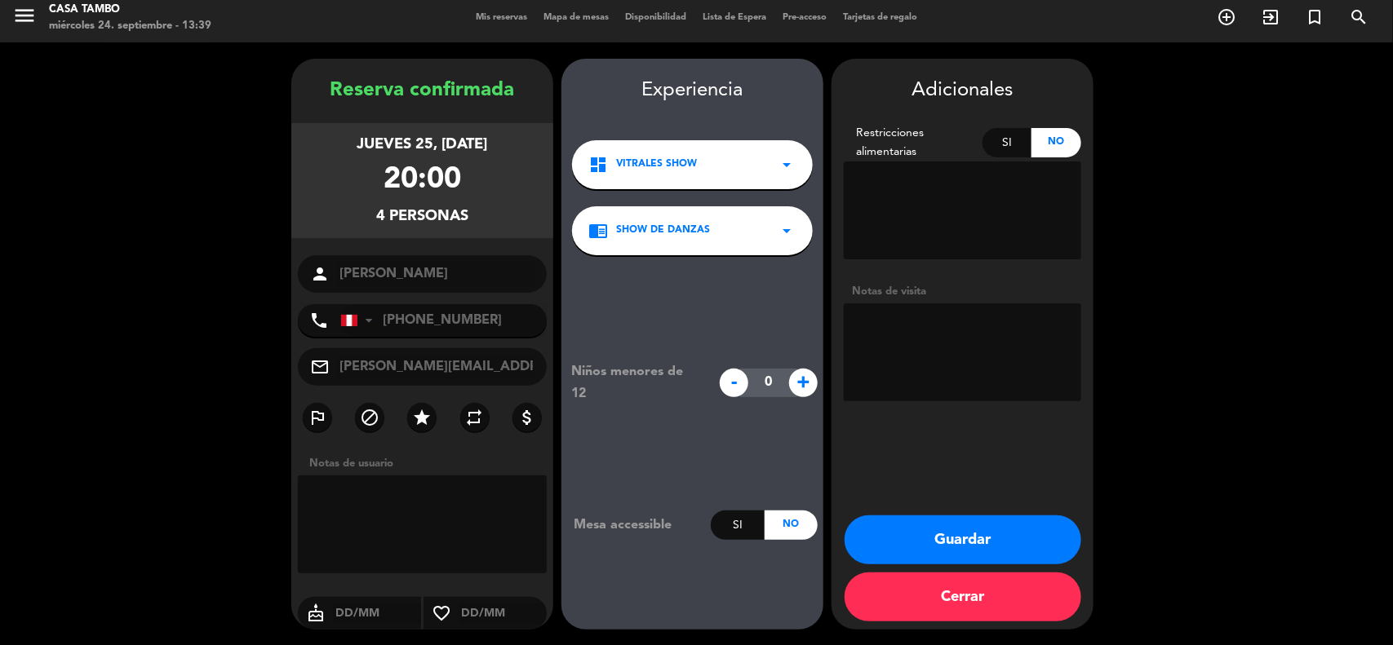
drag, startPoint x: 935, startPoint y: 317, endPoint x: 991, endPoint y: 506, distance: 197.5
click at [937, 318] on textarea at bounding box center [962, 353] width 237 height 98
paste textarea "SHOW / ADELANTO 50"
type textarea "SHOW / ADELANTO 50"
click at [997, 522] on button "Guardar" at bounding box center [962, 540] width 237 height 49
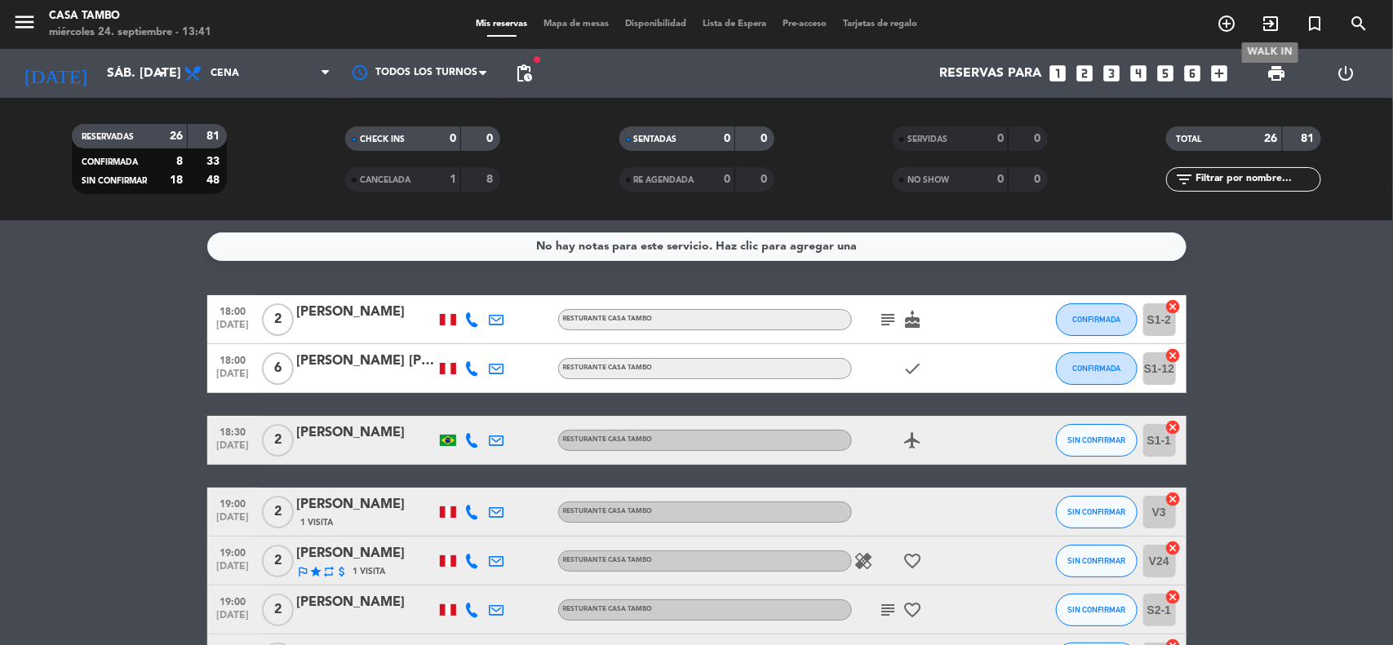
click at [1225, 26] on icon "add_circle_outline" at bounding box center [1226, 24] width 20 height 20
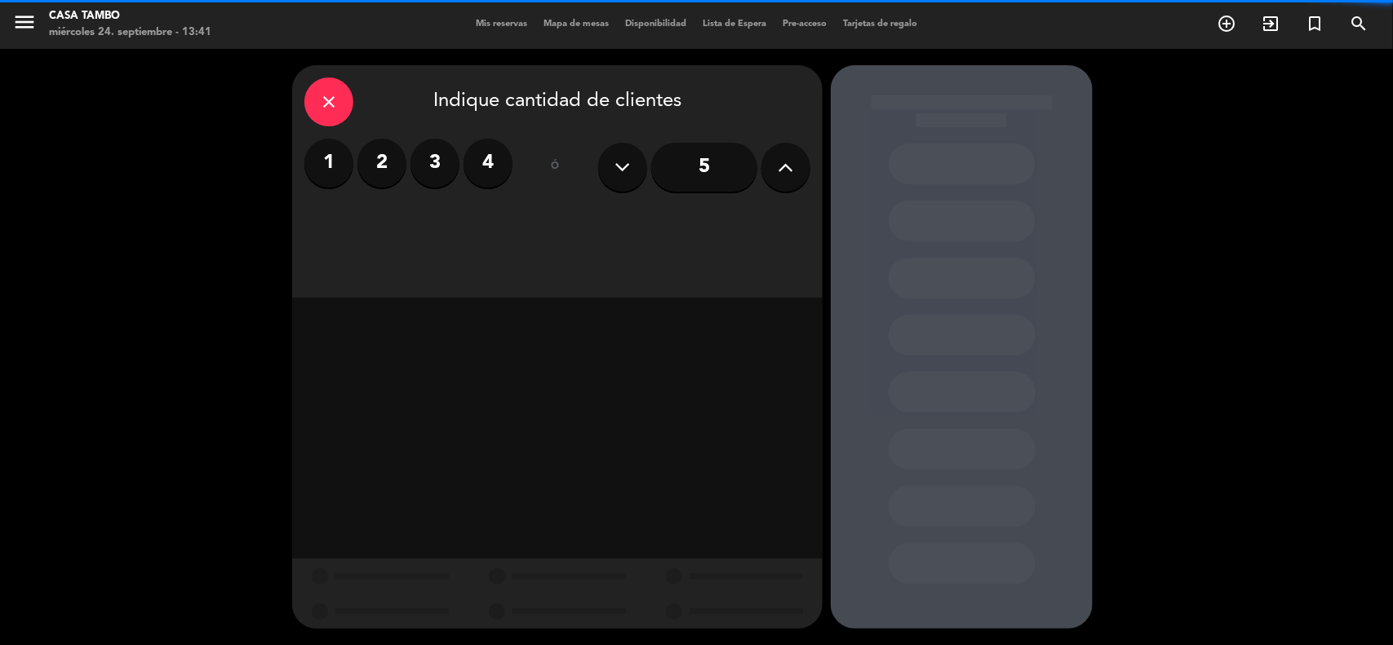
click at [797, 169] on button at bounding box center [785, 167] width 49 height 49
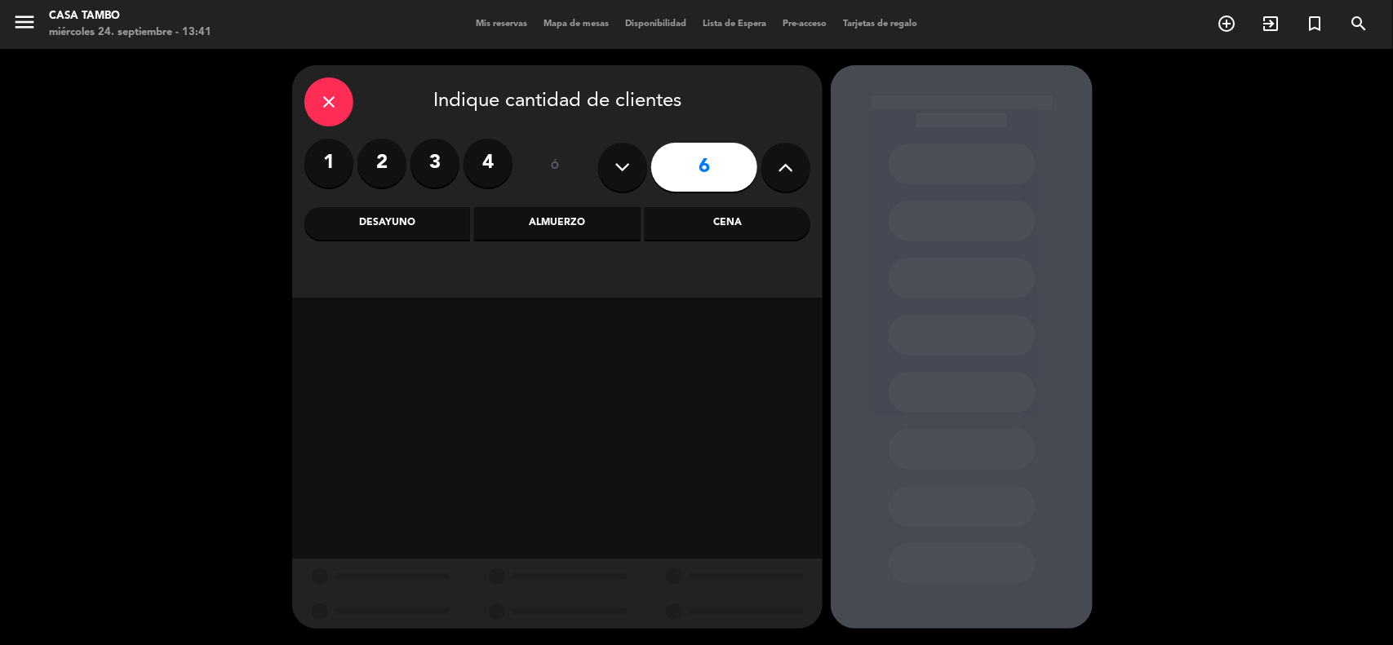
drag, startPoint x: 677, startPoint y: 224, endPoint x: 515, endPoint y: 287, distance: 174.1
click at [669, 229] on div "Cena" at bounding box center [728, 223] width 166 height 33
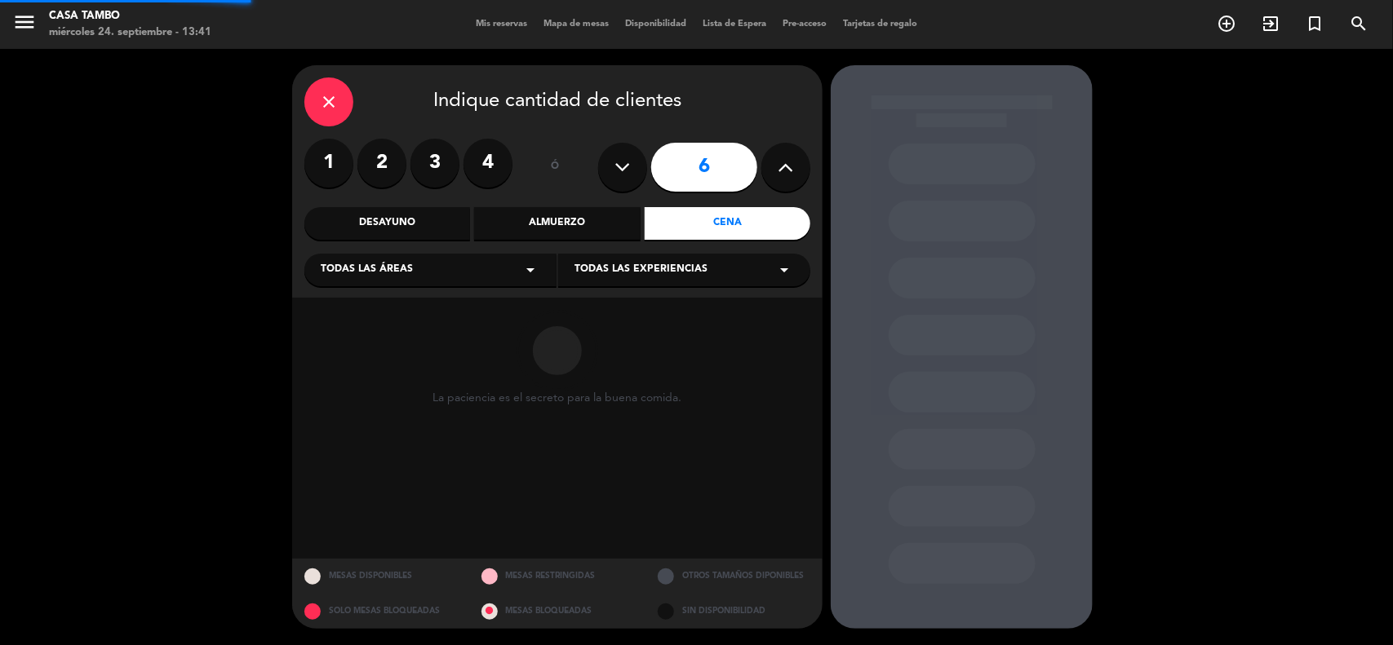
drag, startPoint x: 503, startPoint y: 288, endPoint x: 475, endPoint y: 296, distance: 28.9
click at [502, 288] on div "close Indique cantidad de clientes 1 2 3 4 ó 6 Desayuno Almuerzo Cena Todas las…" at bounding box center [557, 181] width 530 height 233
click at [471, 284] on div "Todas las áreas arrow_drop_down" at bounding box center [430, 270] width 252 height 33
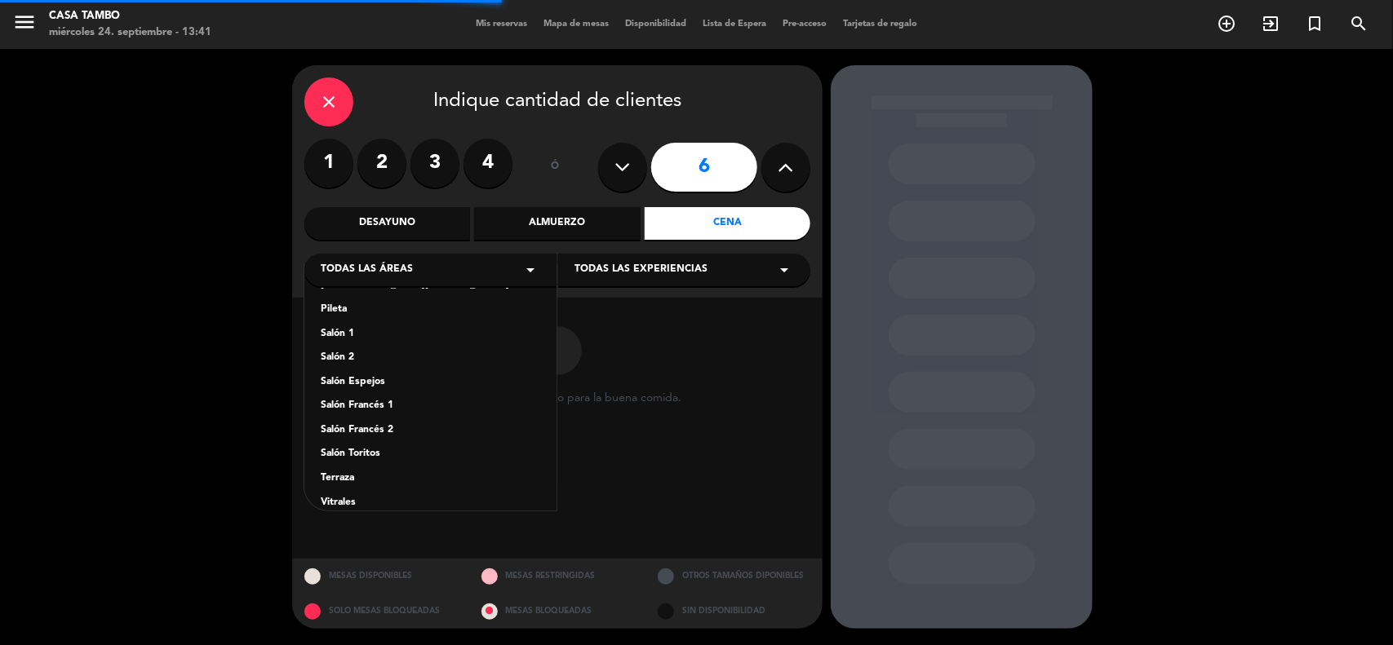
scroll to position [90, 0]
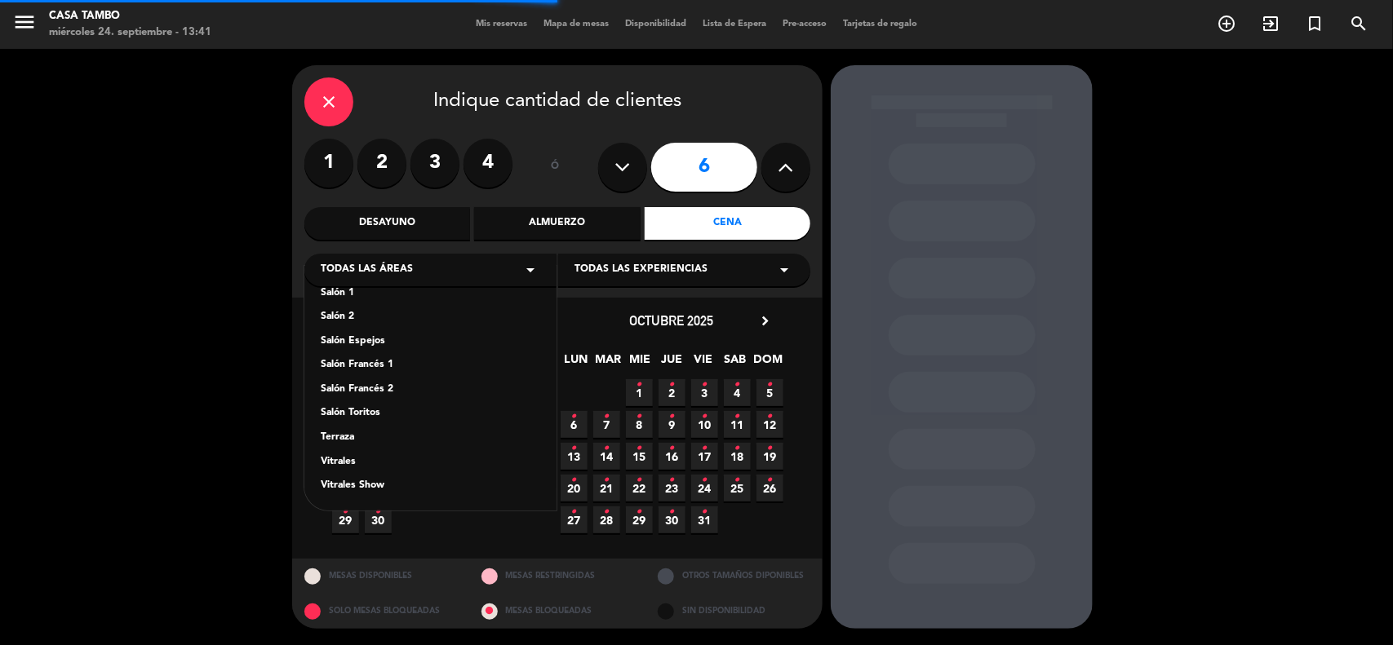
drag, startPoint x: 386, startPoint y: 483, endPoint x: 506, endPoint y: 412, distance: 139.4
click at [401, 476] on div "Bar de Lima Barra Plaza Mercado Pileta Salón 1 Salón 2 Salón Espejos Salón Fran…" at bounding box center [430, 388] width 252 height 245
click at [649, 264] on span "Todas las experiencias" at bounding box center [640, 270] width 133 height 16
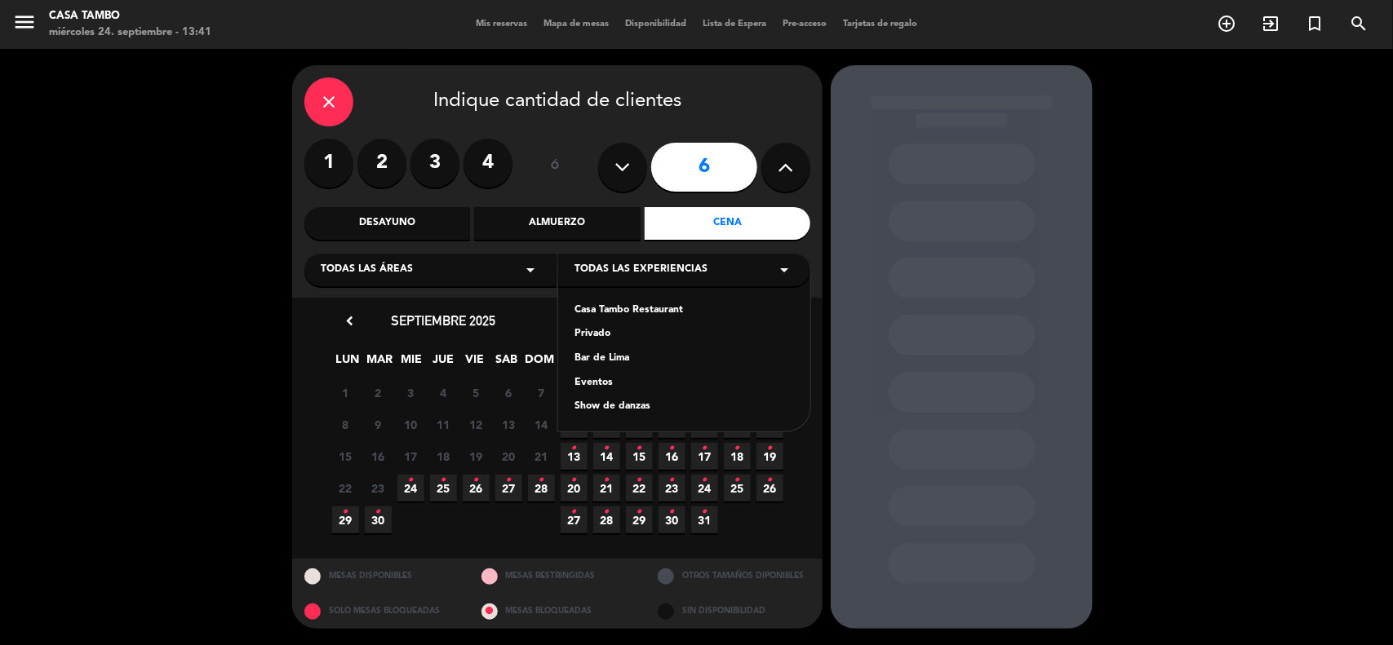
drag, startPoint x: 498, startPoint y: 274, endPoint x: 451, endPoint y: 282, distance: 47.2
click at [495, 273] on div "Todas las áreas arrow_drop_down" at bounding box center [430, 270] width 252 height 33
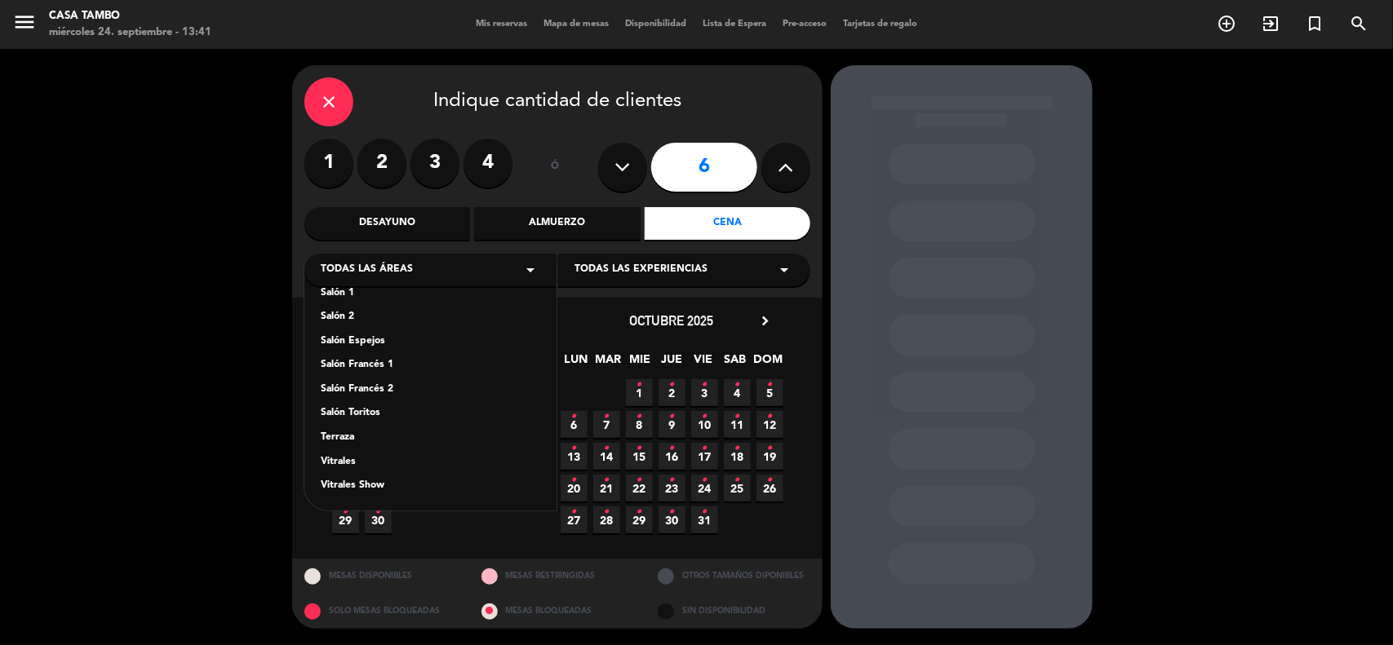
click at [369, 484] on div "Vitrales Show" at bounding box center [430, 486] width 219 height 16
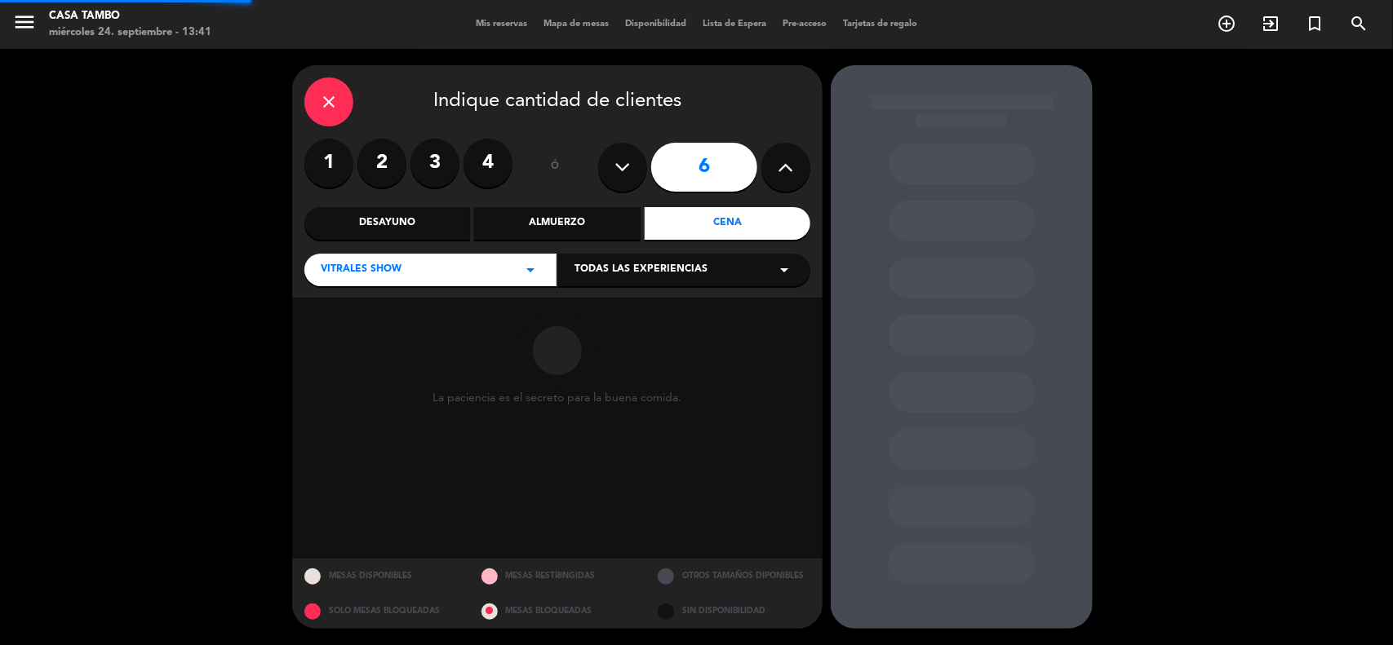
click at [662, 270] on span "Todas las experiencias" at bounding box center [640, 270] width 133 height 16
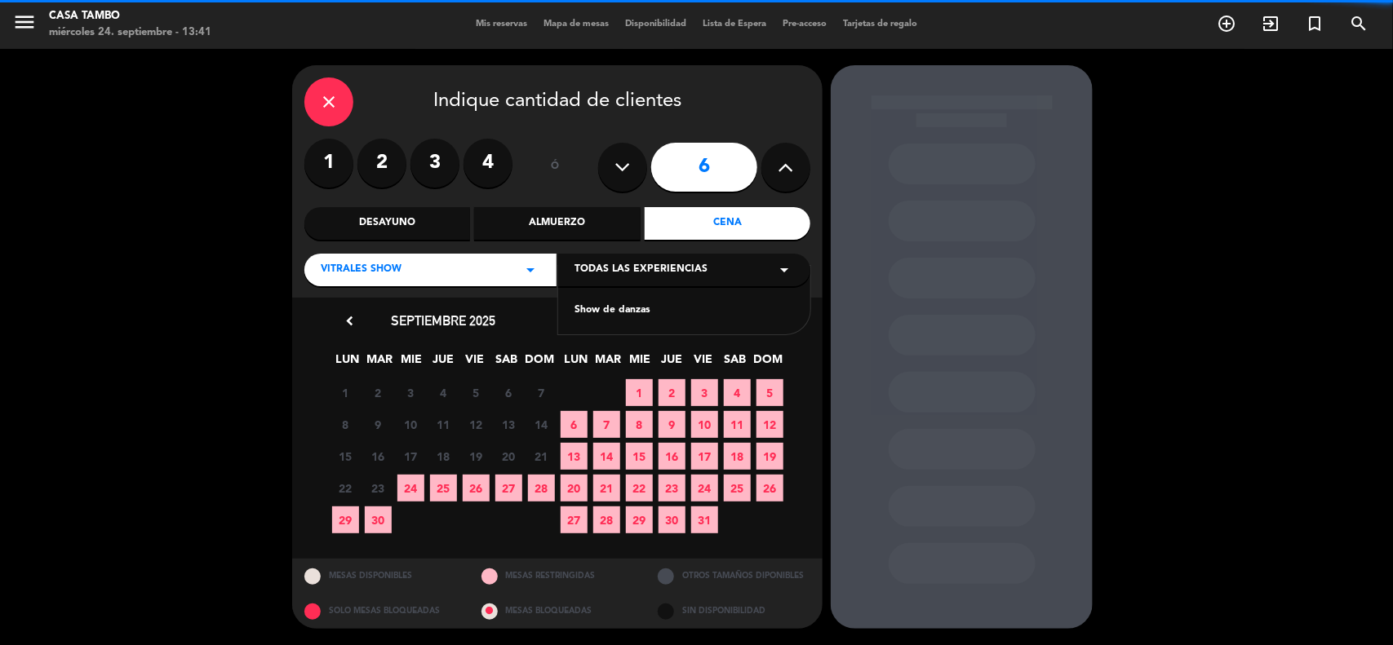
drag, startPoint x: 623, startPoint y: 308, endPoint x: 716, endPoint y: 20, distance: 302.1
click at [623, 306] on div "Show de danzas" at bounding box center [683, 311] width 219 height 16
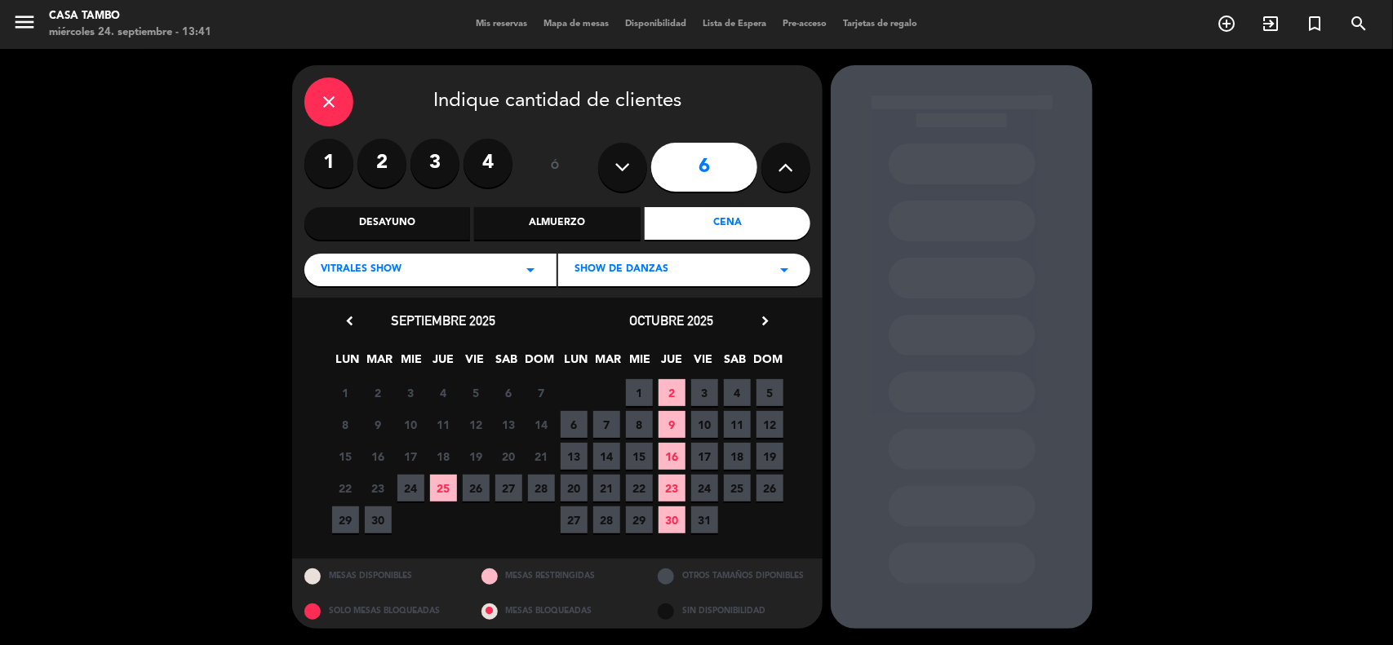
click at [436, 494] on span "25" at bounding box center [443, 488] width 27 height 27
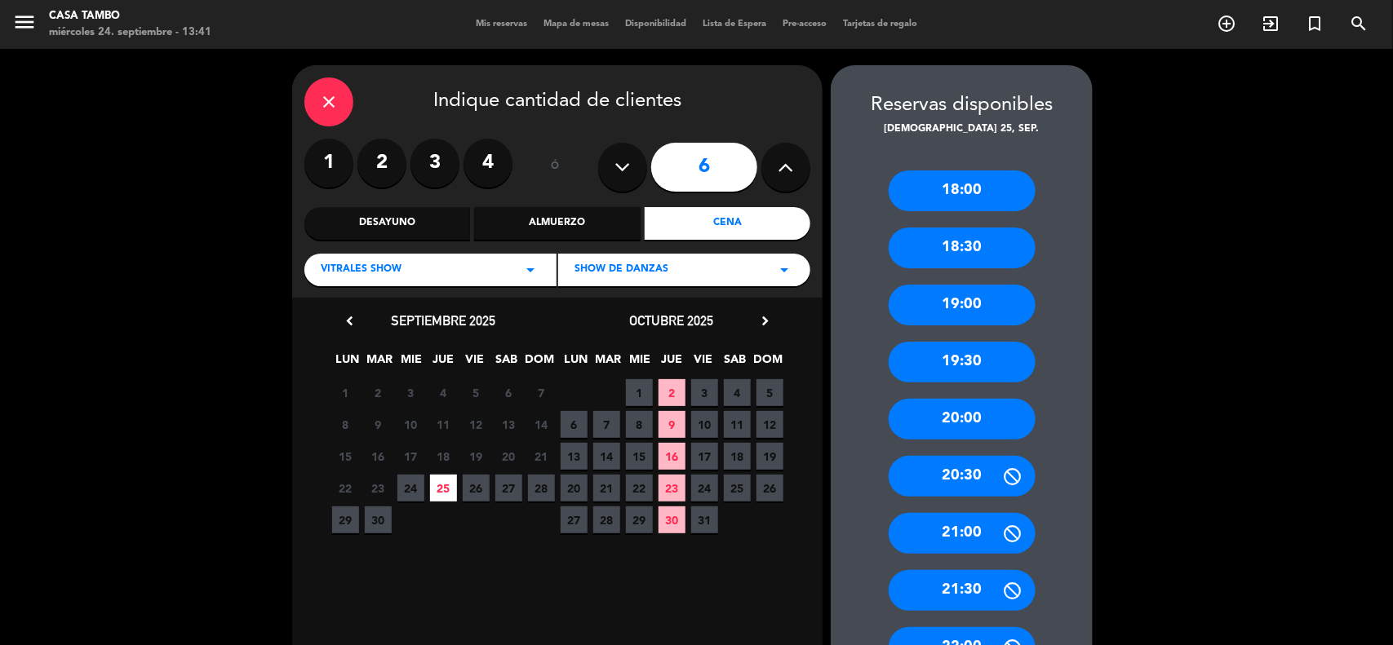
drag, startPoint x: 952, startPoint y: 414, endPoint x: 835, endPoint y: 39, distance: 392.5
click at [952, 410] on div "20:00" at bounding box center [961, 419] width 147 height 41
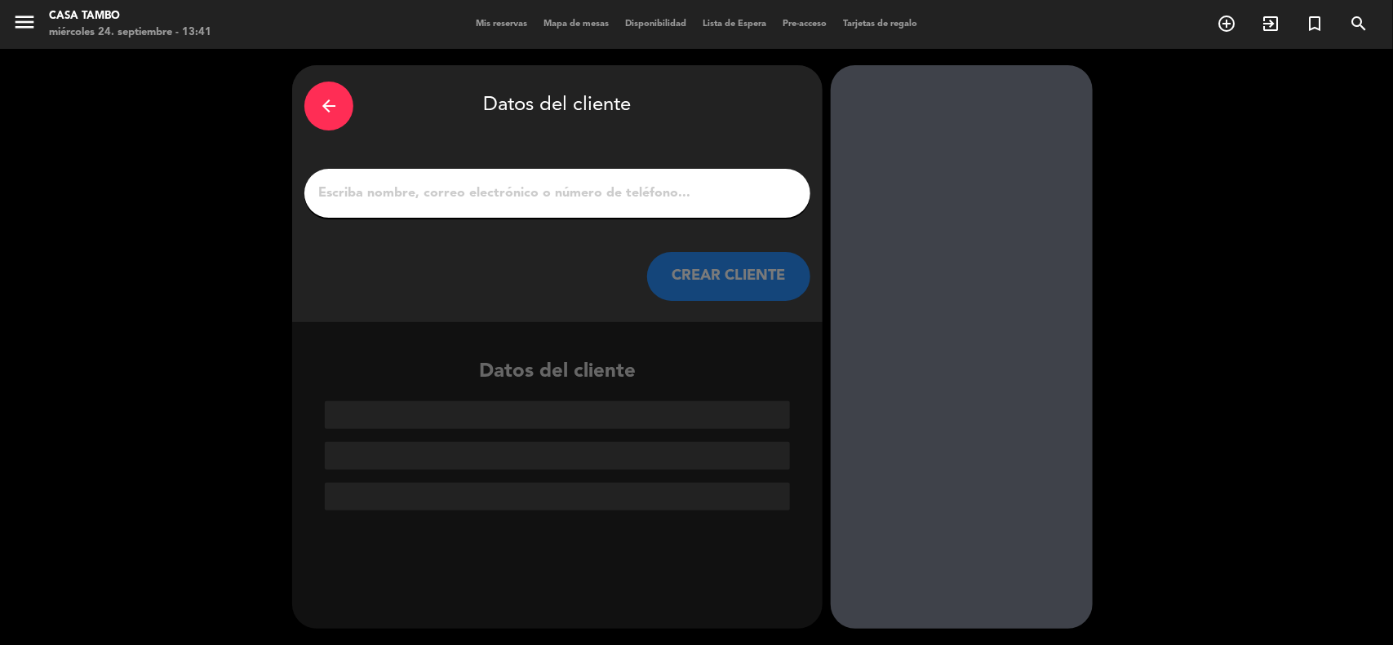
drag, startPoint x: 451, startPoint y: 197, endPoint x: 351, endPoint y: 86, distance: 149.0
click at [450, 197] on input "1" at bounding box center [557, 193] width 481 height 23
paste input "Angela Gómez"
type input "Angela Gómez"
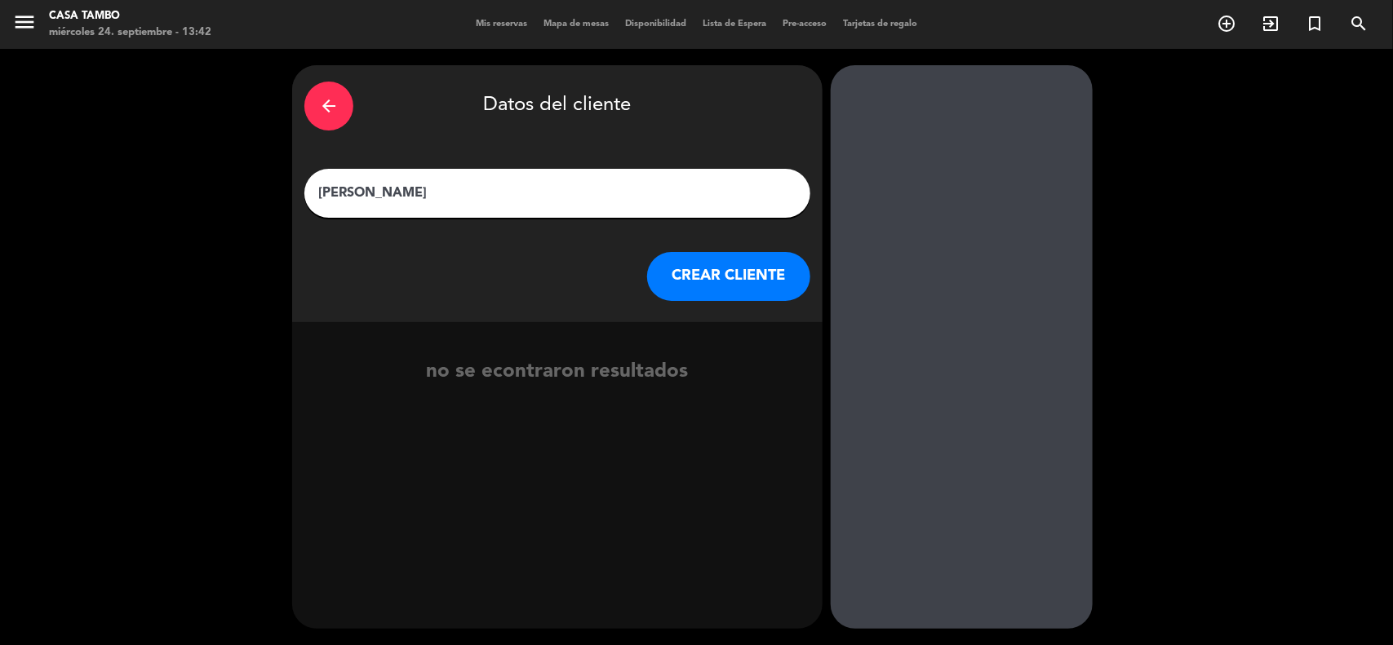
click at [710, 287] on button "CREAR CLIENTE" at bounding box center [728, 276] width 163 height 49
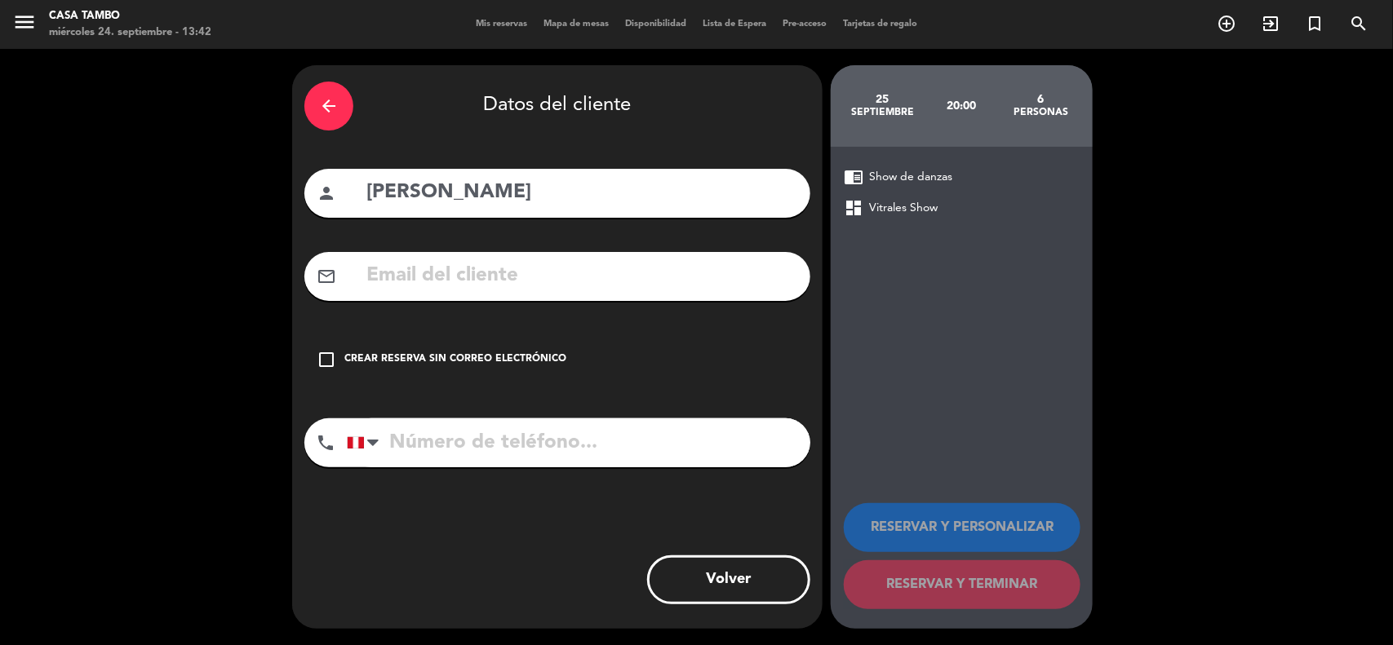
click at [525, 268] on input "text" at bounding box center [581, 275] width 433 height 33
paste input "angelita.amgr@gmail.com"
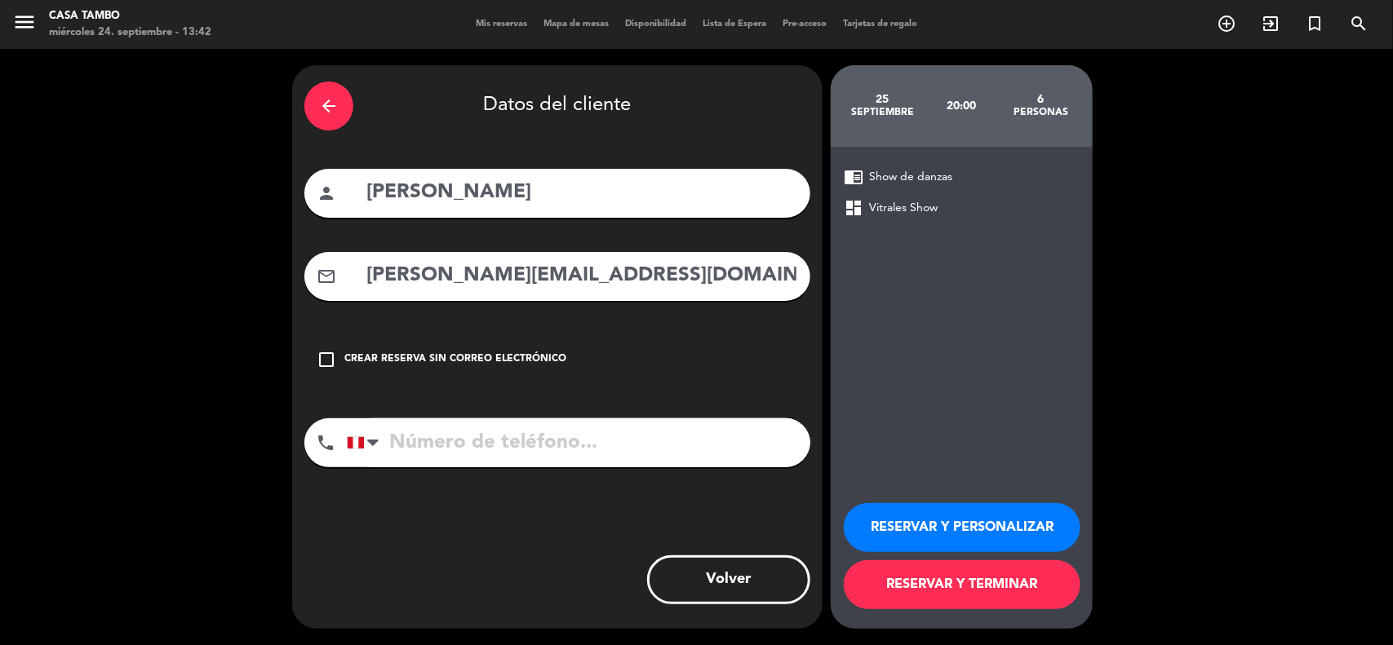
type input "angelita.amgr@gmail.com"
click at [525, 443] on input "tel" at bounding box center [578, 443] width 463 height 49
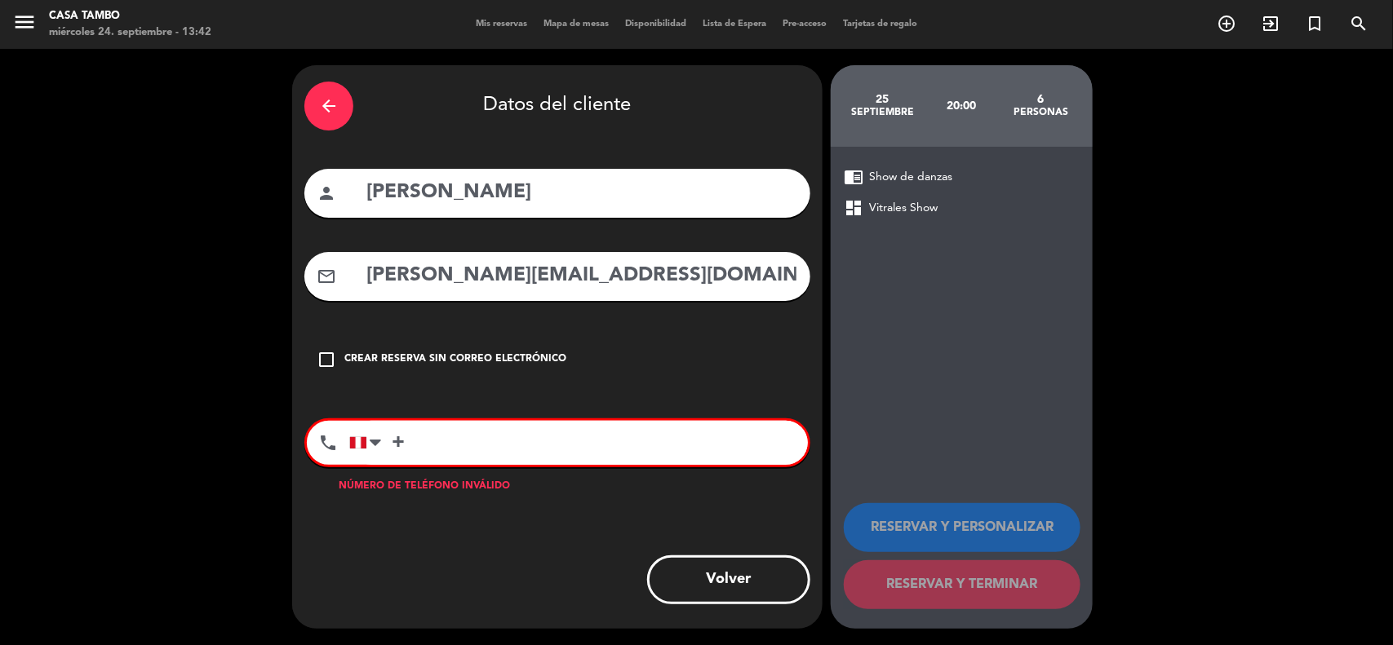
paste input "56 984822646"
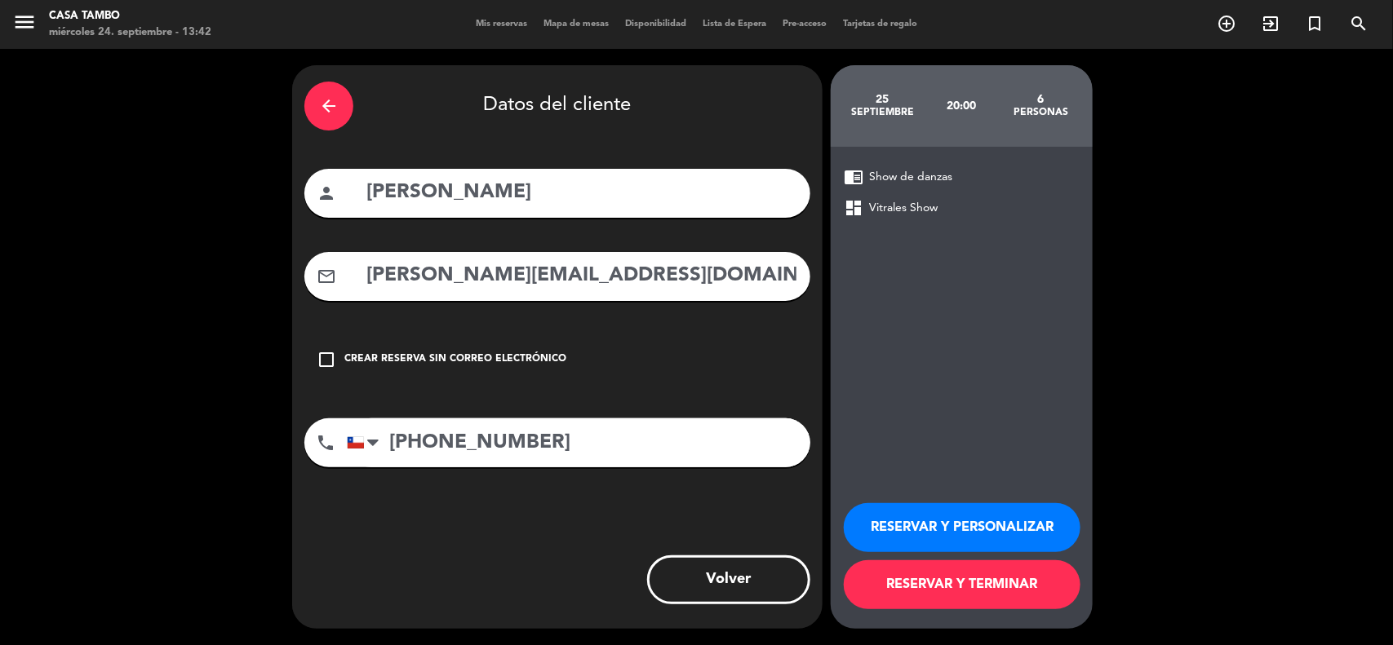
type input "+56 984822646"
click at [919, 515] on button "RESERVAR Y PERSONALIZAR" at bounding box center [962, 527] width 237 height 49
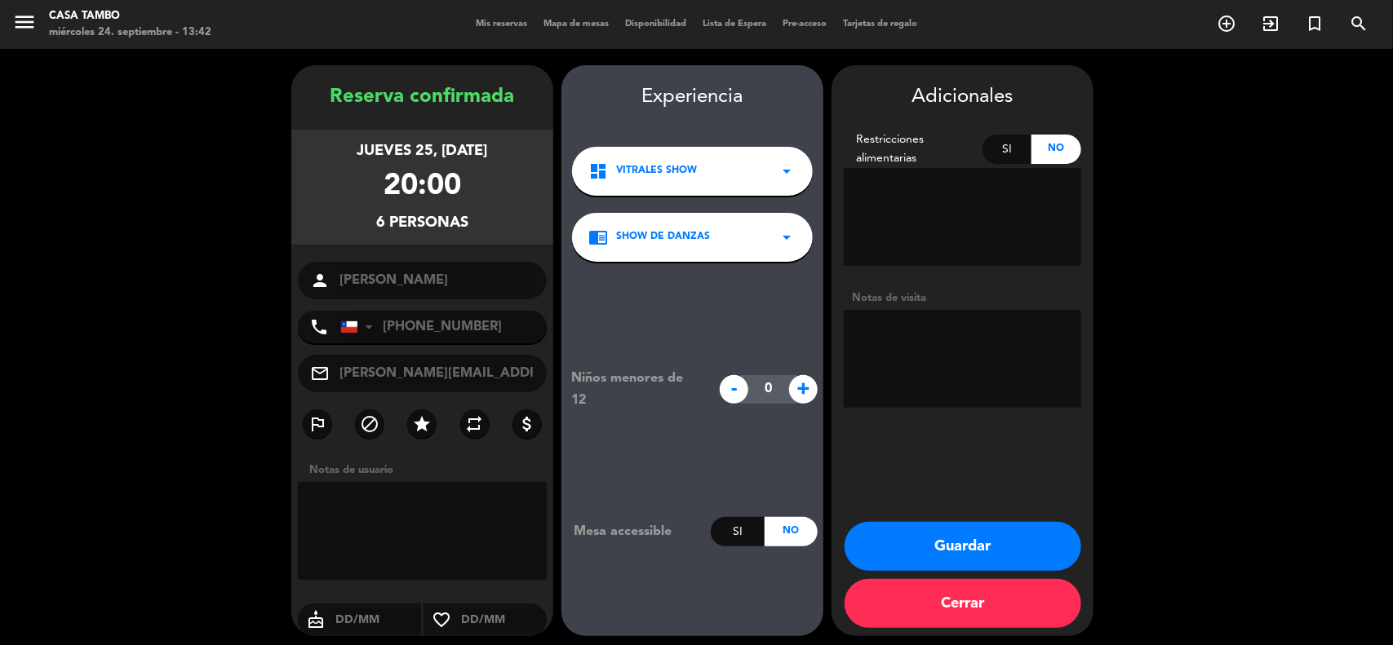
scroll to position [7, 0]
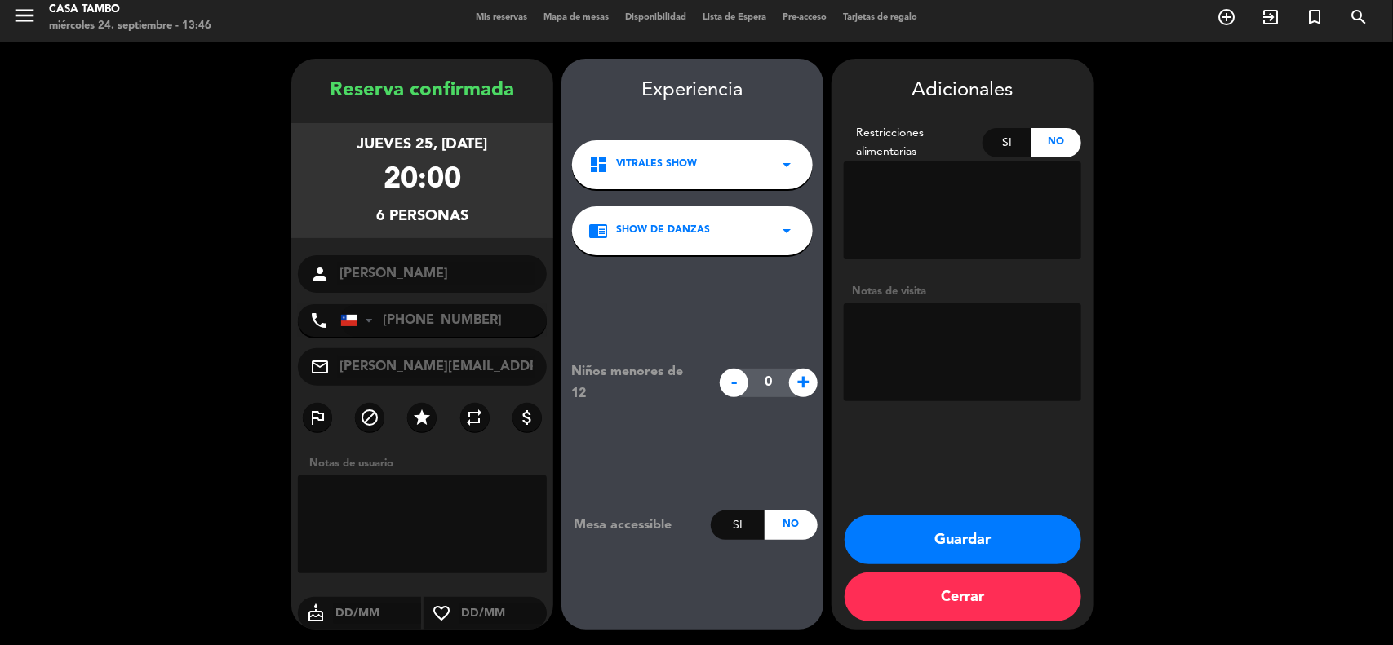
click at [881, 326] on textarea at bounding box center [962, 353] width 237 height 98
paste textarea "SHOW / NO ADELANTO"
type textarea "SHOW / NO ADELANTO"
click at [964, 507] on div "Adicionales Restricciones alimentarias Si No Notas de visita Guardar Cerrar" at bounding box center [962, 344] width 262 height 571
drag, startPoint x: 963, startPoint y: 526, endPoint x: 875, endPoint y: 7, distance: 527.0
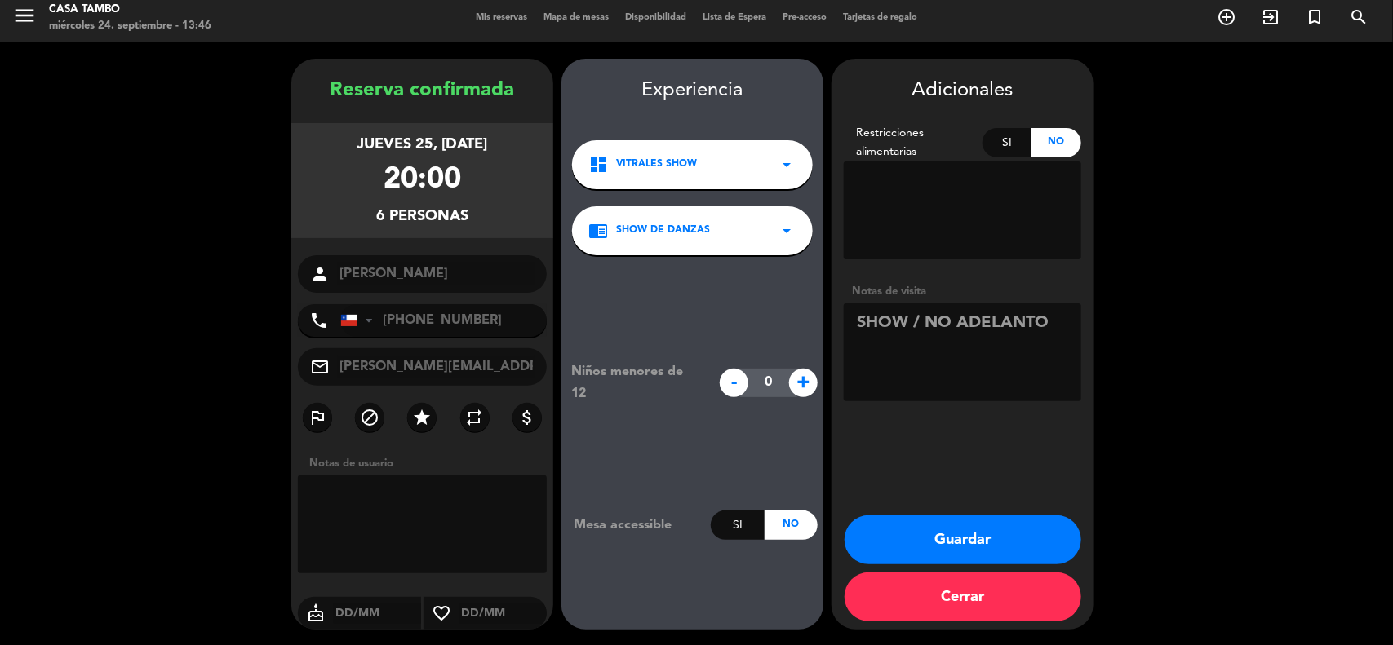
click at [959, 523] on button "Guardar" at bounding box center [962, 540] width 237 height 49
